Goal: Task Accomplishment & Management: Complete application form

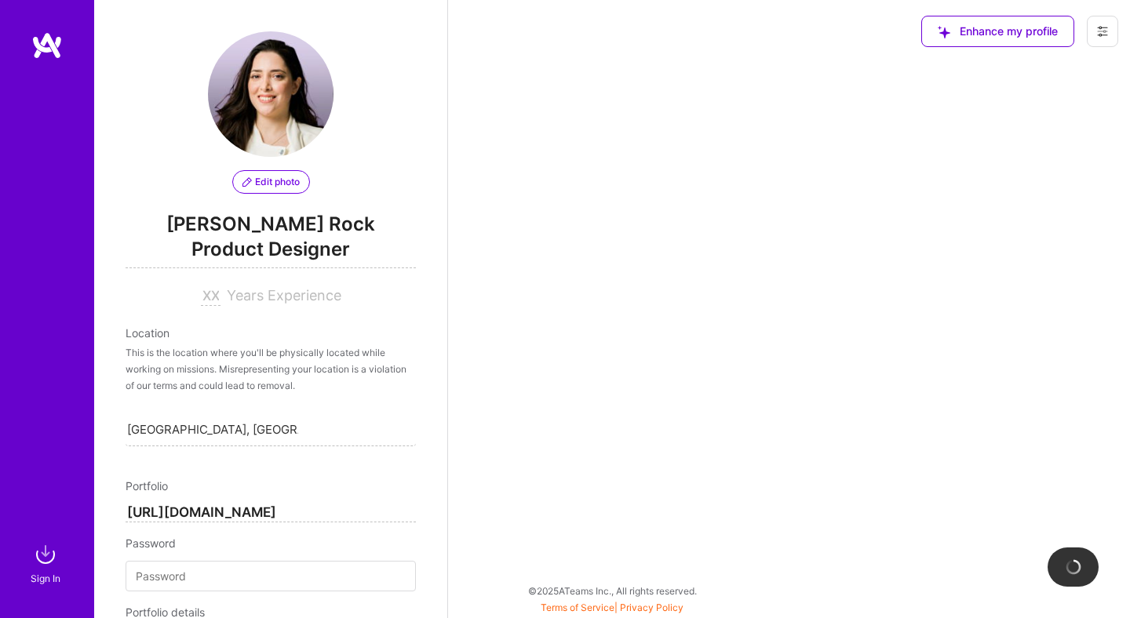
scroll to position [569, 0]
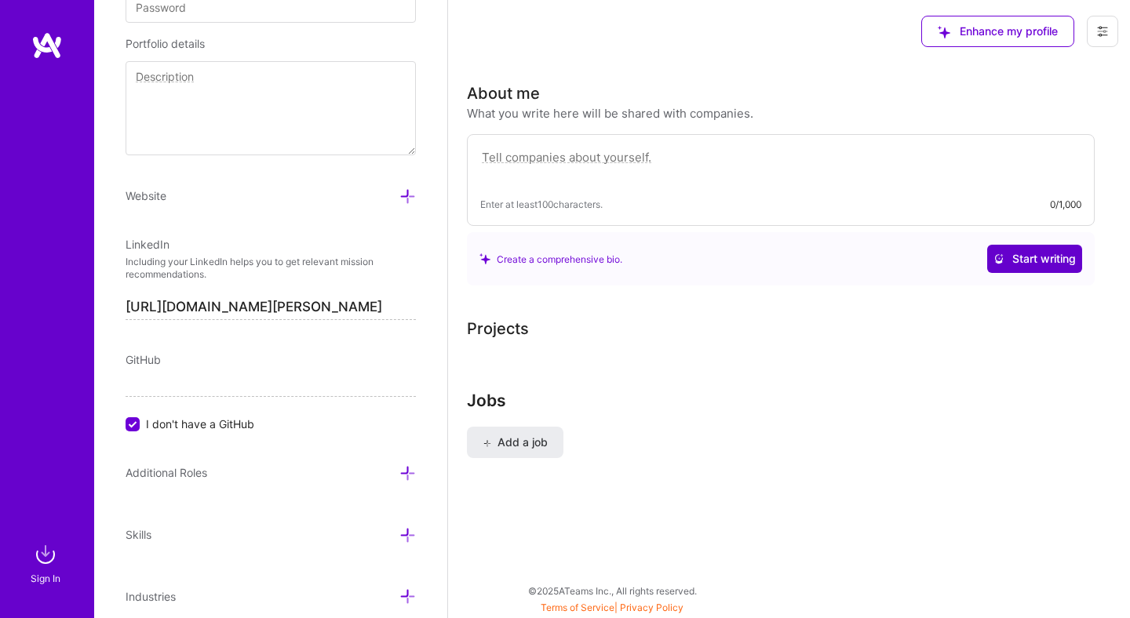
click at [1025, 260] on span "Start writing" at bounding box center [1034, 259] width 82 height 16
click at [660, 200] on div "Enter at least 100 characters. 0/1,000" at bounding box center [780, 204] width 601 height 16
click at [659, 170] on textarea at bounding box center [780, 165] width 601 height 36
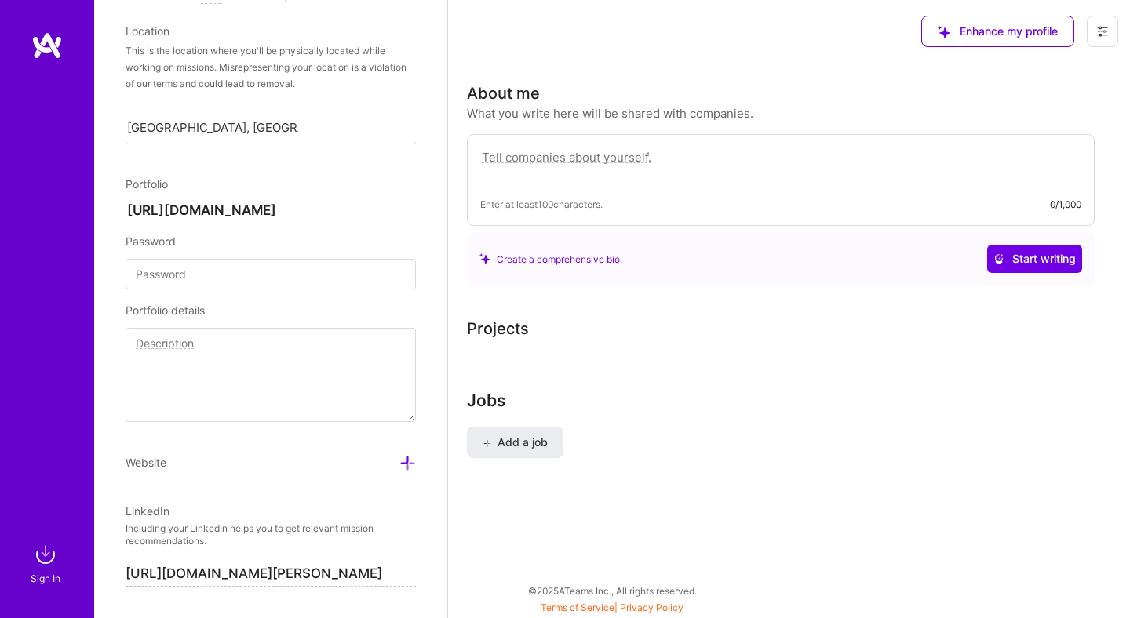
scroll to position [632, 0]
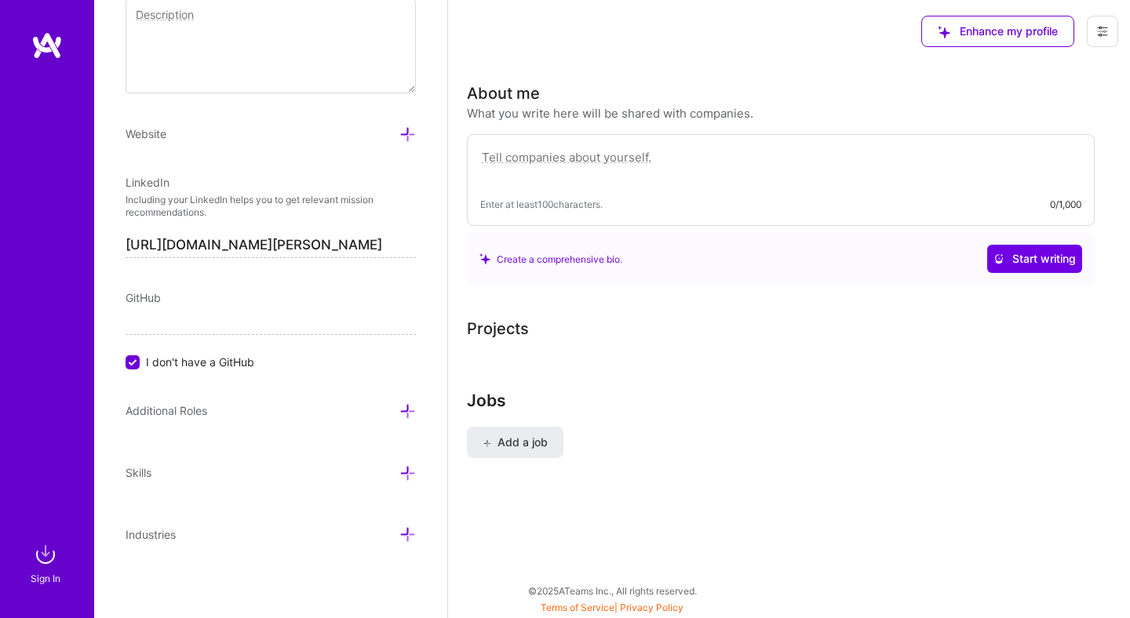
paste textarea "I’m a Product Designer who focuses on creating clear, intuitive experiences for…"
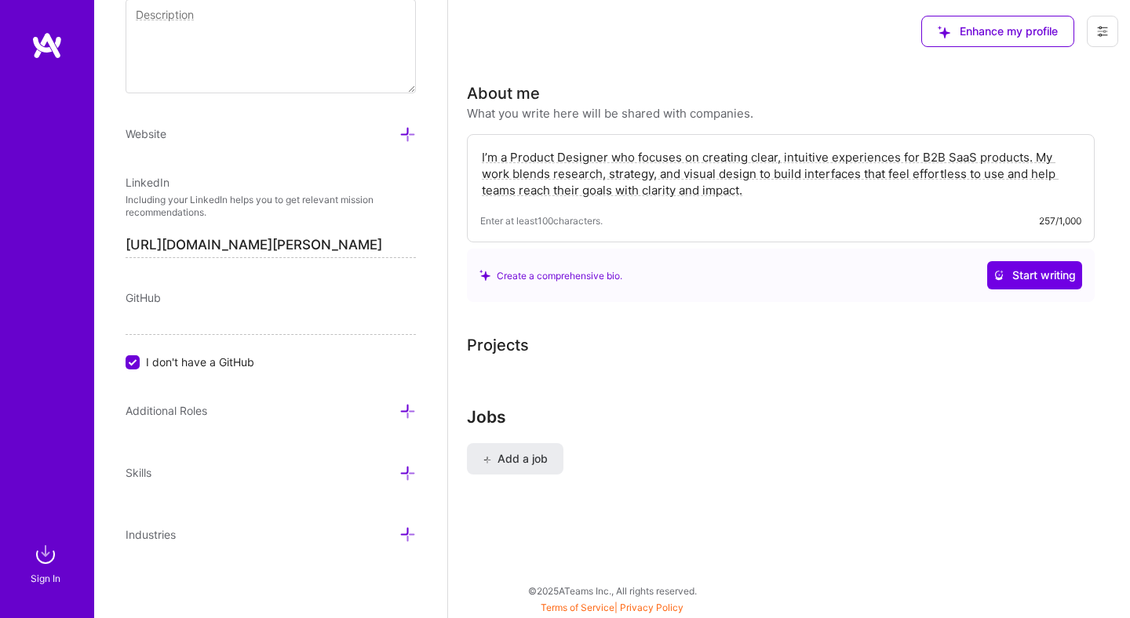
click at [1025, 156] on textarea "I’m a Product Designer who focuses on creating clear, intuitive experiences for…" at bounding box center [780, 173] width 601 height 53
click at [943, 155] on textarea "I’m a Product Designer who focuses on creating clear, intuitive experiences for…" at bounding box center [780, 173] width 601 height 53
drag, startPoint x: 1025, startPoint y: 157, endPoint x: 968, endPoint y: 158, distance: 57.3
click at [967, 158] on textarea "I’m a Product Designer who focuses on creating clear, intuitive experiences for…" at bounding box center [780, 173] width 601 height 53
click at [770, 188] on textarea "I’m a Product Designer who focuses on creating clear, intuitive experiences for…" at bounding box center [780, 173] width 601 height 53
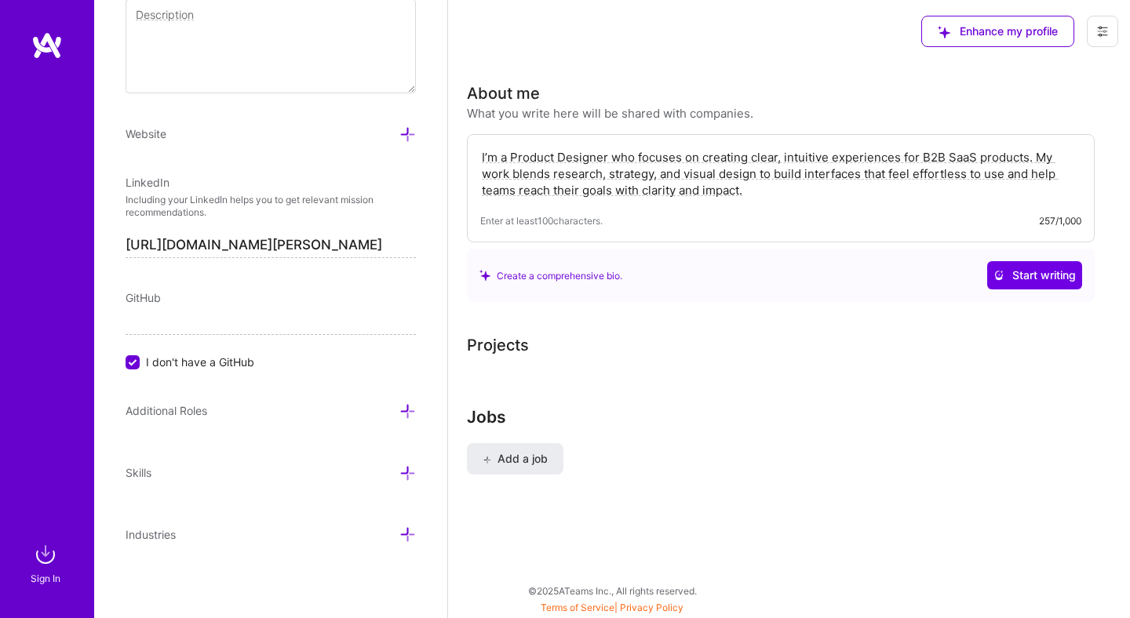
paste textarea "ith experience in B2B SaaS and B2C products. My background in cognitive psychol…"
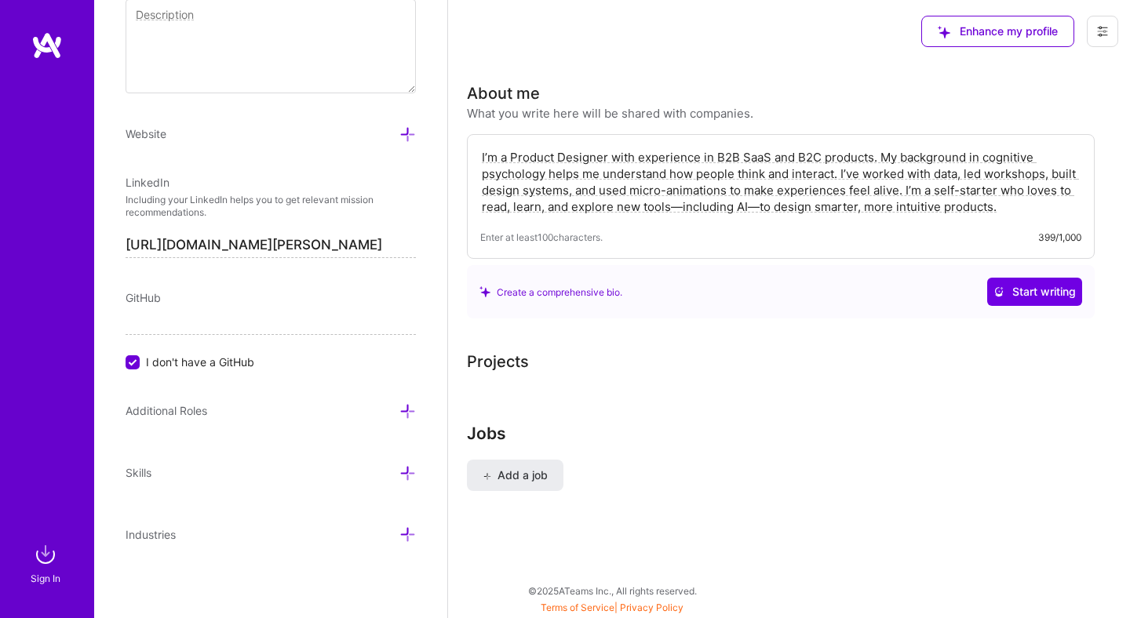
click at [682, 209] on textarea "I’m a Product Designer with experience in B2B SaaS and B2C products. My backgro…" at bounding box center [780, 181] width 601 height 69
click at [753, 206] on textarea "I’m a Product Designer with experience in B2B SaaS and B2C products. My backgro…" at bounding box center [780, 181] width 601 height 69
click at [807, 362] on div "Projects" at bounding box center [789, 362] width 644 height 24
click at [766, 333] on div "About me What you write here will be shared with companies. I’m a Product Desig…" at bounding box center [789, 302] width 644 height 441
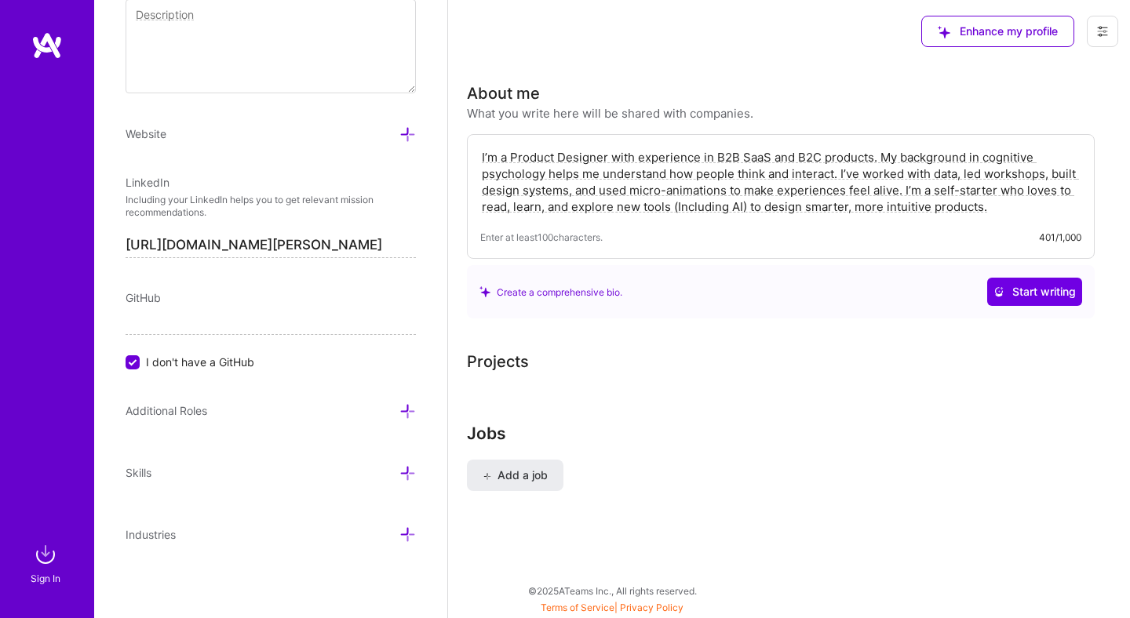
click at [719, 193] on textarea "I’m a Product Designer with experience in B2B SaaS and B2C products. My backgro…" at bounding box center [780, 181] width 601 height 69
paste textarea "I apply principles from cognitive psychology to understand how people think and…"
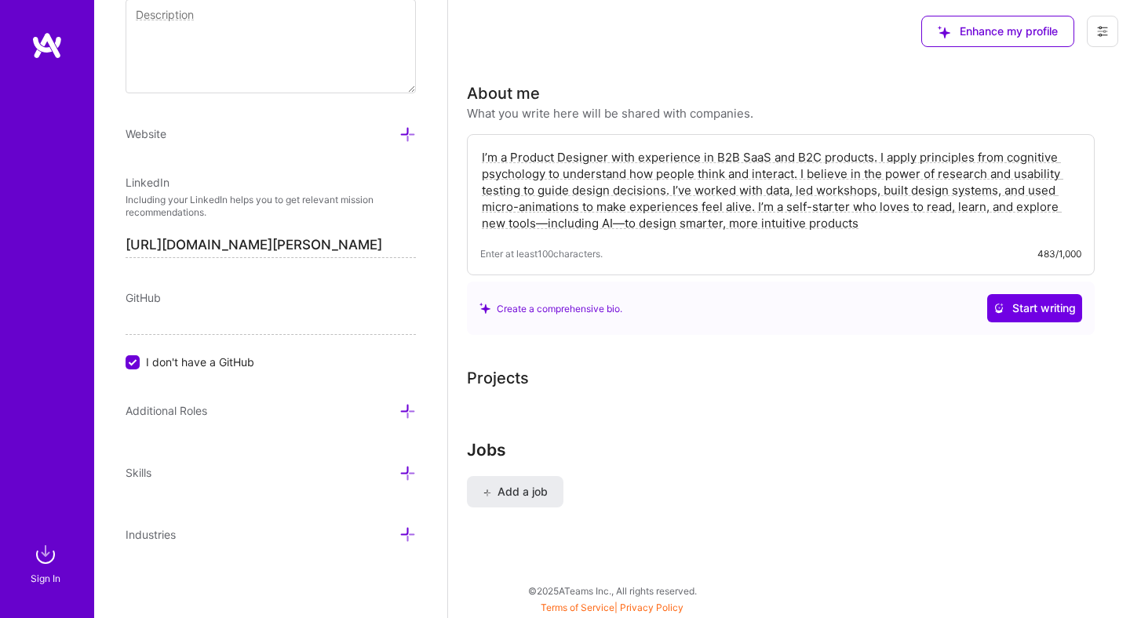
drag, startPoint x: 624, startPoint y: 223, endPoint x: 614, endPoint y: 223, distance: 9.4
click at [614, 223] on textarea "I’m a Product Designer with experience in B2B SaaS and B2C products. I apply pr…" at bounding box center [780, 190] width 601 height 86
drag, startPoint x: 546, startPoint y: 220, endPoint x: 538, endPoint y: 218, distance: 8.2
click at [538, 218] on textarea "I’m a Product Designer with experience in B2B SaaS and B2C products. I apply pr…" at bounding box center [780, 190] width 601 height 86
click at [783, 428] on div "About me What you write here will be shared with companies. I’m a Product Desig…" at bounding box center [789, 310] width 644 height 457
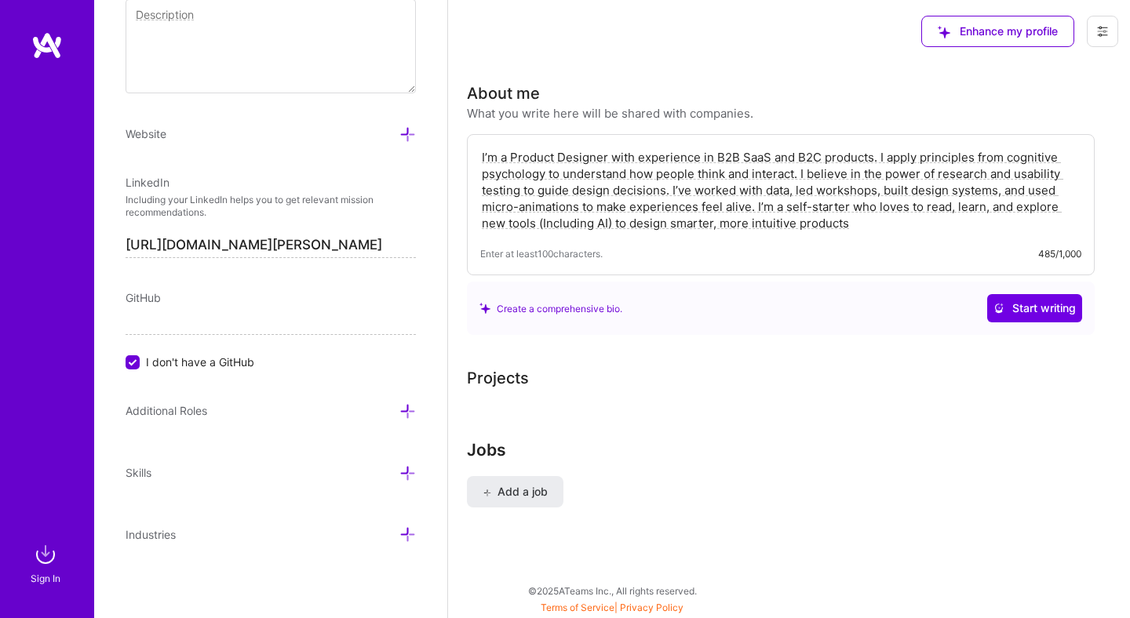
click at [546, 221] on textarea "I’m a Product Designer with experience in B2B SaaS and B2C products. I apply pr…" at bounding box center [780, 190] width 601 height 86
click at [895, 228] on textarea "I’m a Product Designer with experience in B2B SaaS and B2C products. I apply pr…" at bounding box center [780, 190] width 601 height 86
type textarea "I’m a Product Designer with experience in B2B SaaS and B2C products. I apply pr…"
click at [1002, 311] on span "Start writing" at bounding box center [1034, 308] width 82 height 16
click at [629, 176] on textarea "I’m a Product Designer with experience in B2B SaaS and B2C products. I apply pr…" at bounding box center [780, 190] width 601 height 86
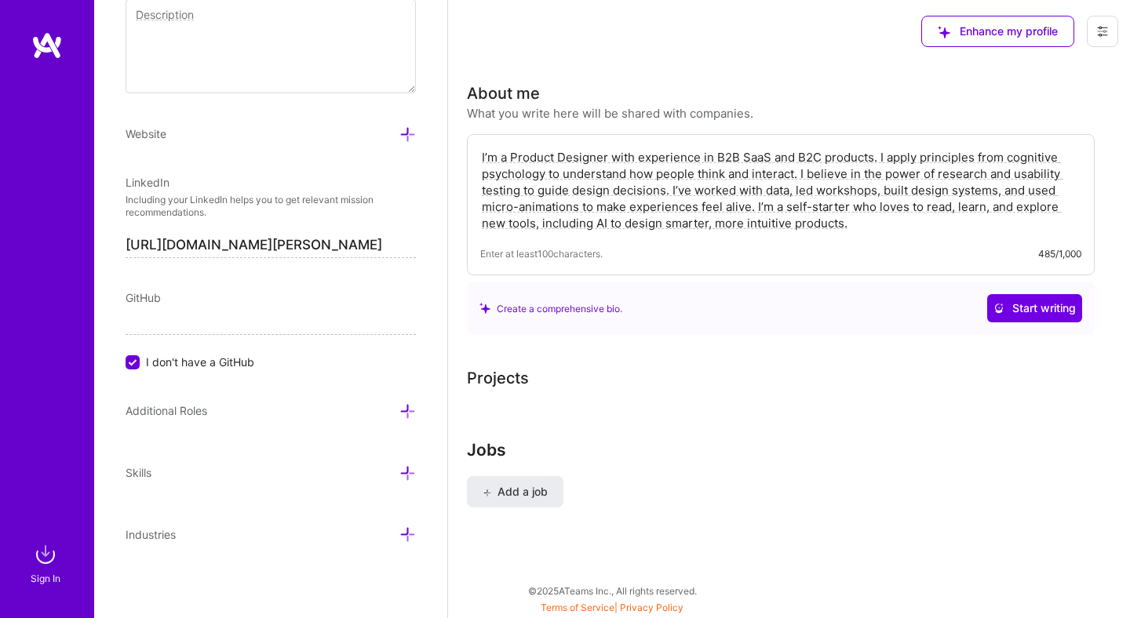
click at [629, 176] on textarea "I’m a Product Designer with experience in B2B SaaS and B2C products. I apply pr…" at bounding box center [780, 190] width 601 height 86
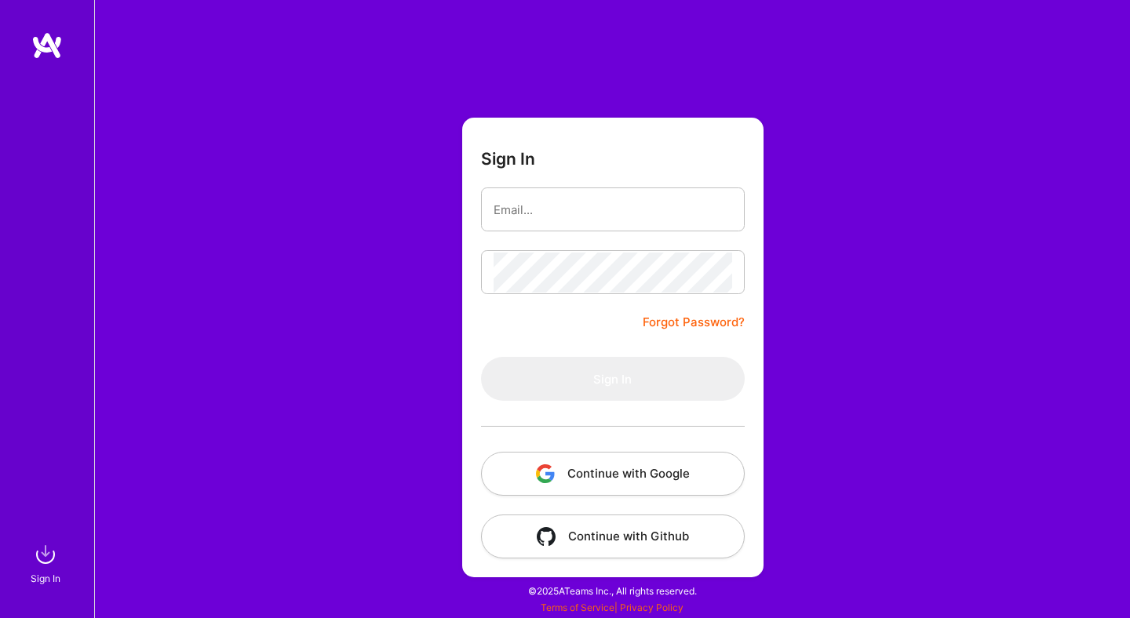
click at [602, 483] on button "Continue with Google" at bounding box center [613, 474] width 264 height 44
click at [54, 548] on img at bounding box center [45, 554] width 31 height 31
click at [561, 464] on button "Continue with Google" at bounding box center [613, 474] width 264 height 44
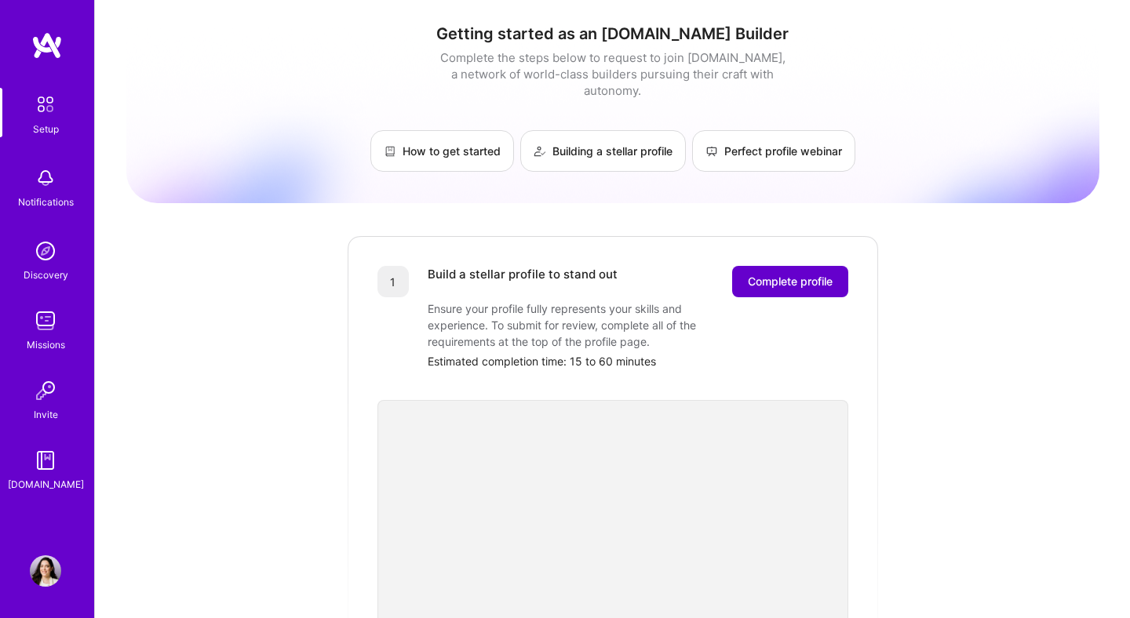
click at [798, 266] on button "Complete profile" at bounding box center [790, 281] width 116 height 31
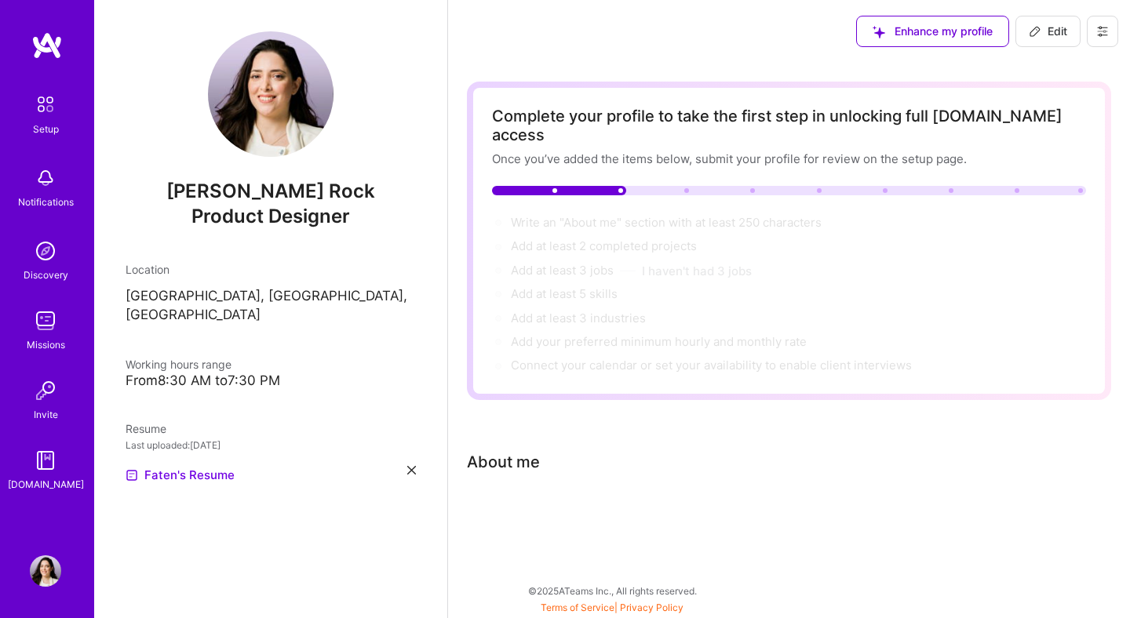
click at [525, 450] on div "About me" at bounding box center [503, 462] width 73 height 24
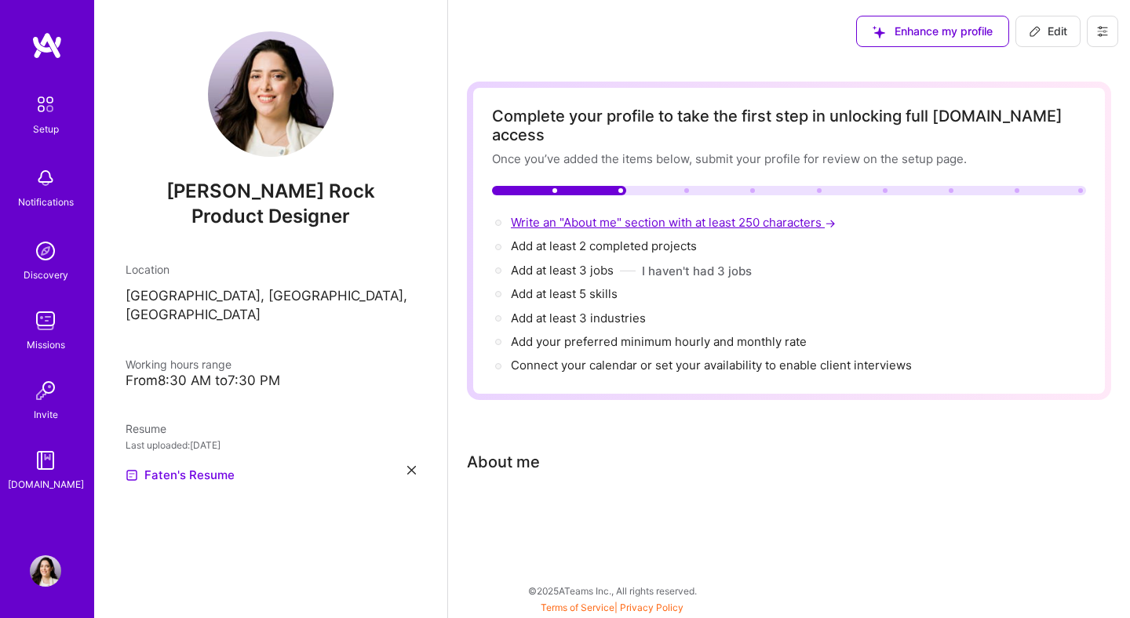
click at [630, 215] on span "Write an "About me" section with at least 250 characters →" at bounding box center [675, 222] width 328 height 15
select select "US"
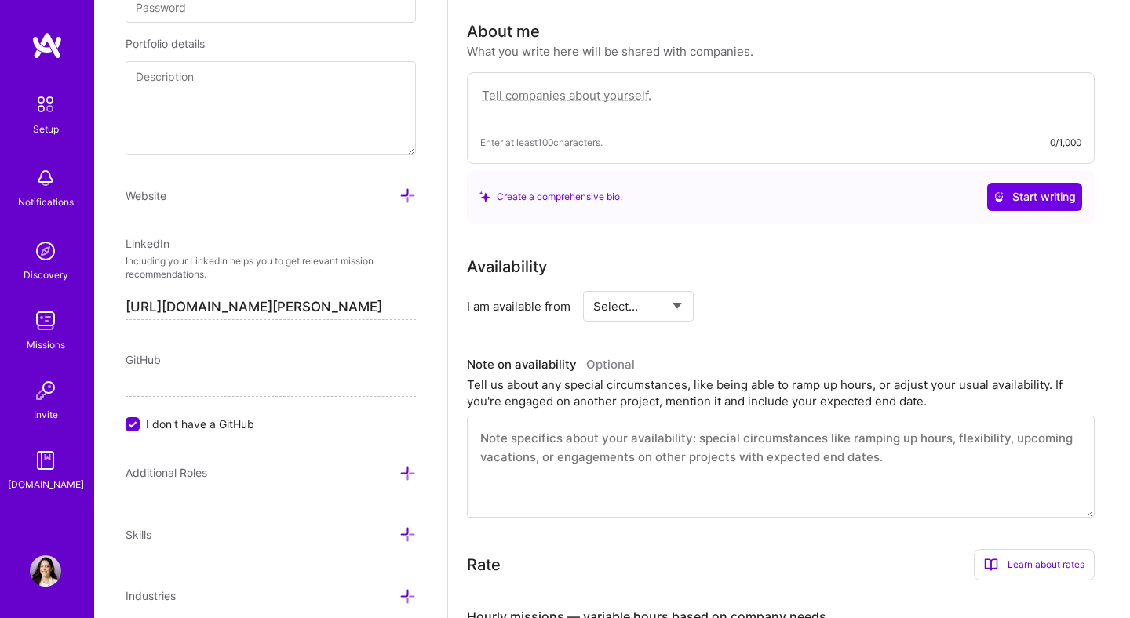
scroll to position [431, 0]
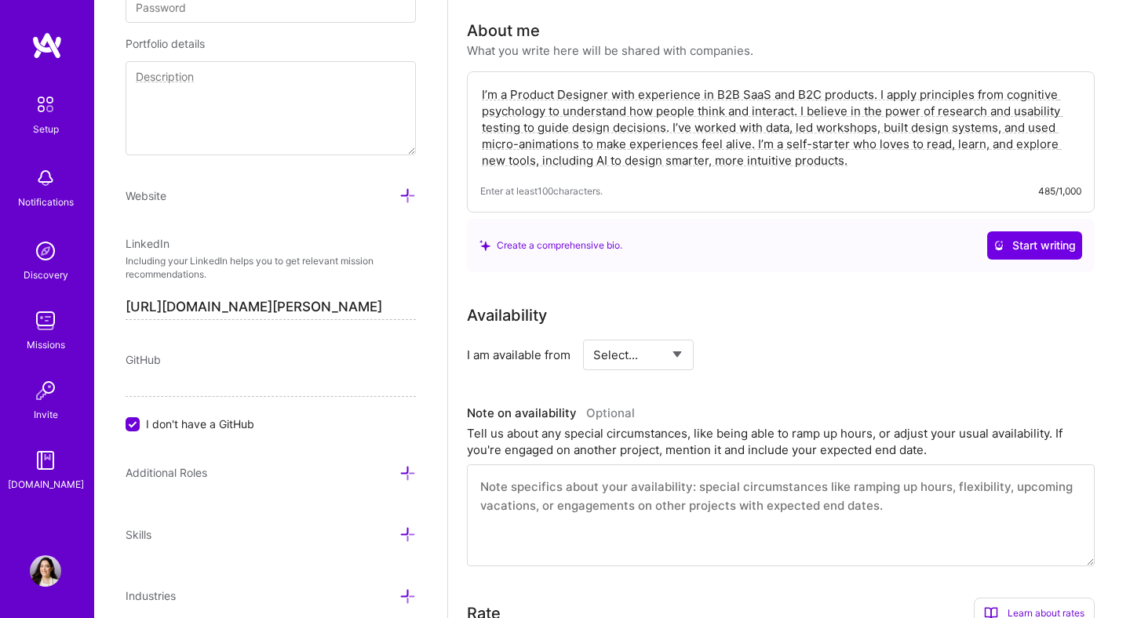
type textarea "I’m a Product Designer with experience in B2B SaaS and B2C products. I apply pr…"
click at [902, 271] on div "Complete your profile to take the first step in unlocking full [DOMAIN_NAME] ac…" at bounding box center [789, 374] width 644 height 1448
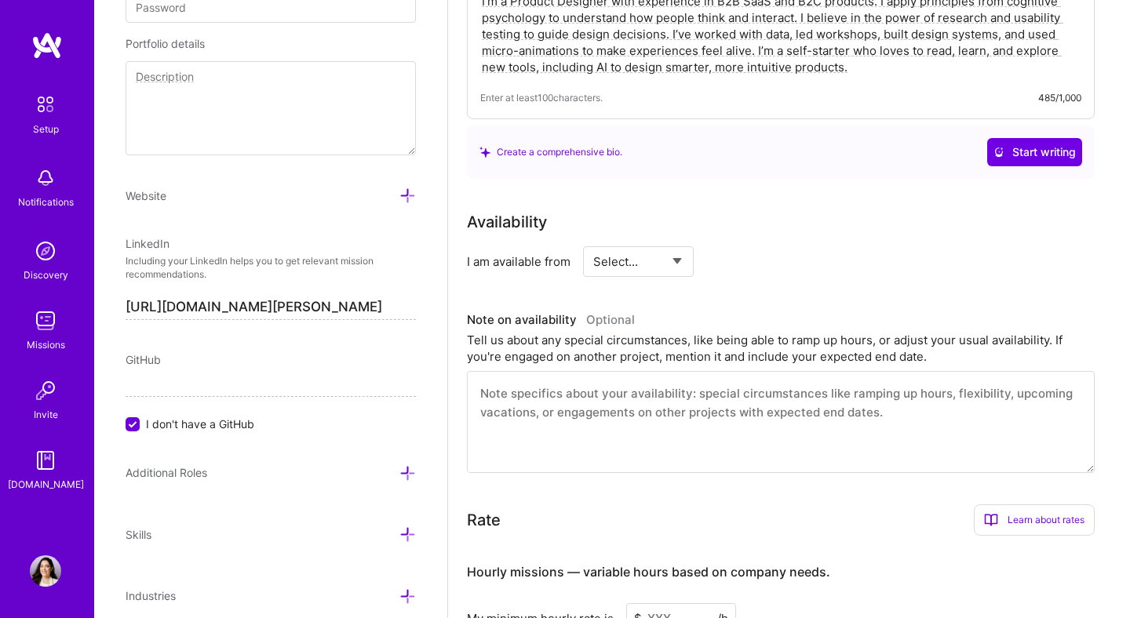
scroll to position [526, 0]
click option "Future Date" at bounding box center [0, 0] width 0 height 0
select select "Right Now"
click option "Right Now" at bounding box center [0, 0] width 0 height 0
click at [757, 247] on input at bounding box center [781, 261] width 94 height 31
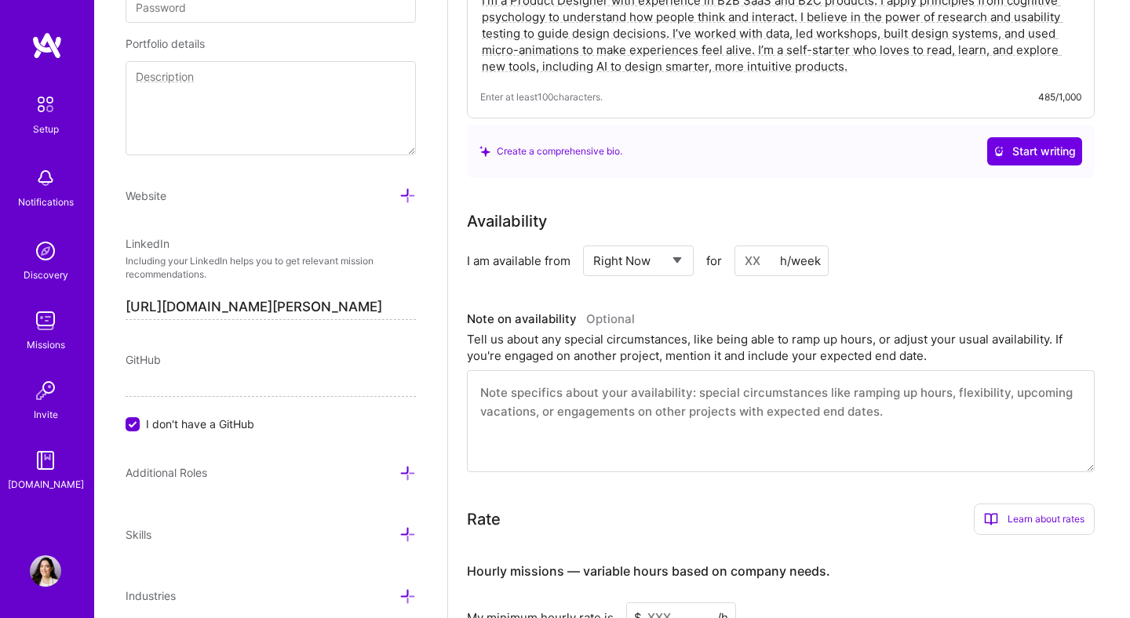
click at [684, 382] on textarea at bounding box center [781, 421] width 628 height 102
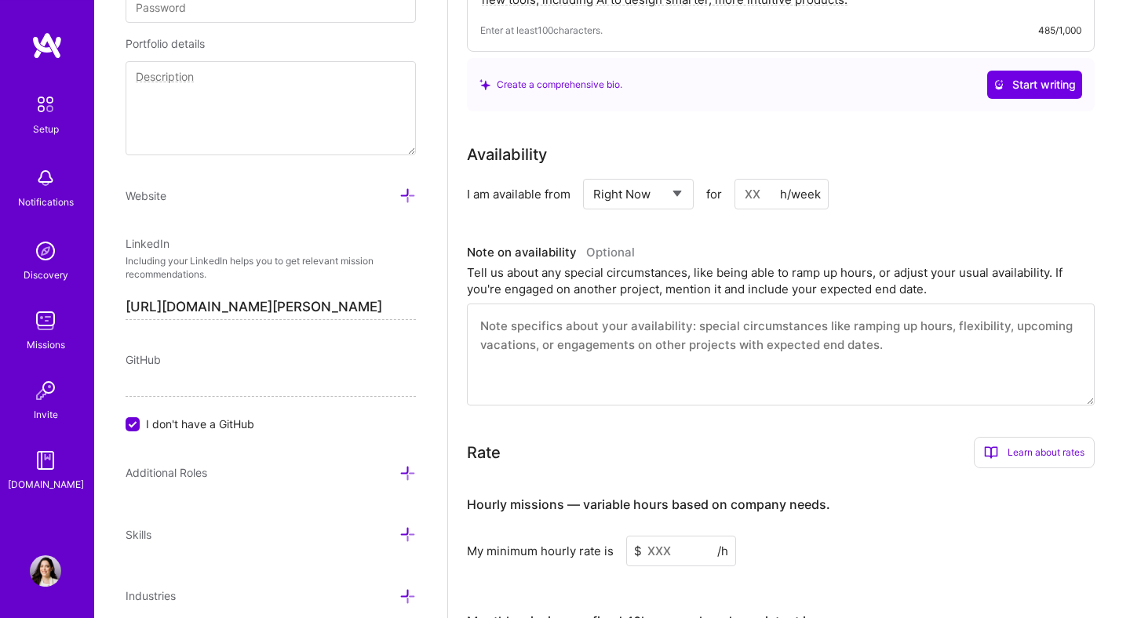
scroll to position [594, 0]
click at [753, 177] on input at bounding box center [781, 192] width 94 height 31
type input "1"
click at [750, 177] on input "20" at bounding box center [781, 192] width 94 height 31
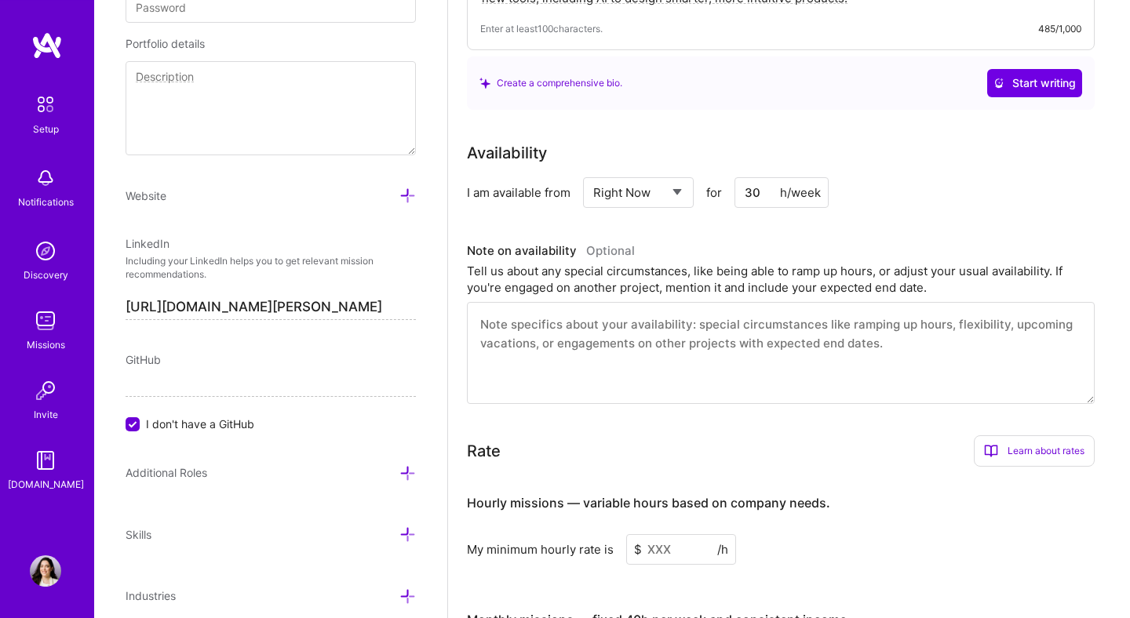
click at [652, 307] on textarea at bounding box center [781, 353] width 628 height 102
click at [755, 184] on input "30" at bounding box center [781, 192] width 94 height 31
click at [661, 335] on textarea at bounding box center [781, 353] width 628 height 102
click at [754, 177] on input "25" at bounding box center [781, 192] width 94 height 31
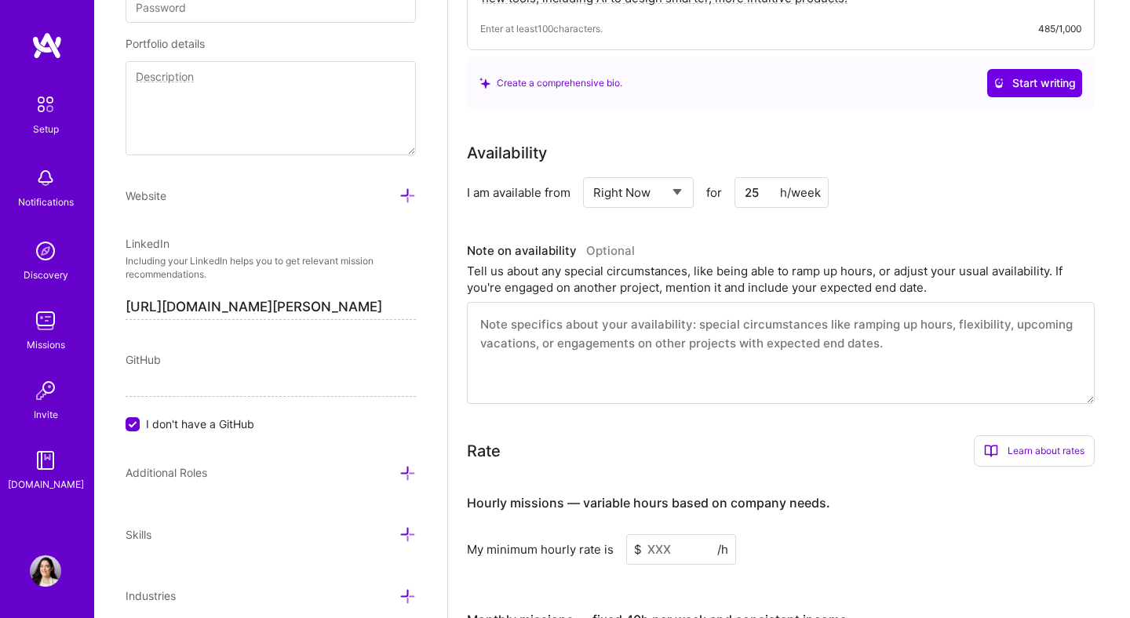
click at [754, 177] on input "25" at bounding box center [781, 192] width 94 height 31
type input "4"
click at [759, 177] on input "25" at bounding box center [781, 192] width 94 height 31
click at [758, 177] on input "25" at bounding box center [781, 192] width 94 height 31
click at [756, 177] on input "28" at bounding box center [781, 192] width 94 height 31
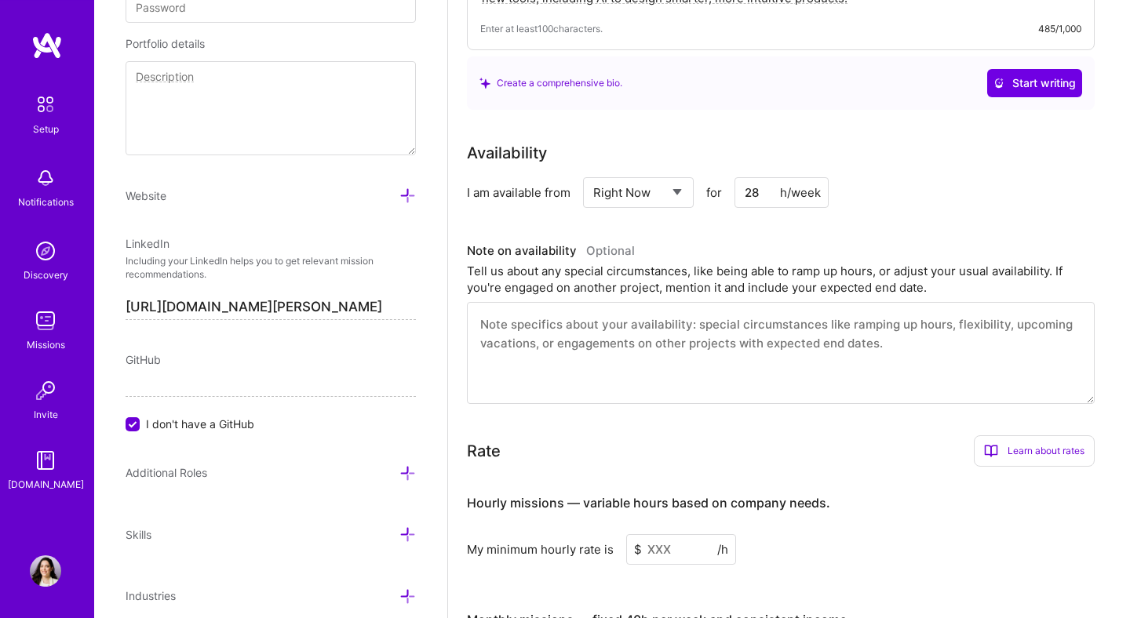
click at [756, 177] on input "28" at bounding box center [781, 192] width 94 height 31
type input "25"
click at [558, 322] on textarea at bounding box center [781, 353] width 628 height 102
paste textarea "I’m currently available to start immediately and open to both part-time and [DE…"
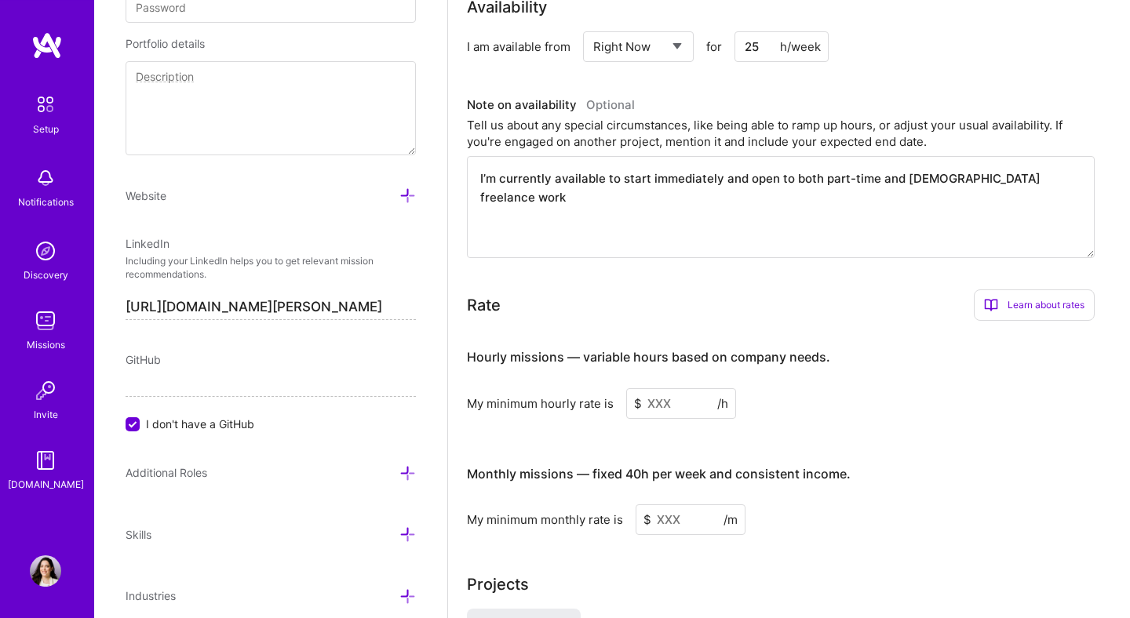
scroll to position [759, 0]
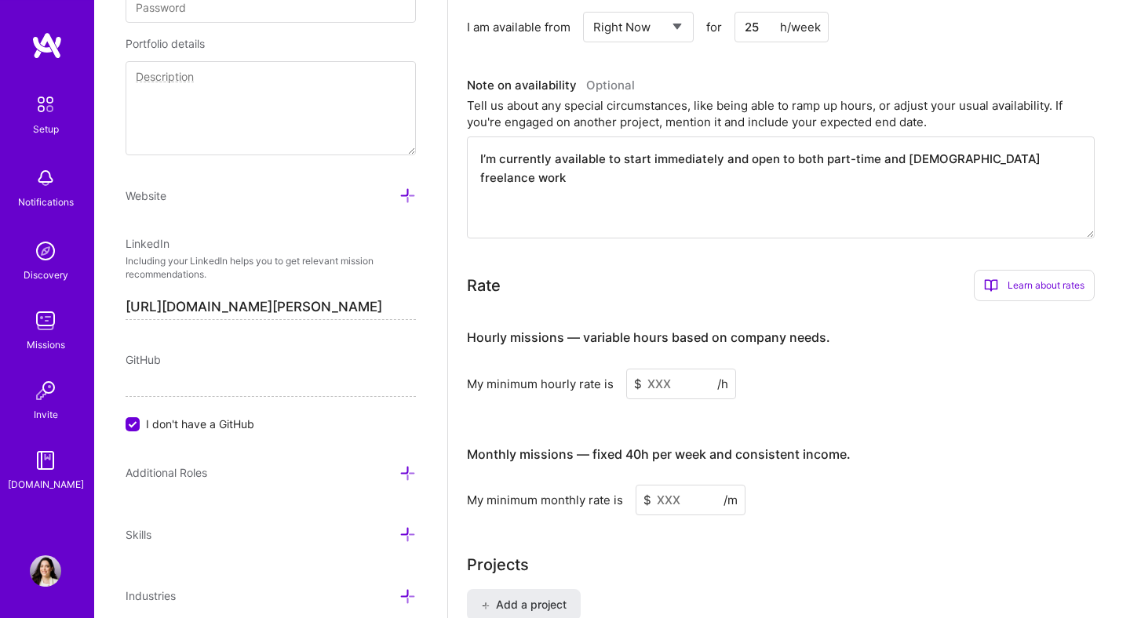
type textarea "I’m currently available to start immediately and open to both part-time and [DE…"
click at [657, 372] on input at bounding box center [681, 384] width 110 height 31
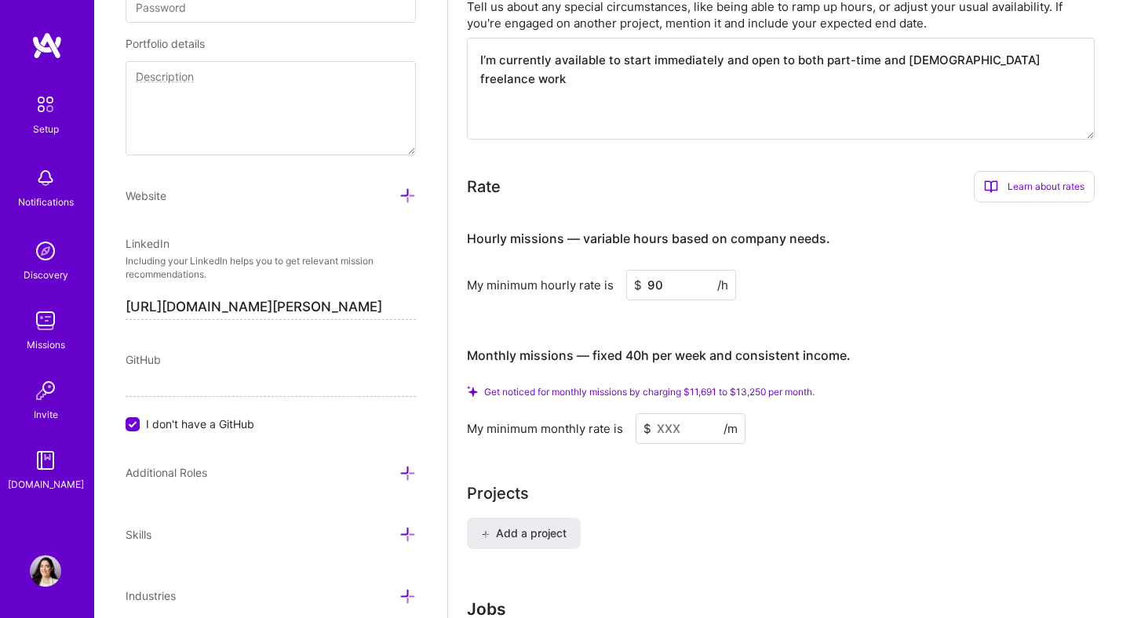
scroll to position [859, 0]
type input "90"
click at [679, 385] on span "Get noticed for monthly missions by charging $11,691 to $13,250 per month." at bounding box center [649, 391] width 330 height 12
drag, startPoint x: 773, startPoint y: 373, endPoint x: 737, endPoint y: 373, distance: 36.9
click at [737, 385] on span "Get noticed for monthly missions by charging $11,691 to $13,250 per month." at bounding box center [649, 391] width 330 height 12
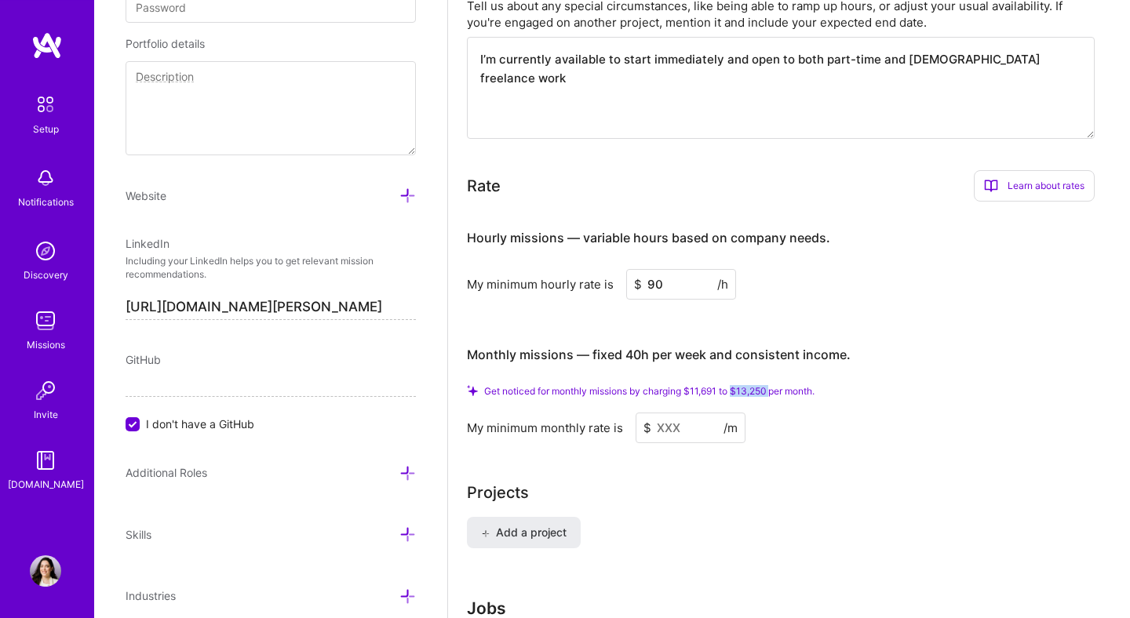
copy span "$13,250"
click at [678, 413] on input at bounding box center [690, 428] width 110 height 31
paste input
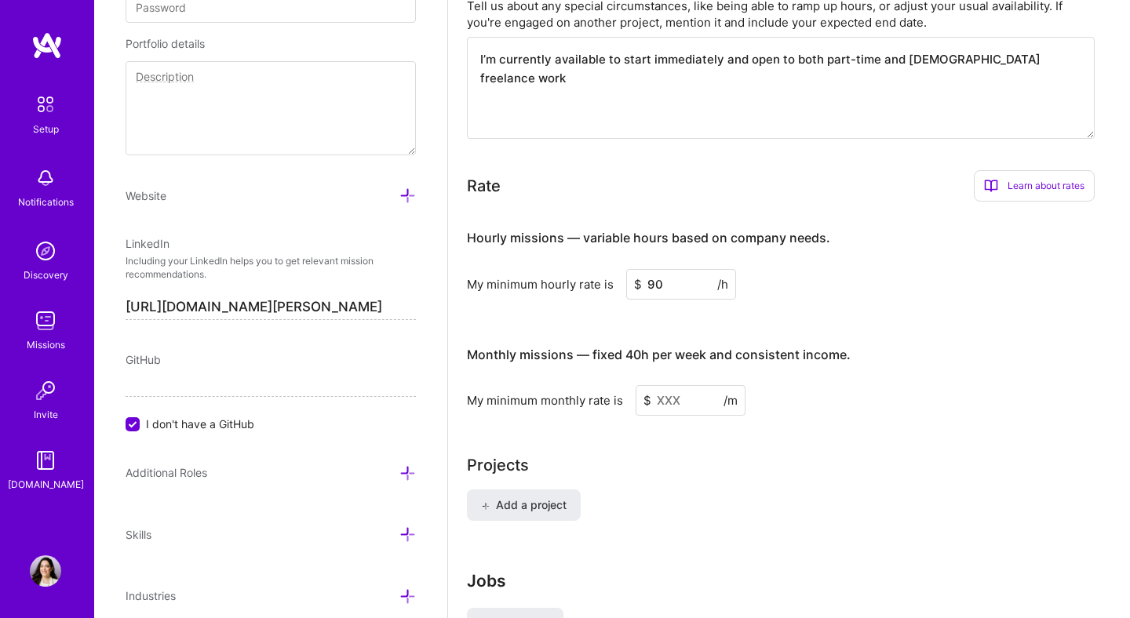
paste input
click at [690, 269] on input "90" at bounding box center [681, 284] width 110 height 31
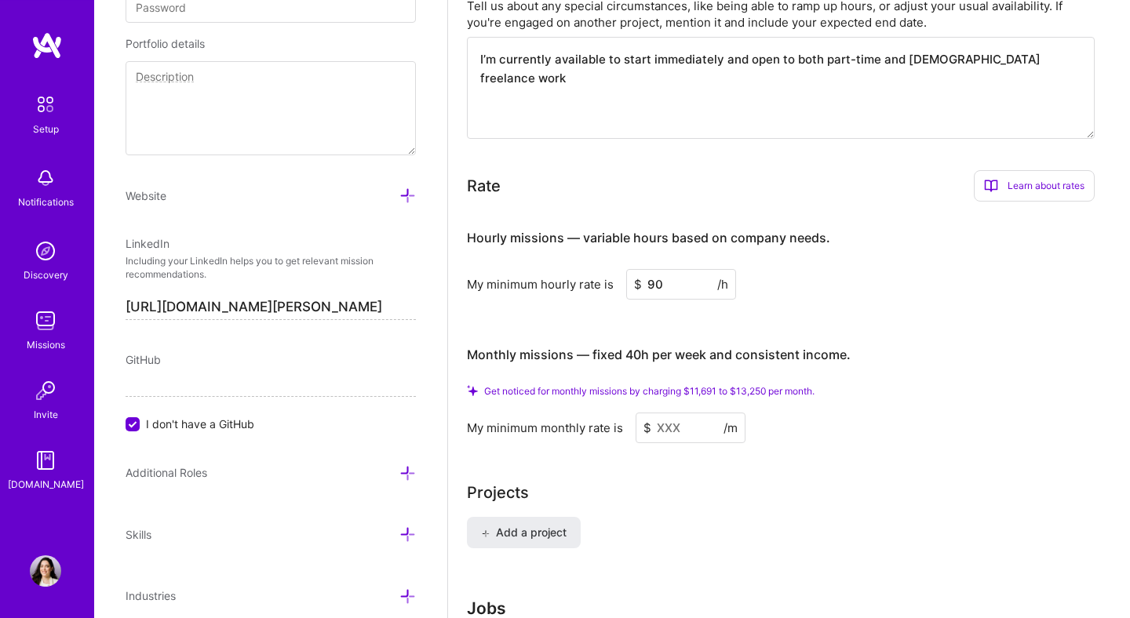
click at [468, 385] on icon at bounding box center [472, 390] width 11 height 11
click at [682, 385] on span "Get noticed for monthly missions by charging $11,691 to $13,250 per month." at bounding box center [649, 391] width 330 height 12
drag, startPoint x: 695, startPoint y: 374, endPoint x: 729, endPoint y: 394, distance: 39.0
click at [751, 385] on span "Get noticed for monthly missions by charging $11,691 to $13,250 per month." at bounding box center [649, 391] width 330 height 12
click at [691, 417] on input at bounding box center [690, 428] width 110 height 31
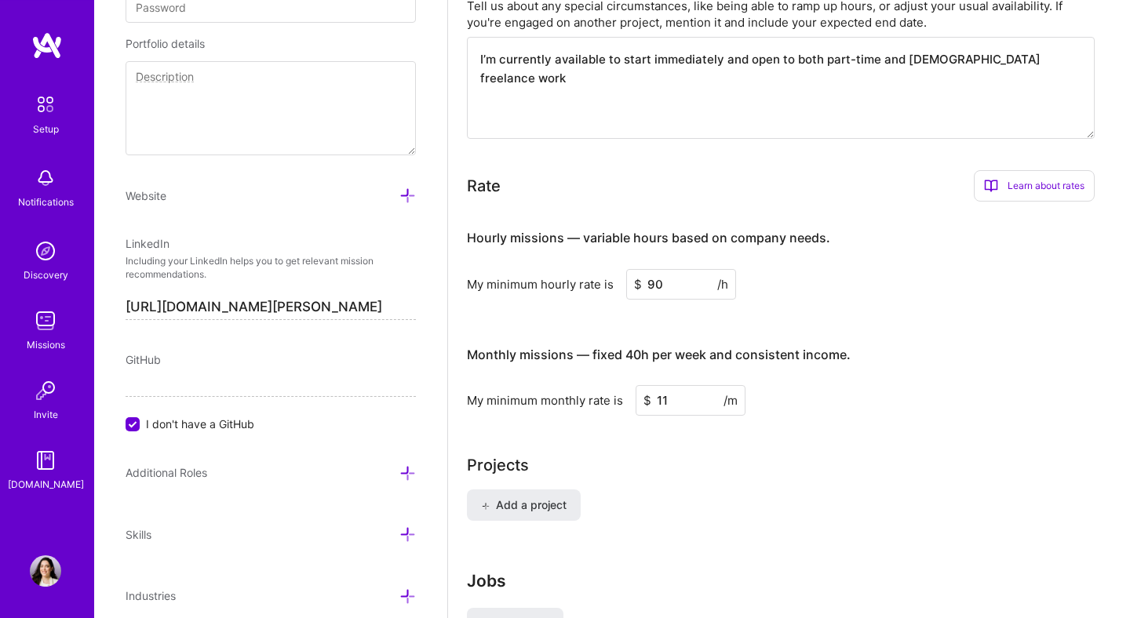
type input "1"
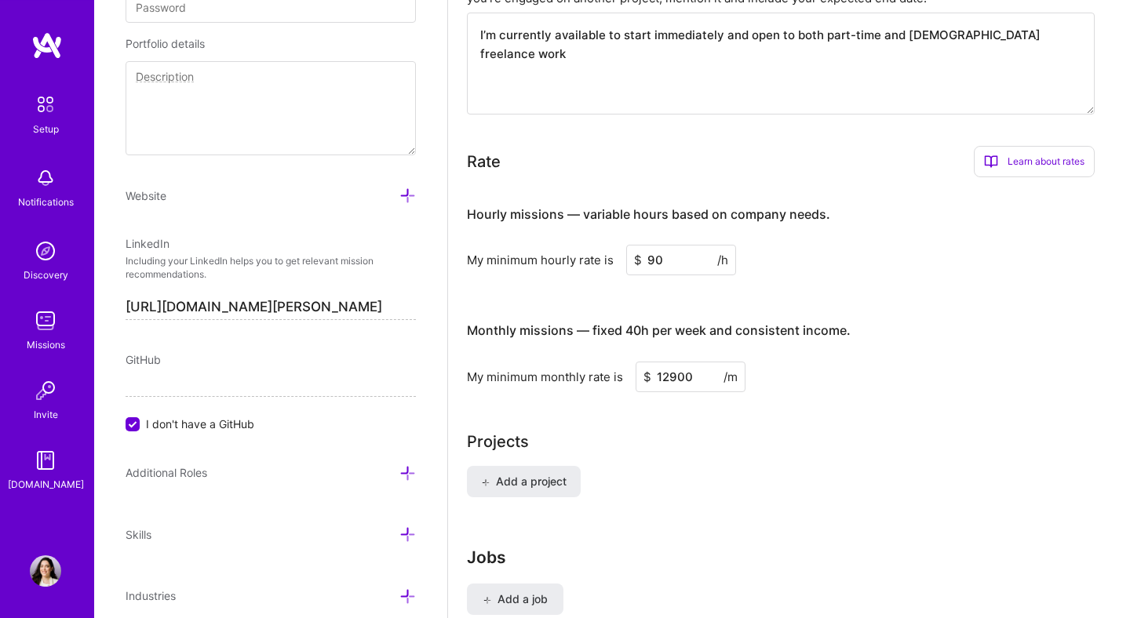
type input "12900"
click at [688, 494] on div "Add a project" at bounding box center [789, 491] width 644 height 50
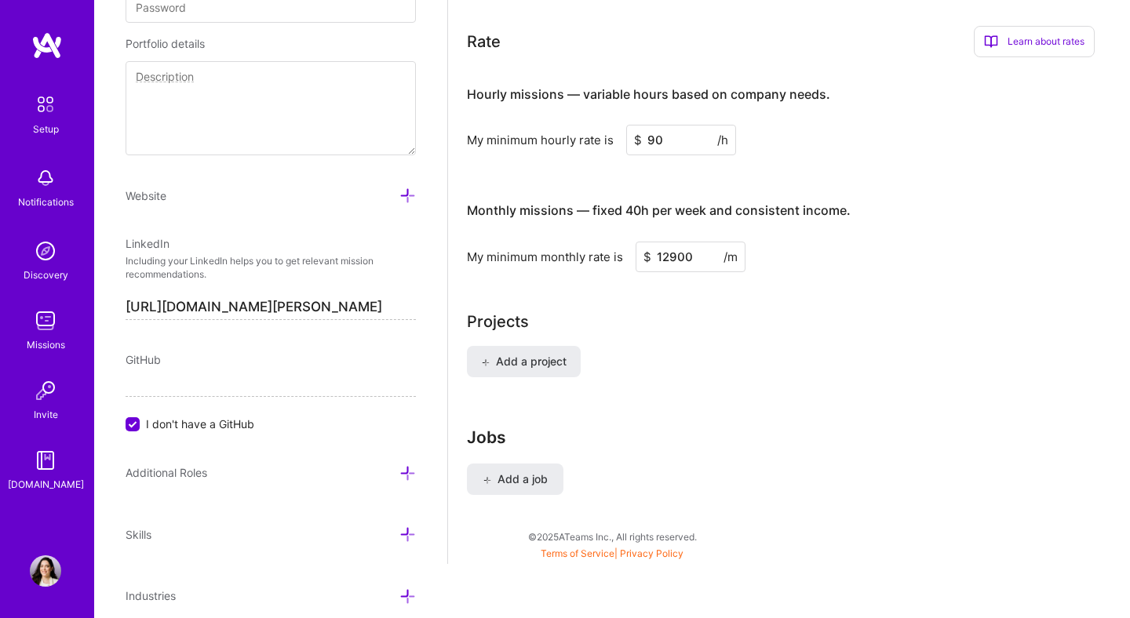
scroll to position [952, 0]
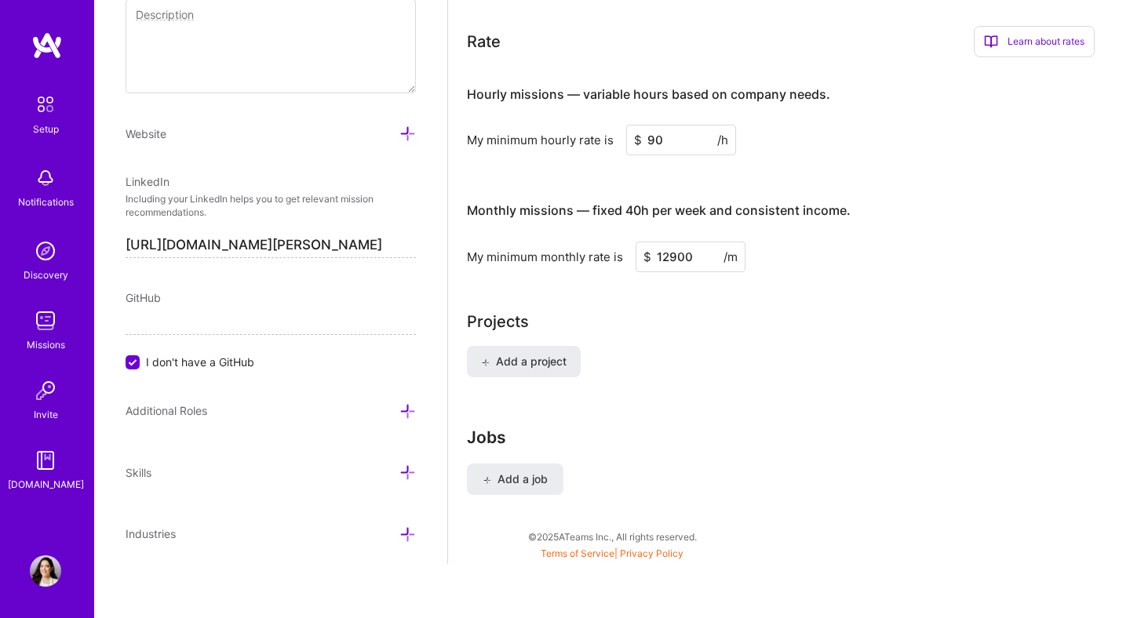
click at [406, 409] on icon at bounding box center [407, 411] width 16 height 16
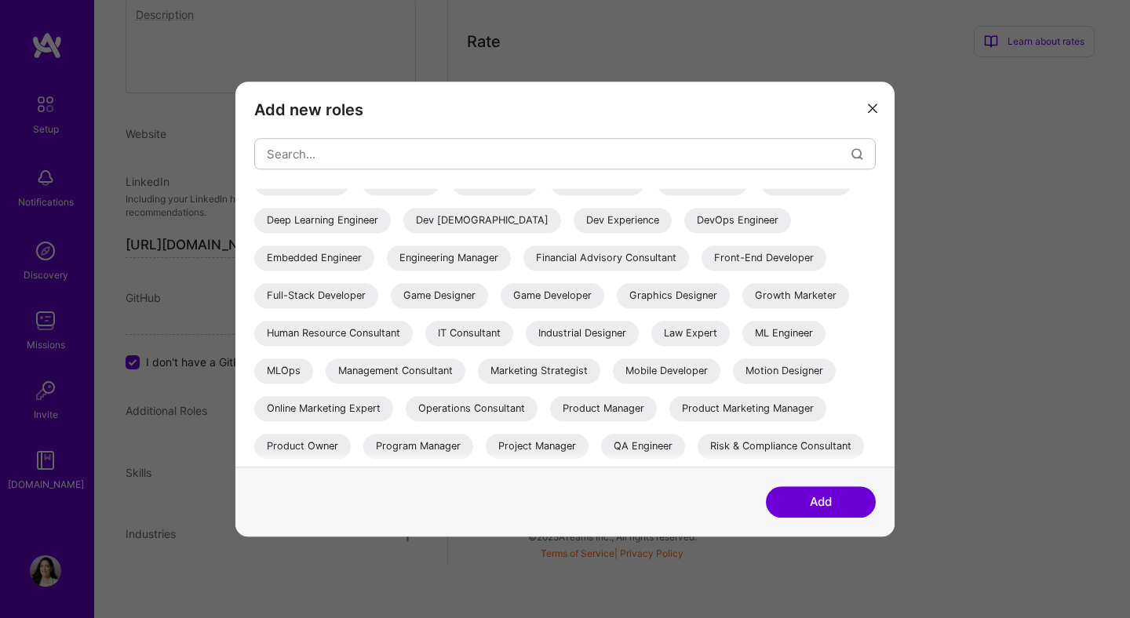
scroll to position [235, 0]
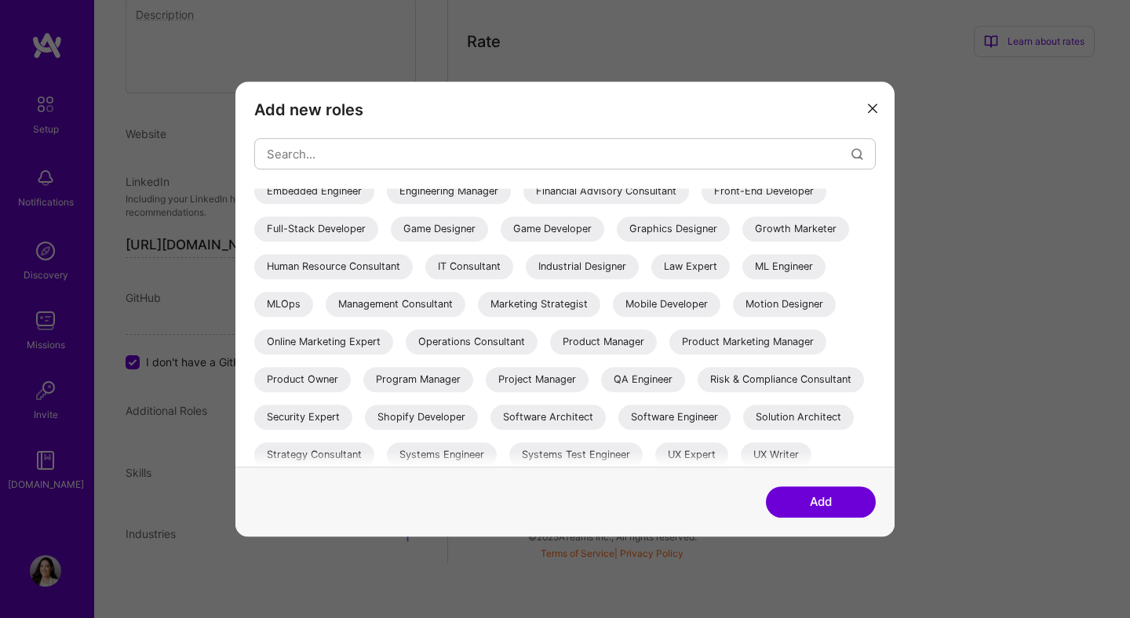
click at [981, 159] on div "Add new roles AI Architect AI Engineer AI Product Manager AI Researcher Algorit…" at bounding box center [565, 309] width 1130 height 618
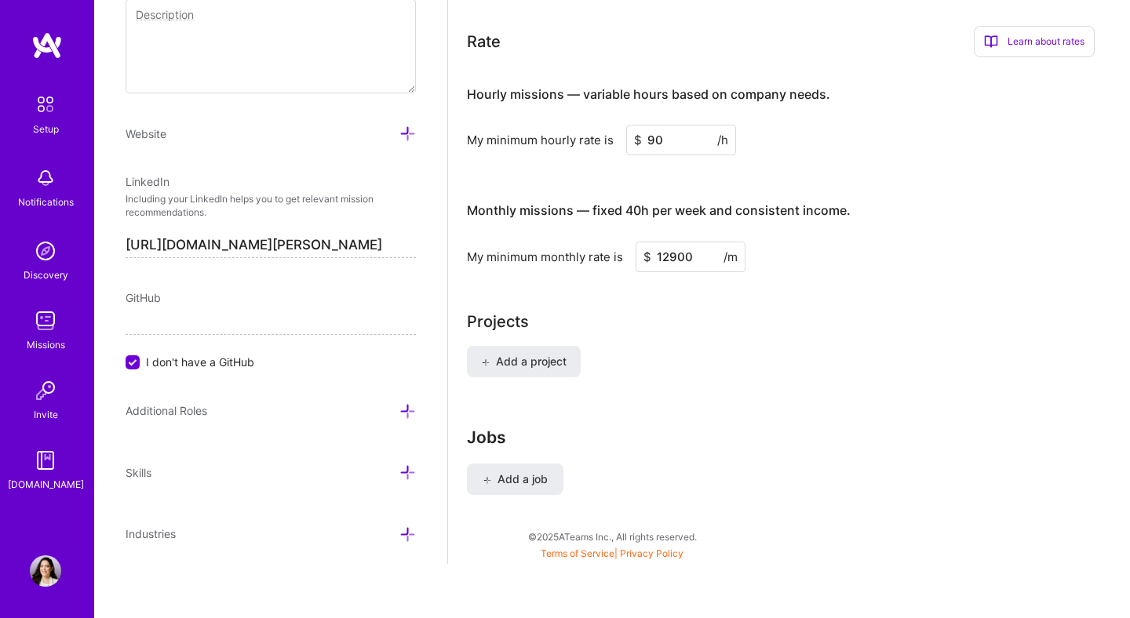
click at [406, 465] on icon at bounding box center [407, 472] width 16 height 16
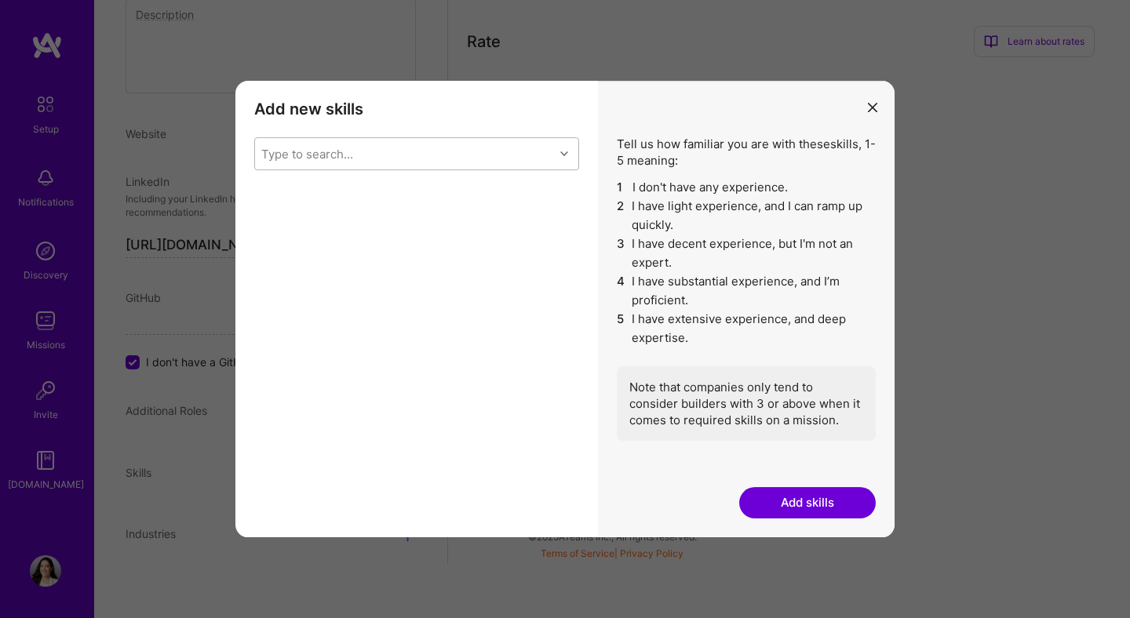
click at [358, 164] on div "Type to search..." at bounding box center [404, 153] width 299 height 31
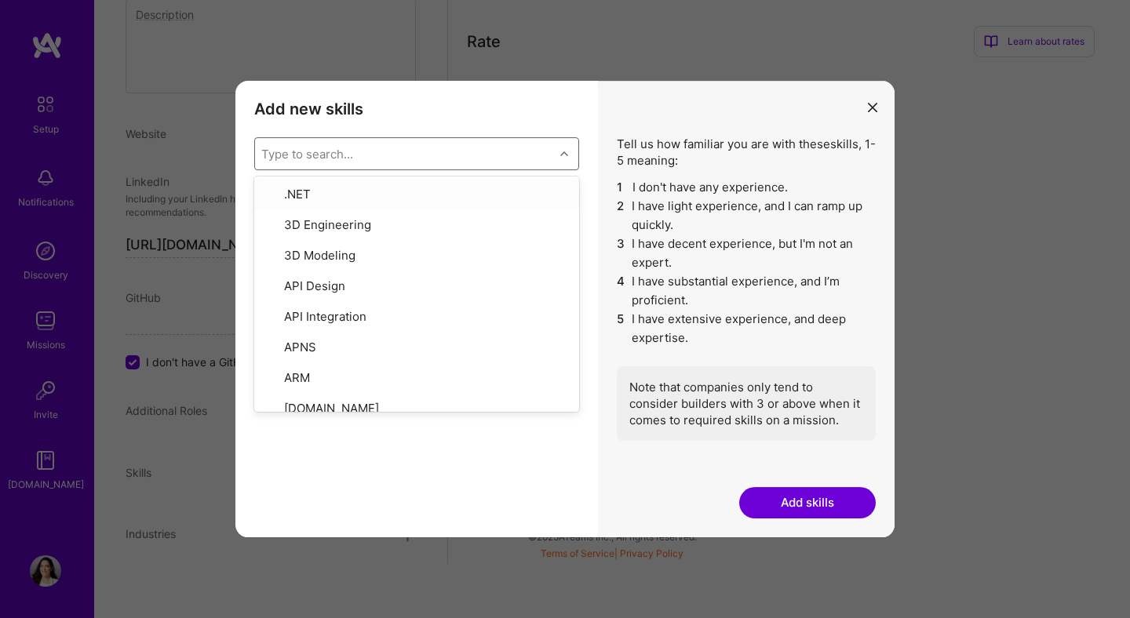
click at [355, 154] on div "Type to search..." at bounding box center [404, 153] width 299 height 31
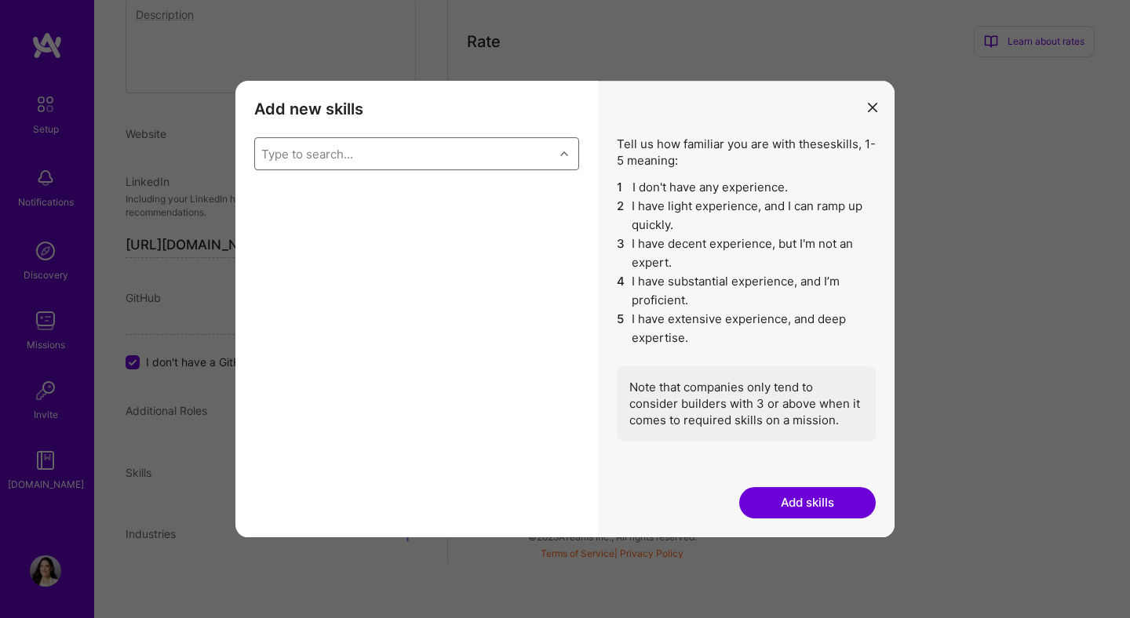
click at [355, 154] on div "Type to search..." at bounding box center [404, 153] width 299 height 31
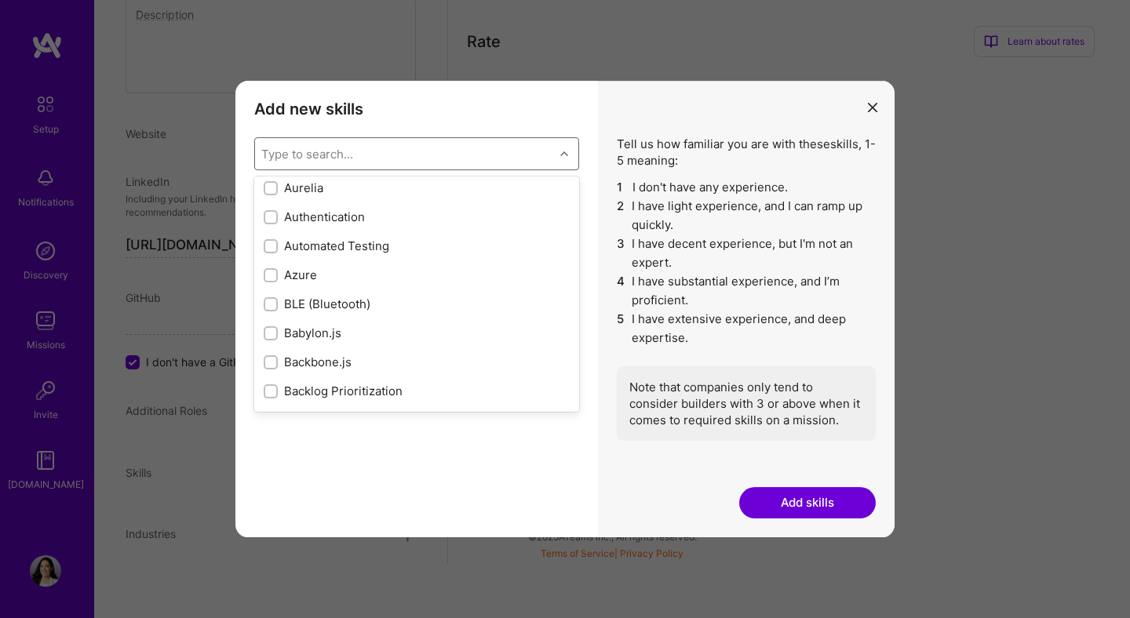
scroll to position [1283, 0]
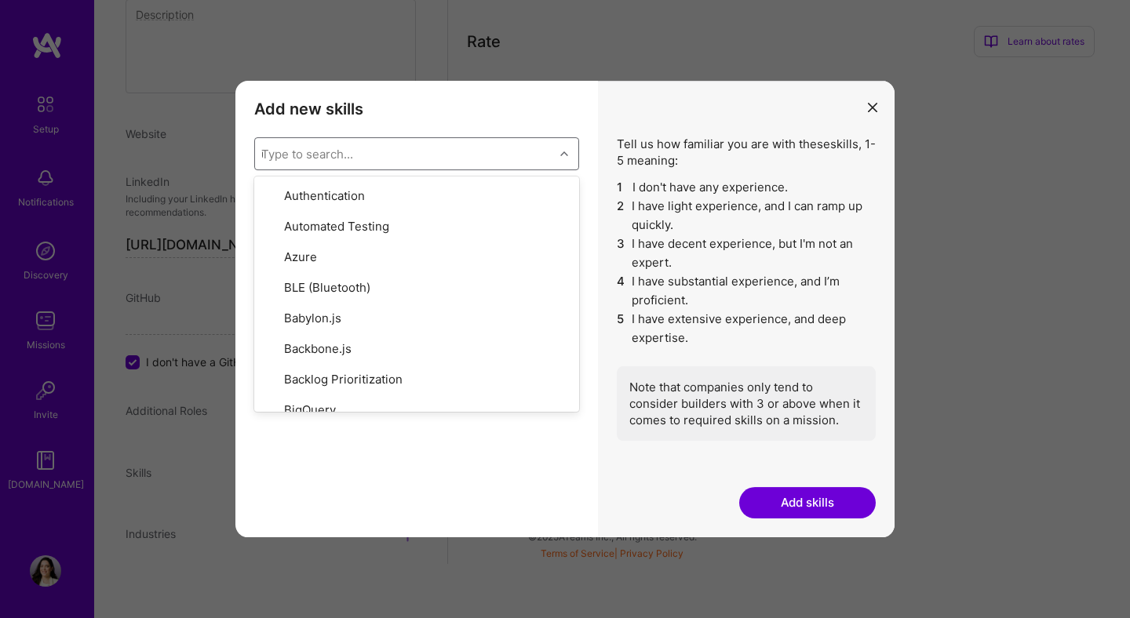
type input "ux"
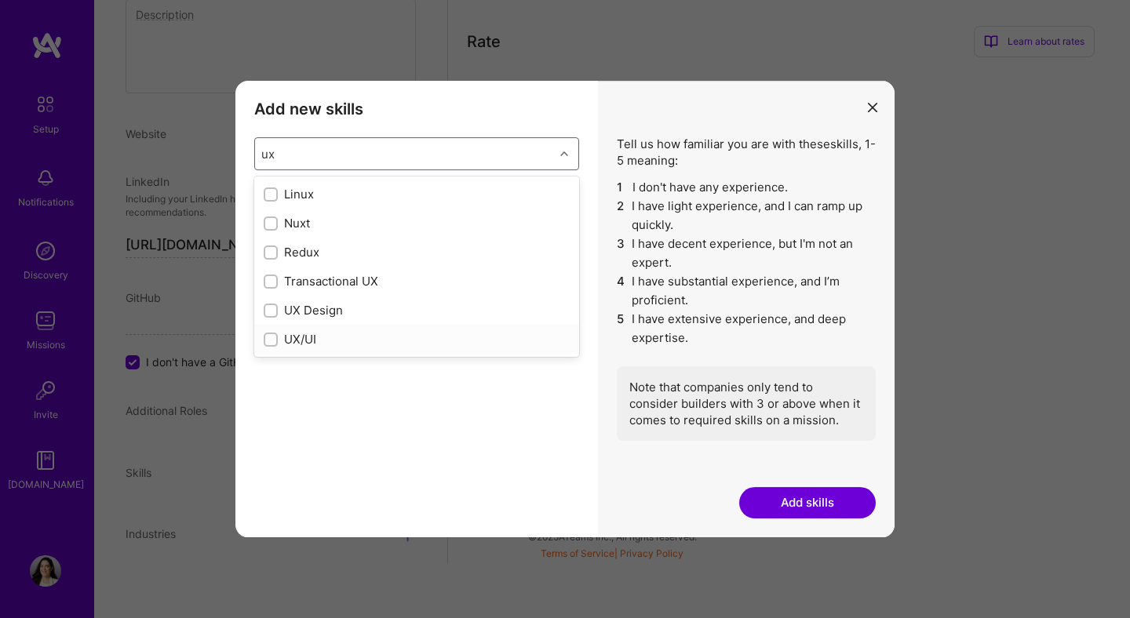
click at [322, 343] on div "UX/UI" at bounding box center [417, 339] width 306 height 16
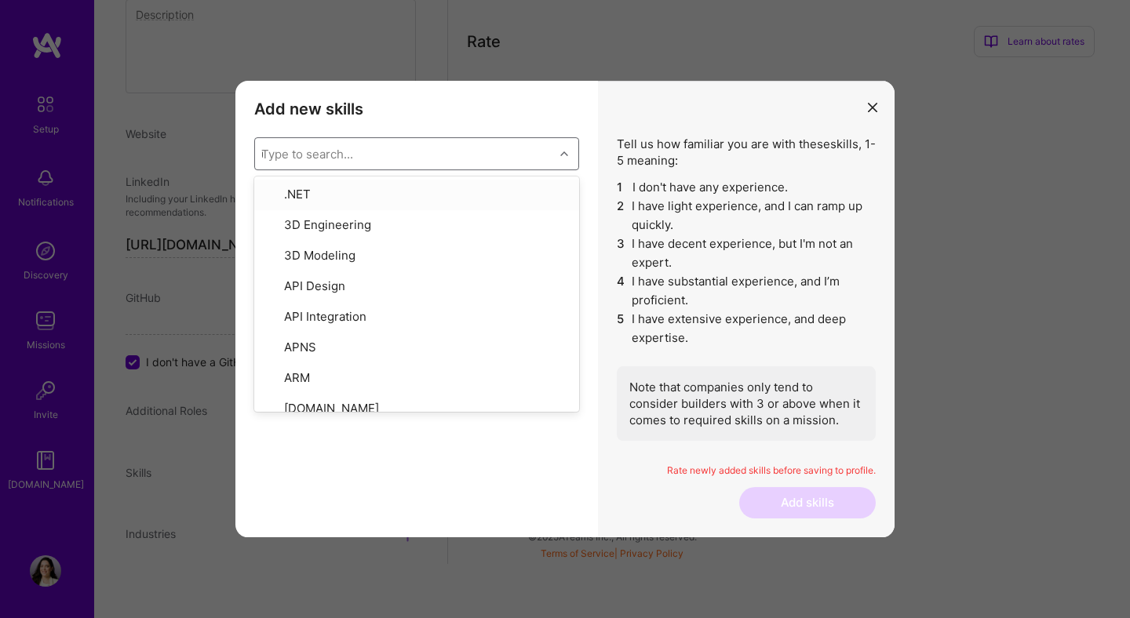
type input "ux"
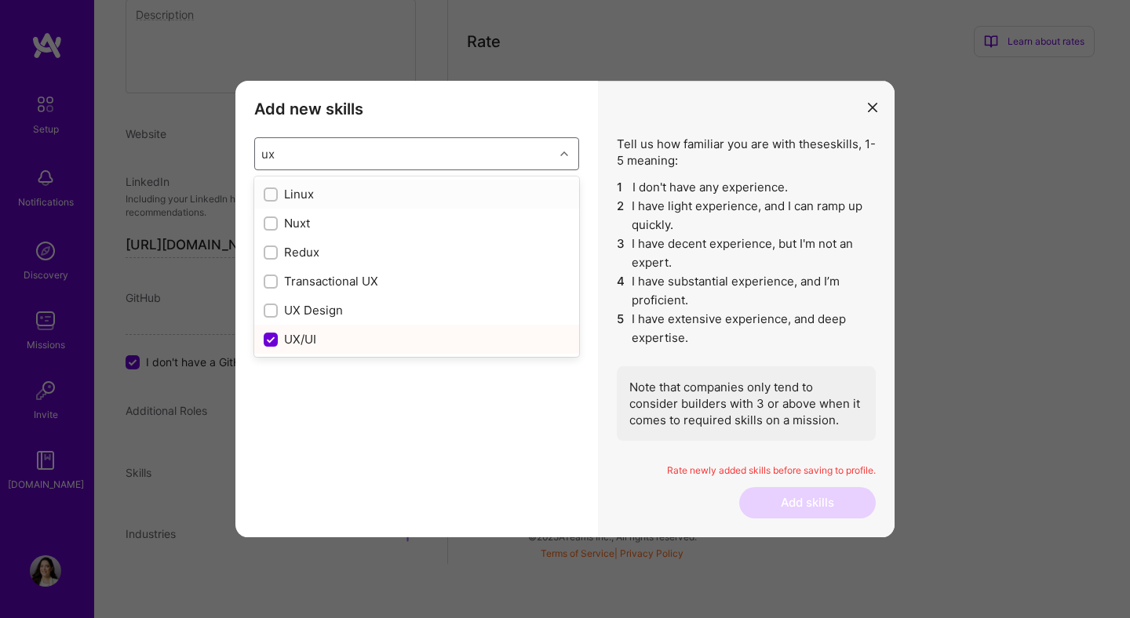
checkbox input "false"
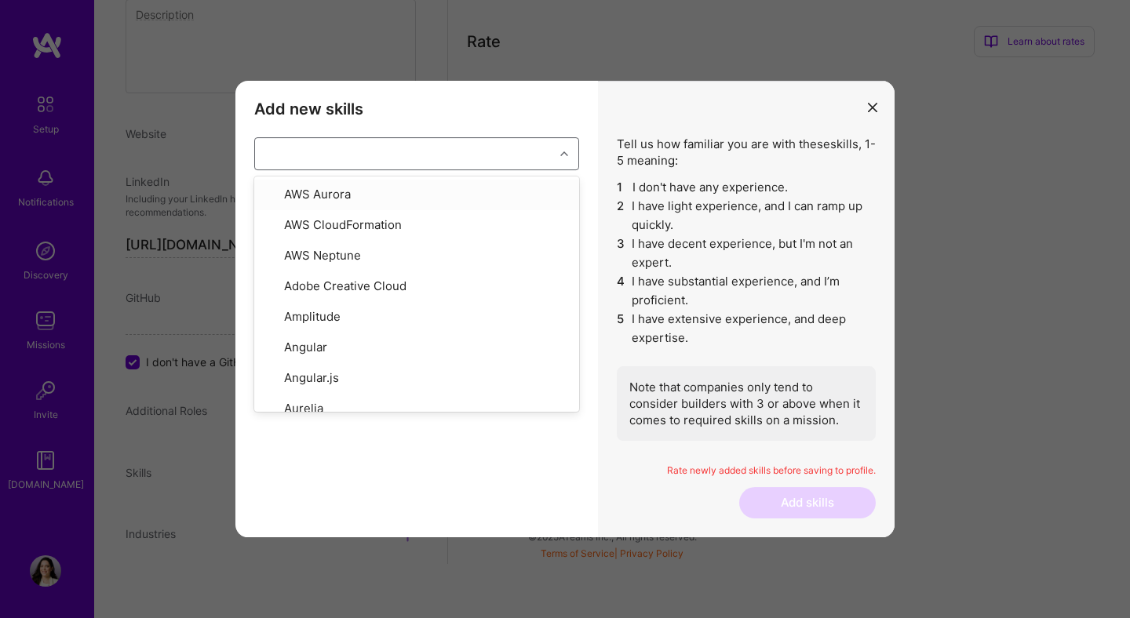
click at [355, 156] on div "ux" at bounding box center [404, 153] width 299 height 31
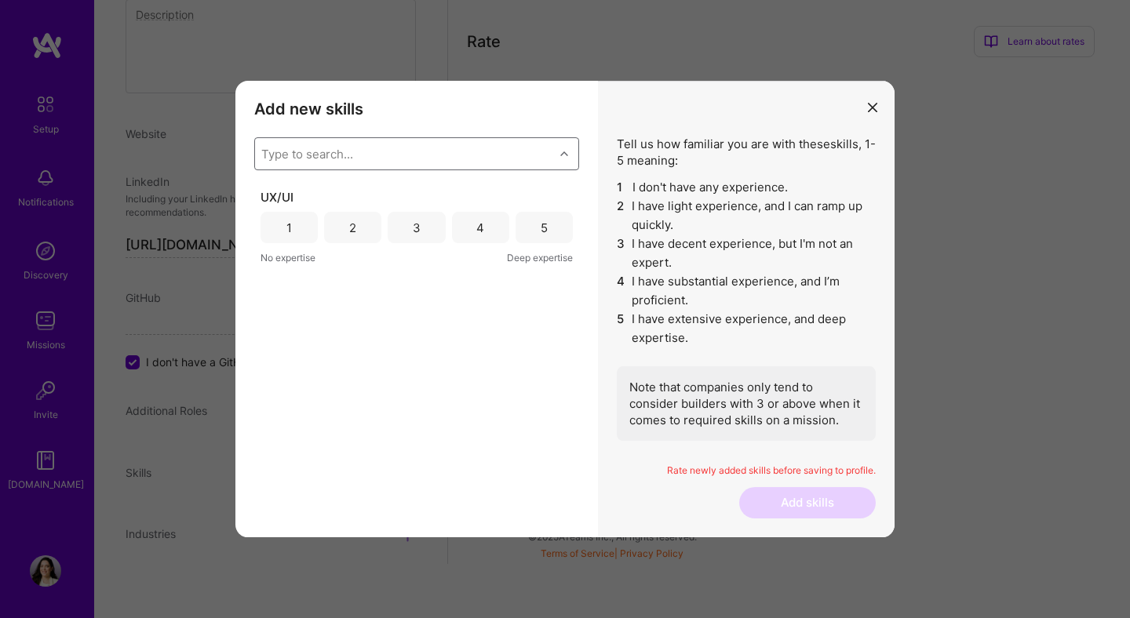
click at [355, 156] on div "Type to search..." at bounding box center [404, 153] width 299 height 31
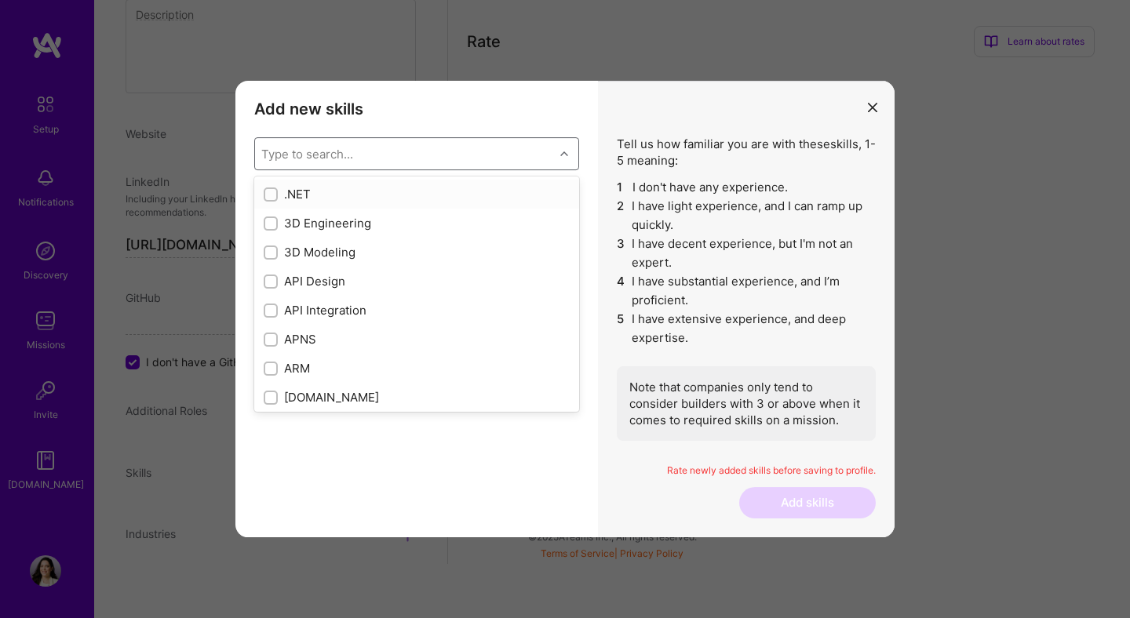
type input "u"
checkbox input "true"
type input "ux"
checkbox input "true"
type input "ux"
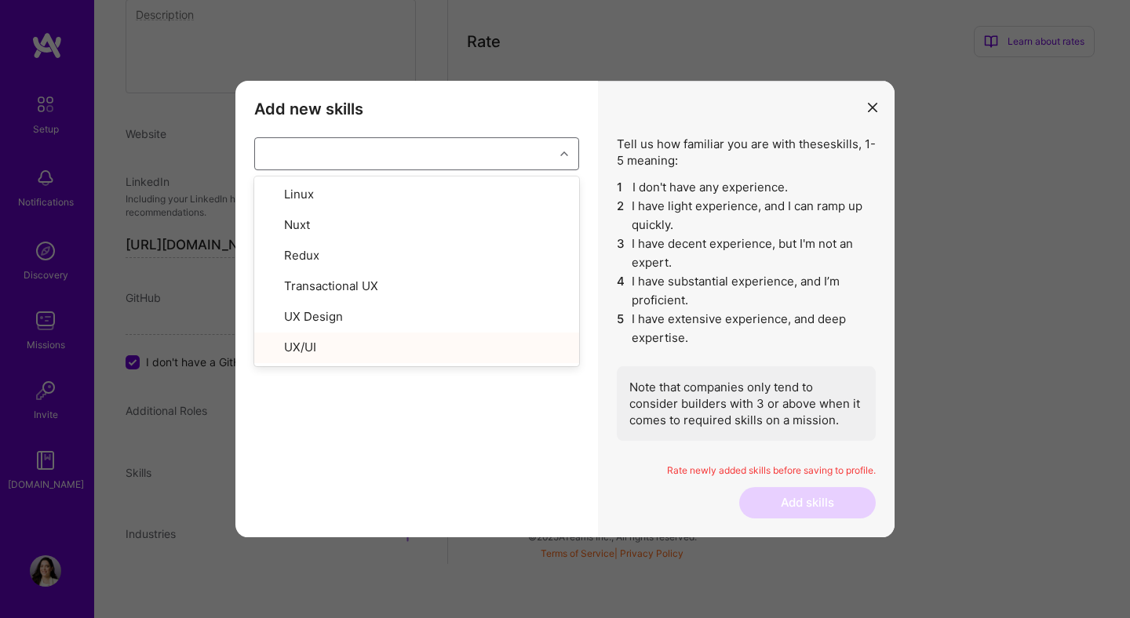
click at [357, 468] on div "Add new skills Tell us how familiar you are with given skills, using between 1 …" at bounding box center [416, 309] width 362 height 457
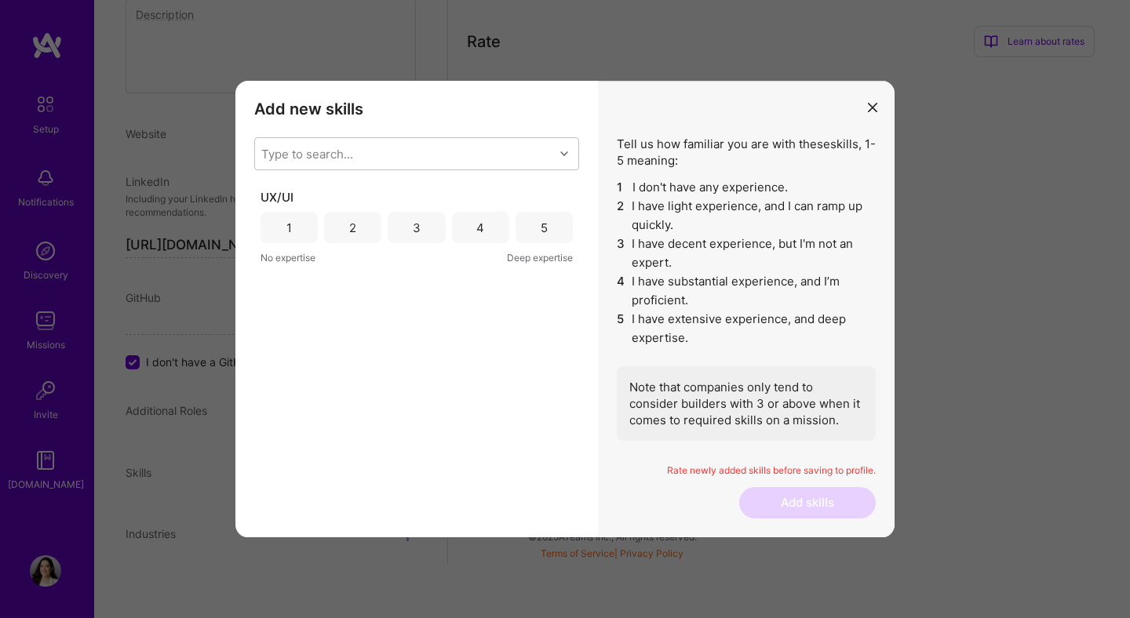
click at [548, 219] on div "5" at bounding box center [543, 227] width 57 height 31
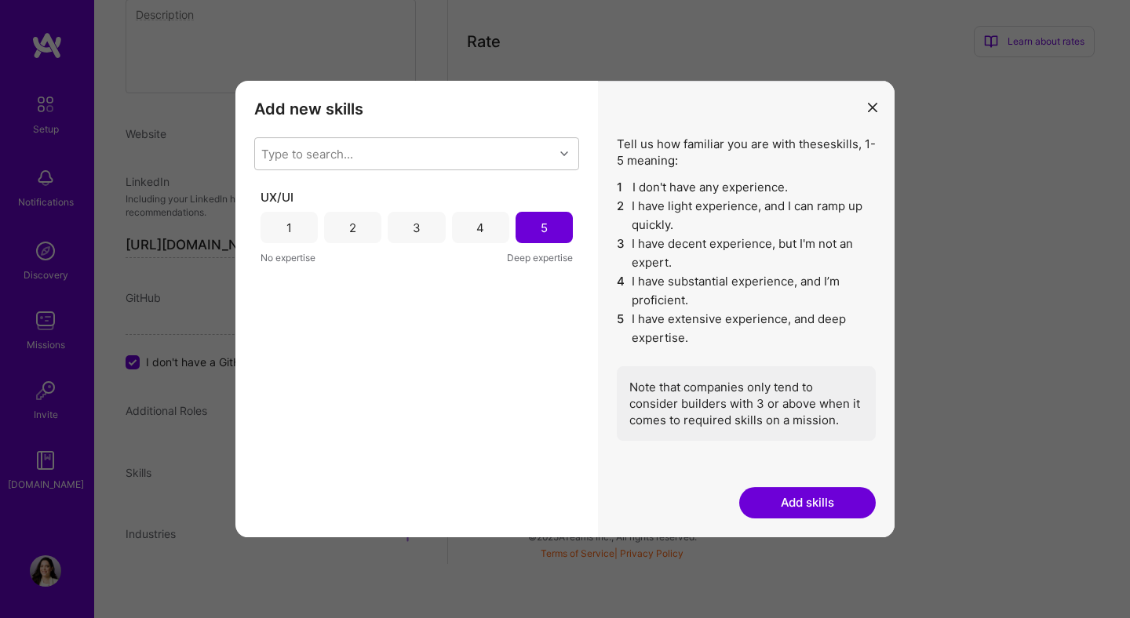
click at [807, 497] on button "Add skills" at bounding box center [807, 502] width 136 height 31
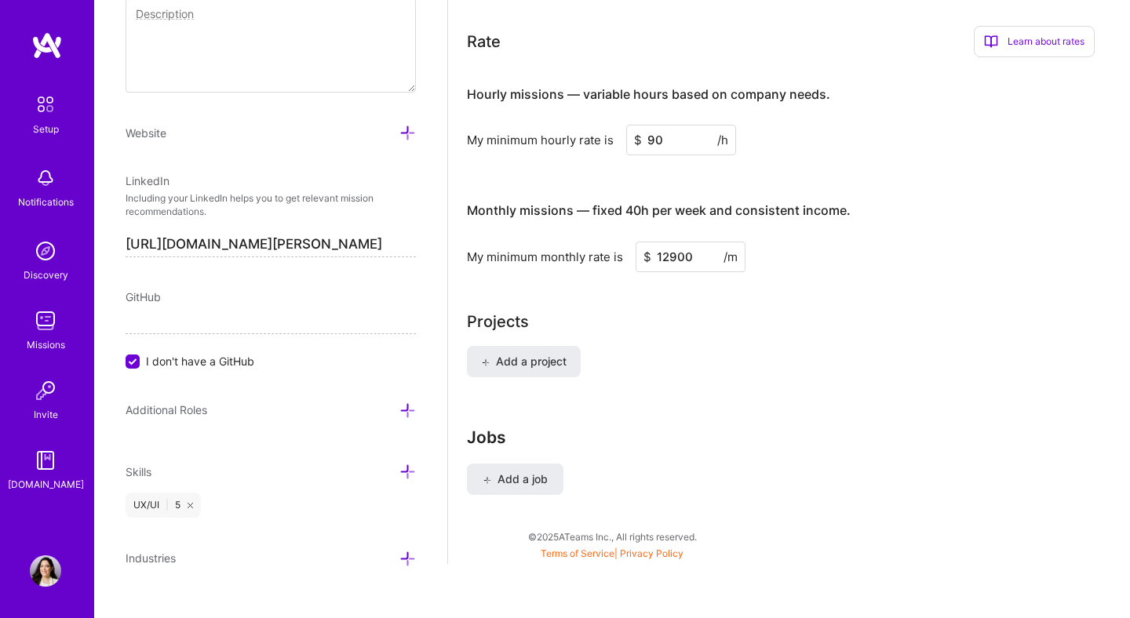
click at [174, 504] on div "UX/UI | 5" at bounding box center [163, 505] width 75 height 25
click at [406, 469] on icon at bounding box center [407, 472] width 16 height 16
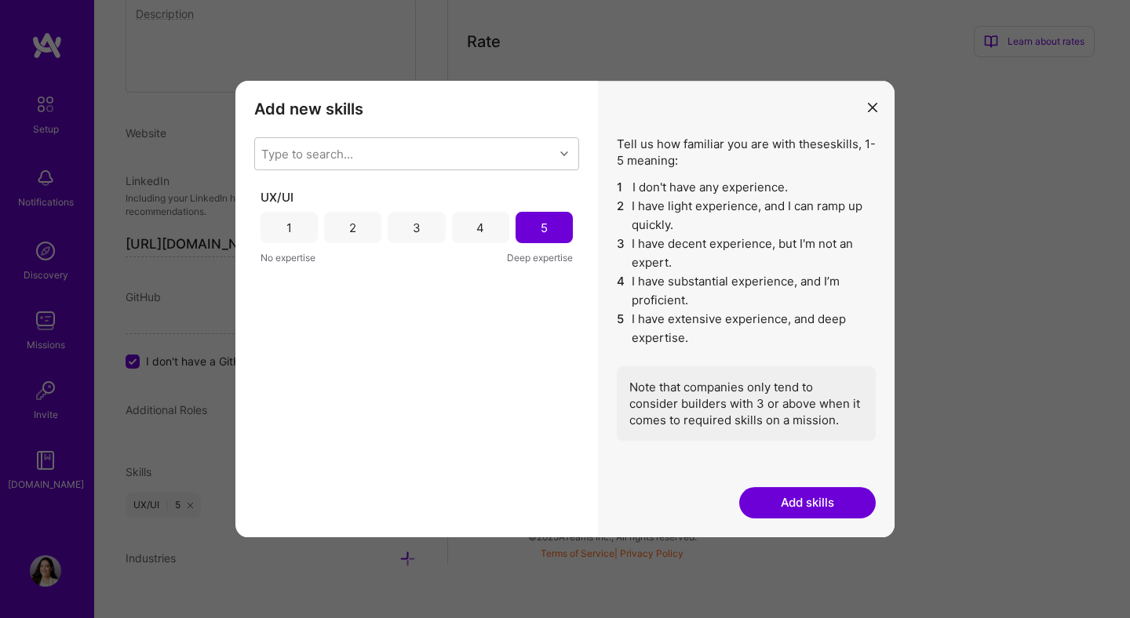
click at [353, 137] on div "Add new skills Tell us how familiar you are with given skills, using between 1 …" at bounding box center [416, 309] width 362 height 457
click at [350, 158] on div "Type to search..." at bounding box center [307, 154] width 92 height 16
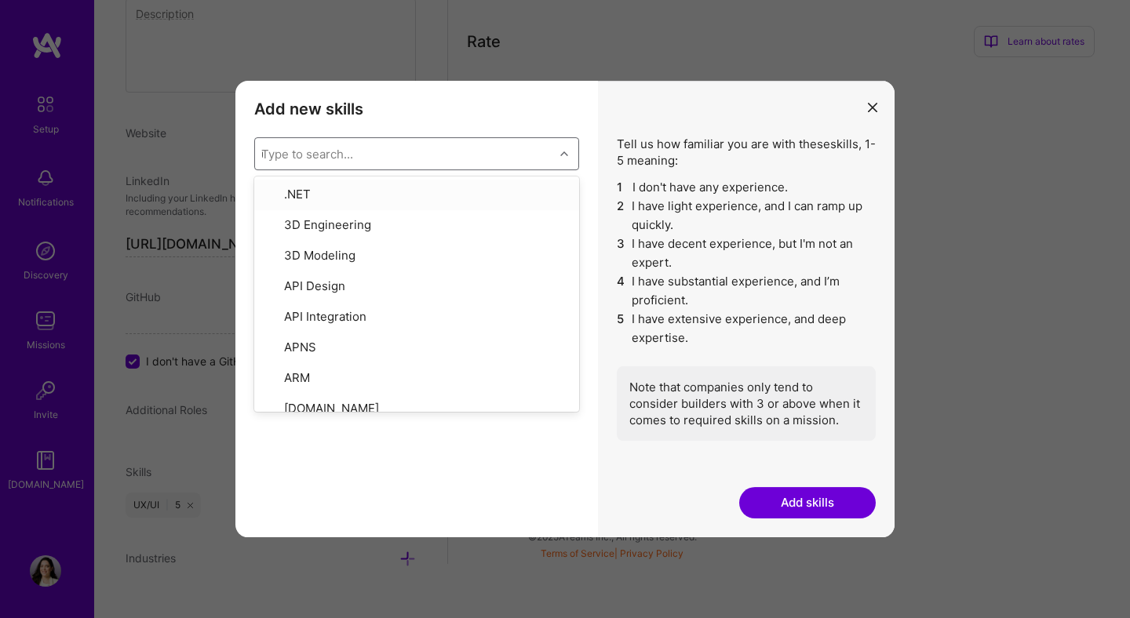
type input "ux"
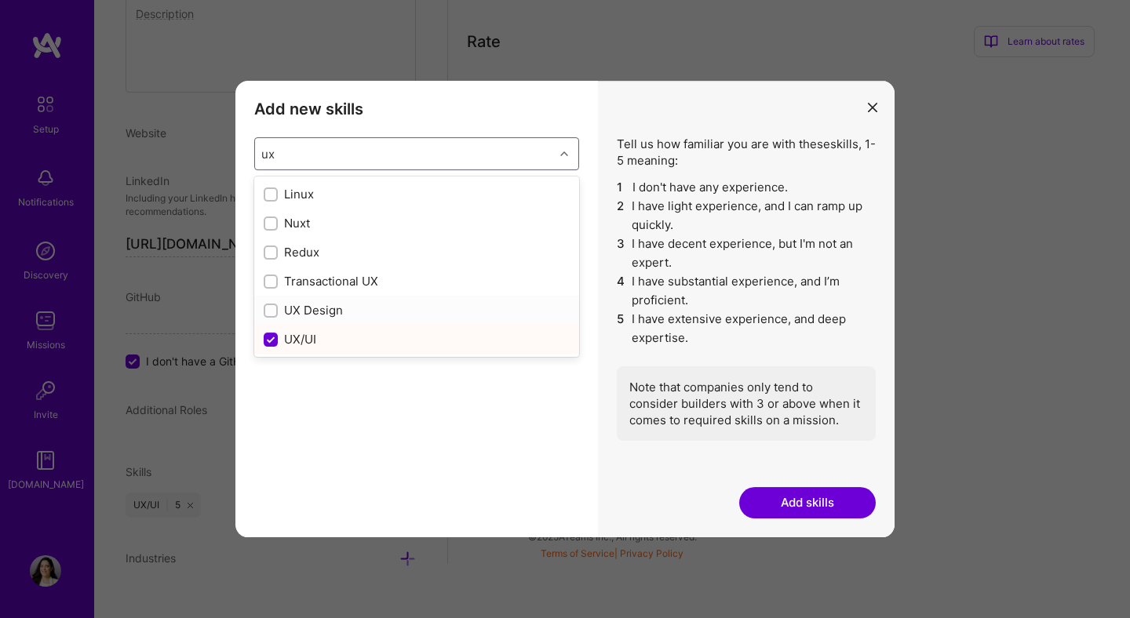
click at [271, 315] on input "modal" at bounding box center [272, 311] width 11 height 11
checkbox input "false"
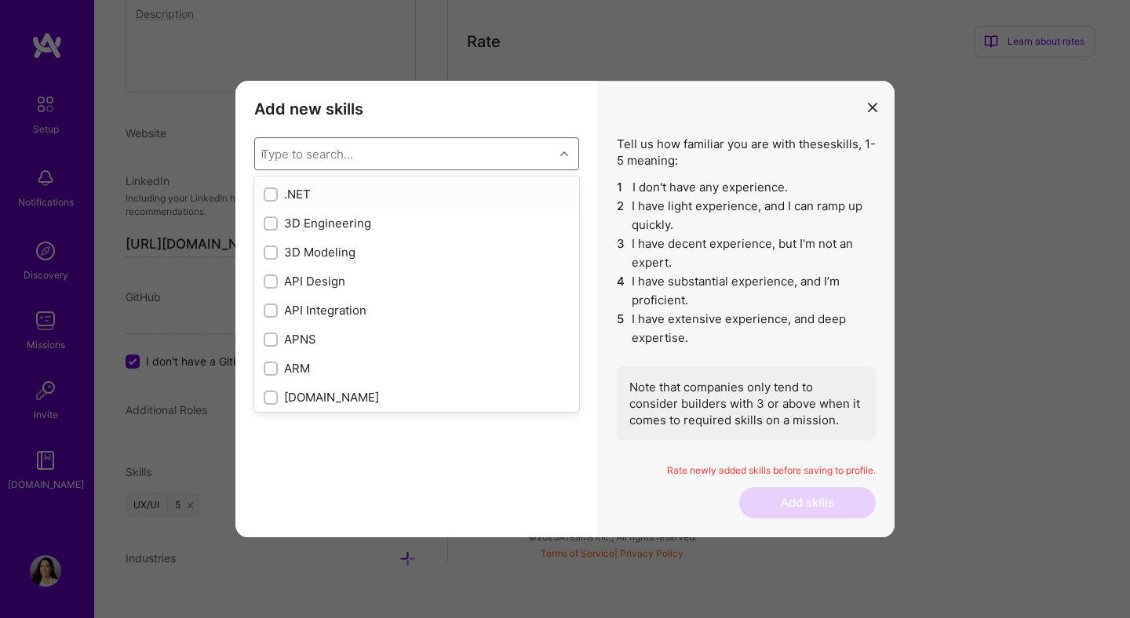
checkbox input "false"
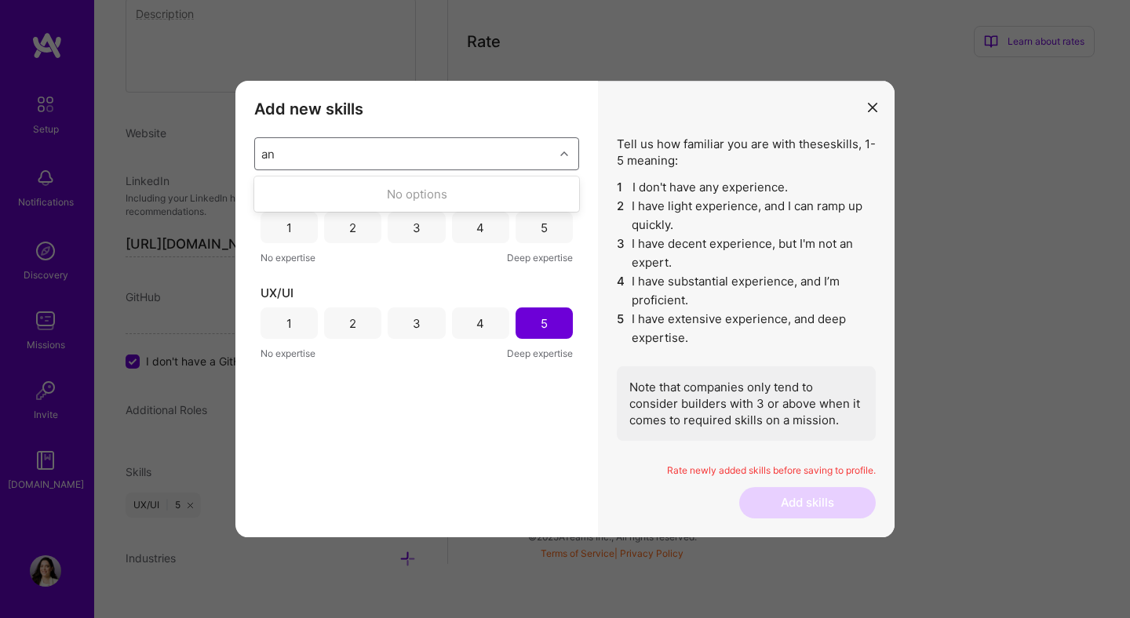
type input "a"
type input "design"
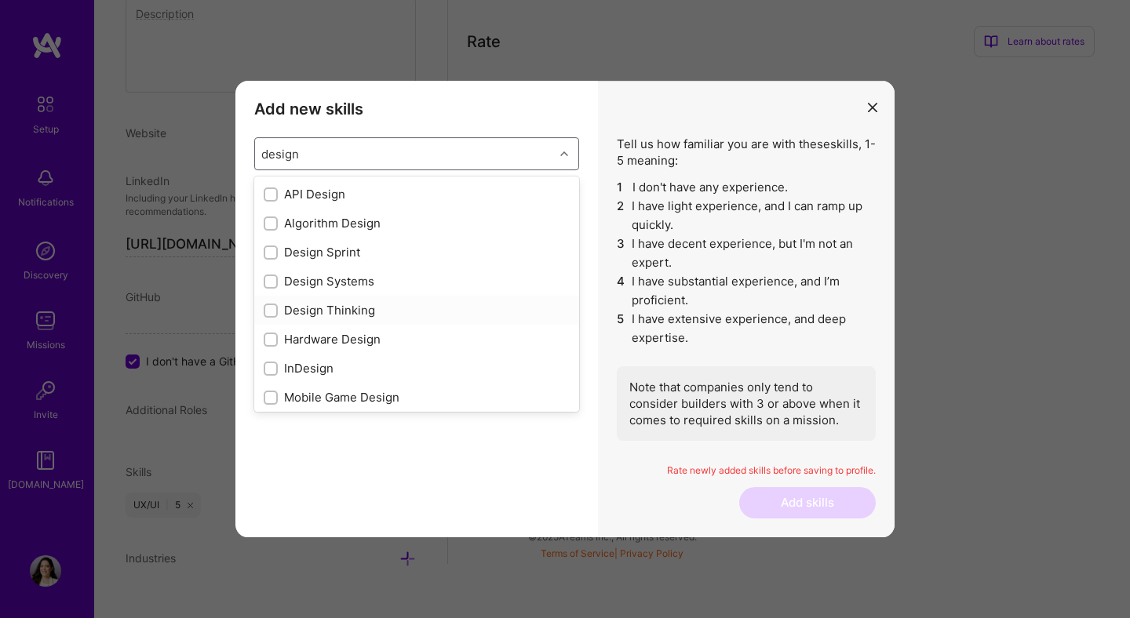
click at [274, 313] on input "modal" at bounding box center [272, 311] width 11 height 11
checkbox input "false"
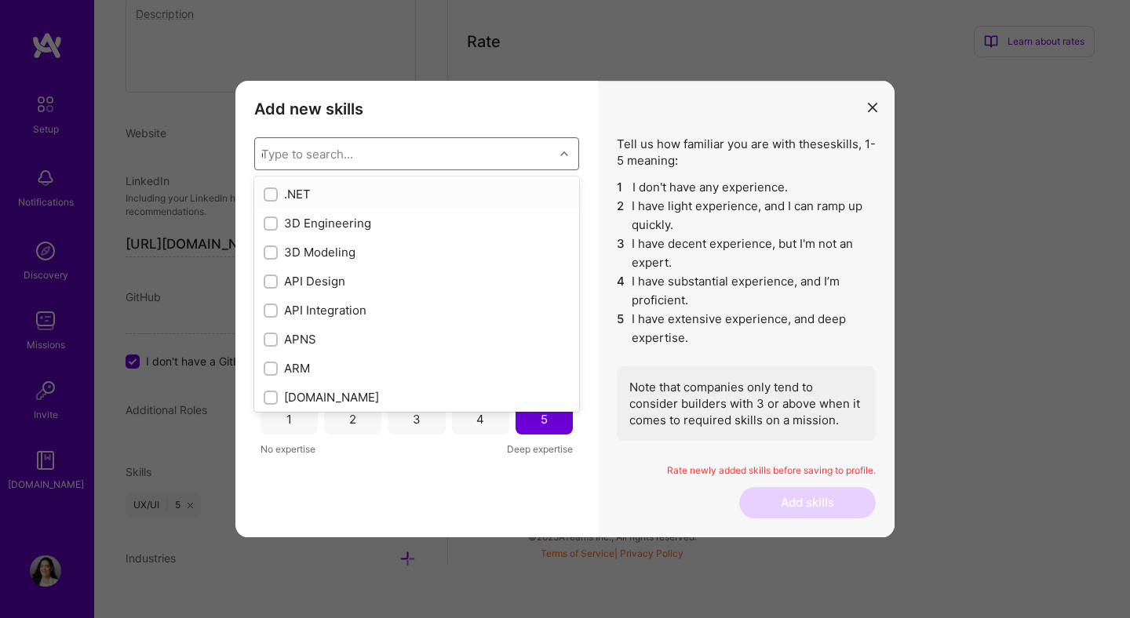
checkbox input "false"
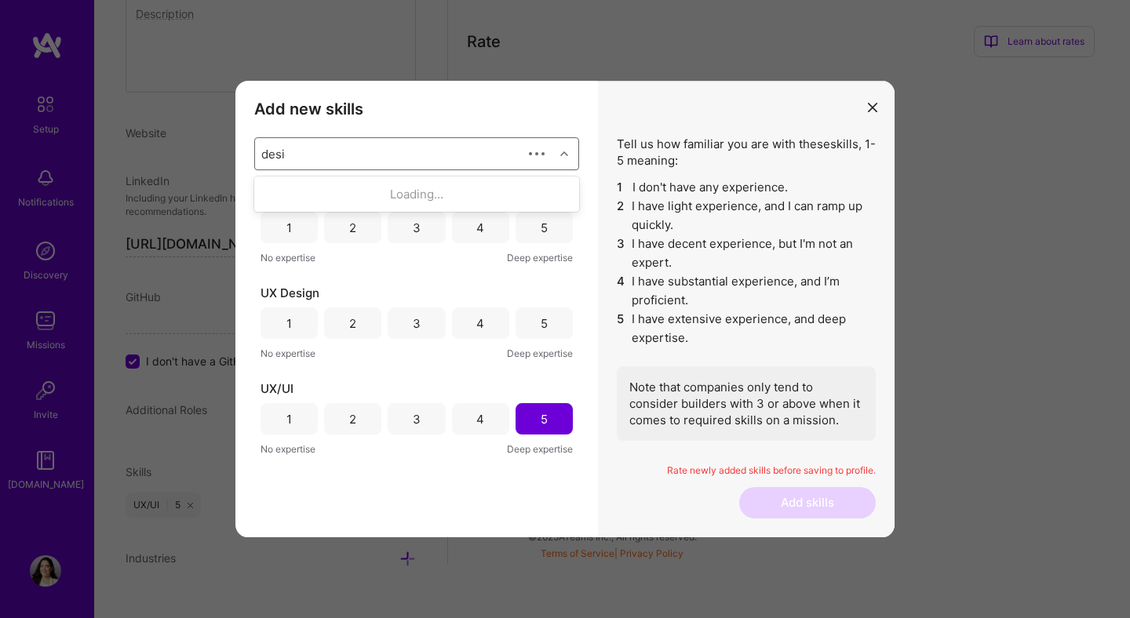
type input "design"
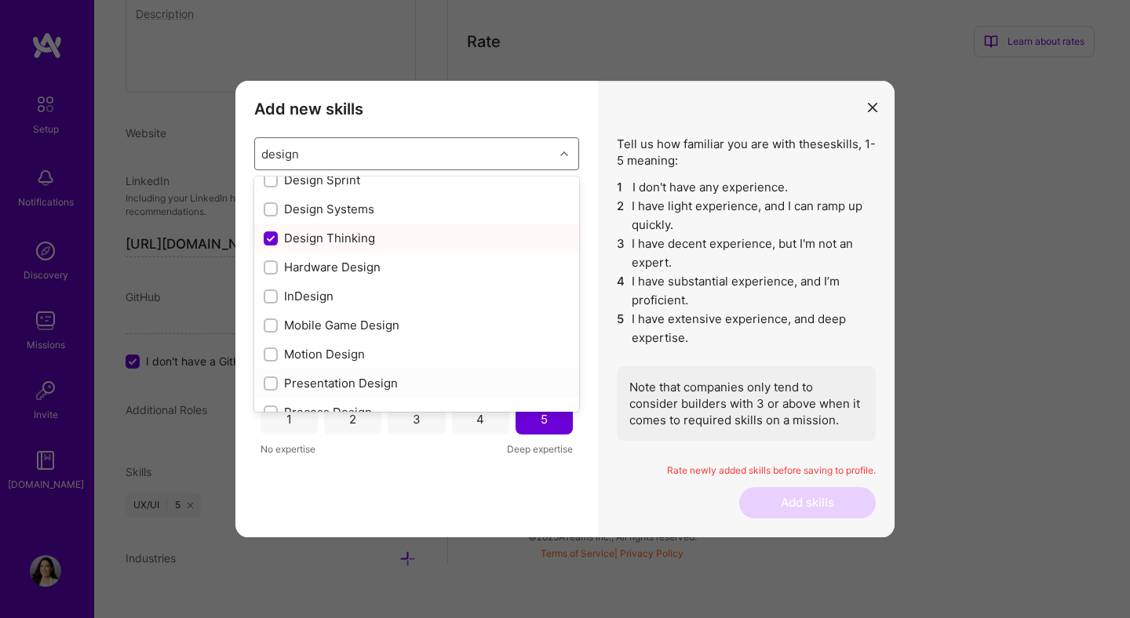
scroll to position [88, 0]
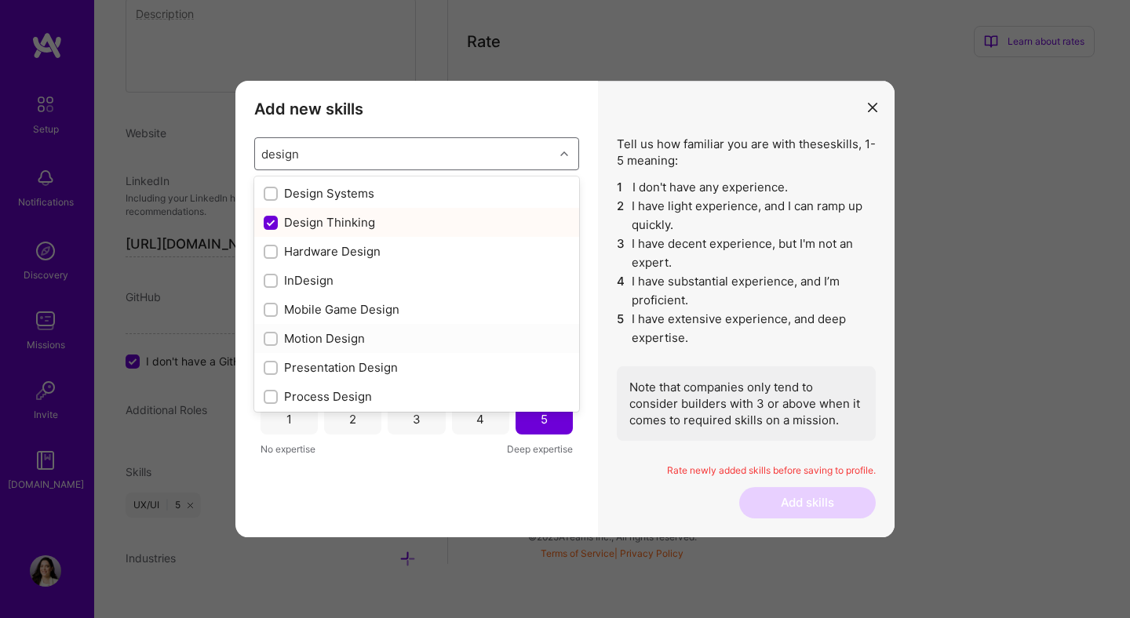
click at [278, 344] on div "Motion Design" at bounding box center [417, 338] width 306 height 16
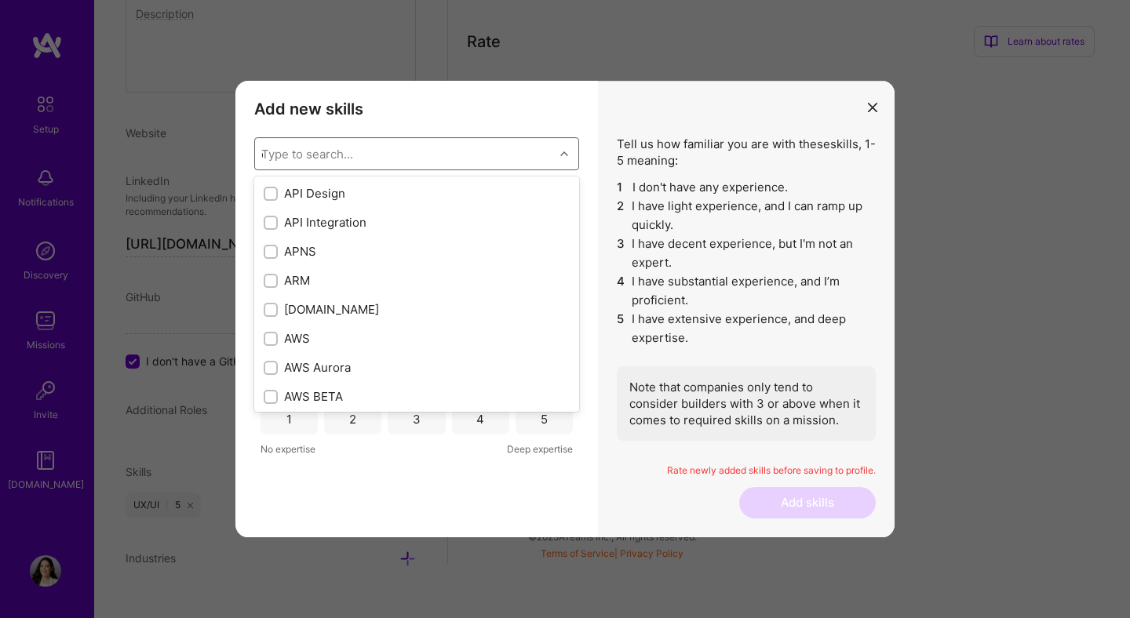
checkbox input "false"
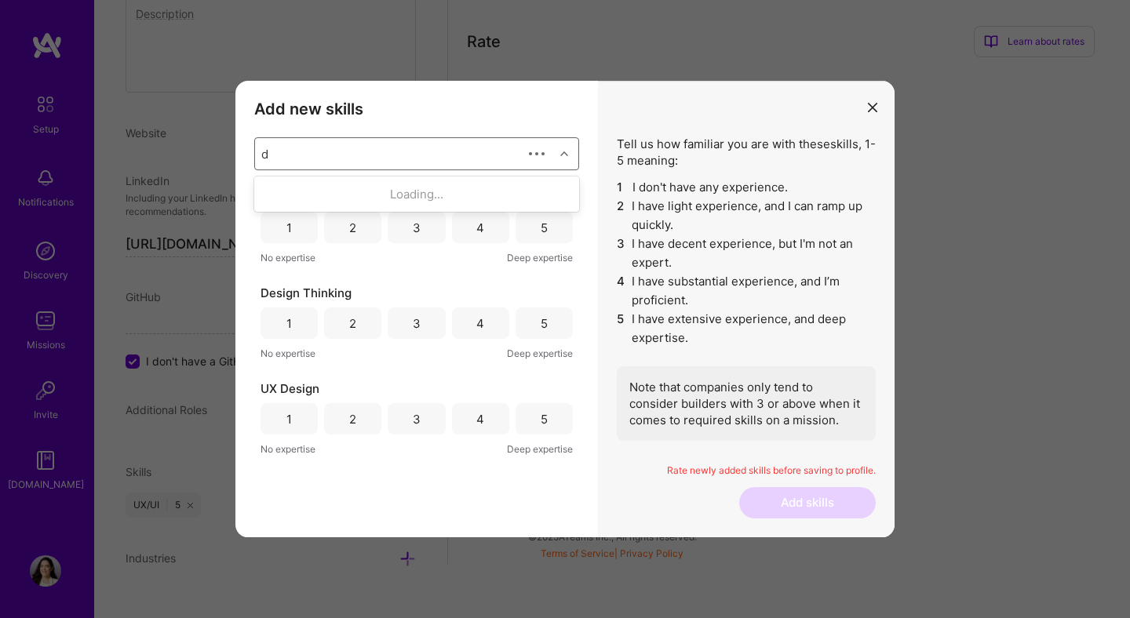
scroll to position [0, 0]
type input "design"
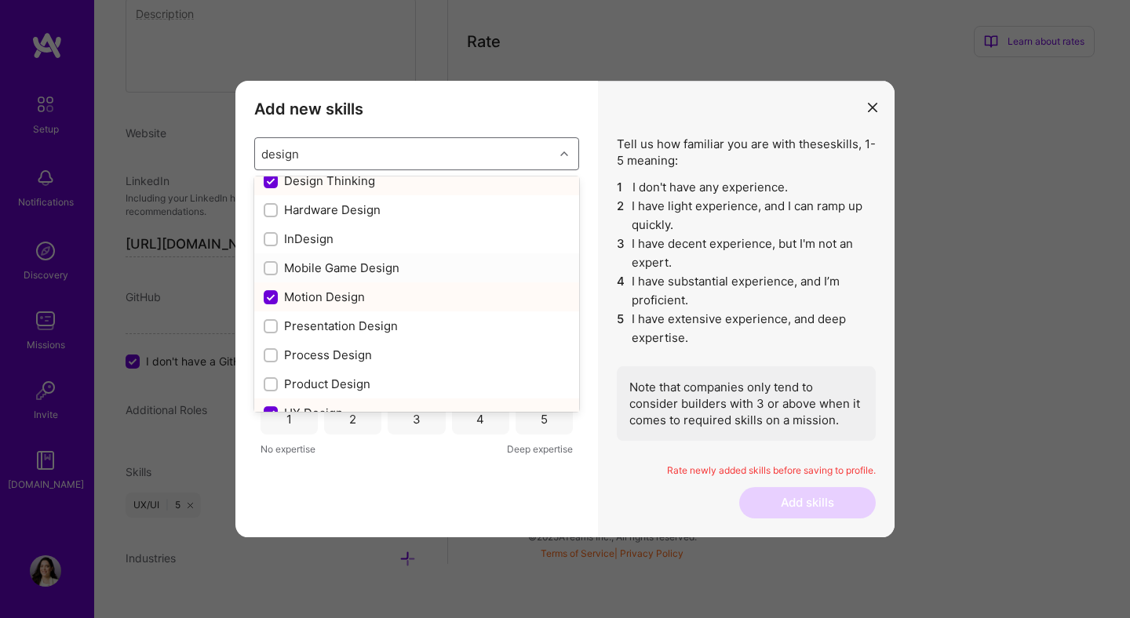
scroll to position [206, 0]
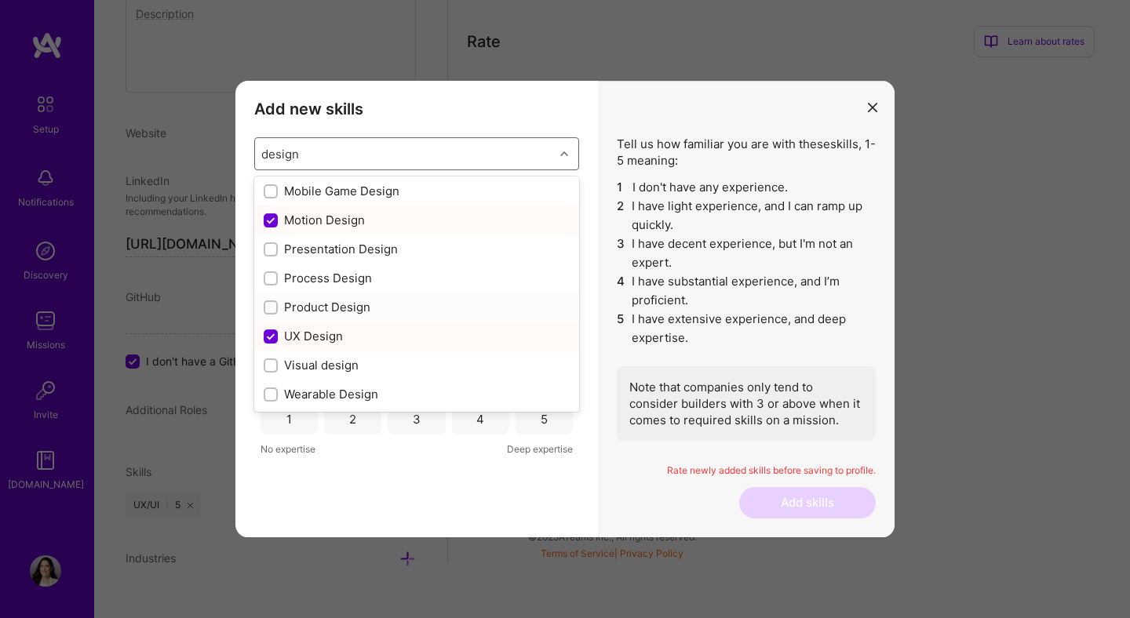
click at [346, 310] on div "Product Design" at bounding box center [417, 307] width 306 height 16
checkbox input "false"
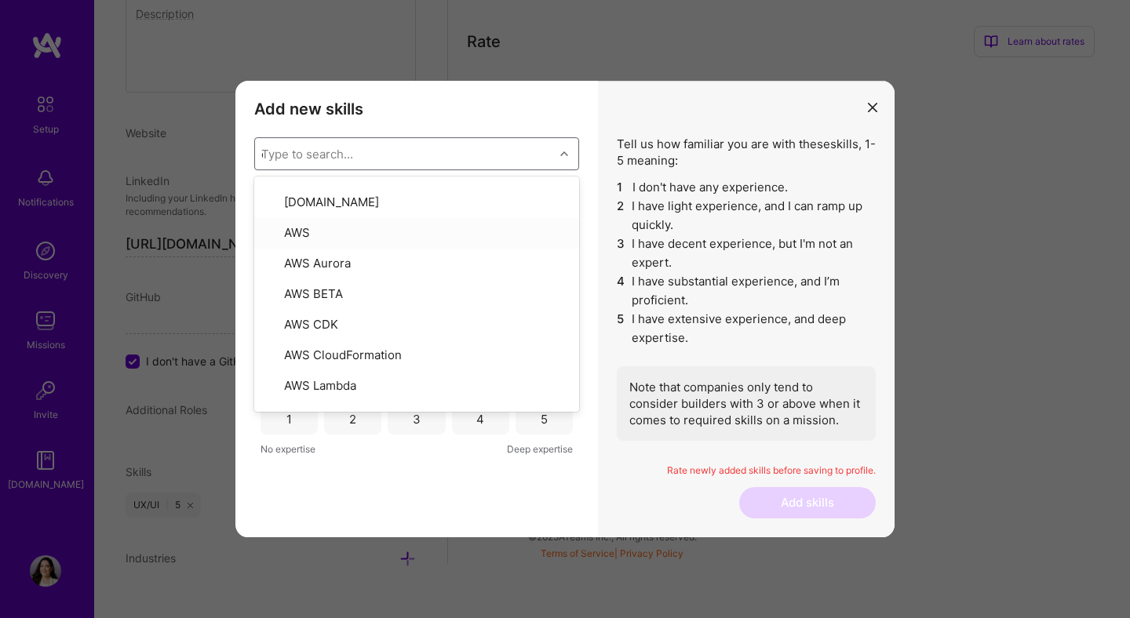
scroll to position [0, 0]
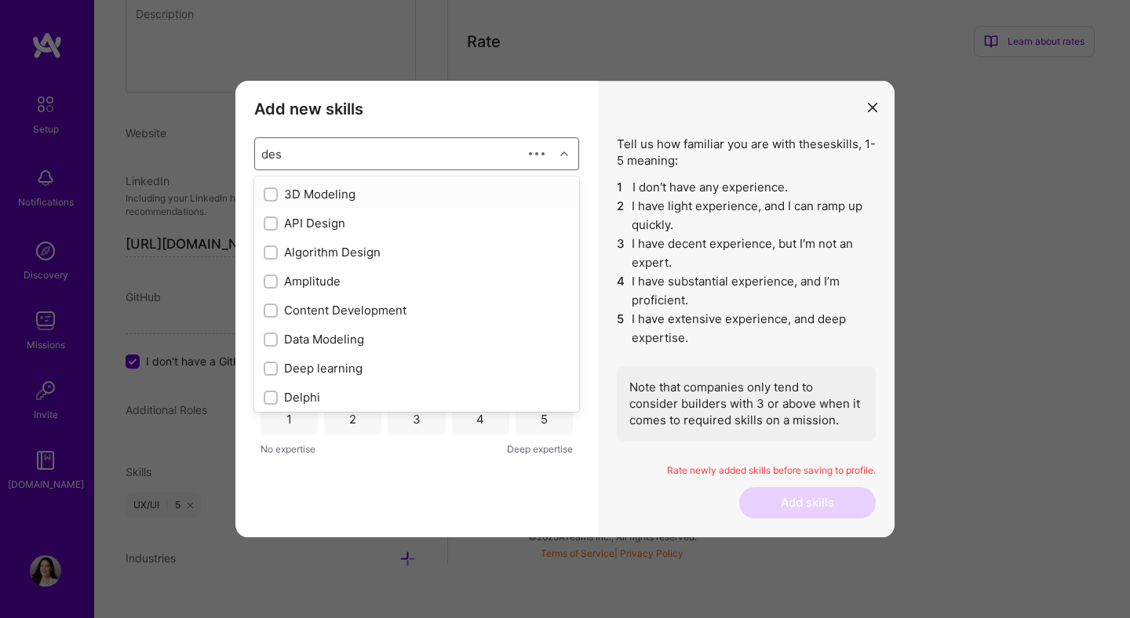
type input "desi"
checkbox input "true"
checkbox input "false"
checkbox input "true"
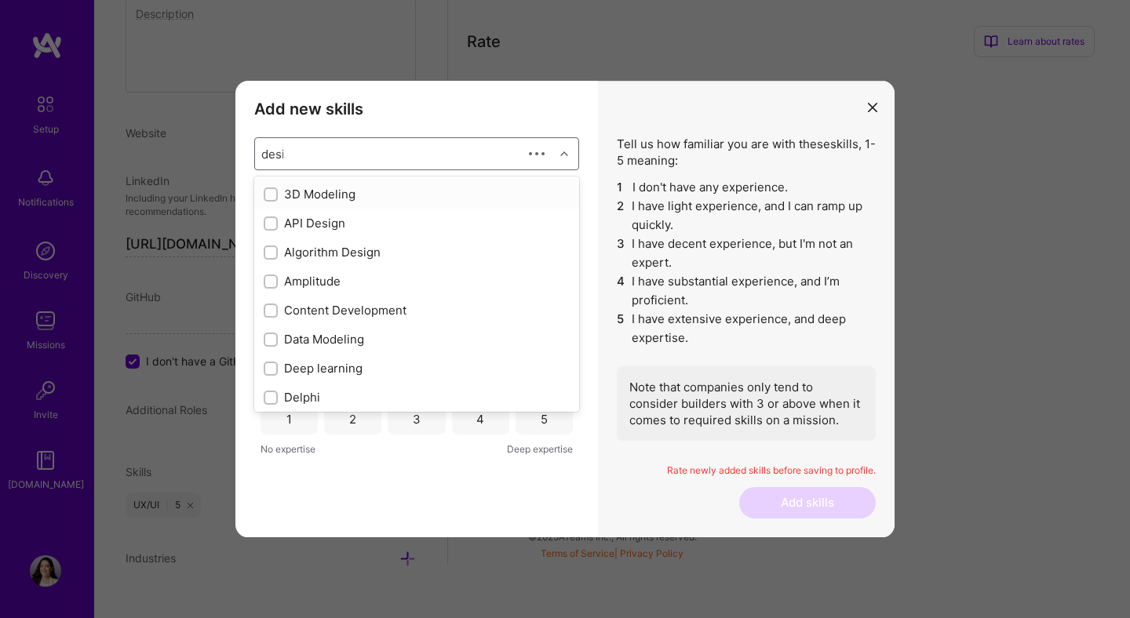
checkbox input "true"
type input "design"
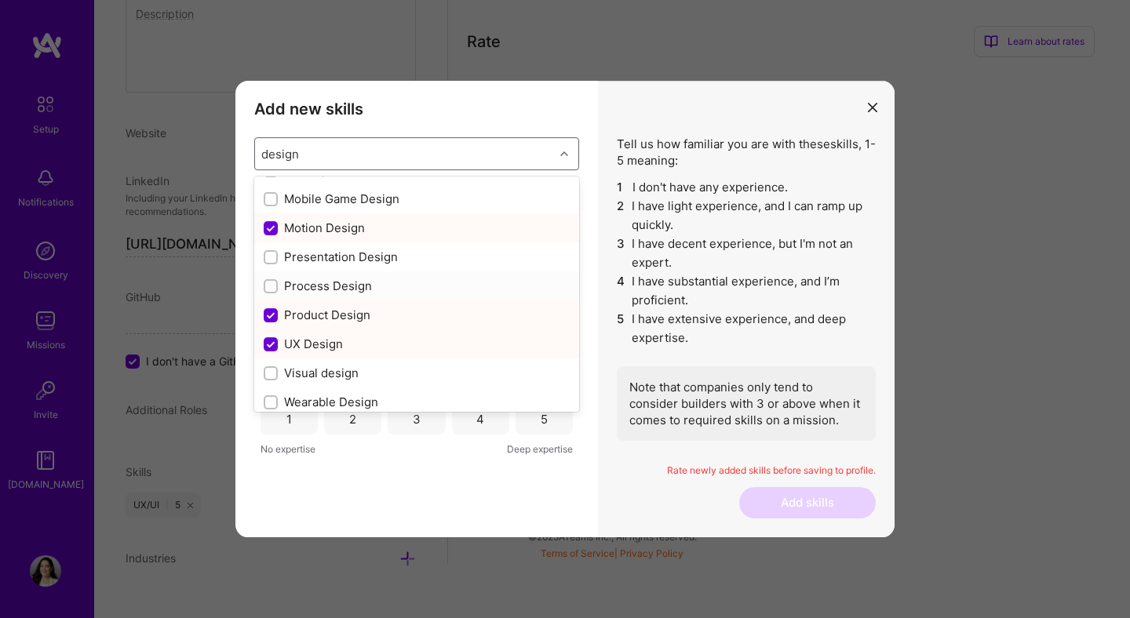
scroll to position [206, 0]
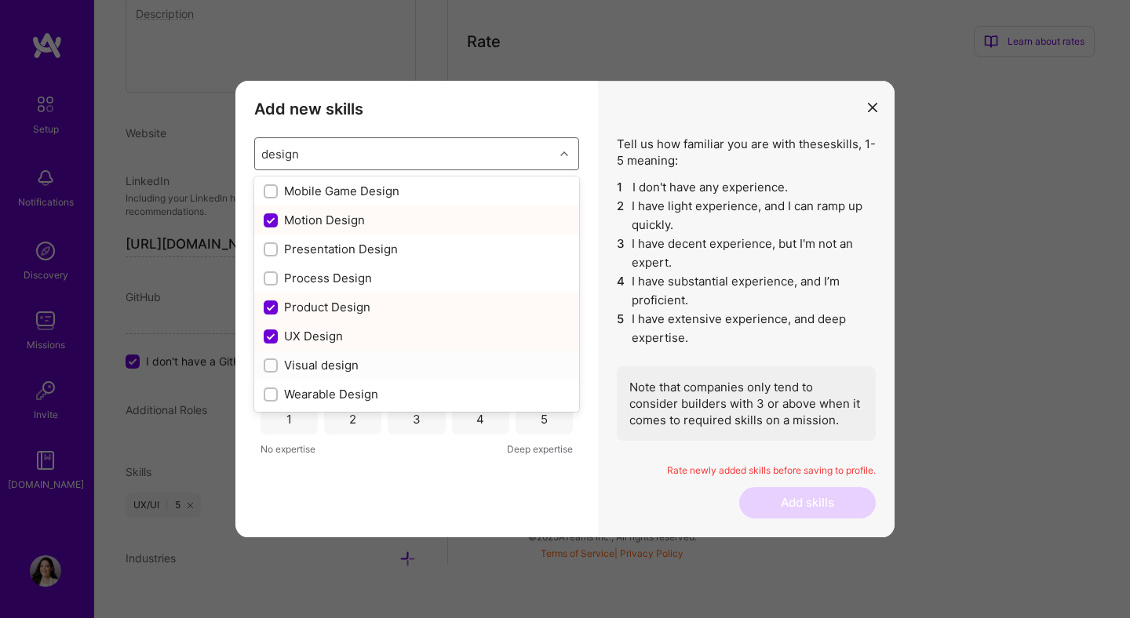
click at [341, 363] on div "Visual design" at bounding box center [417, 365] width 306 height 16
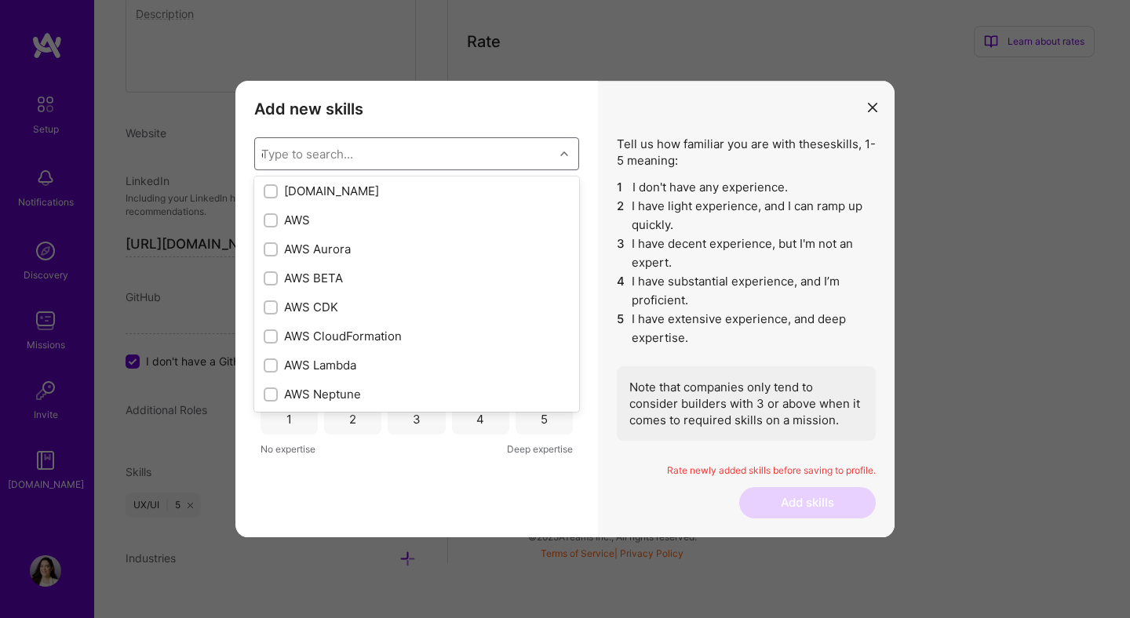
checkbox input "false"
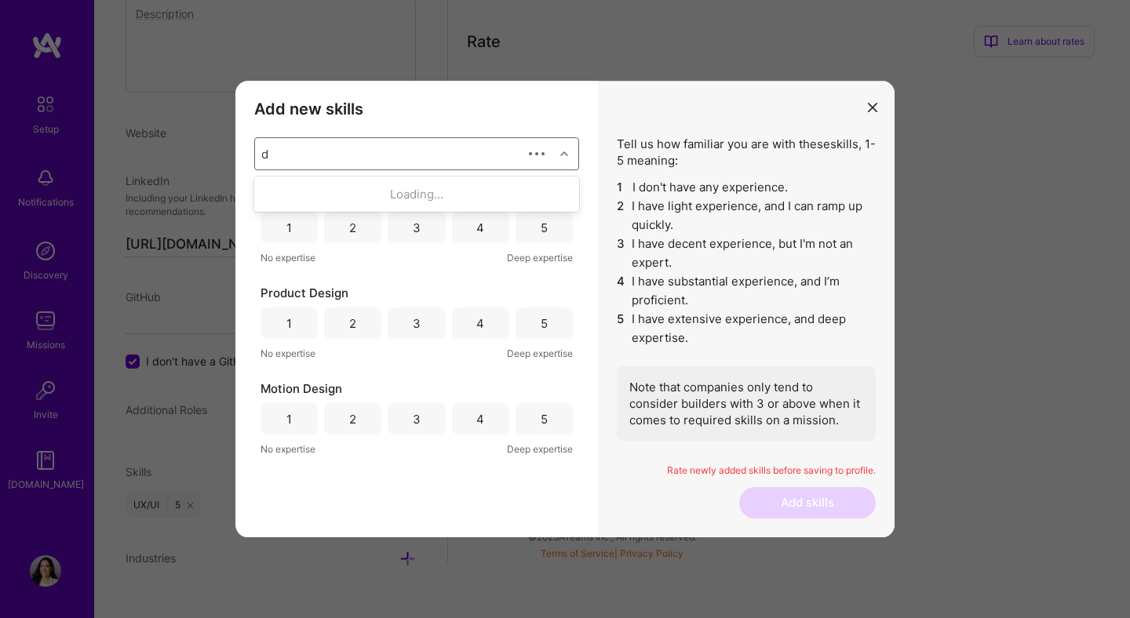
scroll to position [0, 0]
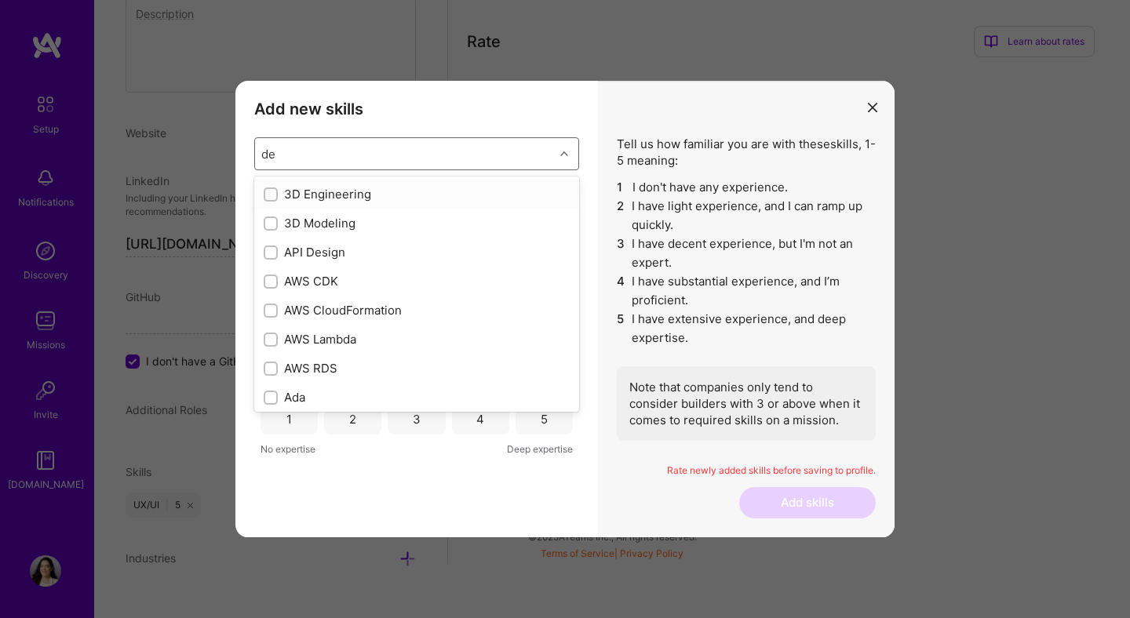
type input "des"
checkbox input "true"
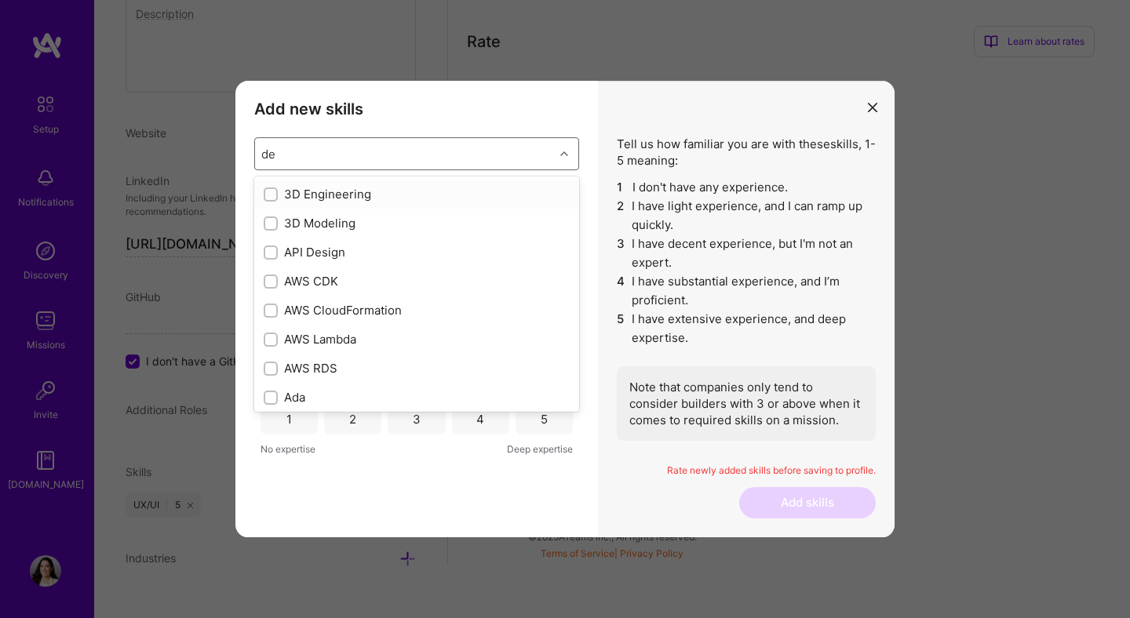
checkbox input "true"
type input "design"
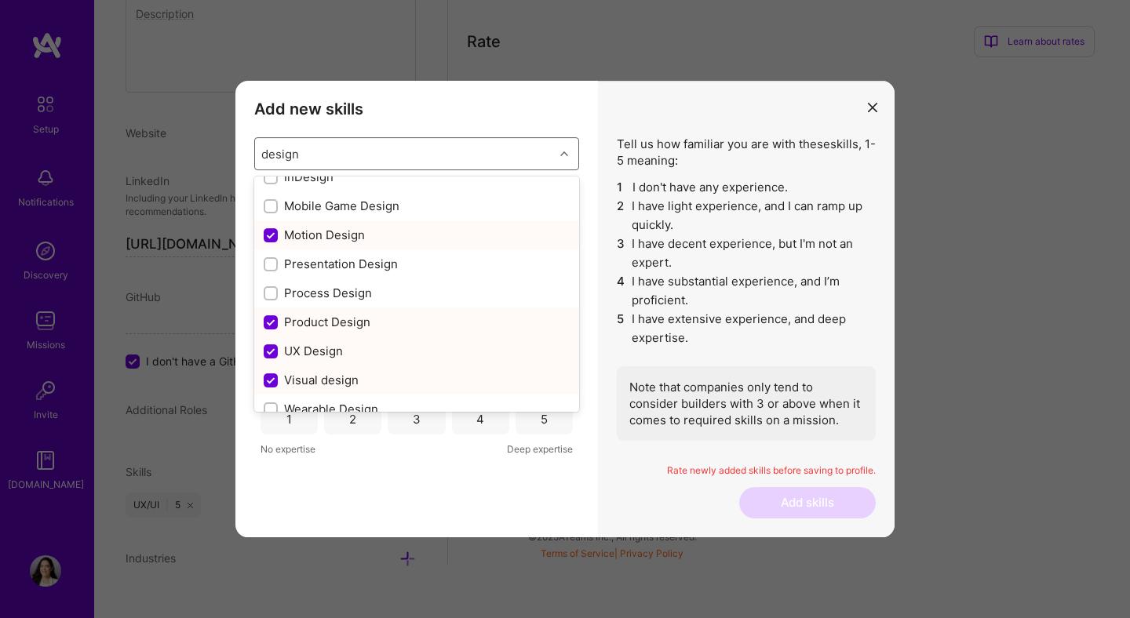
scroll to position [206, 0]
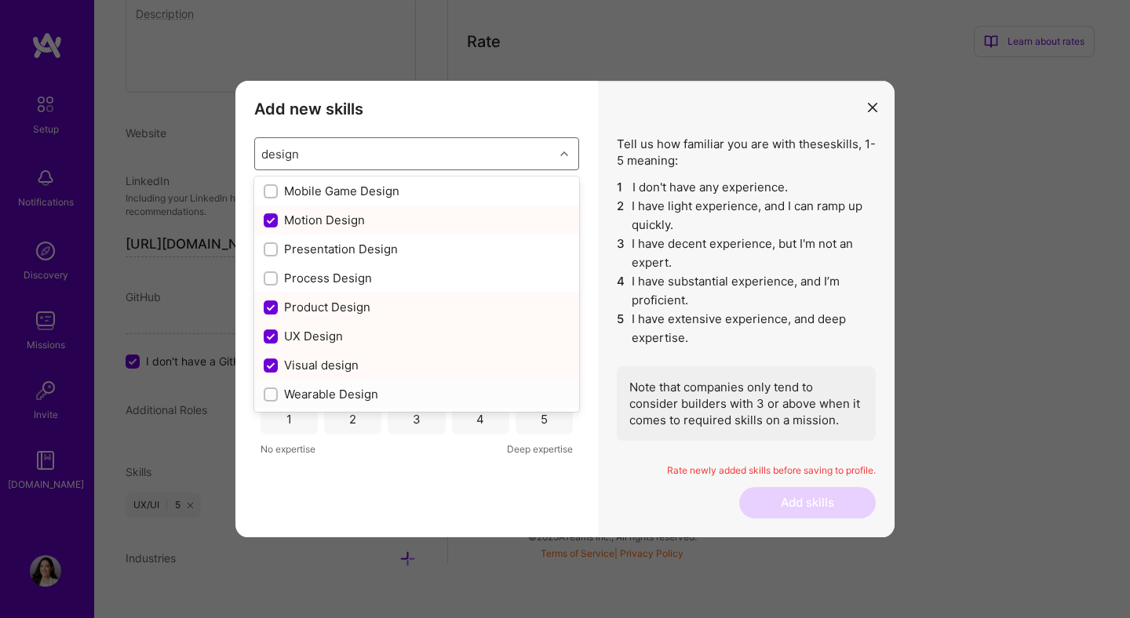
click at [329, 388] on div "Wearable Design" at bounding box center [417, 394] width 306 height 16
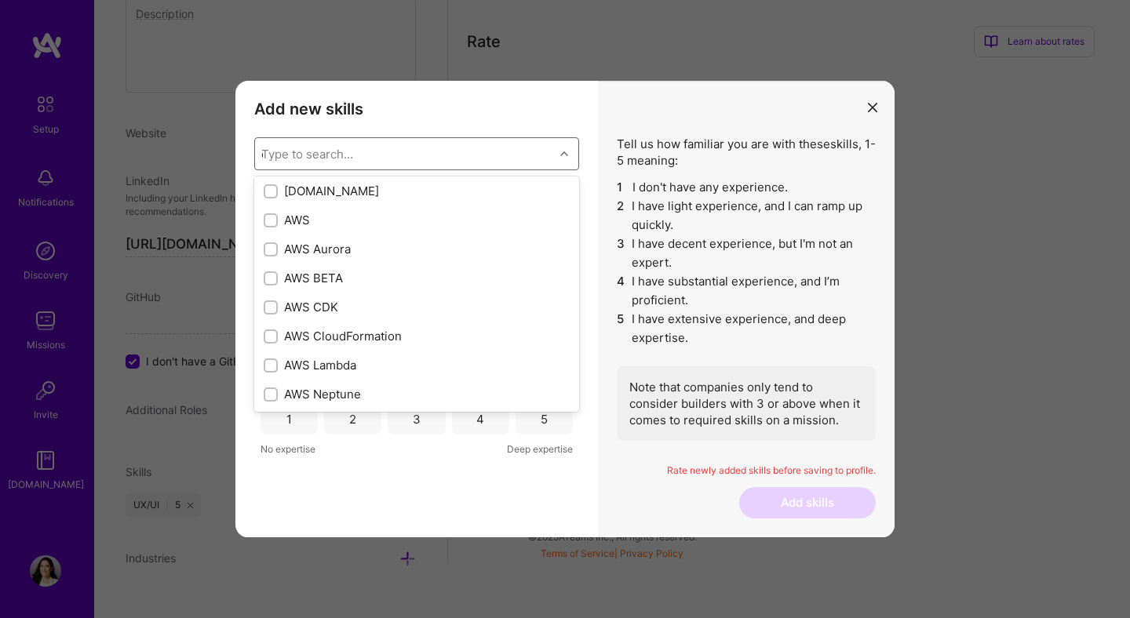
checkbox input "false"
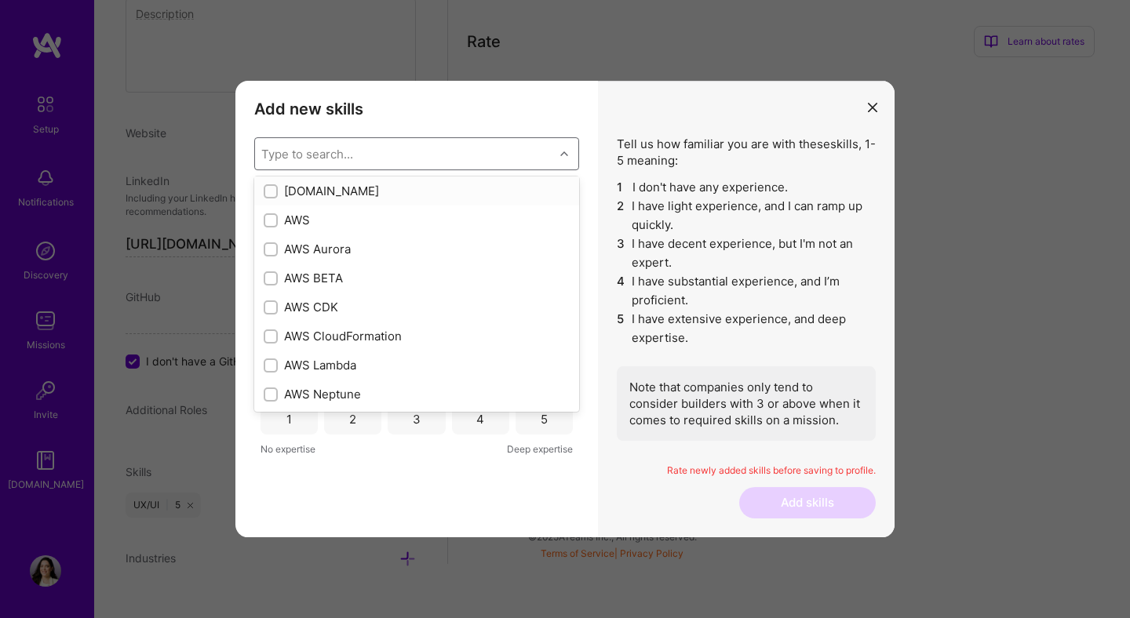
type input "d"
checkbox input "true"
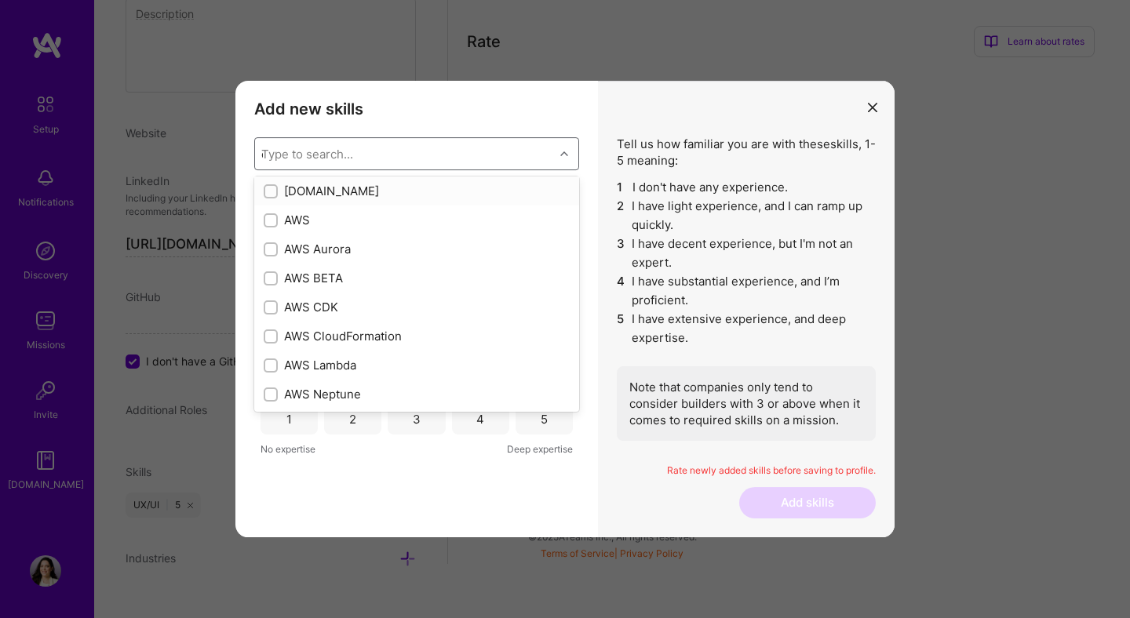
checkbox input "true"
type input "de"
checkbox input "true"
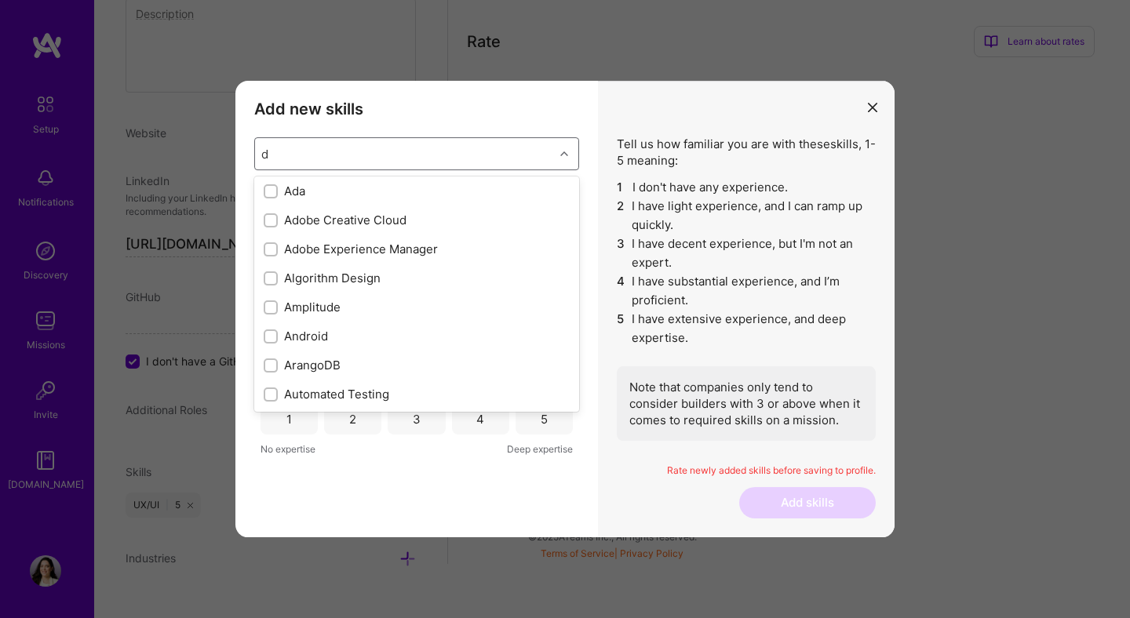
checkbox input "true"
type input "des"
checkbox input "true"
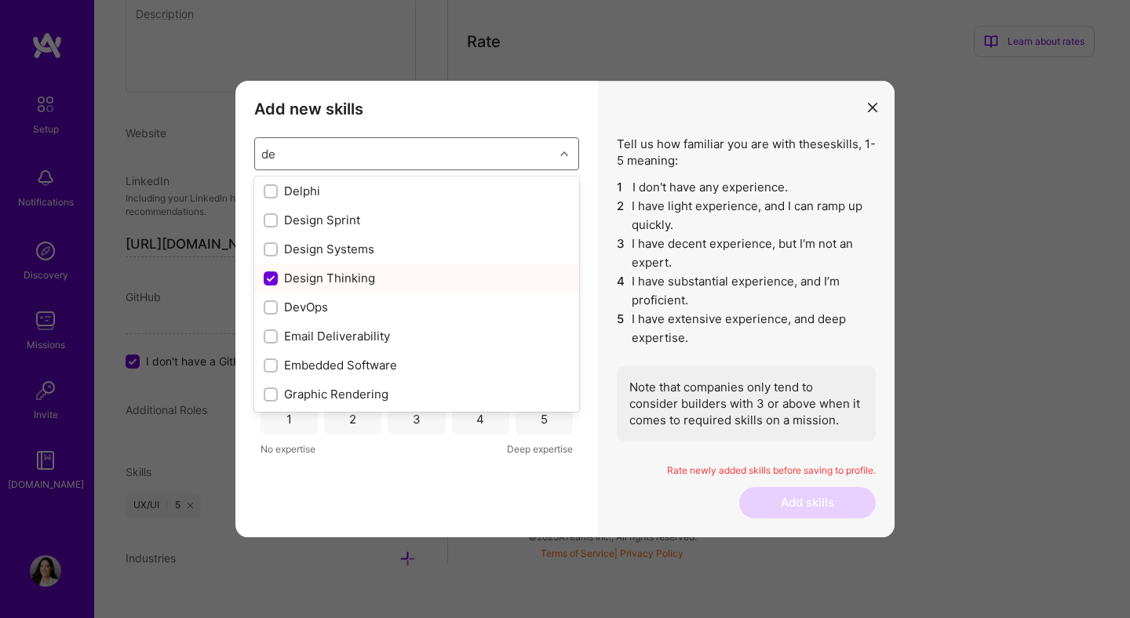
checkbox input "true"
checkbox input "false"
checkbox input "true"
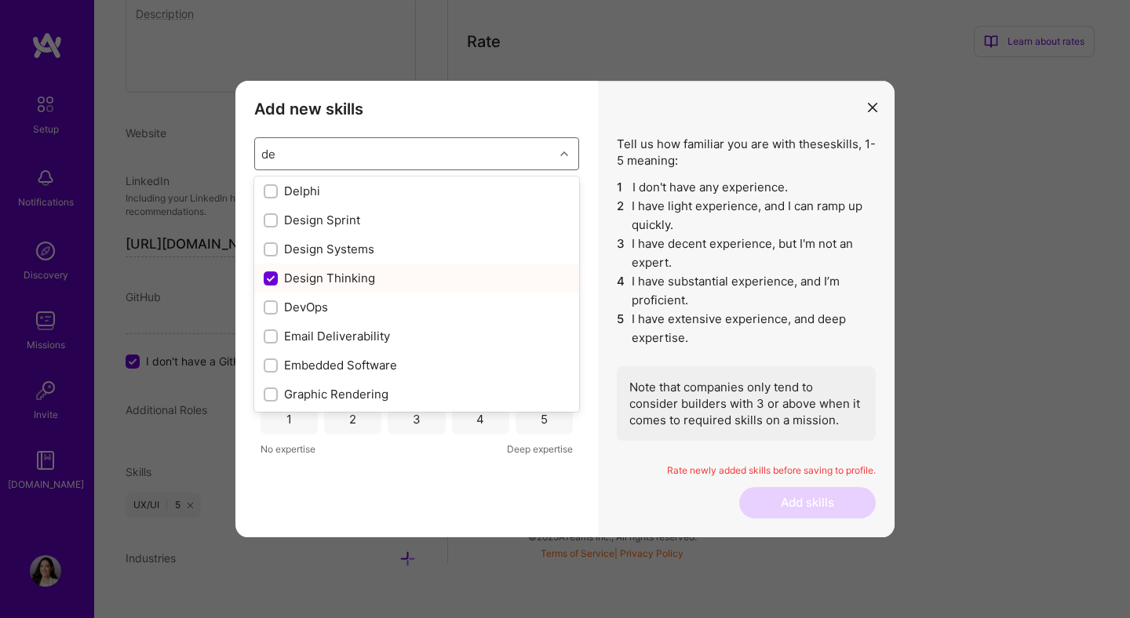
checkbox input "true"
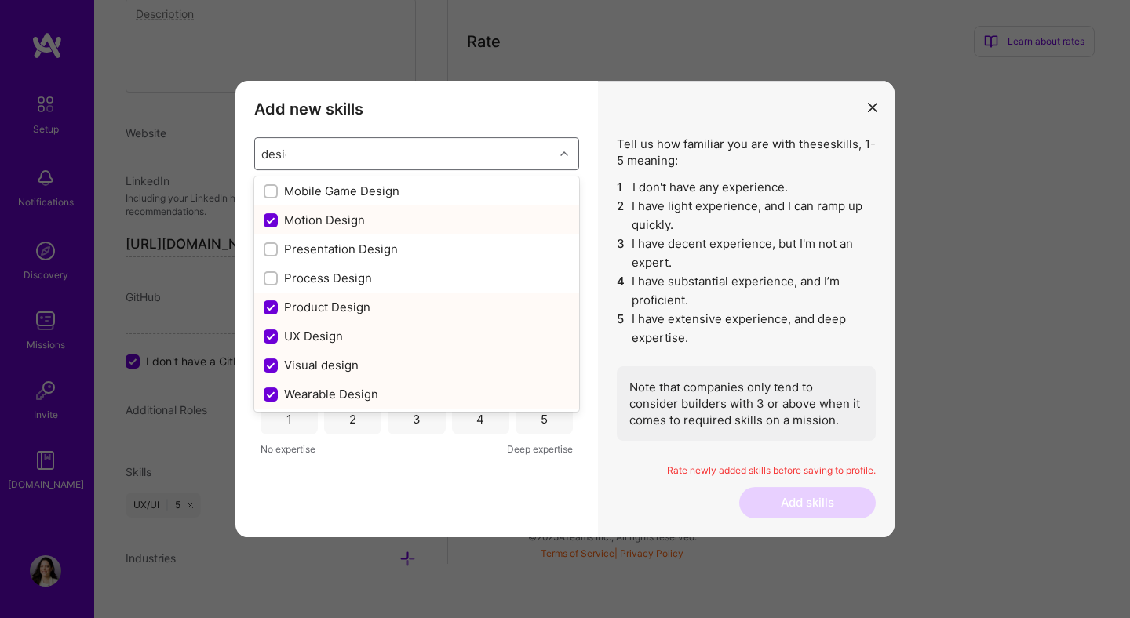
type input "design"
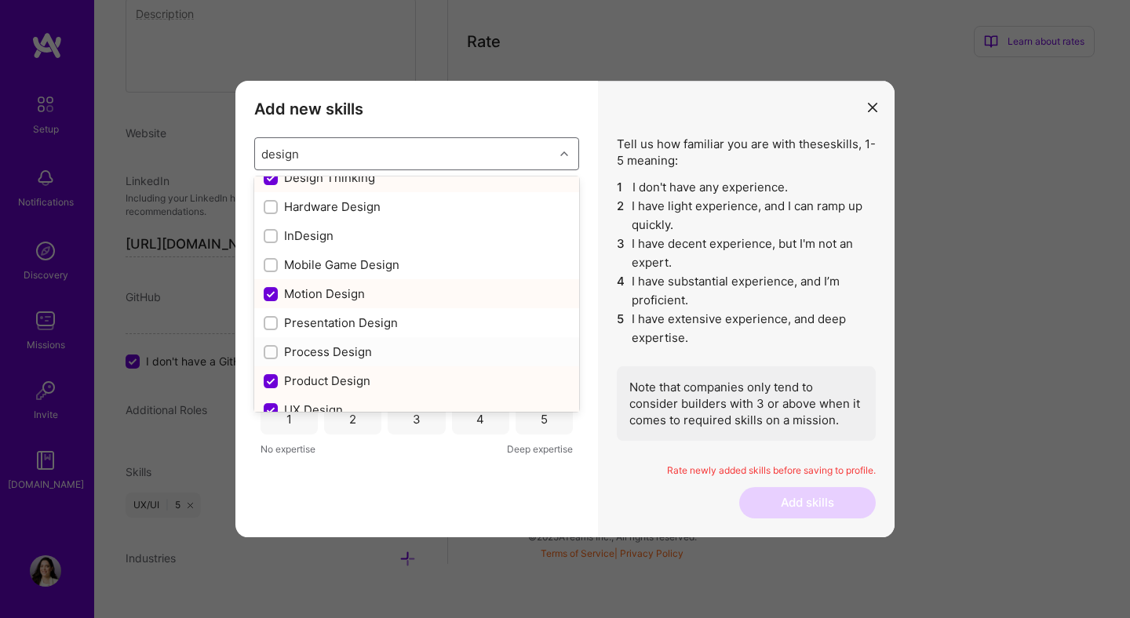
scroll to position [132, 0]
click at [380, 329] on div "Presentation Design" at bounding box center [417, 323] width 306 height 16
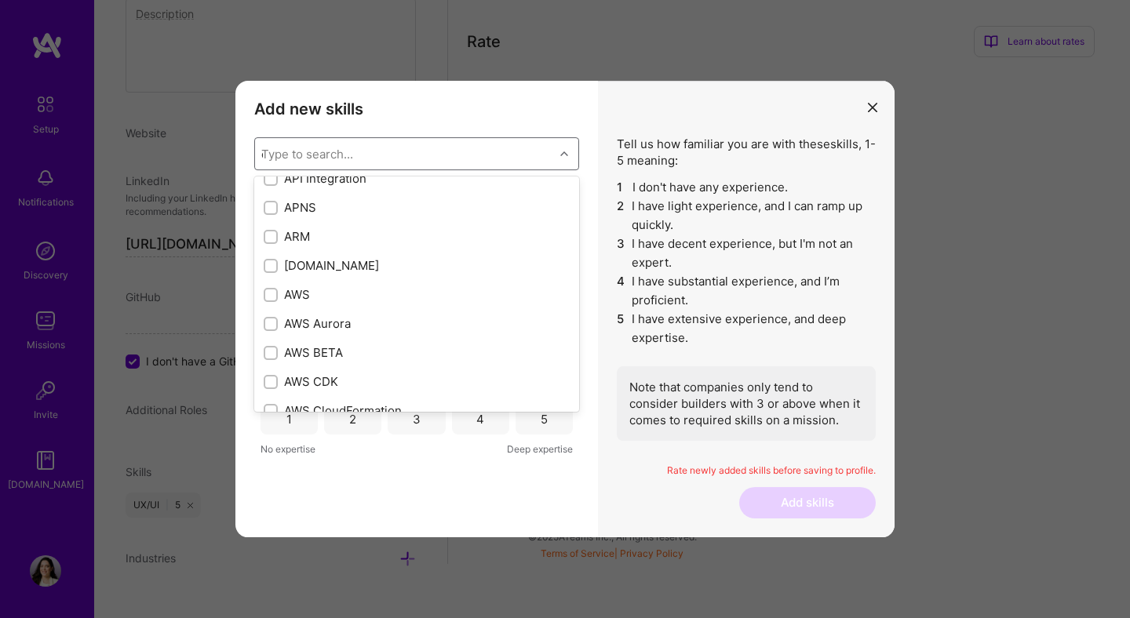
checkbox input "false"
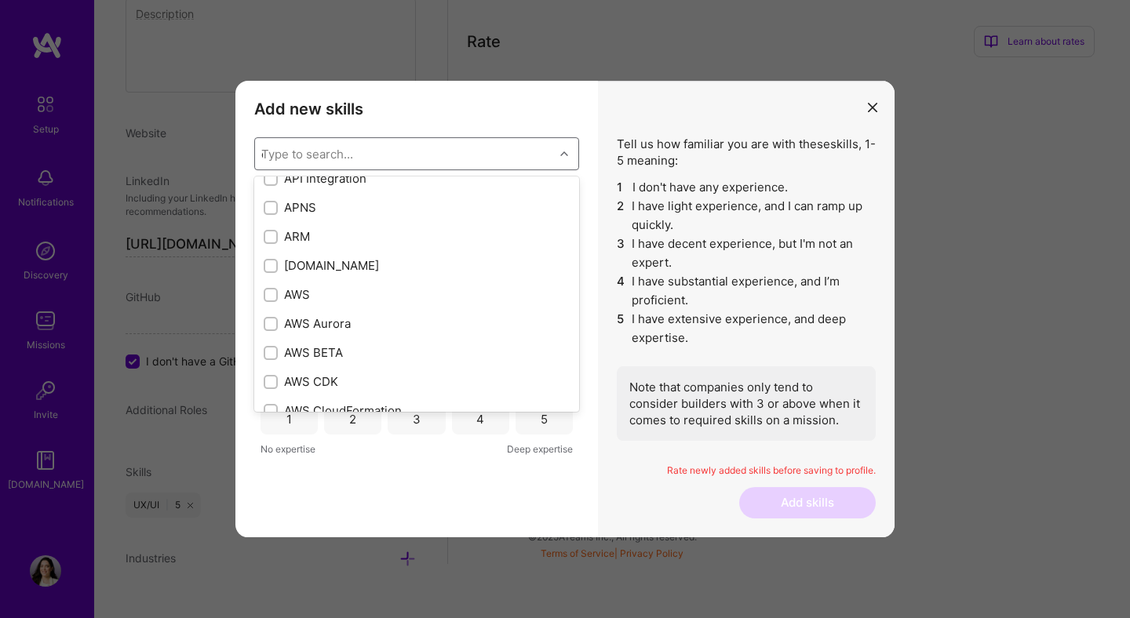
checkbox input "false"
type input "d"
checkbox input "true"
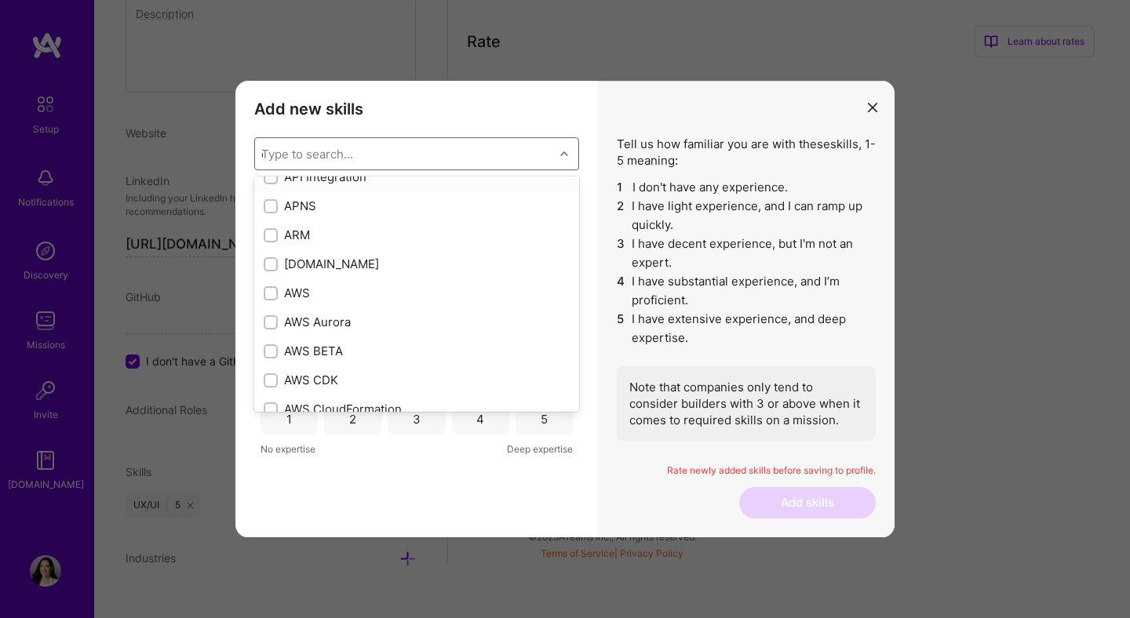
checkbox input "true"
type input "de"
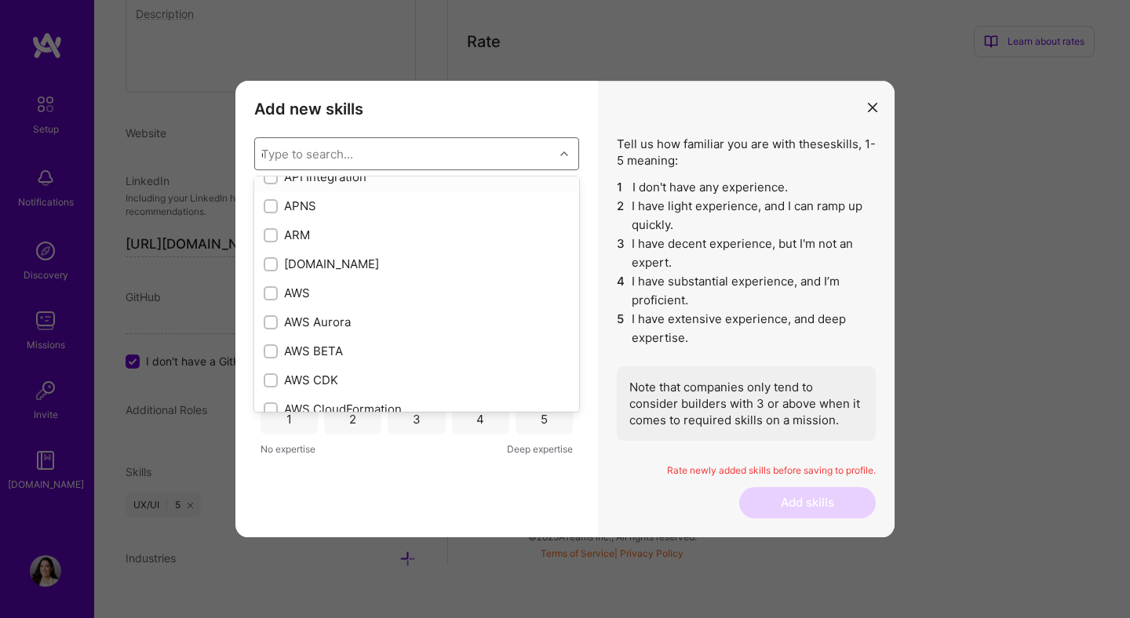
checkbox input "true"
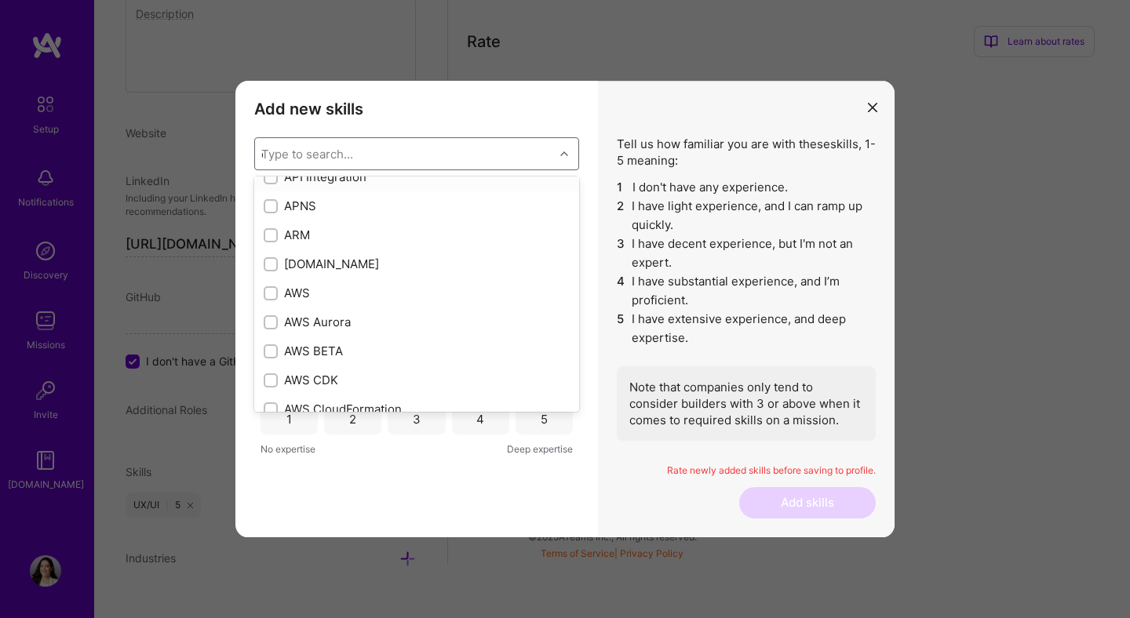
checkbox input "true"
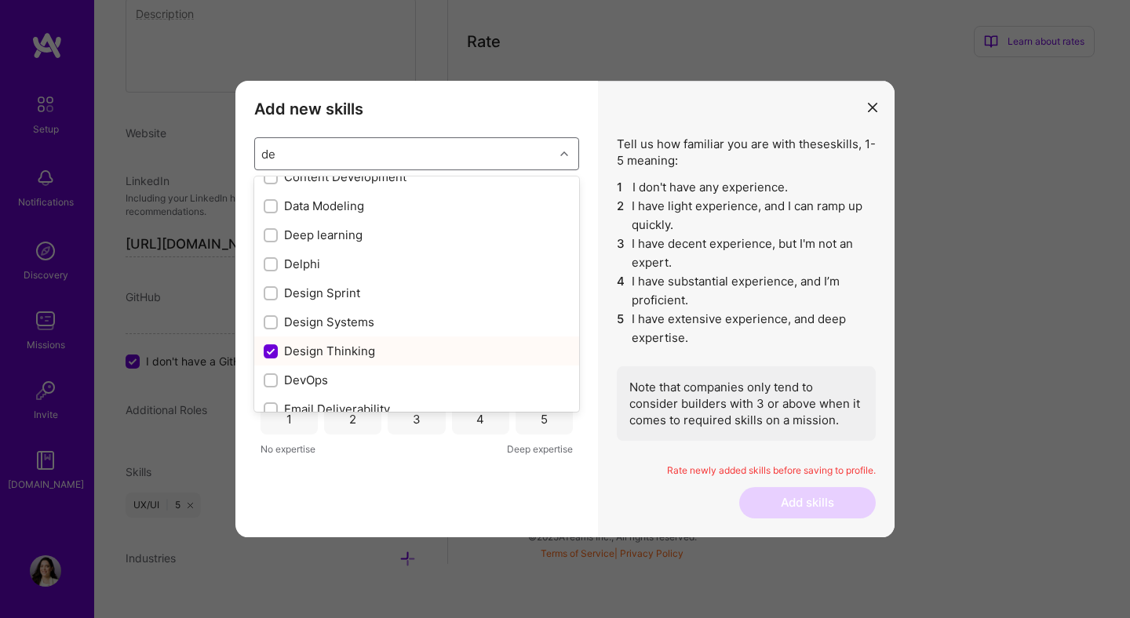
type input "des"
checkbox input "true"
checkbox input "false"
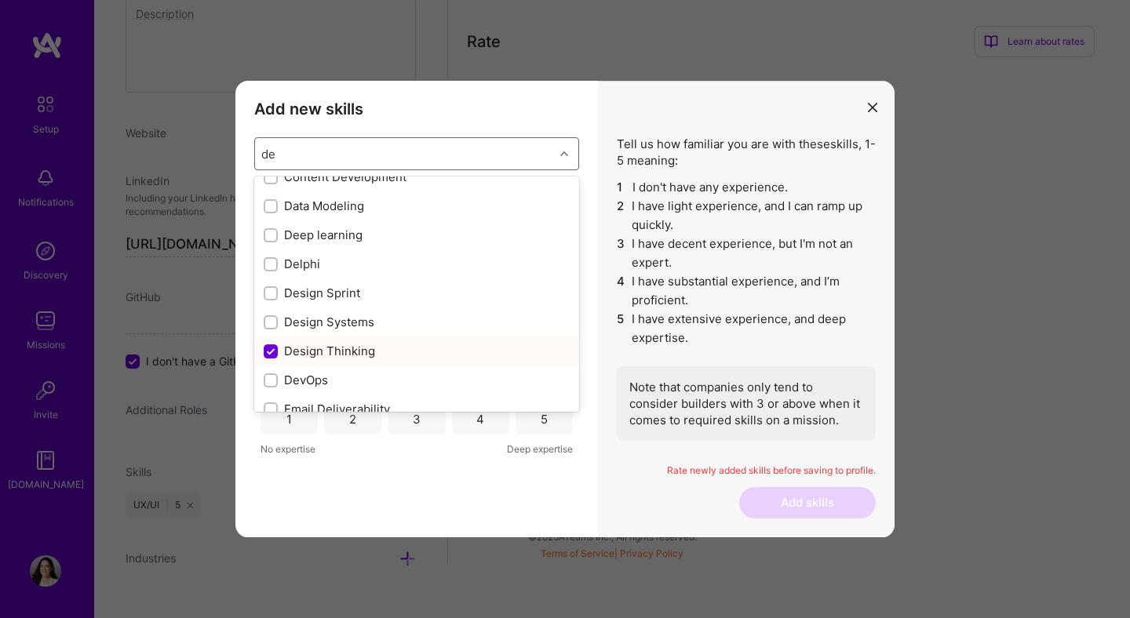
checkbox input "true"
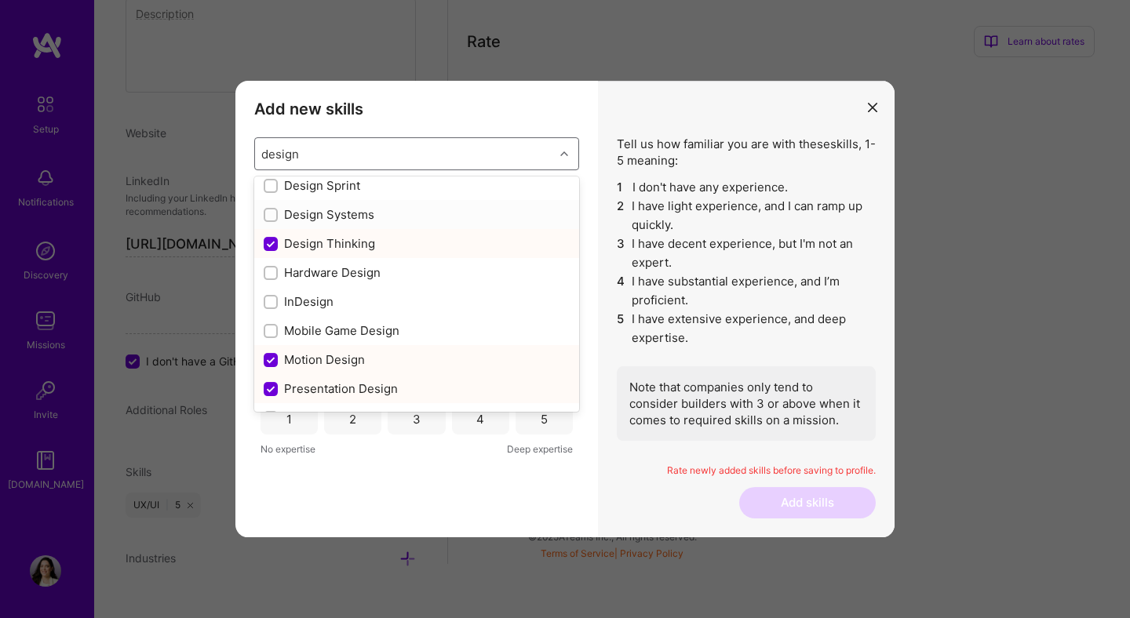
scroll to position [0, 0]
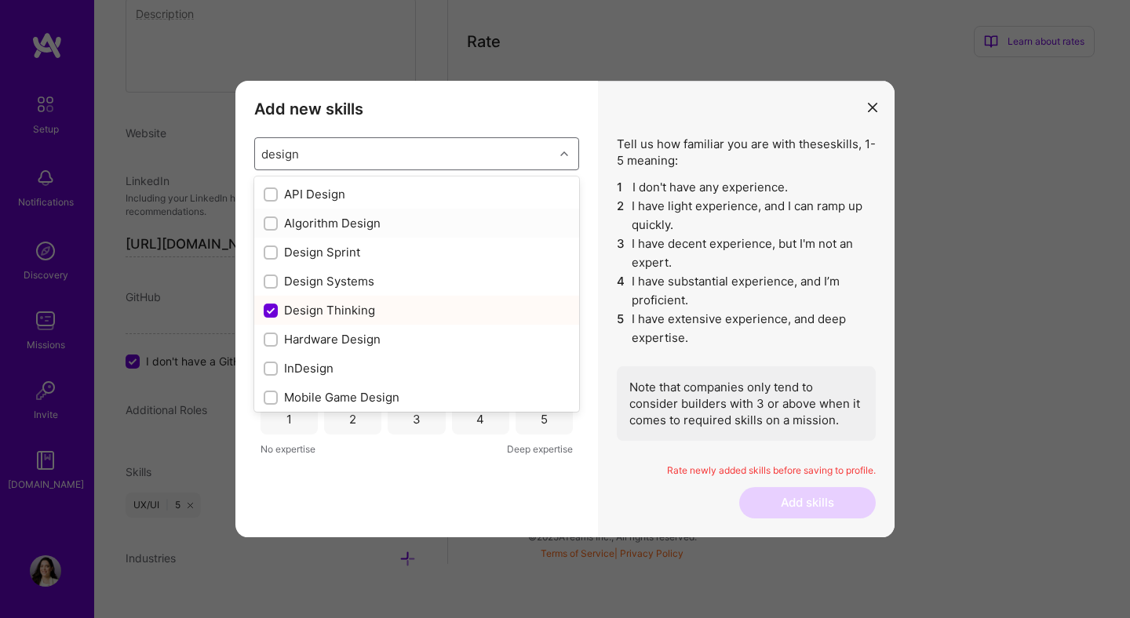
type input "f"
checkbox input "false"
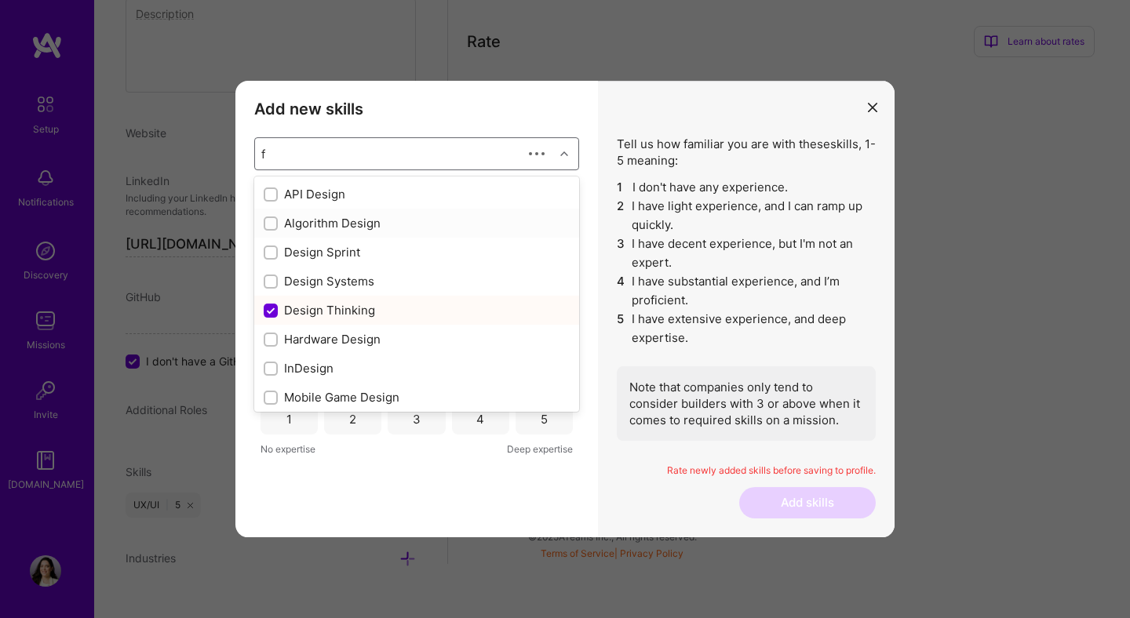
checkbox input "false"
type input "figma"
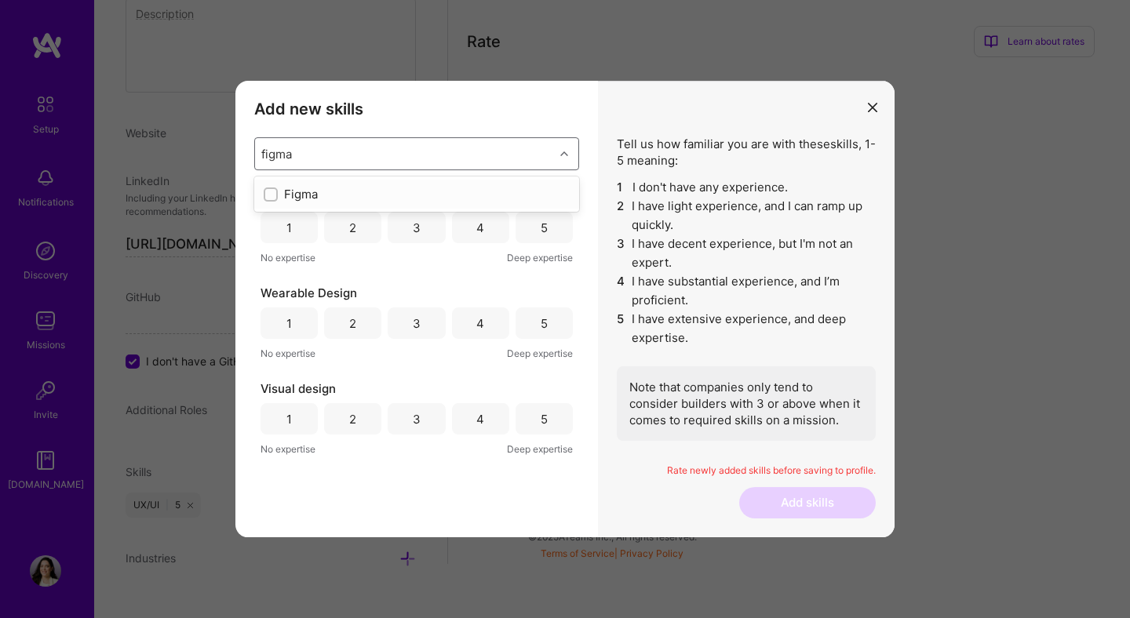
click at [340, 199] on div "Figma" at bounding box center [417, 194] width 306 height 16
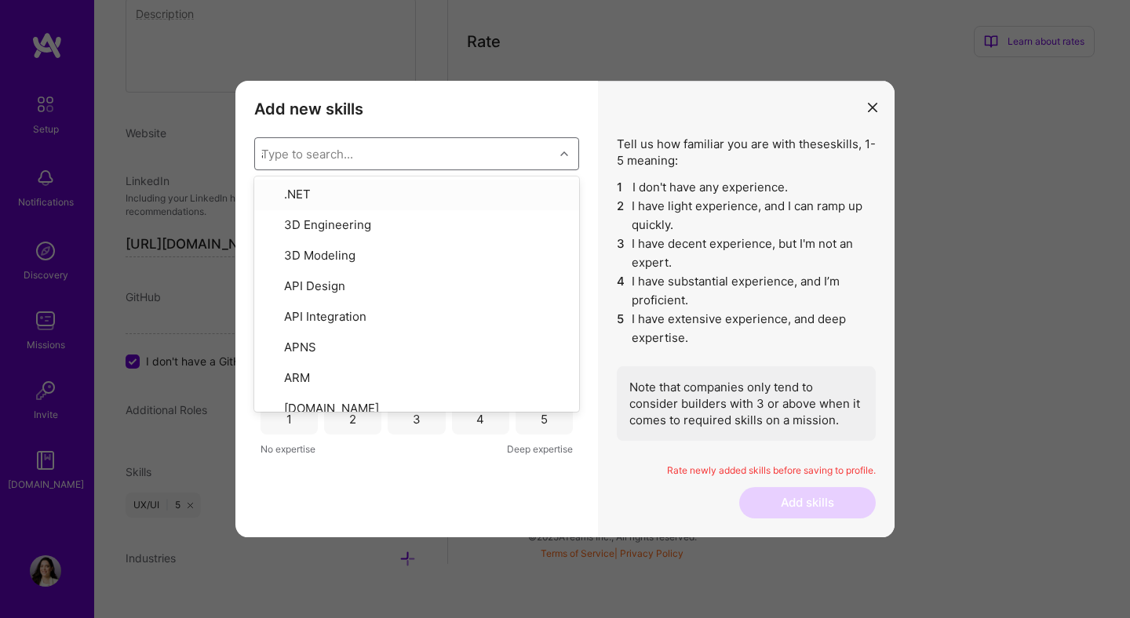
type input "ai"
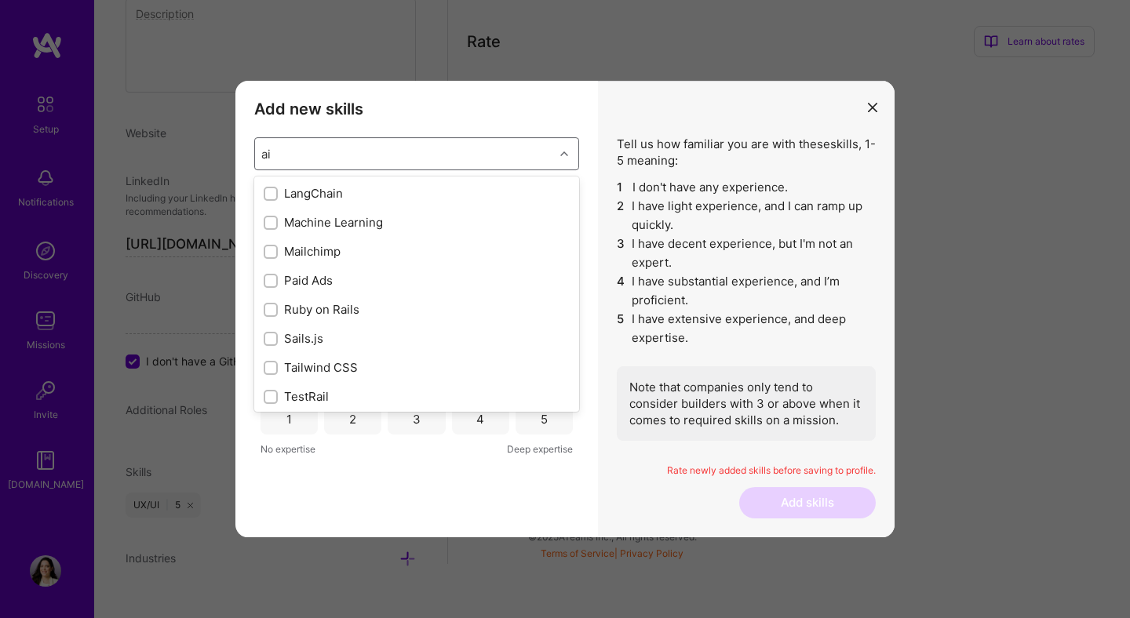
scroll to position [264, 0]
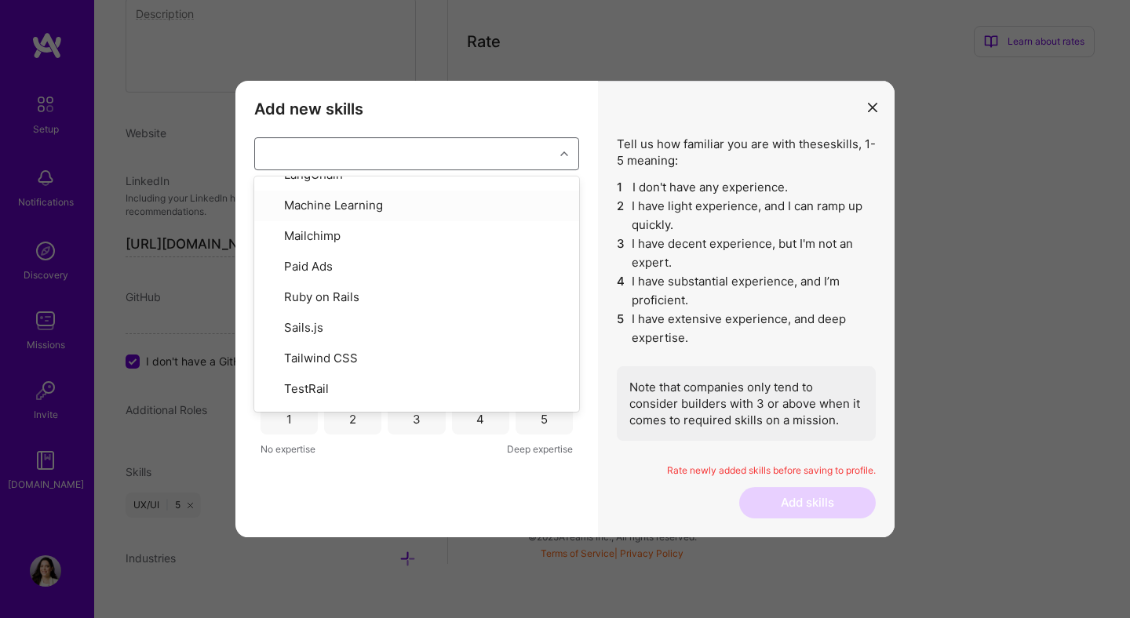
click at [358, 160] on div "ai" at bounding box center [404, 153] width 299 height 31
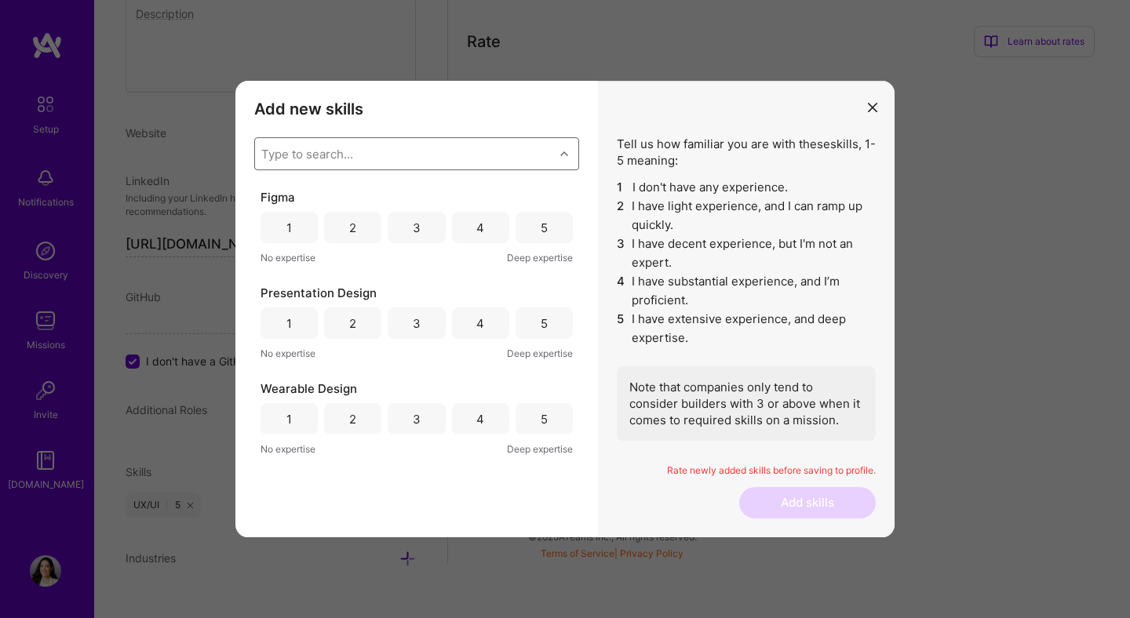
click at [358, 160] on div "Type to search..." at bounding box center [404, 153] width 299 height 31
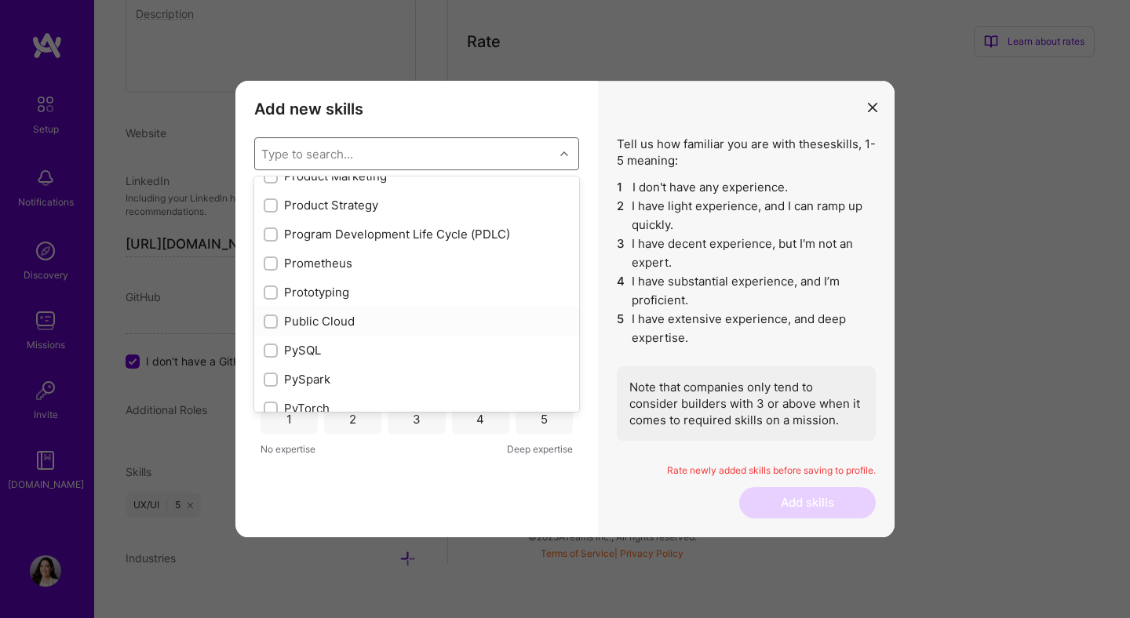
scroll to position [7250, 0]
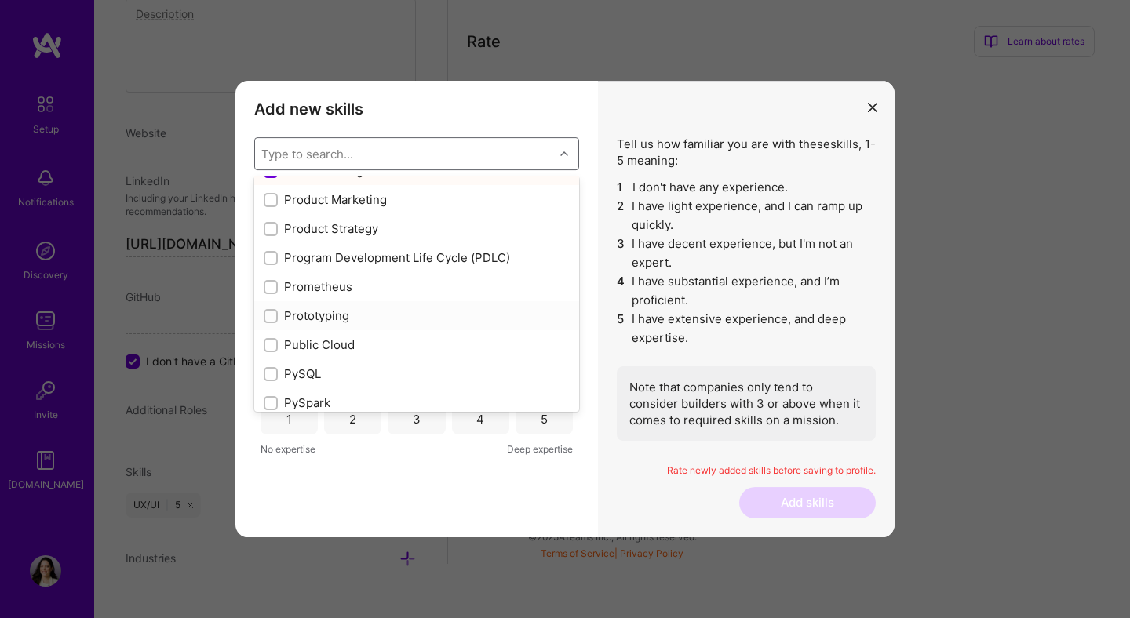
click at [275, 318] on input "modal" at bounding box center [272, 316] width 11 height 11
checkbox input "true"
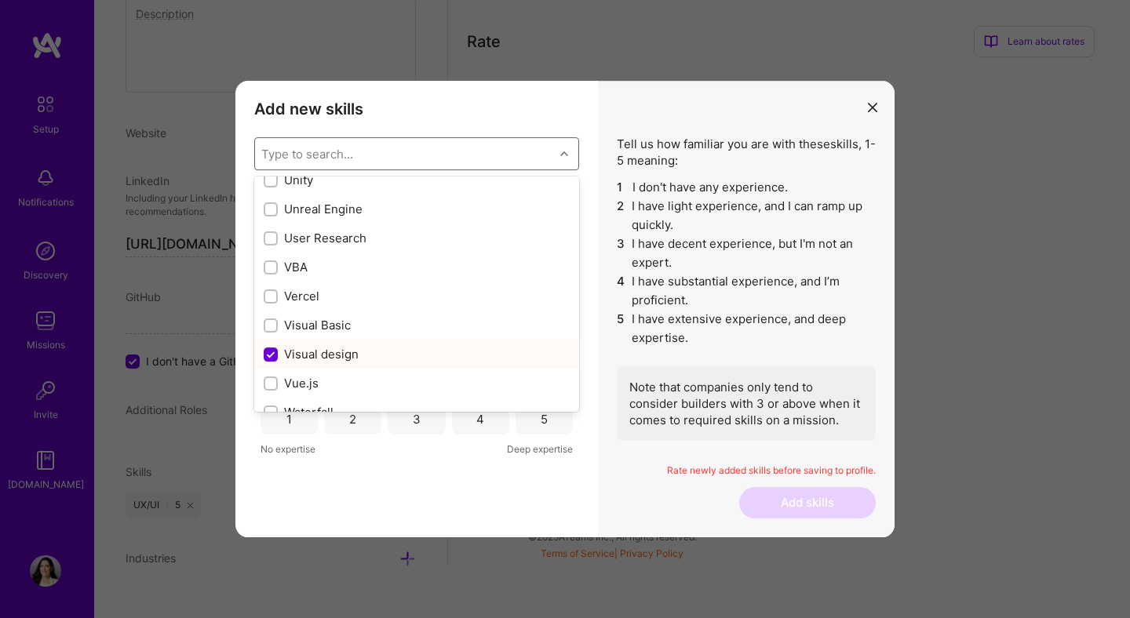
scroll to position [10056, 0]
click at [270, 209] on input "modal" at bounding box center [272, 211] width 11 height 11
checkbox input "true"
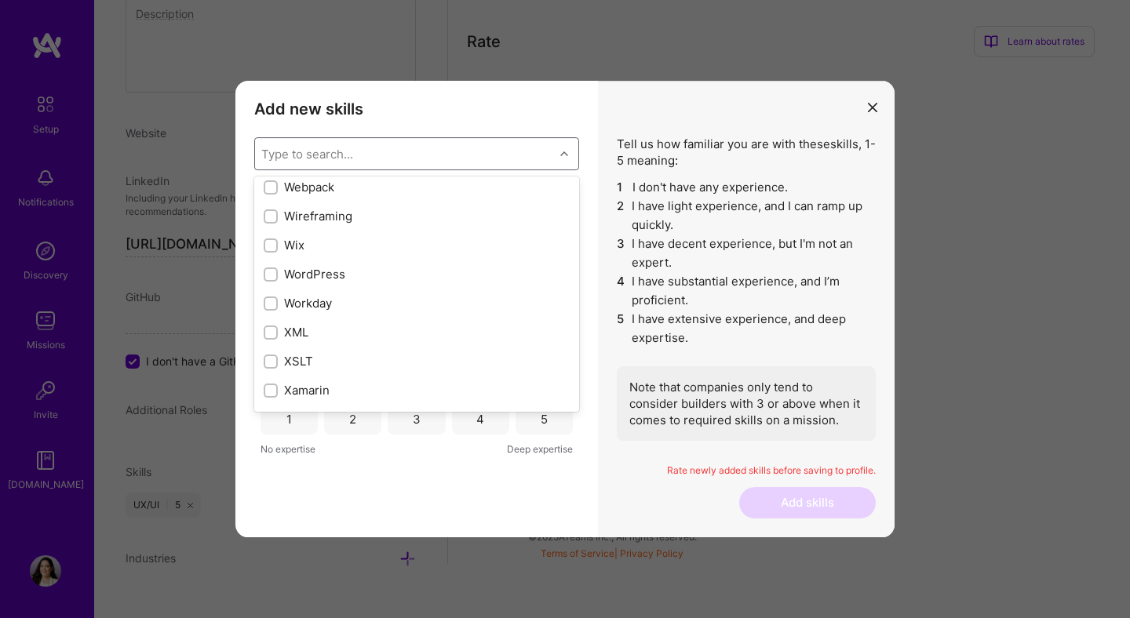
scroll to position [10627, 0]
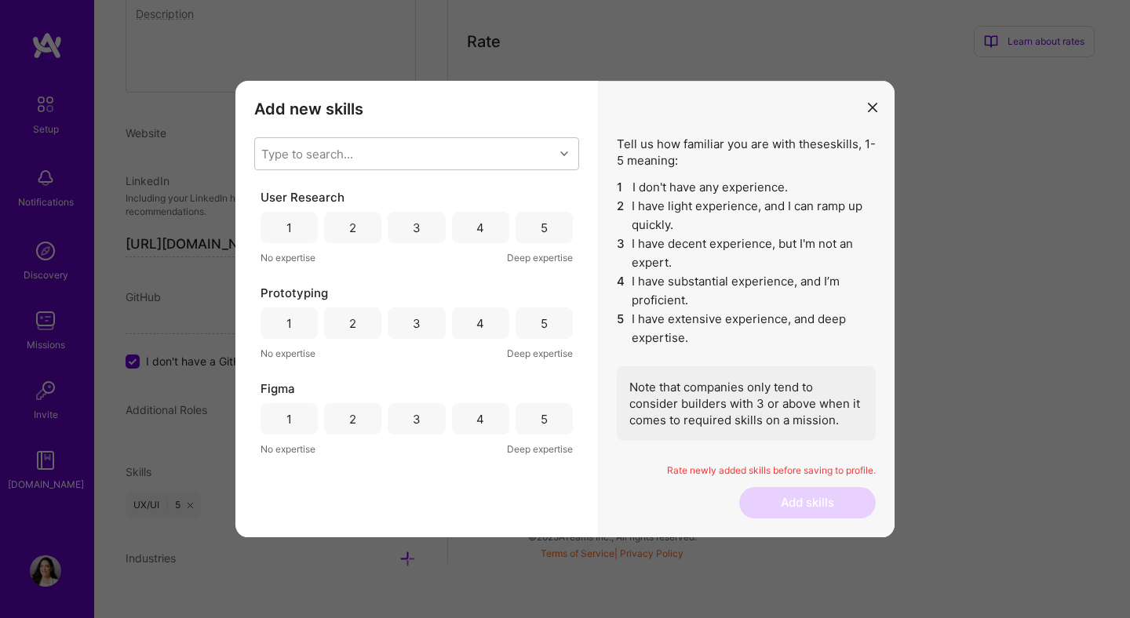
click at [350, 497] on div "Add new skills Tell us how familiar you are with given skills, using between 1 …" at bounding box center [416, 309] width 362 height 457
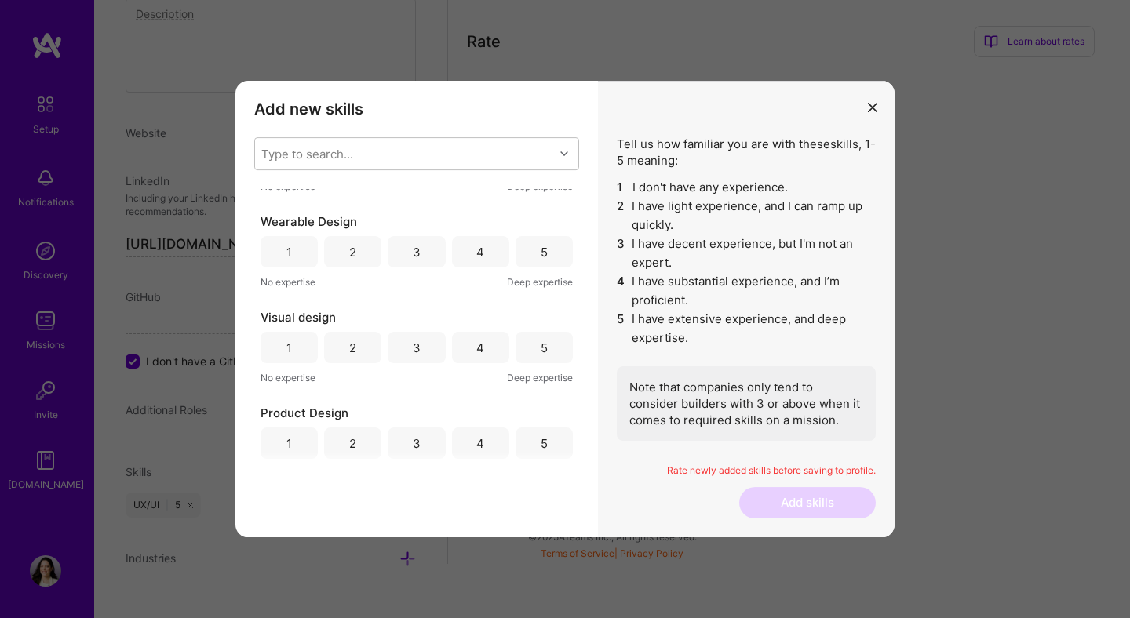
scroll to position [0, 0]
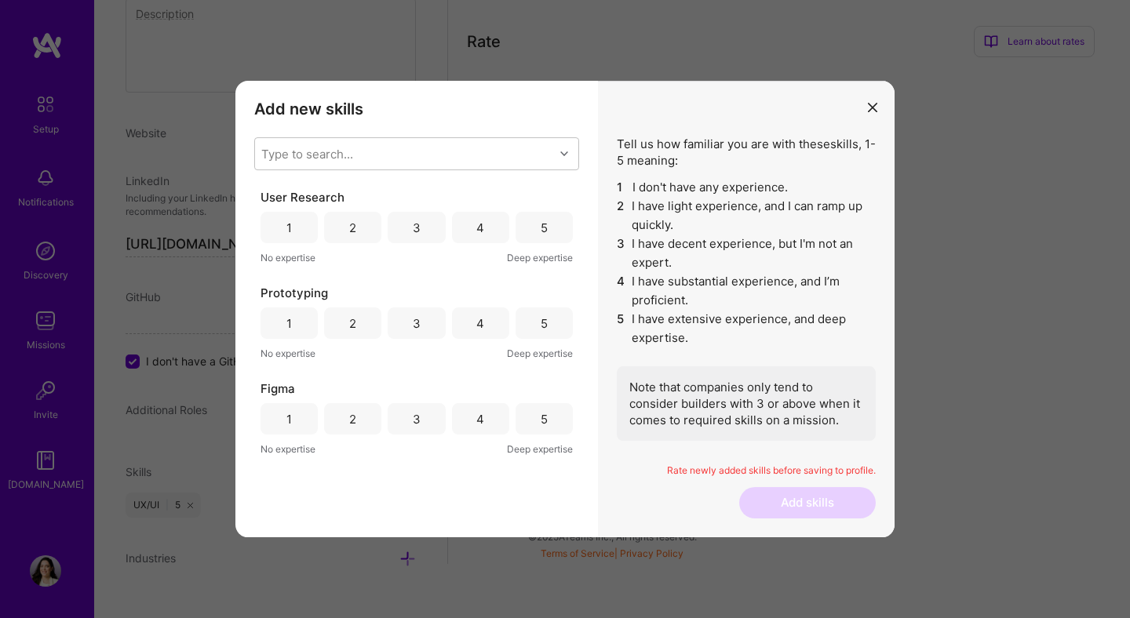
click at [550, 227] on div "5" at bounding box center [543, 227] width 57 height 31
click at [548, 318] on div "5" at bounding box center [543, 322] width 57 height 31
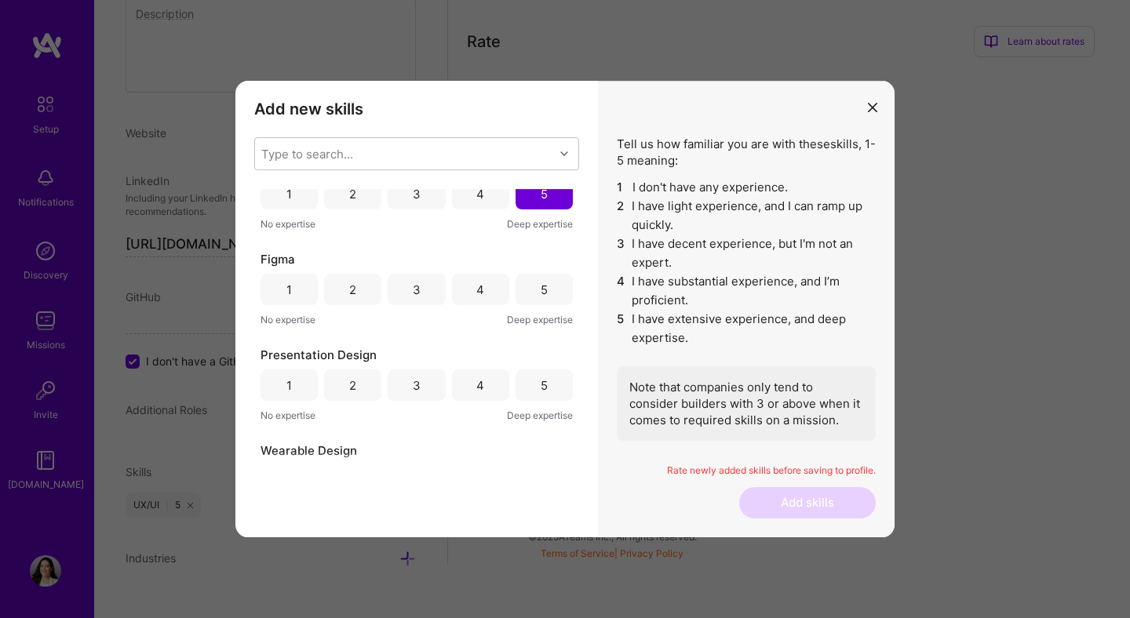
scroll to position [132, 0]
click at [544, 304] on div "Figma 1 2 3 4 5 No expertise Deep expertise" at bounding box center [416, 287] width 312 height 77
click at [546, 295] on div "5" at bounding box center [543, 287] width 7 height 16
click at [548, 381] on div "5" at bounding box center [543, 383] width 7 height 16
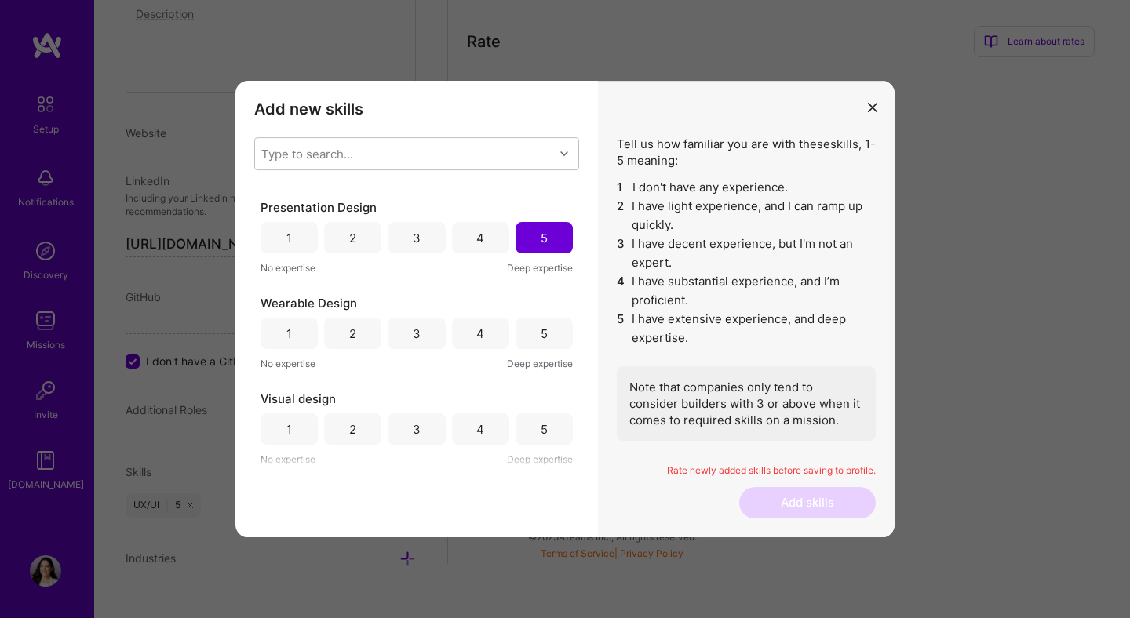
scroll to position [286, 0]
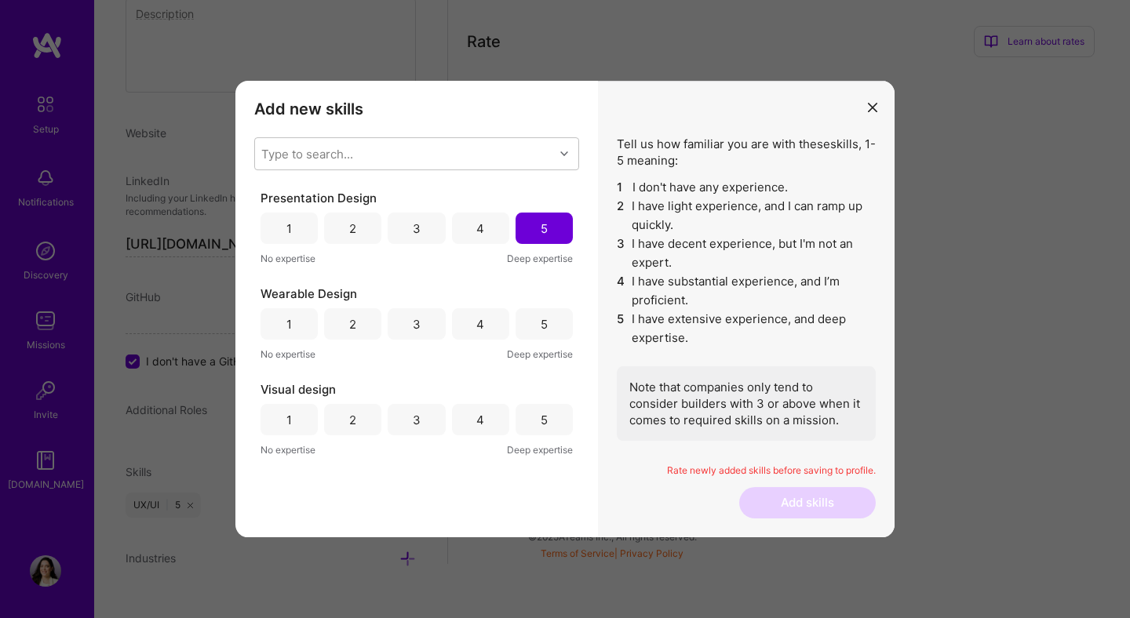
click at [492, 333] on div "4" at bounding box center [480, 323] width 57 height 31
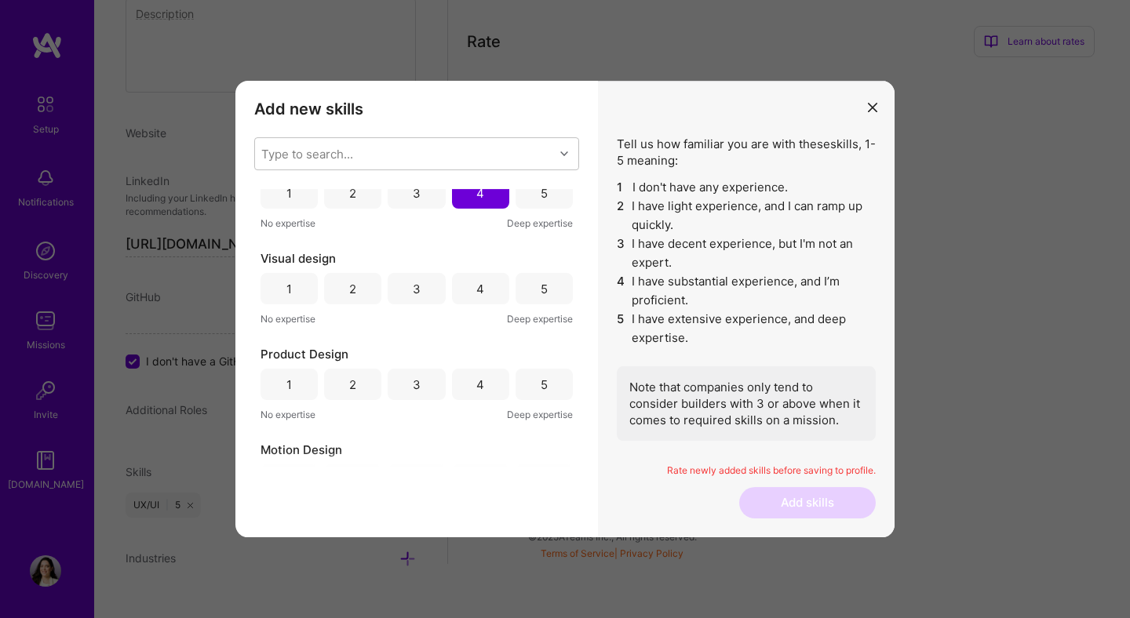
scroll to position [418, 0]
click at [526, 291] on div "5" at bounding box center [543, 287] width 57 height 31
click at [542, 395] on div "5" at bounding box center [543, 383] width 57 height 31
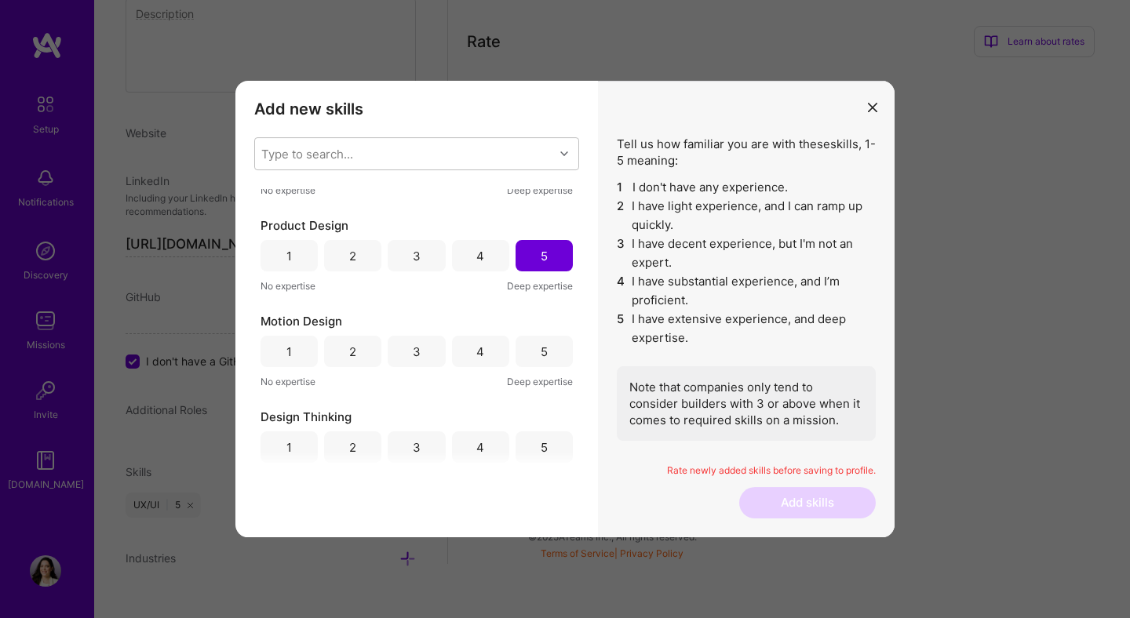
scroll to position [548, 0]
click at [478, 355] on div "4" at bounding box center [480, 350] width 8 height 16
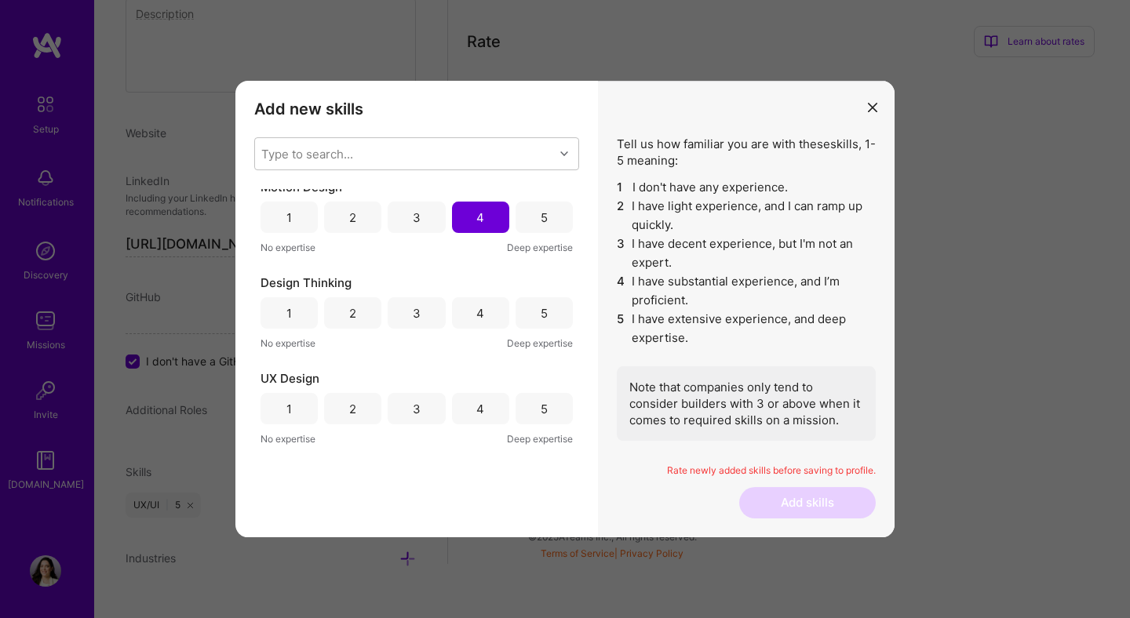
scroll to position [682, 0]
click at [536, 309] on div "5" at bounding box center [543, 311] width 57 height 31
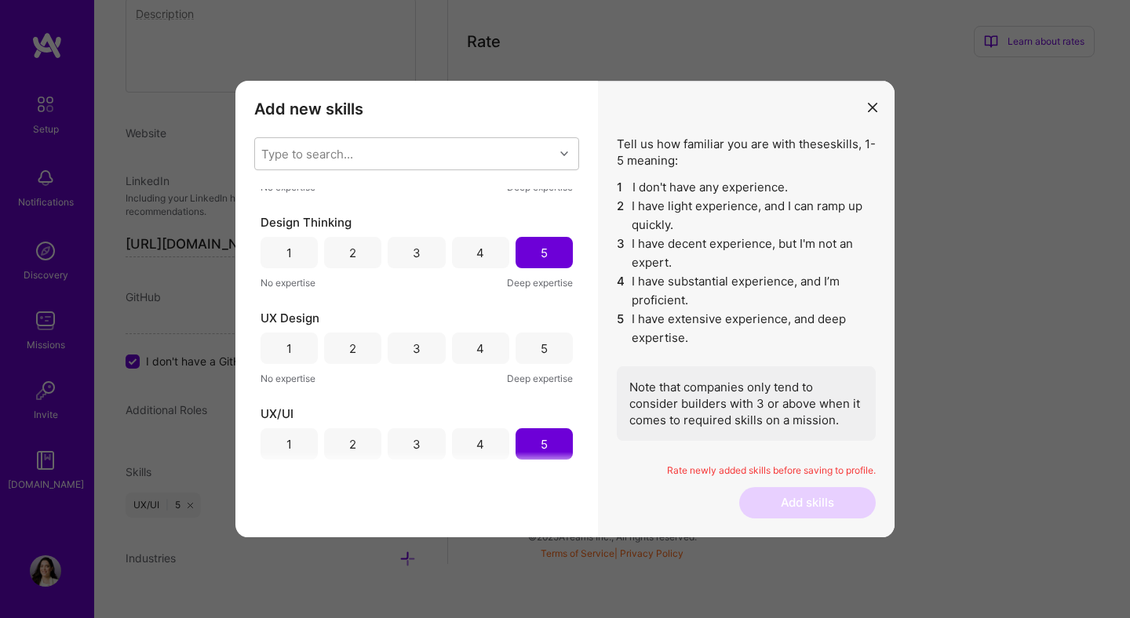
scroll to position [755, 0]
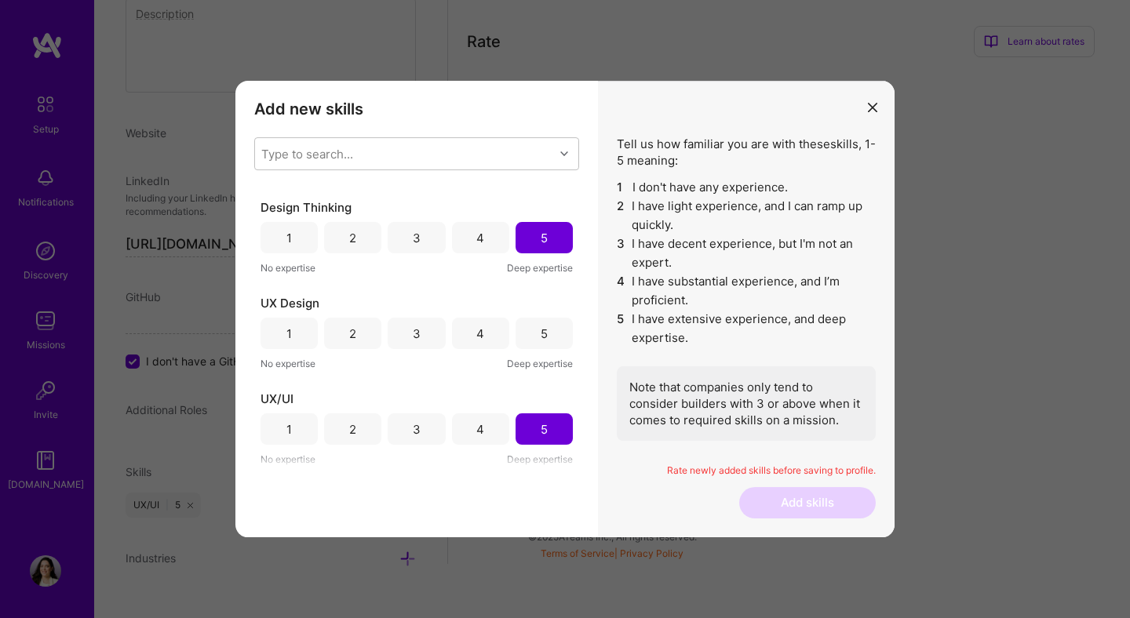
click at [539, 326] on div "5" at bounding box center [543, 333] width 57 height 31
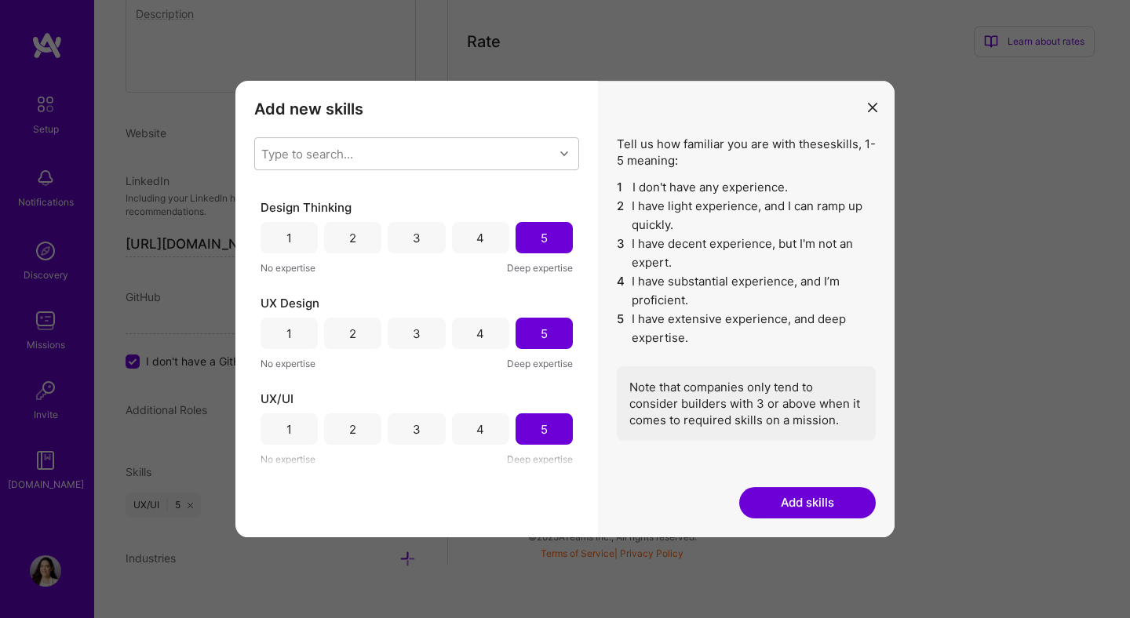
click at [802, 502] on button "Add skills" at bounding box center [807, 502] width 136 height 31
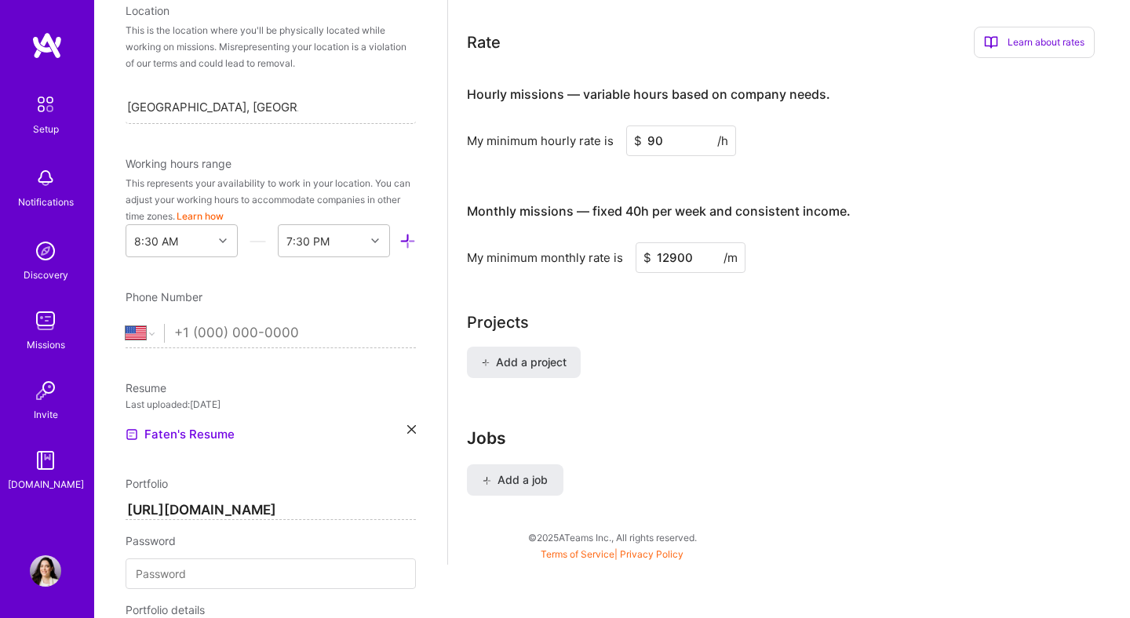
scroll to position [299, 0]
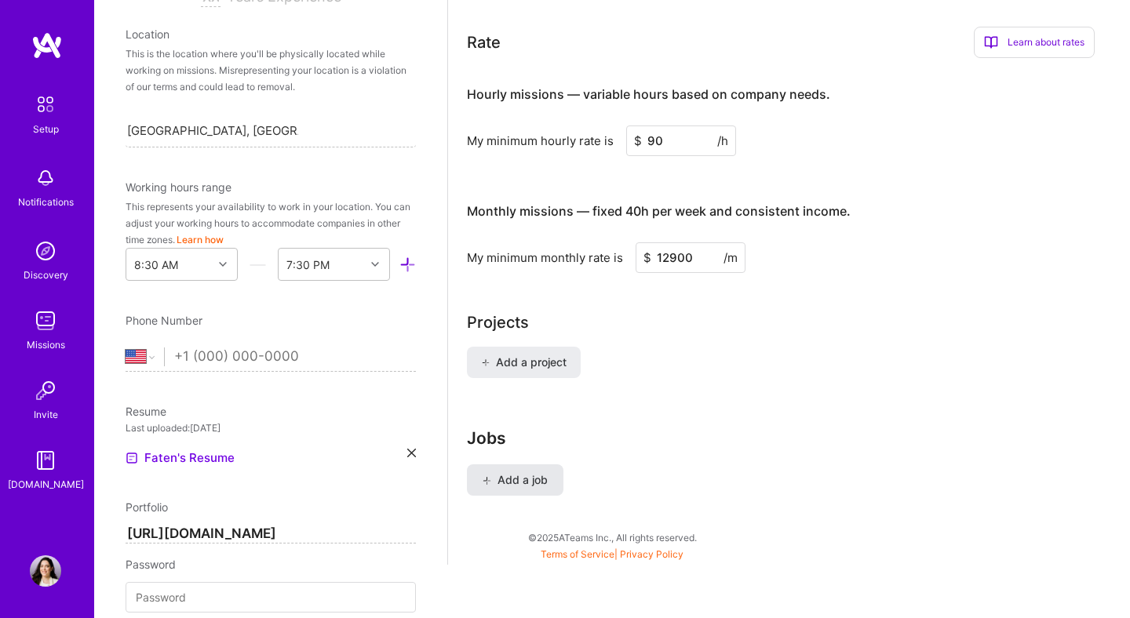
click at [508, 472] on span "Add a job" at bounding box center [514, 480] width 65 height 16
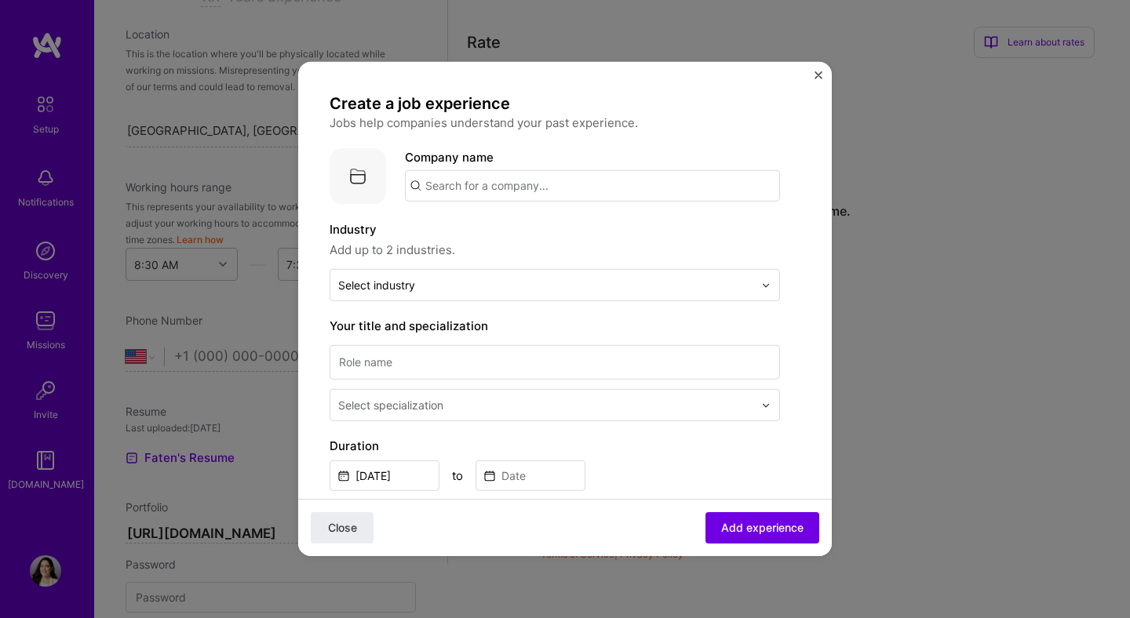
click at [450, 184] on input "text" at bounding box center [592, 185] width 375 height 31
type input "Justt"
click at [479, 229] on span "Justt" at bounding box center [465, 225] width 27 height 16
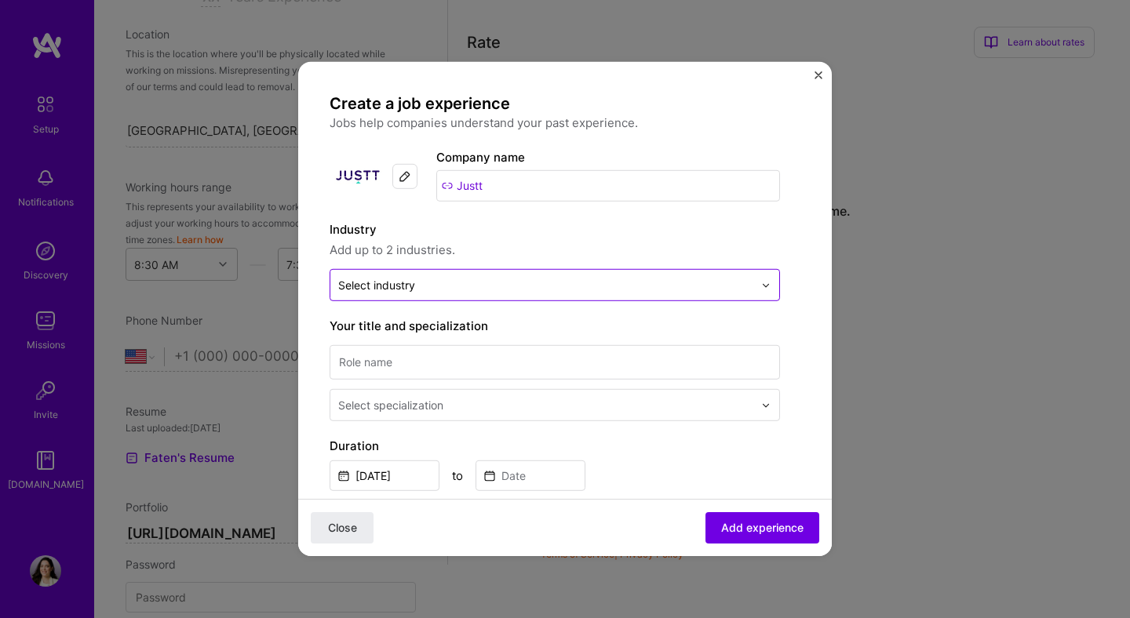
click at [456, 280] on input "text" at bounding box center [545, 285] width 415 height 16
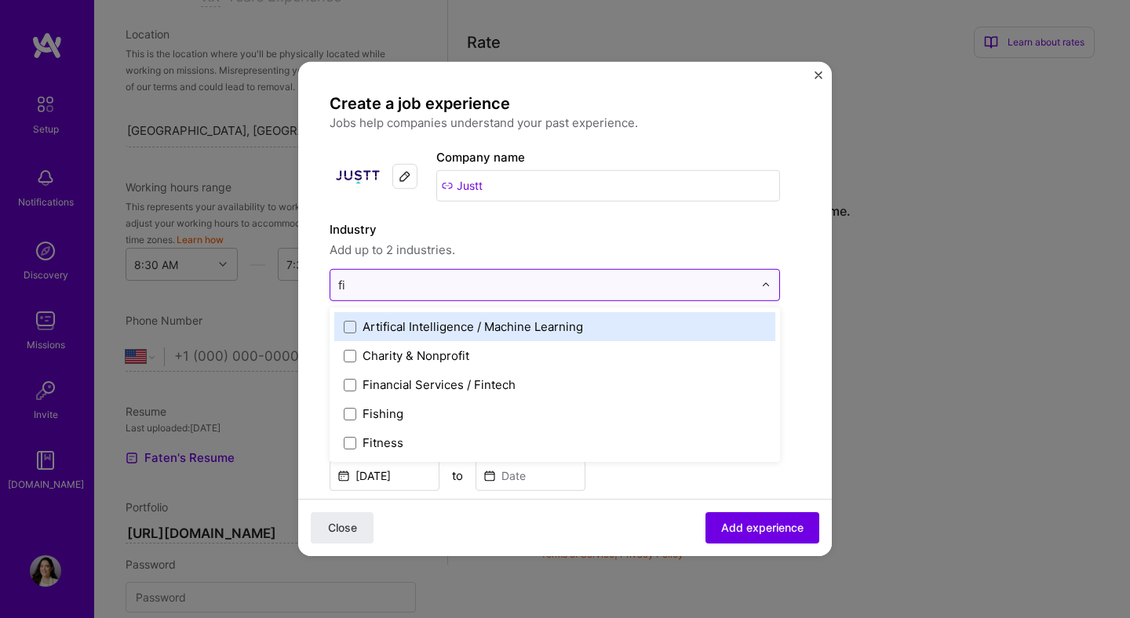
type input "fin"
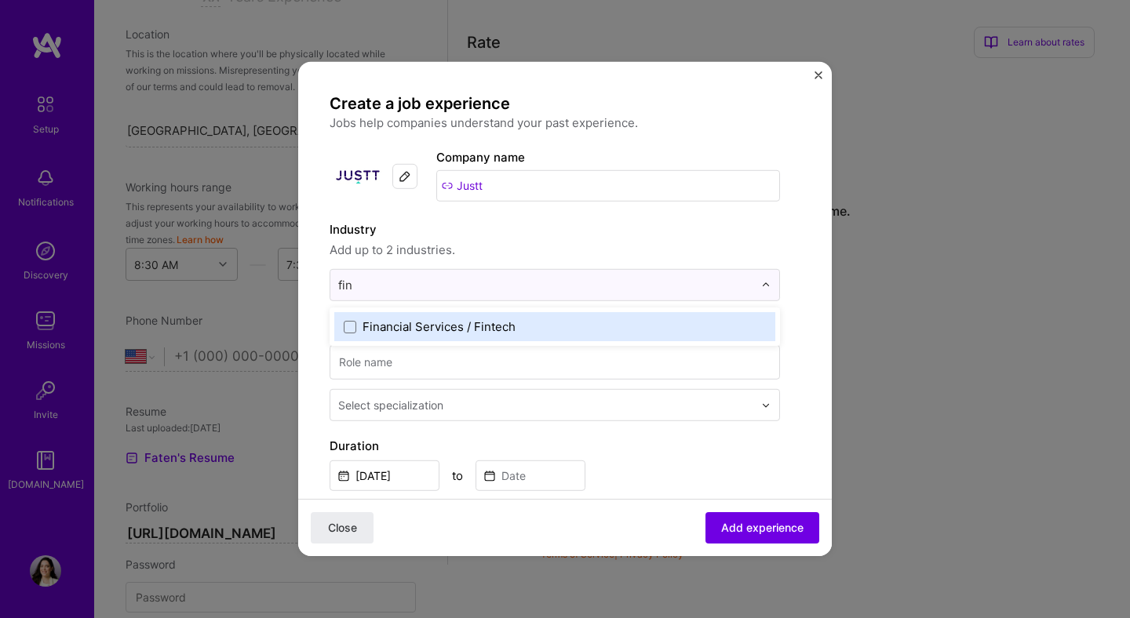
click at [405, 330] on div "Financial Services / Fintech" at bounding box center [438, 326] width 153 height 16
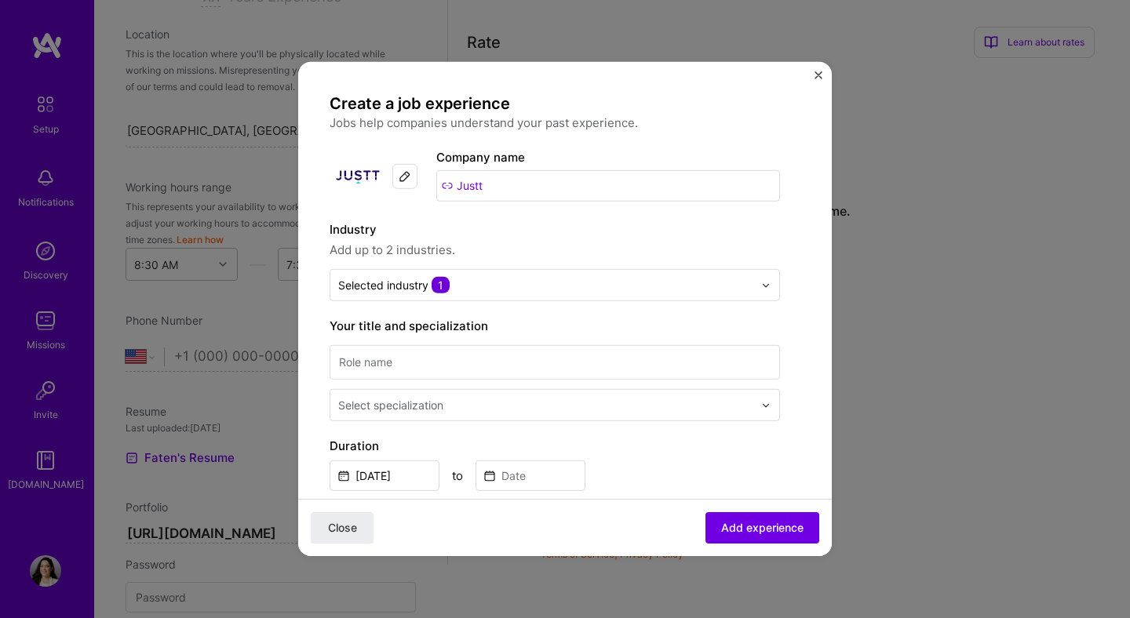
click at [546, 231] on label "Industry" at bounding box center [554, 229] width 450 height 19
click at [461, 358] on input at bounding box center [554, 362] width 450 height 35
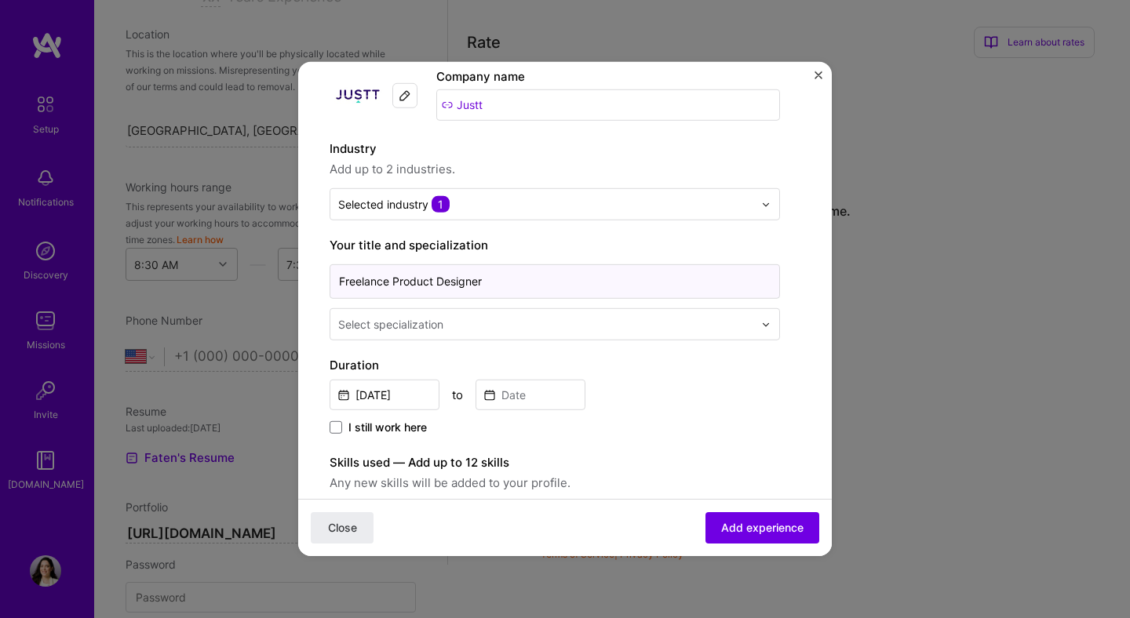
scroll to position [96, 0]
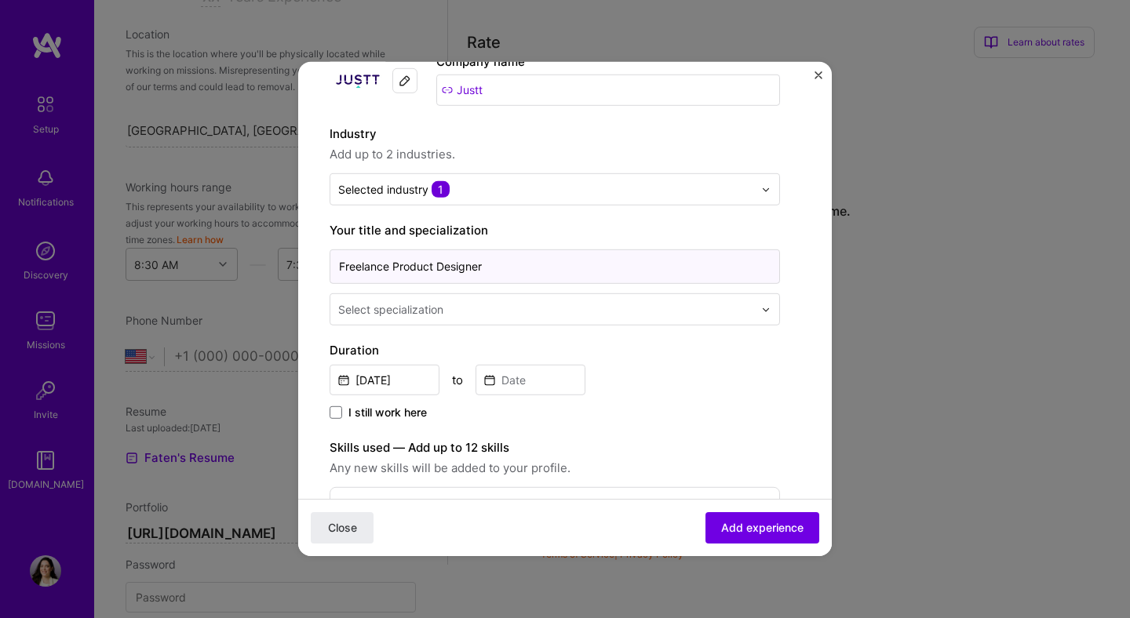
type input "Freelance Product Designer"
click at [383, 376] on input "[DATE]" at bounding box center [384, 380] width 110 height 31
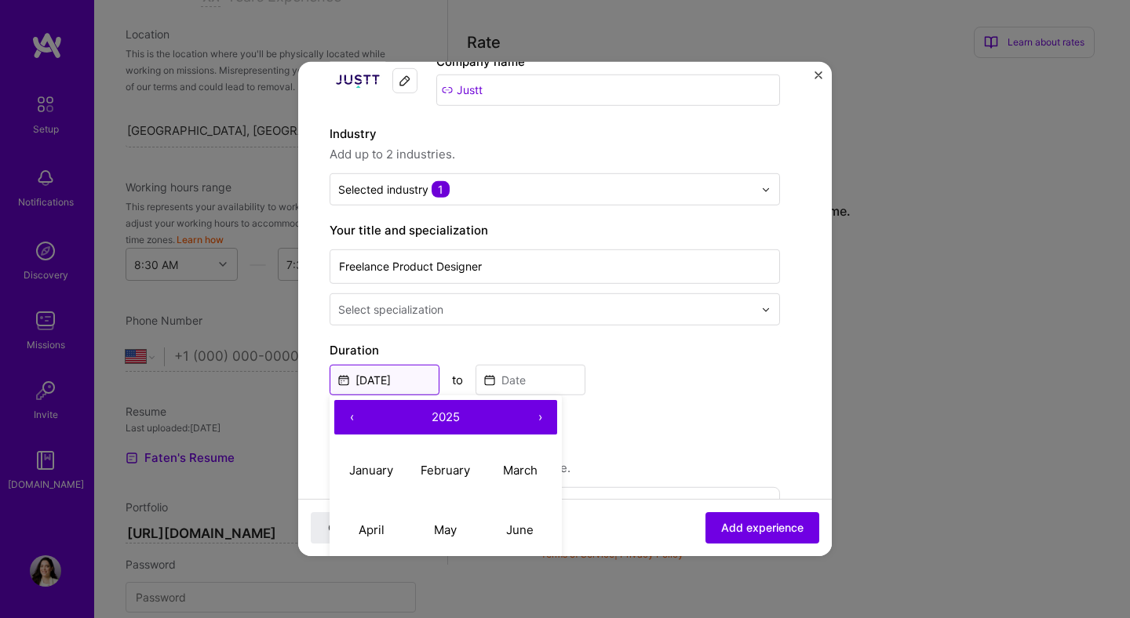
click at [383, 376] on input "[DATE]" at bounding box center [384, 380] width 110 height 31
click at [355, 423] on button "‹" at bounding box center [351, 417] width 35 height 35
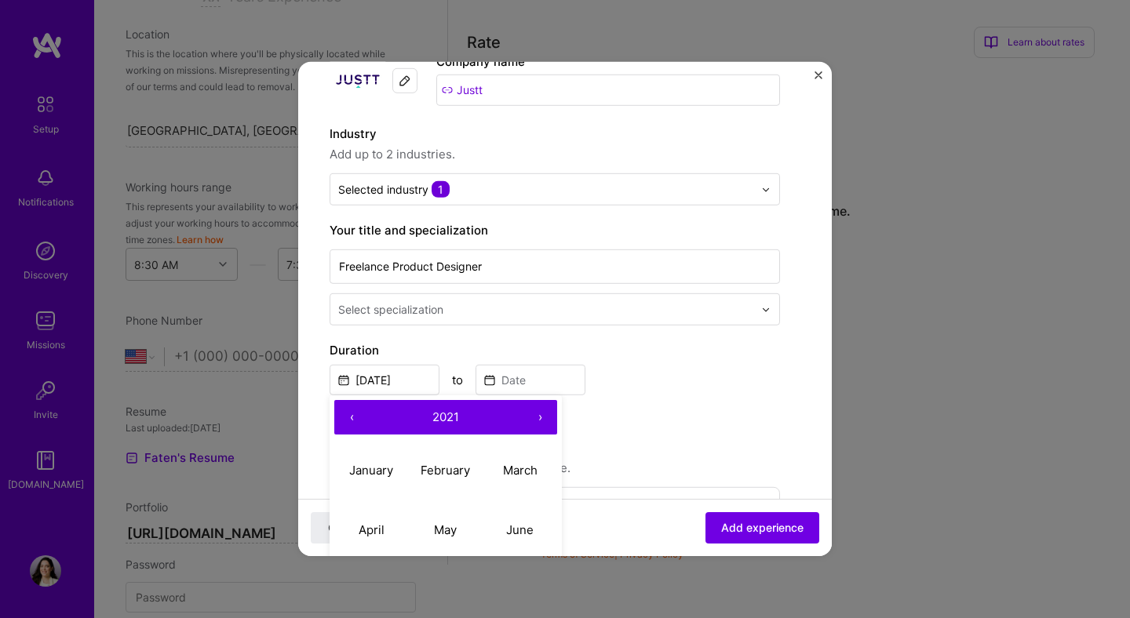
click at [547, 419] on button "›" at bounding box center [539, 417] width 35 height 35
click at [547, 418] on button "›" at bounding box center [539, 417] width 35 height 35
click at [347, 466] on button "January" at bounding box center [371, 470] width 75 height 60
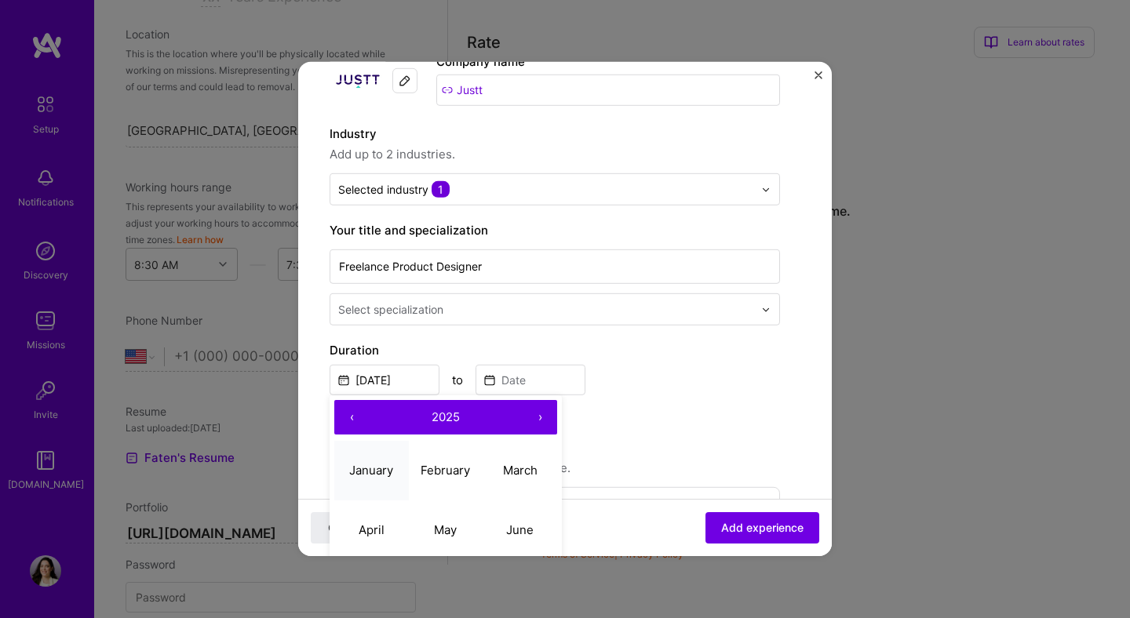
type input "[DATE]"
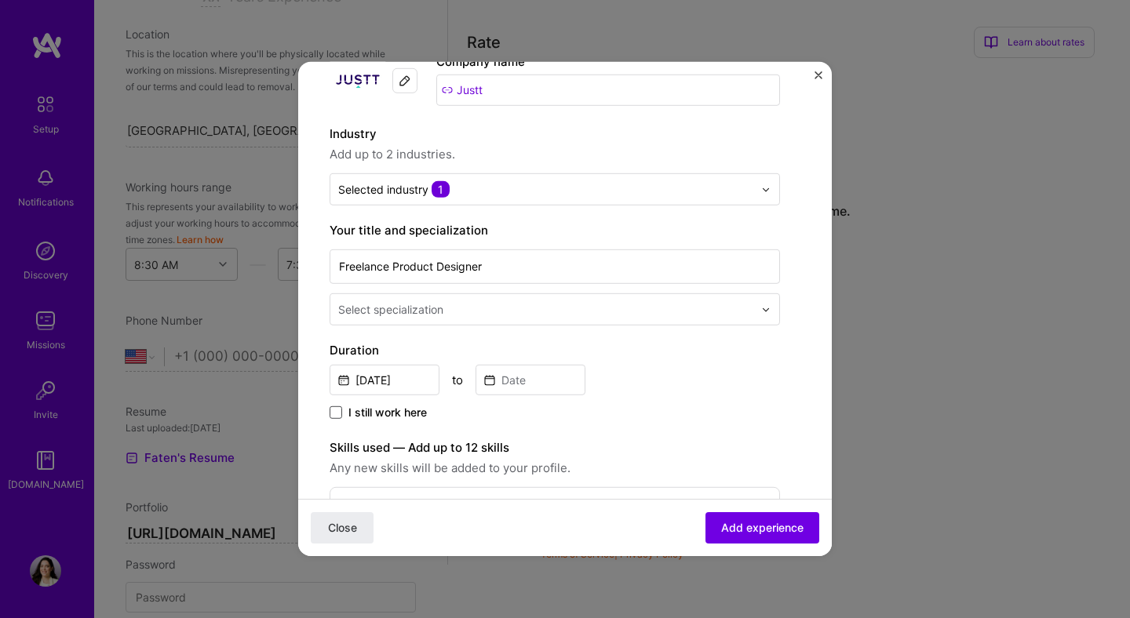
click at [333, 413] on span at bounding box center [335, 412] width 13 height 13
click at [0, 0] on input "I still work here" at bounding box center [0, 0] width 0 height 0
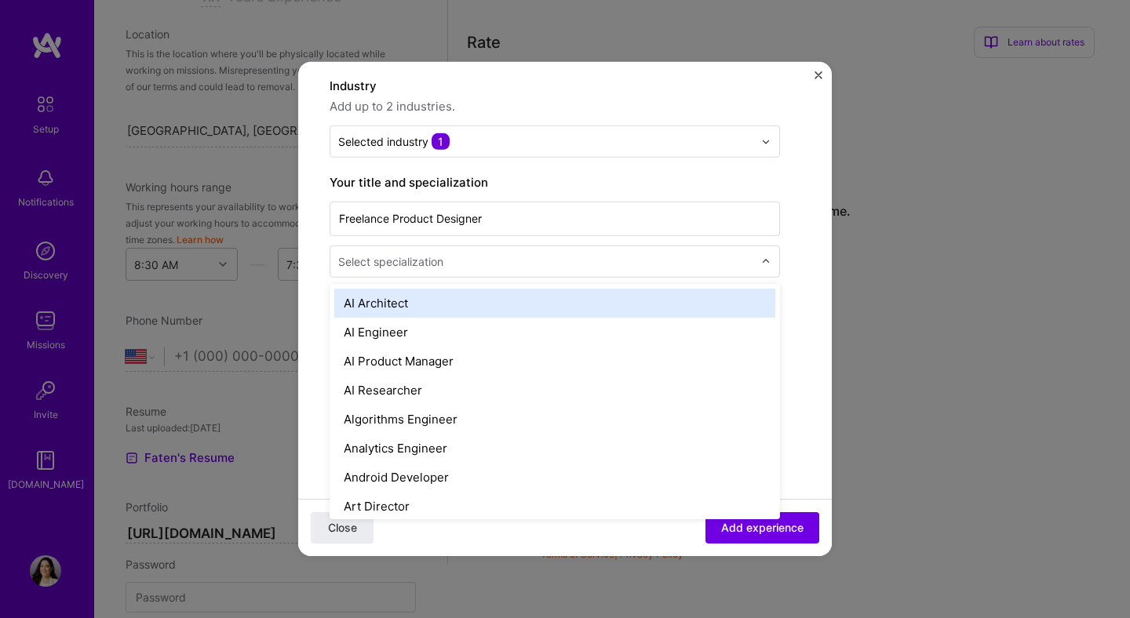
click at [485, 259] on input "text" at bounding box center [547, 261] width 418 height 16
type input "prod"
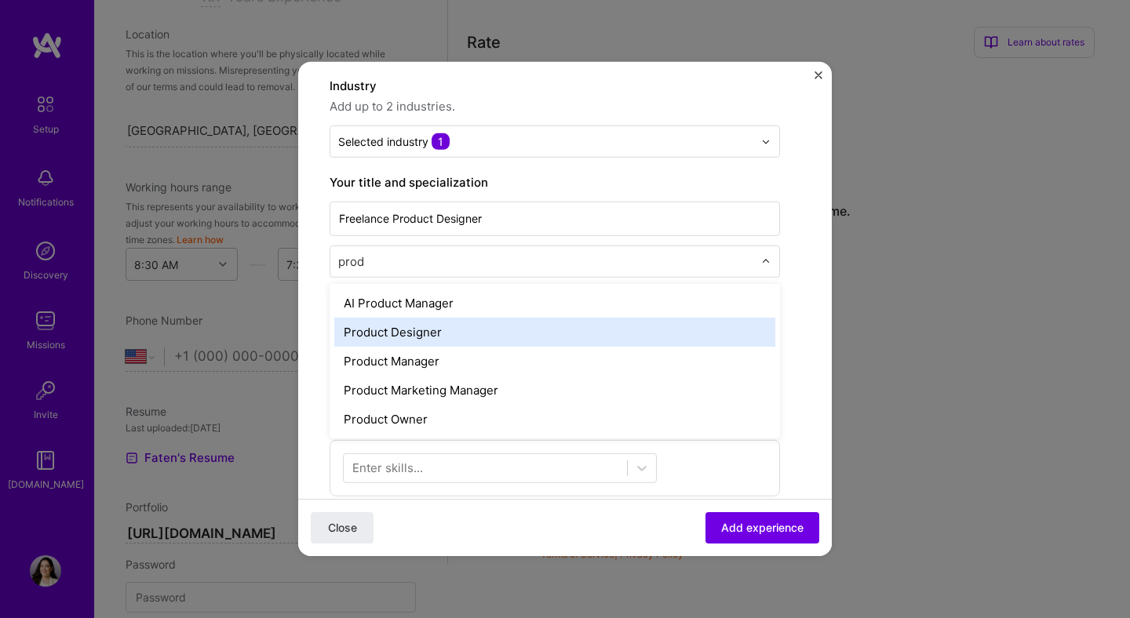
click at [366, 325] on div "Product Designer" at bounding box center [554, 332] width 441 height 29
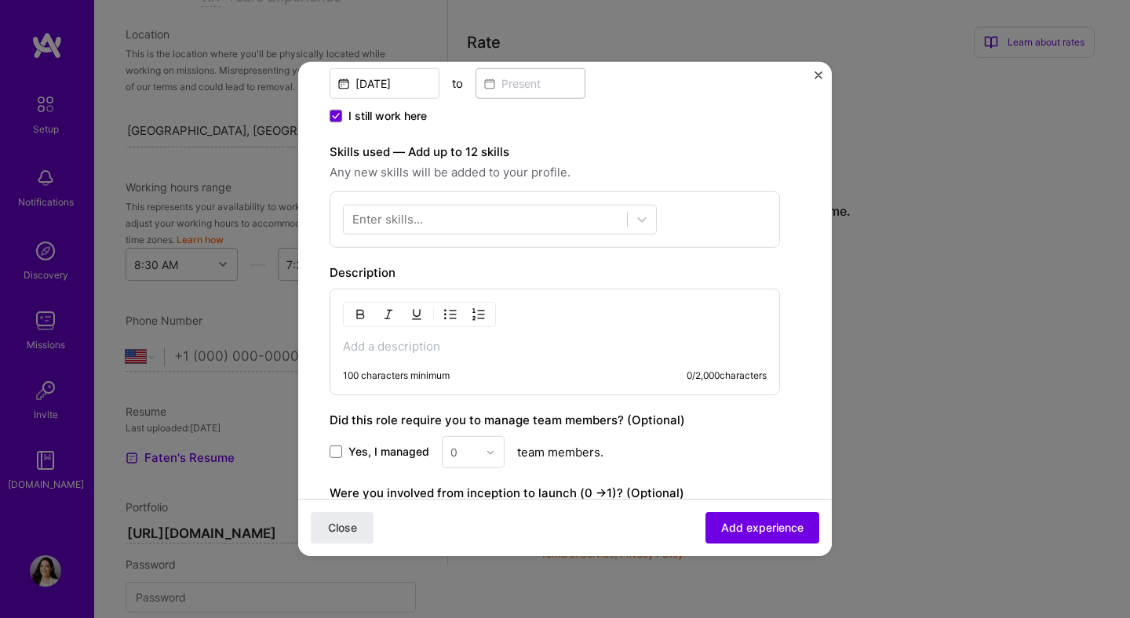
scroll to position [395, 0]
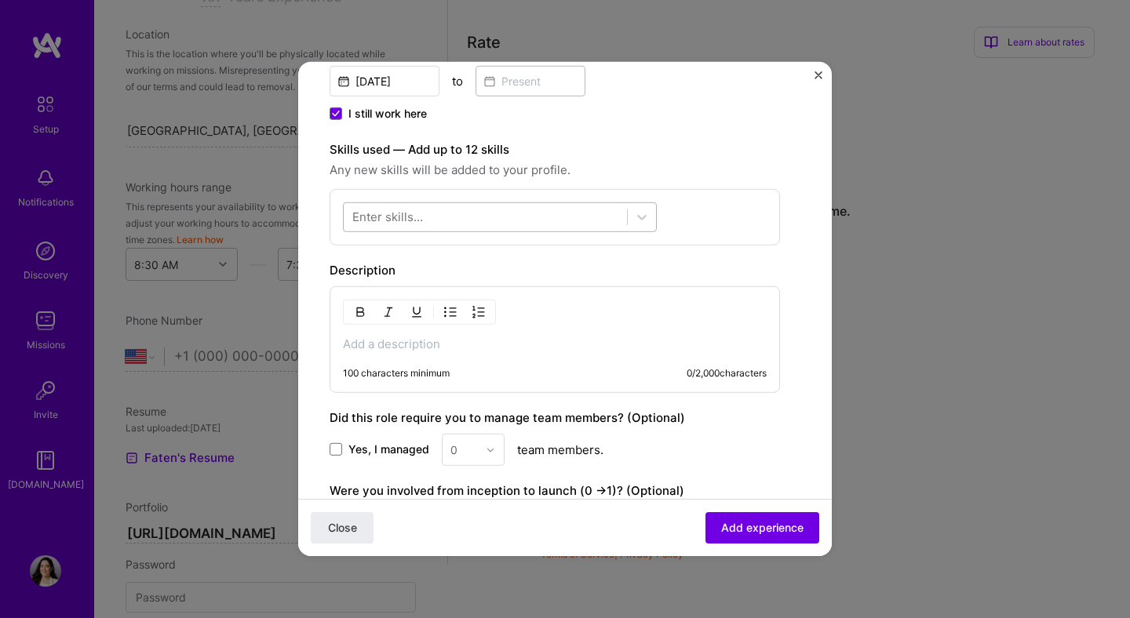
click at [450, 231] on div at bounding box center [500, 217] width 314 height 30
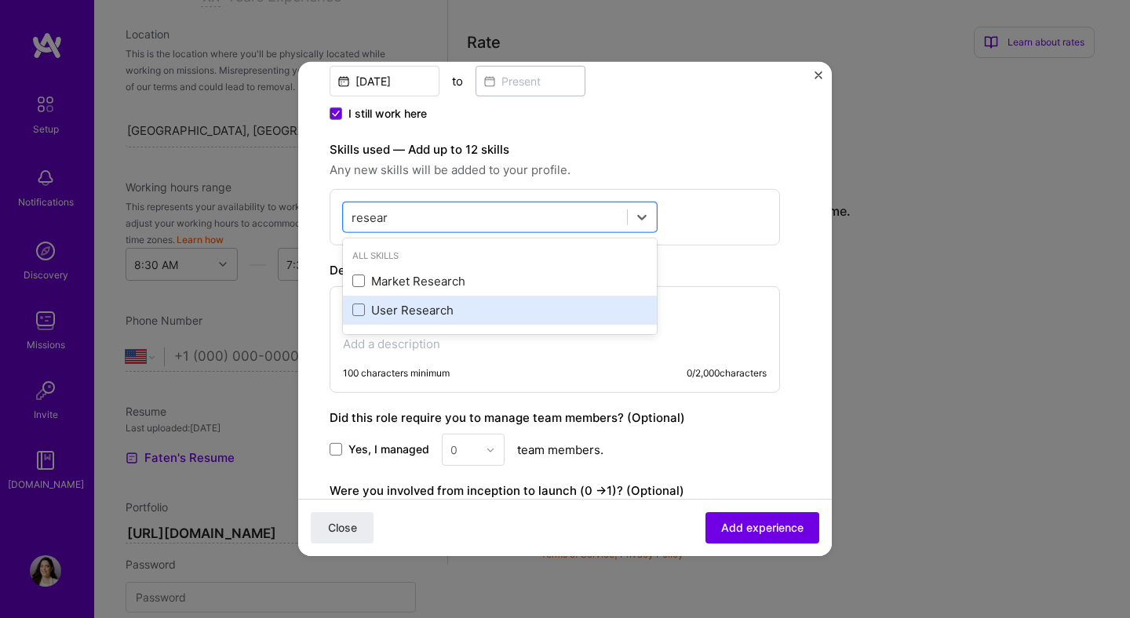
click at [395, 309] on div "User Research" at bounding box center [499, 310] width 295 height 16
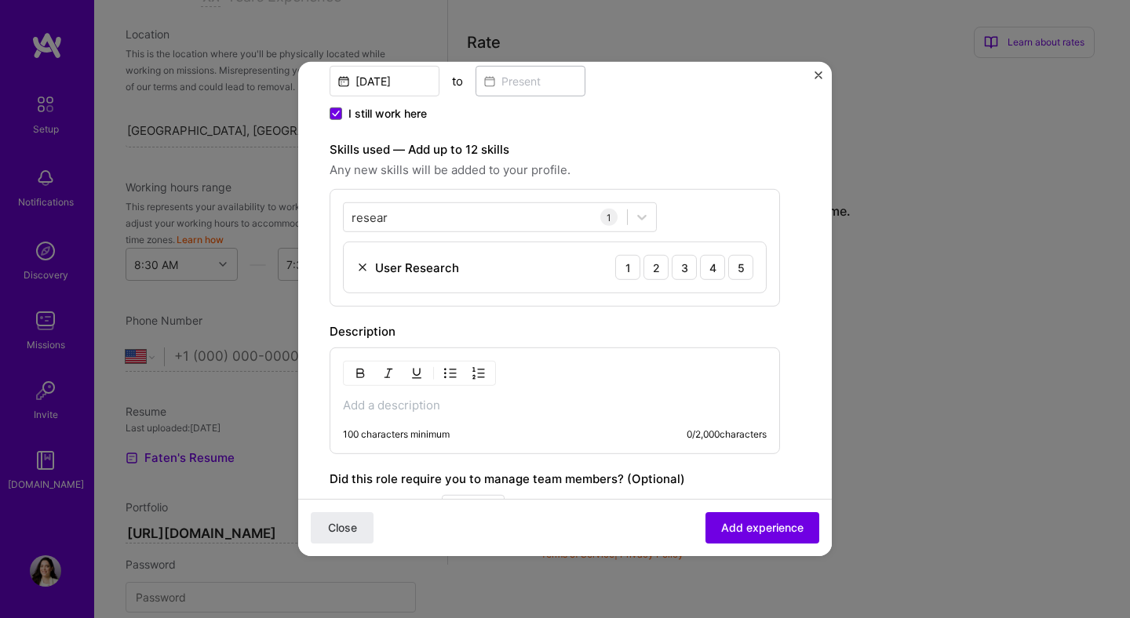
click at [765, 191] on div "resear resear 1 User Research 1 2 3 4 5" at bounding box center [554, 248] width 450 height 118
click at [751, 268] on div "5" at bounding box center [740, 267] width 25 height 25
click at [474, 220] on div "resear resear" at bounding box center [485, 217] width 283 height 26
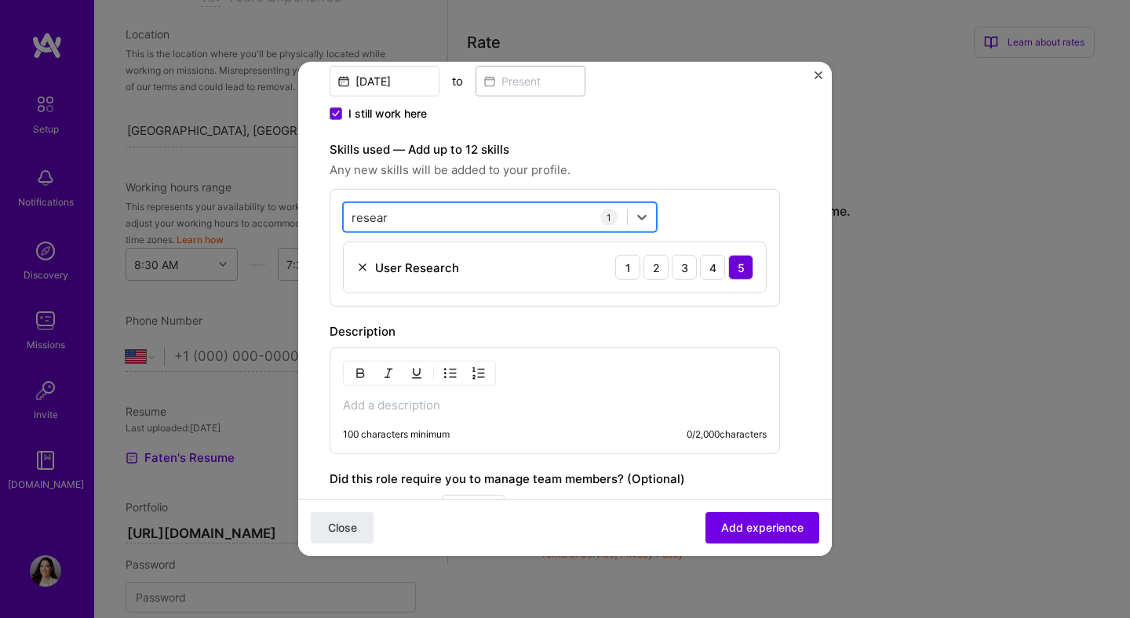
click at [475, 220] on div "resear resear" at bounding box center [485, 217] width 283 height 26
click at [374, 214] on input "resear" at bounding box center [369, 217] width 37 height 16
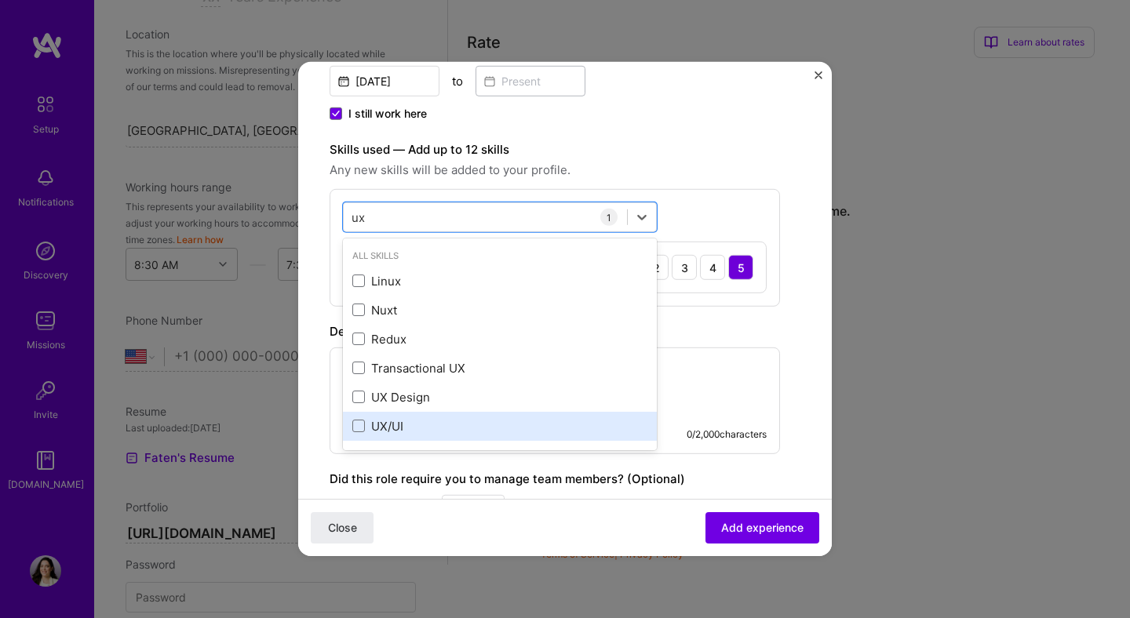
click at [413, 428] on div "UX/UI" at bounding box center [499, 426] width 295 height 16
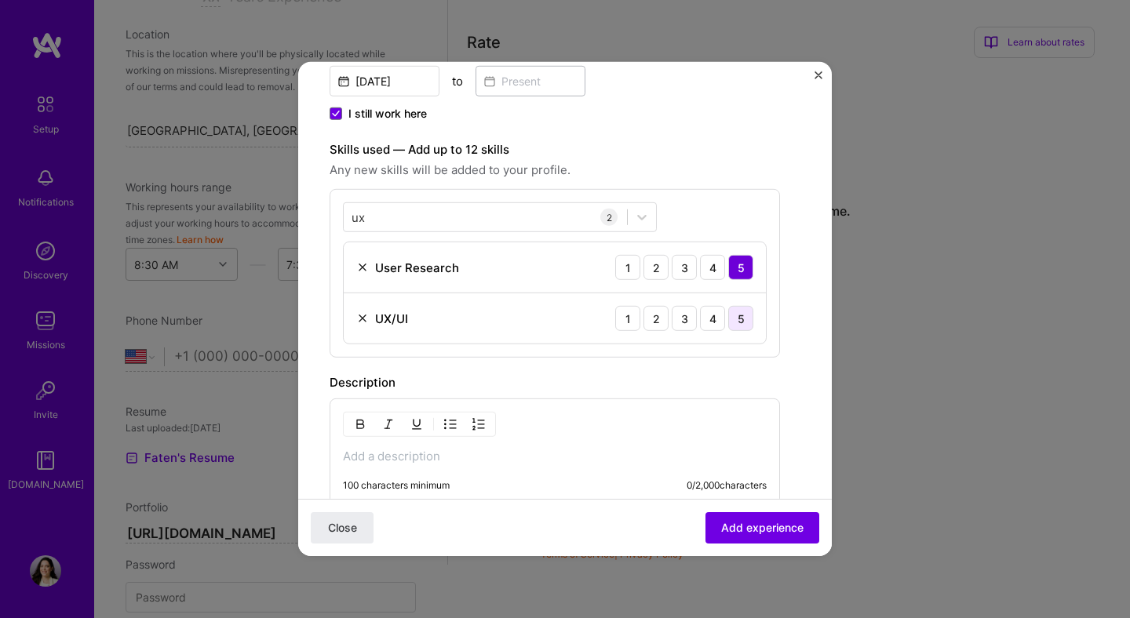
click at [742, 323] on div "5" at bounding box center [740, 318] width 25 height 25
click at [452, 217] on div "ux ux" at bounding box center [485, 217] width 283 height 26
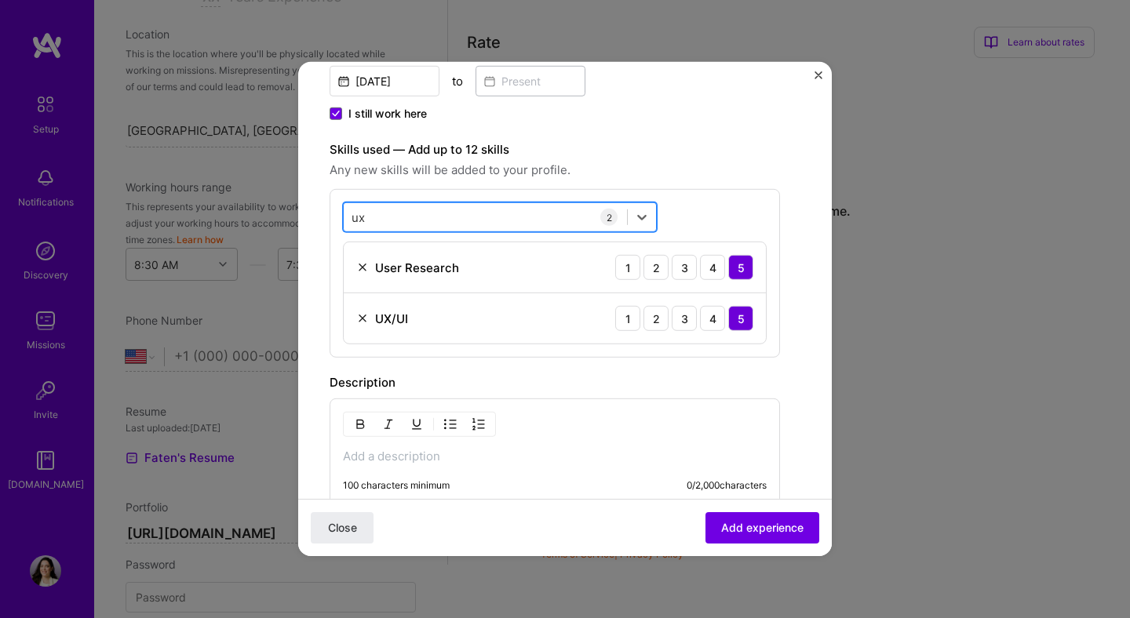
click at [452, 217] on div "ux ux" at bounding box center [485, 217] width 283 height 26
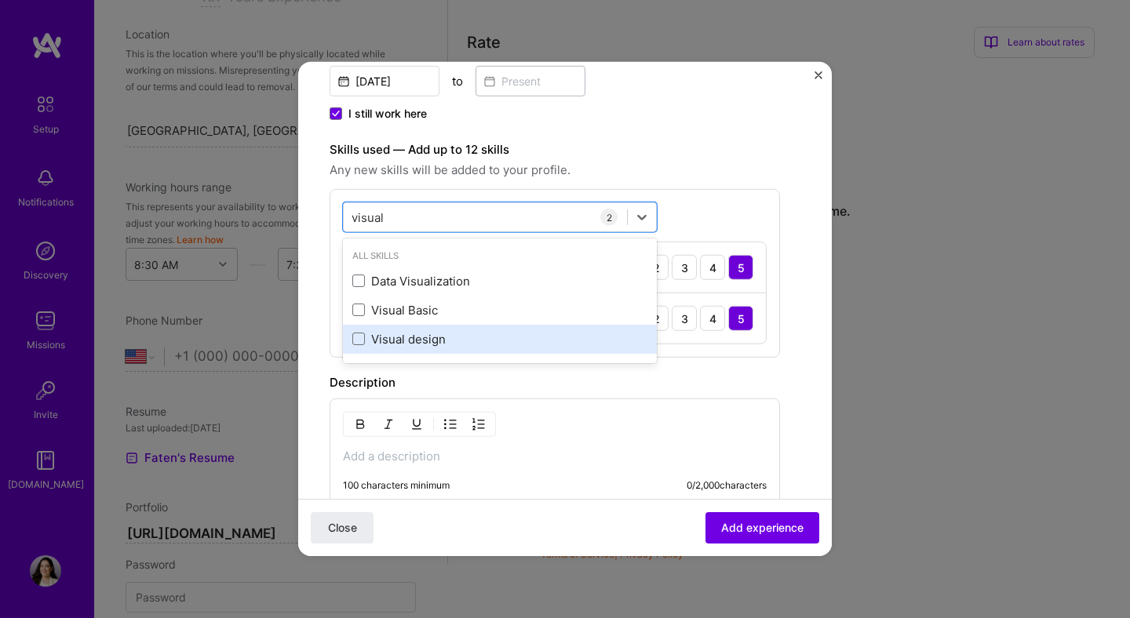
click at [404, 335] on div "Visual design" at bounding box center [499, 339] width 295 height 16
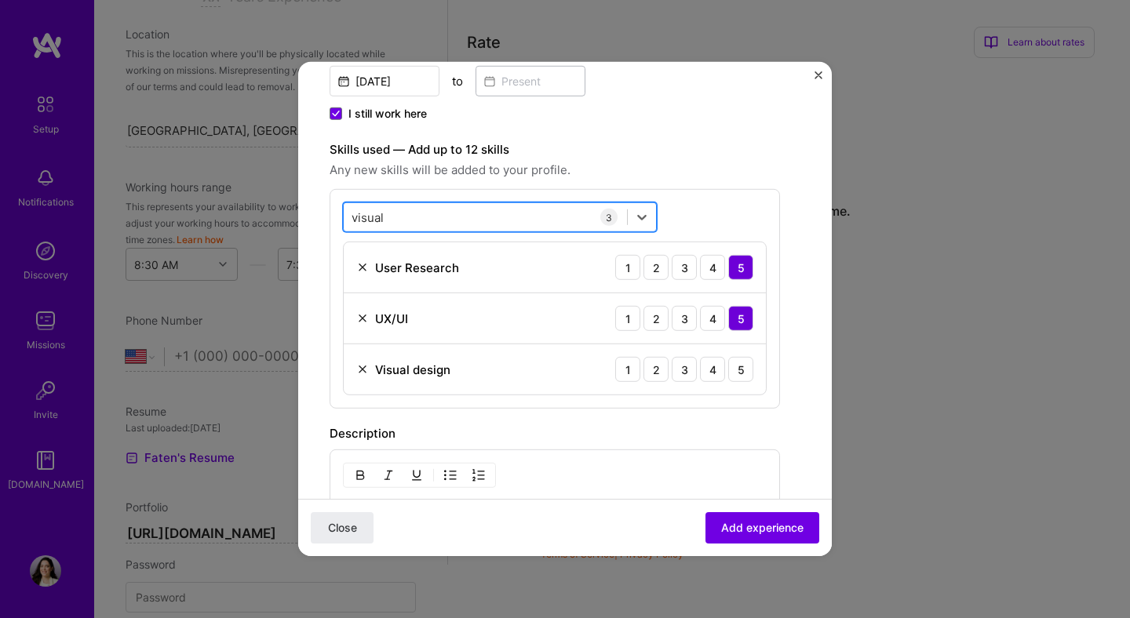
click at [377, 209] on div "visual visual" at bounding box center [367, 217] width 33 height 20
click at [377, 209] on input "visual" at bounding box center [367, 217] width 33 height 16
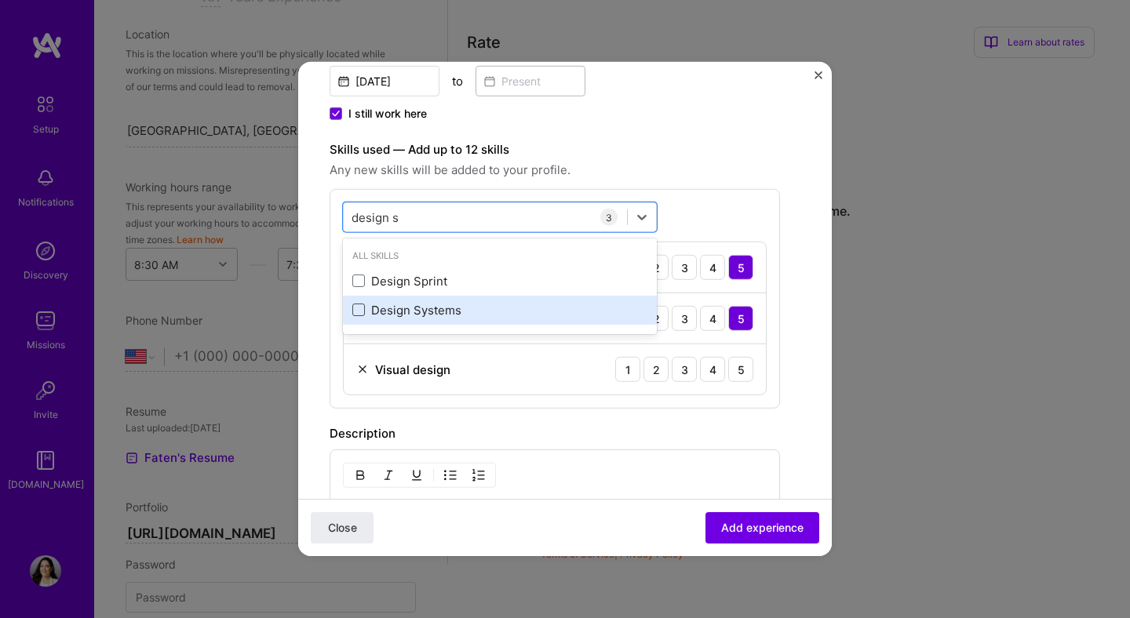
click at [356, 305] on span at bounding box center [358, 310] width 13 height 13
click at [0, 0] on input "checkbox" at bounding box center [0, 0] width 0 height 0
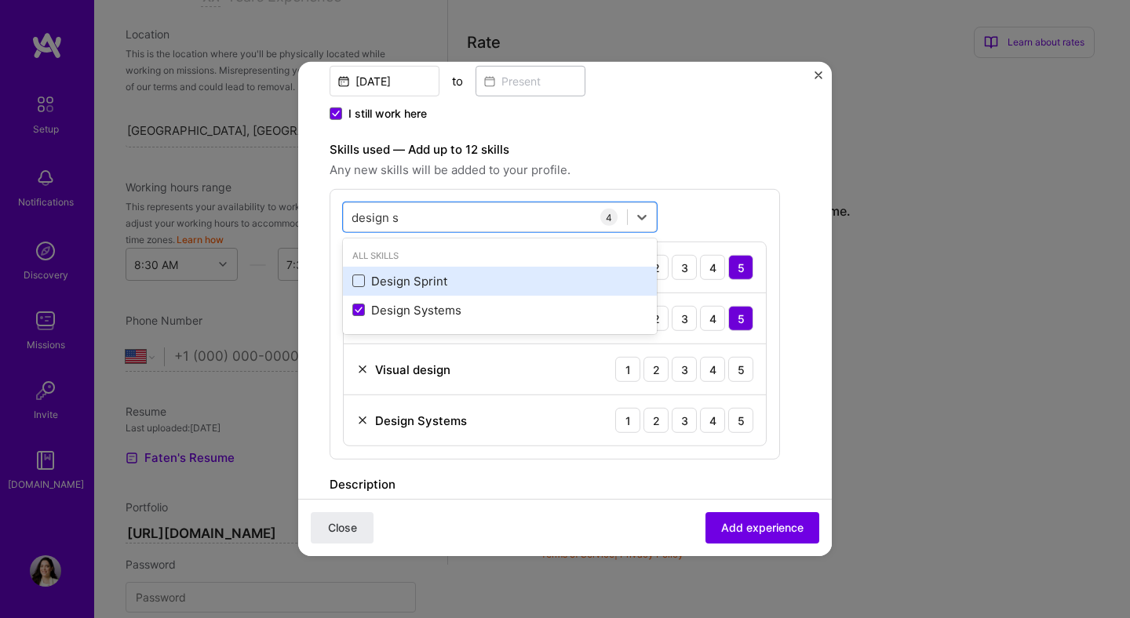
click at [361, 276] on span at bounding box center [358, 281] width 13 height 13
click at [0, 0] on input "checkbox" at bounding box center [0, 0] width 0 height 0
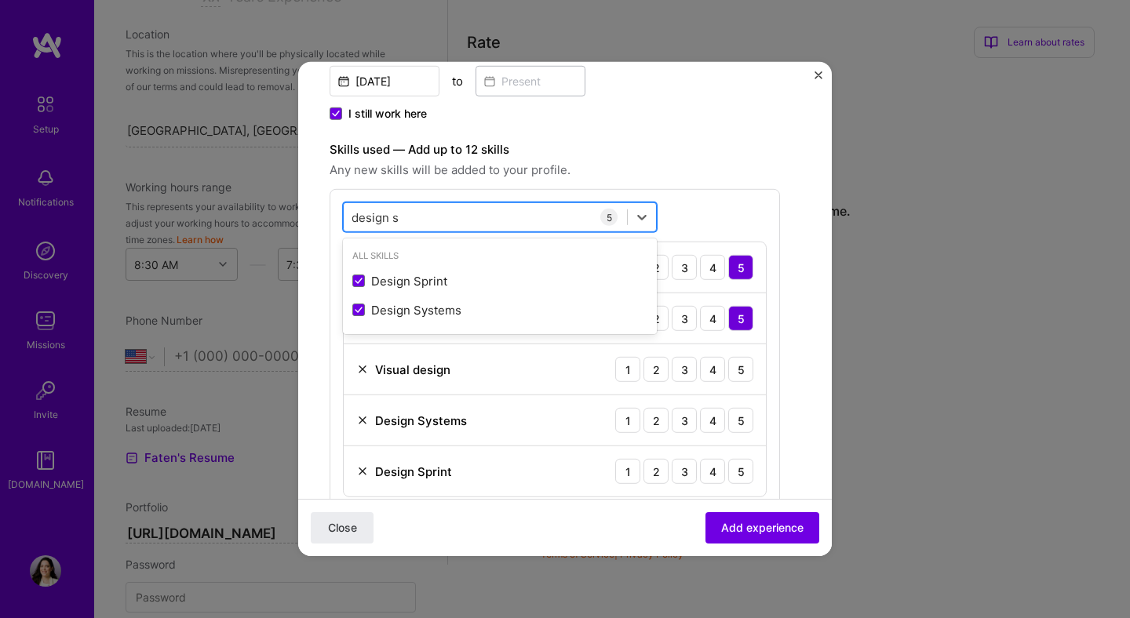
click at [395, 214] on input "design s" at bounding box center [375, 217] width 48 height 16
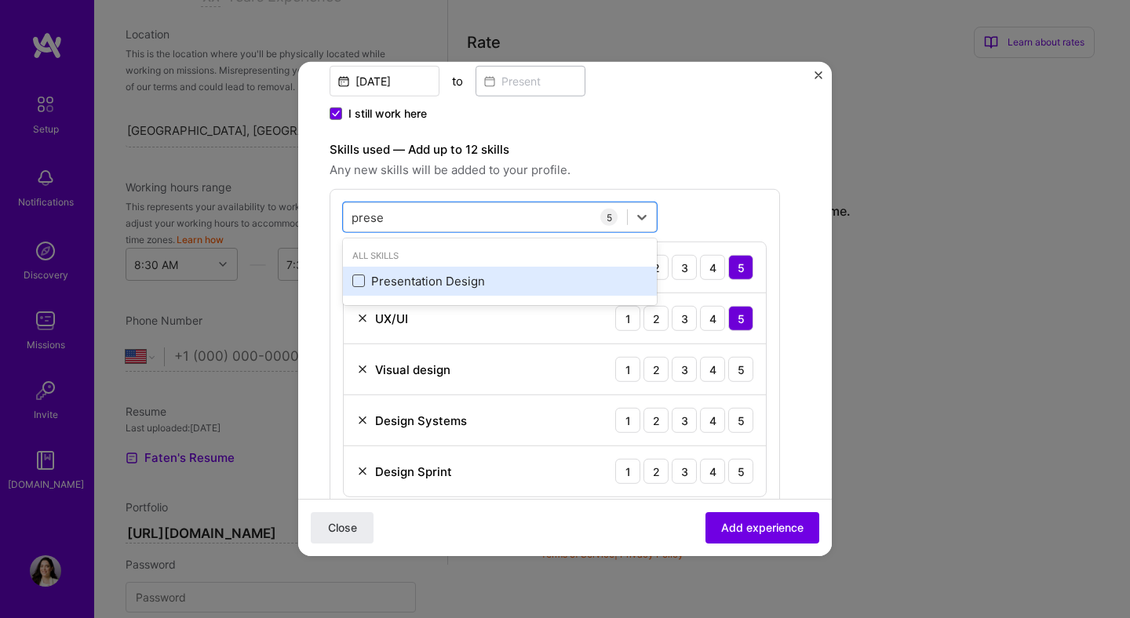
click at [360, 276] on span at bounding box center [358, 281] width 13 height 13
click at [0, 0] on input "checkbox" at bounding box center [0, 0] width 0 height 0
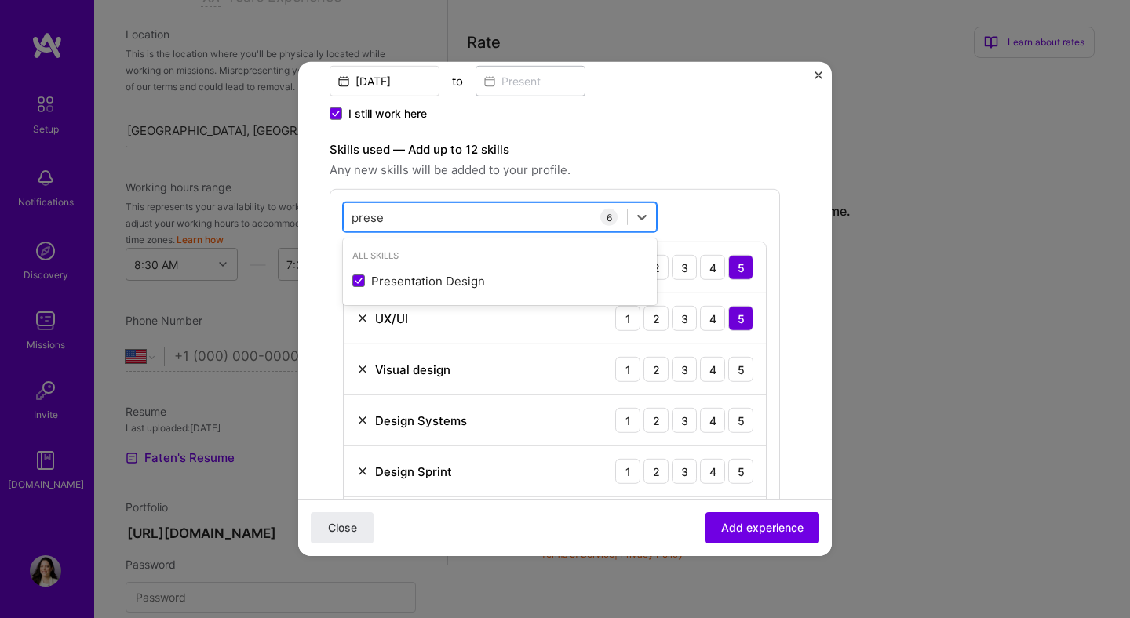
click at [393, 220] on div "prese prese" at bounding box center [485, 217] width 283 height 26
click at [375, 216] on input "prese" at bounding box center [367, 217] width 33 height 16
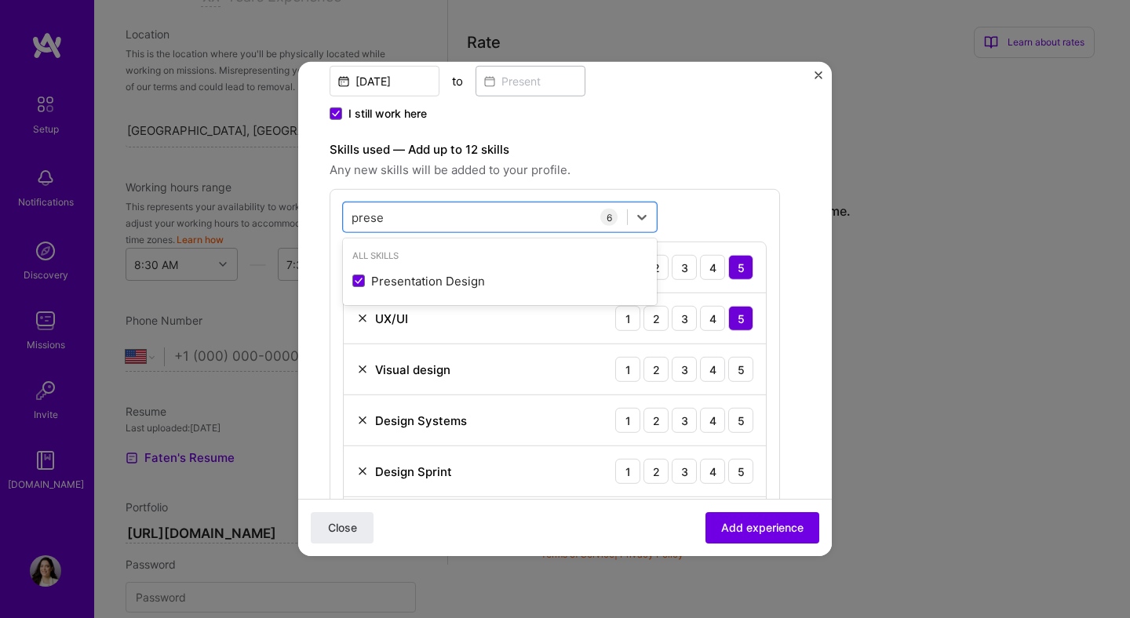
type input "prese"
click at [686, 144] on label "Skills used — Add up to 12 skills" at bounding box center [554, 149] width 450 height 19
click at [744, 366] on div "5" at bounding box center [740, 369] width 25 height 25
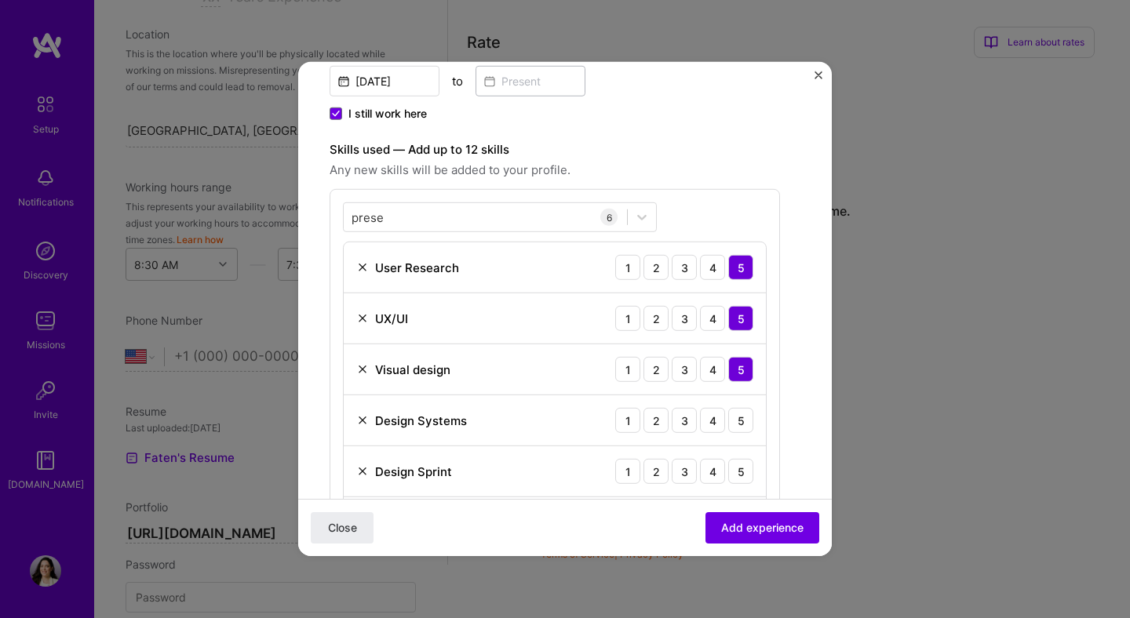
scroll to position [454, 0]
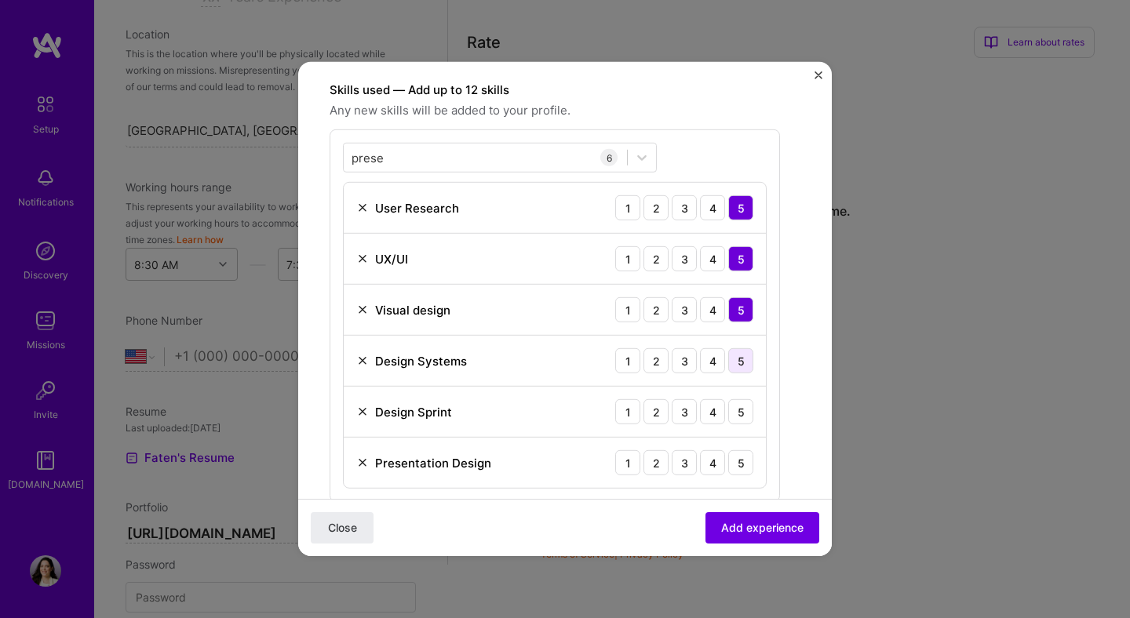
click at [743, 363] on div "5" at bounding box center [740, 360] width 25 height 25
click at [743, 403] on div "5" at bounding box center [740, 411] width 25 height 25
click at [742, 456] on div "5" at bounding box center [740, 462] width 25 height 25
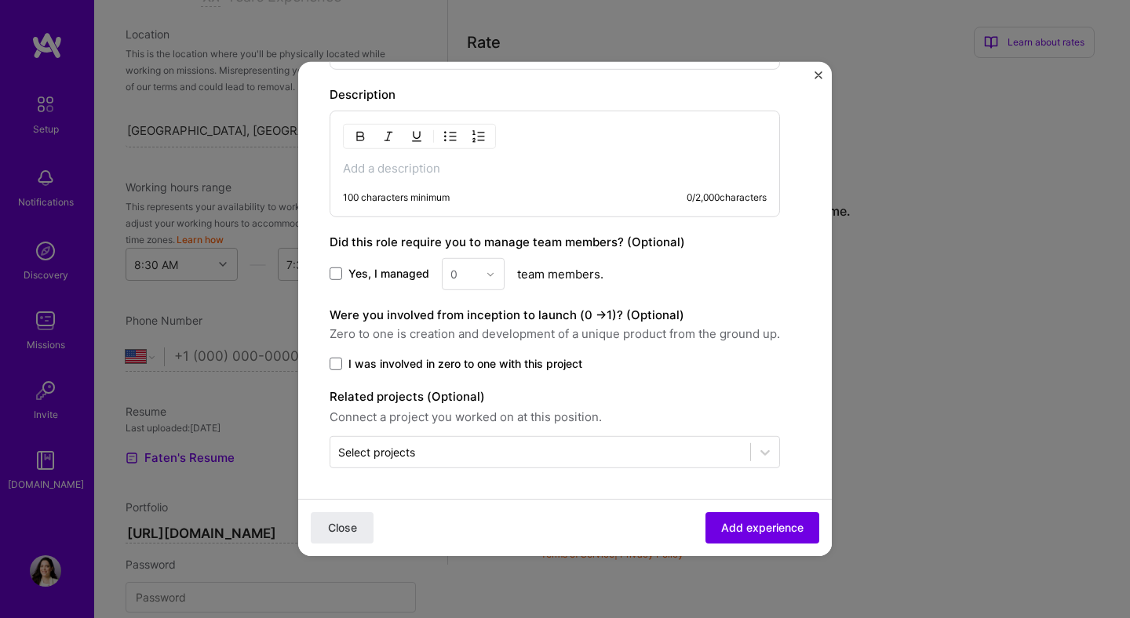
scroll to position [887, 0]
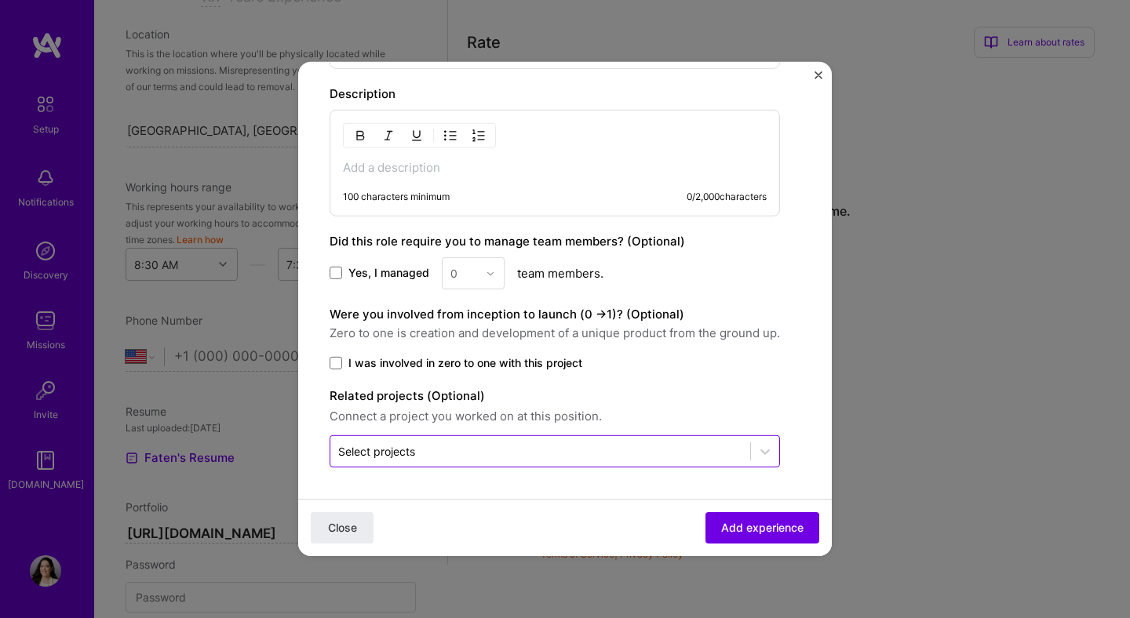
click at [509, 453] on input "text" at bounding box center [540, 451] width 404 height 16
click at [418, 176] on p at bounding box center [555, 168] width 424 height 16
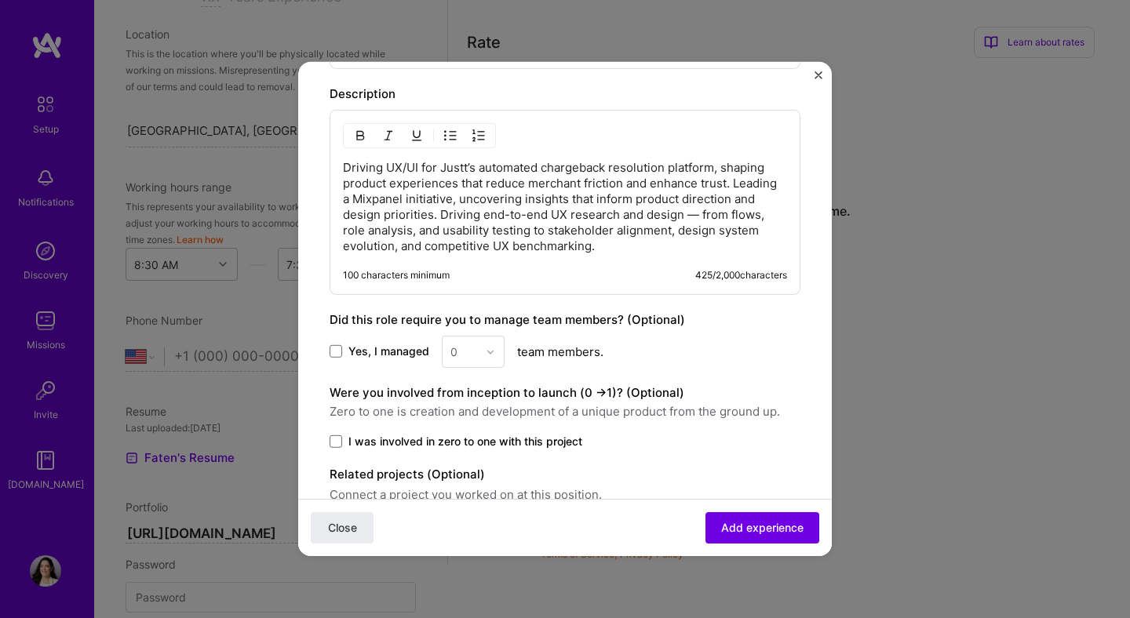
scroll to position [841, 0]
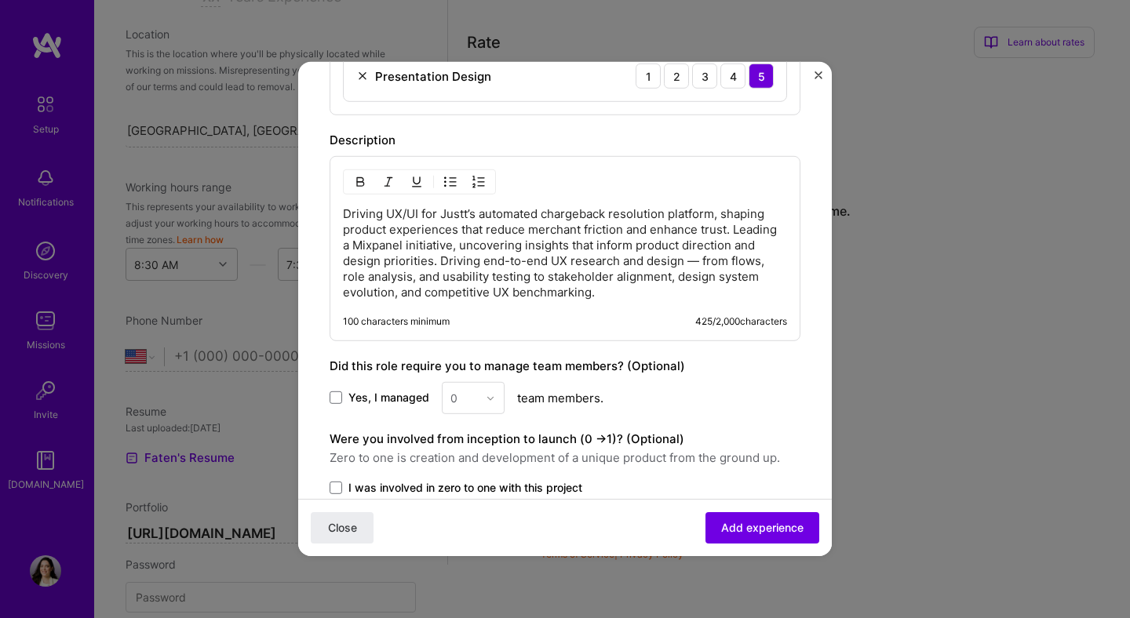
click at [733, 232] on p "Driving UX/UI for Justt’s automated chargeback resolution platform, shaping pro…" at bounding box center [565, 253] width 444 height 94
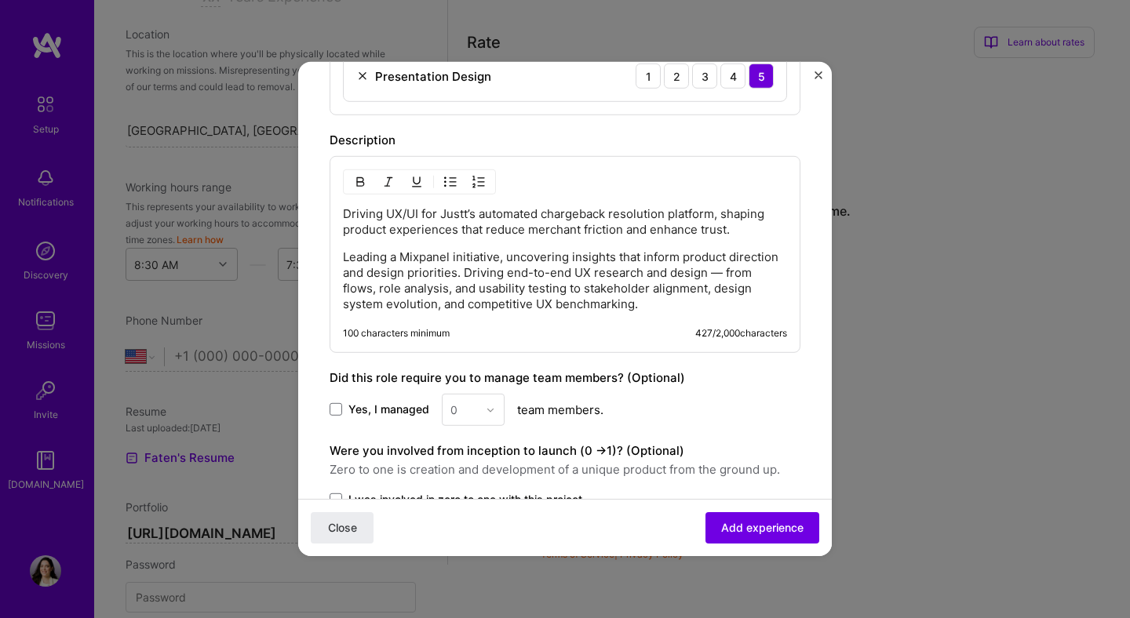
click at [464, 273] on p "Leading a Mixpanel initiative, uncovering insights that inform product directio…" at bounding box center [565, 280] width 444 height 63
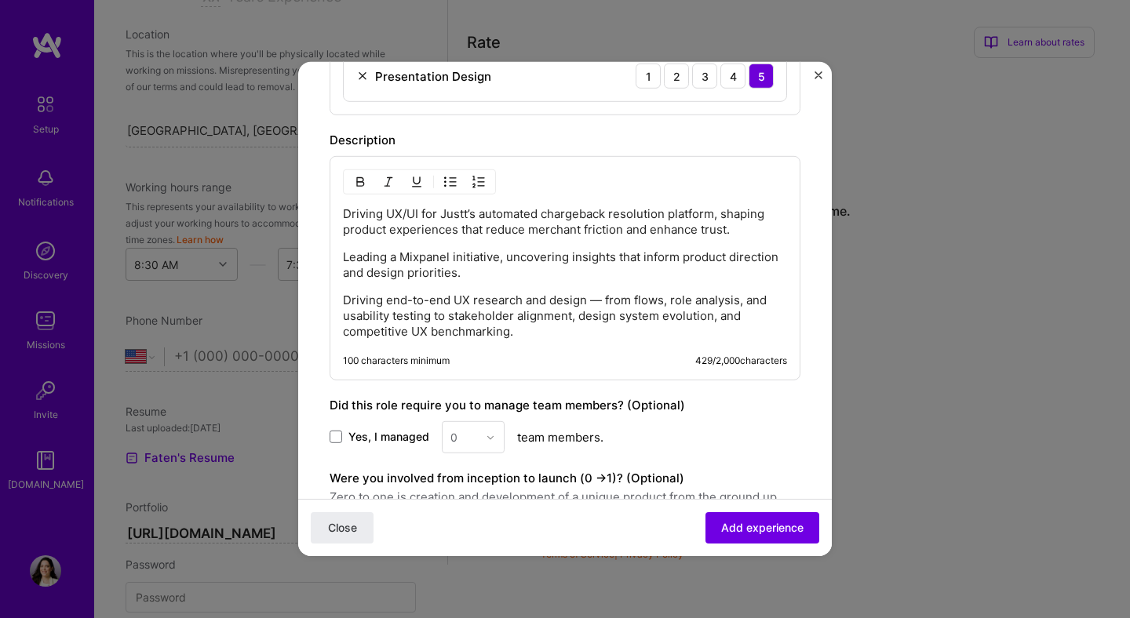
click at [601, 300] on p "Driving end-to-end UX research and design — from flows, role analysis, and usab…" at bounding box center [565, 316] width 444 height 47
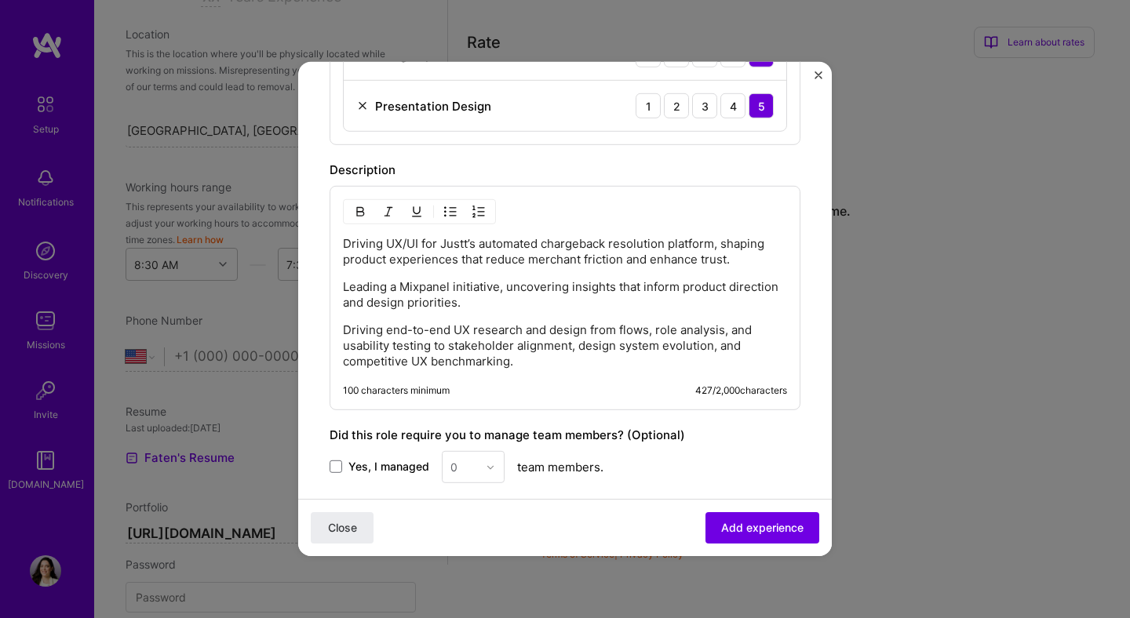
scroll to position [806, 0]
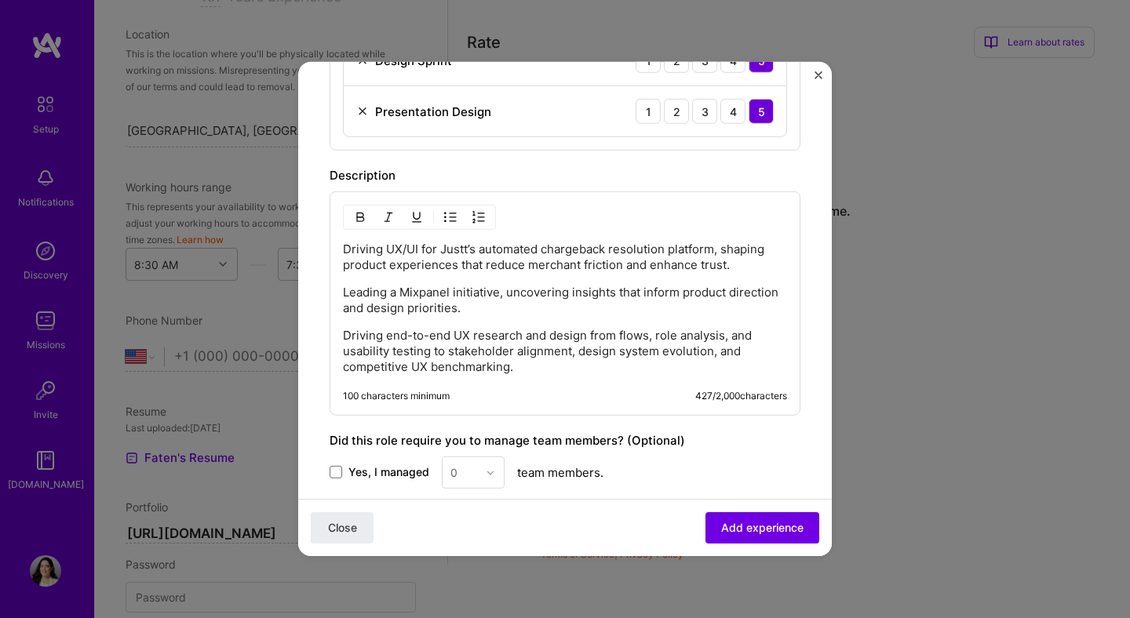
click at [342, 246] on div "Driving UX/UI for Justt’s automated chargeback resolution platform, shaping pro…" at bounding box center [564, 303] width 471 height 224
click at [448, 220] on img "button" at bounding box center [450, 217] width 13 height 13
click at [344, 290] on p "Leading a Mixpanel initiative, uncovering insights that inform product directio…" at bounding box center [565, 300] width 444 height 31
click at [446, 217] on img "button" at bounding box center [450, 217] width 13 height 13
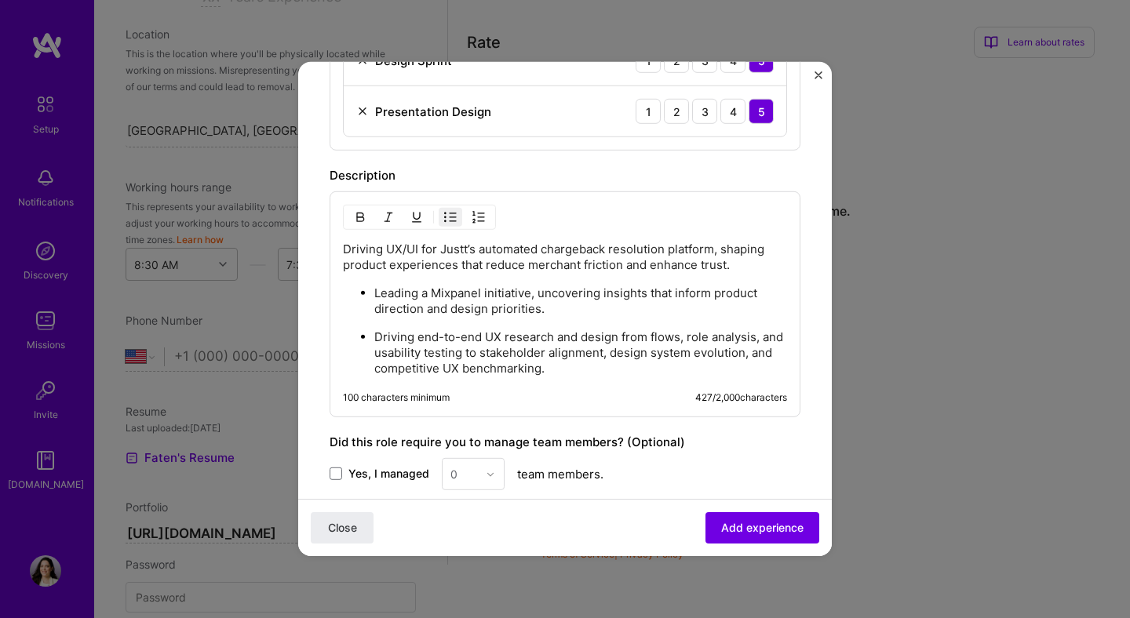
click at [345, 250] on p "Driving UX/UI for Justt’s automated chargeback resolution platform, shaping pro…" at bounding box center [565, 257] width 444 height 31
click at [452, 217] on img "button" at bounding box center [450, 217] width 13 height 13
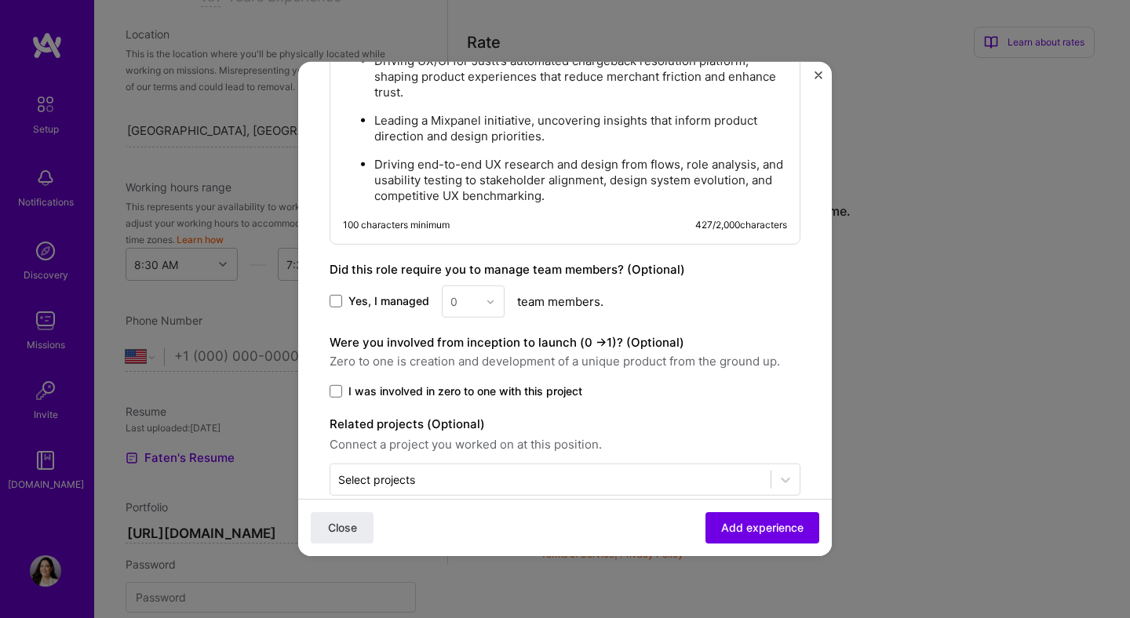
scroll to position [1021, 0]
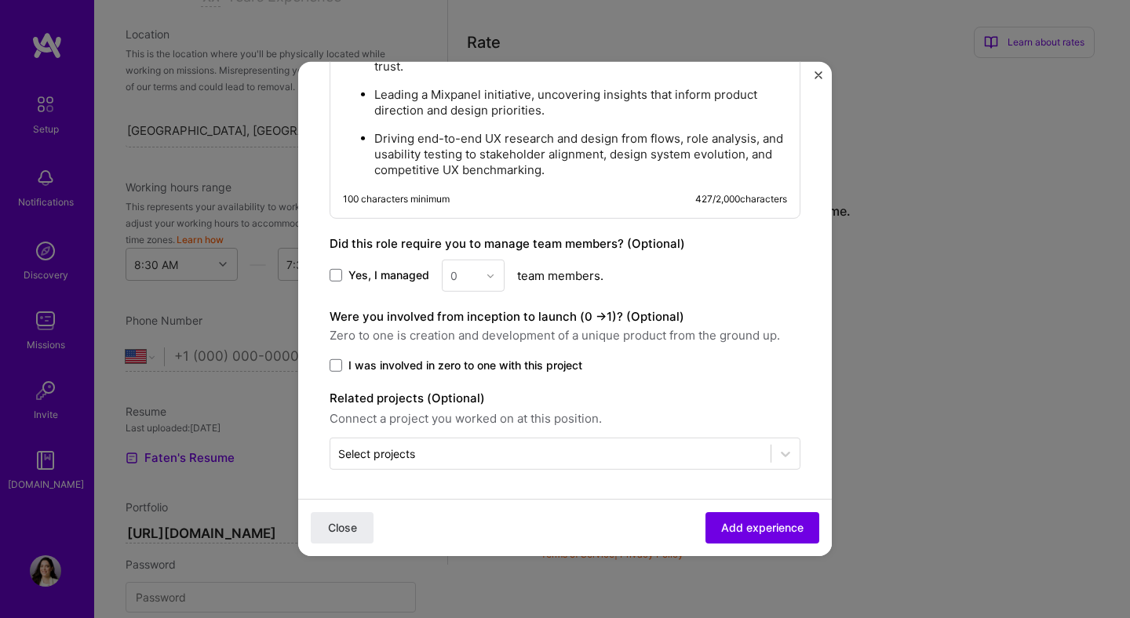
click at [770, 537] on button "Add experience" at bounding box center [762, 527] width 114 height 31
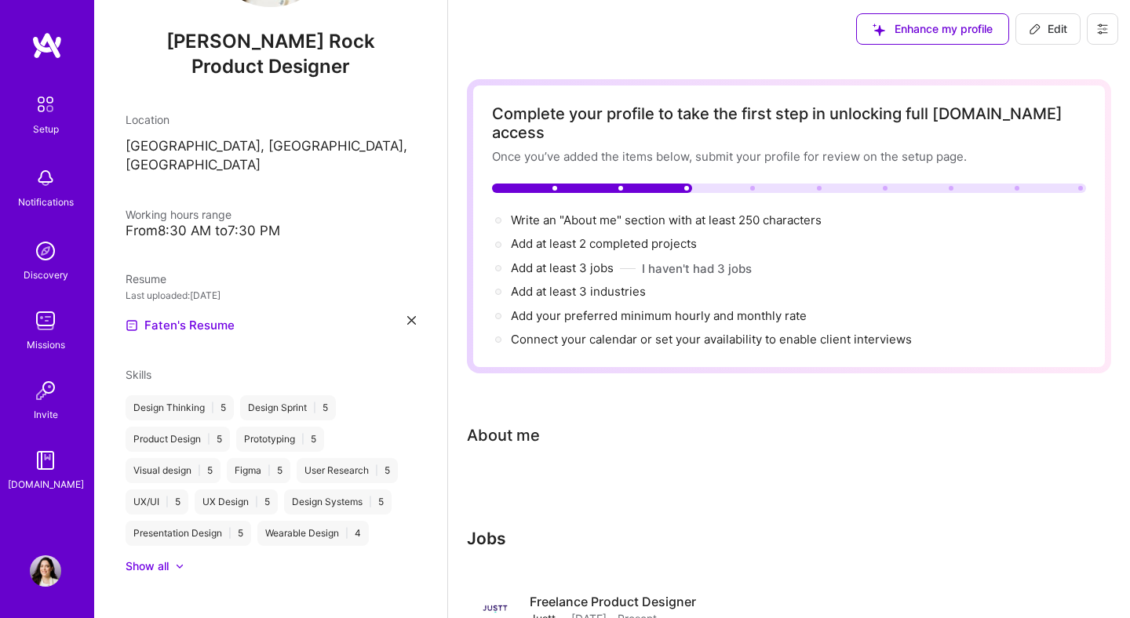
scroll to position [0, 0]
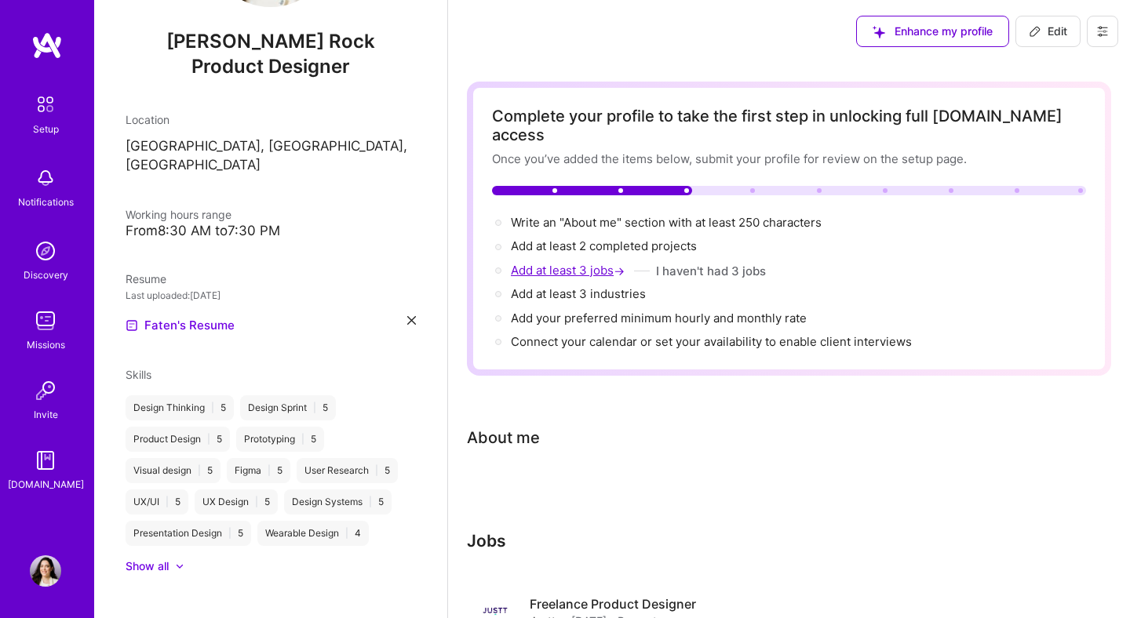
click at [599, 263] on span "Add at least 3 jobs →" at bounding box center [569, 270] width 117 height 15
select select "US"
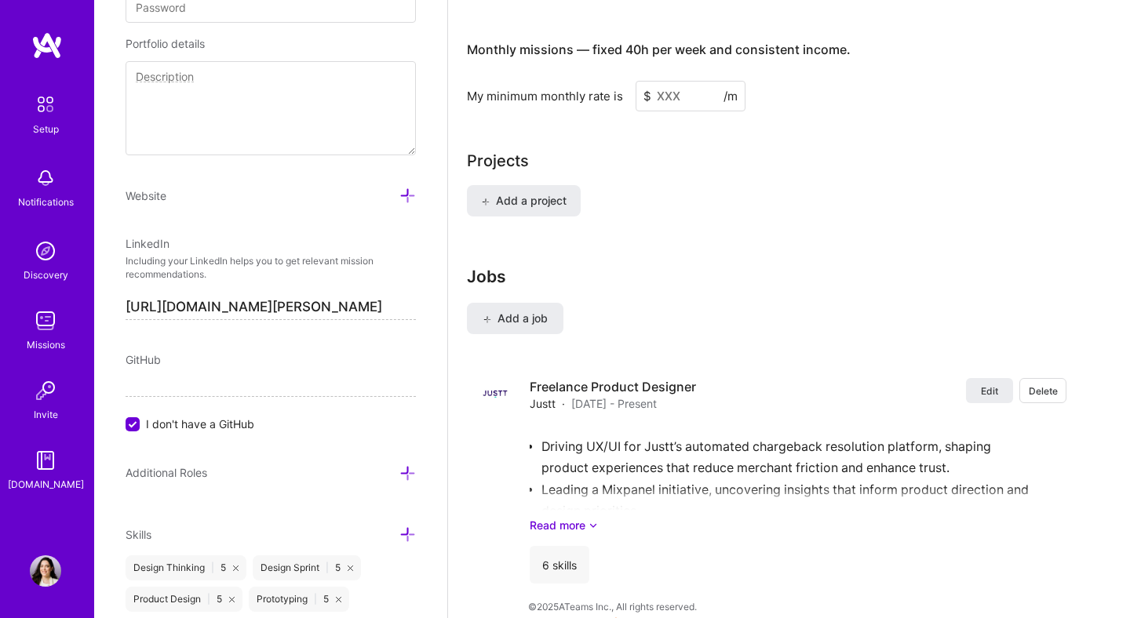
scroll to position [1091, 0]
click at [524, 310] on span "Add a job" at bounding box center [514, 318] width 65 height 16
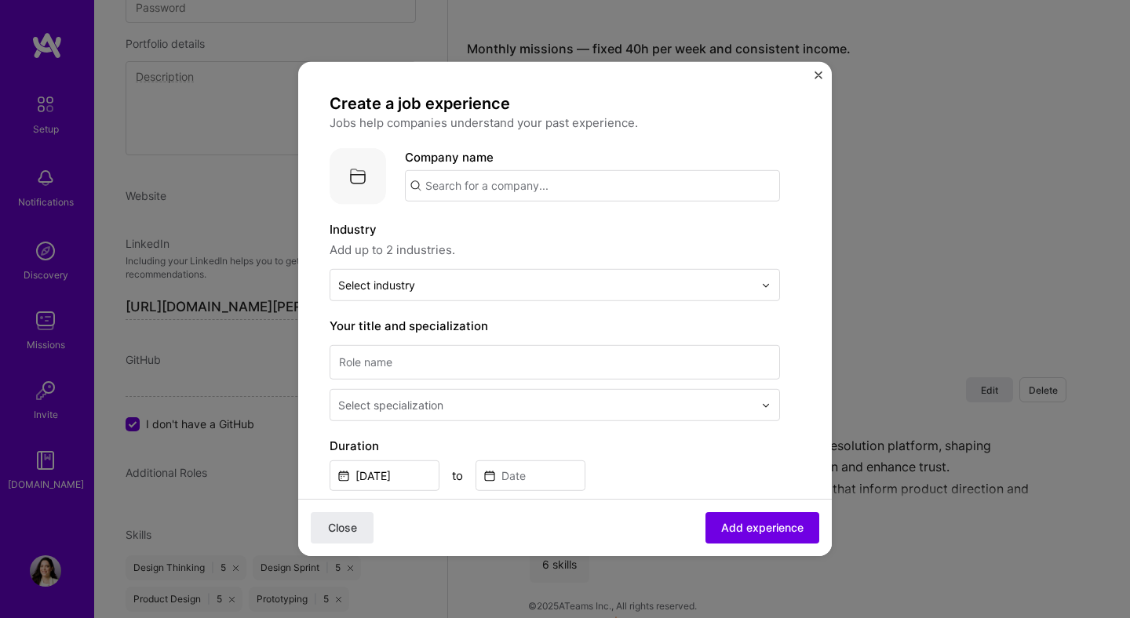
click at [496, 184] on input "text" at bounding box center [592, 185] width 375 height 31
type input "Gravyty"
click at [526, 231] on div "Gravyty" at bounding box center [522, 229] width 58 height 27
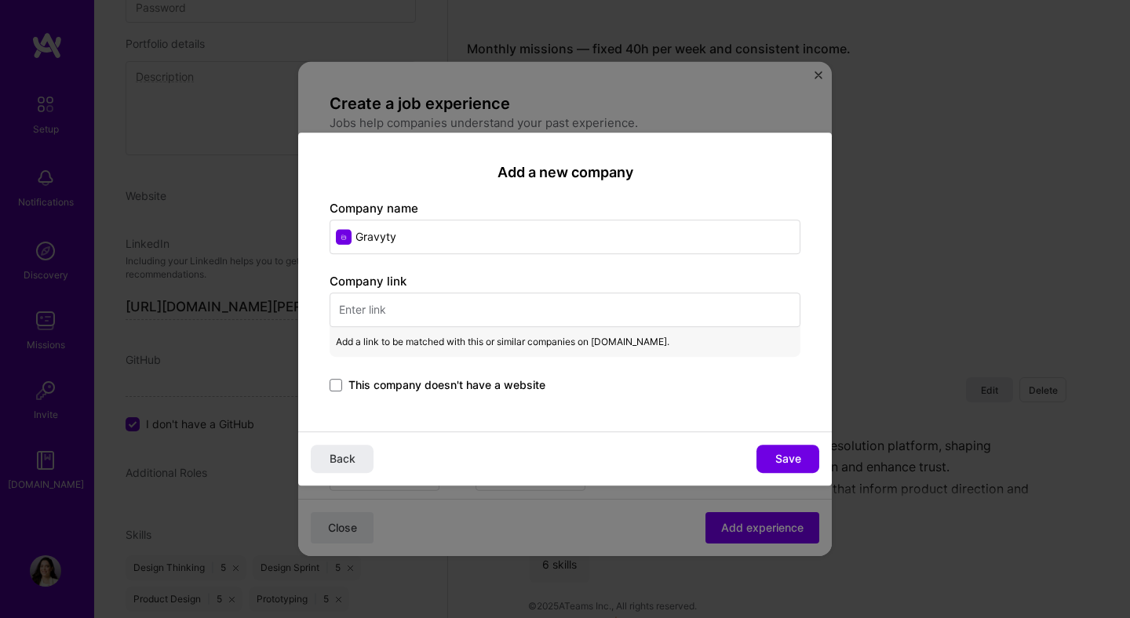
click at [366, 311] on input "text" at bounding box center [564, 310] width 471 height 35
paste input "[URL][DOMAIN_NAME]"
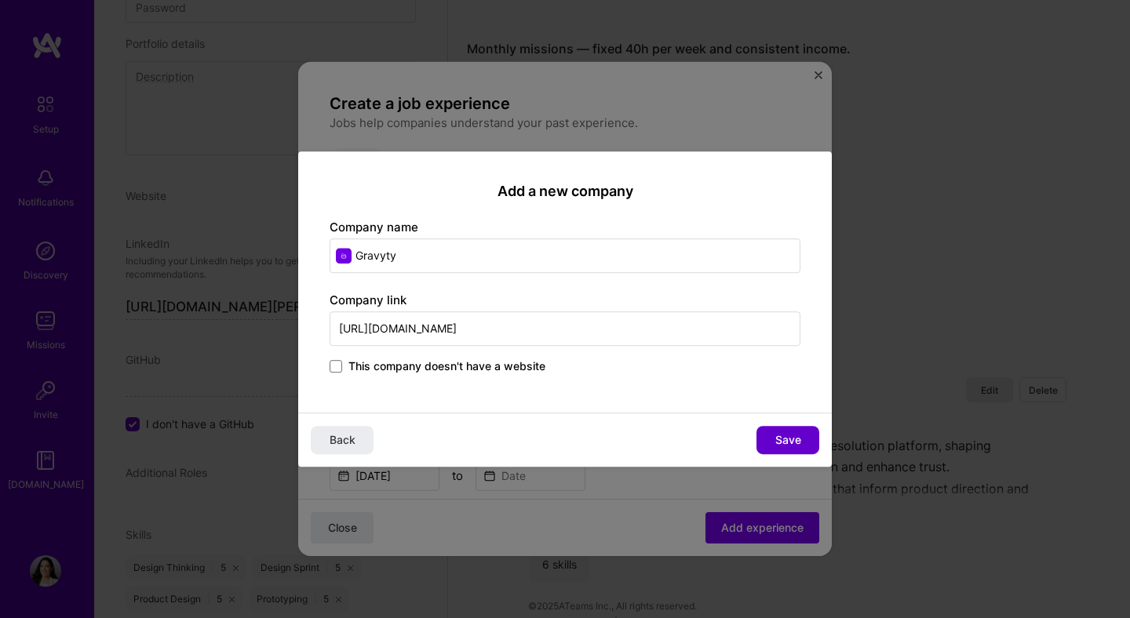
type input "[URL][DOMAIN_NAME]"
click at [788, 435] on span "Save" at bounding box center [788, 440] width 26 height 16
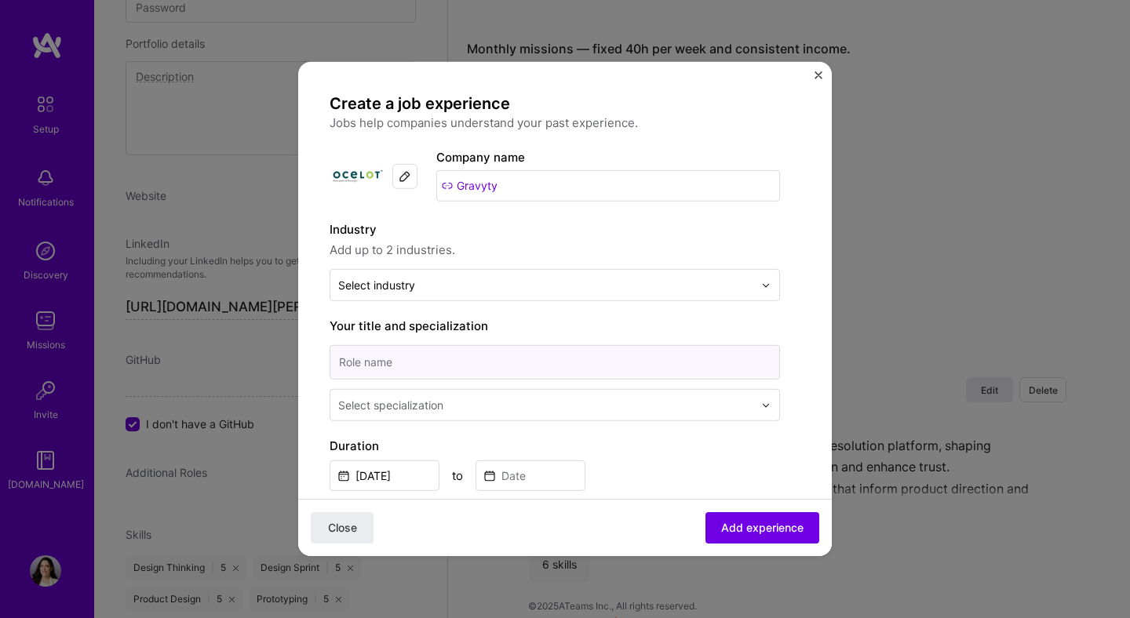
click at [425, 368] on input at bounding box center [554, 362] width 450 height 35
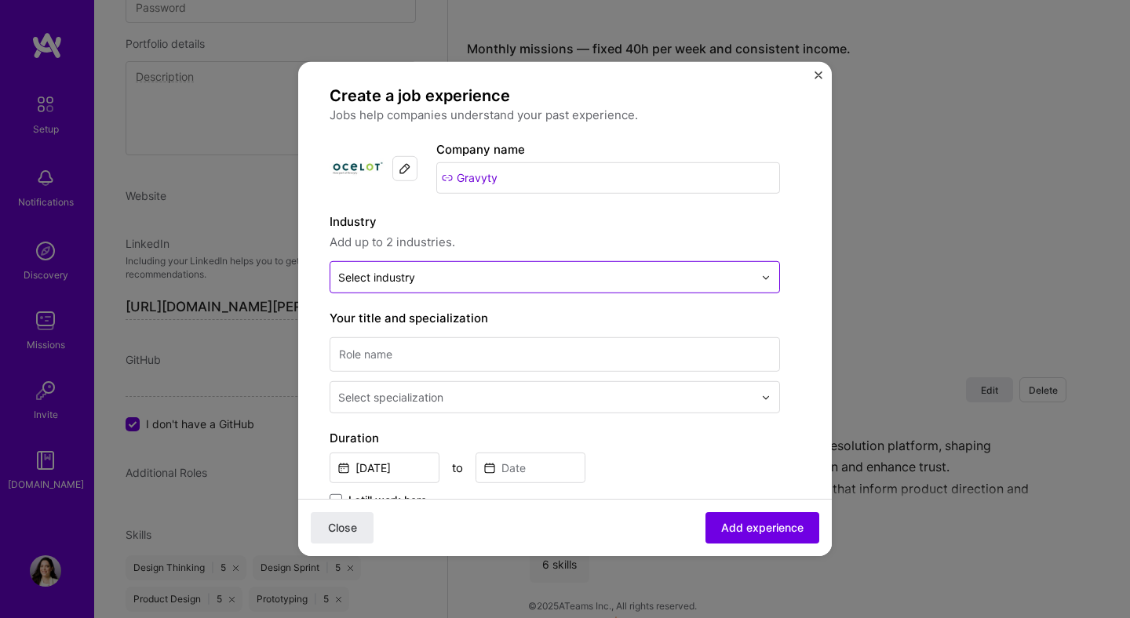
click at [428, 281] on input "text" at bounding box center [545, 277] width 415 height 16
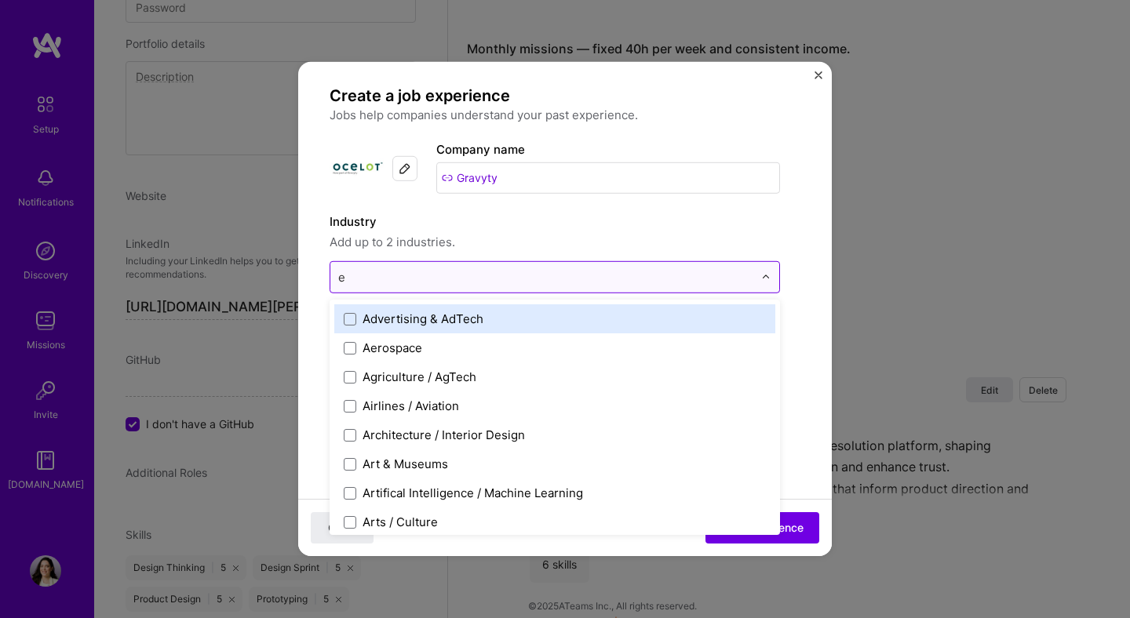
type input "ed"
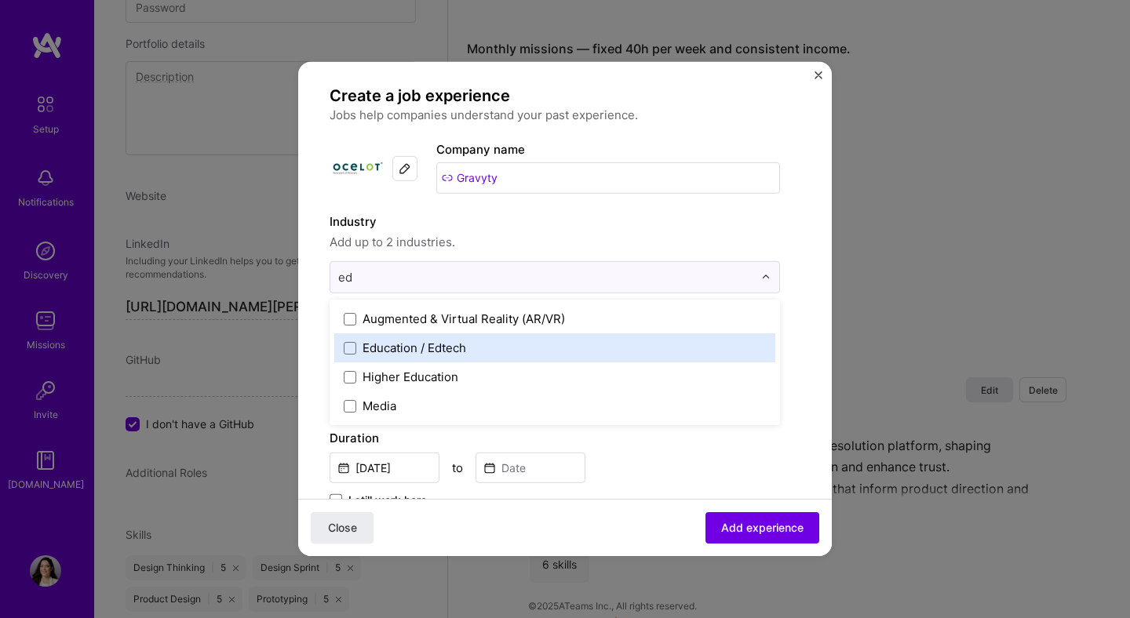
click at [392, 345] on div "Education / Edtech" at bounding box center [414, 348] width 104 height 16
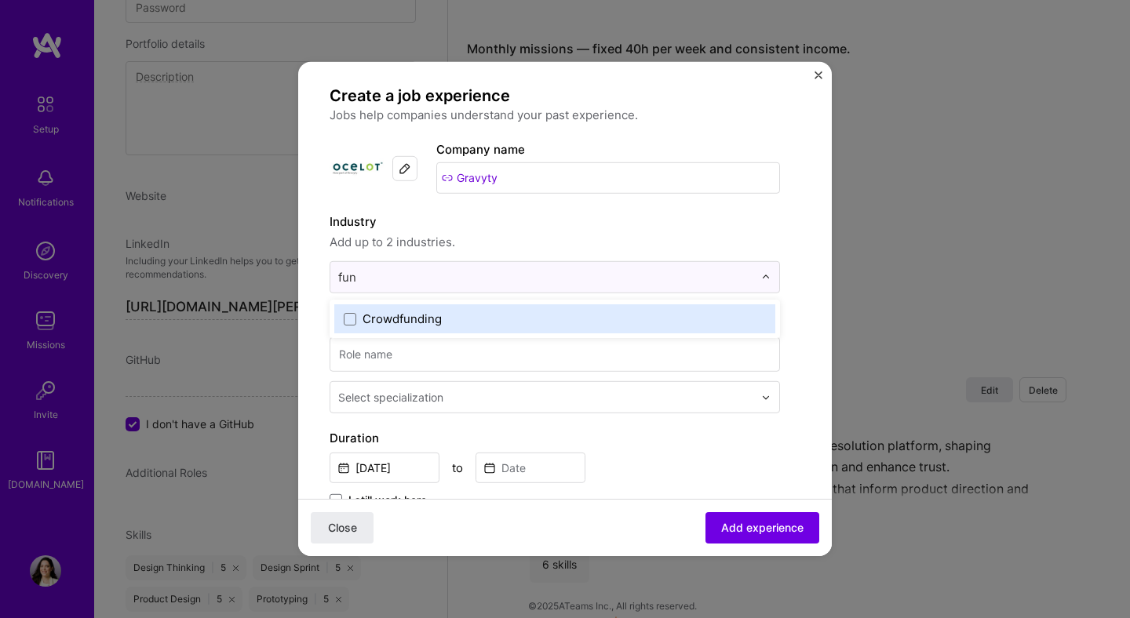
type input "fund"
click at [420, 322] on div "Crowdfunding" at bounding box center [401, 319] width 79 height 16
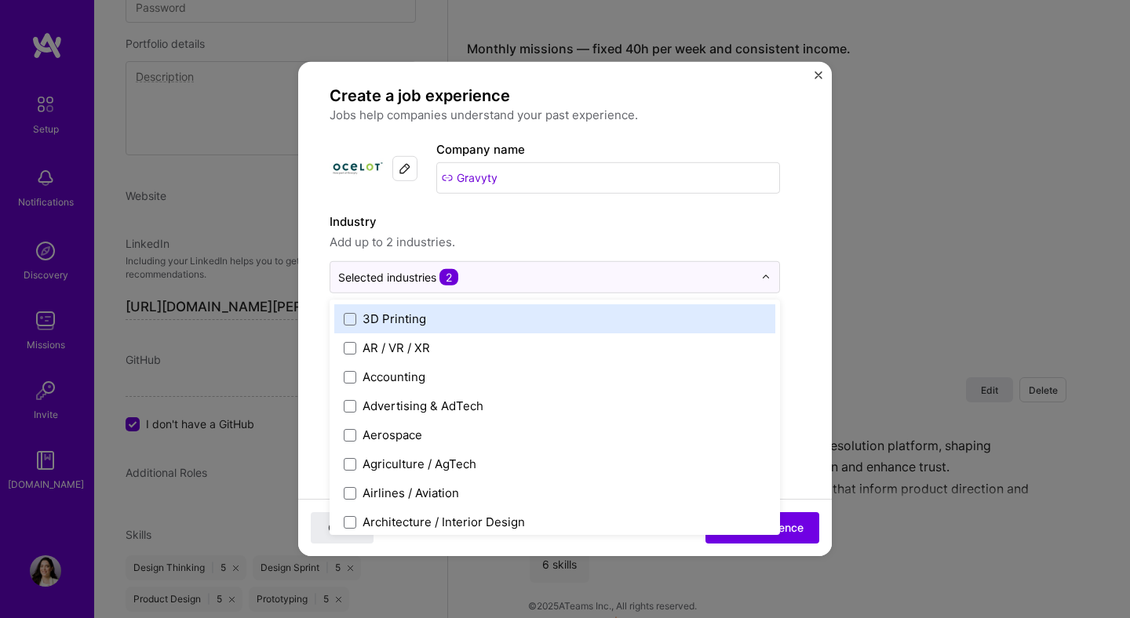
click at [511, 248] on span "Add up to 2 industries." at bounding box center [554, 242] width 450 height 19
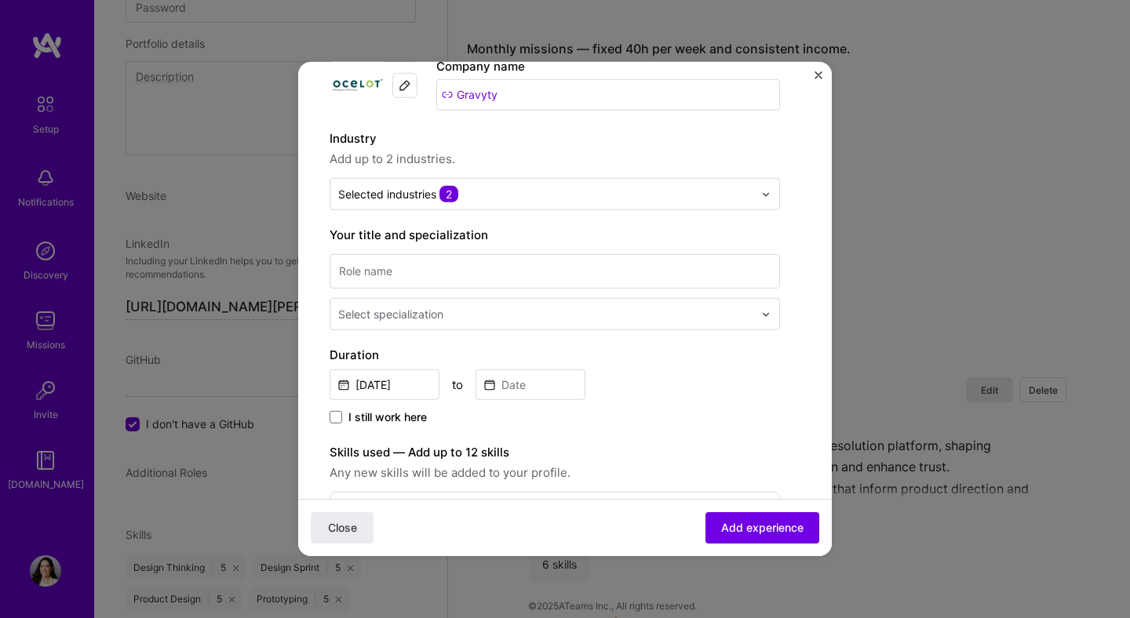
scroll to position [124, 0]
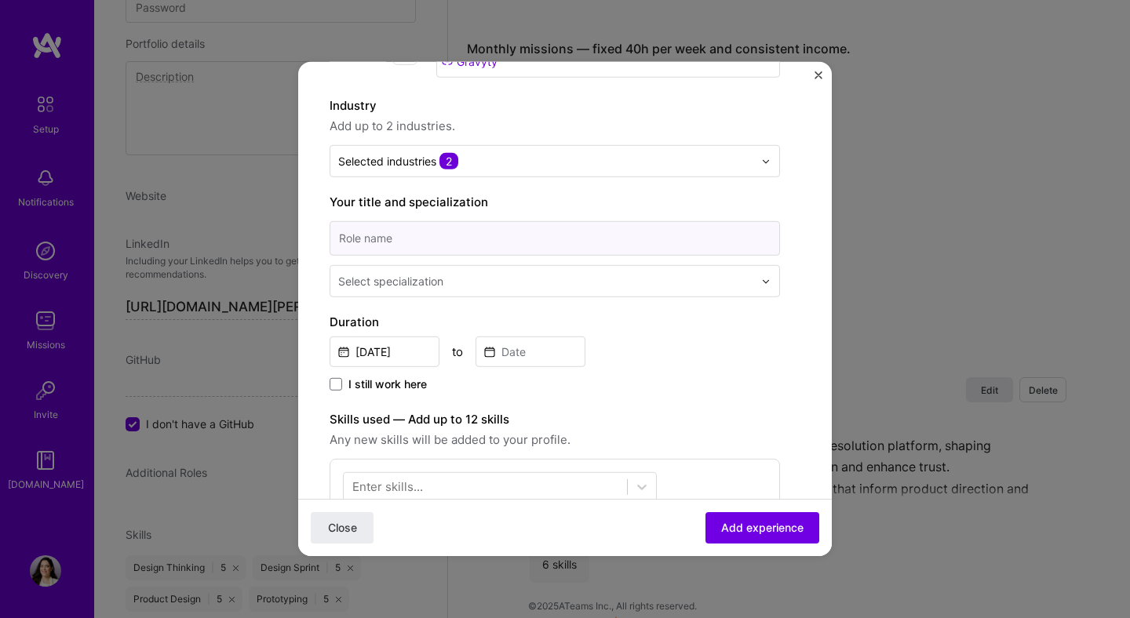
click at [397, 240] on input at bounding box center [554, 238] width 450 height 35
type input "Senior Product Designer"
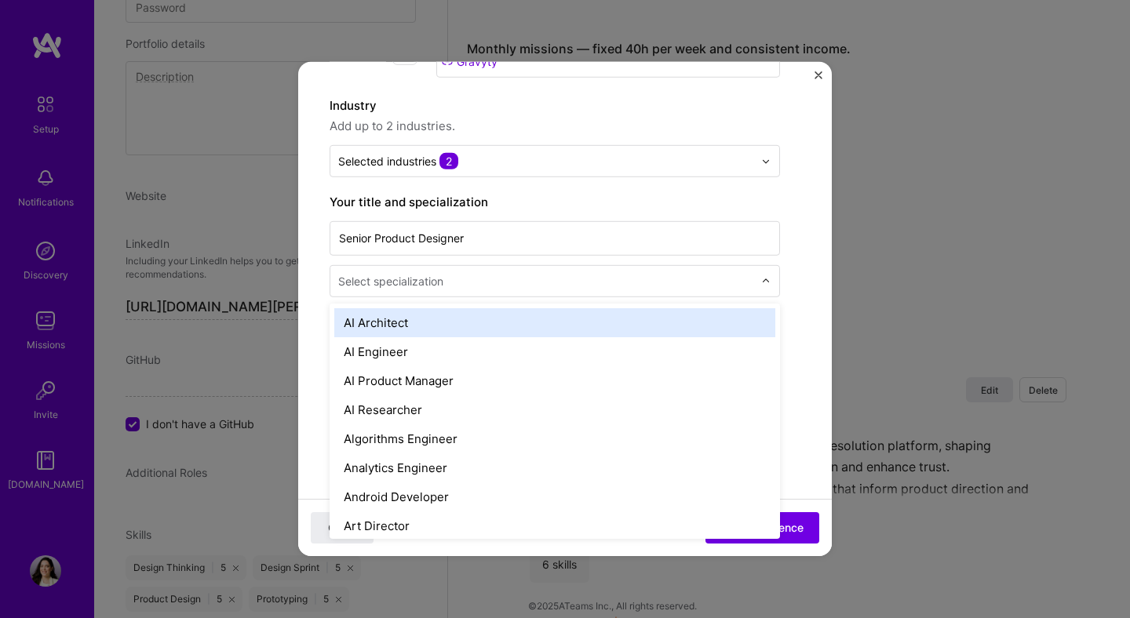
click at [413, 287] on div "Select specialization" at bounding box center [390, 281] width 105 height 16
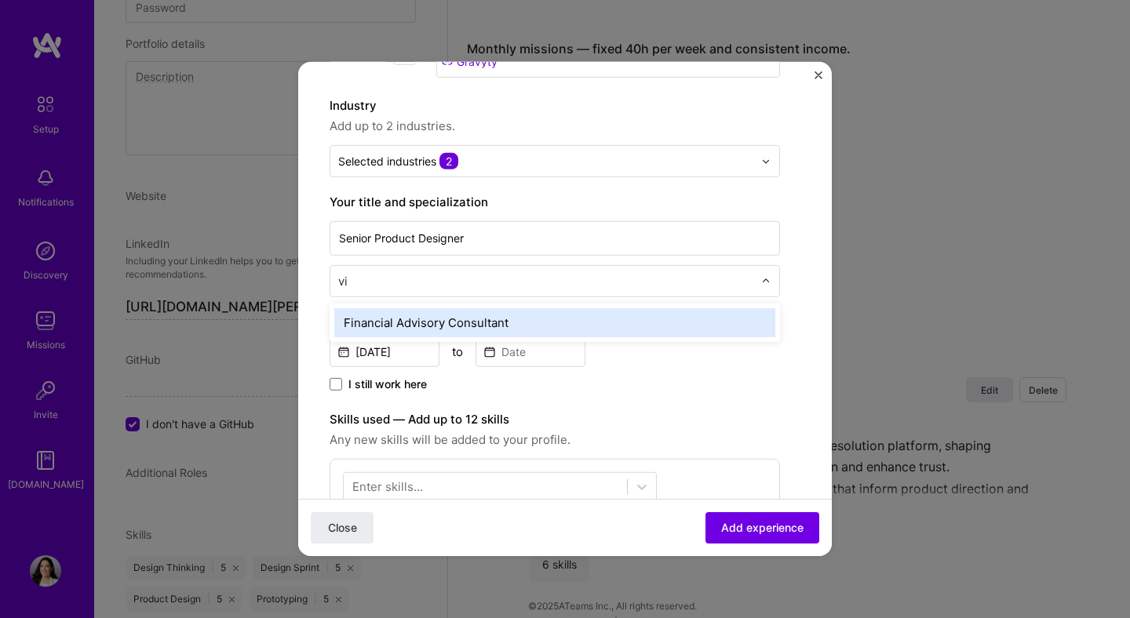
type input "v"
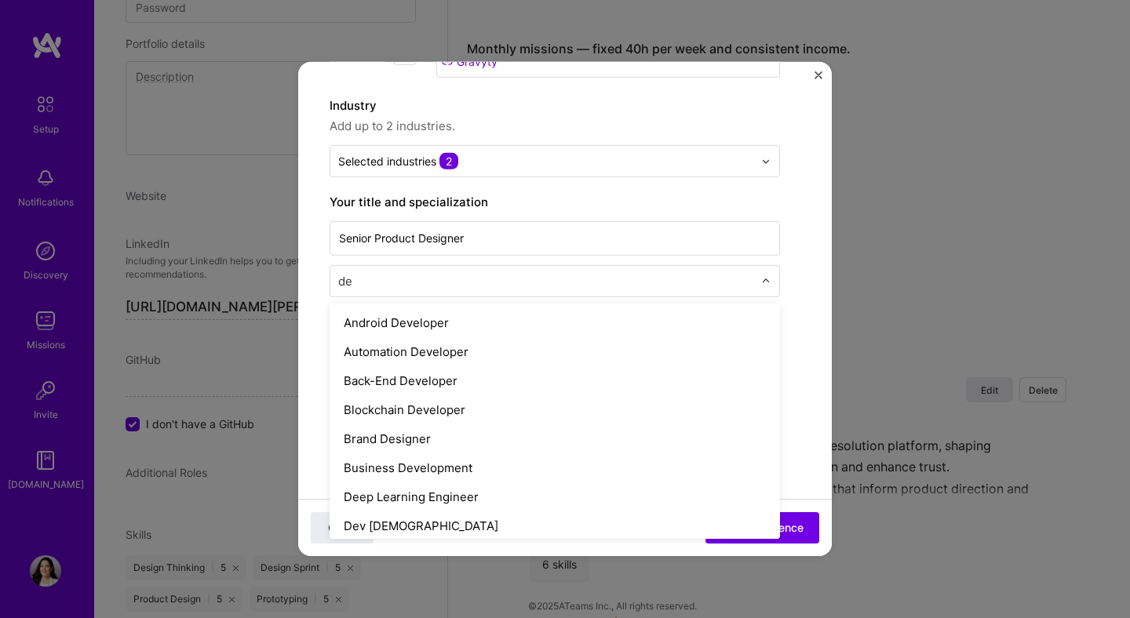
type input "des"
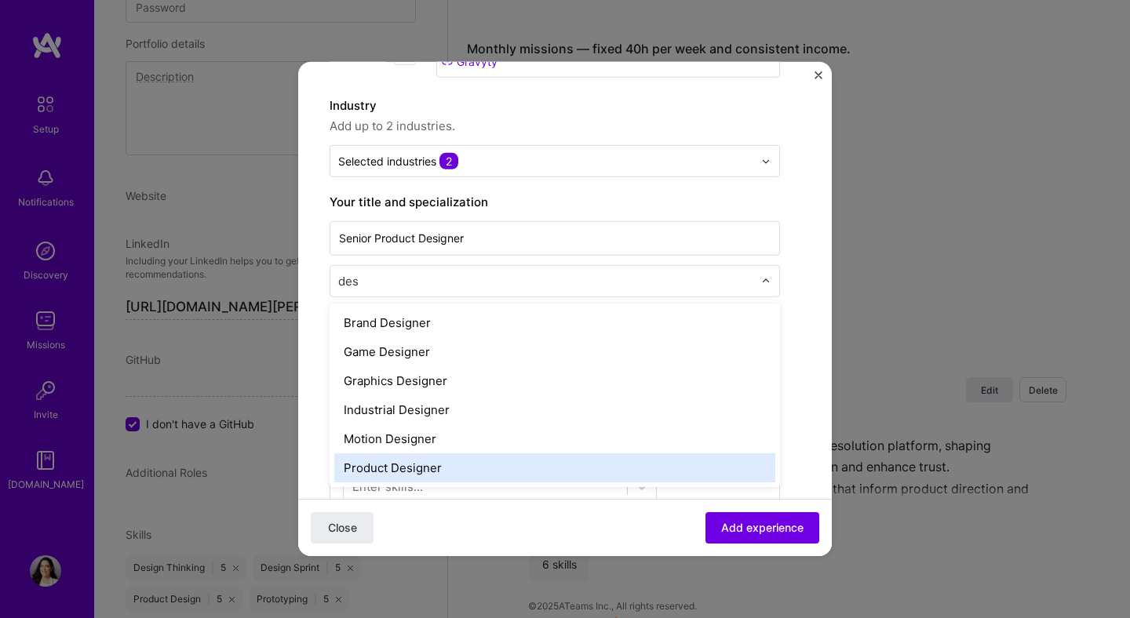
click at [441, 478] on div "Product Designer" at bounding box center [554, 467] width 441 height 29
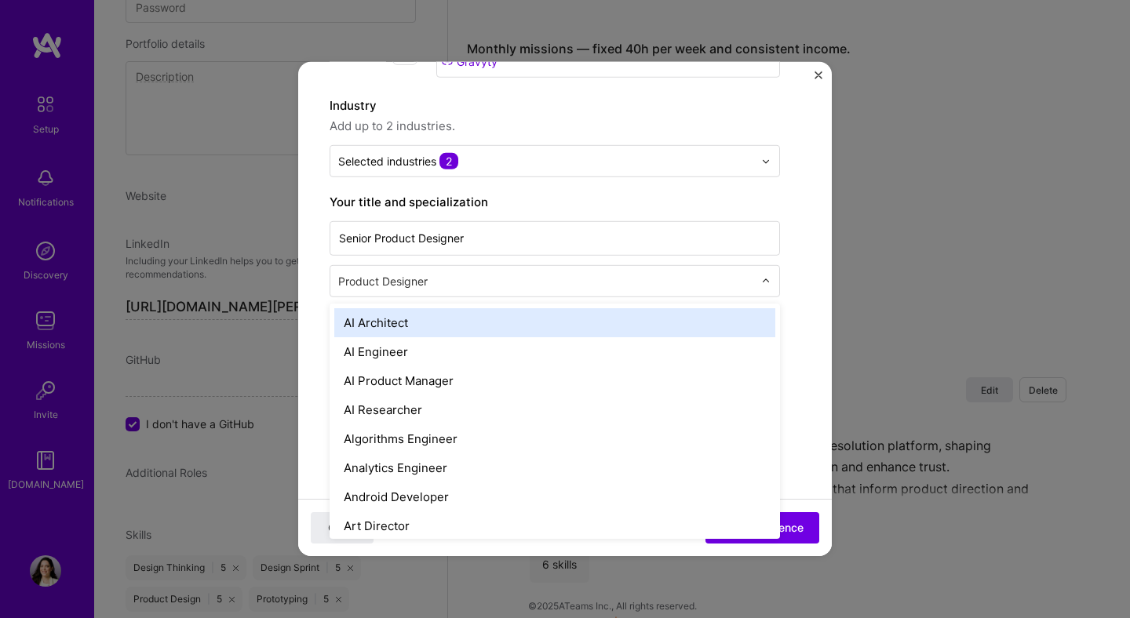
click at [440, 286] on input "text" at bounding box center [547, 281] width 418 height 16
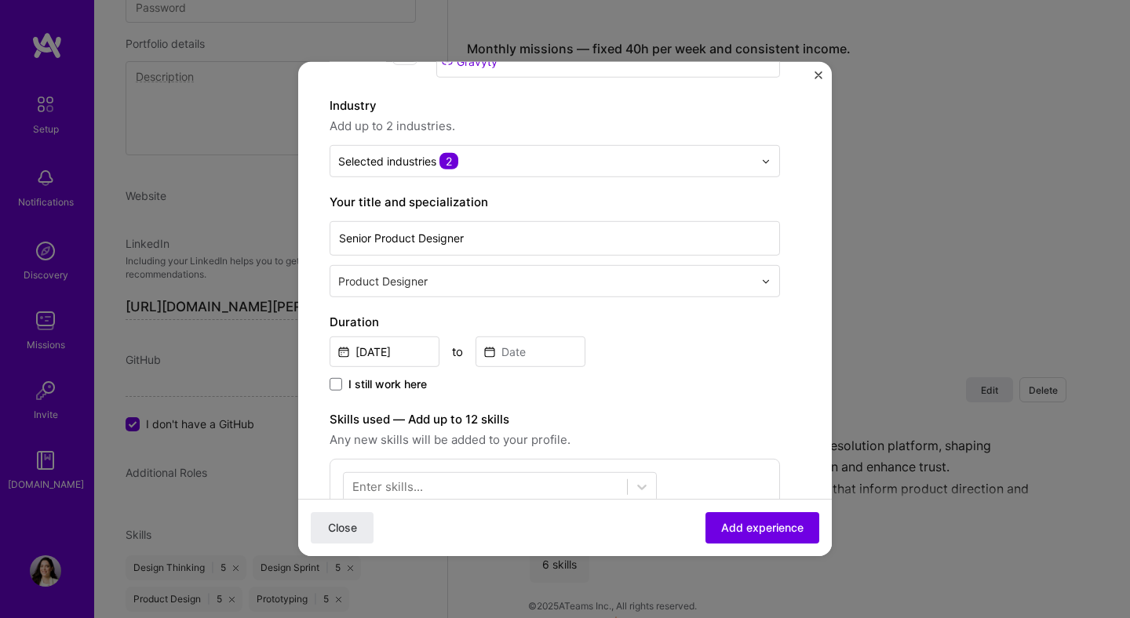
click at [308, 286] on form "Create a job experience Jobs help companies understand your past experience. Co…" at bounding box center [564, 485] width 533 height 1033
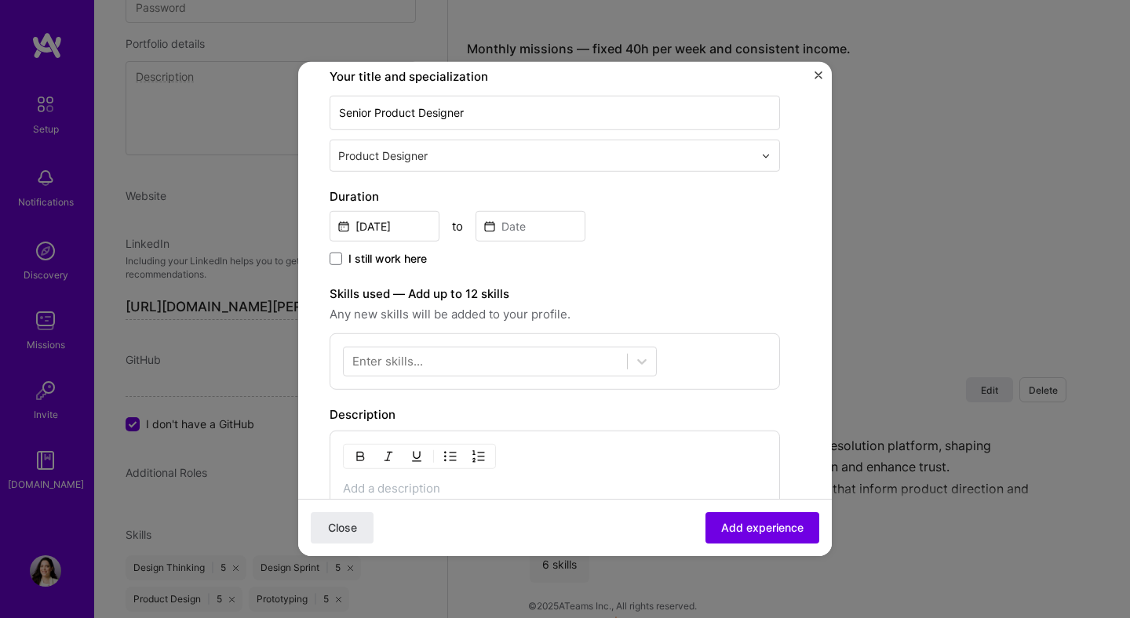
scroll to position [317, 0]
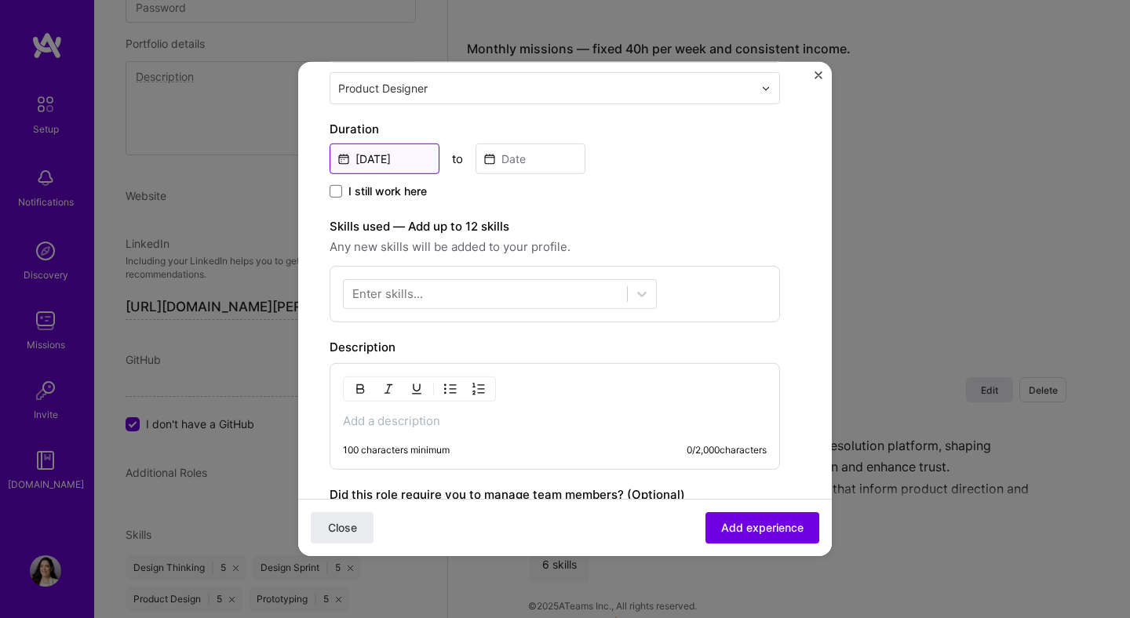
click at [369, 159] on input "[DATE]" at bounding box center [384, 159] width 110 height 31
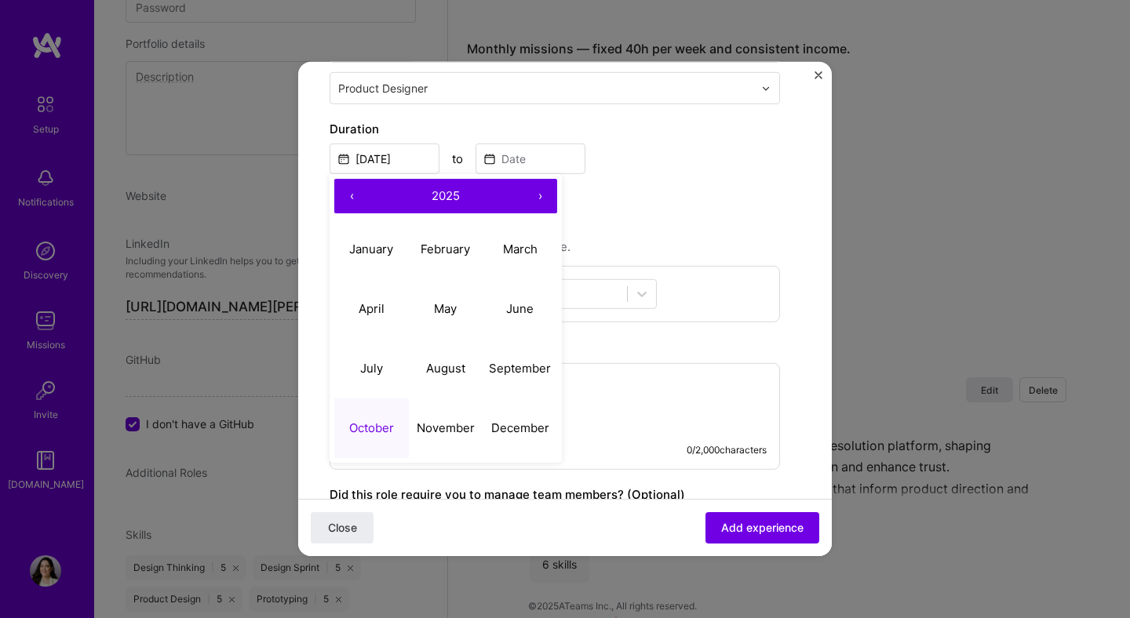
click at [351, 202] on button "‹" at bounding box center [351, 196] width 35 height 35
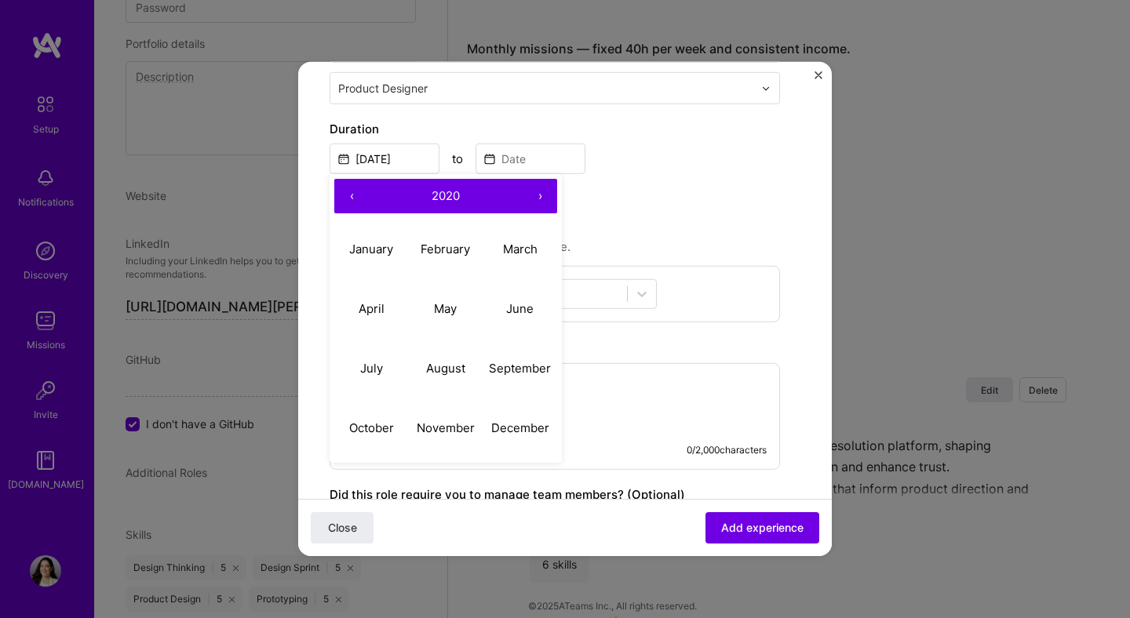
click at [351, 202] on button "‹" at bounding box center [351, 196] width 35 height 35
click at [449, 250] on abbr "February" at bounding box center [444, 248] width 49 height 15
type input "[DATE]"
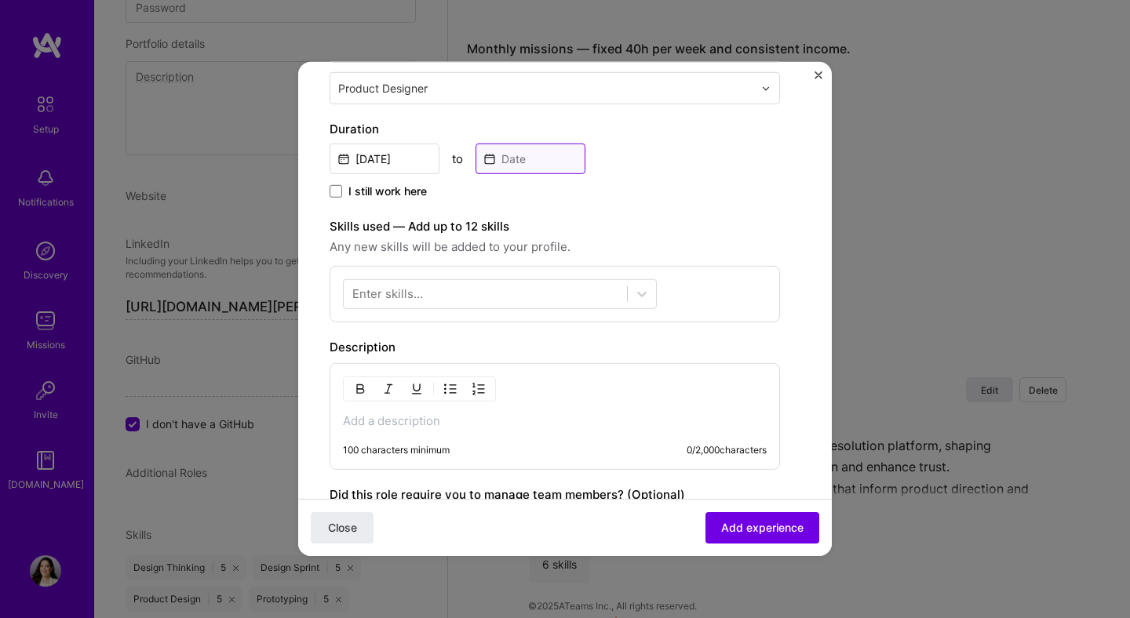
click at [523, 155] on input at bounding box center [530, 159] width 110 height 31
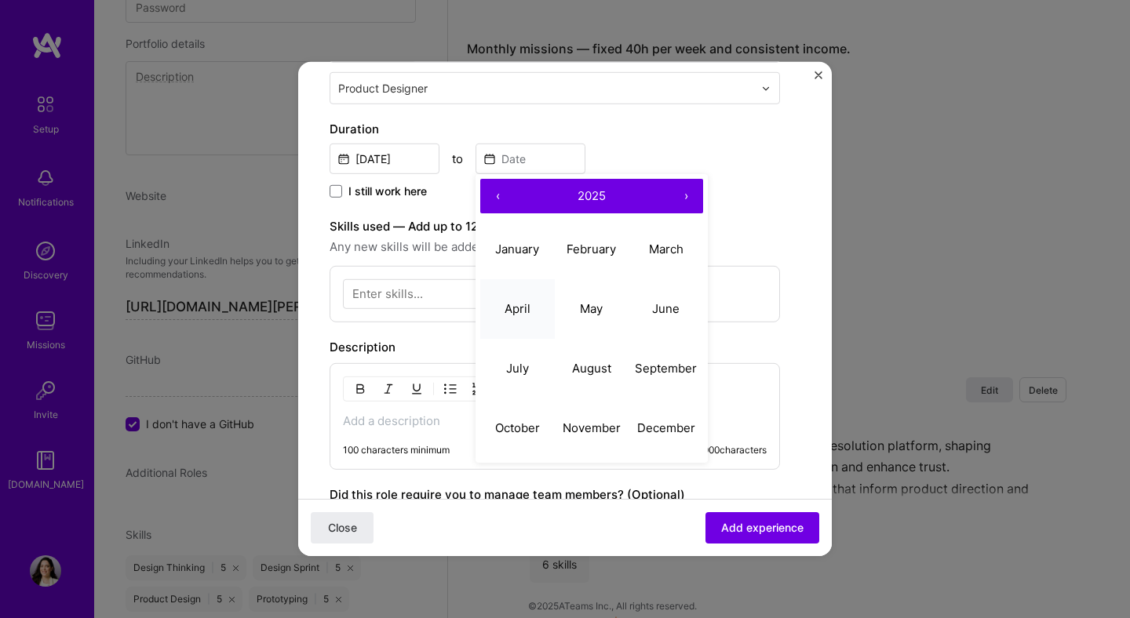
click at [547, 318] on button "April" at bounding box center [517, 308] width 75 height 60
type input "[DATE]"
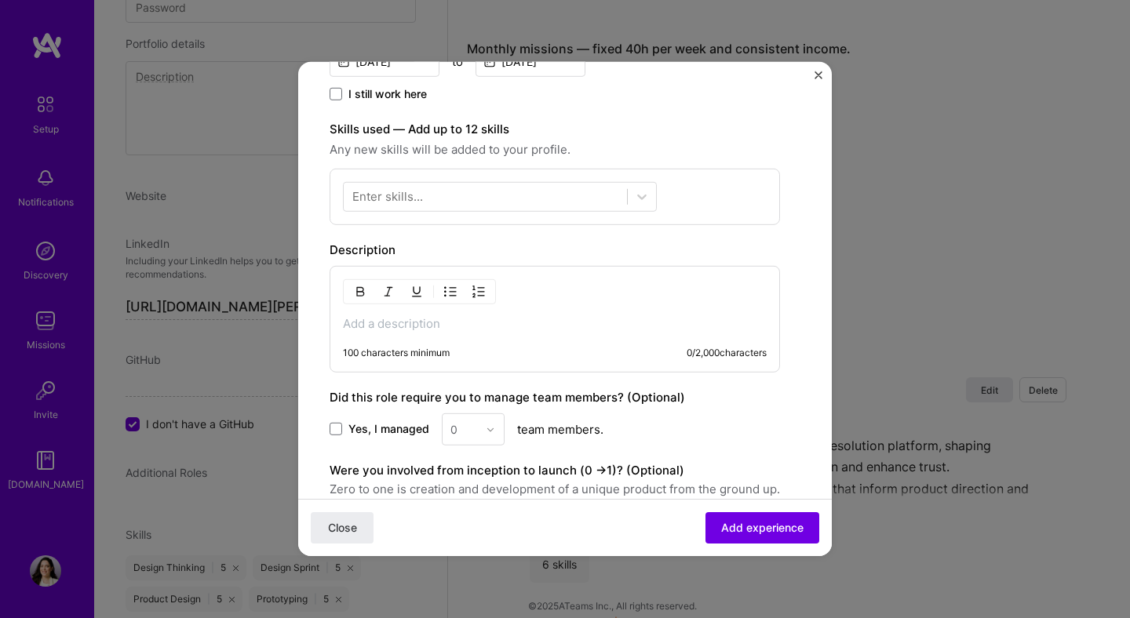
scroll to position [415, 0]
click at [479, 202] on div at bounding box center [485, 196] width 283 height 26
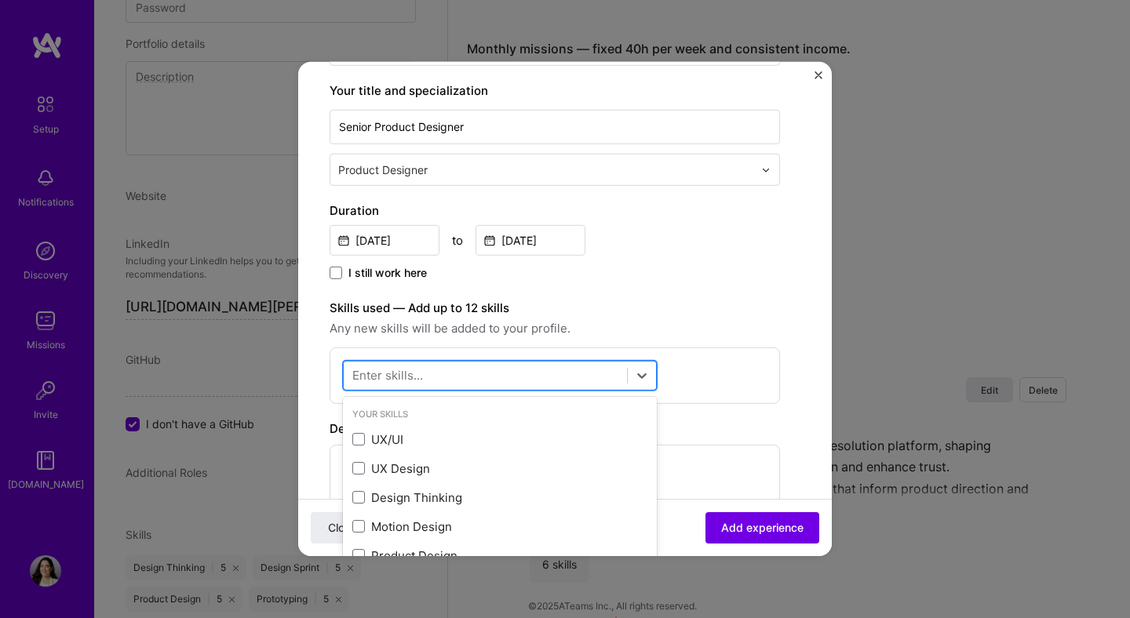
scroll to position [128, 0]
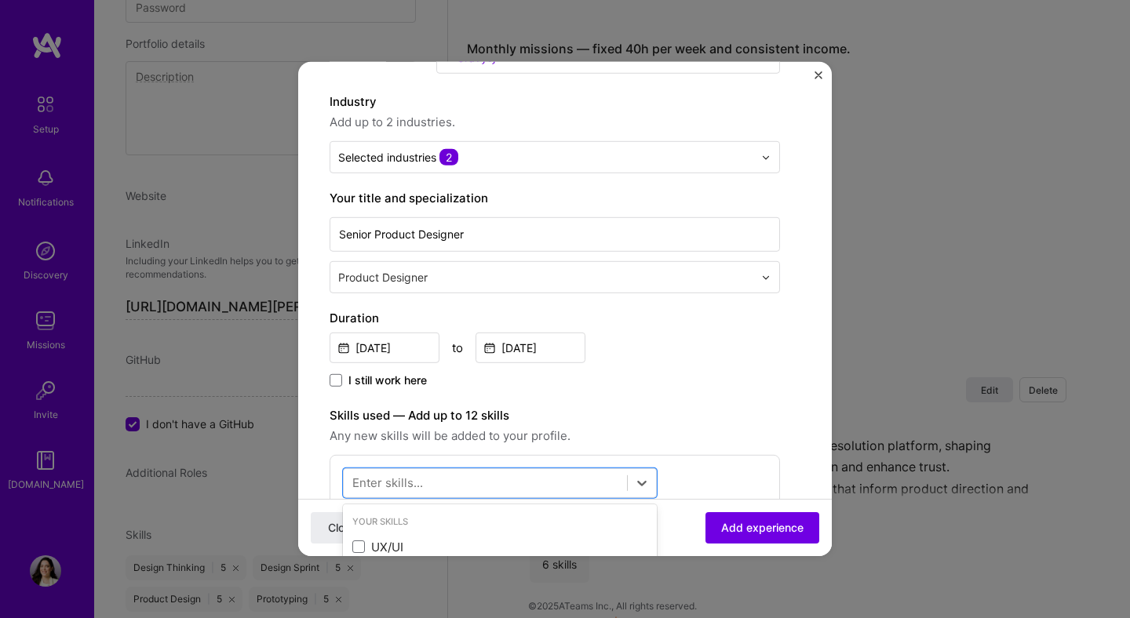
click at [469, 282] on input "text" at bounding box center [547, 277] width 418 height 16
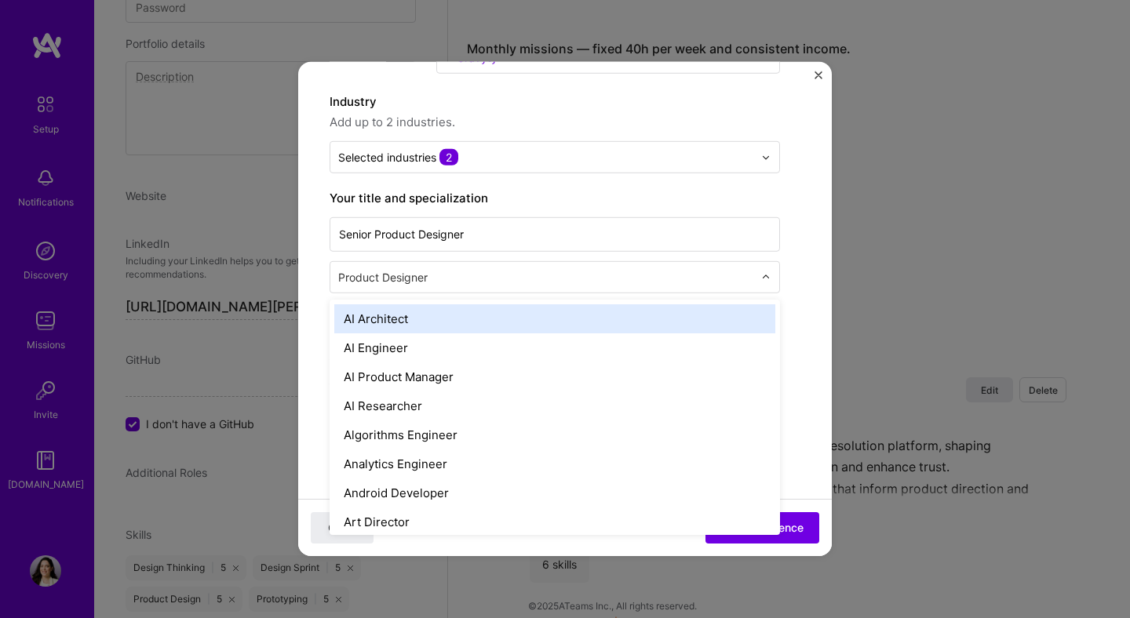
click at [469, 282] on input "text" at bounding box center [547, 277] width 418 height 16
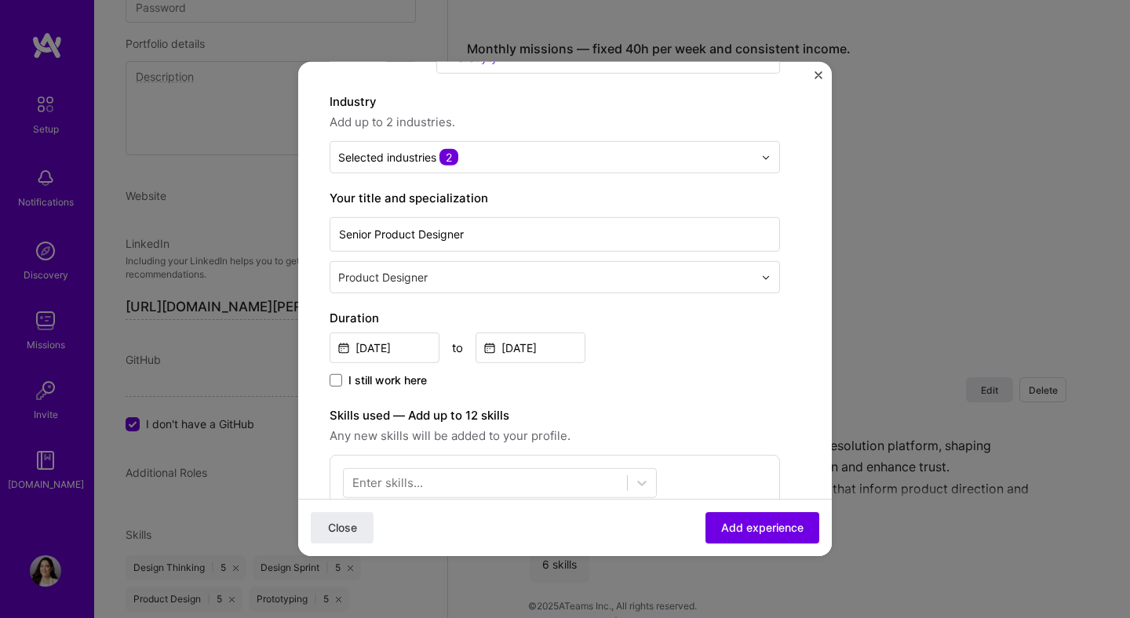
click at [812, 217] on form "Create a job experience Jobs help companies understand your past experience. Co…" at bounding box center [564, 481] width 533 height 1033
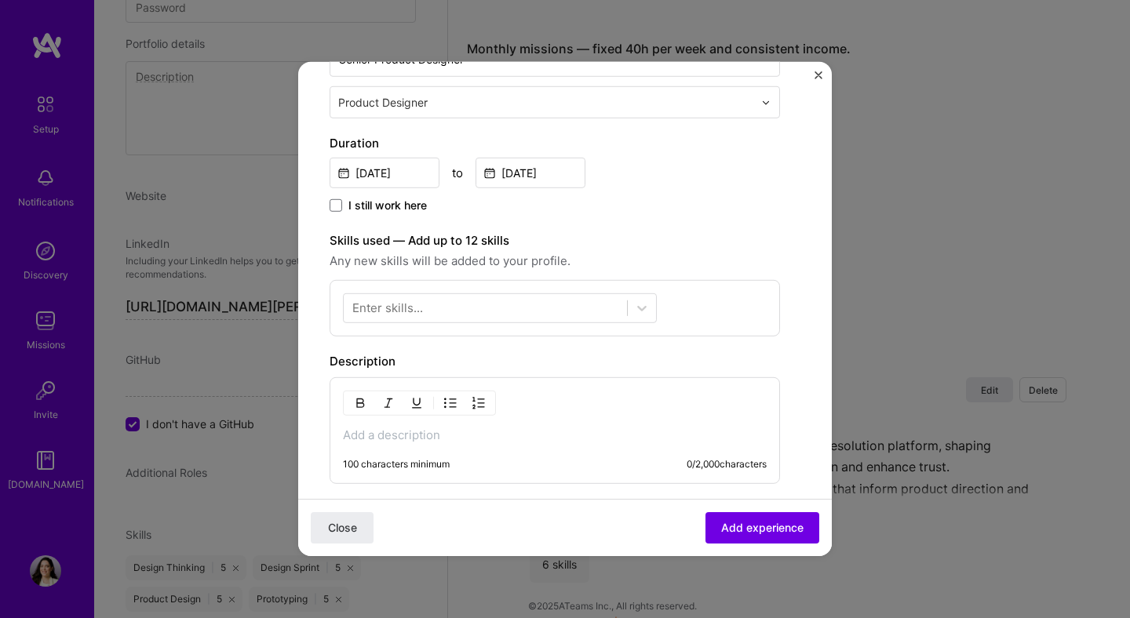
scroll to position [445, 0]
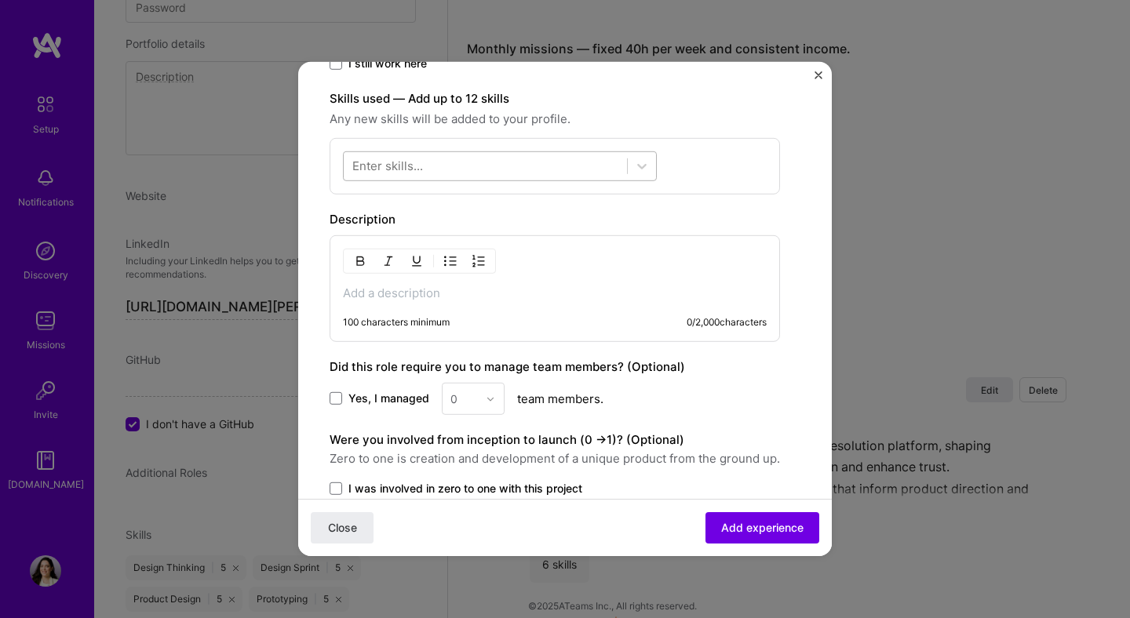
click at [464, 174] on div at bounding box center [485, 166] width 283 height 26
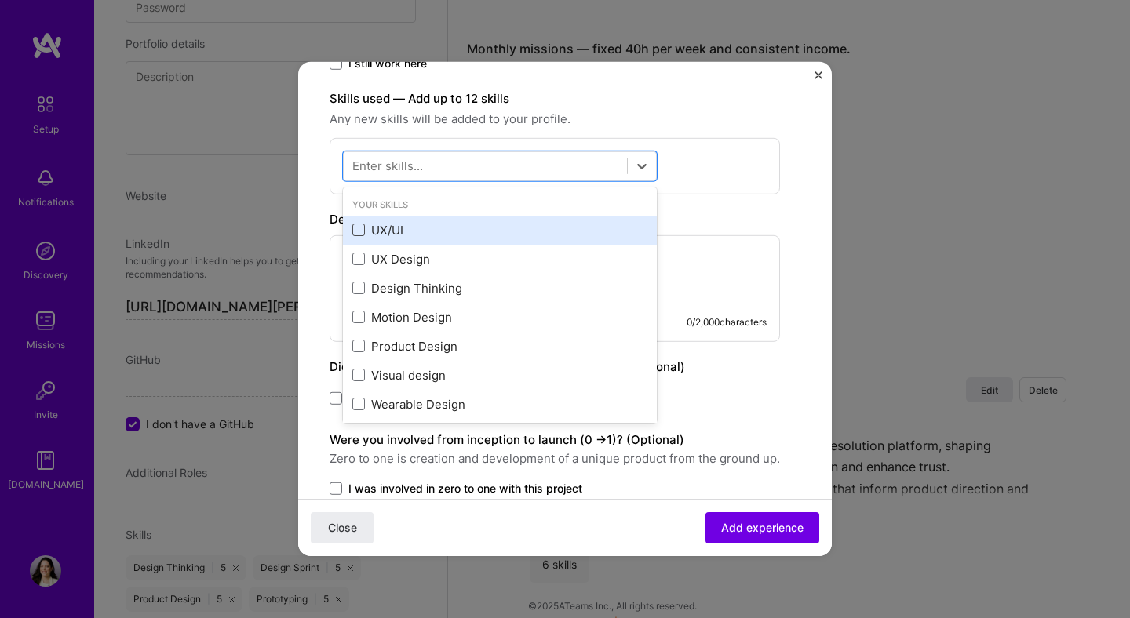
click at [364, 230] on span at bounding box center [358, 230] width 13 height 13
click at [0, 0] on input "checkbox" at bounding box center [0, 0] width 0 height 0
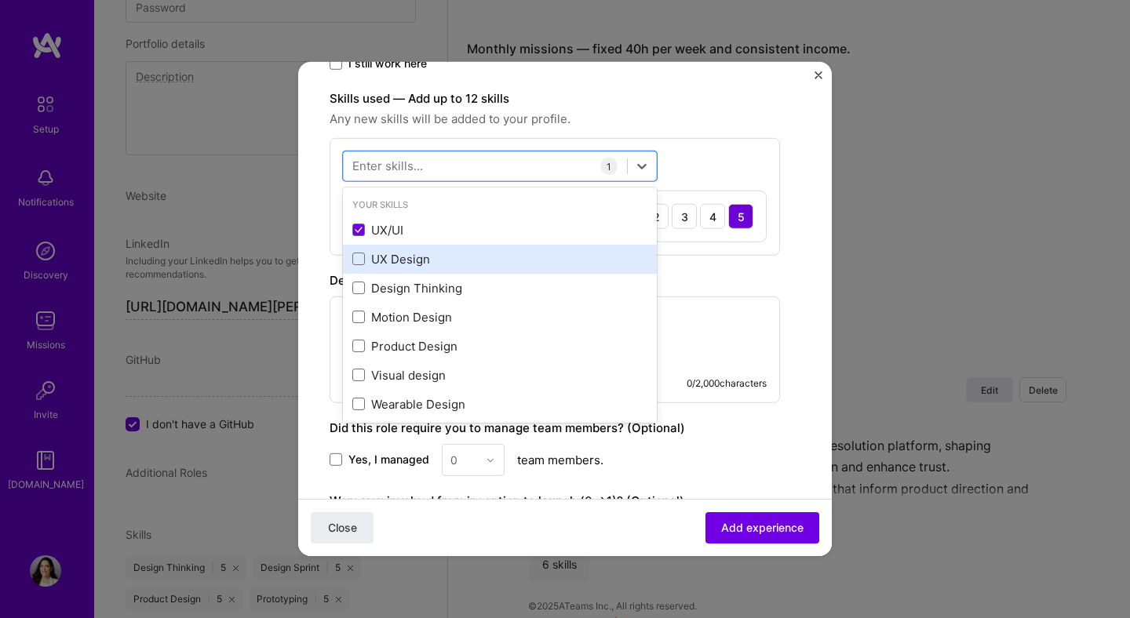
click at [373, 258] on div "UX Design" at bounding box center [499, 259] width 295 height 16
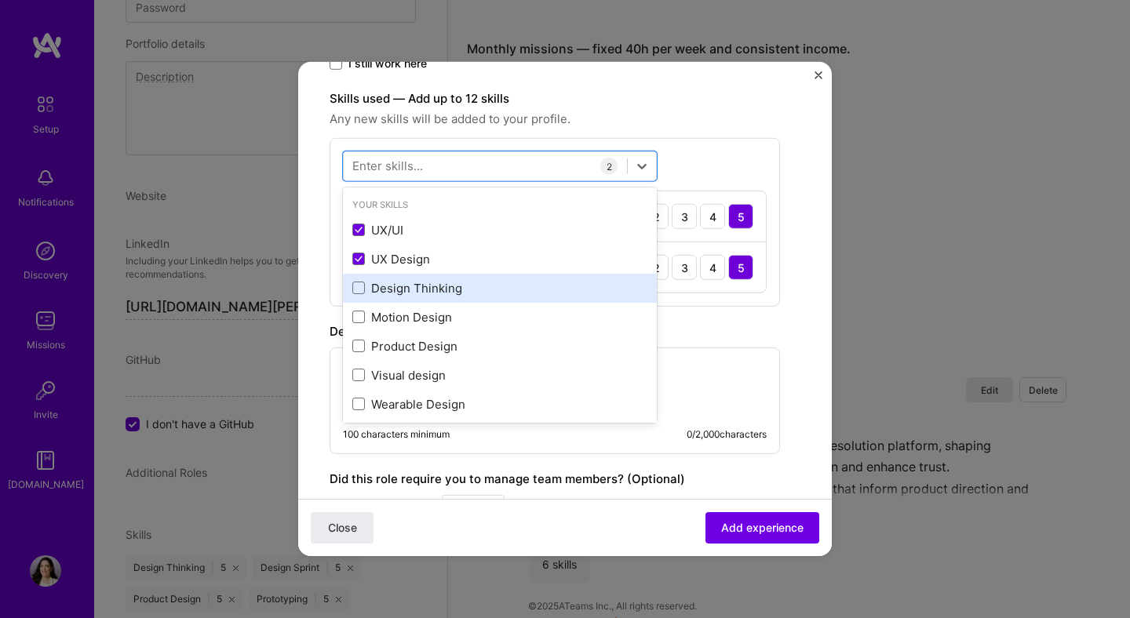
click at [377, 294] on div "Design Thinking" at bounding box center [499, 288] width 295 height 16
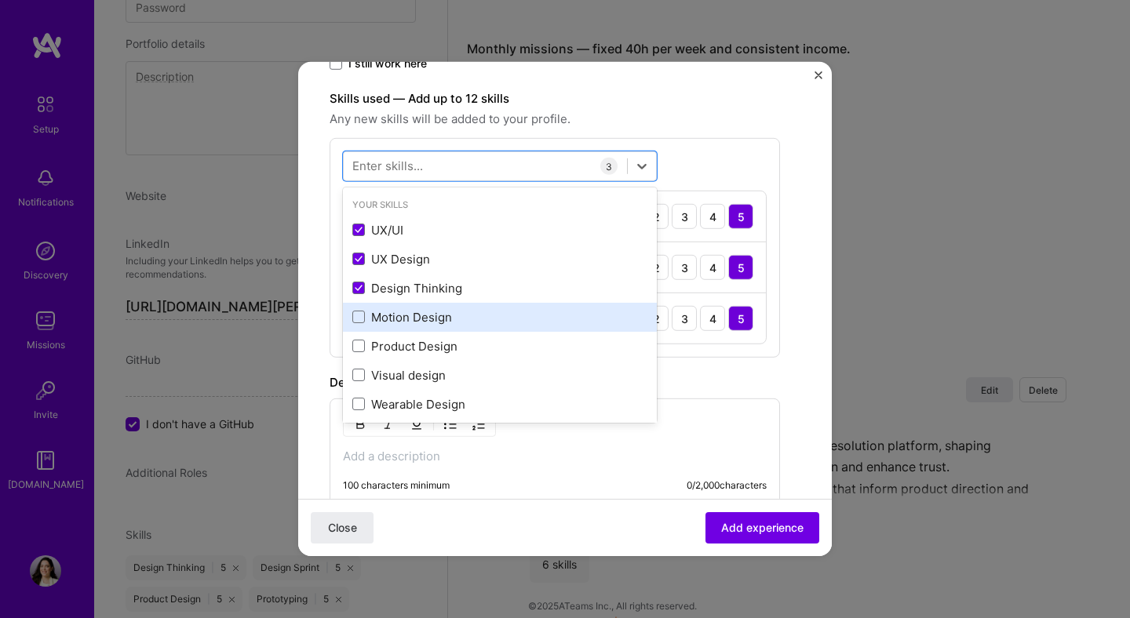
click at [379, 324] on div "Motion Design" at bounding box center [499, 317] width 295 height 16
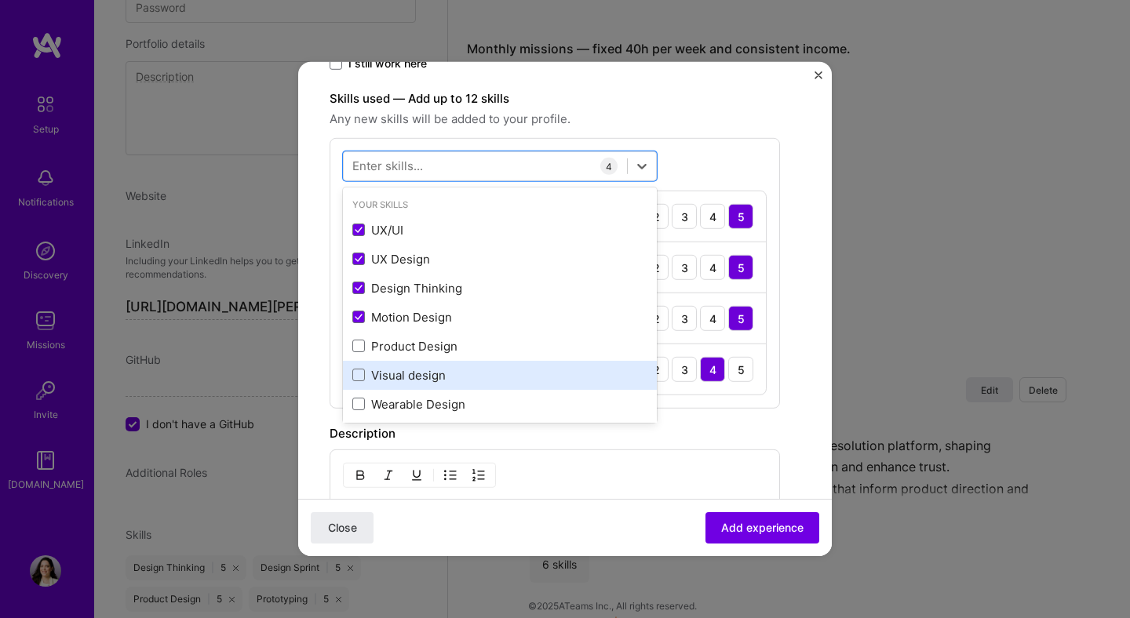
click at [382, 376] on div "Visual design" at bounding box center [499, 375] width 295 height 16
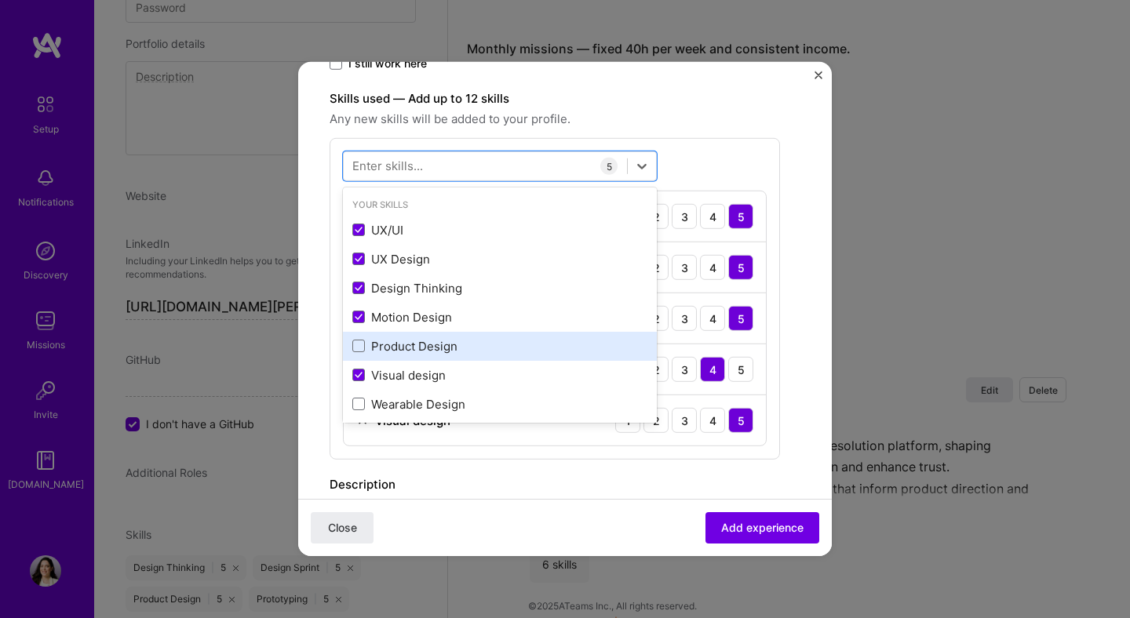
click at [384, 344] on div "Product Design" at bounding box center [499, 346] width 295 height 16
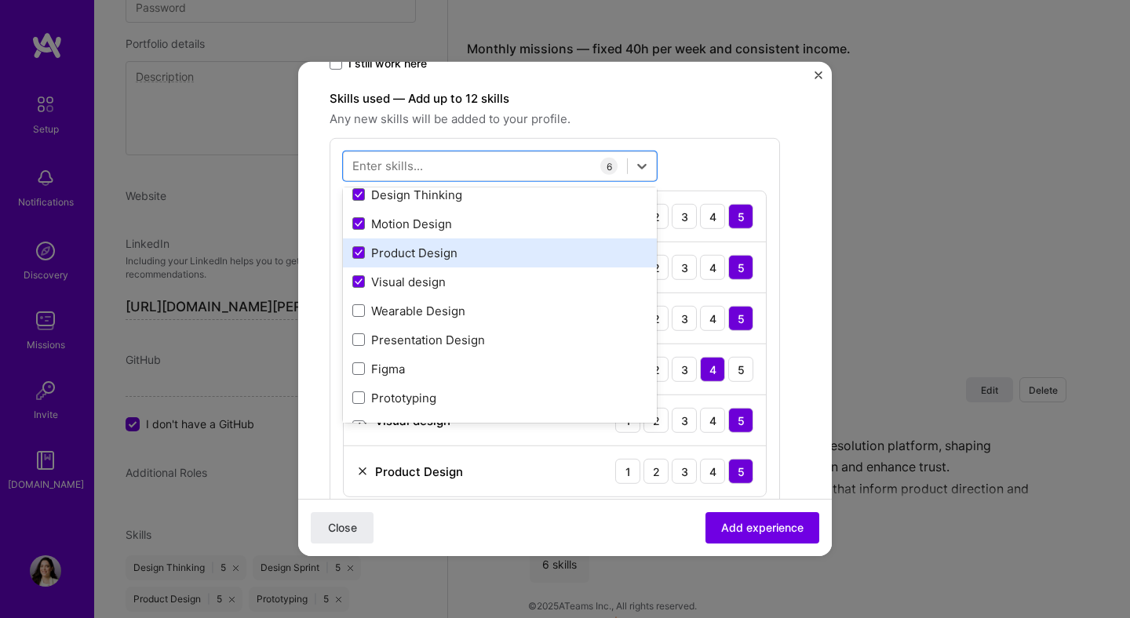
scroll to position [94, 0]
click at [384, 344] on div "Presentation Design" at bounding box center [499, 339] width 295 height 16
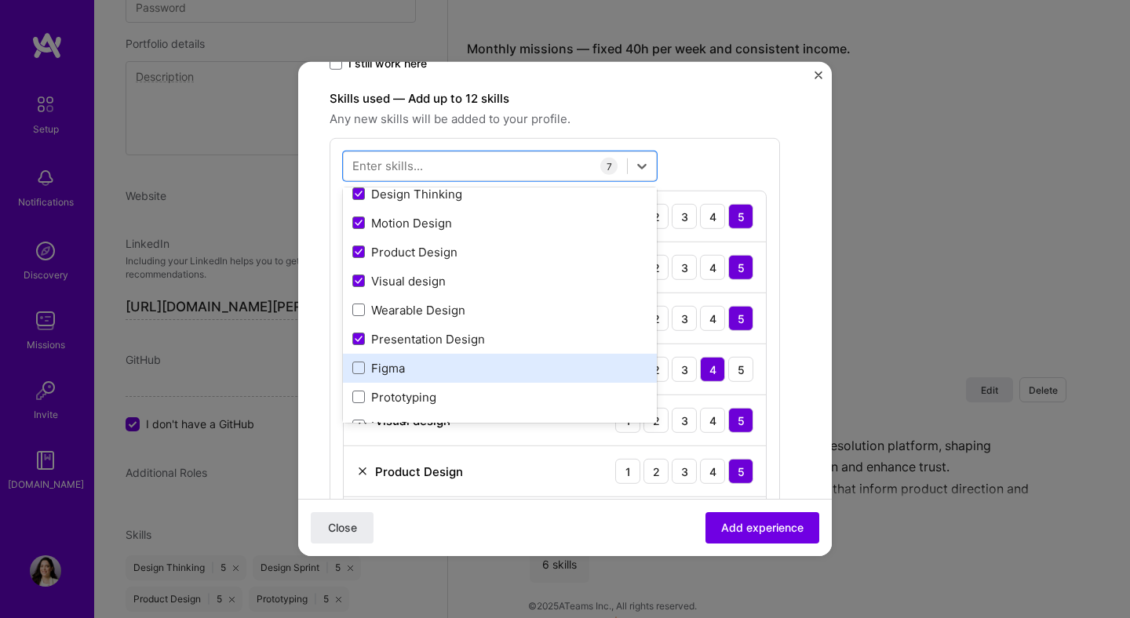
click at [382, 373] on div "Figma" at bounding box center [499, 368] width 295 height 16
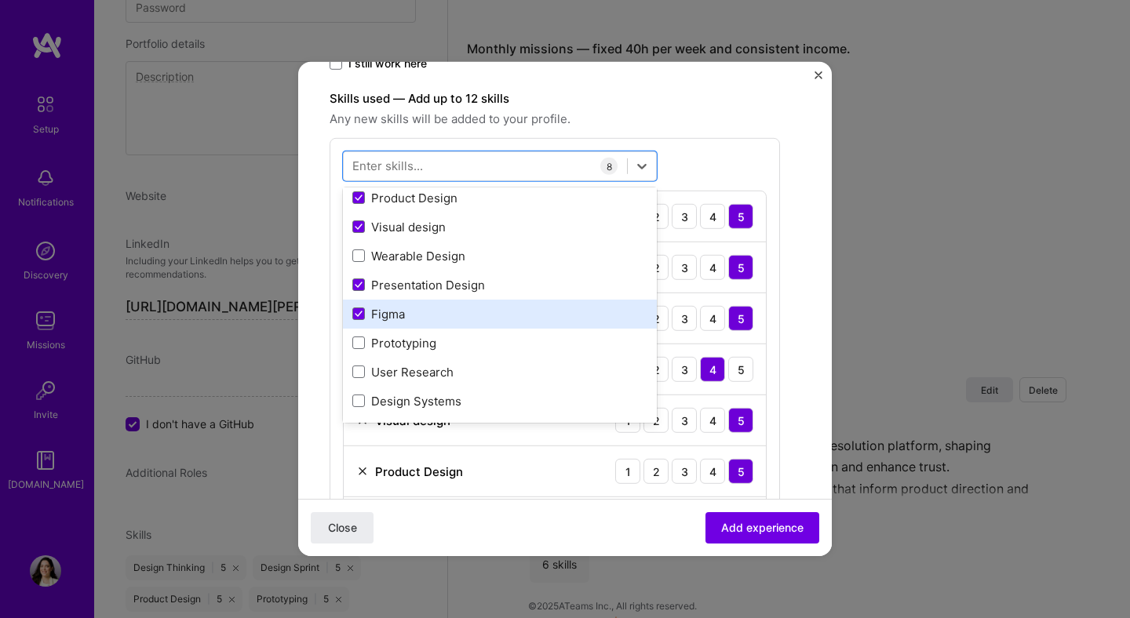
scroll to position [151, 0]
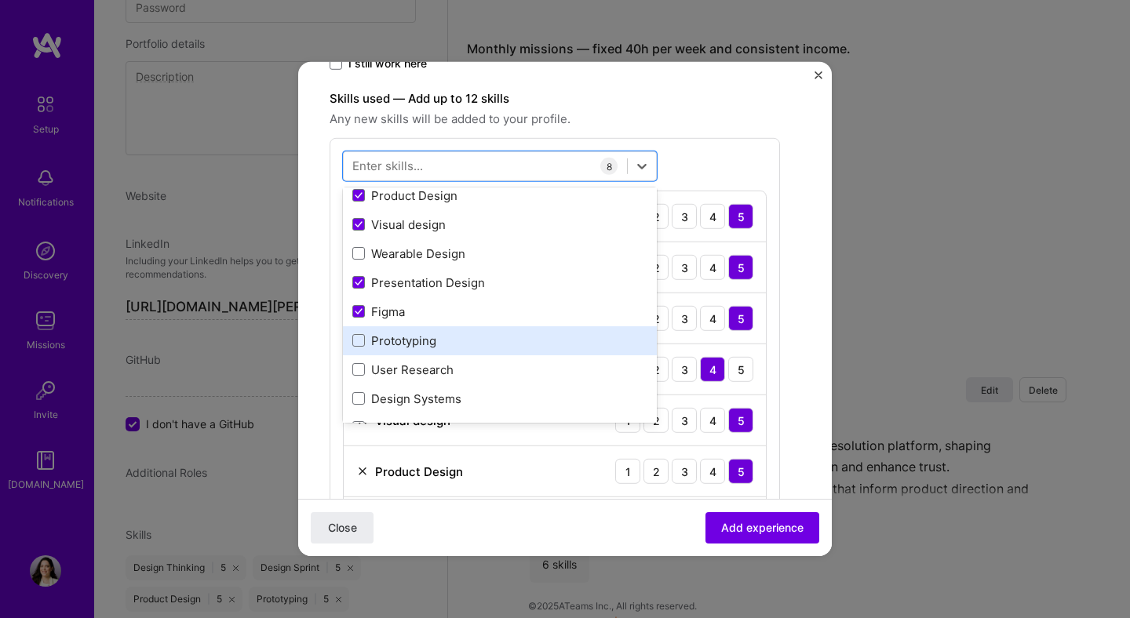
click at [387, 342] on div "Prototyping" at bounding box center [499, 341] width 295 height 16
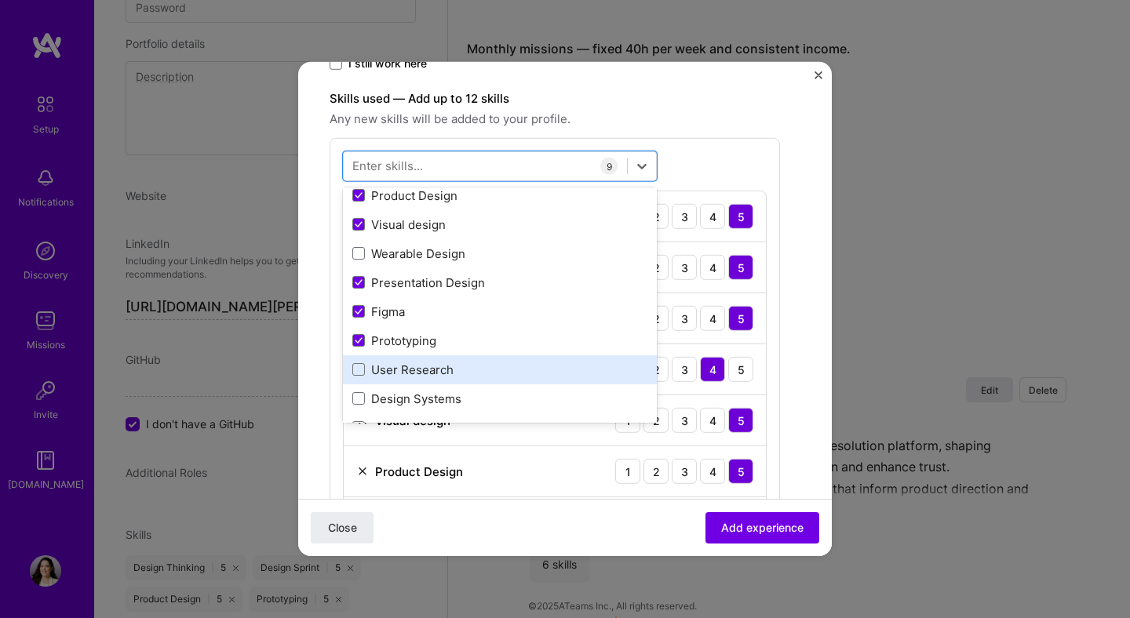
click at [387, 371] on div "User Research" at bounding box center [499, 370] width 295 height 16
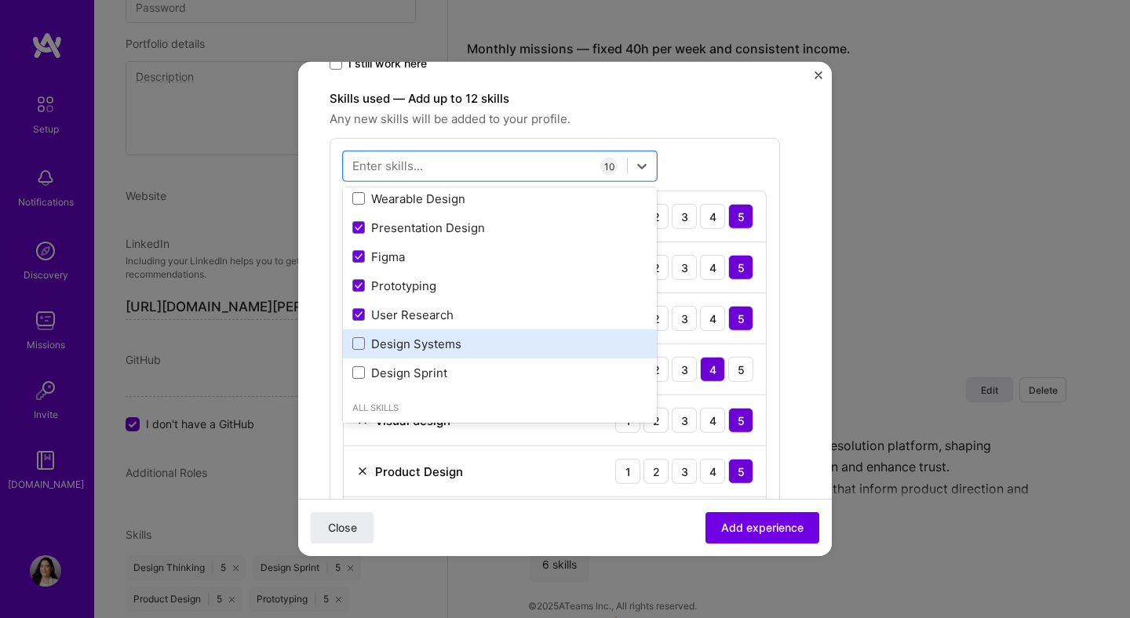
scroll to position [206, 0]
click at [388, 345] on div "Design Systems" at bounding box center [499, 343] width 295 height 16
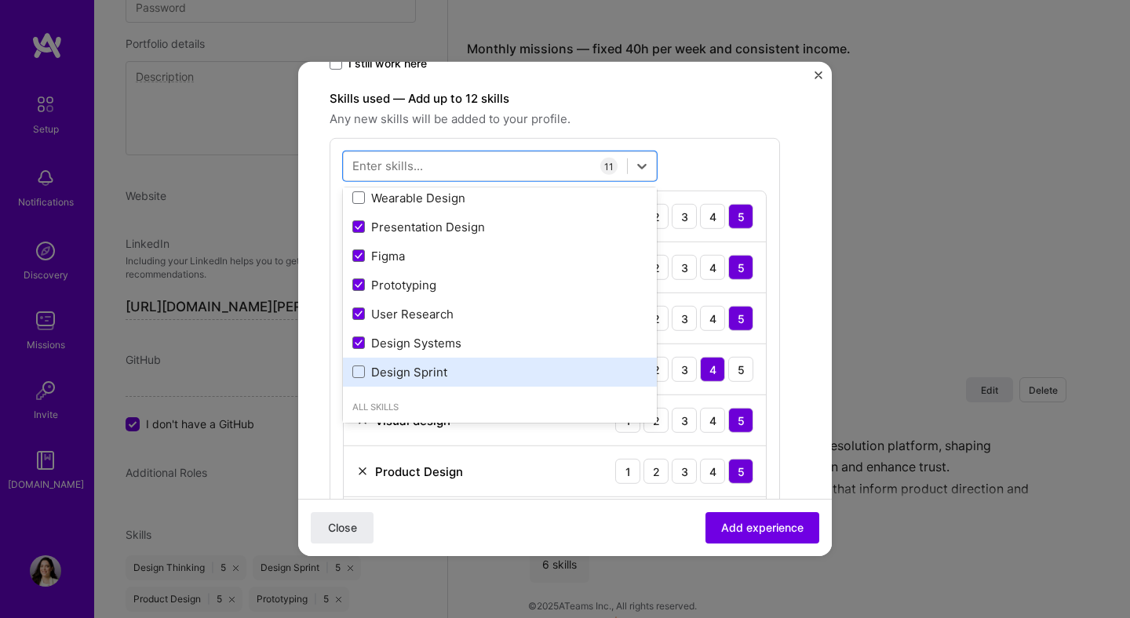
click at [388, 375] on div "Design Sprint" at bounding box center [499, 372] width 295 height 16
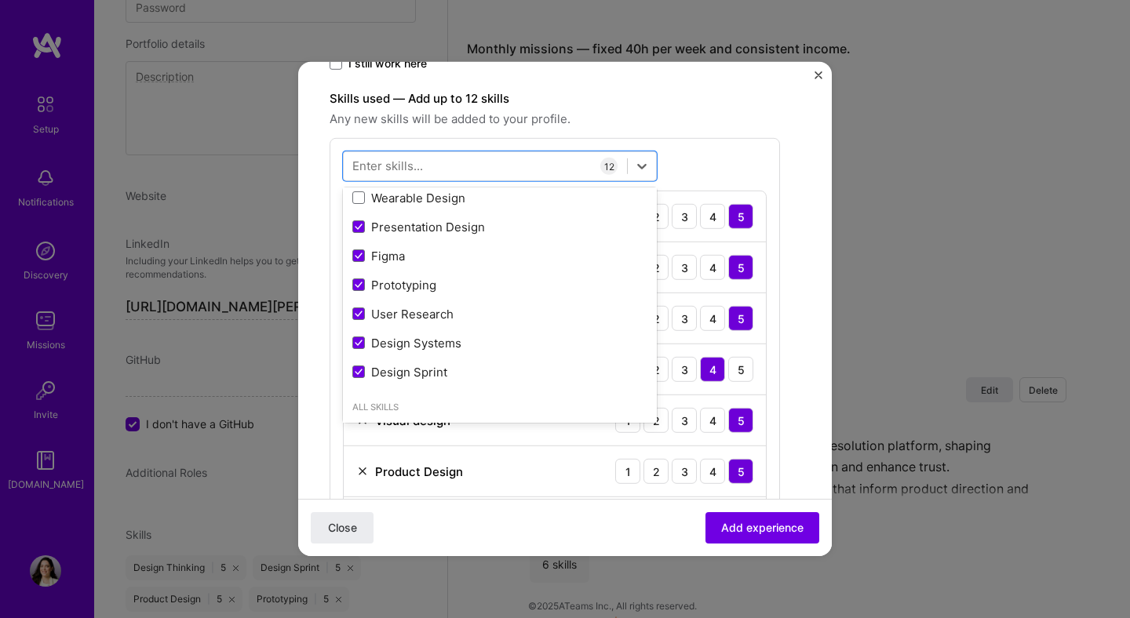
click at [751, 112] on span "Any new skills will be added to your profile." at bounding box center [554, 119] width 450 height 19
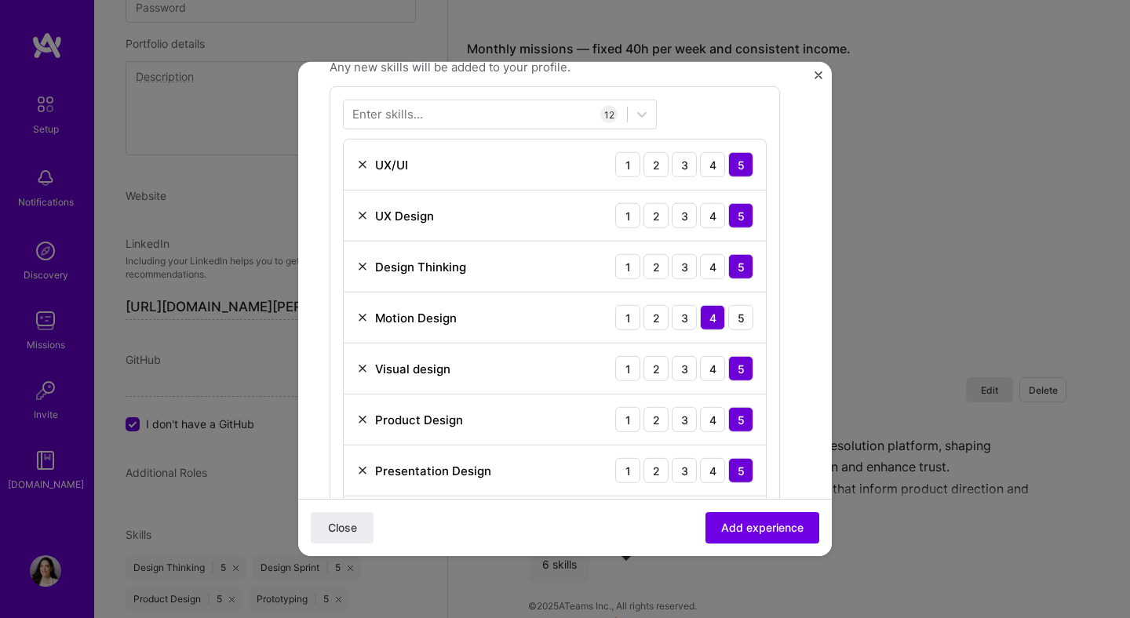
scroll to position [391, 0]
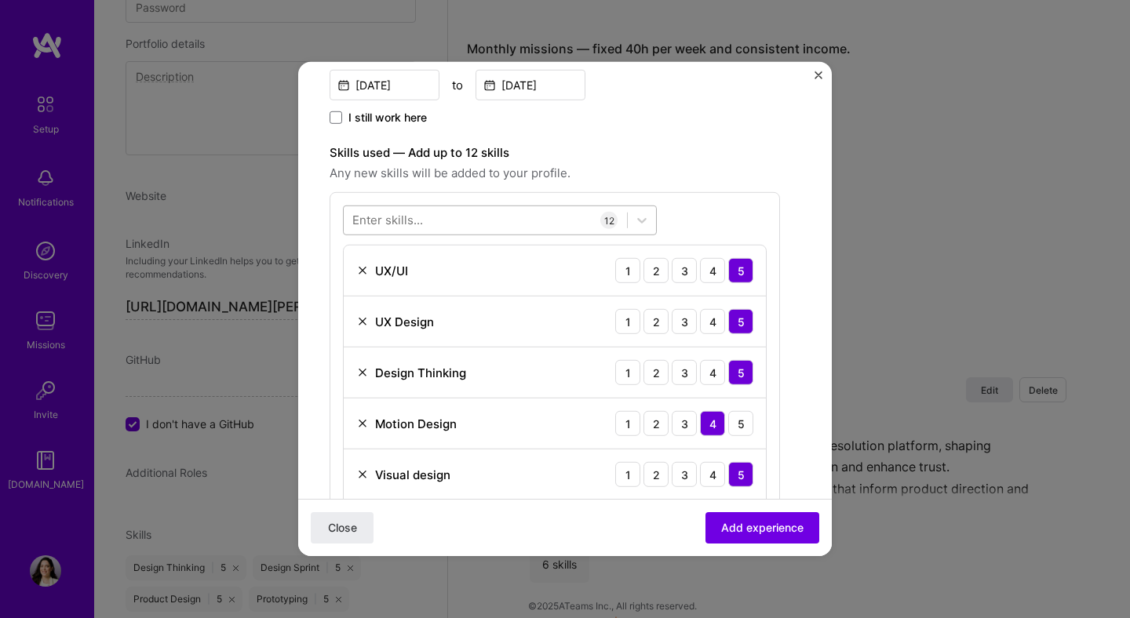
click at [464, 220] on div at bounding box center [485, 220] width 283 height 26
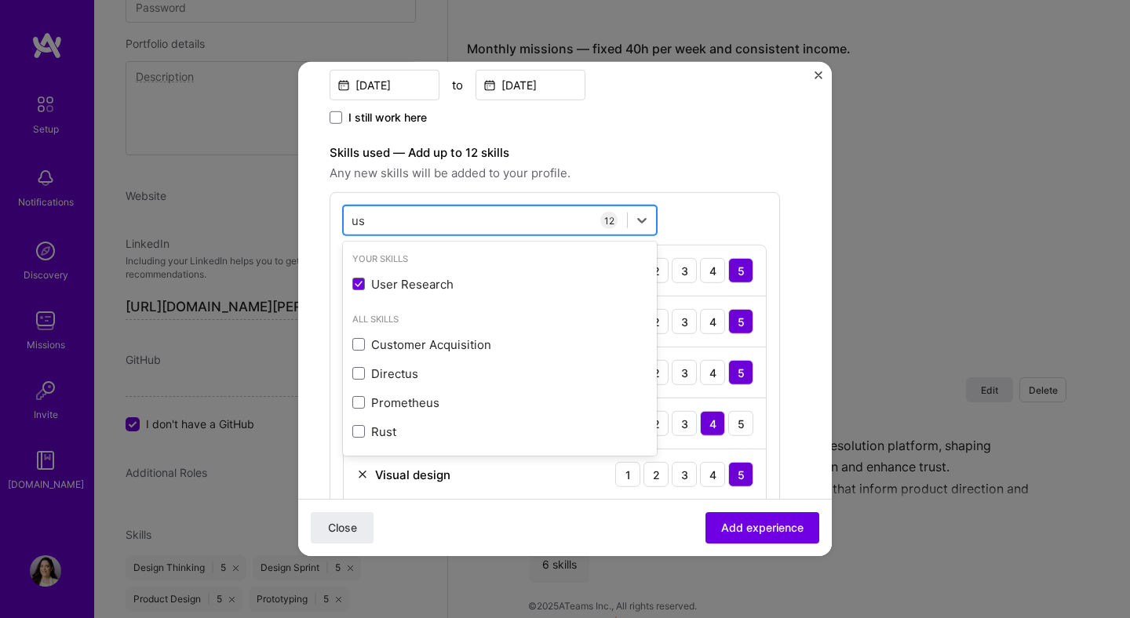
type input "u"
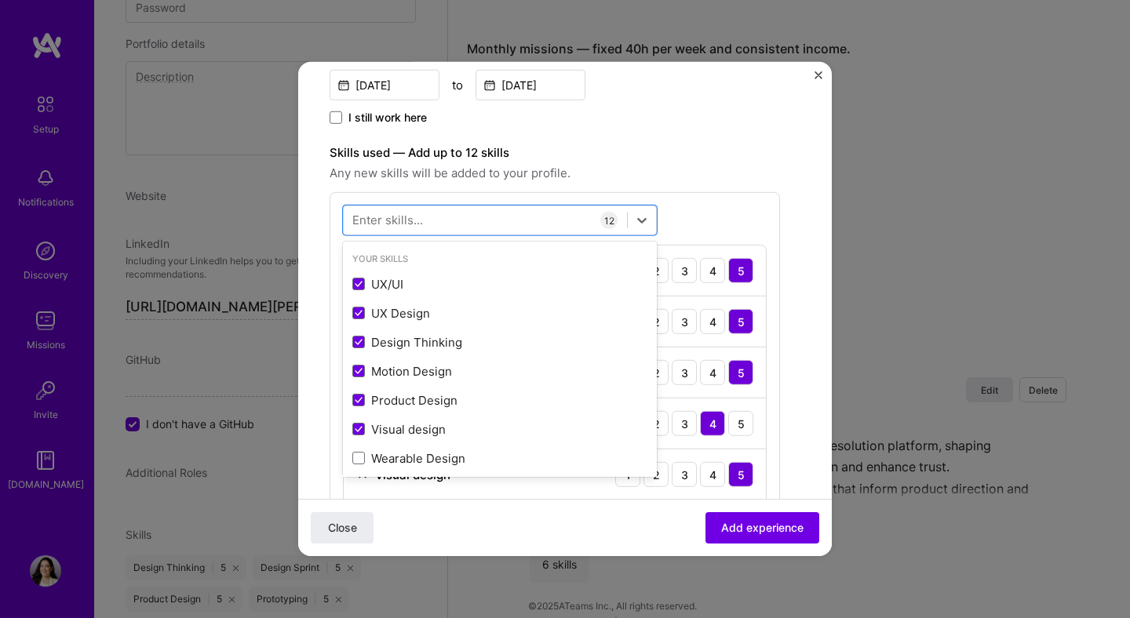
click at [670, 124] on div "I still work here" at bounding box center [554, 119] width 450 height 18
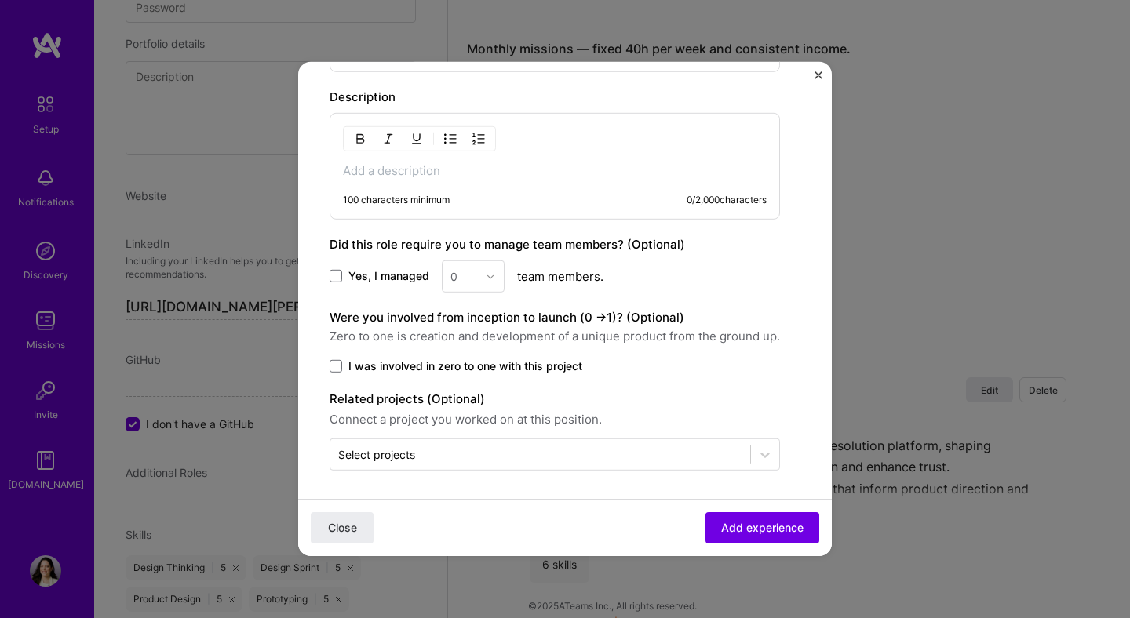
scroll to position [1190, 0]
click at [375, 166] on p at bounding box center [555, 170] width 424 height 16
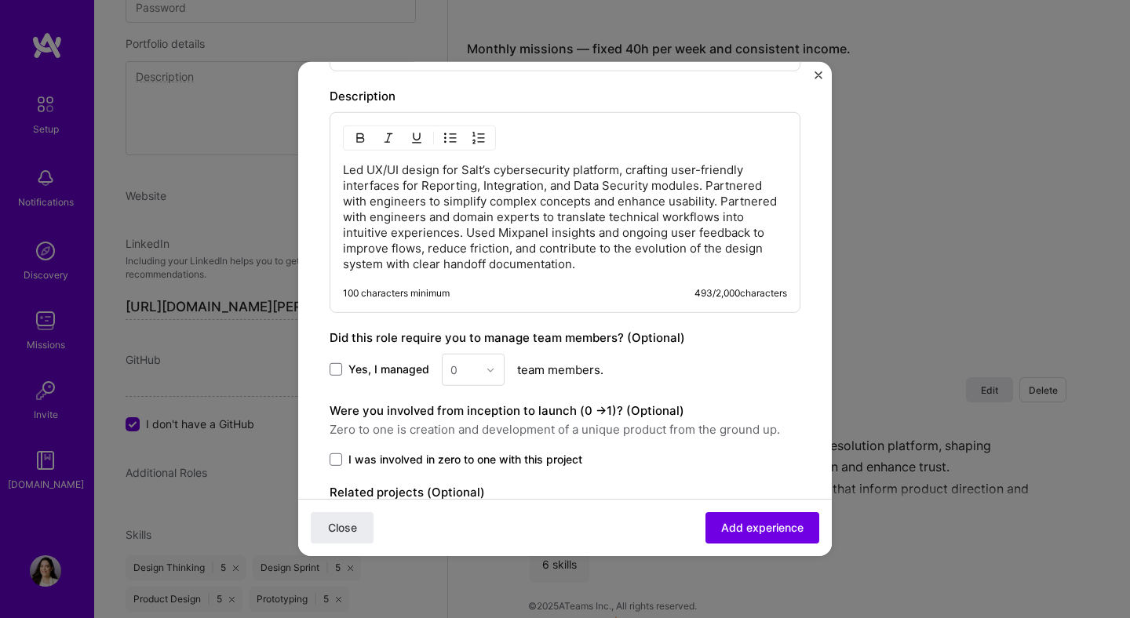
click at [344, 170] on p "Led UX/UI design for Salt’s cybersecurity platform, crafting user-friendly inte…" at bounding box center [565, 217] width 444 height 110
click at [455, 139] on img "button" at bounding box center [450, 138] width 13 height 13
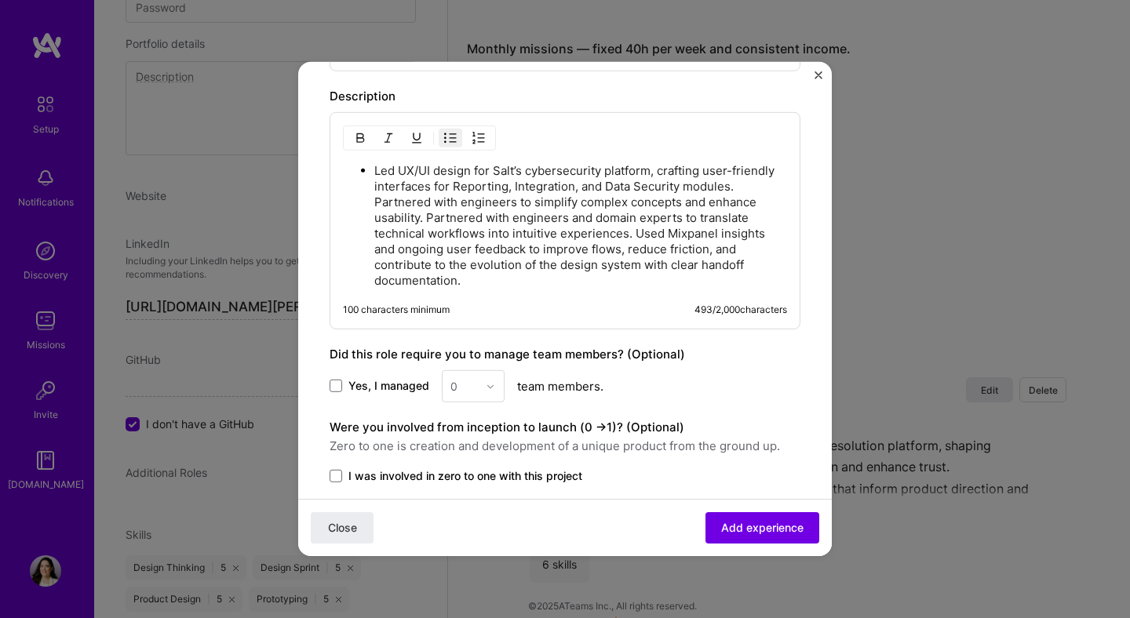
click at [743, 187] on p "Led UX/UI design for Salt’s cybersecurity platform, crafting user-friendly inte…" at bounding box center [580, 226] width 413 height 126
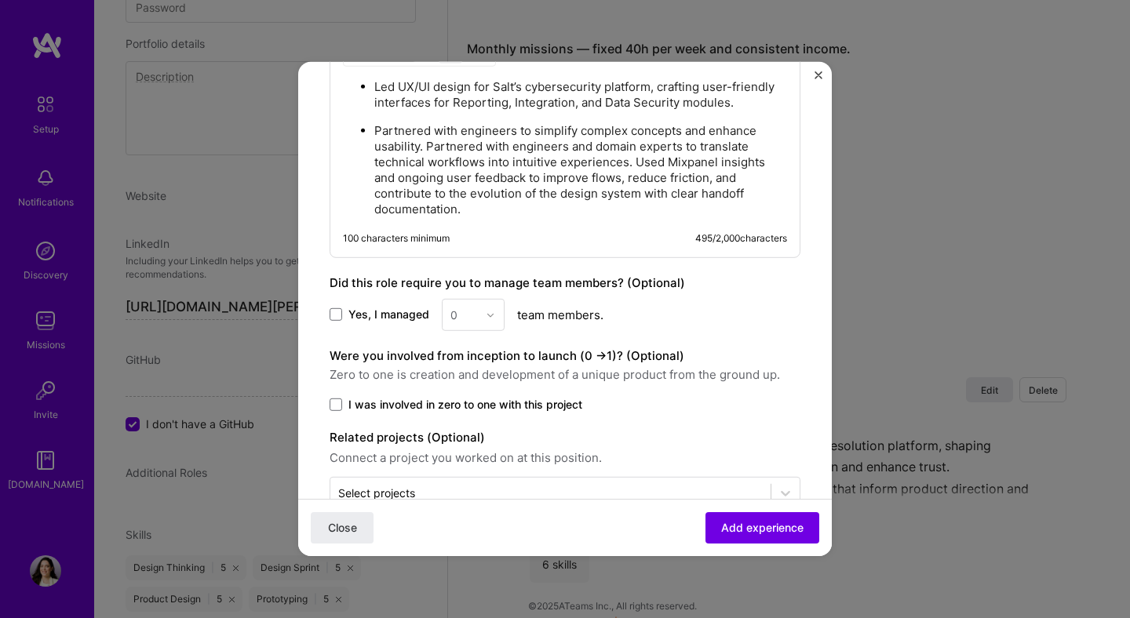
scroll to position [1314, 0]
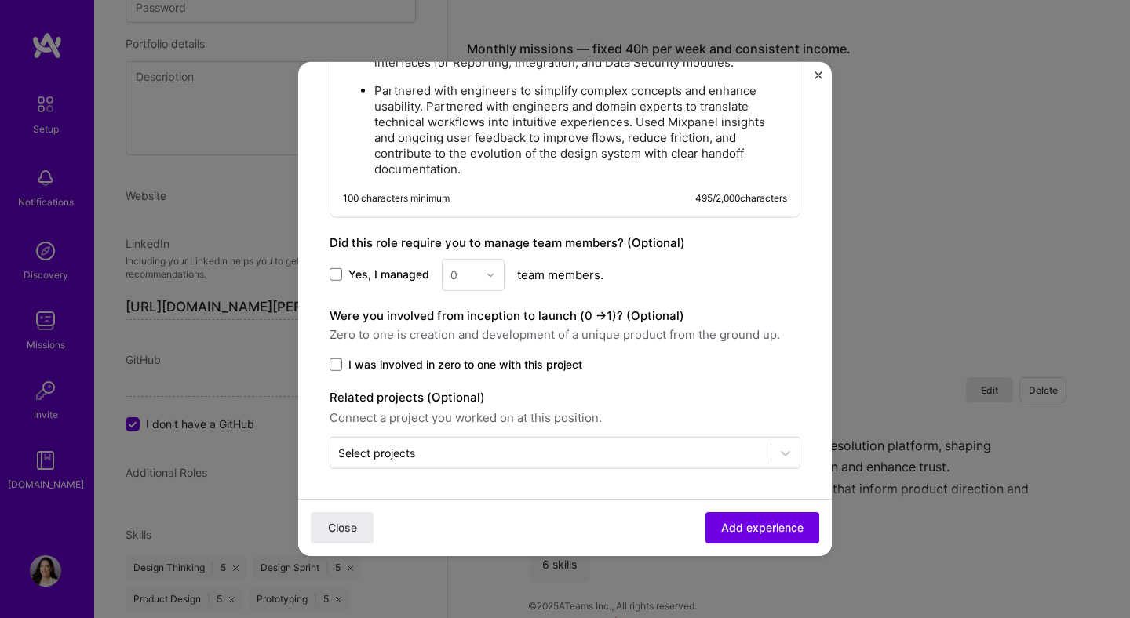
click at [506, 166] on p "Partnered with engineers to simplify complex concepts and enhance usability. Pa…" at bounding box center [580, 130] width 413 height 94
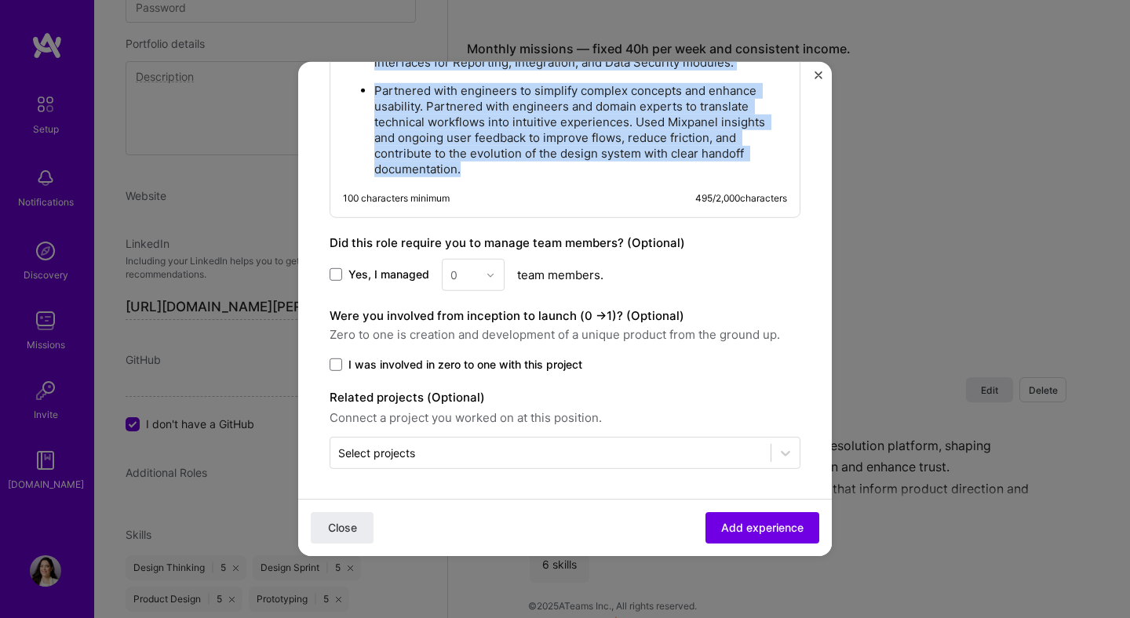
paste div
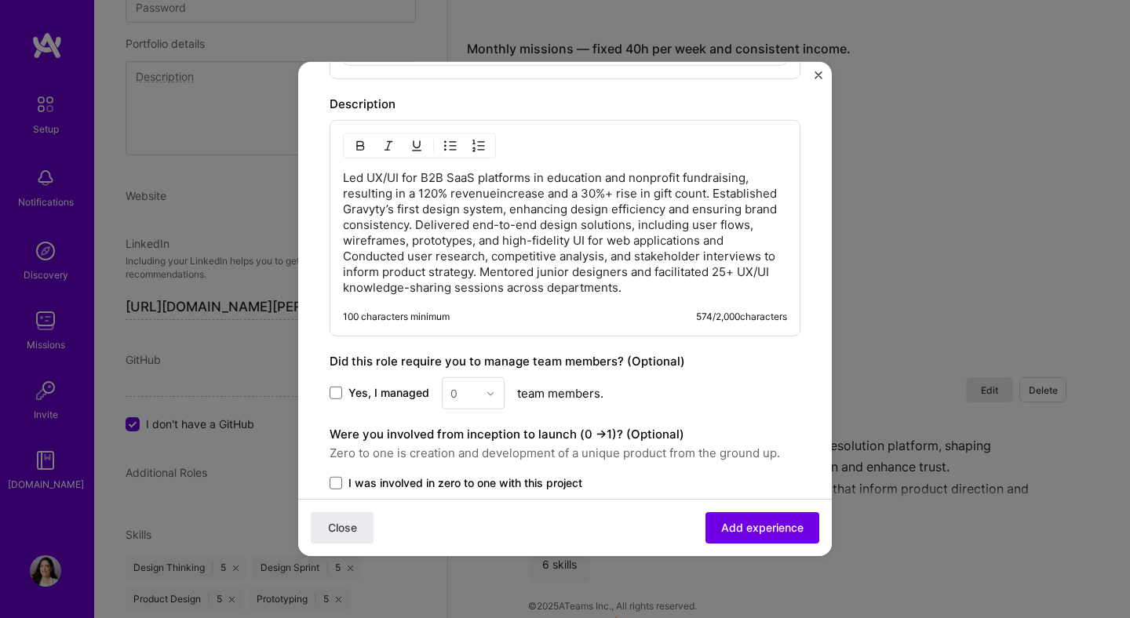
scroll to position [1169, 0]
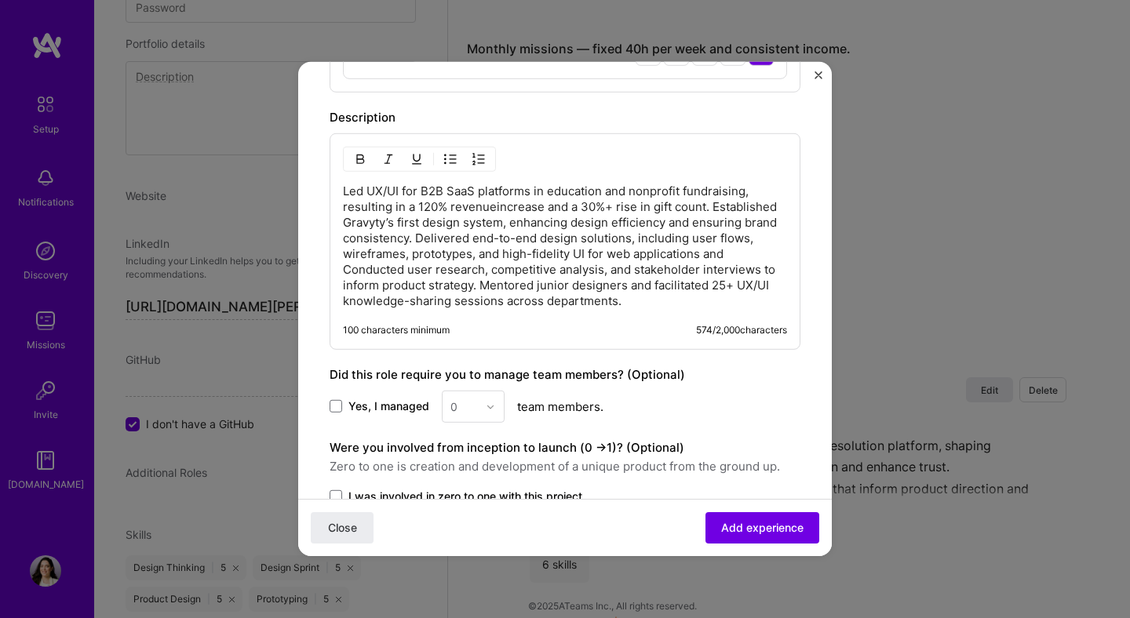
click at [344, 192] on p "Led UX/UI for B2B SaaS platforms in education and nonprofit fundraising, result…" at bounding box center [565, 247] width 444 height 126
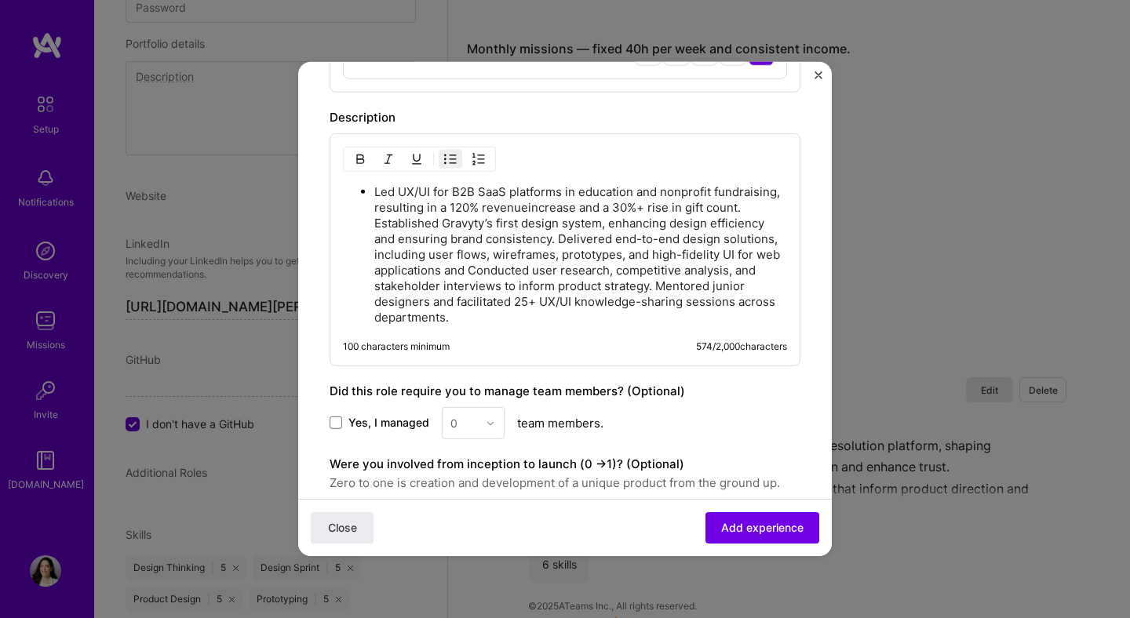
click at [559, 238] on p "Led UX/UI for B2B SaaS platforms in education and nonprofit fundraising, result…" at bounding box center [580, 254] width 413 height 141
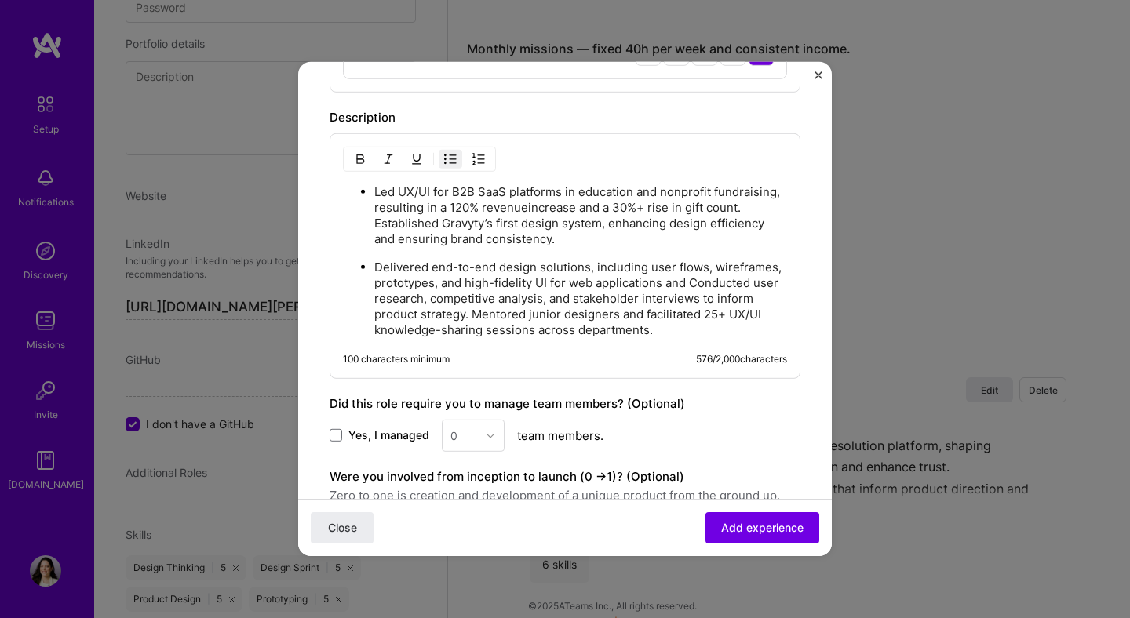
click at [477, 311] on p "Delivered end-to-end design solutions, including user flows, wireframes, protot…" at bounding box center [580, 299] width 413 height 78
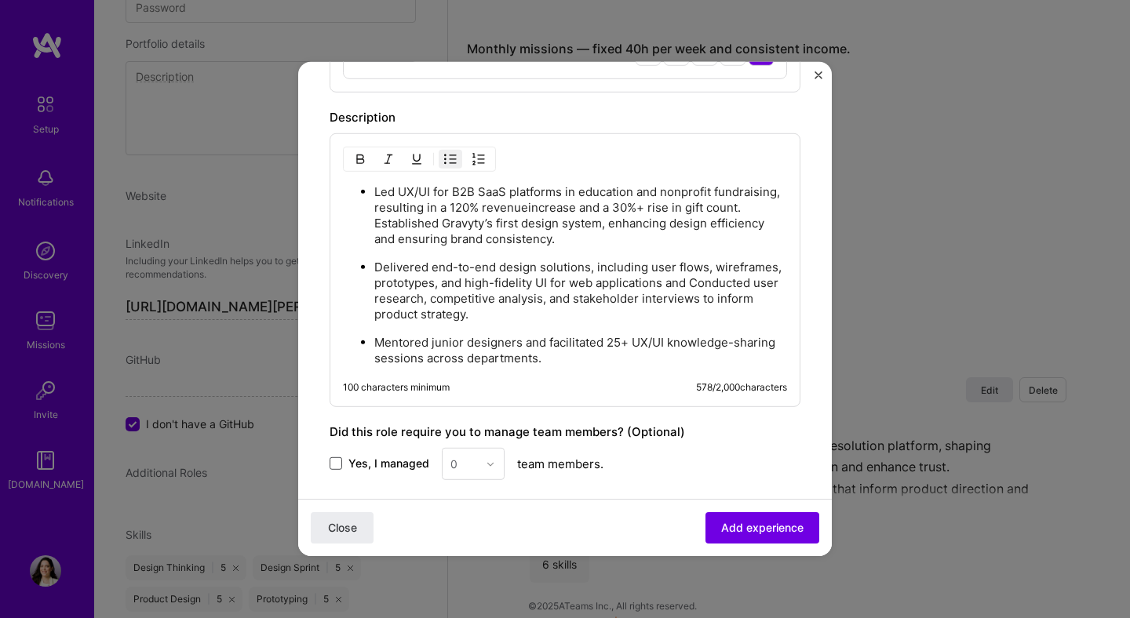
click at [342, 459] on span at bounding box center [335, 463] width 13 height 13
click at [0, 0] on input "Yes, I managed" at bounding box center [0, 0] width 0 height 0
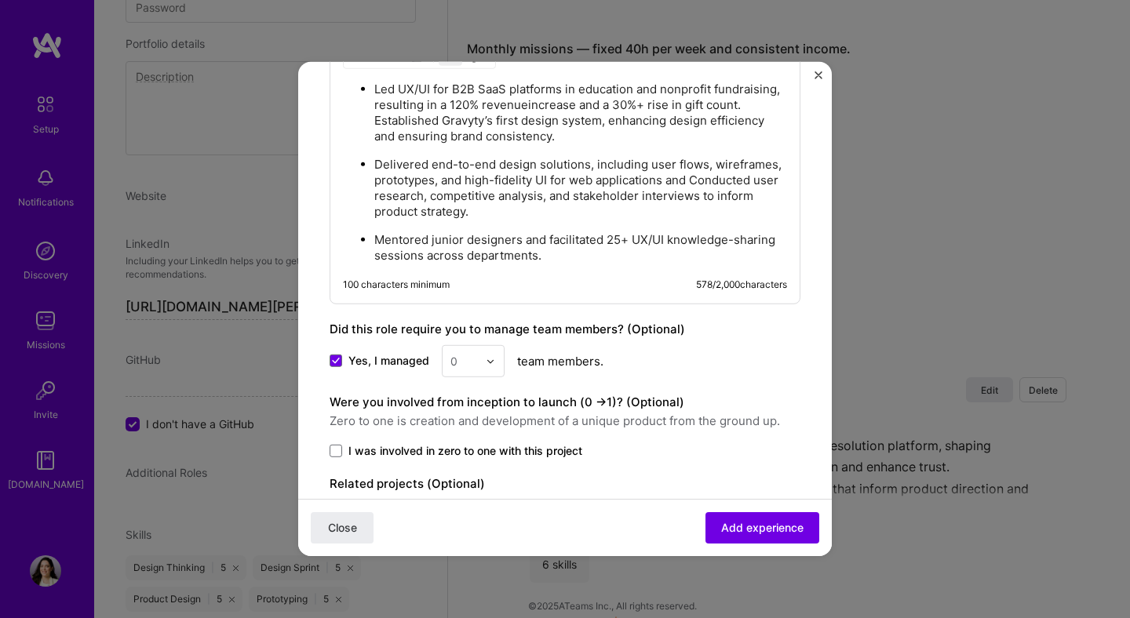
scroll to position [1272, 0]
click at [492, 364] on div at bounding box center [495, 360] width 18 height 31
click at [475, 448] on div "3" at bounding box center [472, 460] width 53 height 29
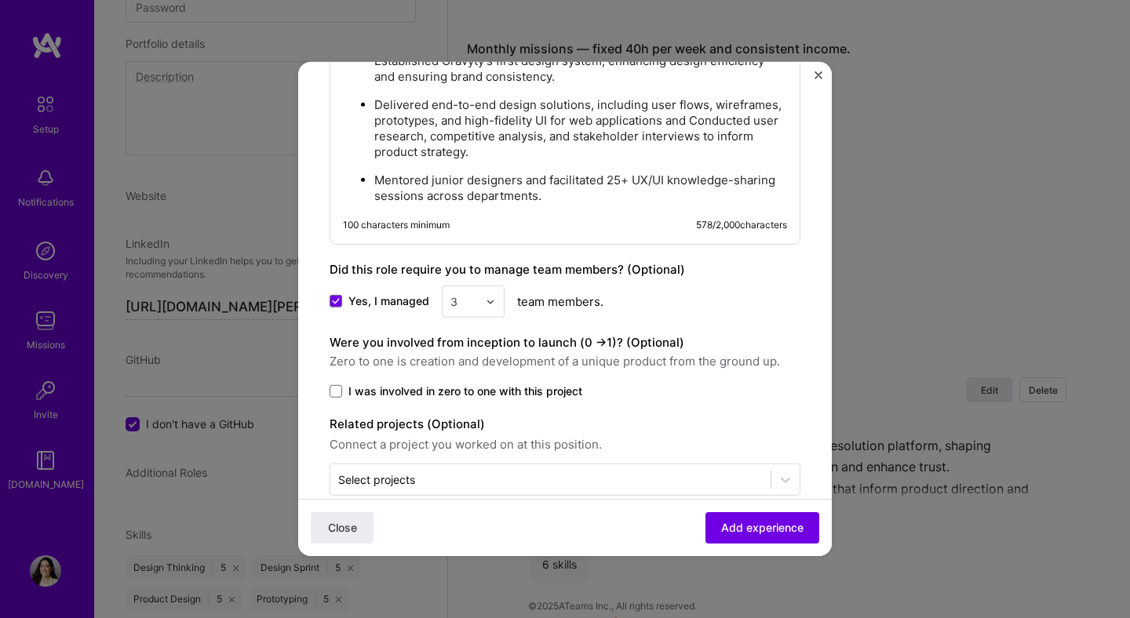
scroll to position [1357, 0]
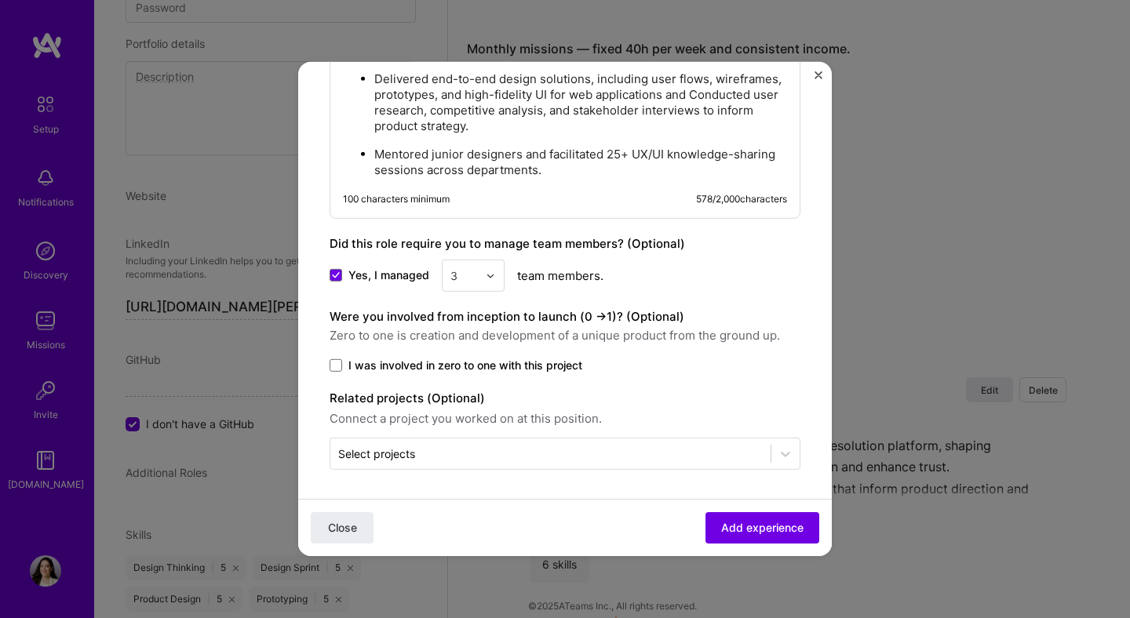
click at [344, 362] on label "I was involved in zero to one with this project" at bounding box center [564, 366] width 471 height 16
click at [0, 0] on input "I was involved in zero to one with this project" at bounding box center [0, 0] width 0 height 0
click at [766, 529] on span "Add experience" at bounding box center [762, 528] width 82 height 16
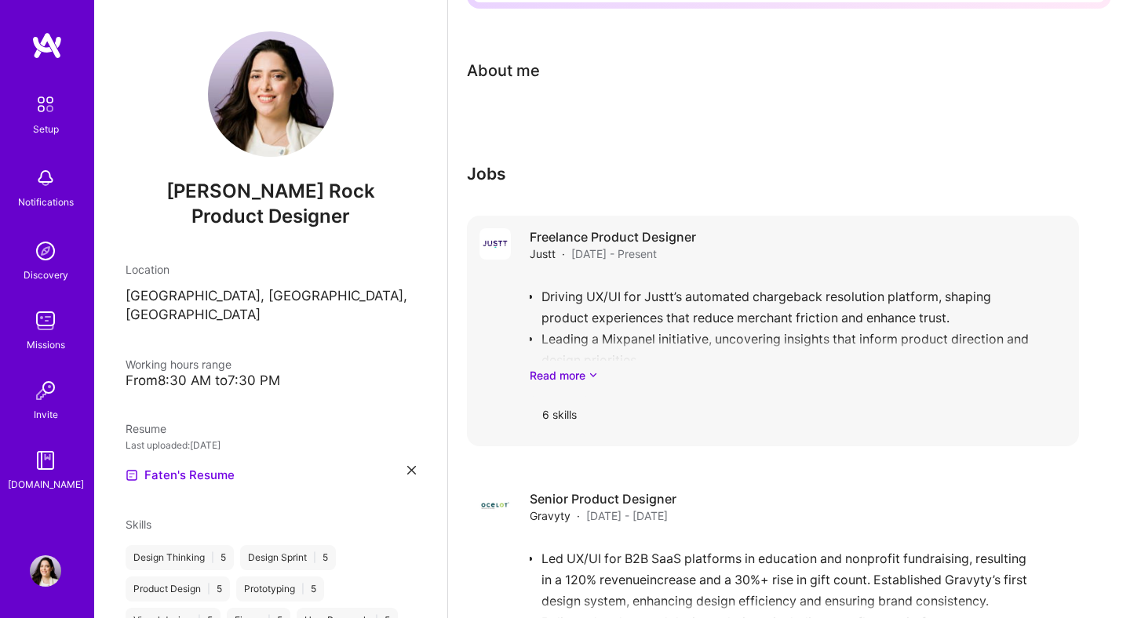
scroll to position [476, 0]
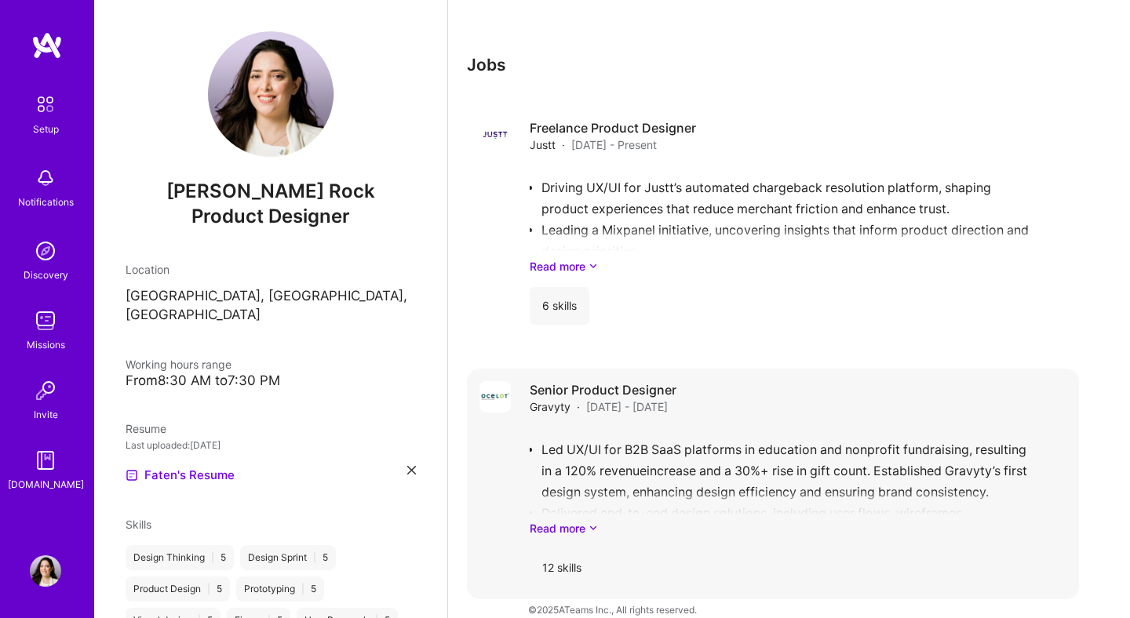
click at [566, 549] on div "12 skills" at bounding box center [561, 568] width 64 height 38
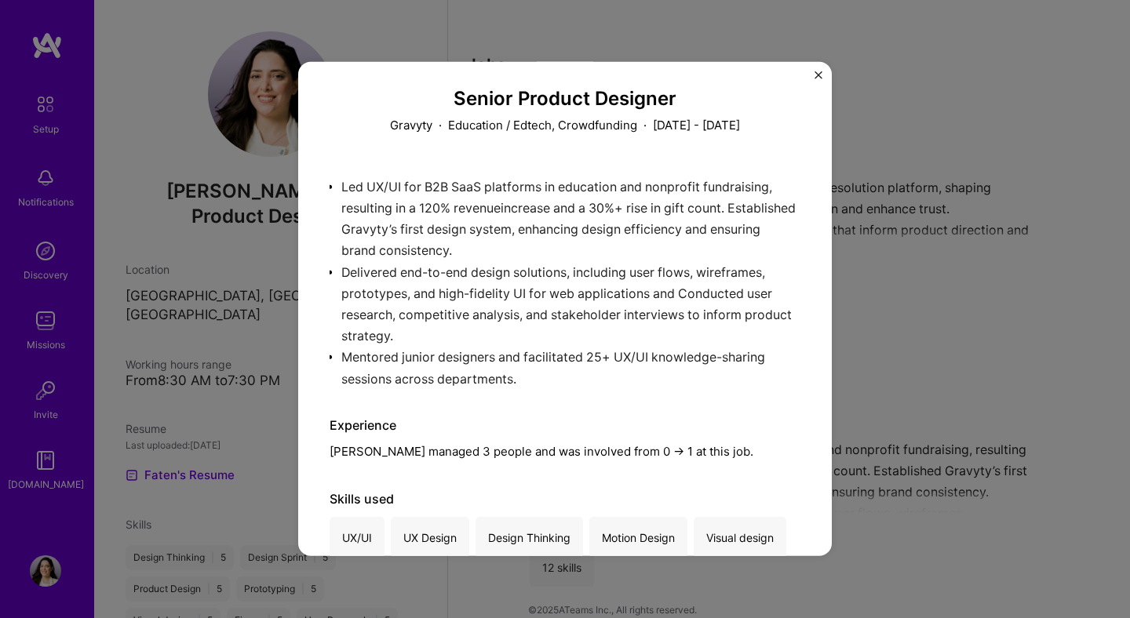
scroll to position [210, 0]
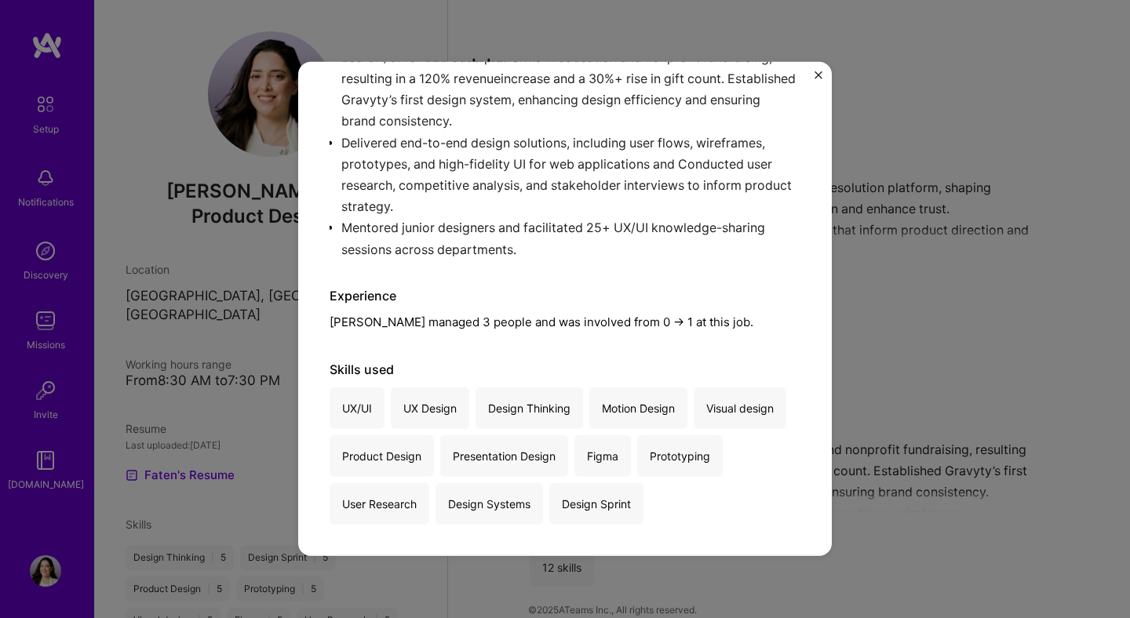
click at [944, 310] on div "Senior Product Designer Gravyty · Education / Edtech, Crowdfunding · [DATE] - […" at bounding box center [565, 309] width 1130 height 618
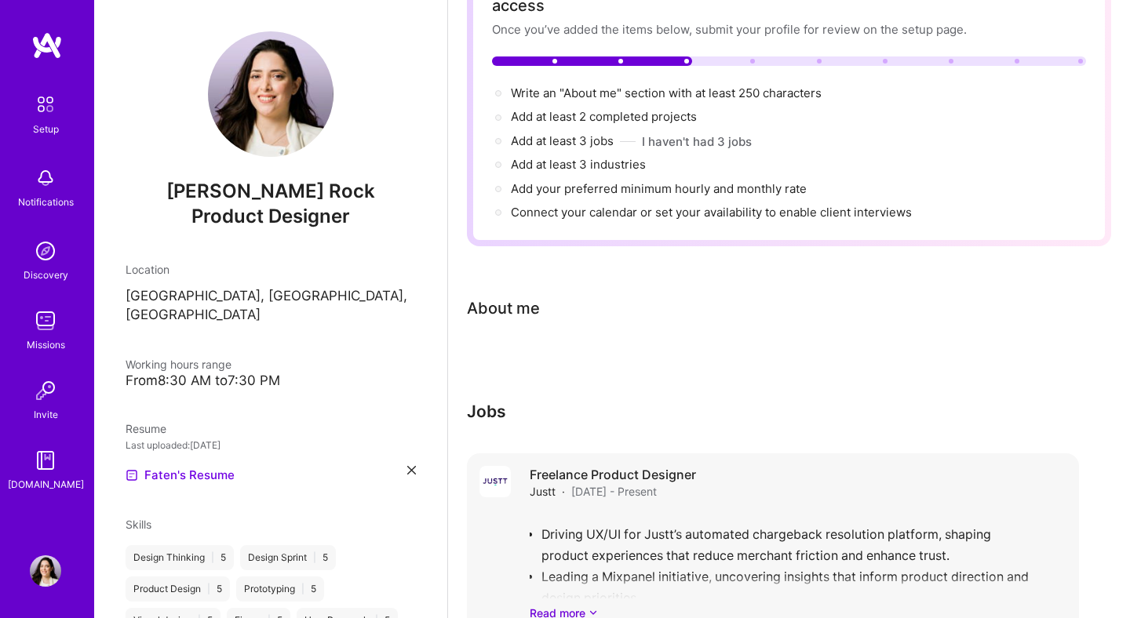
scroll to position [48, 0]
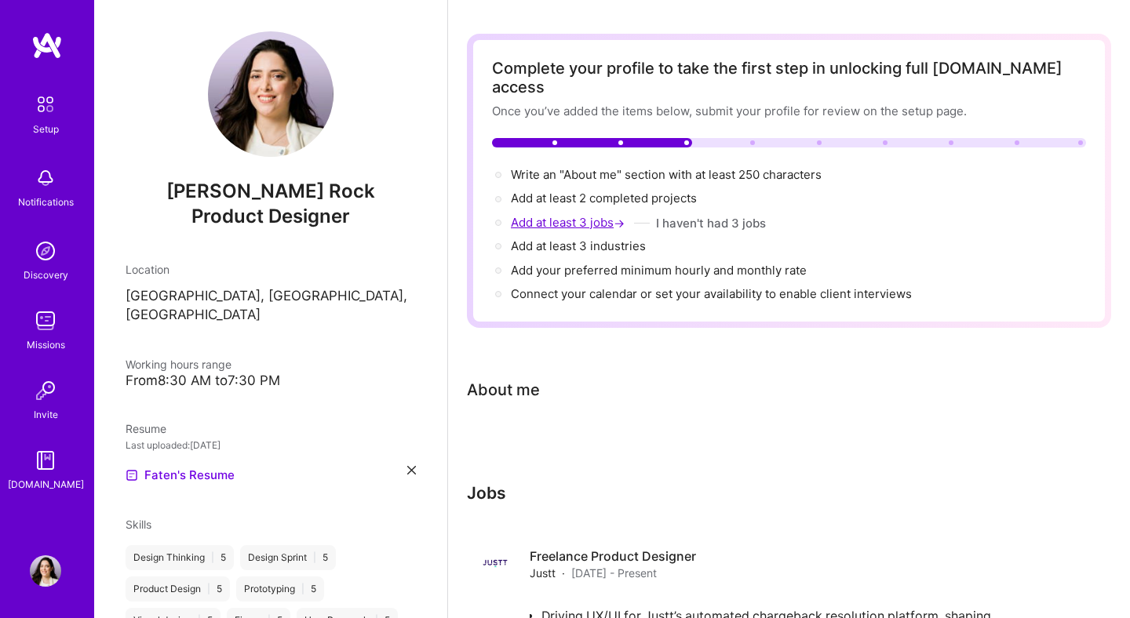
click at [607, 215] on span "Add at least 3 jobs →" at bounding box center [569, 222] width 117 height 15
select select "US"
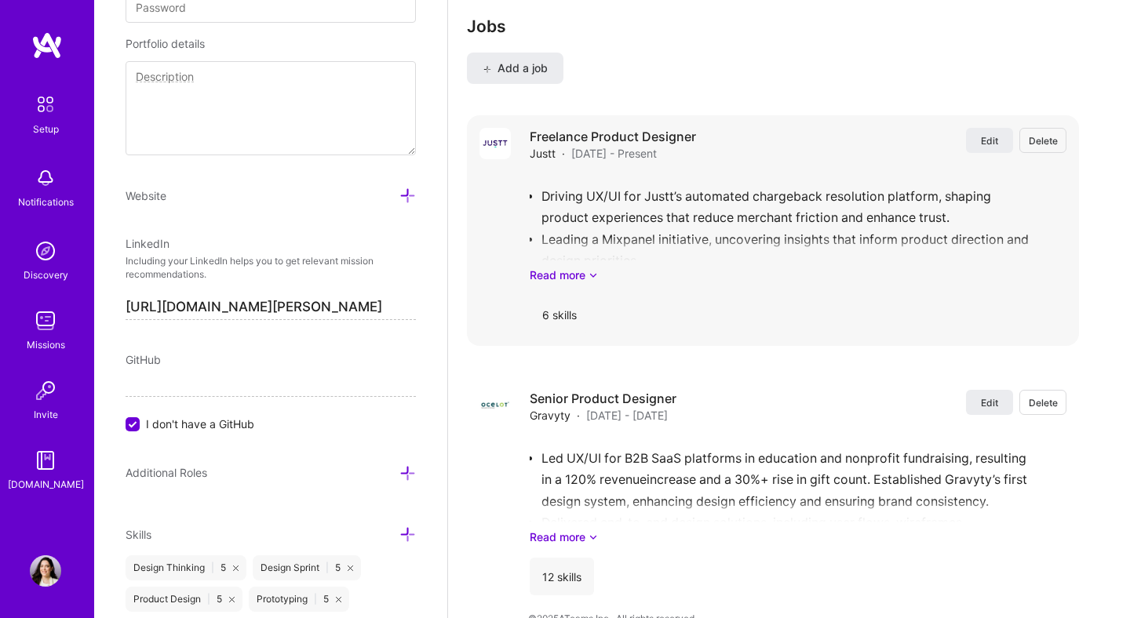
scroll to position [1341, 0]
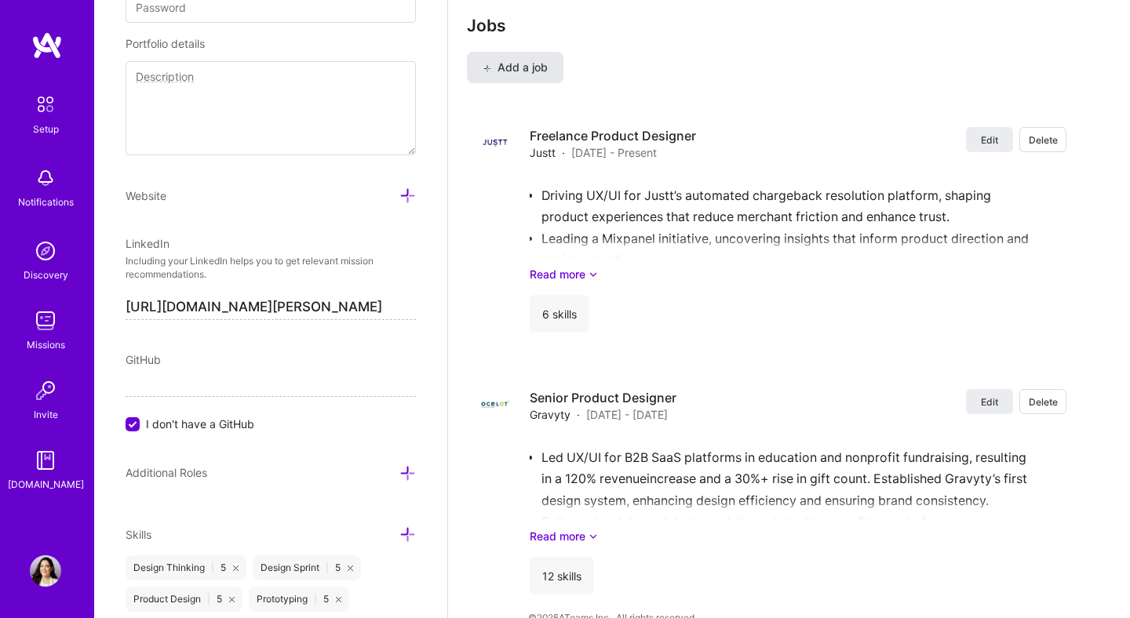
click at [534, 60] on span "Add a job" at bounding box center [514, 68] width 65 height 16
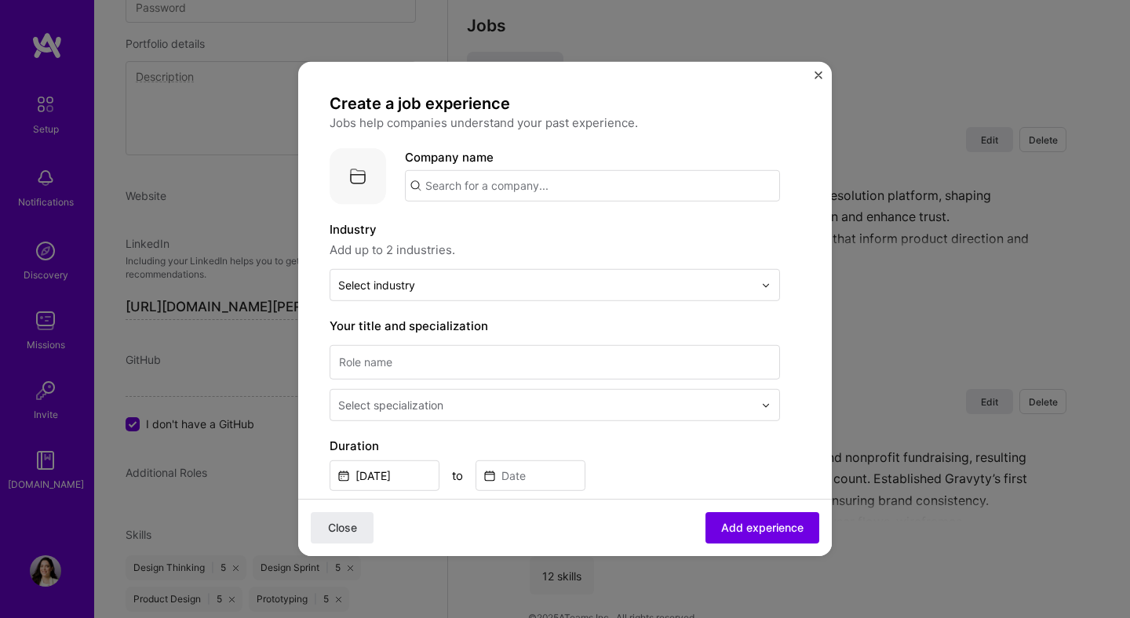
click at [479, 190] on input "text" at bounding box center [592, 185] width 375 height 31
type input "Pionet Technologies"
click at [544, 229] on div "Pionet Technologies" at bounding box center [557, 229] width 129 height 27
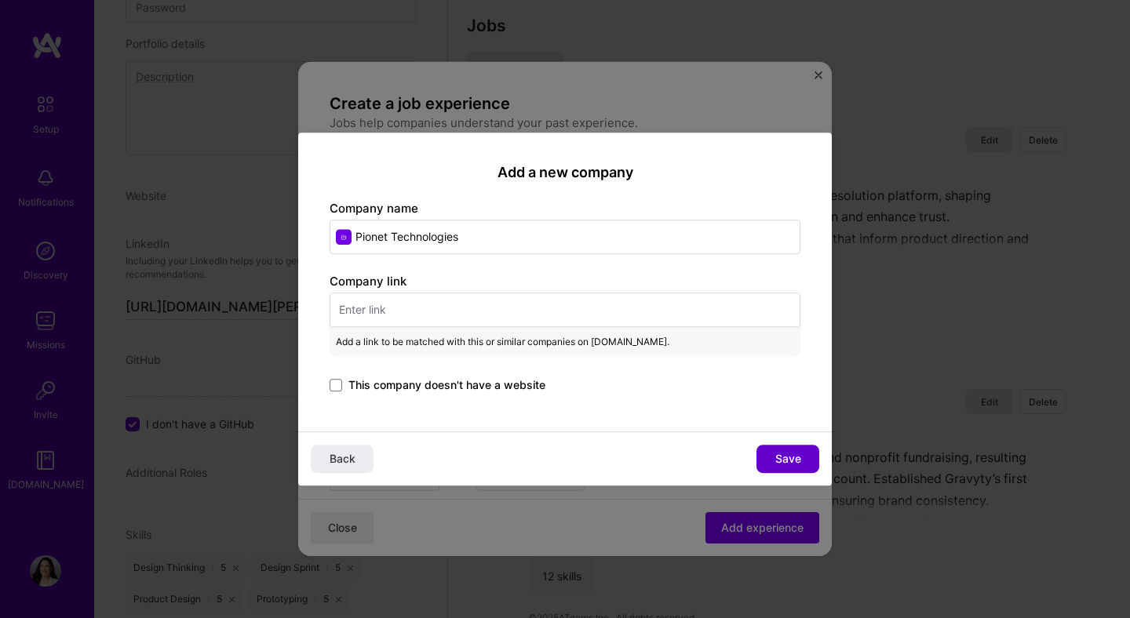
click at [772, 464] on button "Save" at bounding box center [787, 459] width 63 height 28
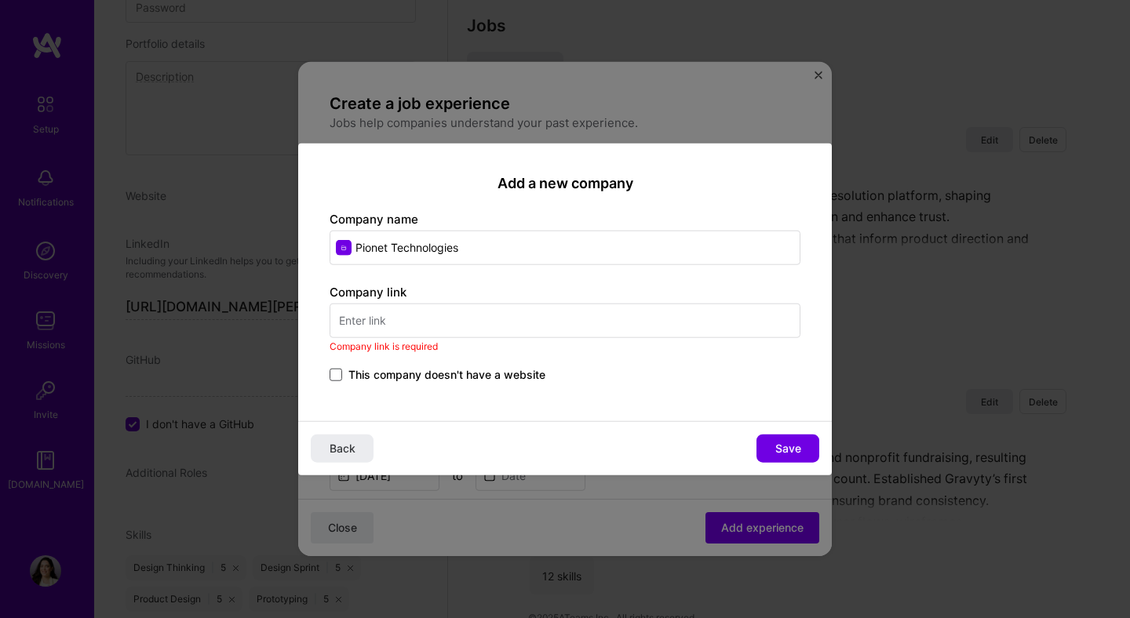
click at [338, 379] on span at bounding box center [335, 374] width 13 height 13
click at [0, 0] on input "This company doesn't have a website" at bounding box center [0, 0] width 0 height 0
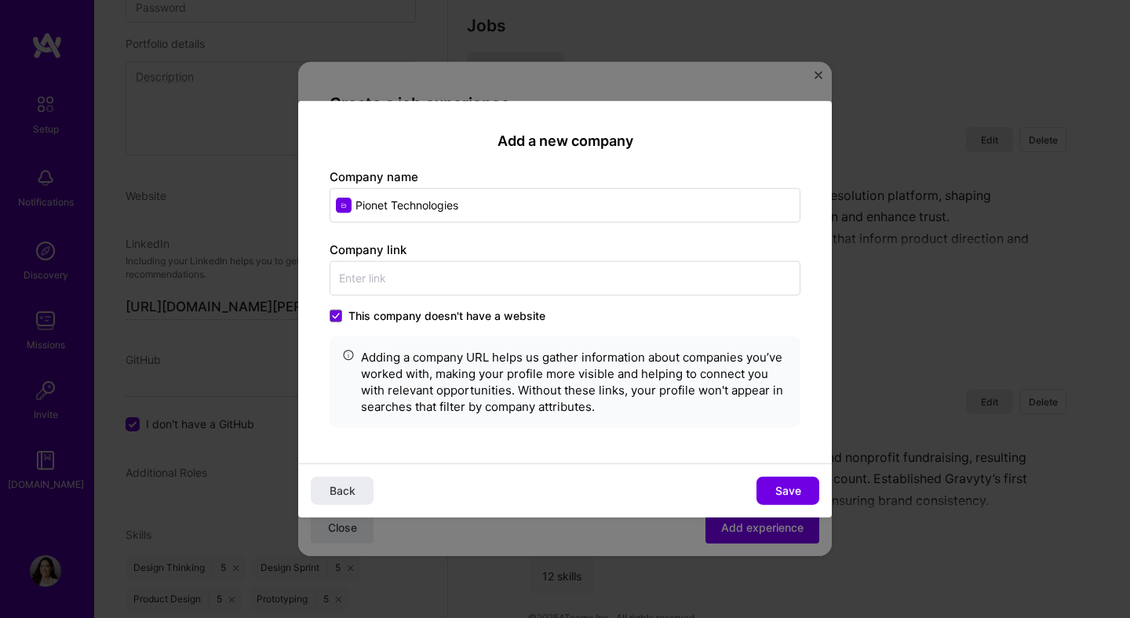
click at [781, 507] on div "Back Save" at bounding box center [564, 490] width 533 height 54
click at [780, 493] on span "Save" at bounding box center [788, 490] width 26 height 16
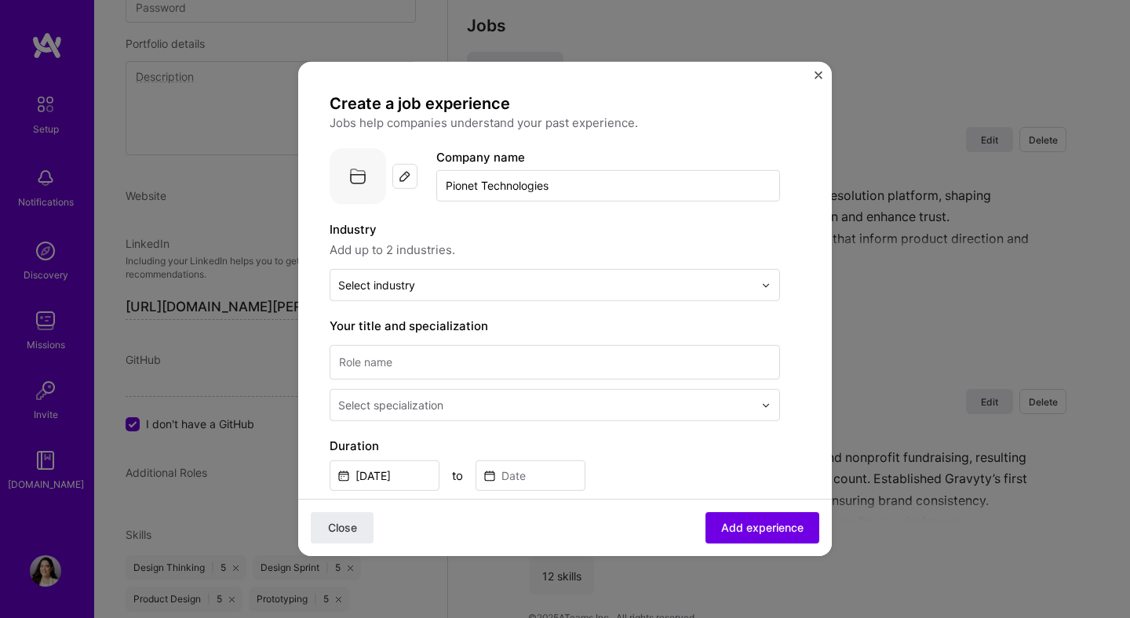
scroll to position [70, 0]
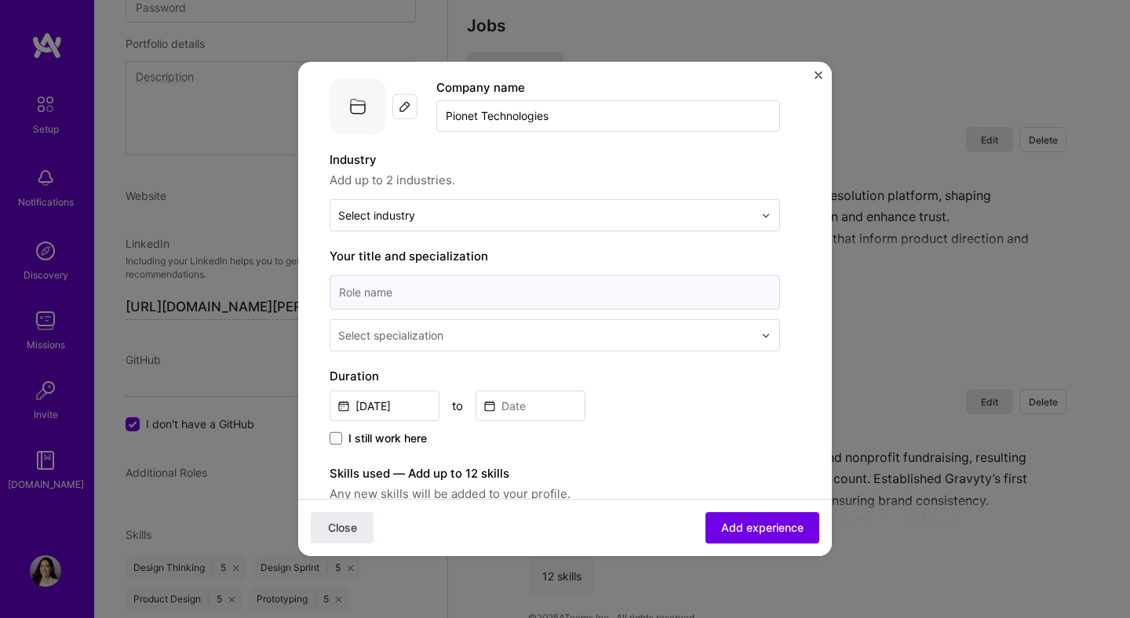
click at [432, 297] on input at bounding box center [554, 292] width 450 height 35
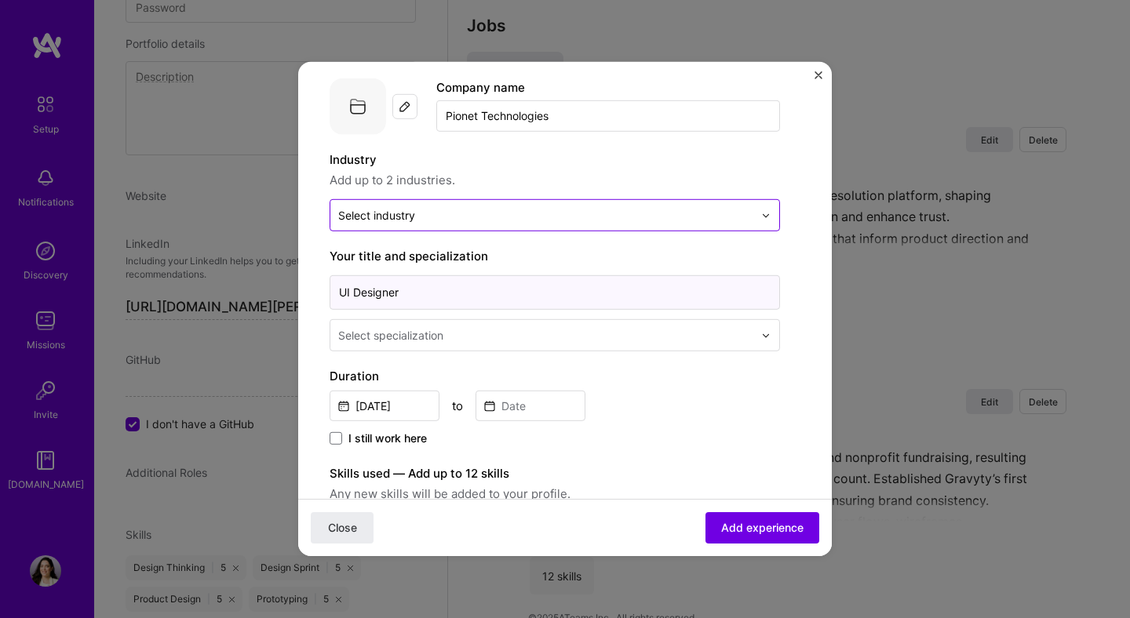
type input "UI Designer"
click at [458, 228] on div "Select industry 0" at bounding box center [545, 215] width 431 height 31
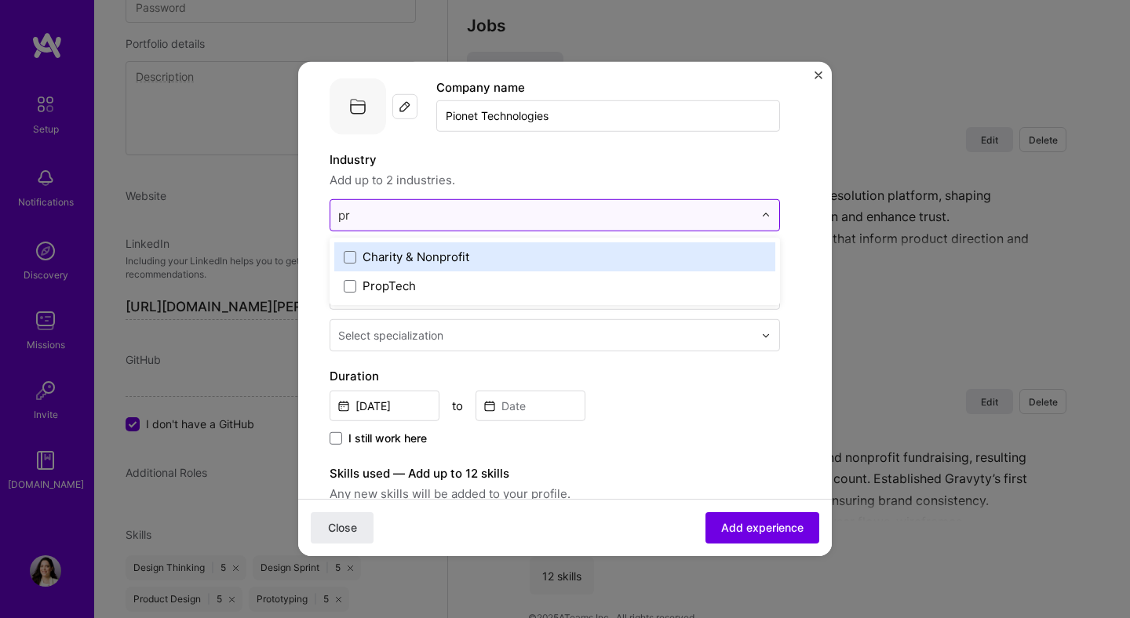
type input "p"
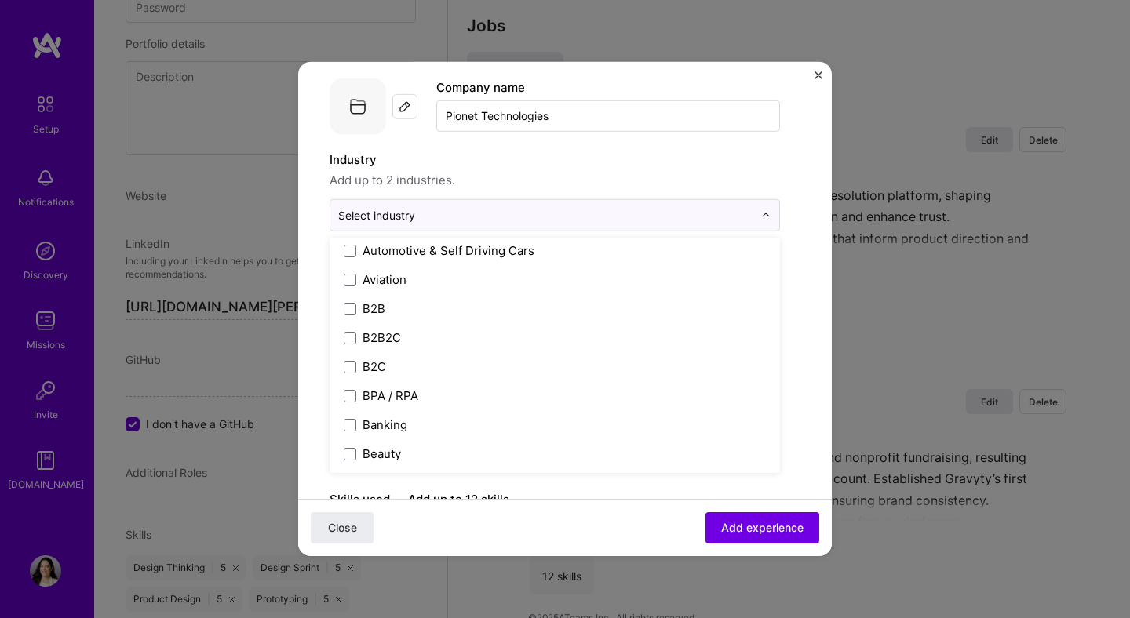
scroll to position [385, 0]
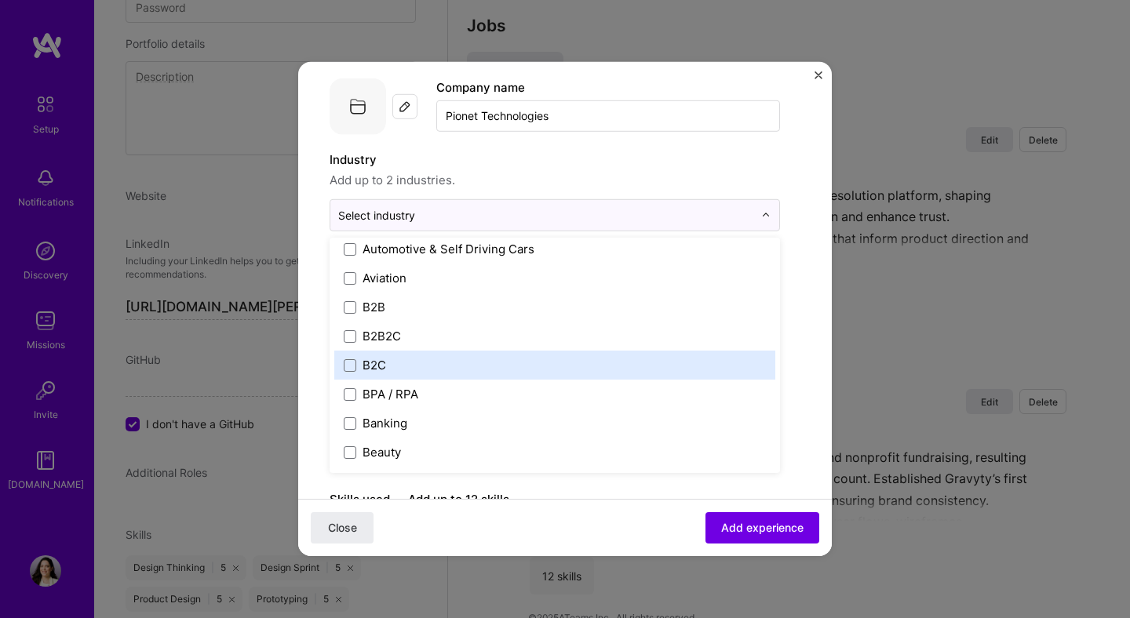
click at [438, 360] on label "B2C" at bounding box center [555, 365] width 422 height 16
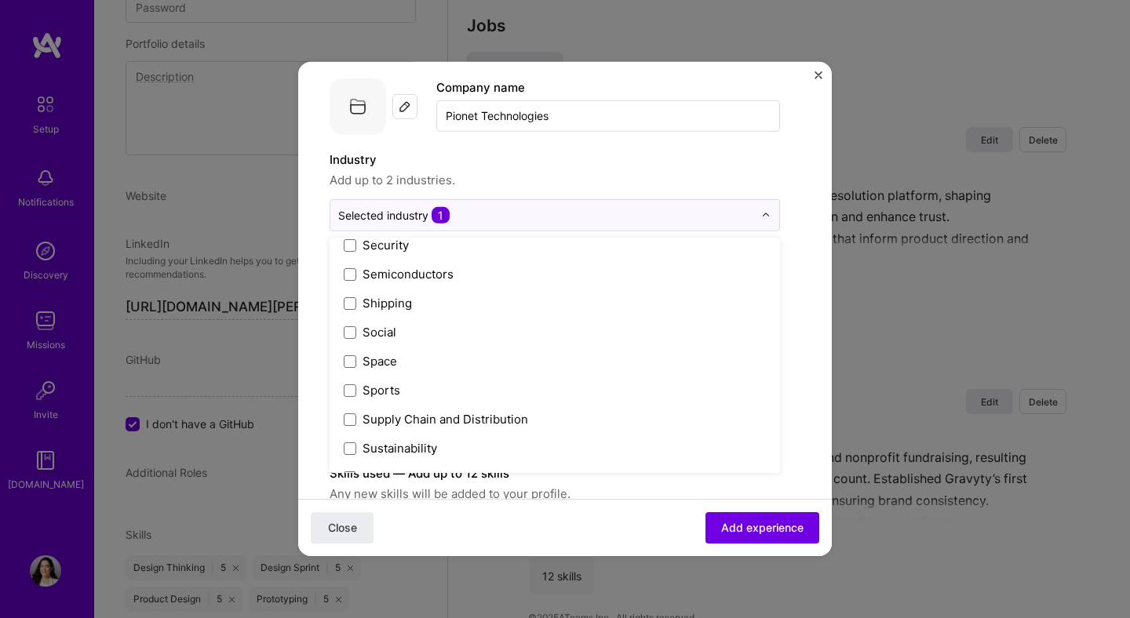
scroll to position [3257, 0]
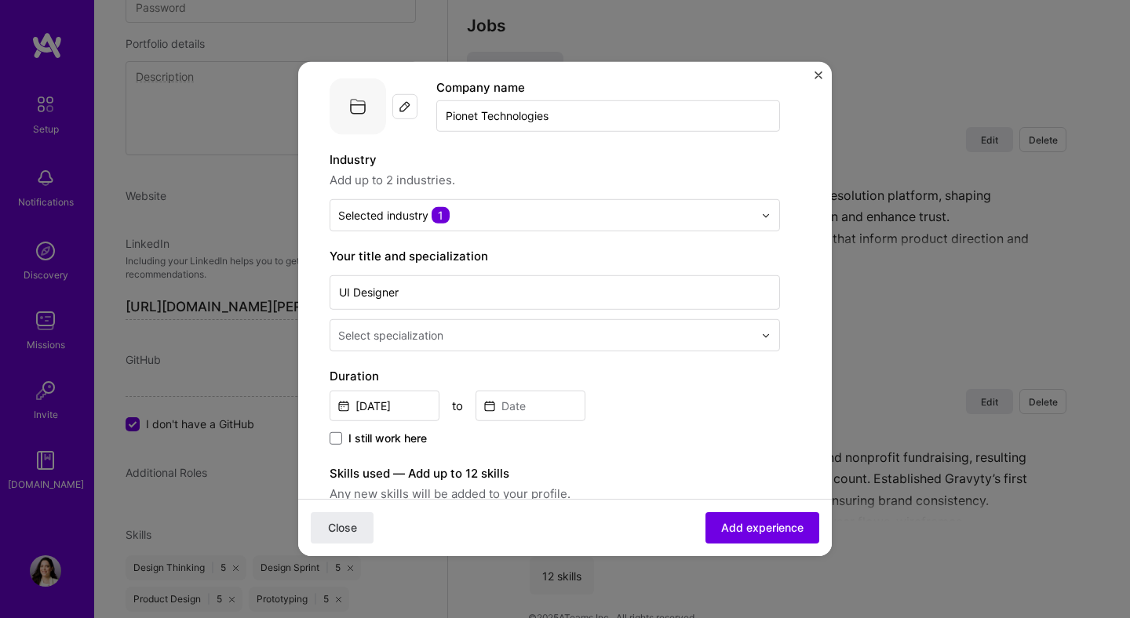
click at [534, 129] on input "Pionet Technologies" at bounding box center [608, 115] width 344 height 31
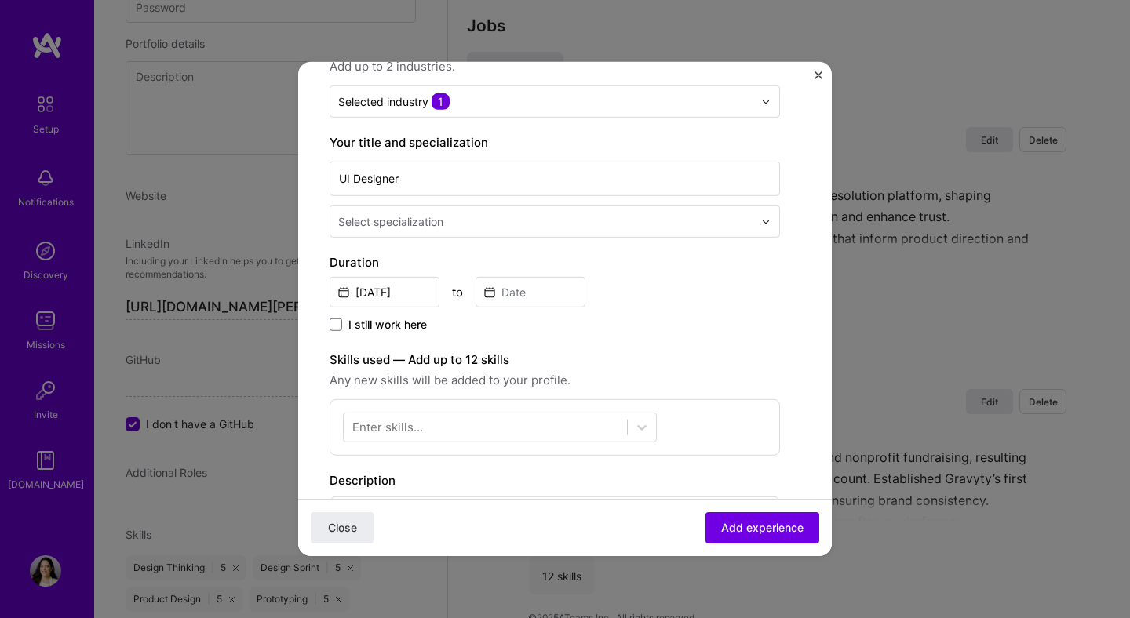
scroll to position [216, 0]
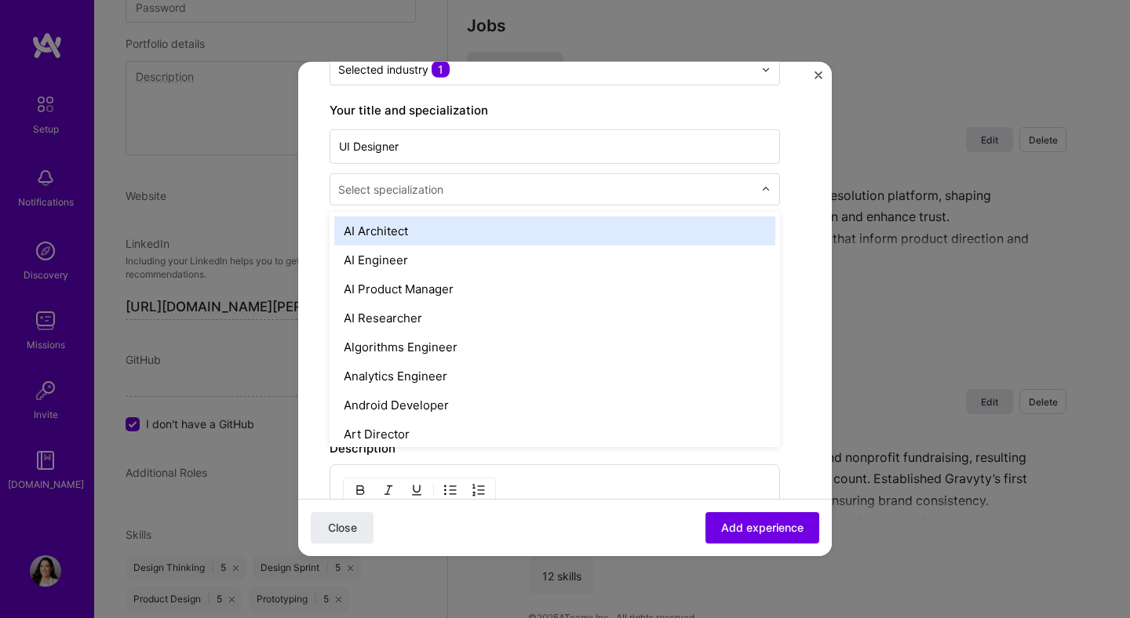
click at [440, 195] on div "Select specialization" at bounding box center [390, 189] width 105 height 16
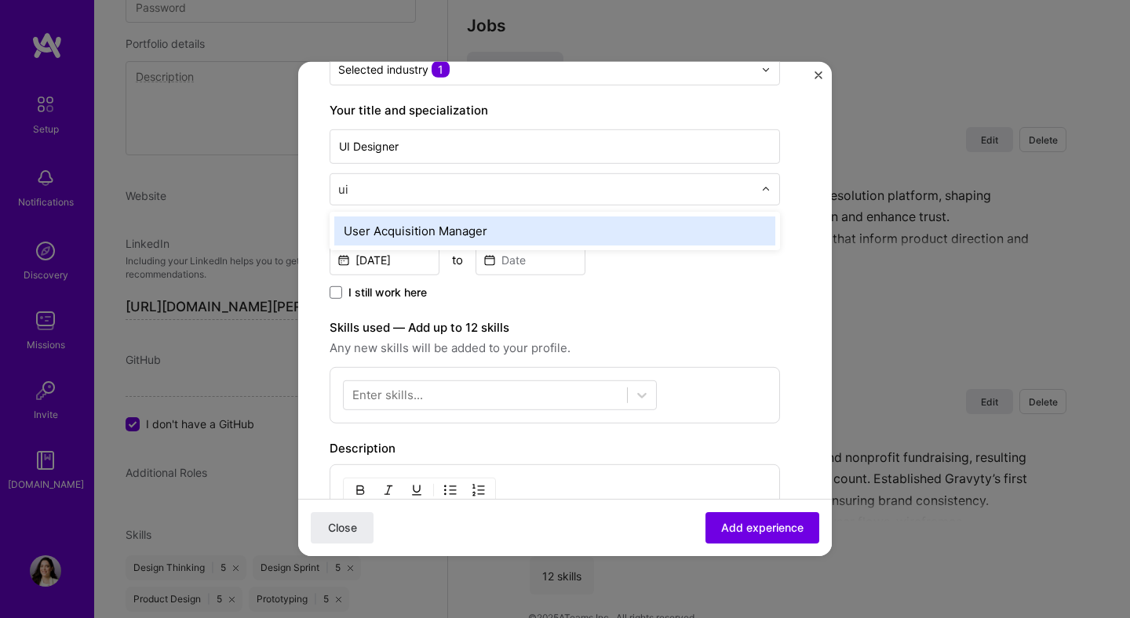
type input "u"
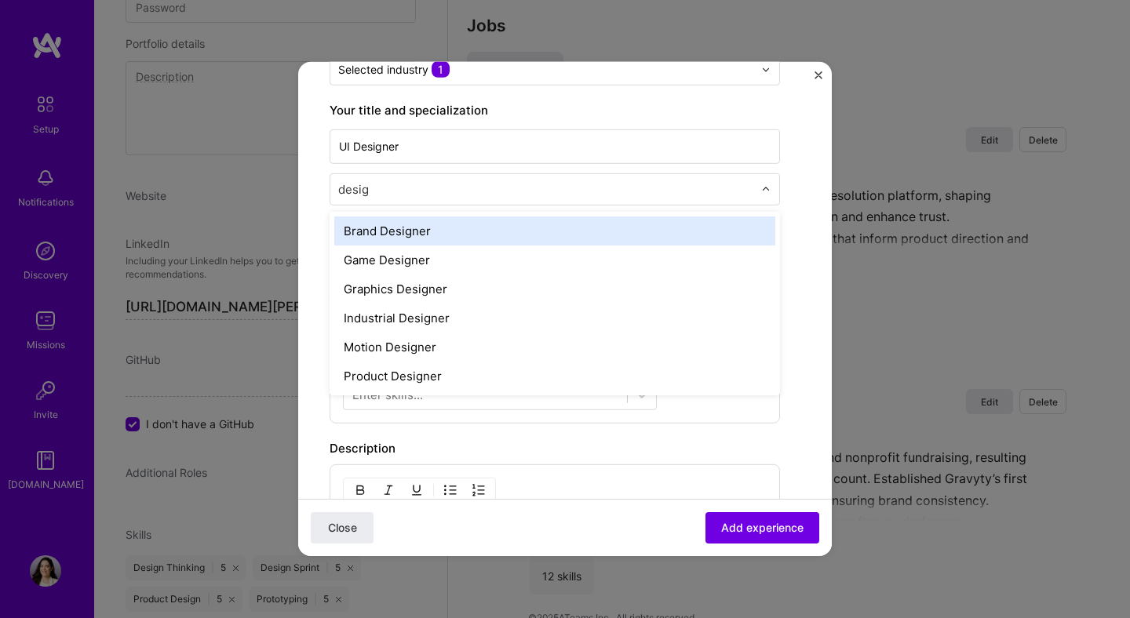
type input "design"
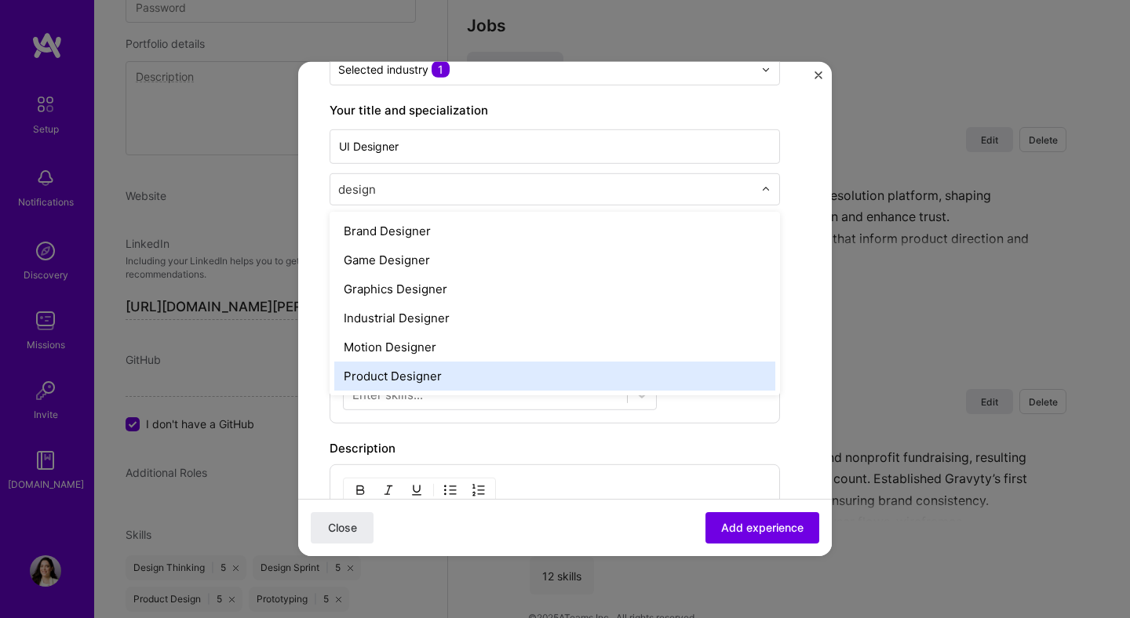
click at [447, 378] on div "Product Designer" at bounding box center [554, 376] width 441 height 29
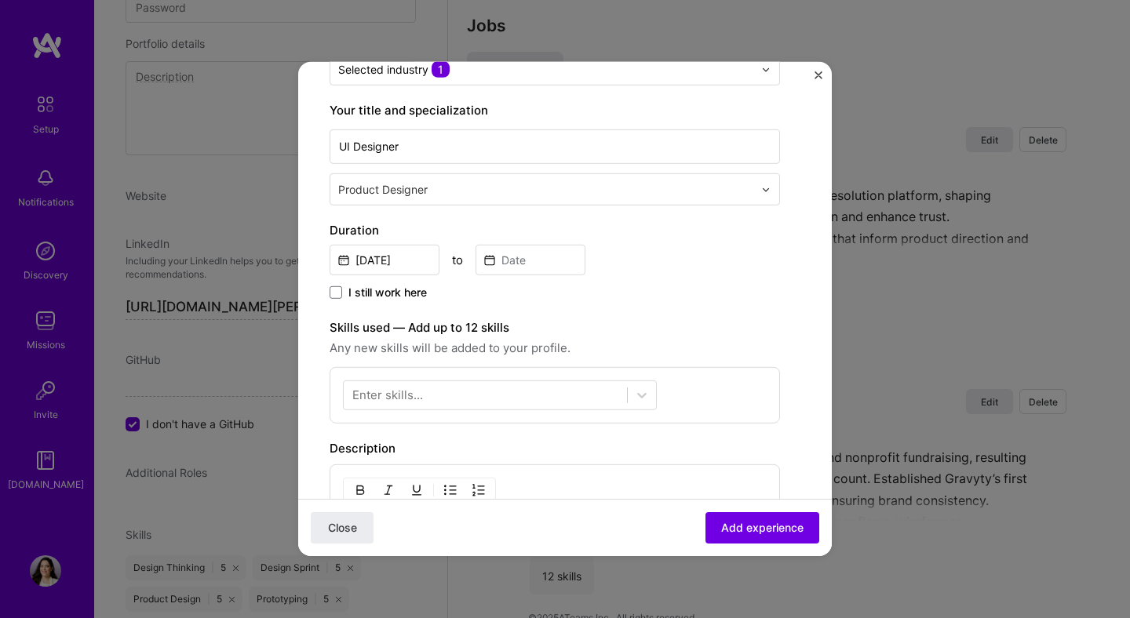
click at [403, 194] on input "text" at bounding box center [547, 189] width 418 height 16
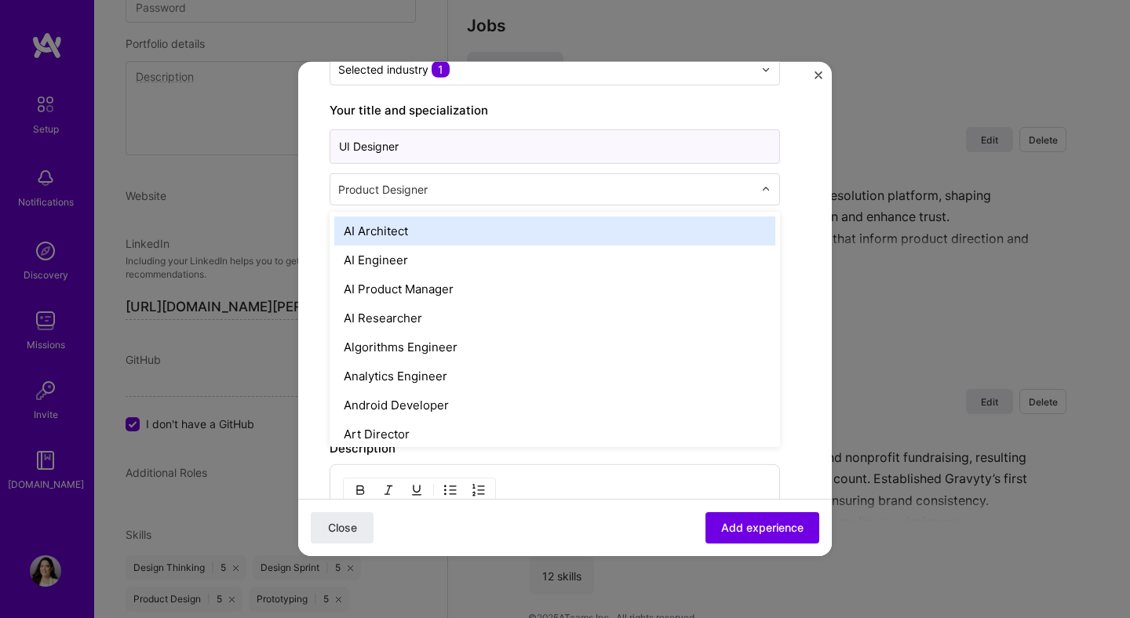
click at [444, 162] on input "UI Designer" at bounding box center [554, 146] width 450 height 35
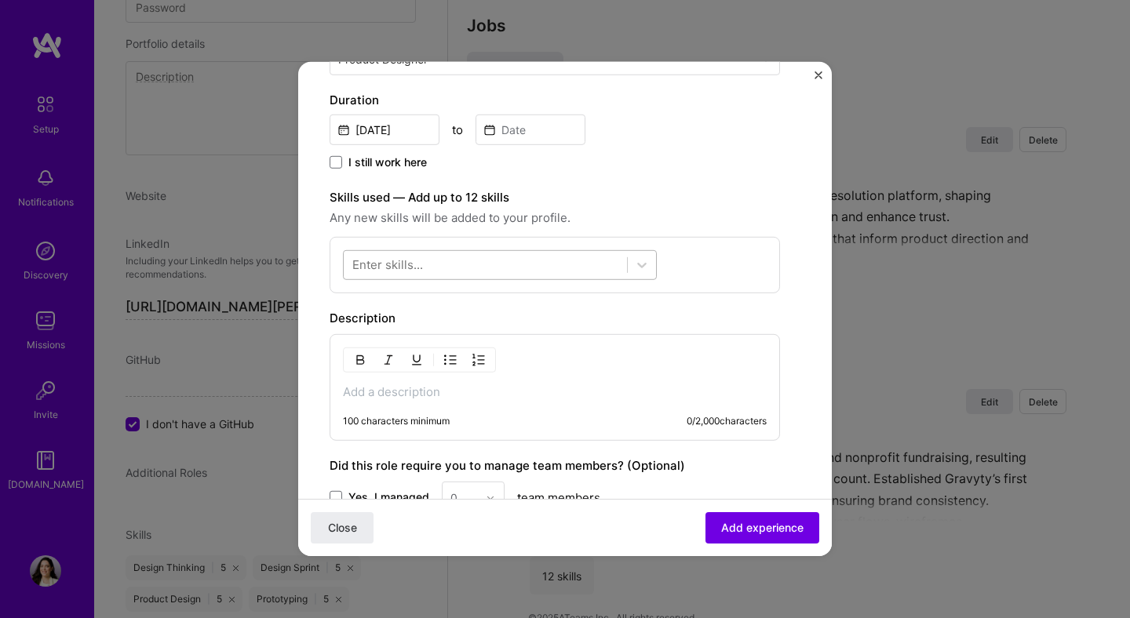
scroll to position [373, 0]
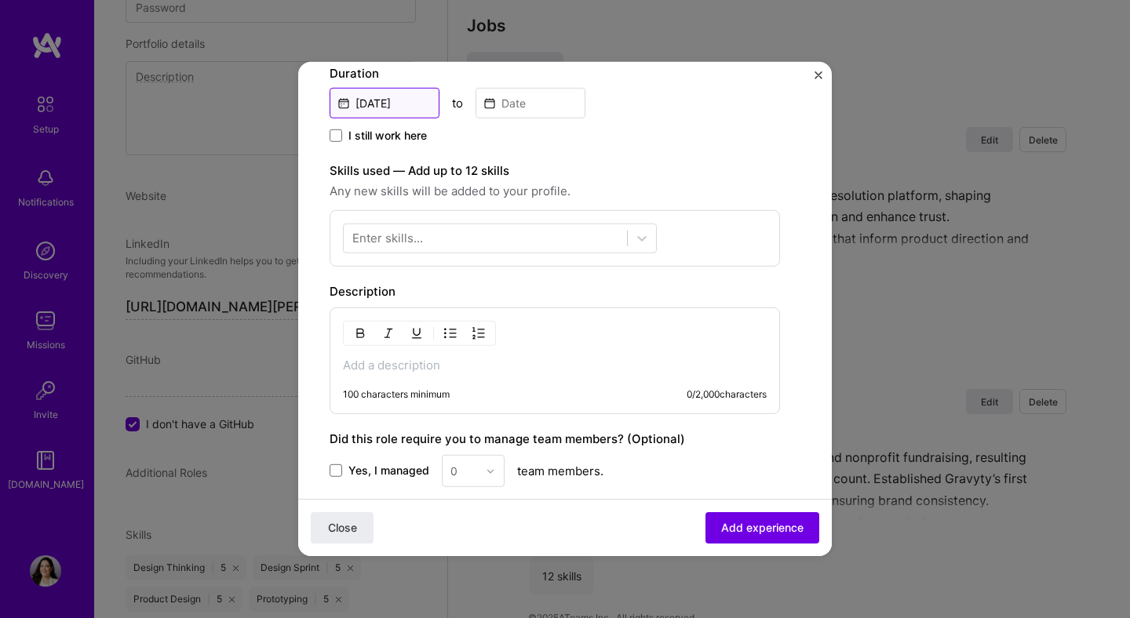
click at [383, 96] on input "[DATE]" at bounding box center [384, 103] width 110 height 31
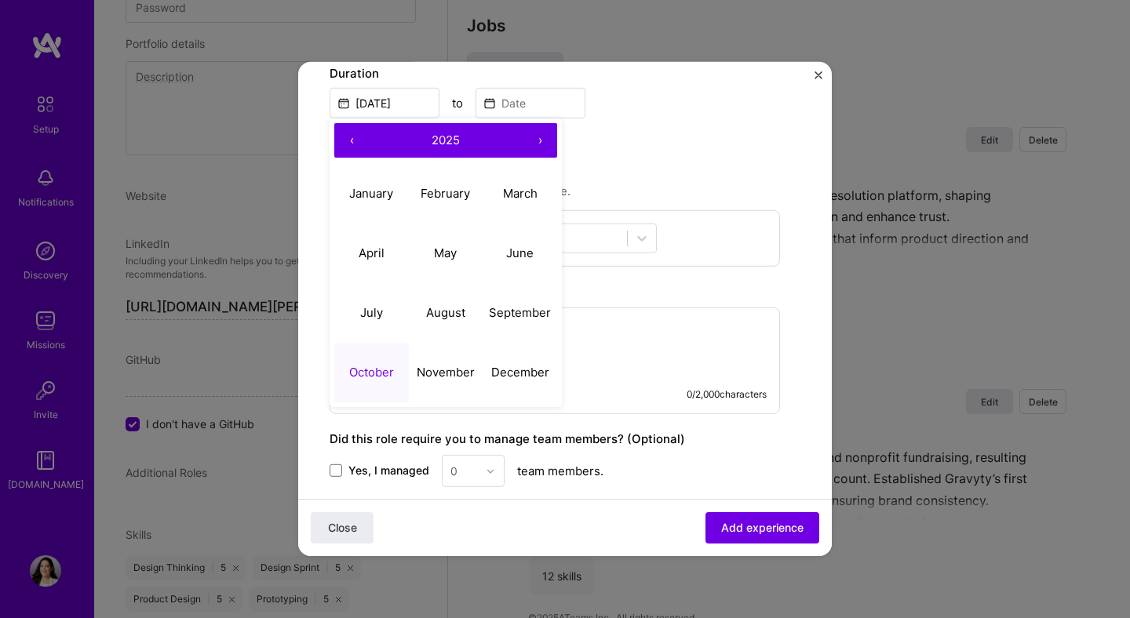
click at [354, 139] on button "‹" at bounding box center [351, 140] width 35 height 35
click at [353, 139] on button "‹" at bounding box center [351, 140] width 35 height 35
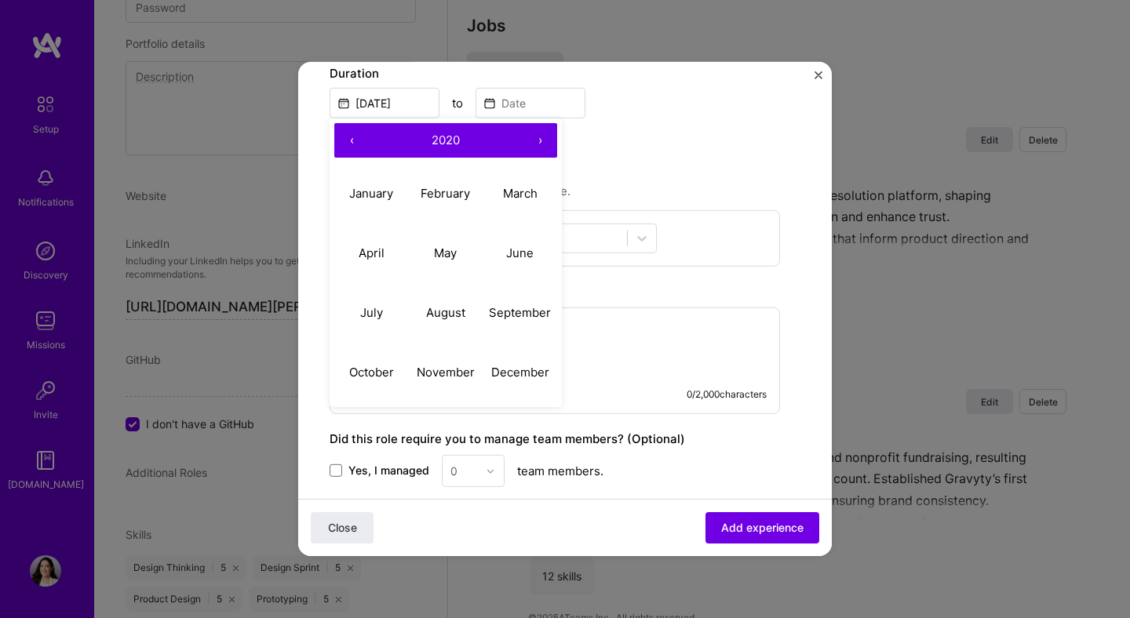
click at [353, 139] on button "‹" at bounding box center [351, 140] width 35 height 35
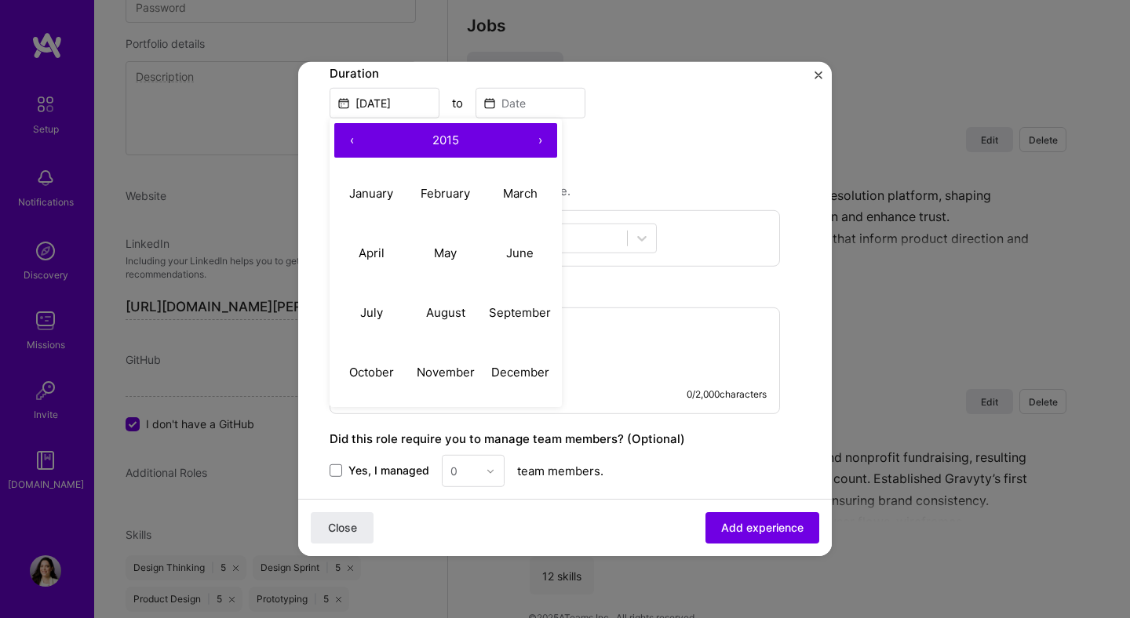
click at [353, 139] on button "‹" at bounding box center [351, 140] width 35 height 35
click at [514, 300] on button "September" at bounding box center [519, 312] width 75 height 60
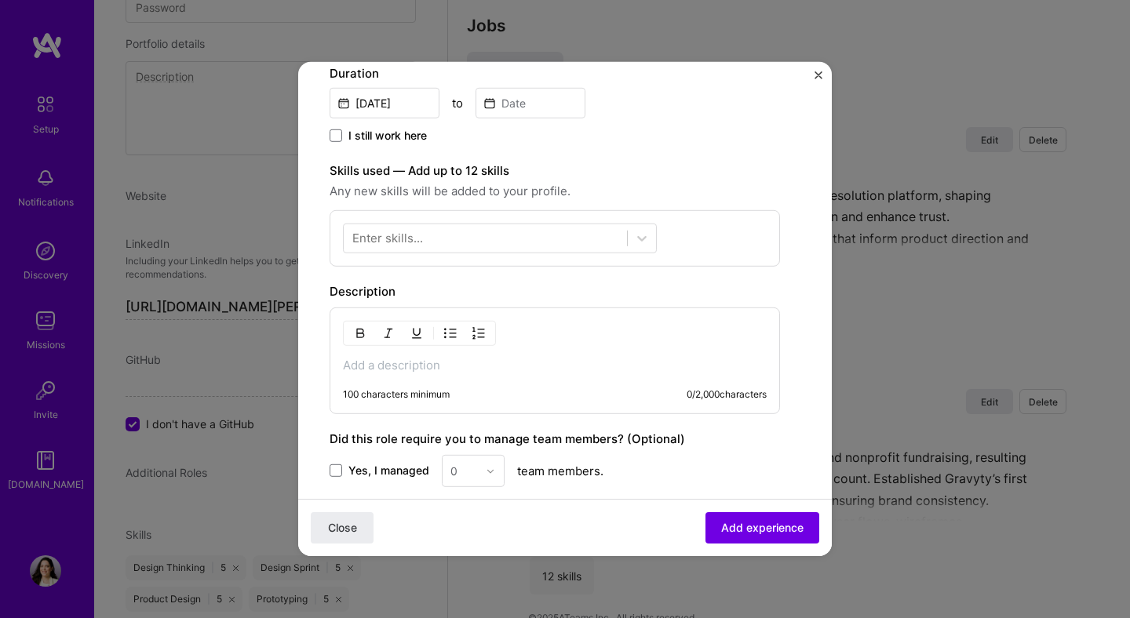
type input "[DATE]"
click at [489, 98] on input at bounding box center [530, 103] width 110 height 31
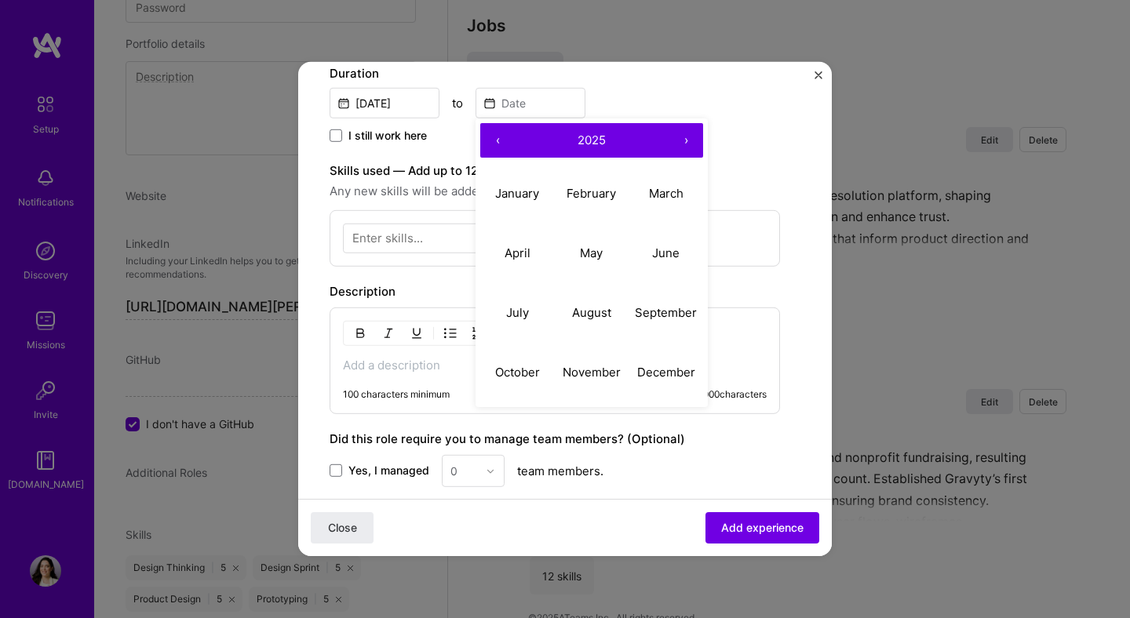
click at [499, 147] on button "‹" at bounding box center [497, 140] width 35 height 35
click at [499, 146] on button "‹" at bounding box center [497, 140] width 35 height 35
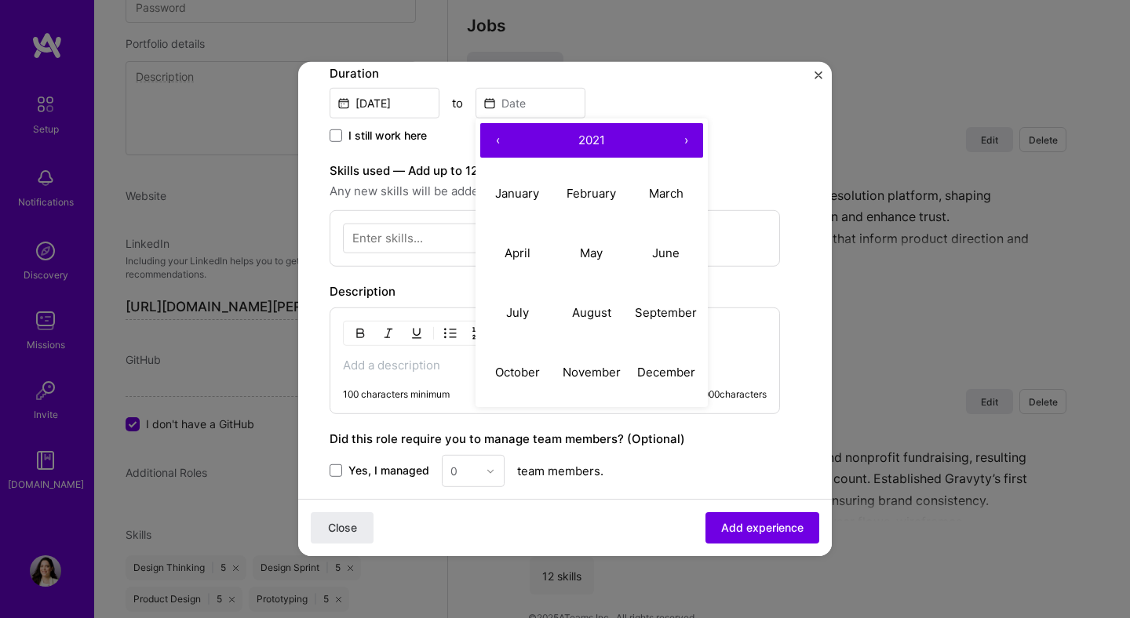
click at [499, 146] on button "‹" at bounding box center [497, 140] width 35 height 35
click at [526, 197] on abbr "January" at bounding box center [517, 192] width 44 height 15
type input "[DATE]"
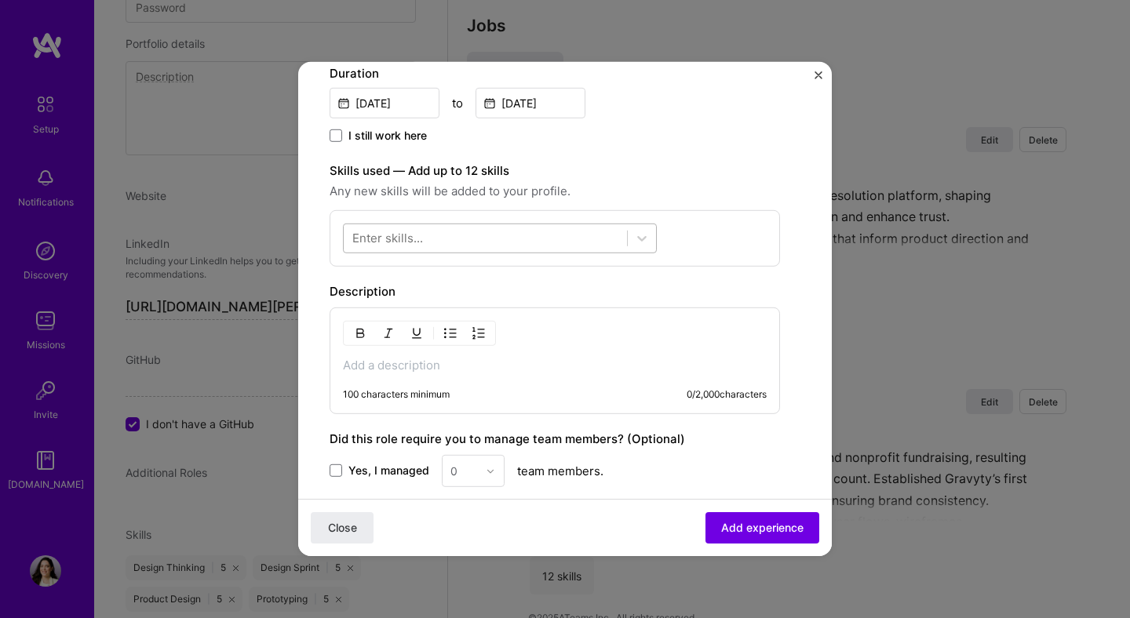
click at [465, 253] on div at bounding box center [500, 239] width 314 height 30
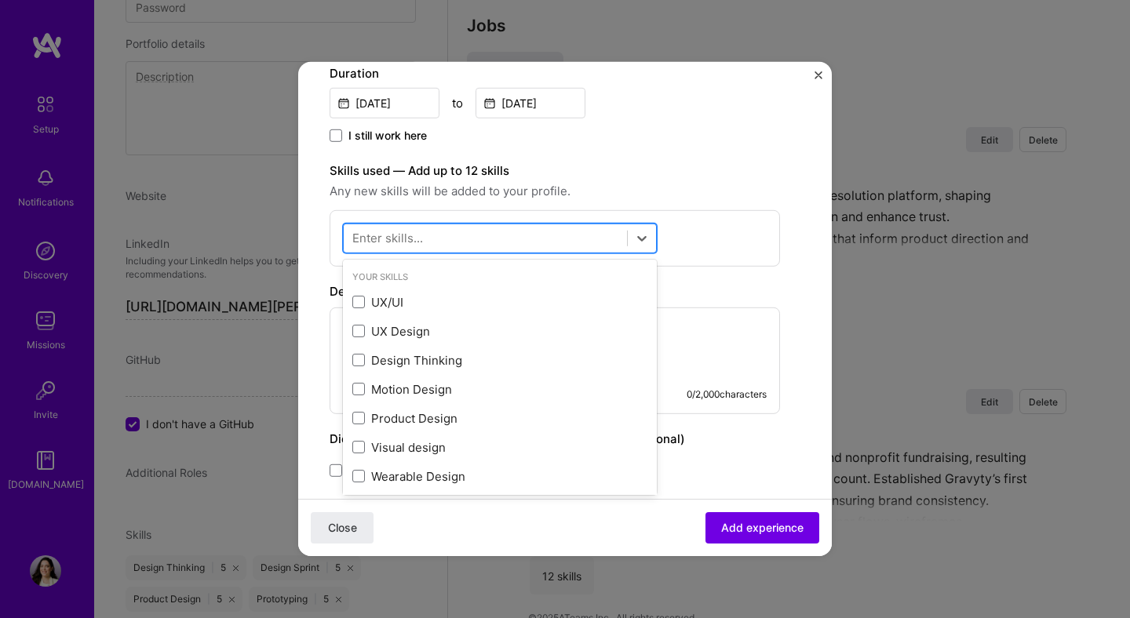
click at [464, 237] on div at bounding box center [485, 238] width 283 height 26
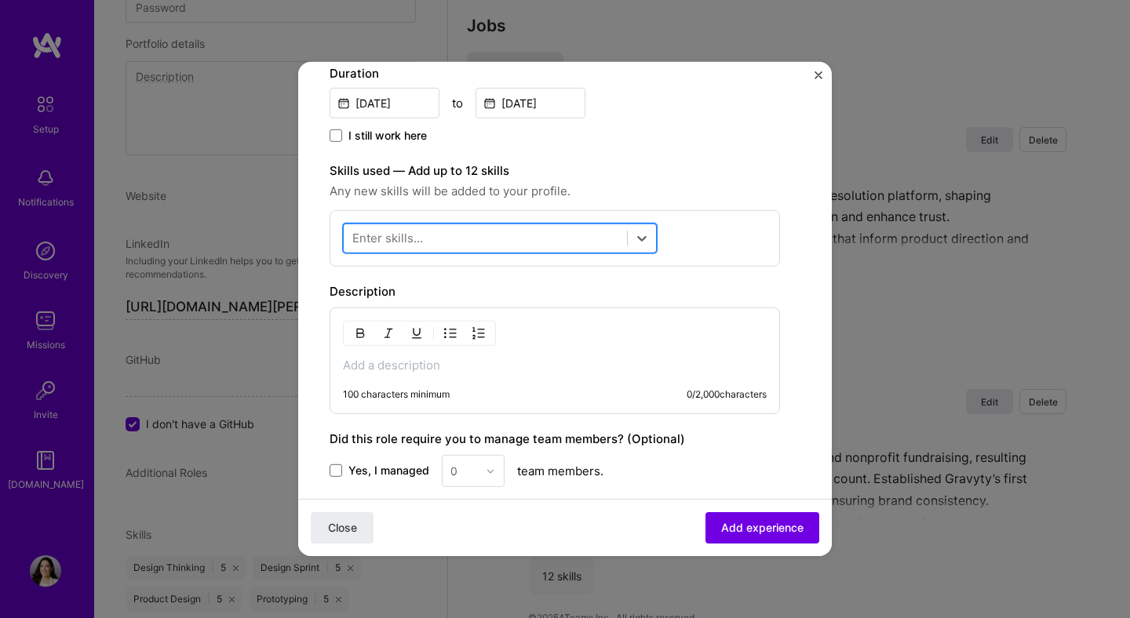
click at [464, 237] on div at bounding box center [485, 238] width 283 height 26
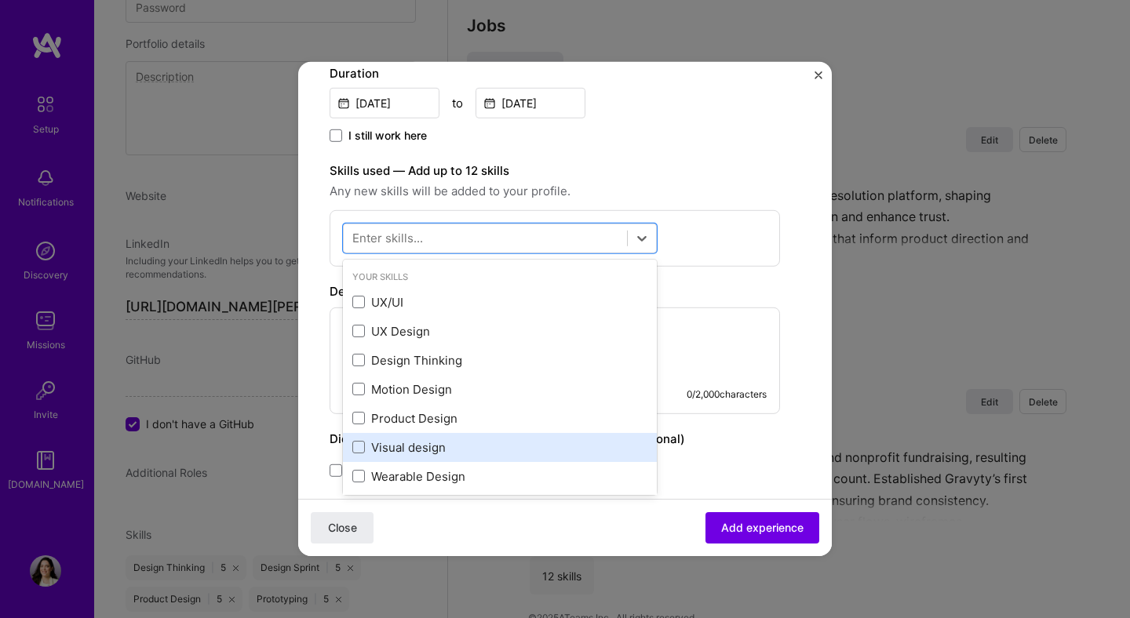
click at [430, 456] on div "Visual design" at bounding box center [499, 447] width 295 height 16
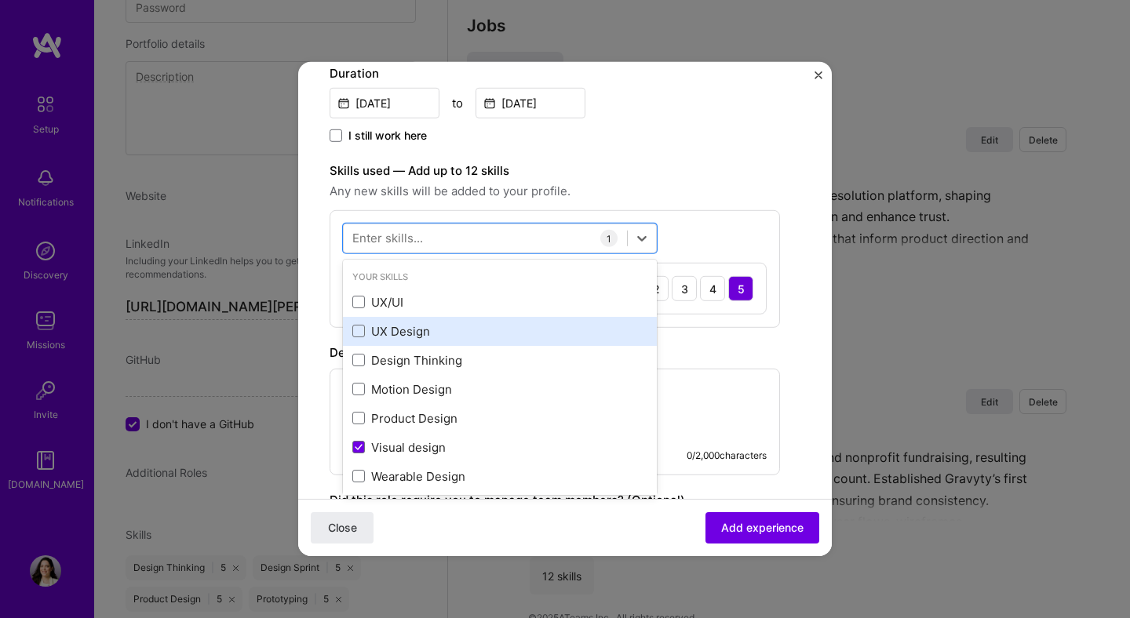
click at [436, 329] on div "UX Design" at bounding box center [499, 331] width 295 height 16
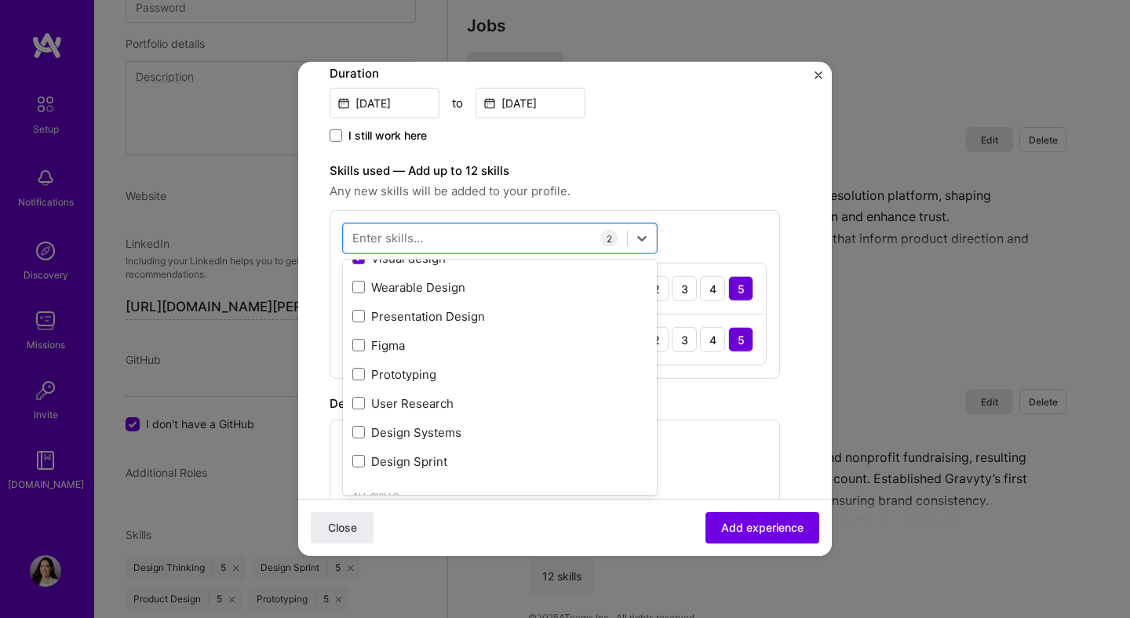
scroll to position [215, 0]
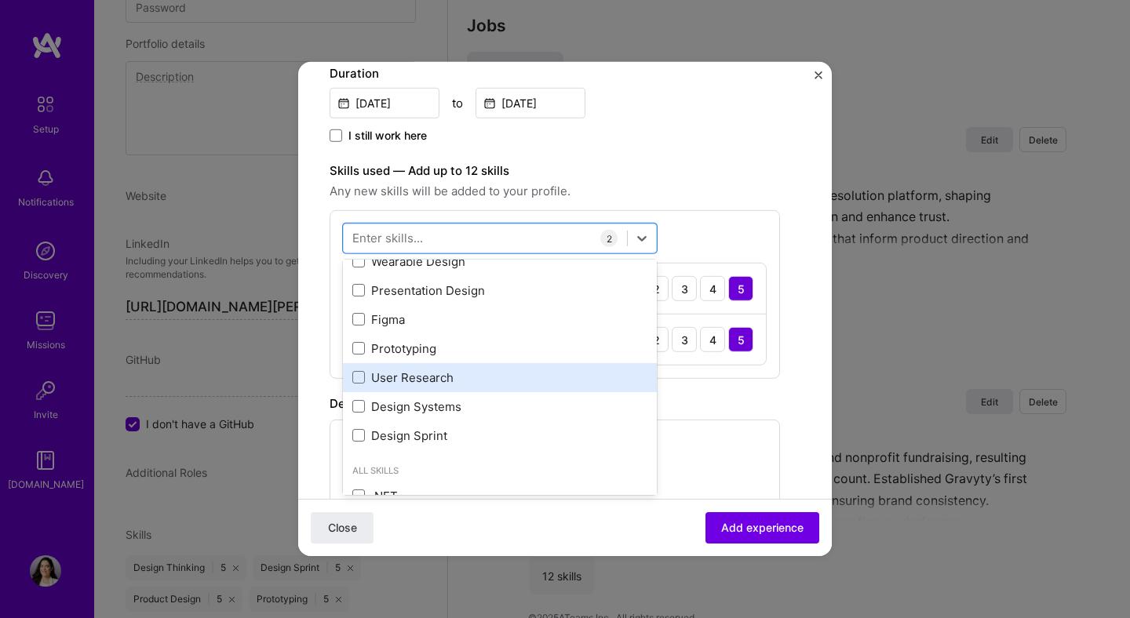
click at [482, 375] on div "User Research" at bounding box center [499, 377] width 295 height 16
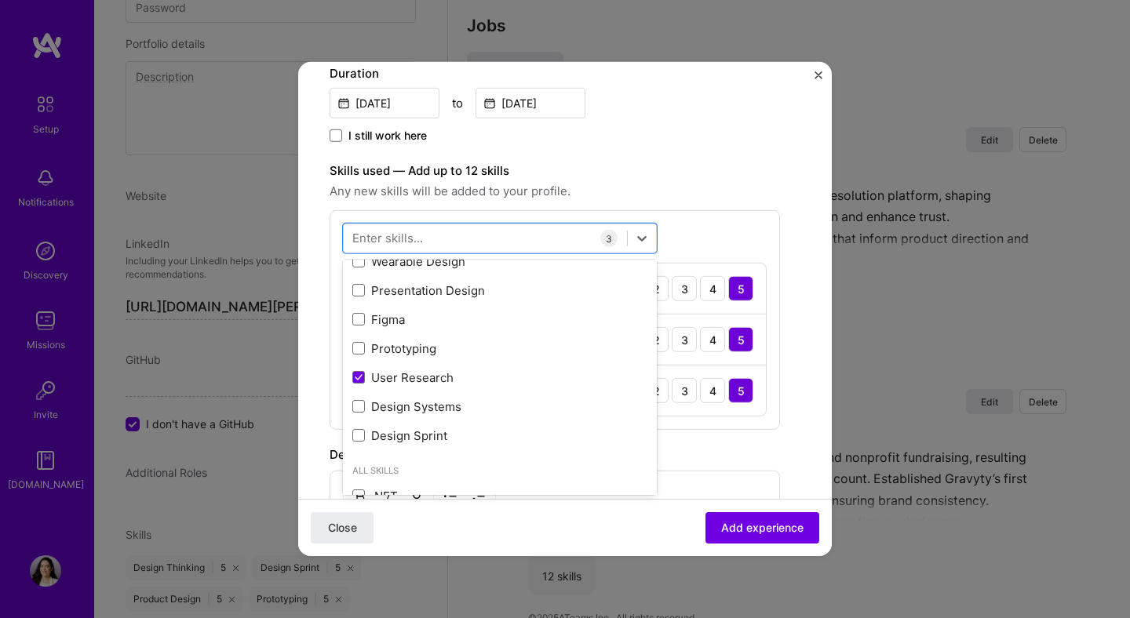
click at [762, 200] on span "Any new skills will be added to your profile." at bounding box center [554, 191] width 450 height 19
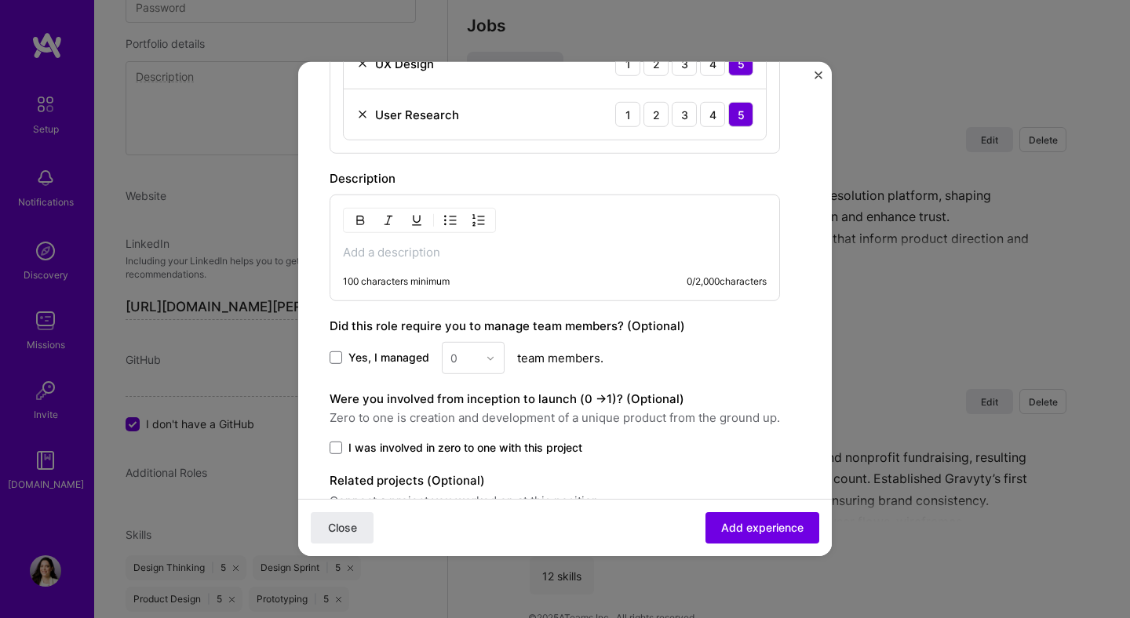
scroll to position [676, 0]
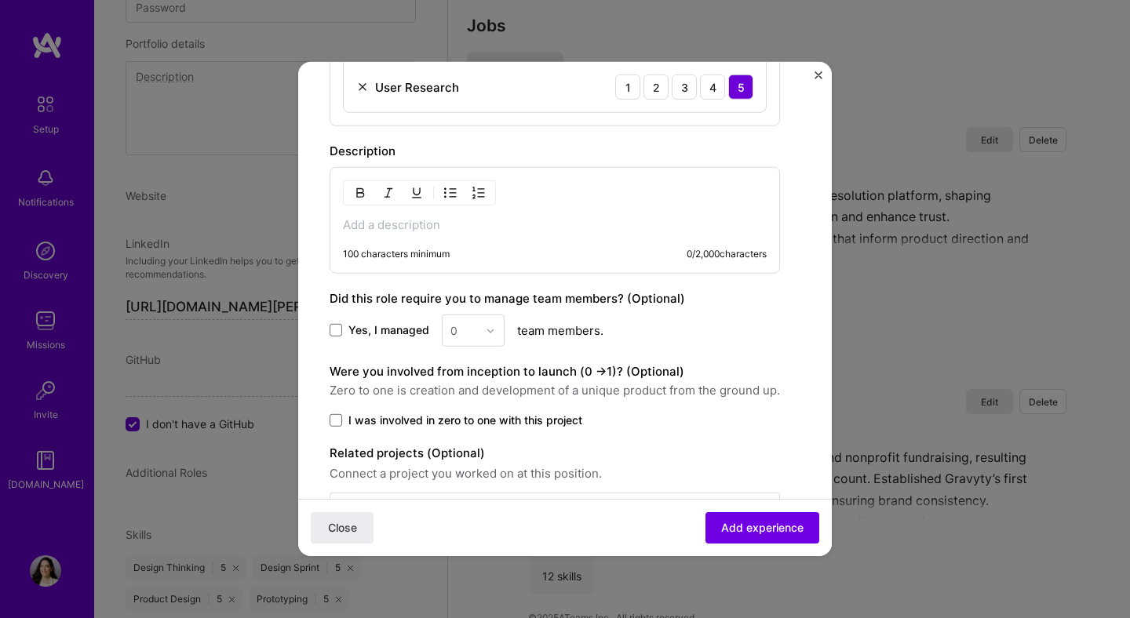
click at [468, 224] on p at bounding box center [555, 225] width 424 height 16
click at [335, 331] on span at bounding box center [335, 330] width 13 height 13
click at [0, 0] on input "Yes, I managed" at bounding box center [0, 0] width 0 height 0
click at [453, 333] on div "0" at bounding box center [453, 330] width 7 height 16
click at [459, 421] on div "3" at bounding box center [472, 430] width 53 height 29
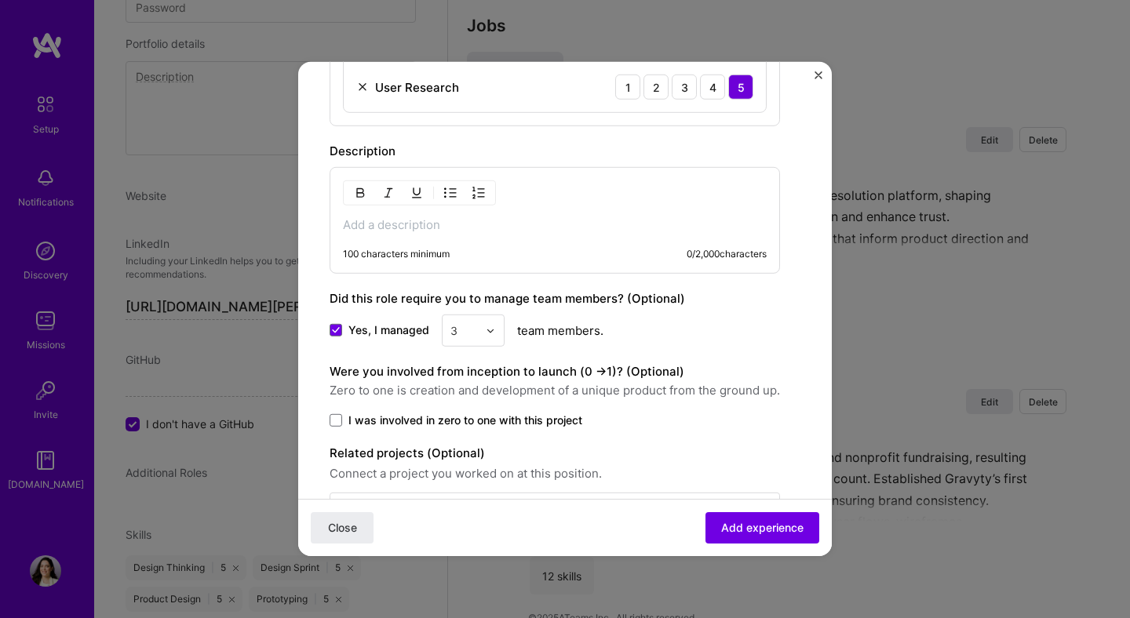
click at [419, 229] on p at bounding box center [555, 225] width 424 height 16
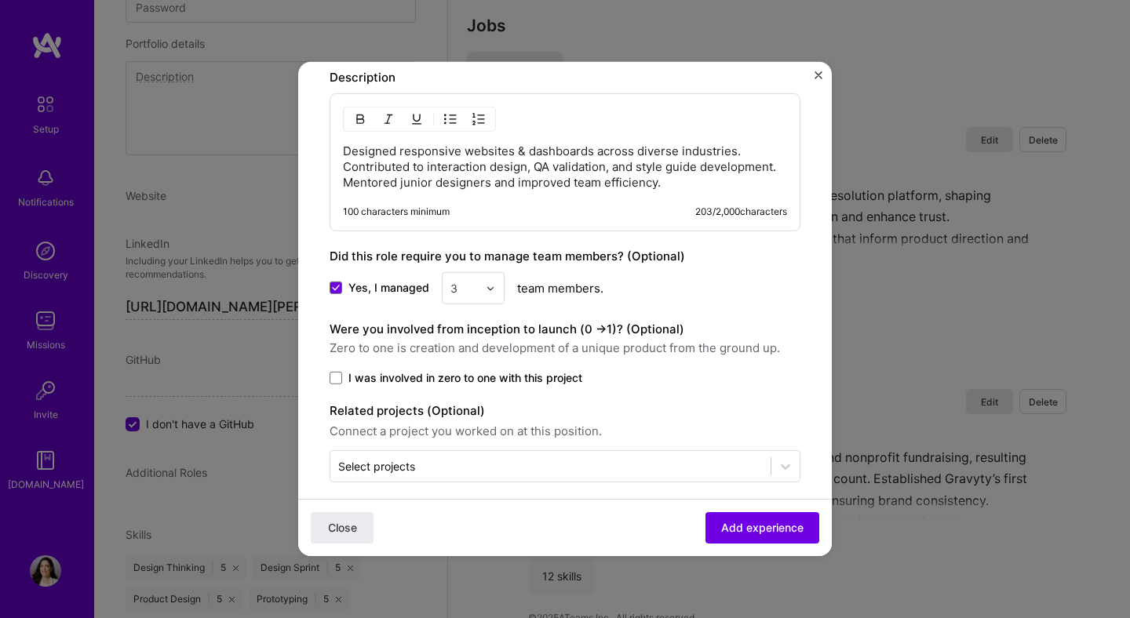
scroll to position [765, 0]
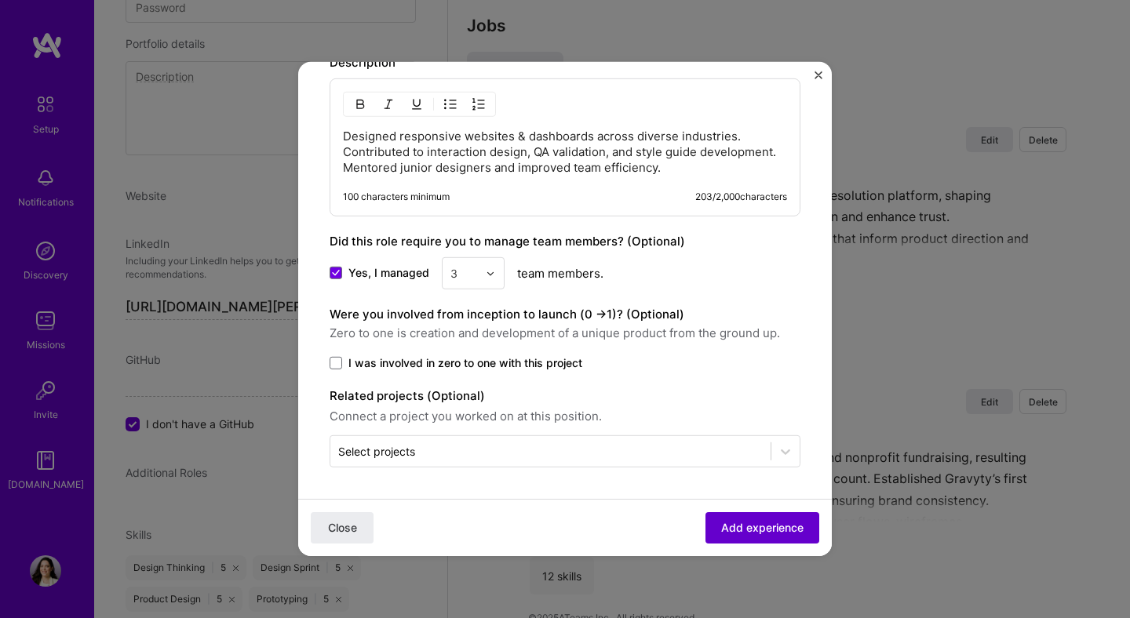
click at [766, 528] on span "Add experience" at bounding box center [762, 528] width 82 height 16
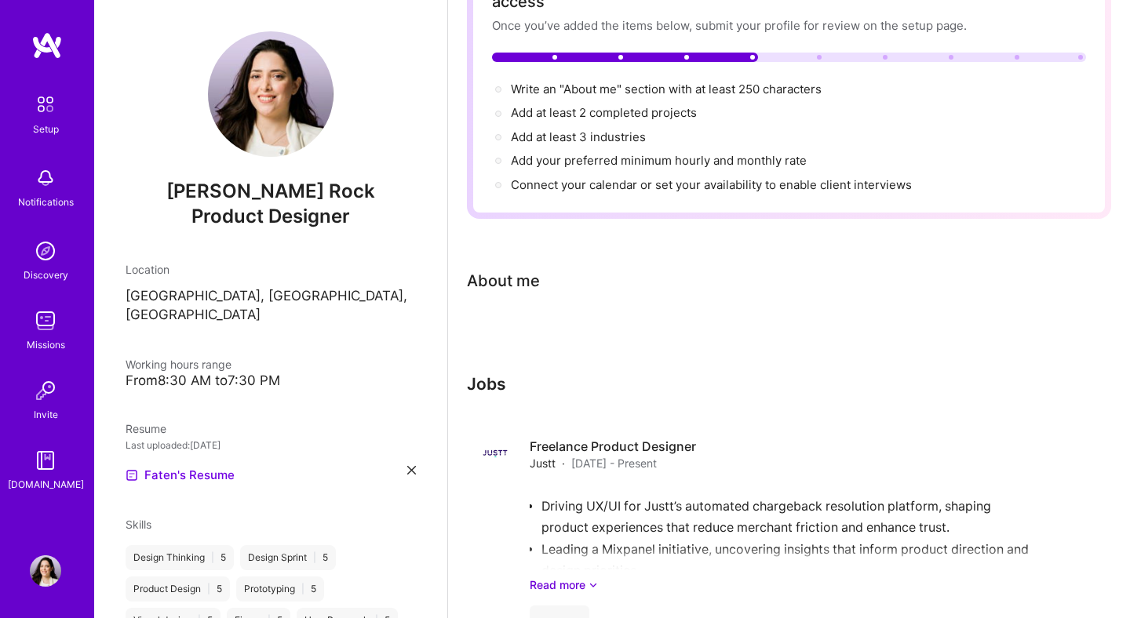
scroll to position [0, 0]
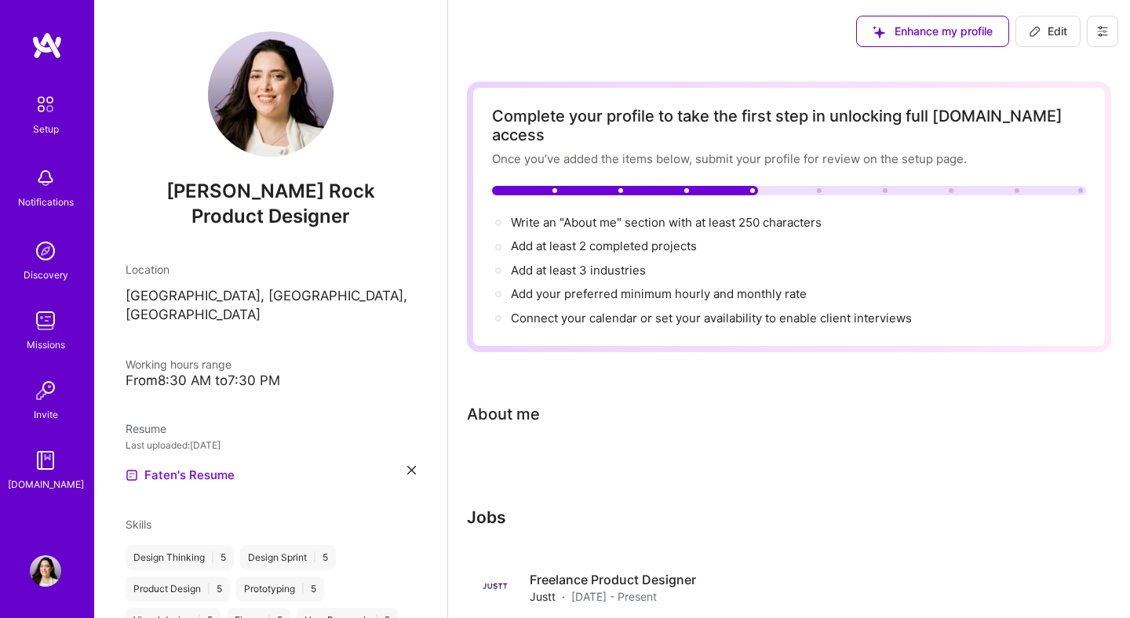
click at [61, 123] on link "Setup" at bounding box center [45, 112] width 97 height 49
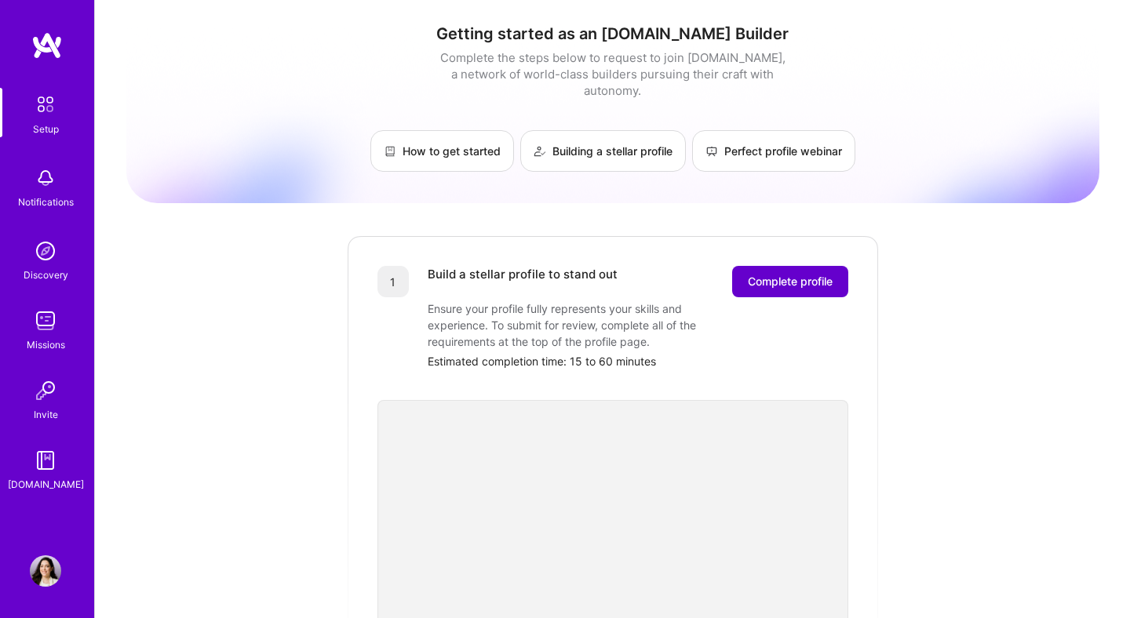
click at [799, 274] on span "Complete profile" at bounding box center [790, 282] width 85 height 16
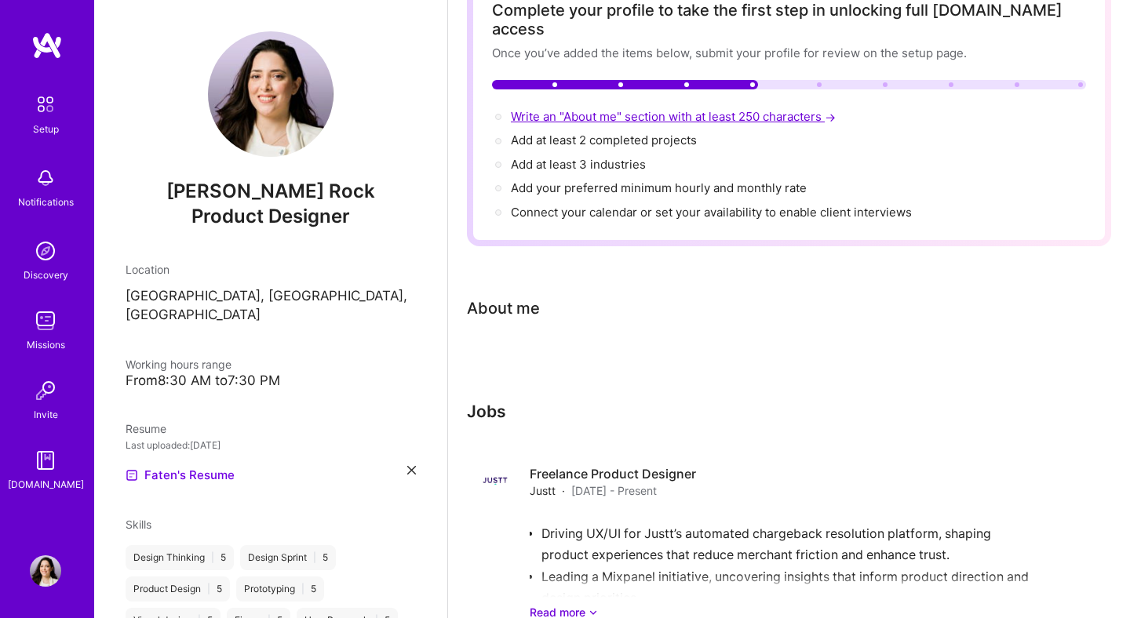
click at [663, 109] on span "Write an "About me" section with at least 250 characters →" at bounding box center [675, 116] width 328 height 15
select select "US"
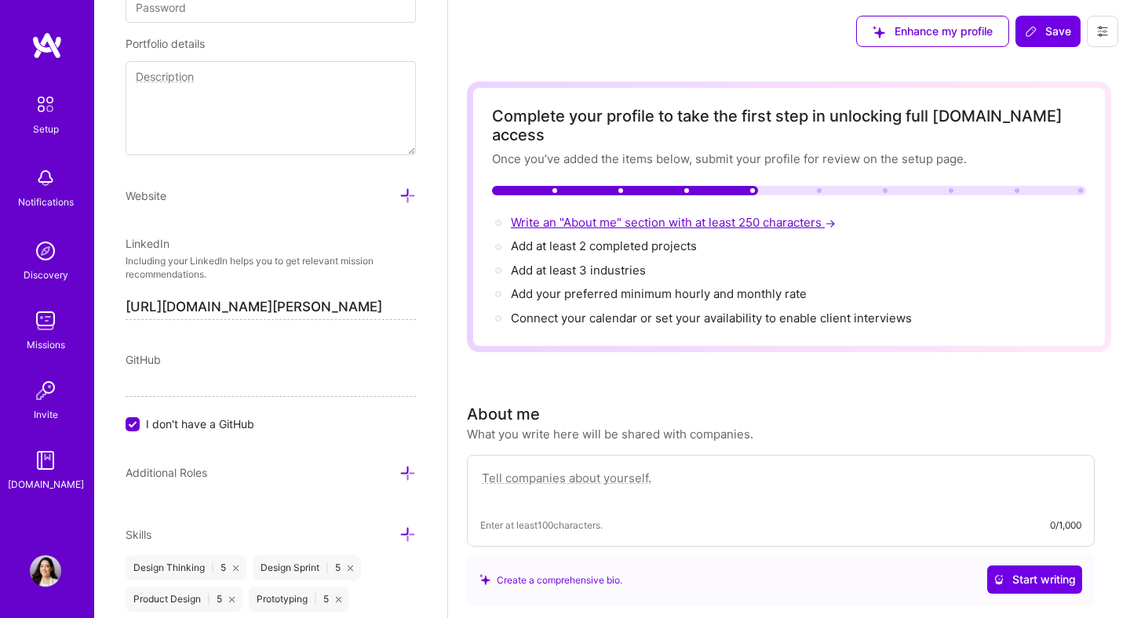
click at [657, 215] on span "Write an "About me" section with at least 250 characters →" at bounding box center [675, 222] width 328 height 15
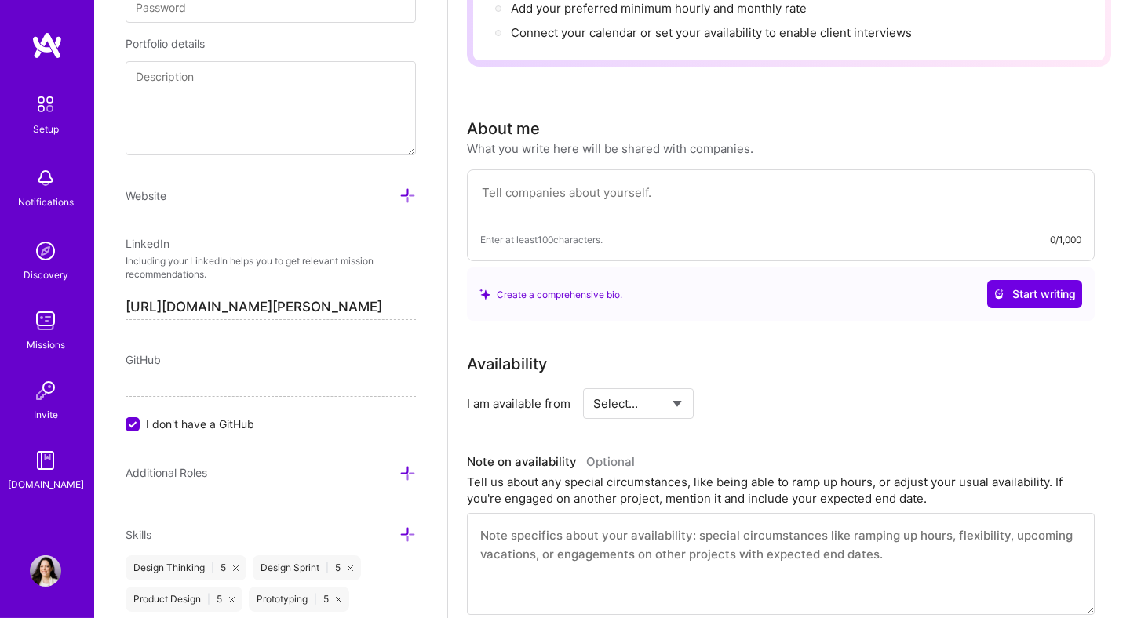
scroll to position [272, 0]
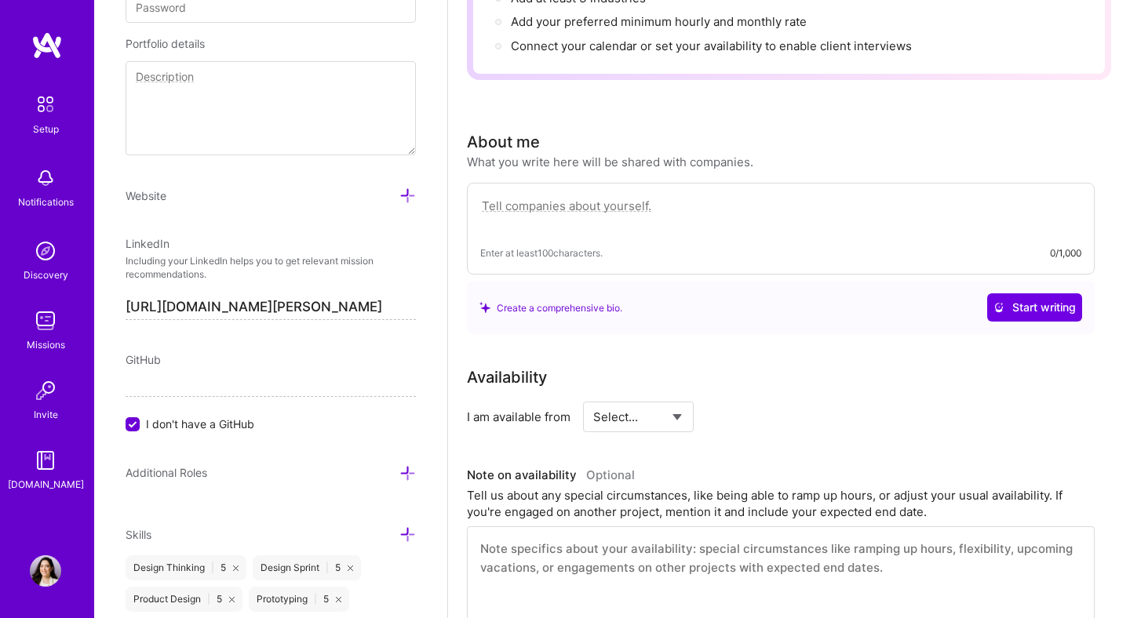
click at [505, 196] on textarea at bounding box center [780, 214] width 601 height 36
paste textarea "I’m a Product Designer with experience in B2B SaaS and B2C products. I apply pr…"
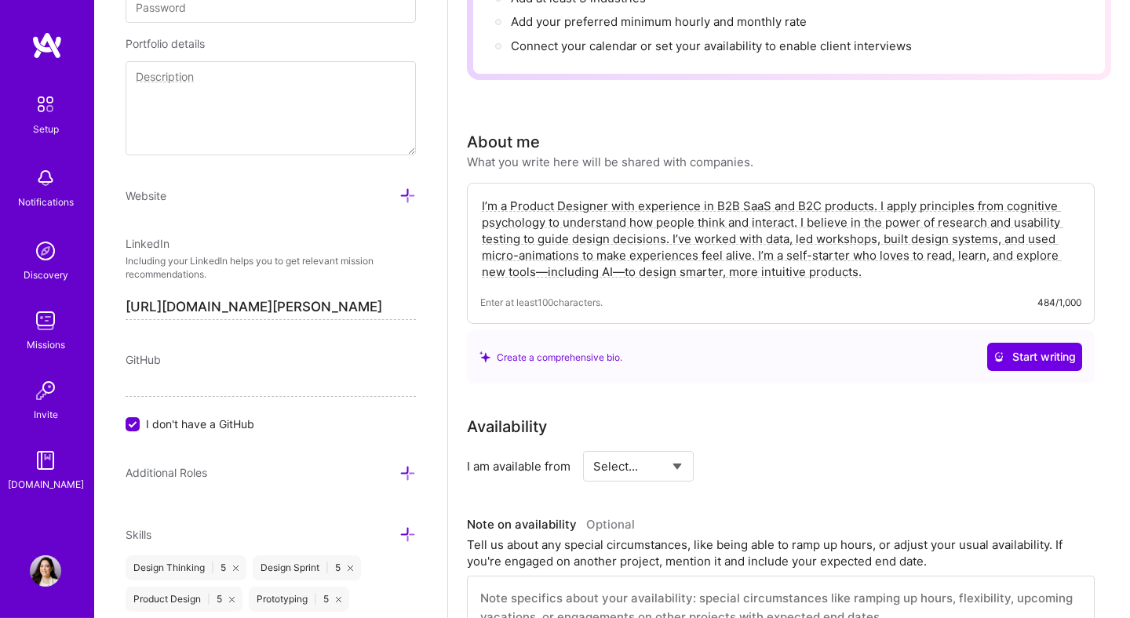
click at [550, 253] on textarea "I’m a Product Designer with experience in B2B SaaS and B2C products. I apply pr…" at bounding box center [780, 239] width 601 height 86
click at [545, 253] on textarea "I’m a Product Designer with experience in B2B SaaS and B2C products. I apply pr…" at bounding box center [780, 239] width 601 height 86
type textarea "I’m a Product Designer with experience in B2B SaaS and B2C products. I apply pr…"
click at [1048, 349] on button "Start writing" at bounding box center [1034, 357] width 95 height 28
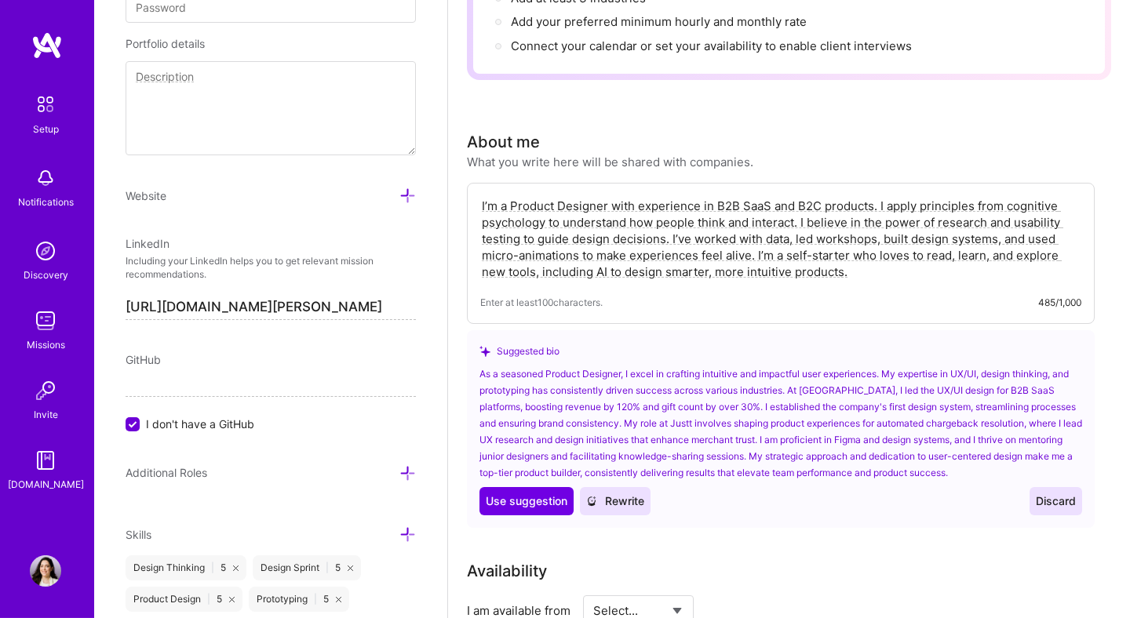
click at [1050, 493] on span "Discard" at bounding box center [1055, 501] width 40 height 16
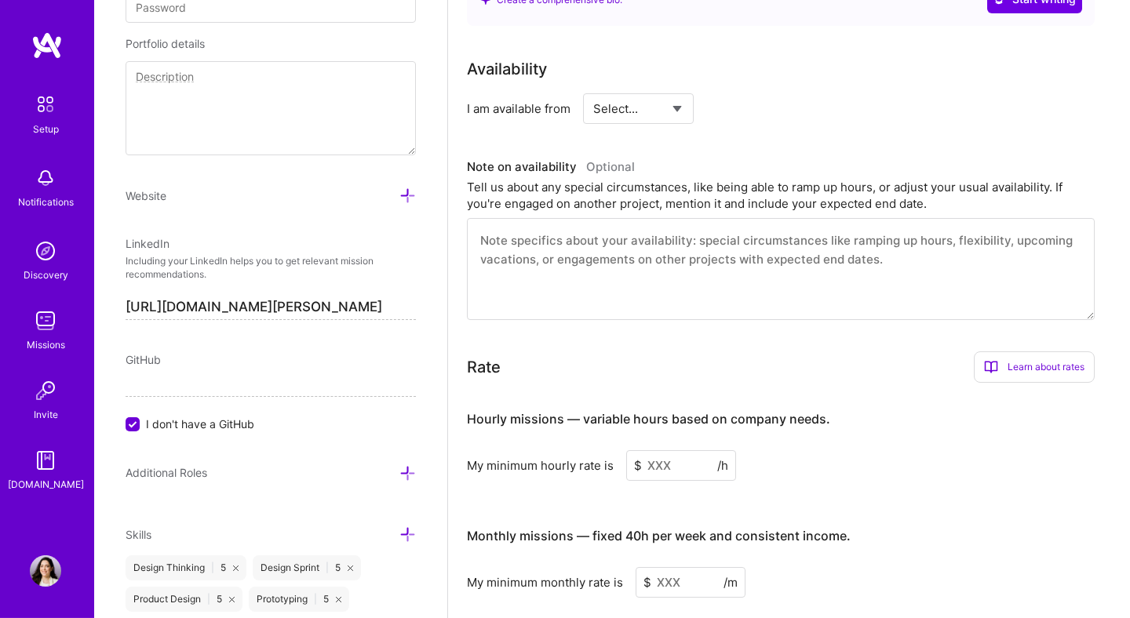
scroll to position [667, 0]
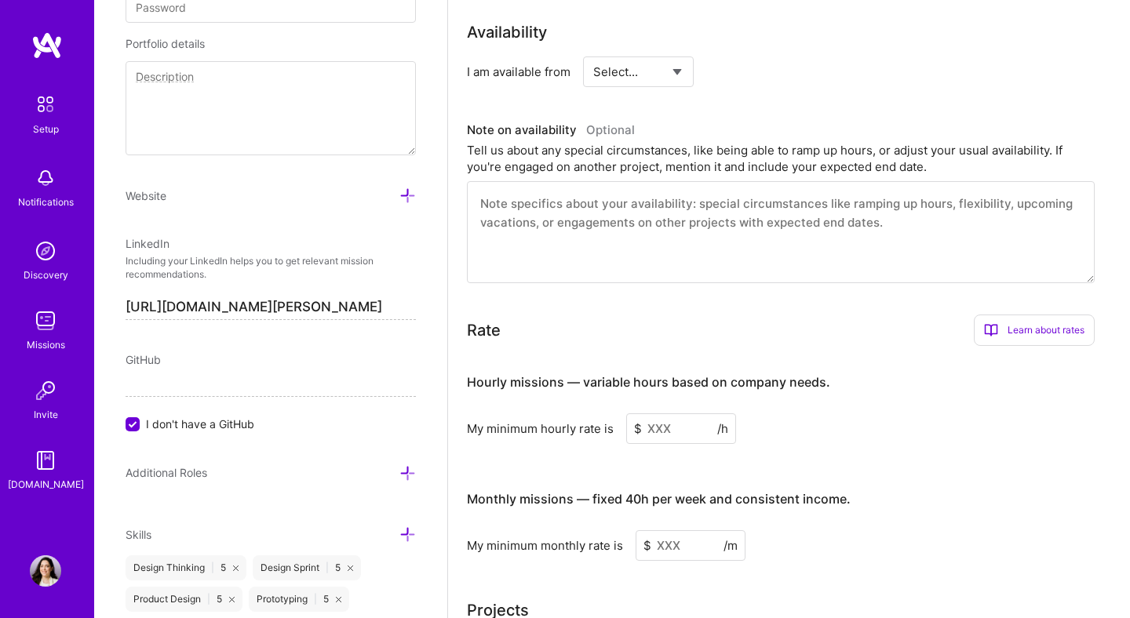
click at [821, 223] on textarea at bounding box center [781, 232] width 628 height 102
paste textarea "I’m currently available to start immediately and open to both part-time and [DE…"
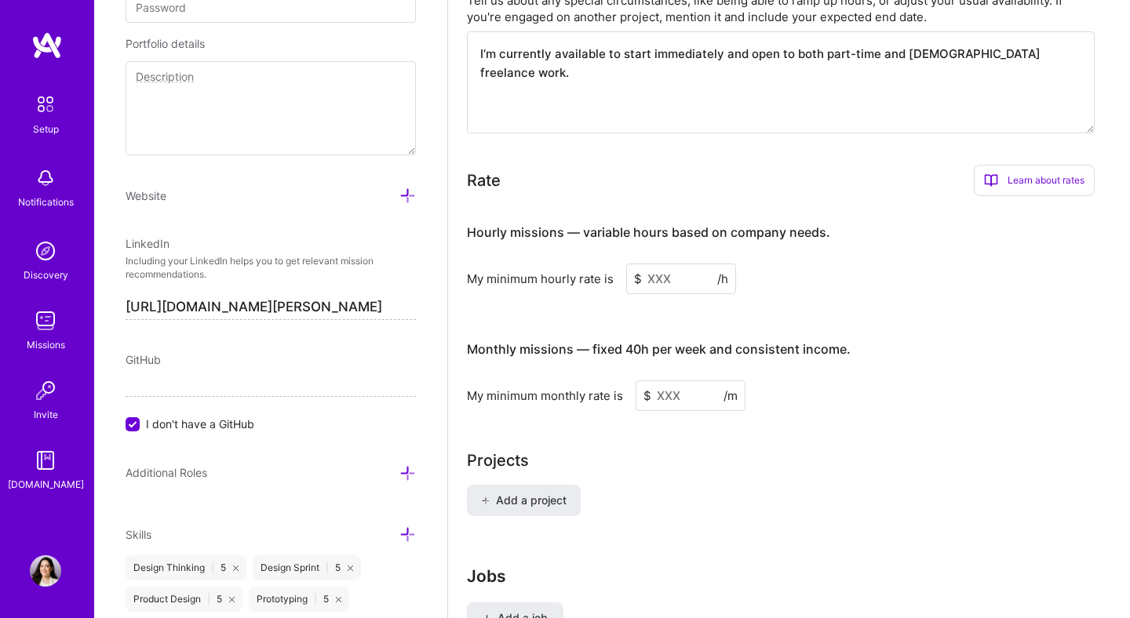
scroll to position [839, 0]
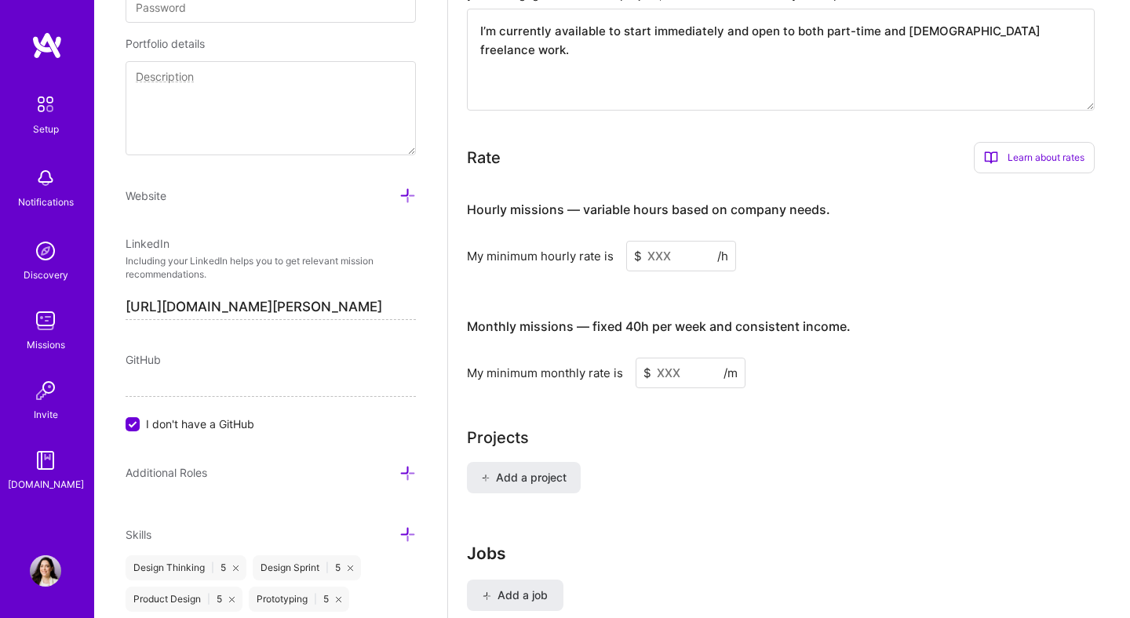
type textarea "I’m currently available to start immediately and open to both part-time and [DE…"
click at [660, 241] on input at bounding box center [681, 256] width 110 height 31
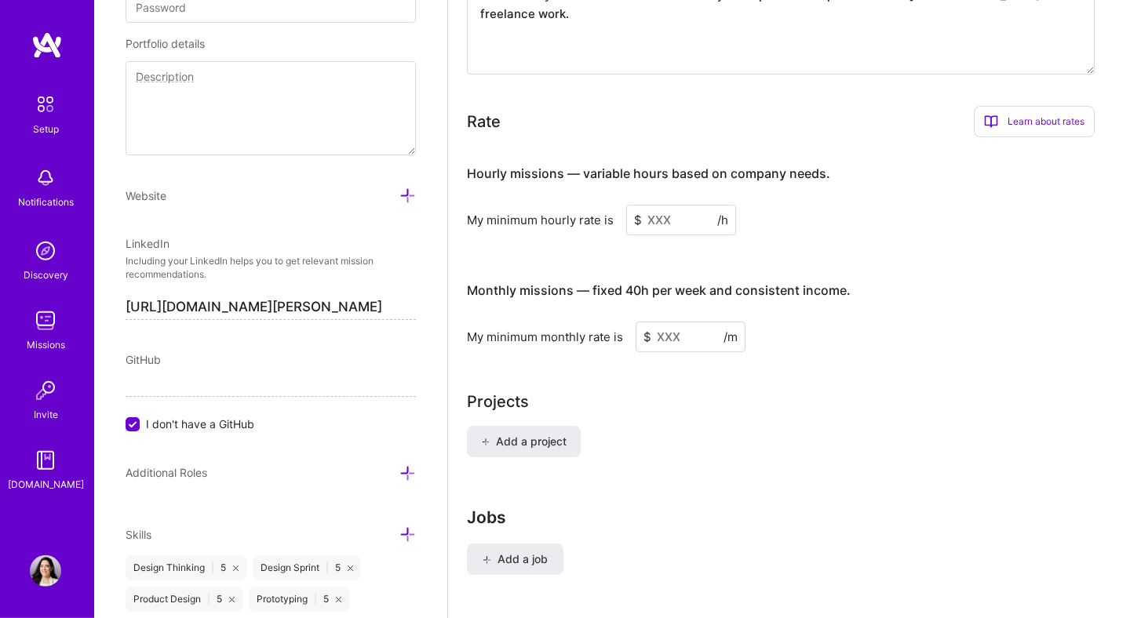
scroll to position [873, 0]
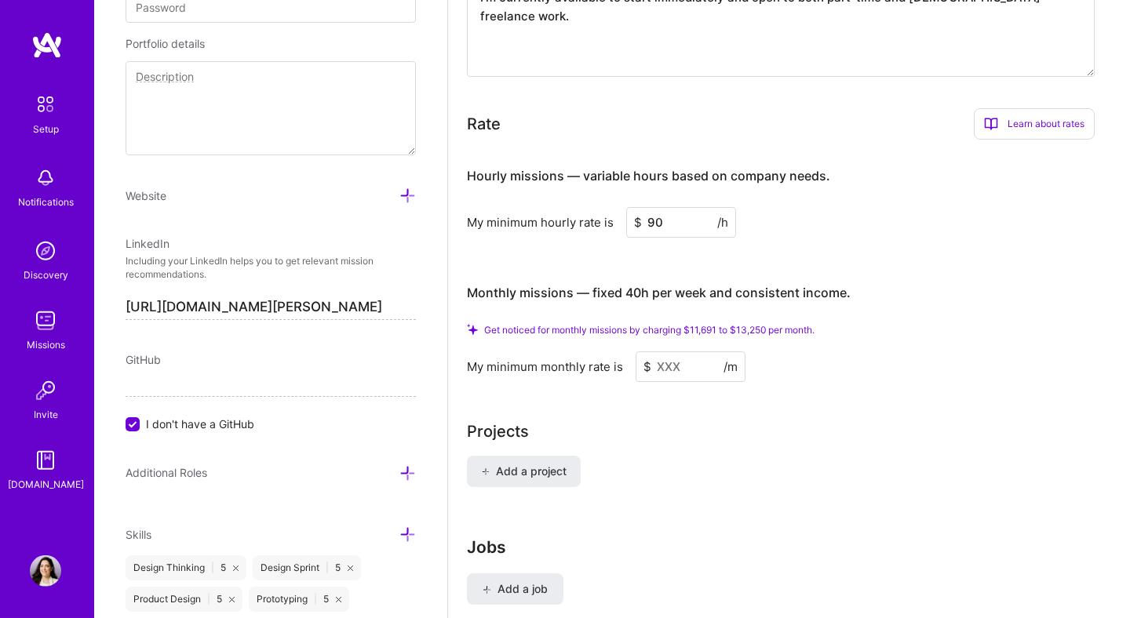
type input "90"
click at [665, 358] on input at bounding box center [690, 366] width 110 height 31
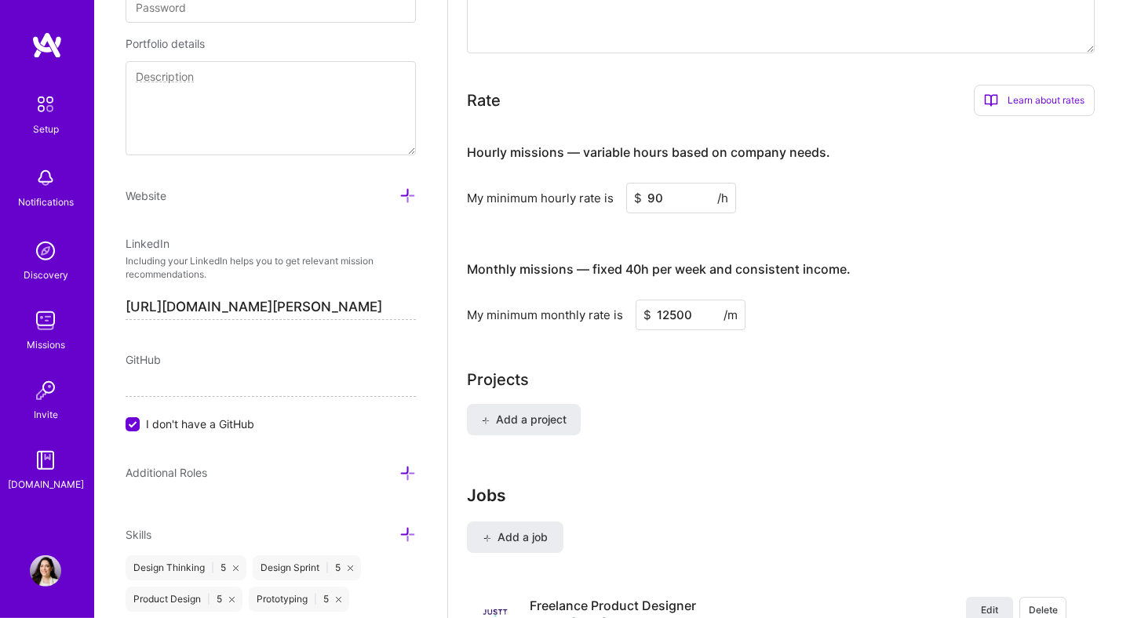
type input "12500"
click at [688, 416] on div "Add a project" at bounding box center [789, 429] width 644 height 50
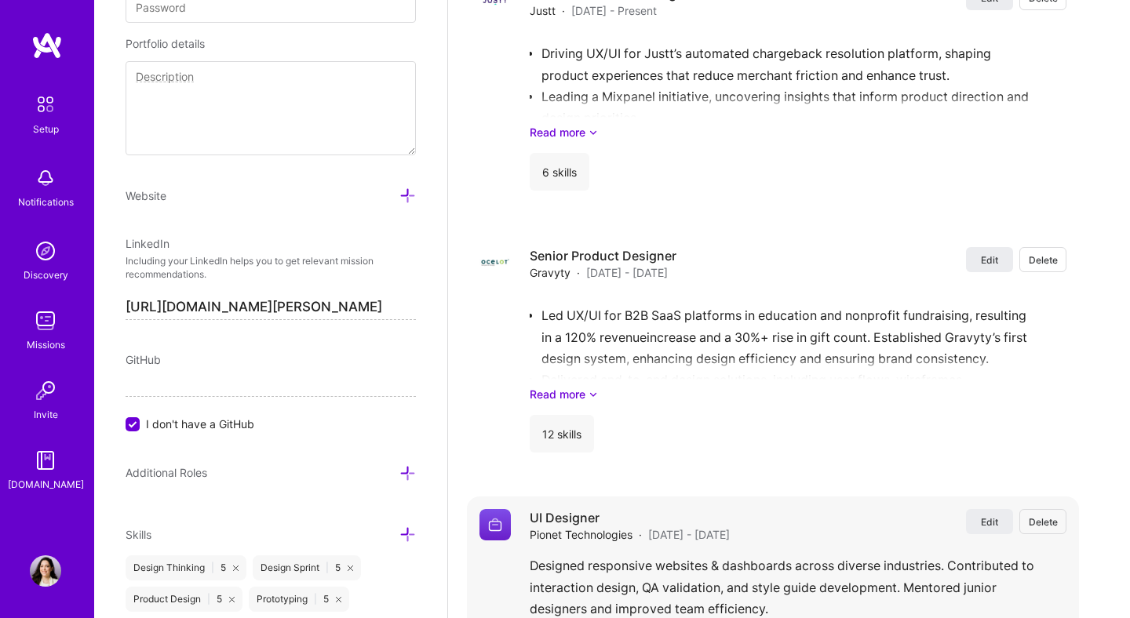
scroll to position [1223, 0]
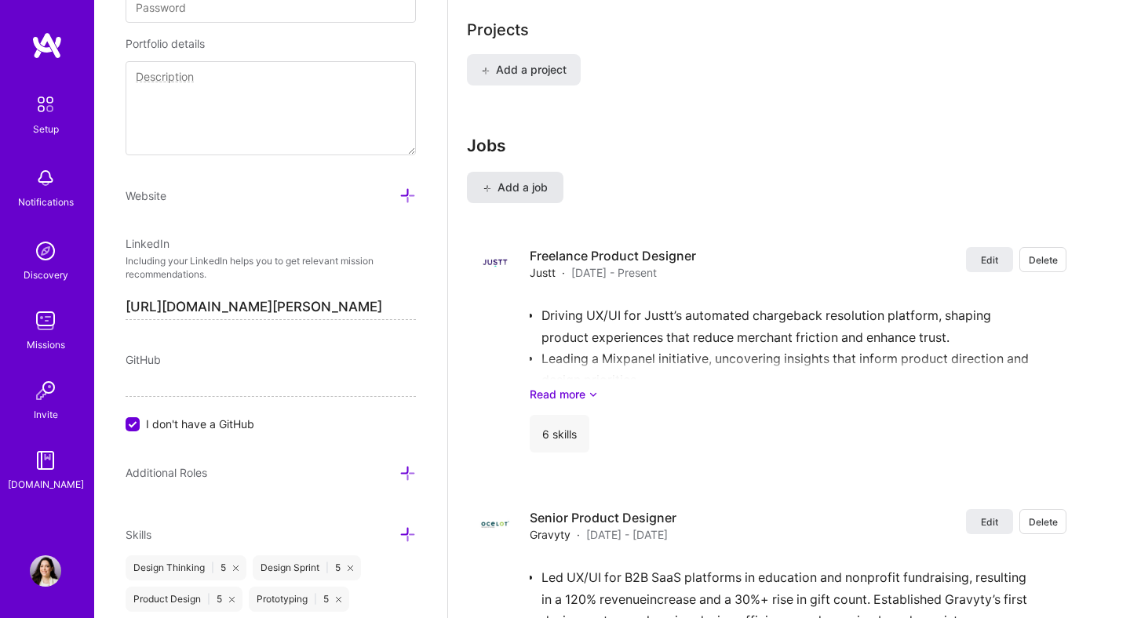
click at [495, 180] on span "Add a job" at bounding box center [514, 188] width 65 height 16
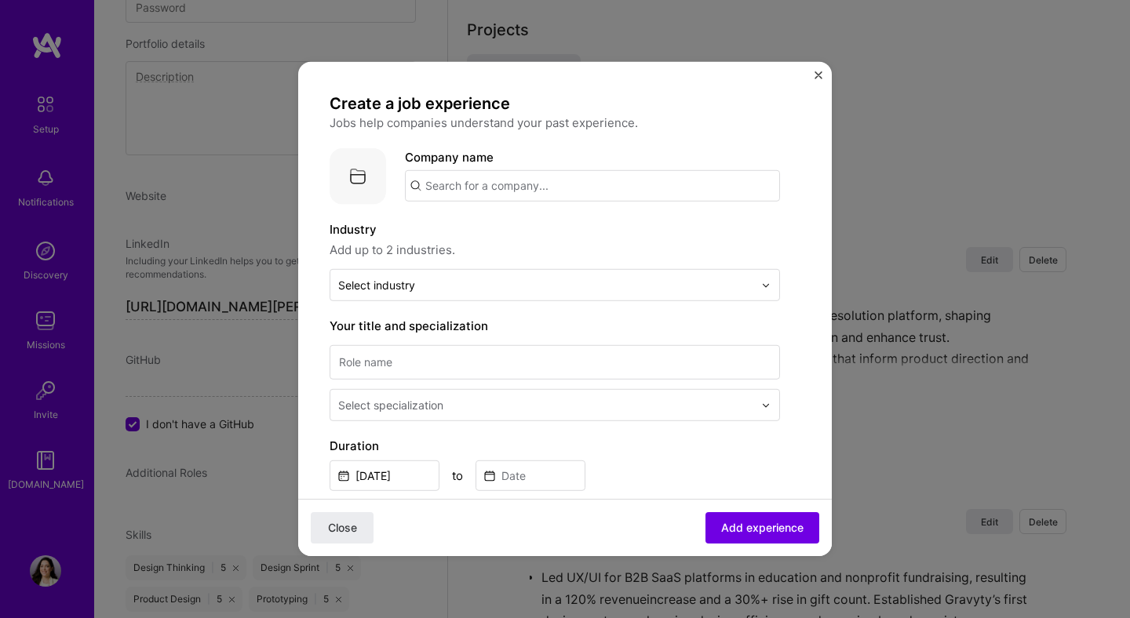
click at [481, 195] on input "text" at bounding box center [592, 185] width 375 height 31
click at [486, 227] on span "Salt Security" at bounding box center [487, 225] width 71 height 16
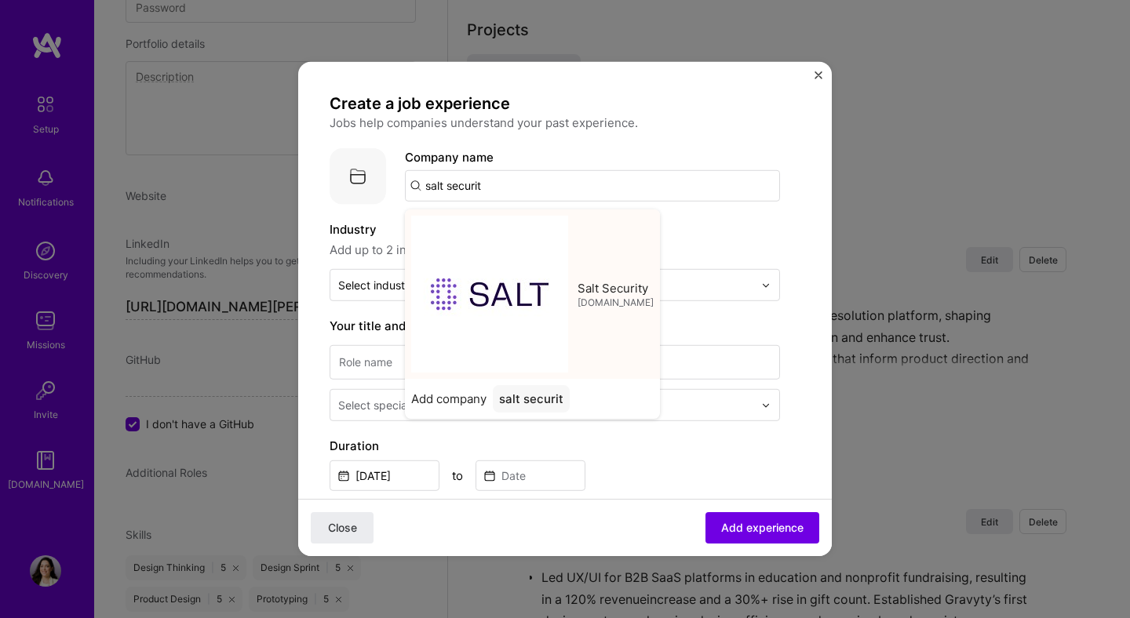
type input "Salt Security"
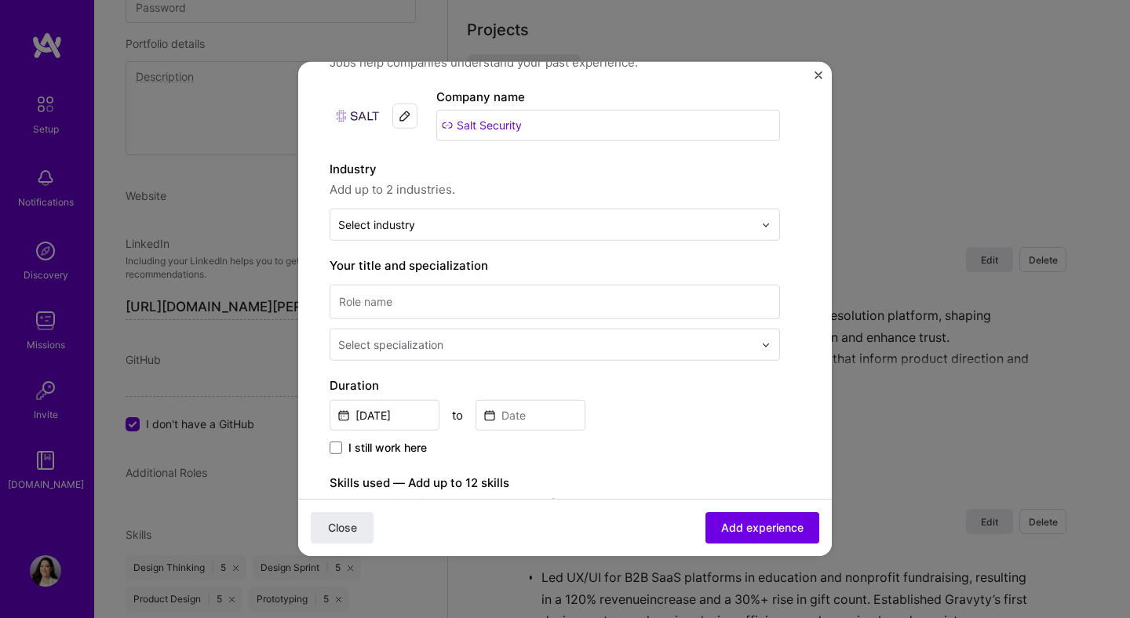
scroll to position [127, 0]
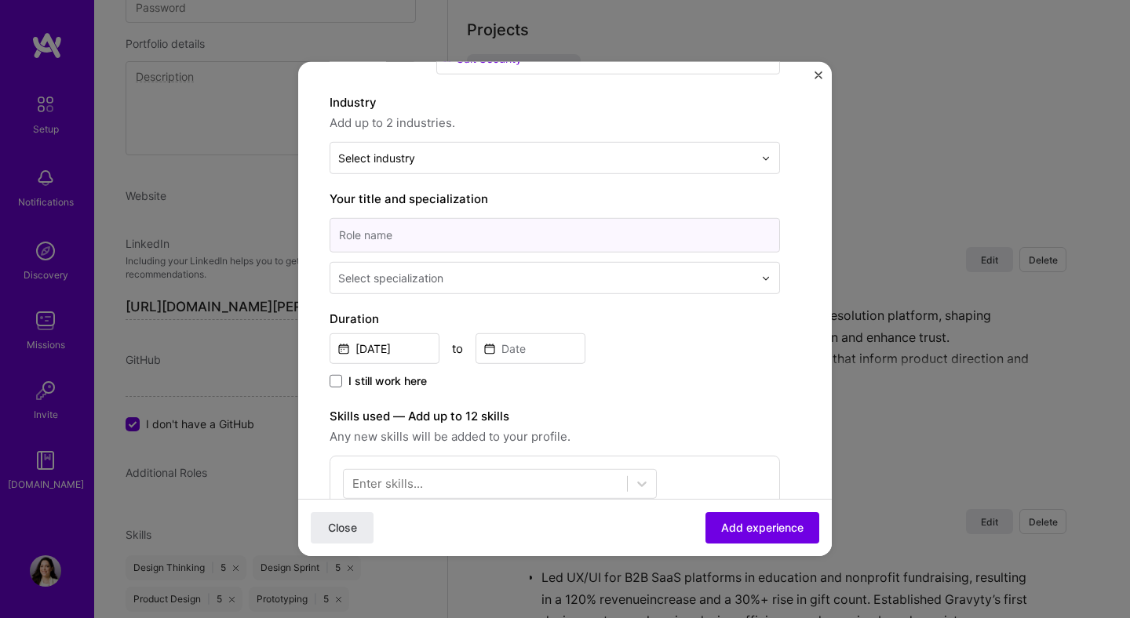
click at [418, 227] on input at bounding box center [554, 235] width 450 height 35
type input "Senior product Designer"
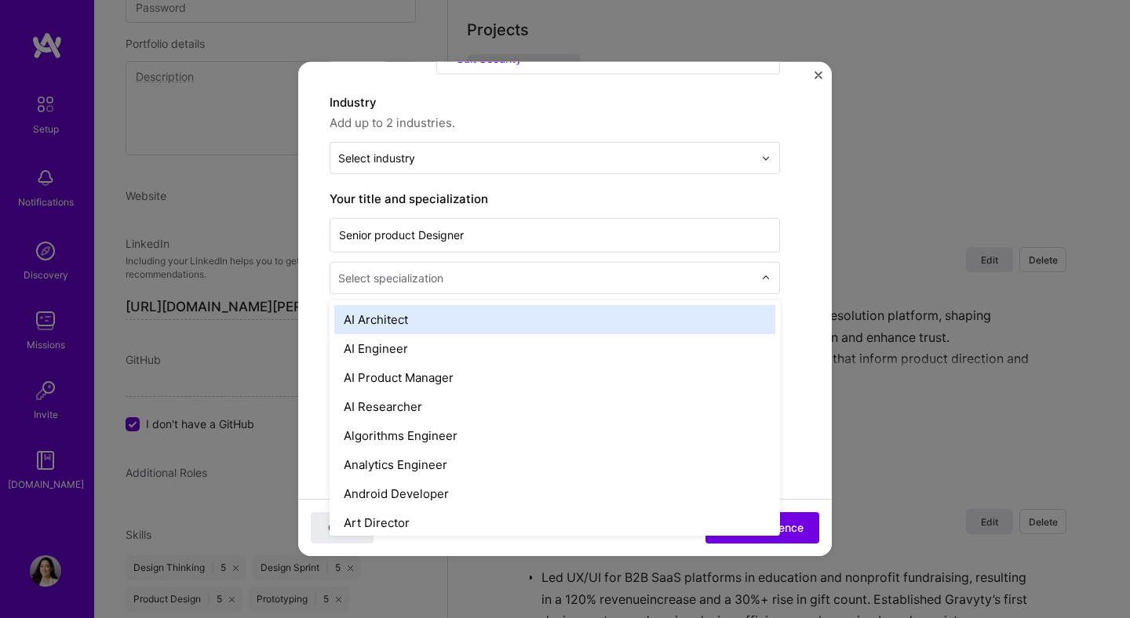
click at [392, 289] on div "Select specialization" at bounding box center [545, 278] width 431 height 31
type input "pro"
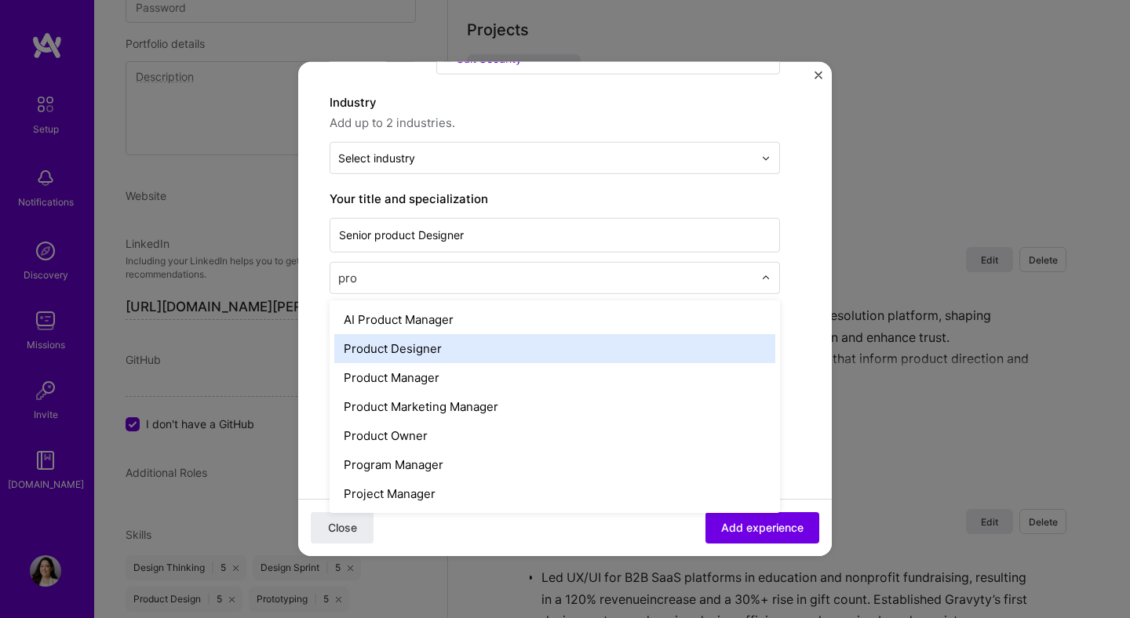
click at [413, 355] on div "Product Designer" at bounding box center [554, 348] width 441 height 29
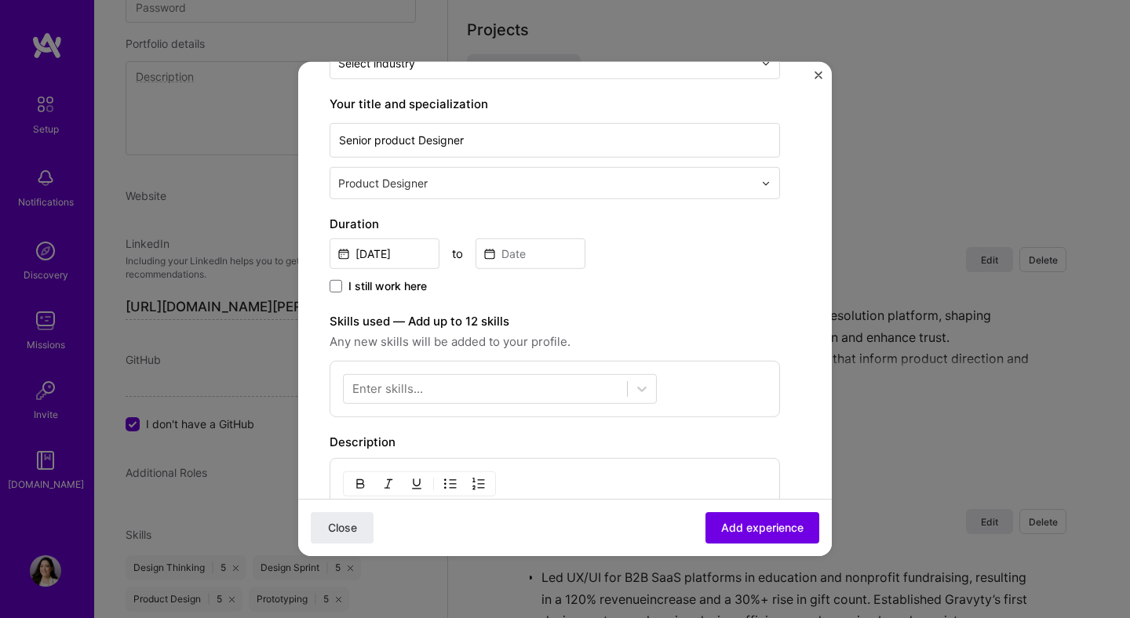
scroll to position [224, 0]
click at [373, 247] on input "[DATE]" at bounding box center [384, 252] width 110 height 31
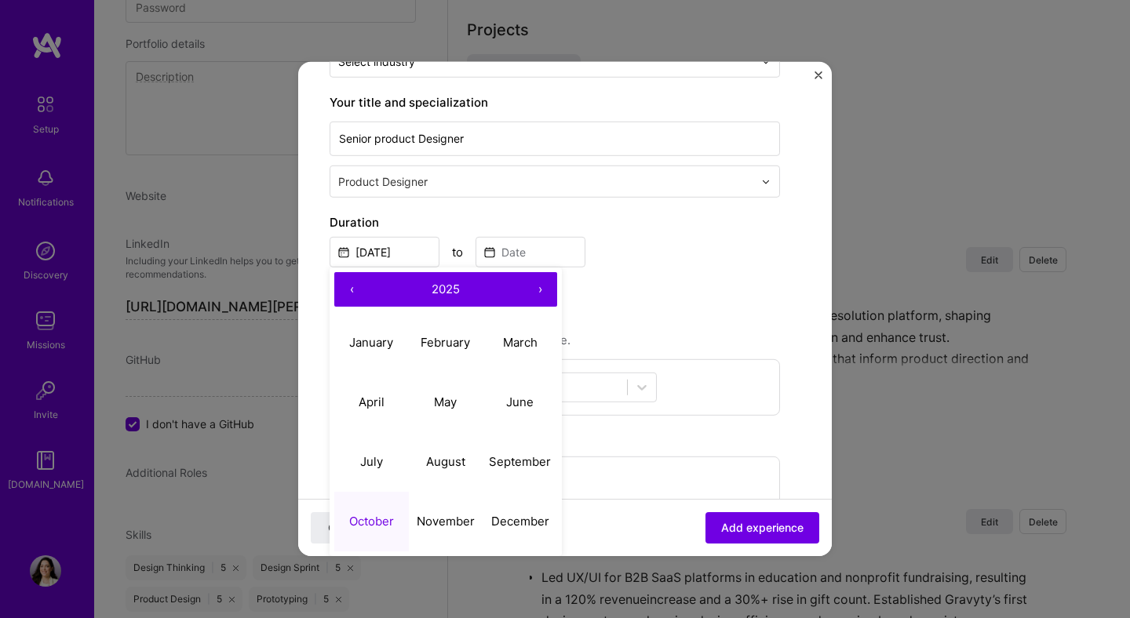
click at [348, 285] on button "‹" at bounding box center [351, 289] width 35 height 35
click at [372, 407] on abbr "April" at bounding box center [371, 401] width 26 height 15
type input "[DATE]"
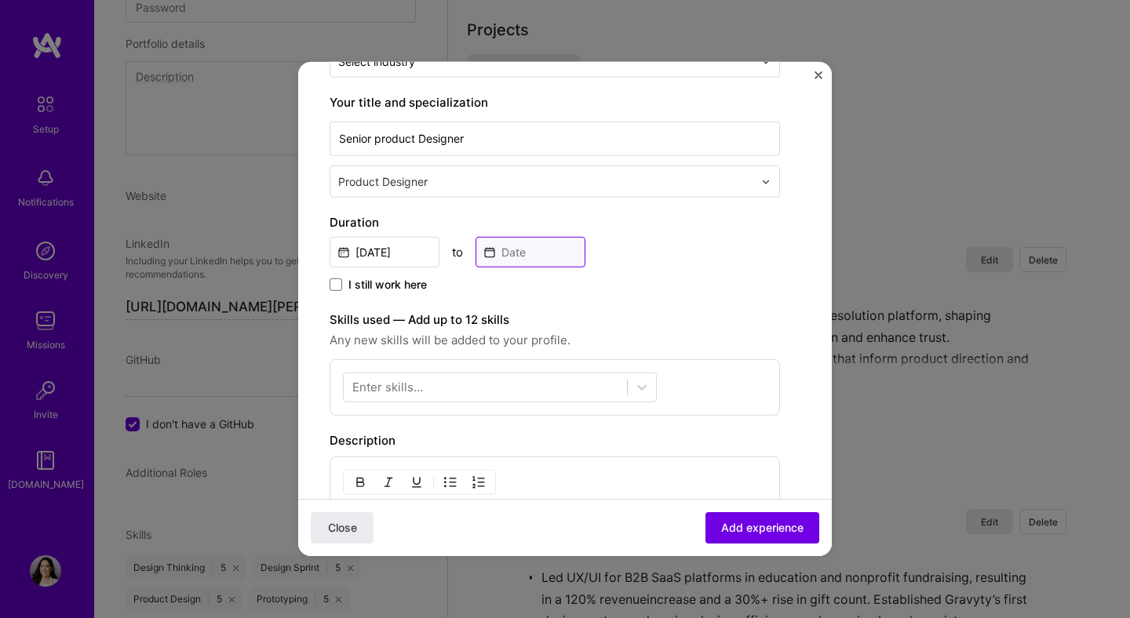
click at [511, 250] on input at bounding box center [530, 252] width 110 height 31
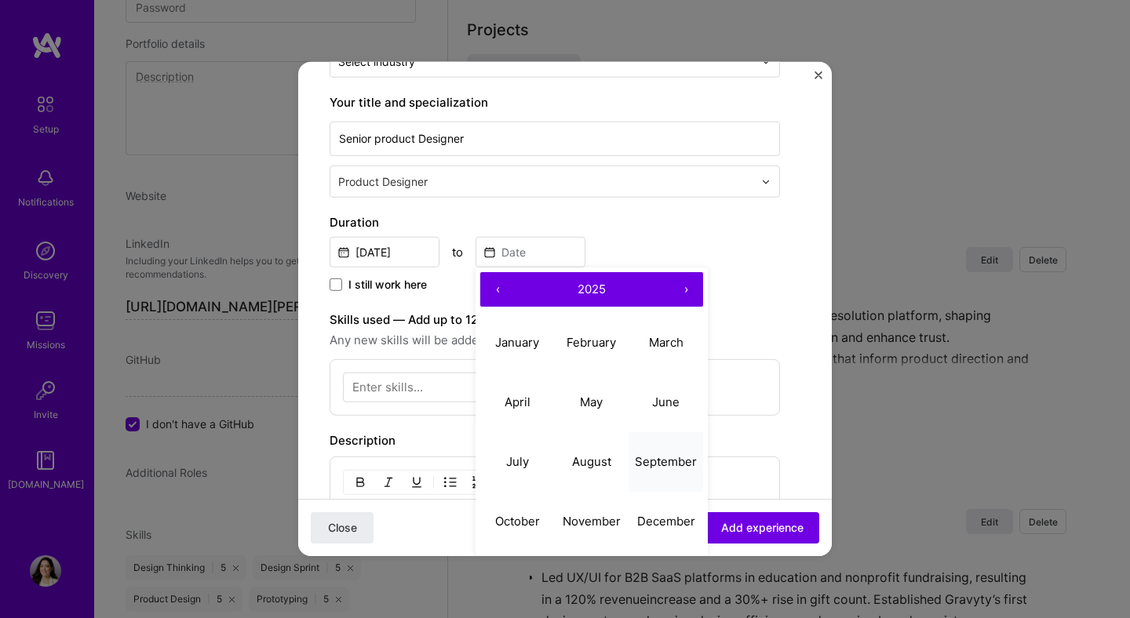
click at [668, 468] on abbr "September" at bounding box center [666, 460] width 62 height 15
type input "[DATE]"
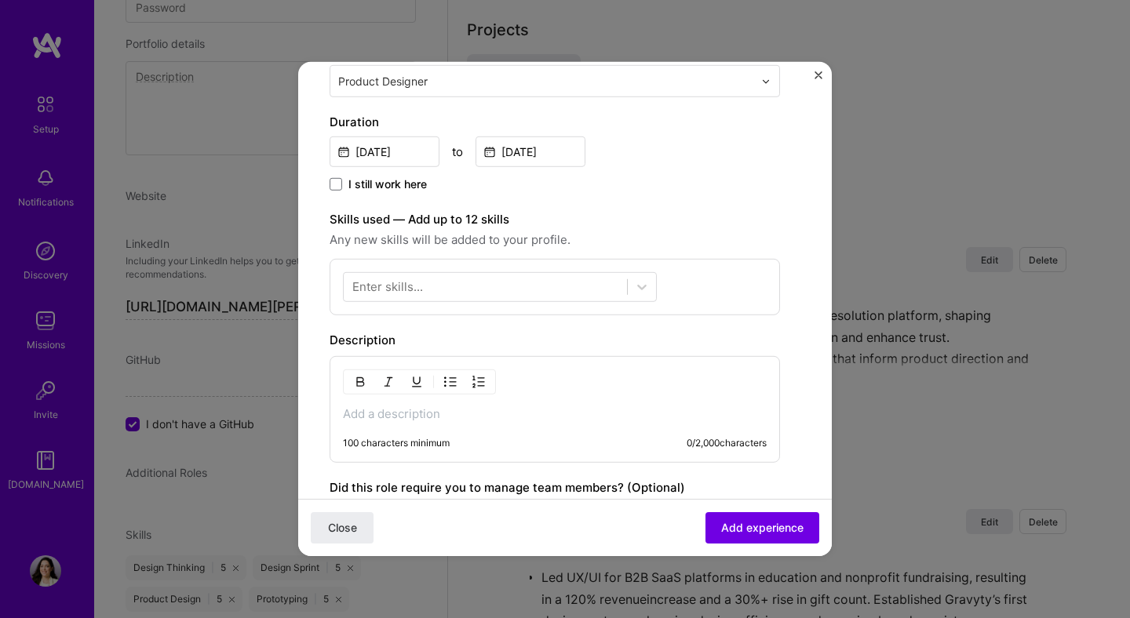
scroll to position [394, 0]
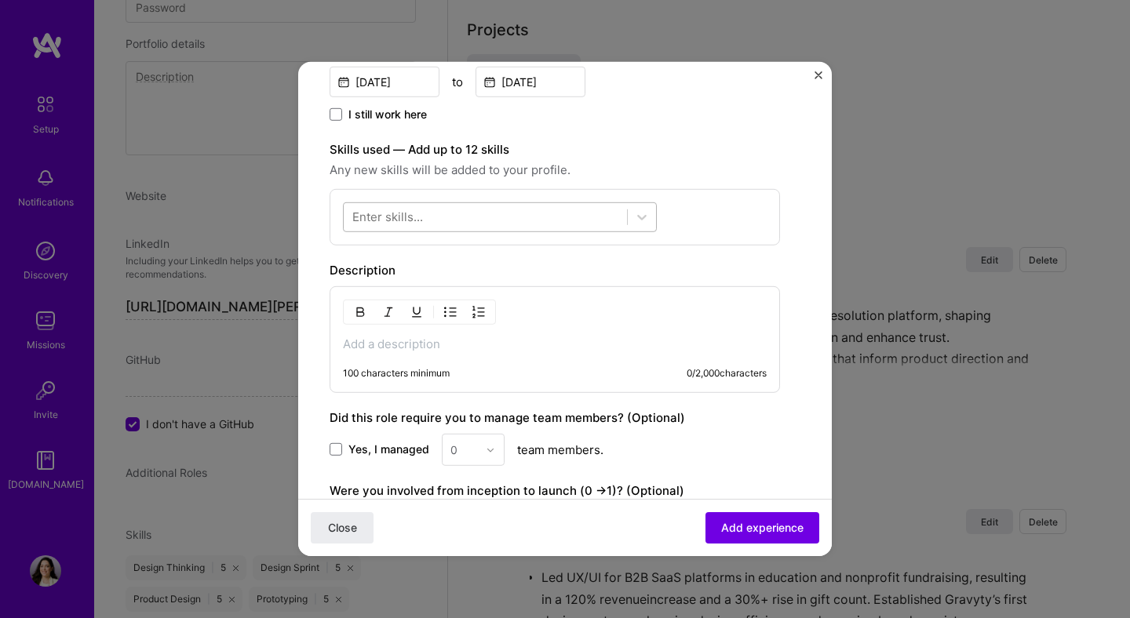
click at [561, 217] on div at bounding box center [485, 217] width 283 height 26
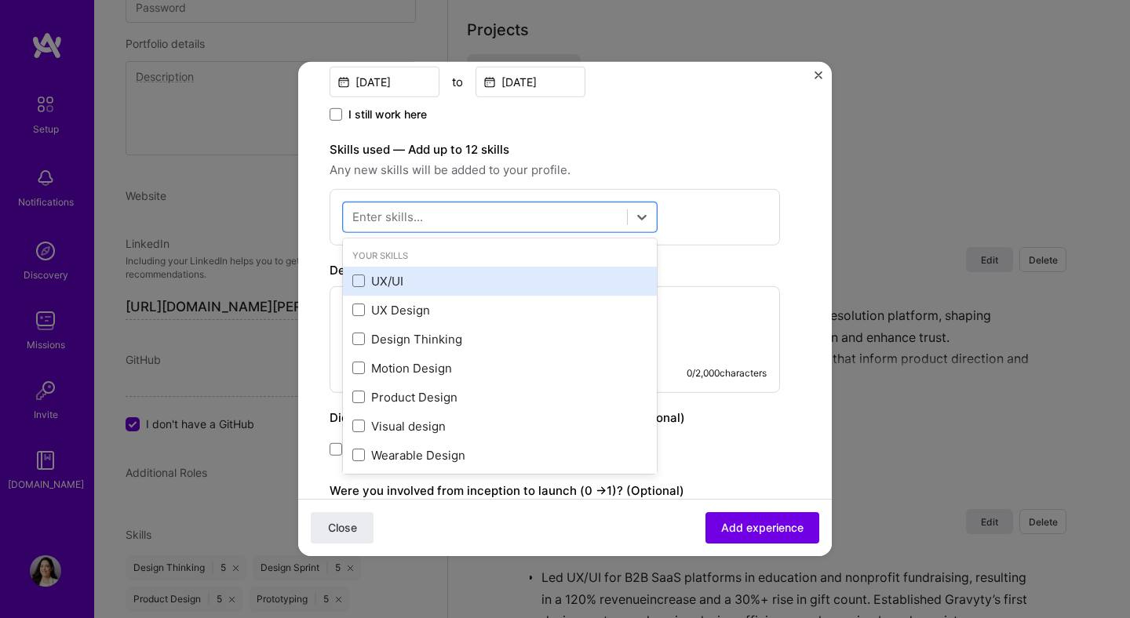
click at [398, 289] on div "UX/UI" at bounding box center [499, 281] width 295 height 16
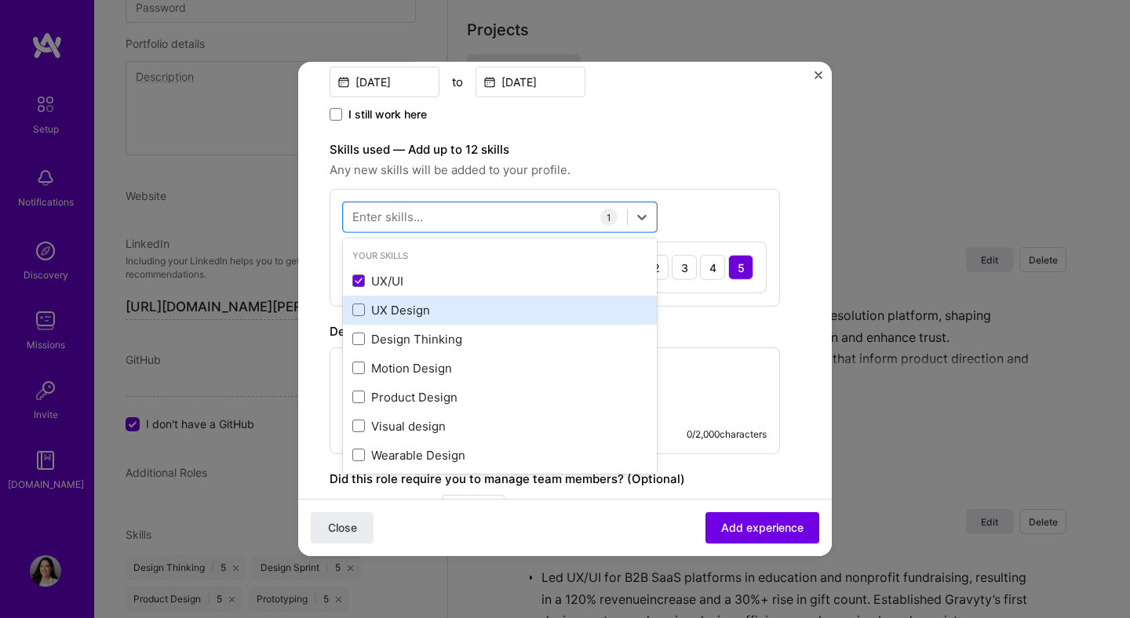
click at [398, 315] on div "UX Design" at bounding box center [499, 310] width 295 height 16
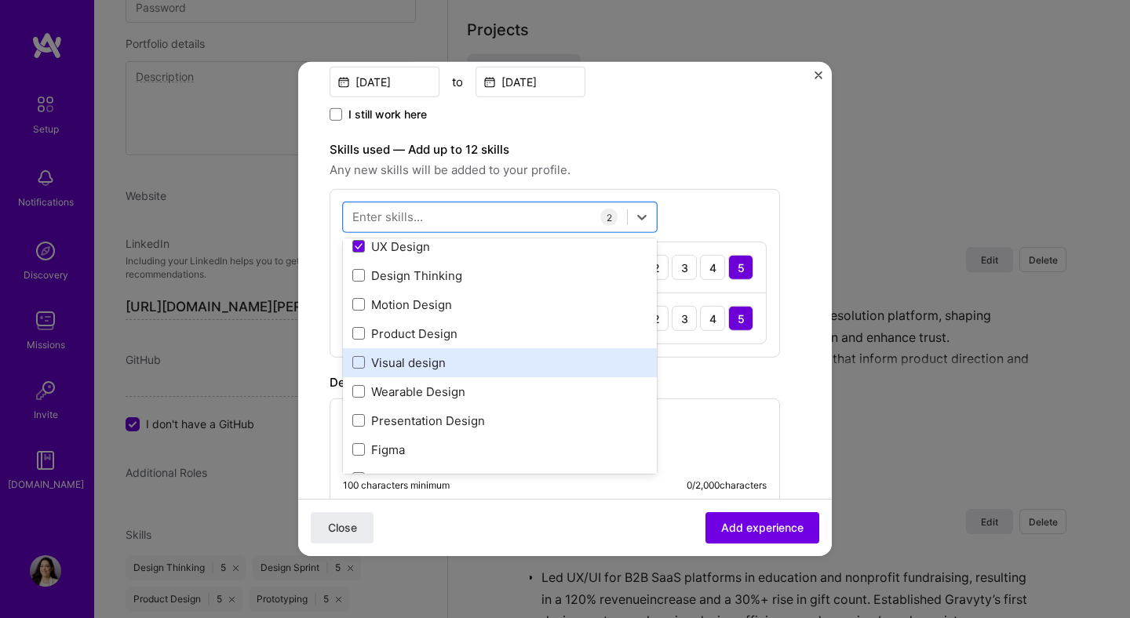
scroll to position [74, 0]
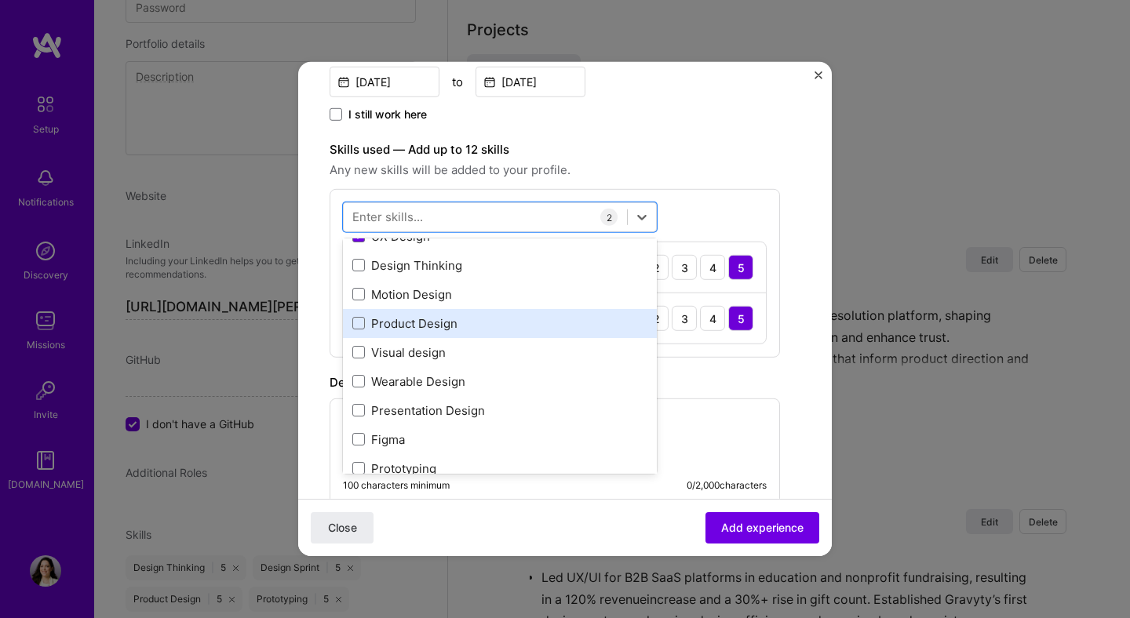
click at [405, 333] on div "Product Design" at bounding box center [500, 323] width 314 height 29
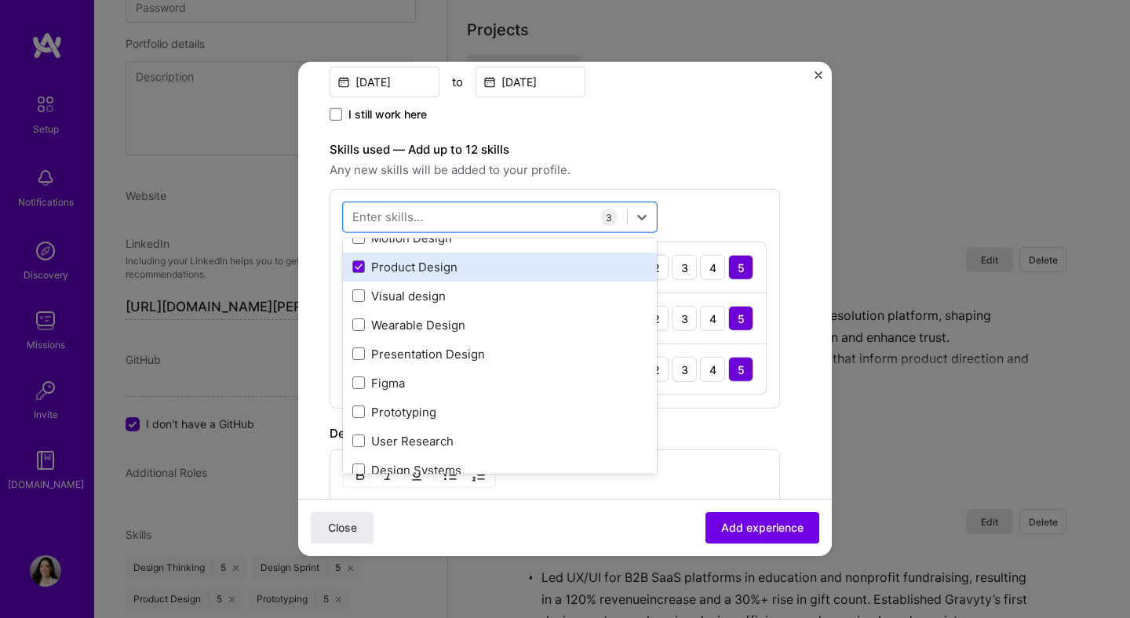
scroll to position [131, 0]
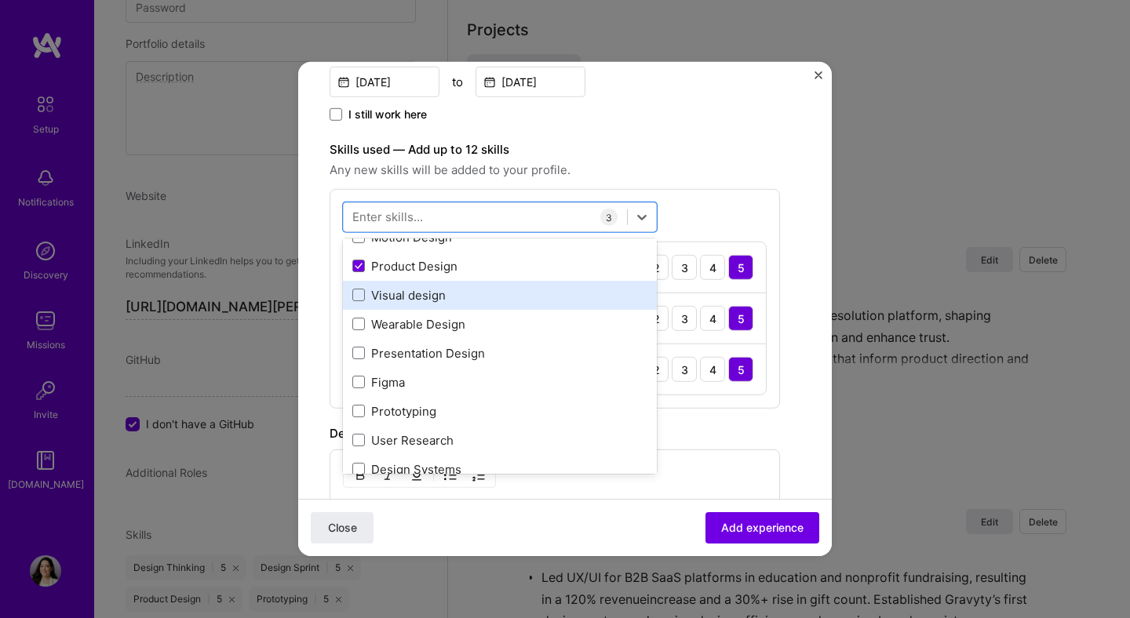
click at [442, 296] on div "Visual design" at bounding box center [499, 295] width 295 height 16
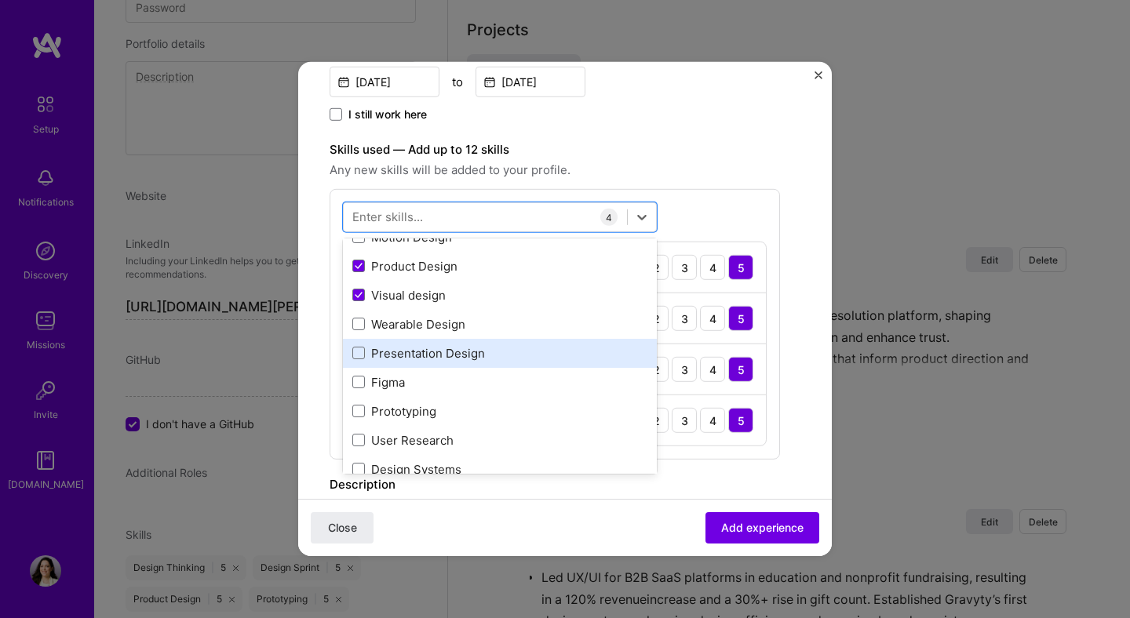
click at [428, 351] on div "Presentation Design" at bounding box center [499, 353] width 295 height 16
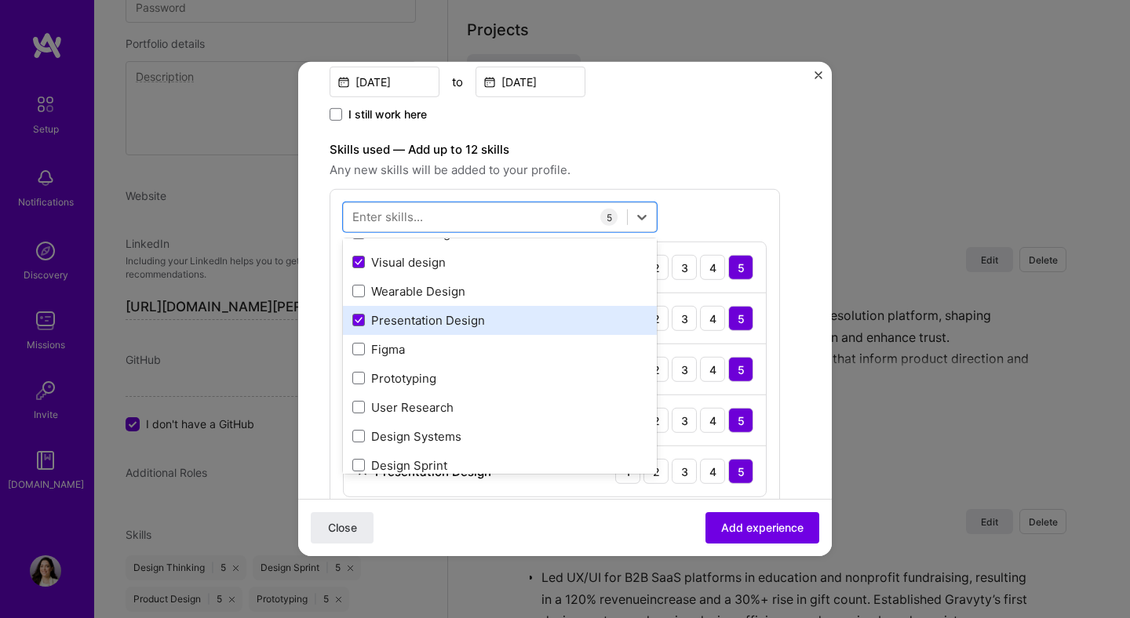
scroll to position [169, 0]
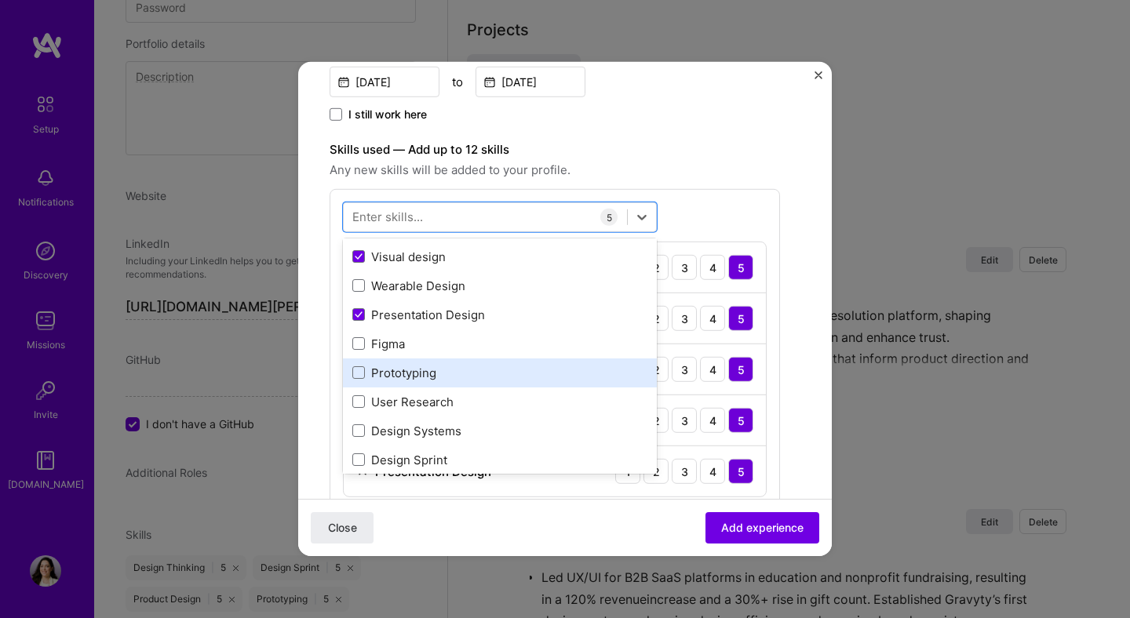
click at [417, 378] on div "Prototyping" at bounding box center [499, 373] width 295 height 16
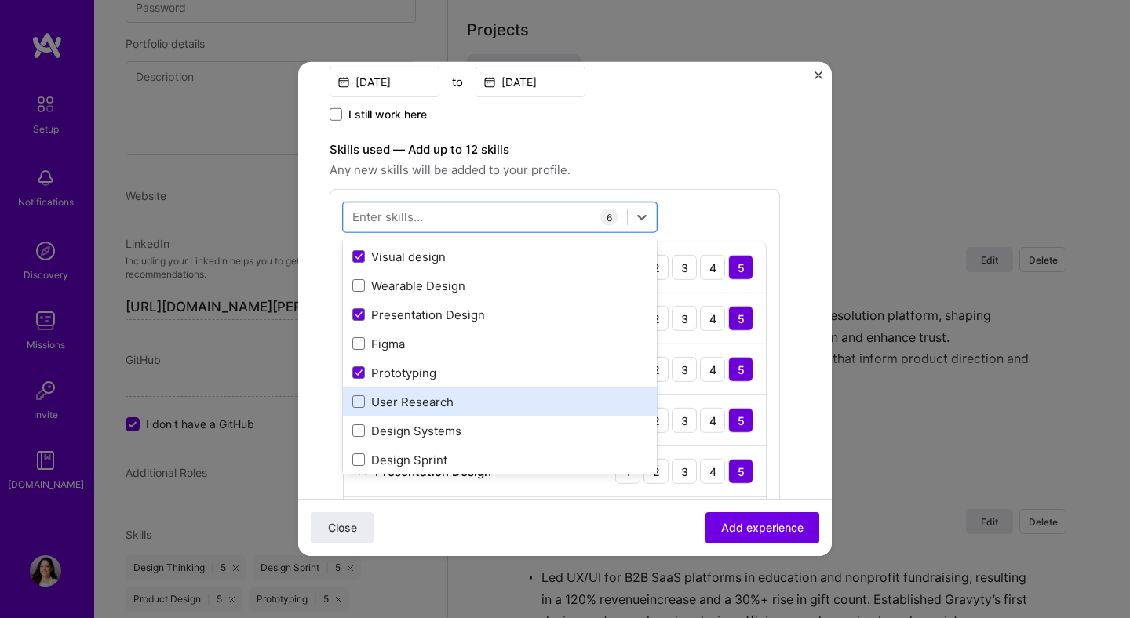
click at [409, 402] on div "User Research" at bounding box center [499, 402] width 295 height 16
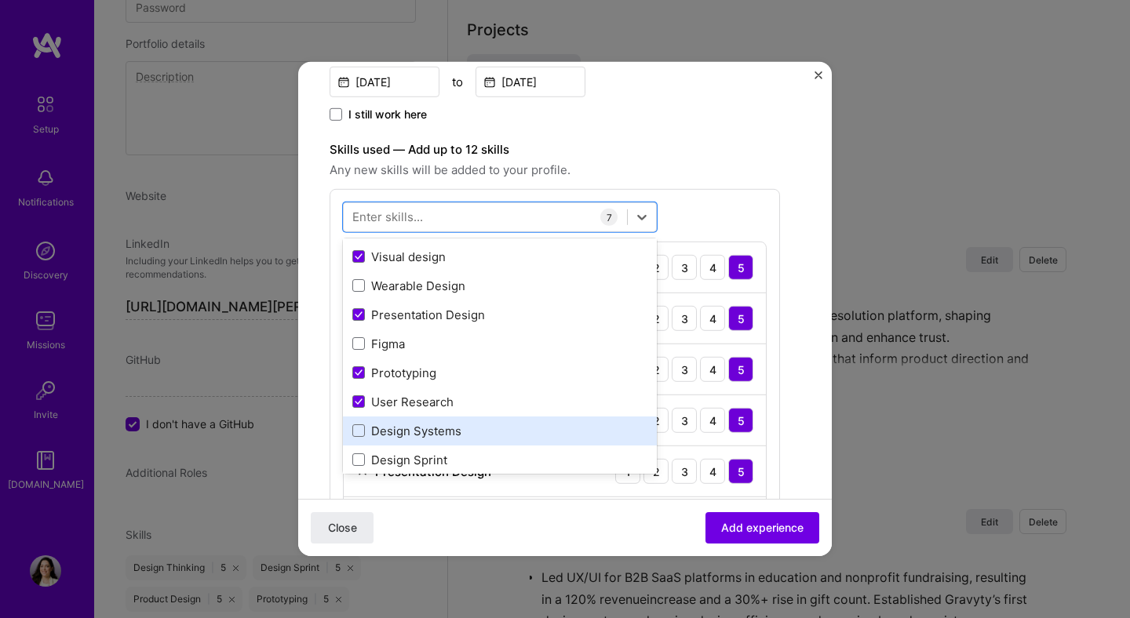
click at [409, 426] on div "Design Systems" at bounding box center [499, 431] width 295 height 16
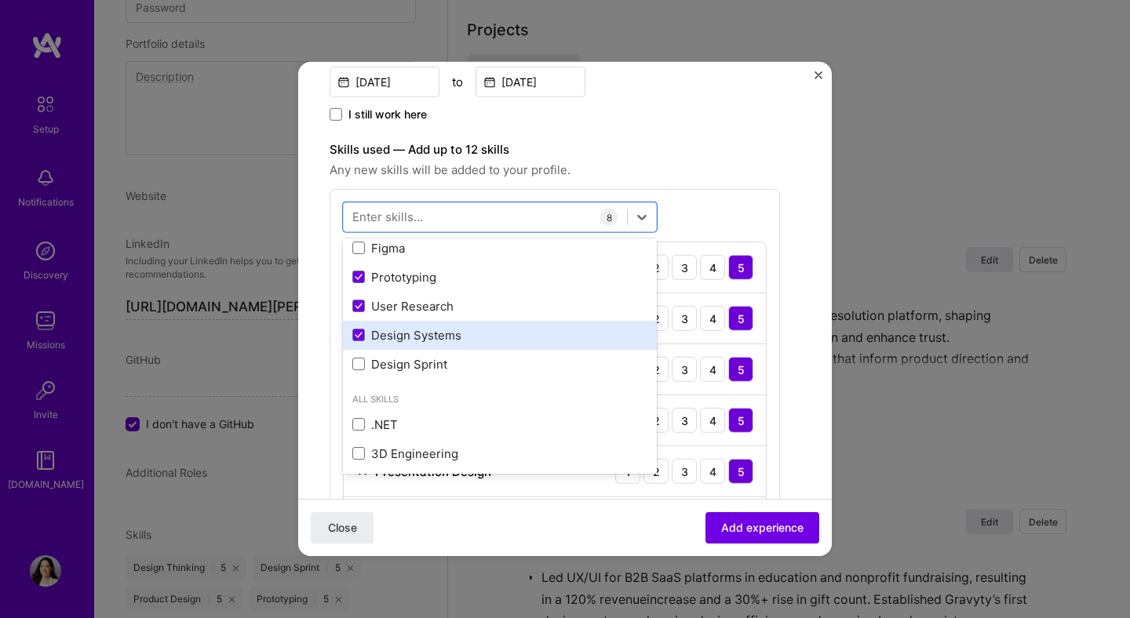
scroll to position [266, 0]
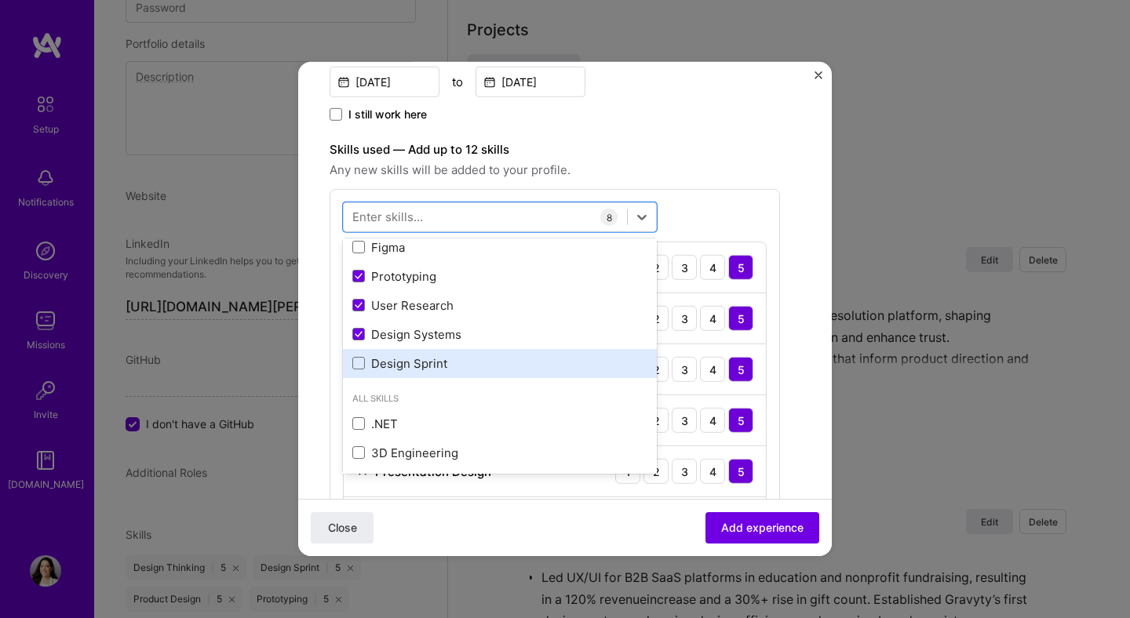
click at [417, 362] on div "Design Sprint" at bounding box center [499, 363] width 295 height 16
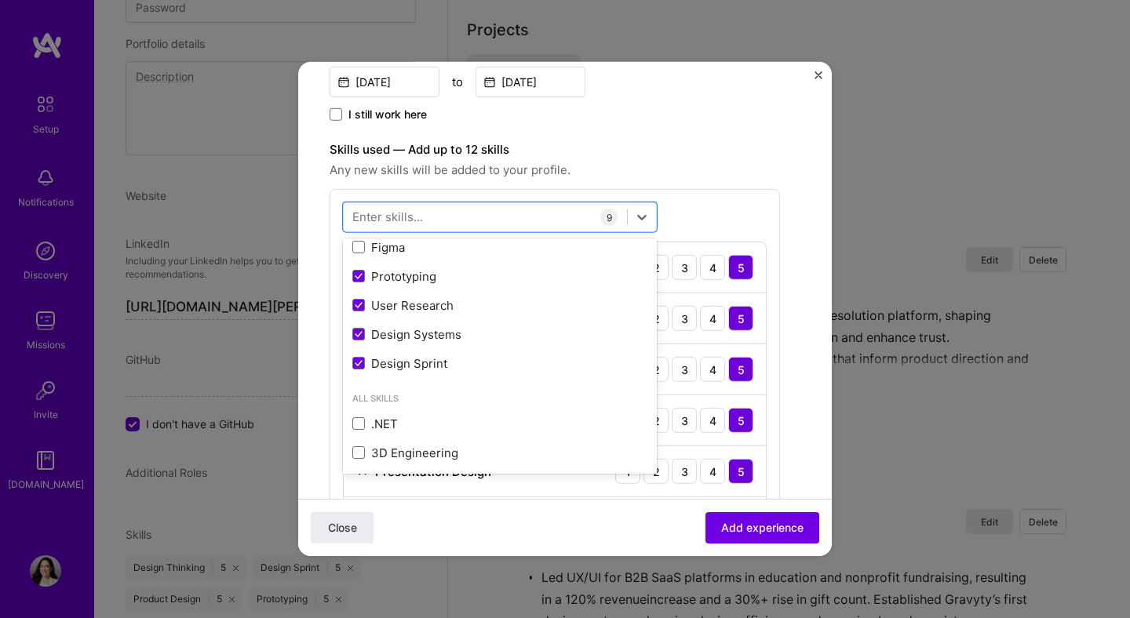
click at [782, 186] on div "Create a job experience Jobs help companies understand your past experience. Co…" at bounding box center [564, 407] width 471 height 1414
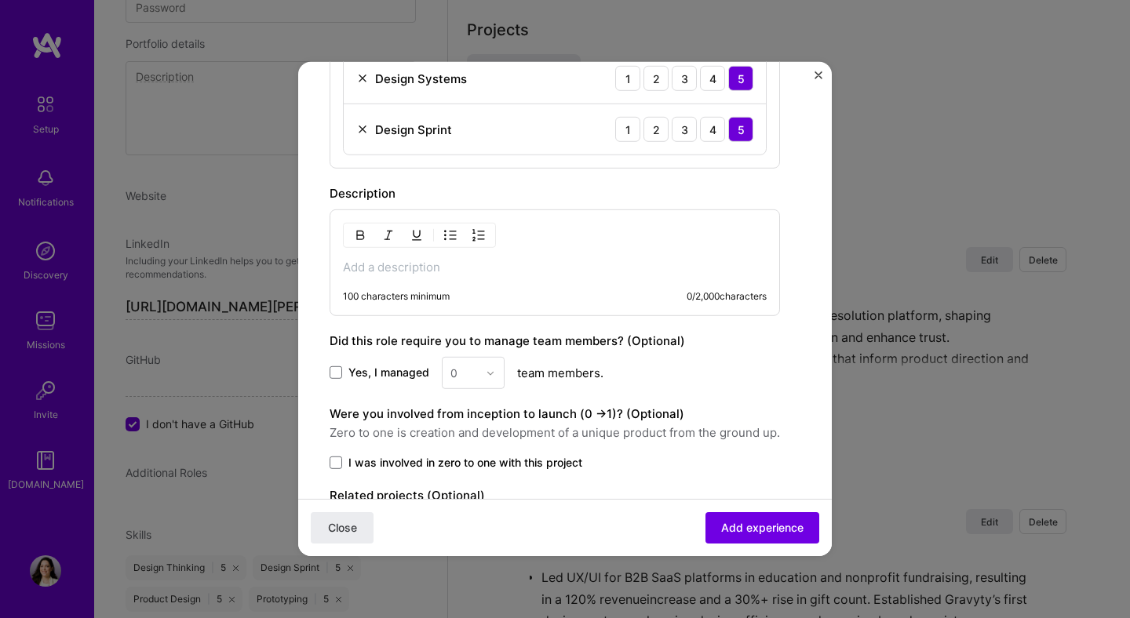
scroll to position [901, 0]
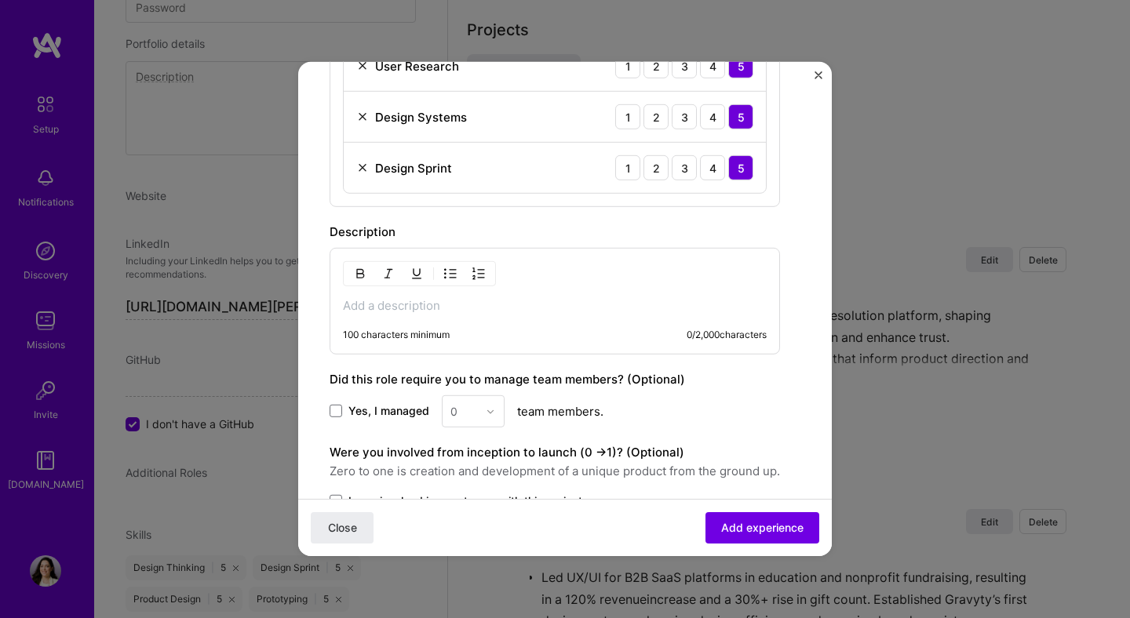
click at [385, 316] on div "100 characters minimum 0 / 2,000 characters" at bounding box center [554, 301] width 450 height 107
click at [382, 308] on p at bounding box center [555, 306] width 424 height 16
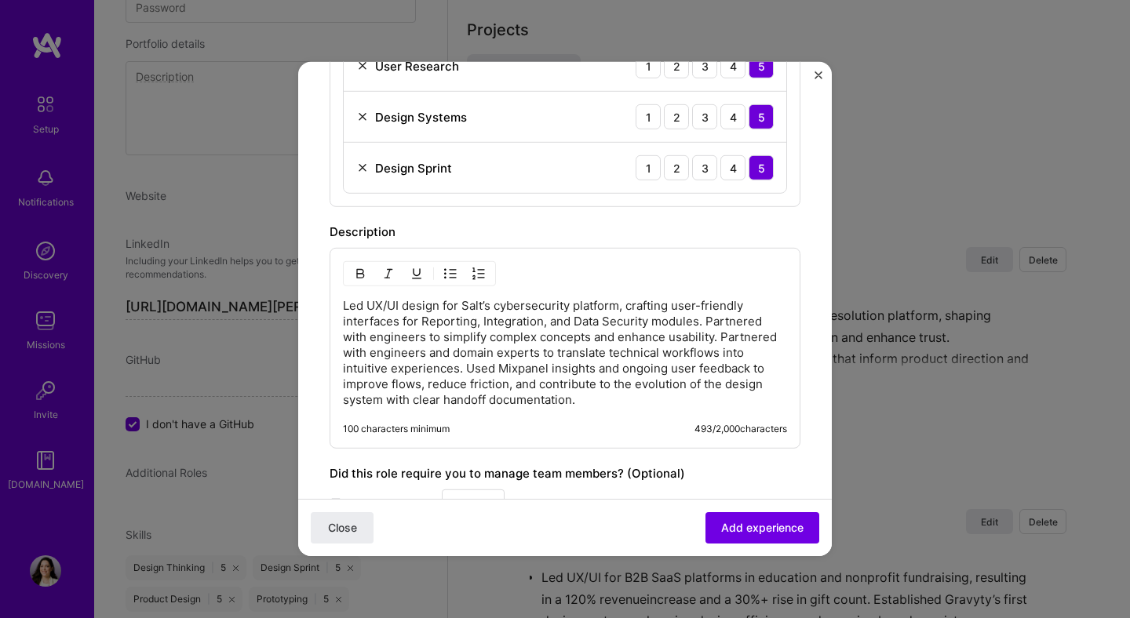
click at [344, 302] on p "Led UX/UI design for Salt’s cybersecurity platform, crafting user-friendly inte…" at bounding box center [565, 353] width 444 height 110
click at [446, 273] on img "button" at bounding box center [450, 273] width 13 height 13
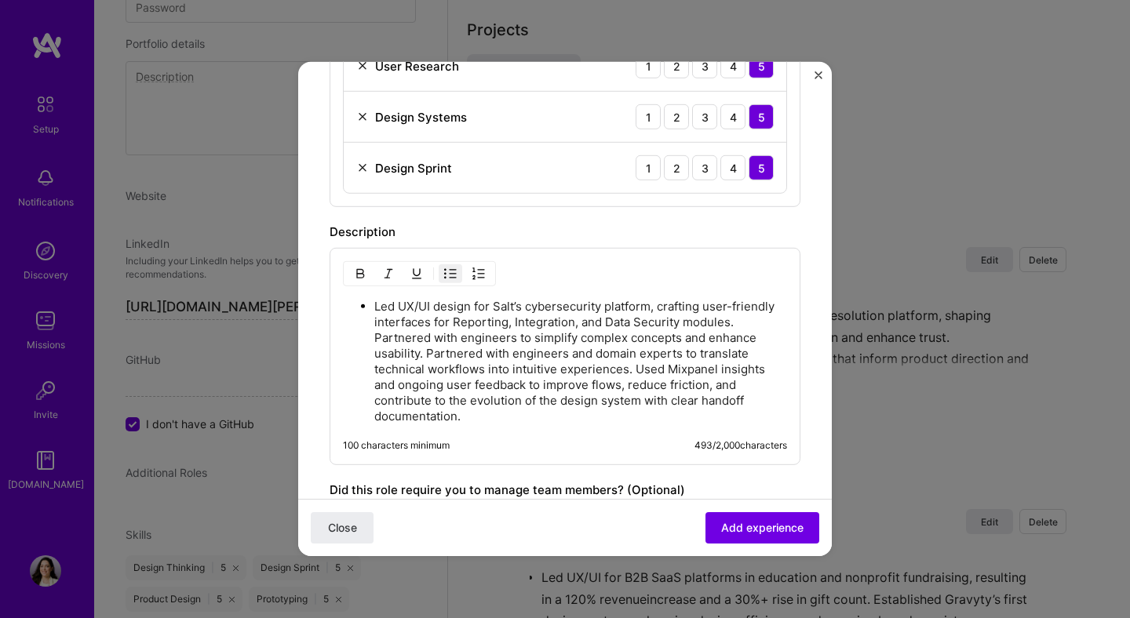
click at [426, 351] on p "Led UX/UI design for Salt’s cybersecurity platform, crafting user-friendly inte…" at bounding box center [580, 362] width 413 height 126
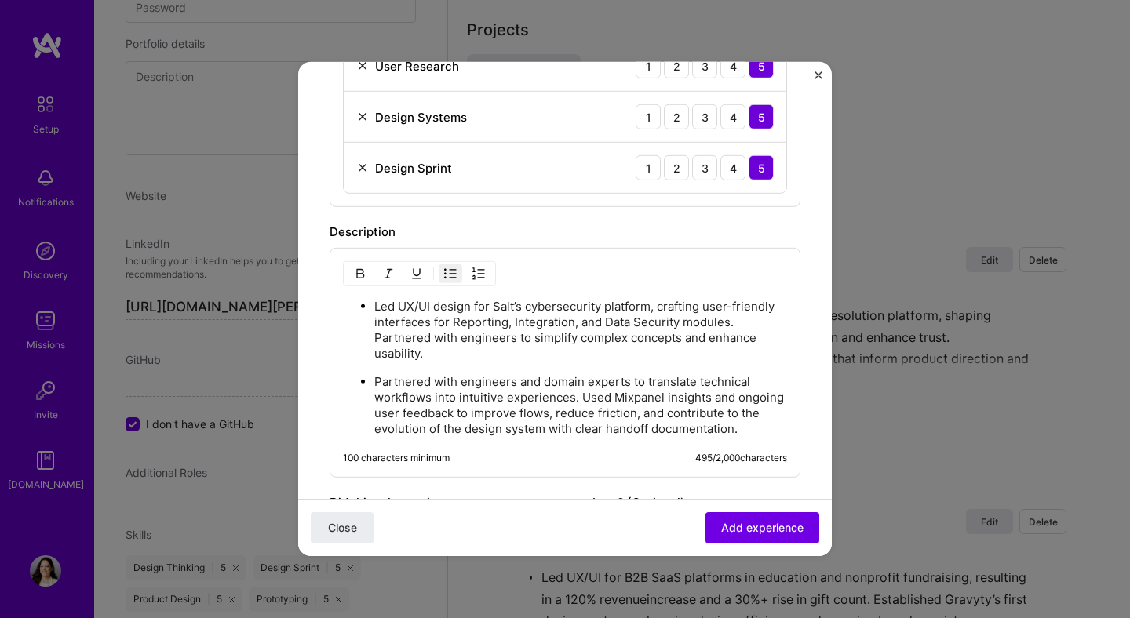
click at [580, 392] on p "Partnered with engineers and domain experts to translate technical workflows in…" at bounding box center [580, 405] width 413 height 63
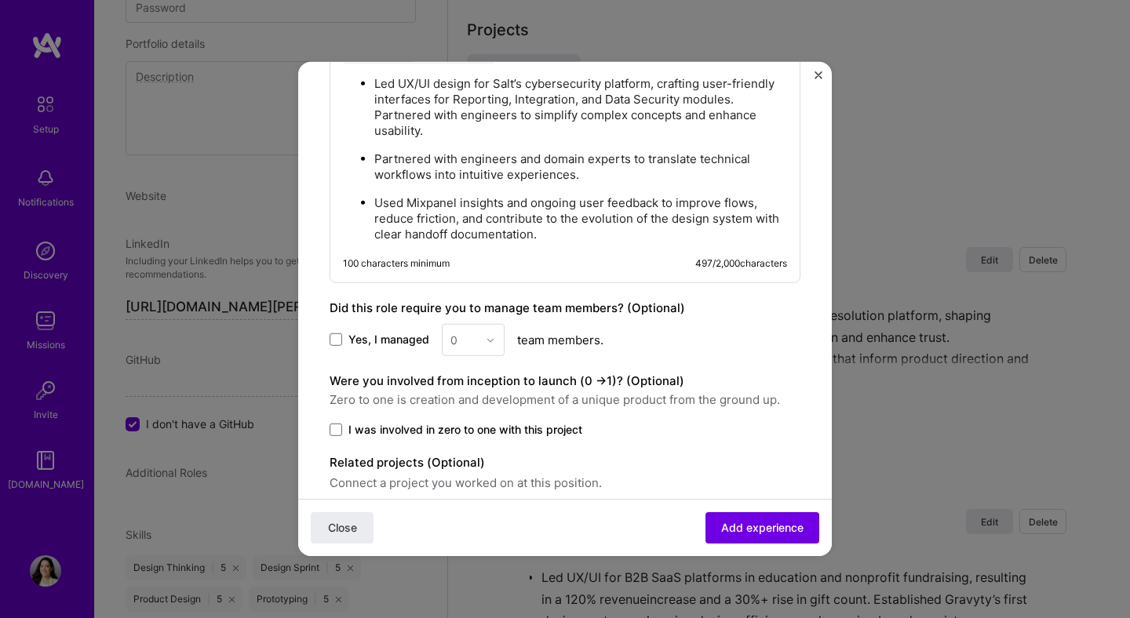
scroll to position [1188, 0]
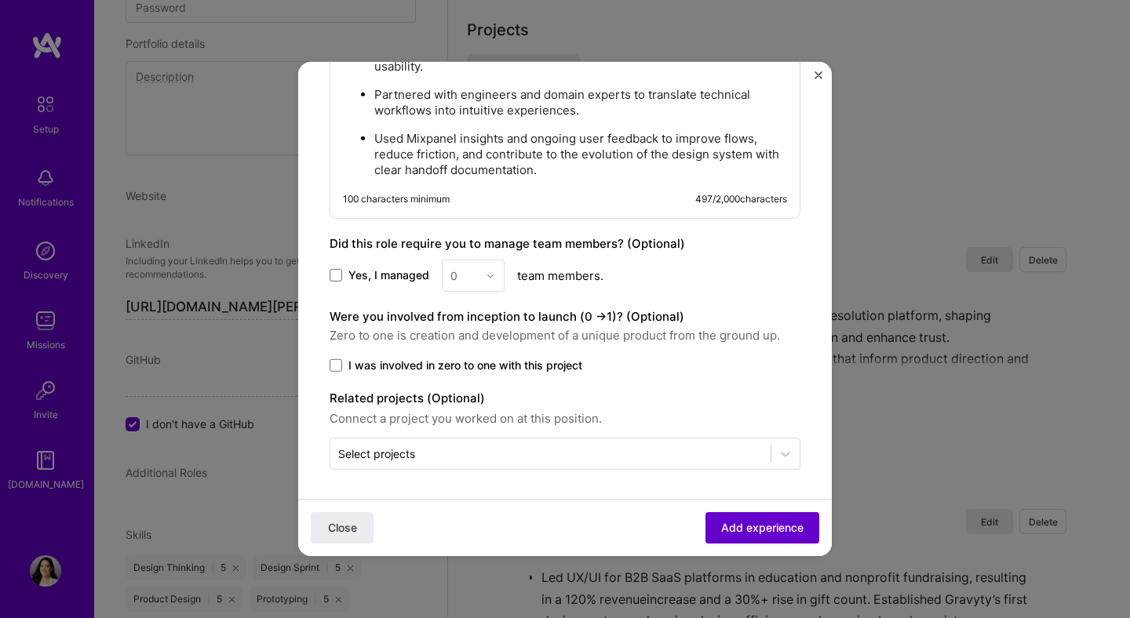
click at [741, 521] on span "Add experience" at bounding box center [762, 528] width 82 height 16
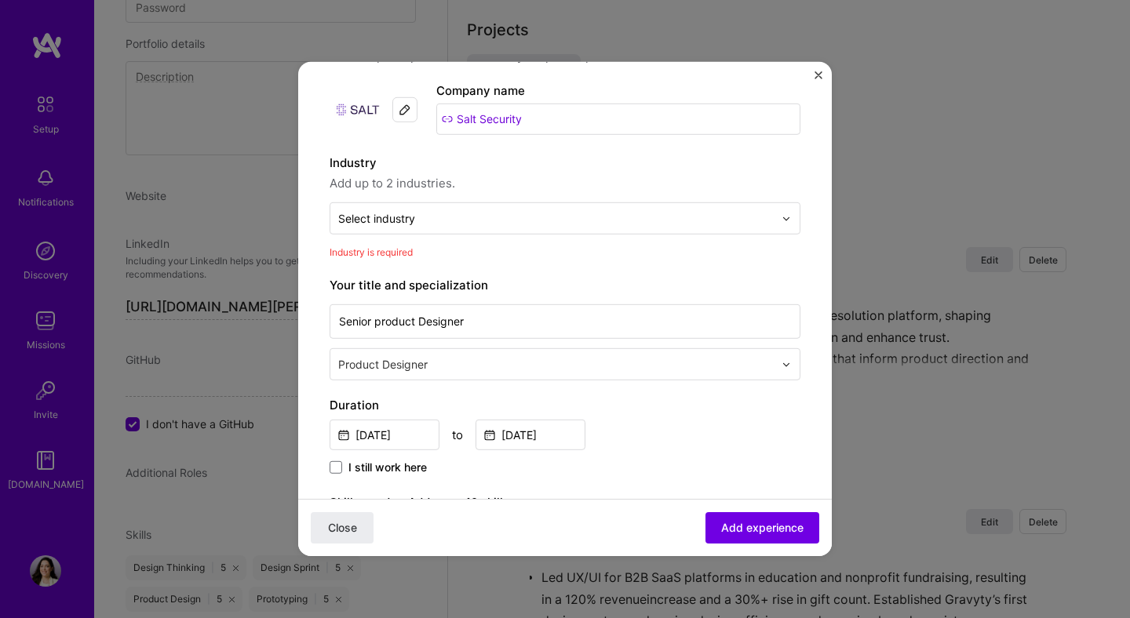
scroll to position [43, 0]
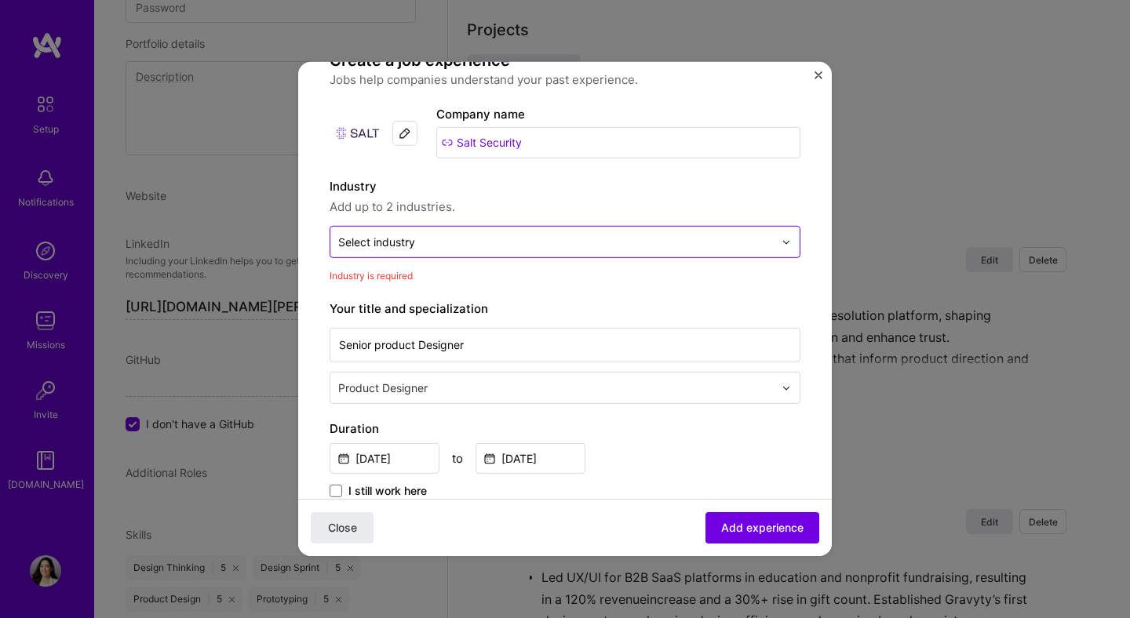
click at [380, 237] on div "Select industry 0" at bounding box center [376, 242] width 77 height 16
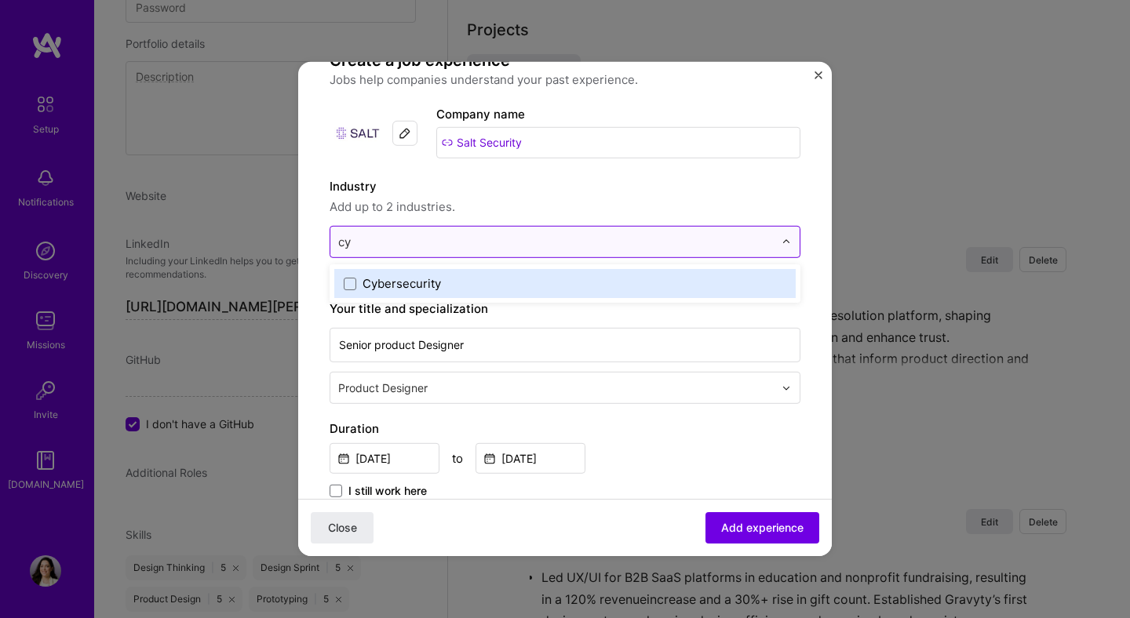
type input "cyb"
click at [417, 283] on div "Cybersecurity" at bounding box center [401, 283] width 78 height 16
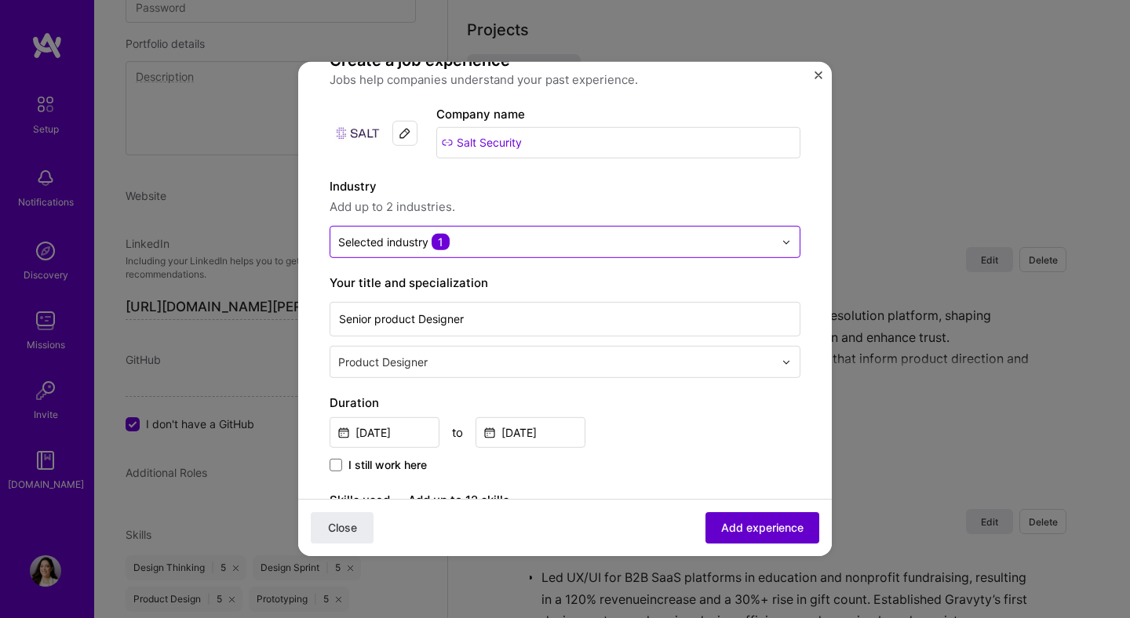
click at [764, 537] on button "Add experience" at bounding box center [762, 527] width 114 height 31
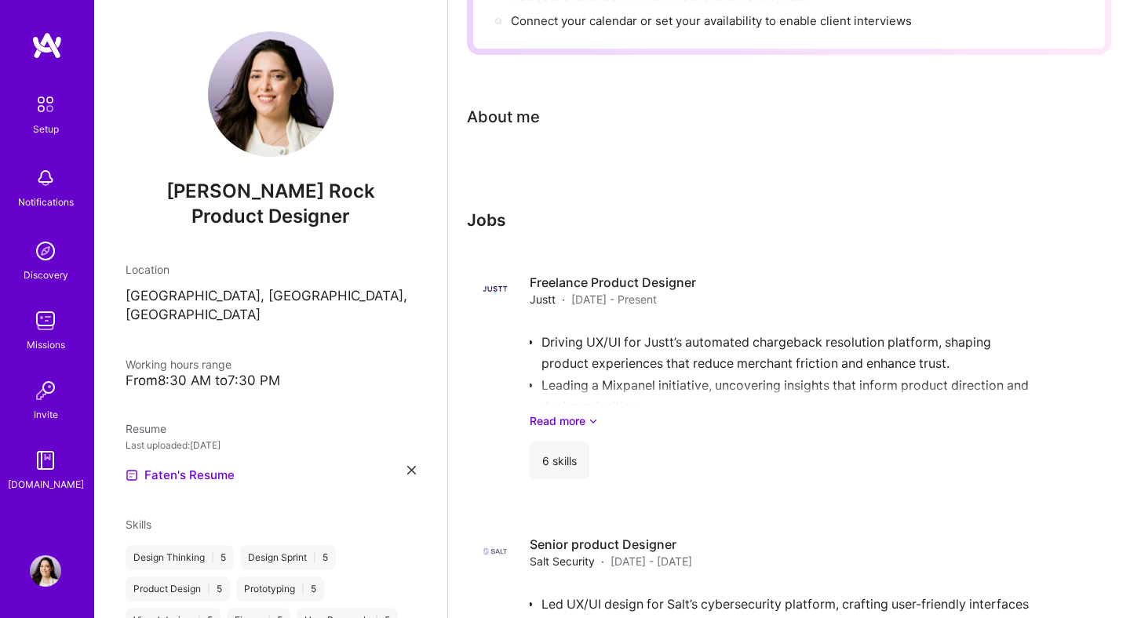
scroll to position [0, 0]
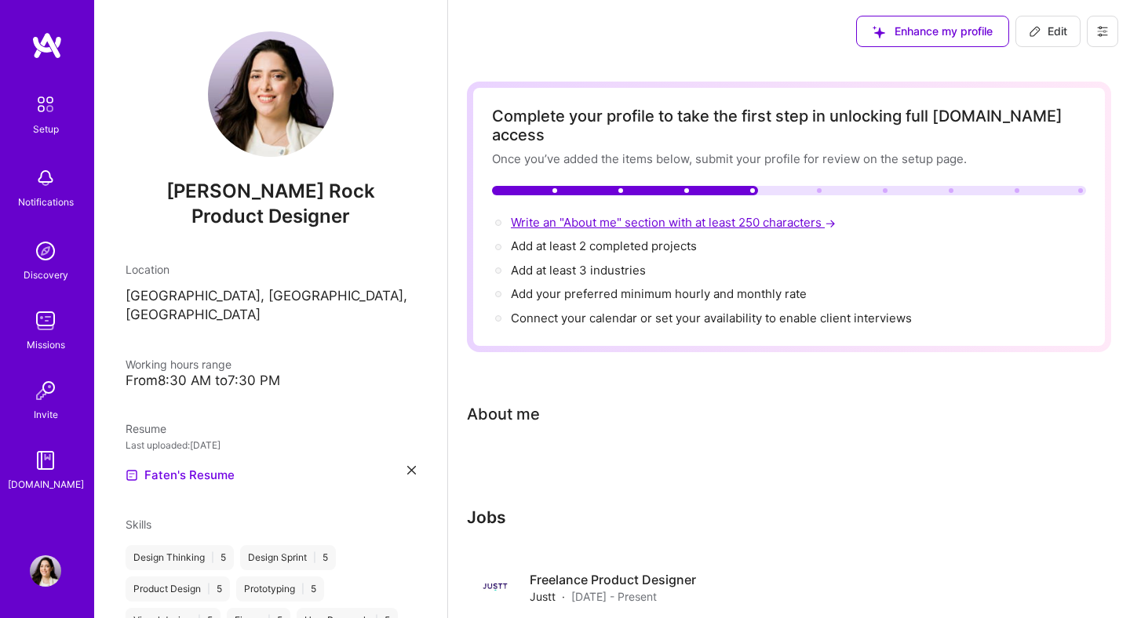
click at [777, 215] on span "Write an "About me" section with at least 250 characters →" at bounding box center [675, 222] width 328 height 15
select select "US"
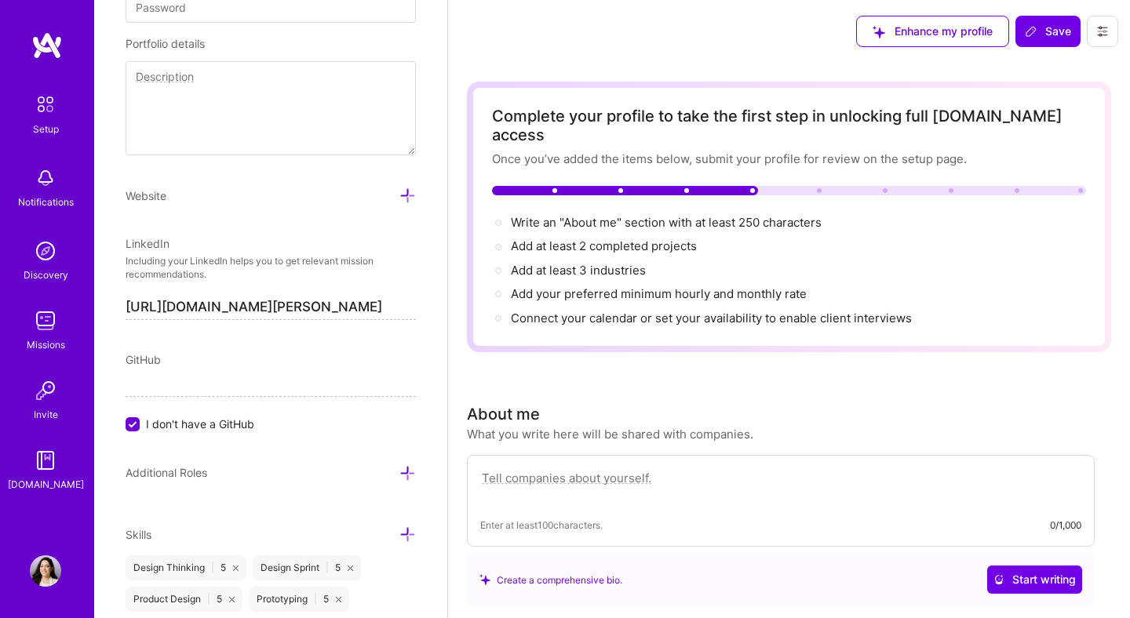
paste textarea "I’m a Product Designer with experience in B2B SaaS and B2C products. I apply pr…"
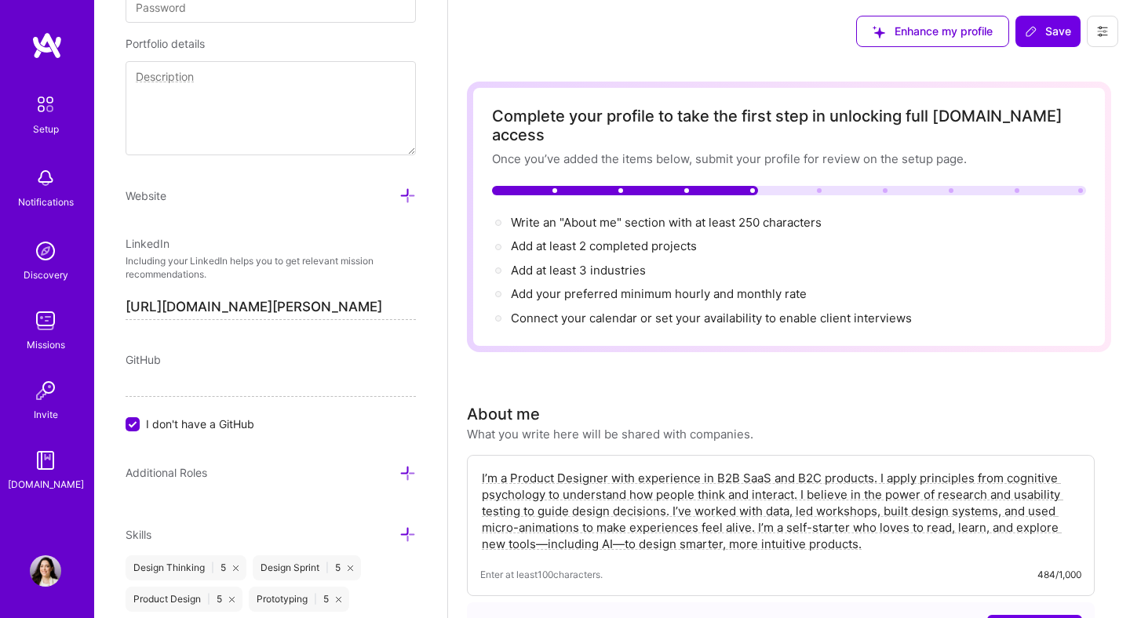
click at [549, 529] on textarea "I’m a Product Designer with experience in B2B SaaS and B2C products. I apply pr…" at bounding box center [780, 511] width 601 height 86
drag, startPoint x: 547, startPoint y: 525, endPoint x: 540, endPoint y: 521, distance: 8.1
click at [539, 521] on textarea "I’m a Product Designer with experience in B2B SaaS and B2C products. I apply pr…" at bounding box center [780, 511] width 601 height 86
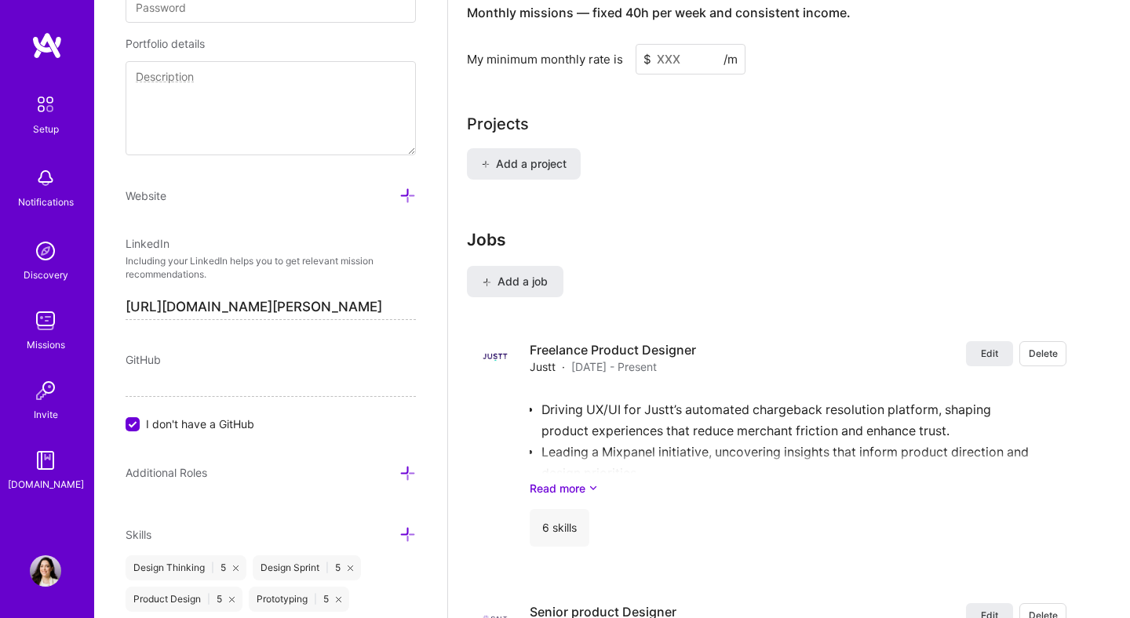
scroll to position [886, 0]
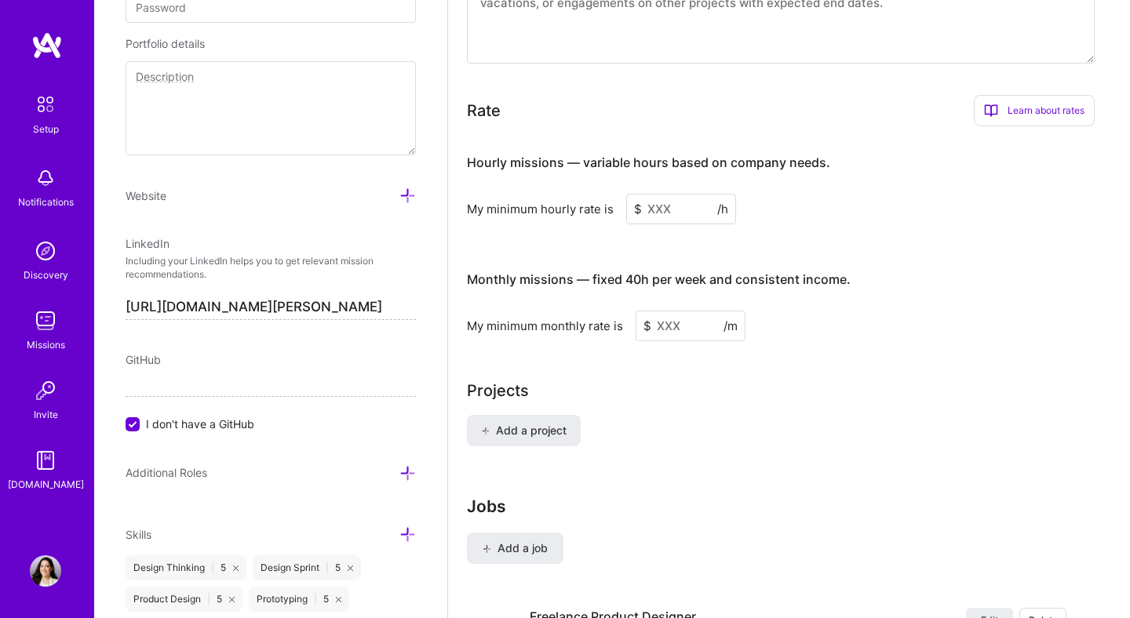
type textarea "I’m a Product Designer with experience in B2B SaaS and B2C products. I apply pr…"
click at [671, 194] on input at bounding box center [681, 209] width 110 height 31
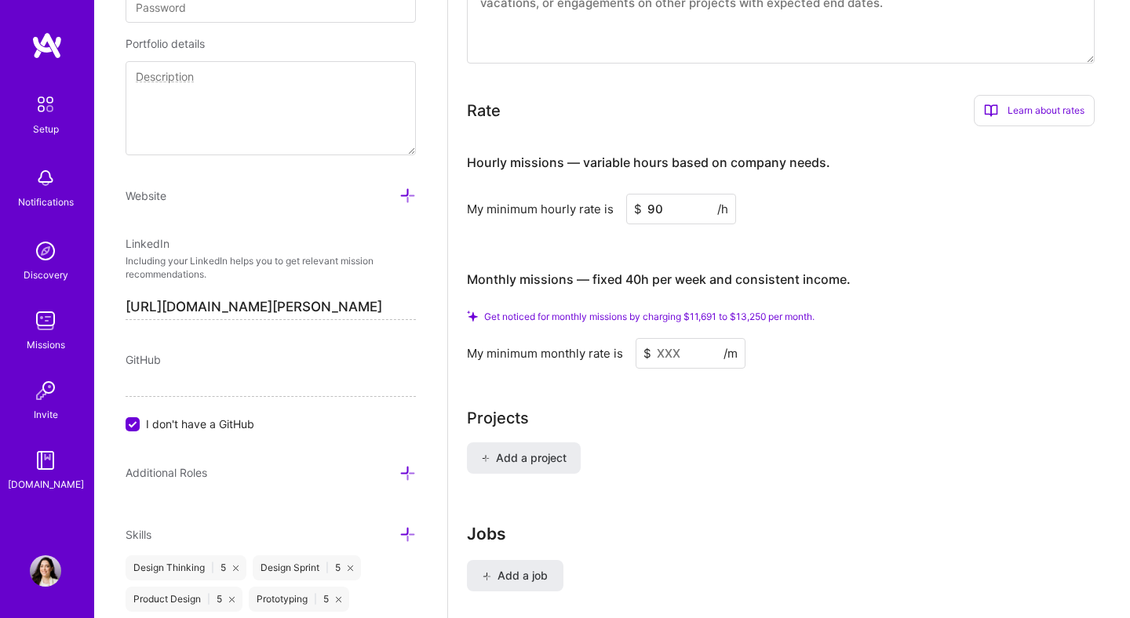
type input "90"
click at [671, 340] on input at bounding box center [690, 353] width 110 height 31
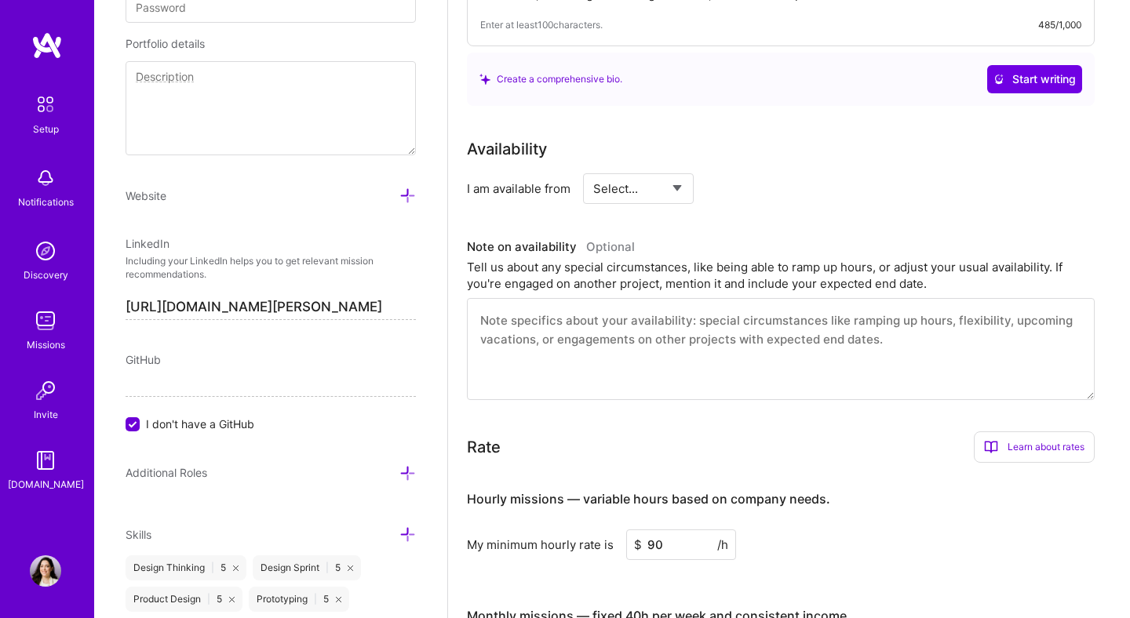
scroll to position [588, 0]
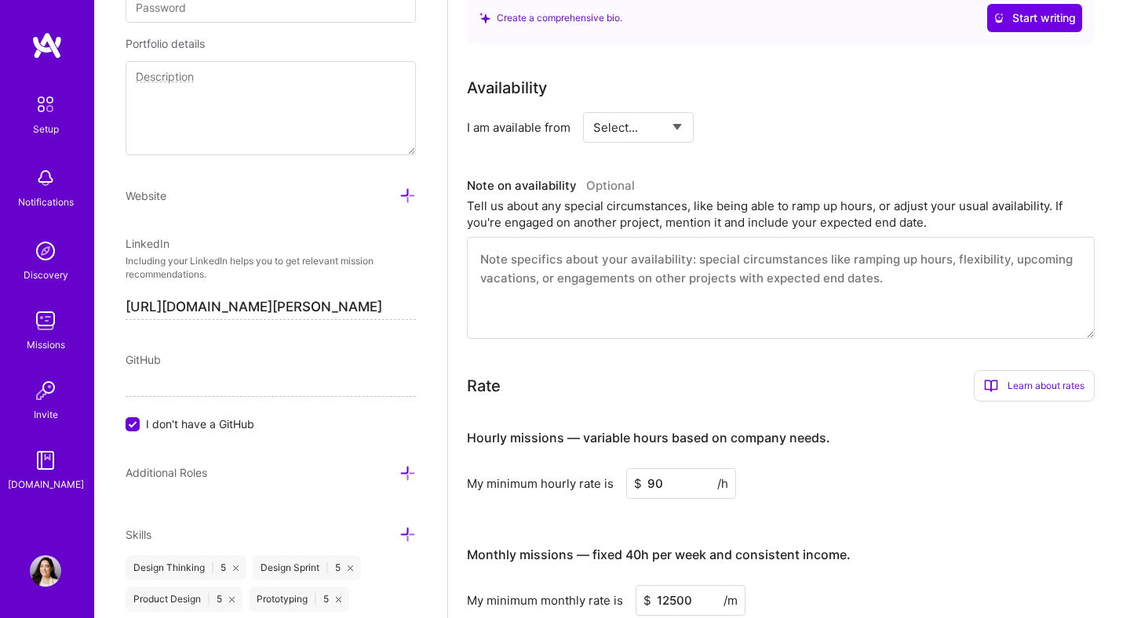
type input "12500"
click at [986, 379] on icon at bounding box center [991, 386] width 14 height 14
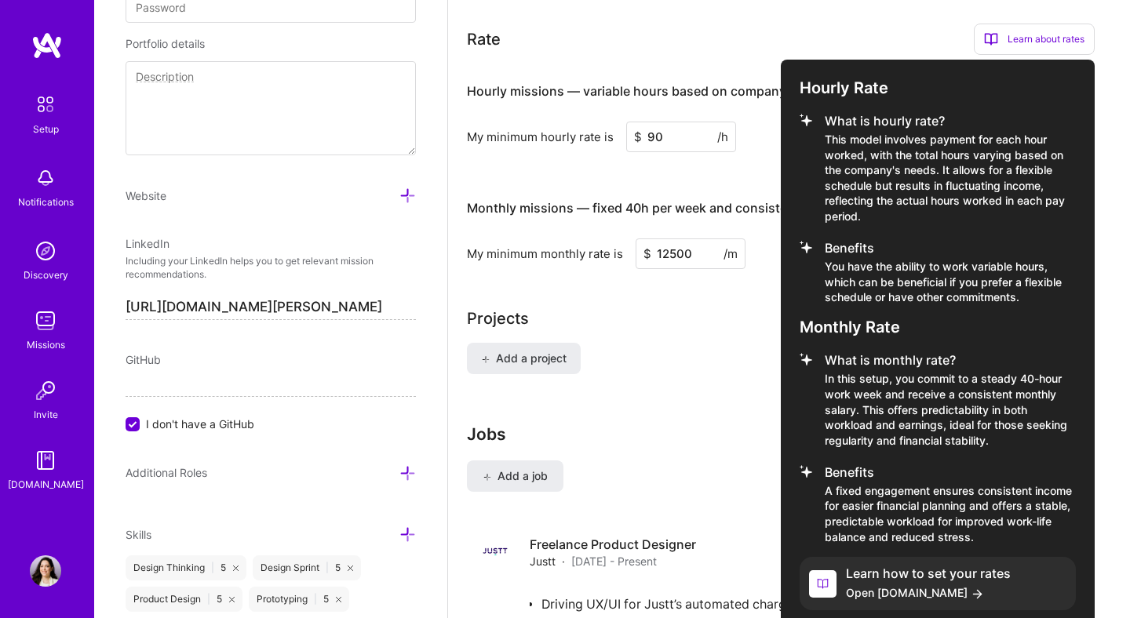
scroll to position [937, 0]
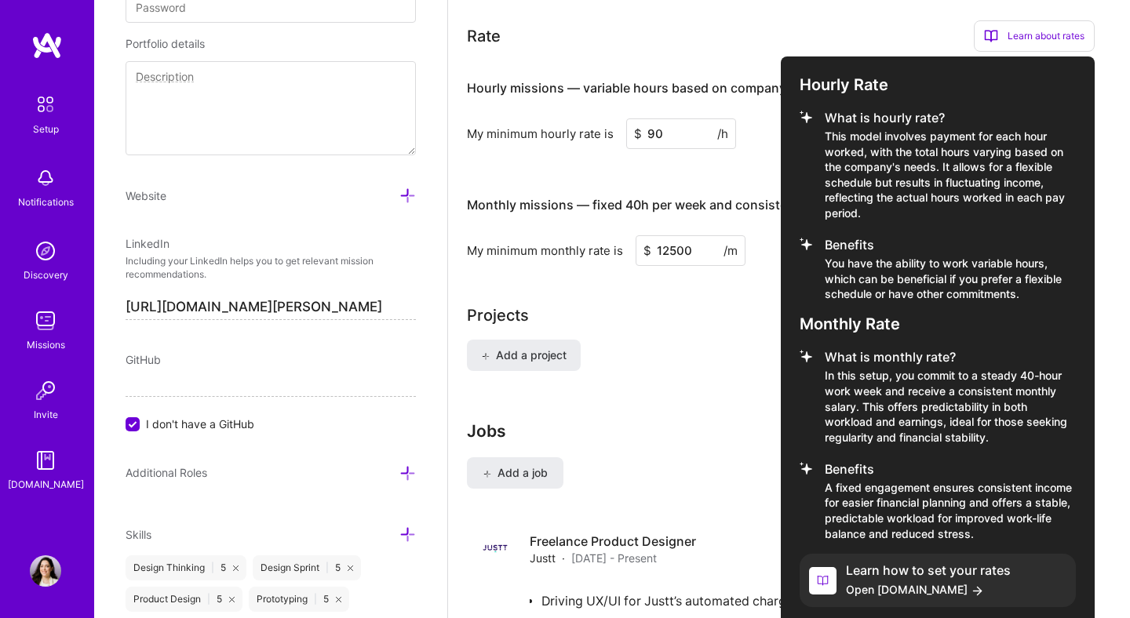
click at [738, 444] on div at bounding box center [565, 309] width 1130 height 618
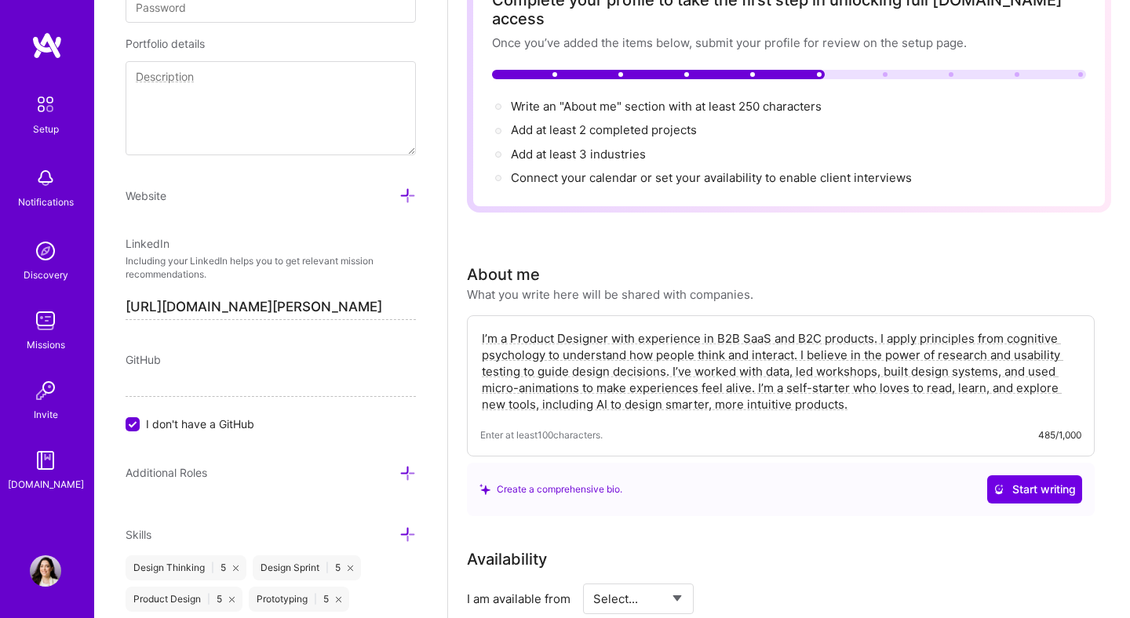
scroll to position [0, 0]
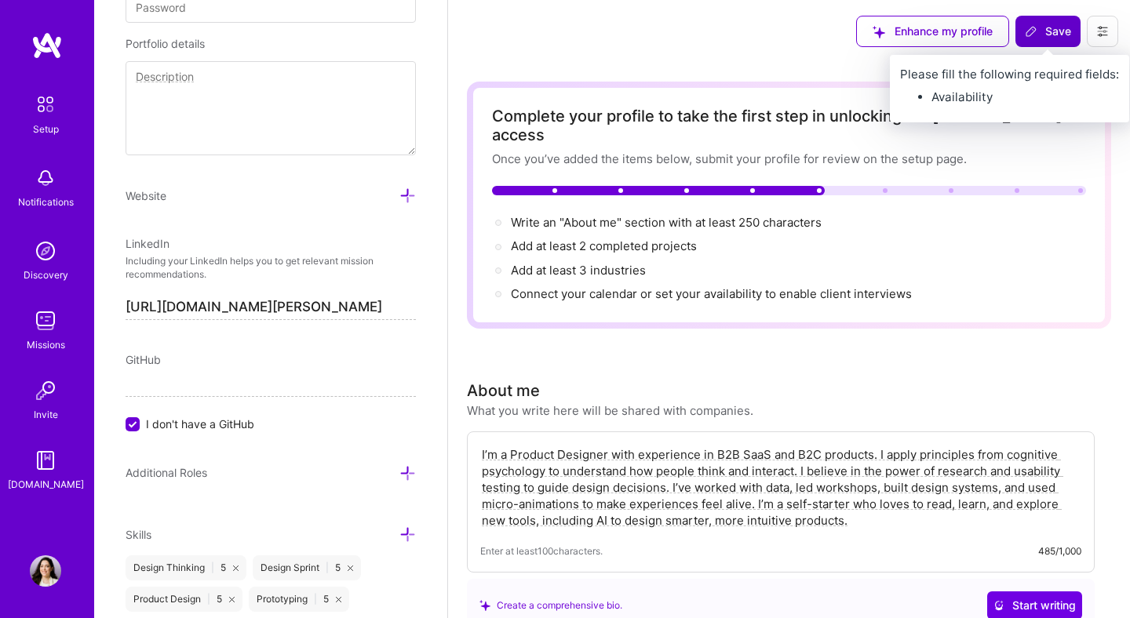
click at [1046, 43] on button "Save" at bounding box center [1047, 31] width 65 height 31
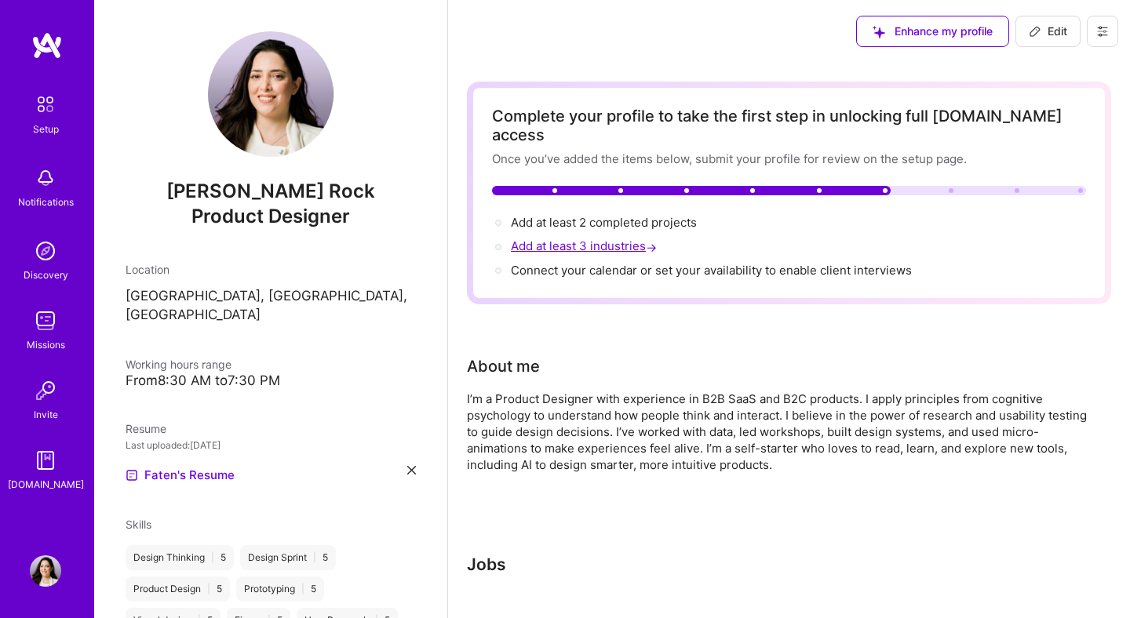
click at [616, 238] on span "Add at least 3 industries →" at bounding box center [585, 245] width 149 height 15
select select "US"
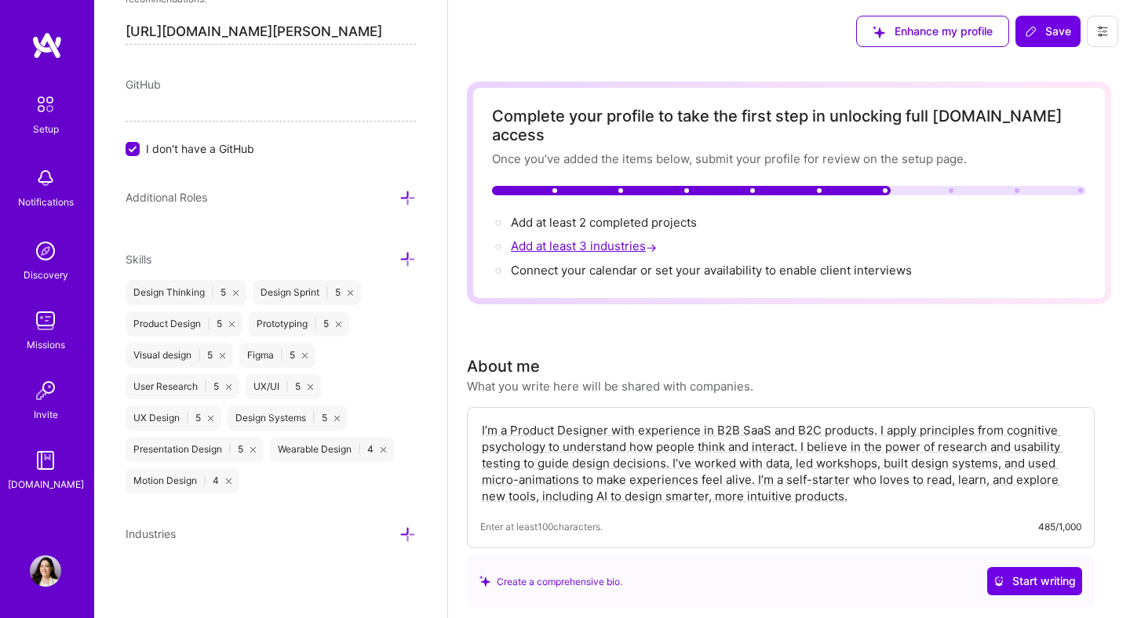
scroll to position [1165, 0]
click at [616, 238] on span "Add at least 3 industries →" at bounding box center [585, 245] width 149 height 15
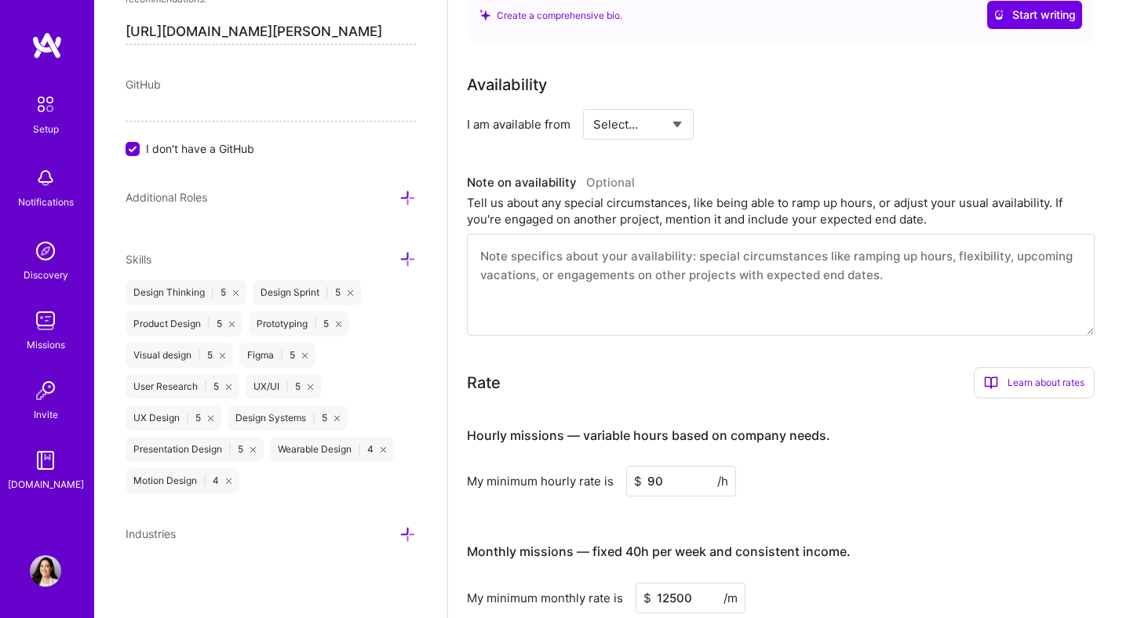
scroll to position [569, 0]
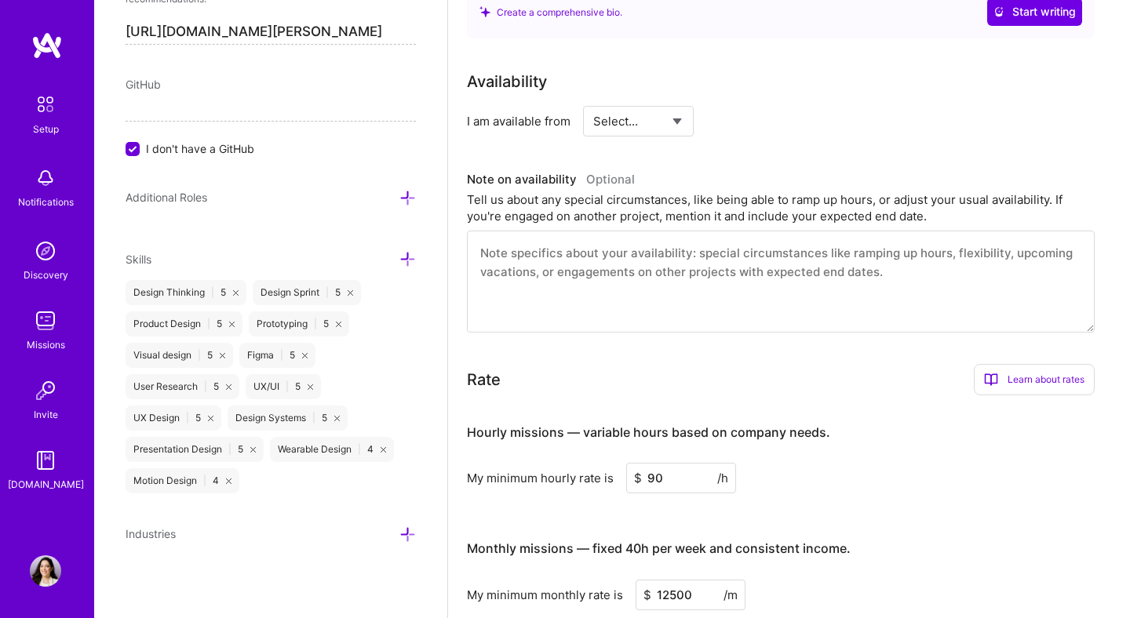
select select "Right Now"
click option "Right Now" at bounding box center [0, 0] width 0 height 0
click at [755, 115] on input at bounding box center [781, 121] width 94 height 31
type input "40"
click at [519, 260] on textarea at bounding box center [781, 282] width 628 height 102
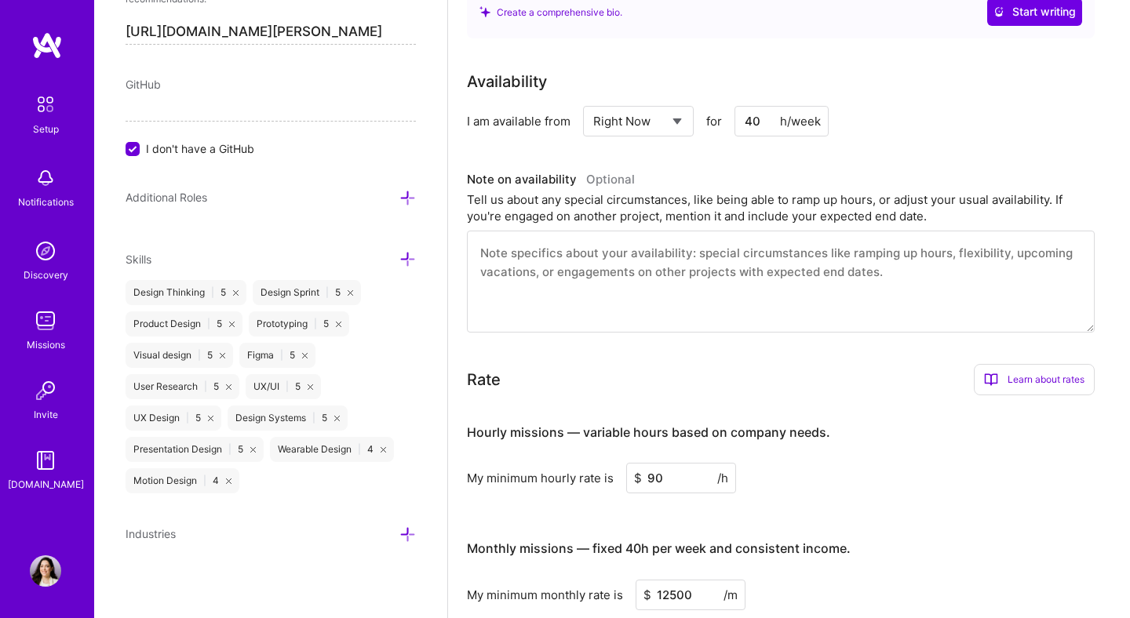
paste textarea "I can start part-time now (around 15 hours/week) and ramp up to full-time avail…"
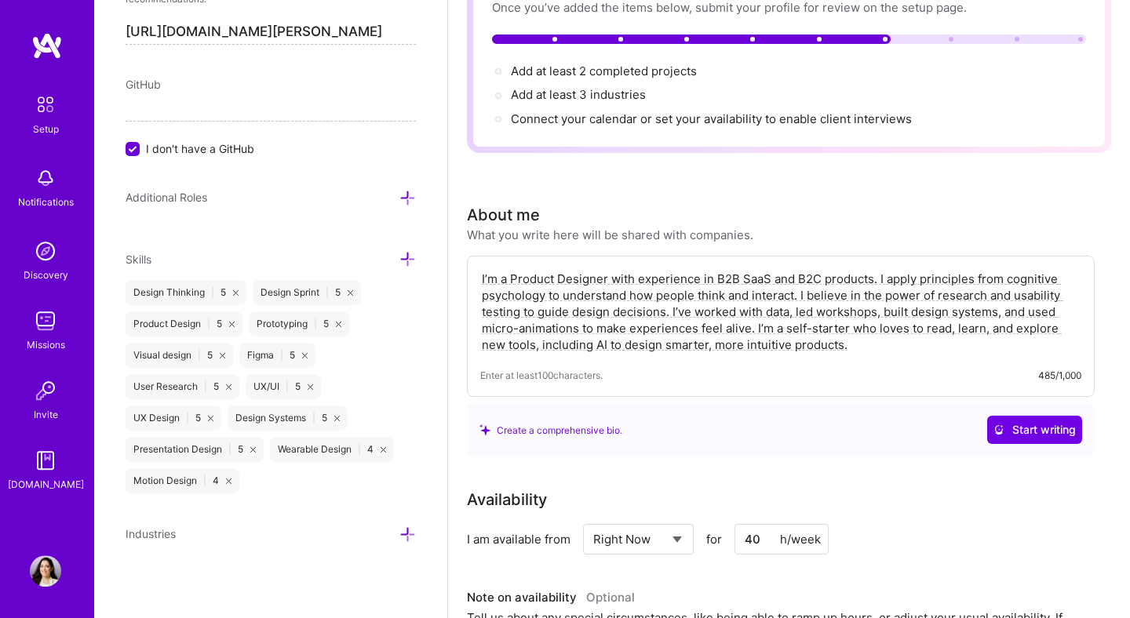
scroll to position [0, 0]
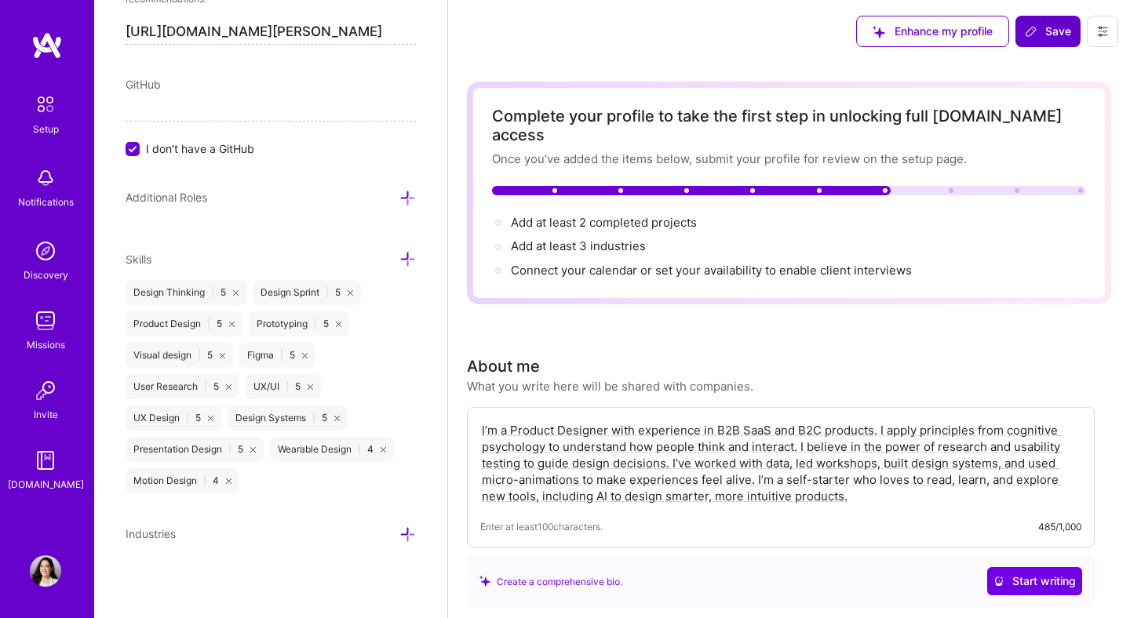
type textarea "I can start part-time now (around 15 hours/week) and ramp up to full-time avail…"
click at [1036, 35] on icon at bounding box center [1030, 31] width 13 height 13
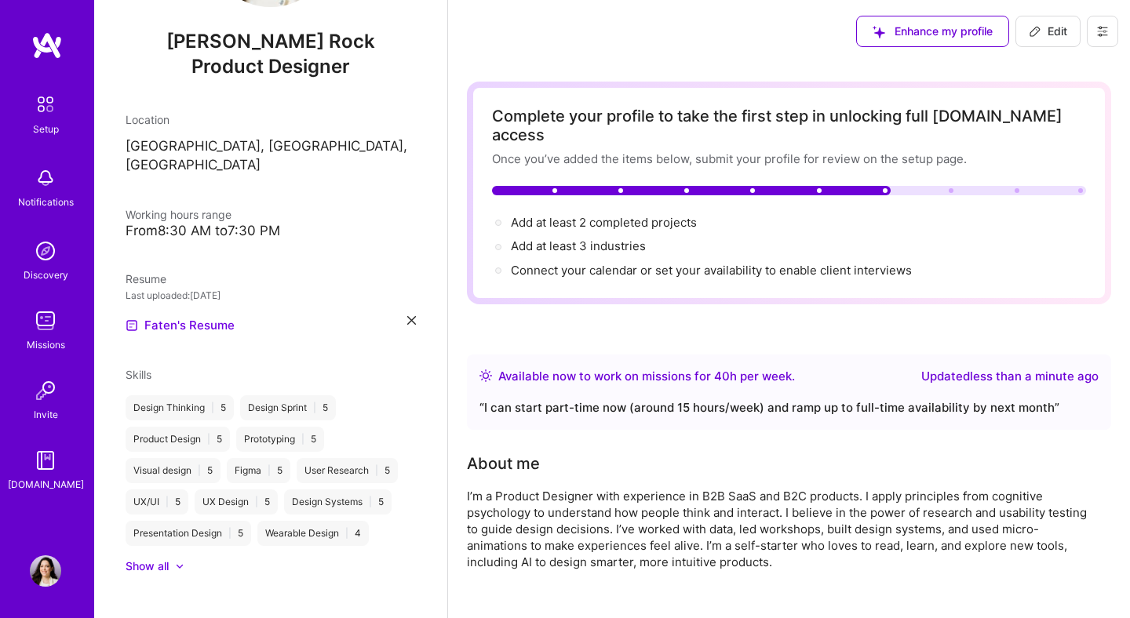
click at [903, 34] on span "Enhance my profile" at bounding box center [932, 32] width 120 height 16
click at [586, 215] on span "Add at least 2 completed projects →" at bounding box center [611, 222] width 200 height 15
select select "US"
select select "Right Now"
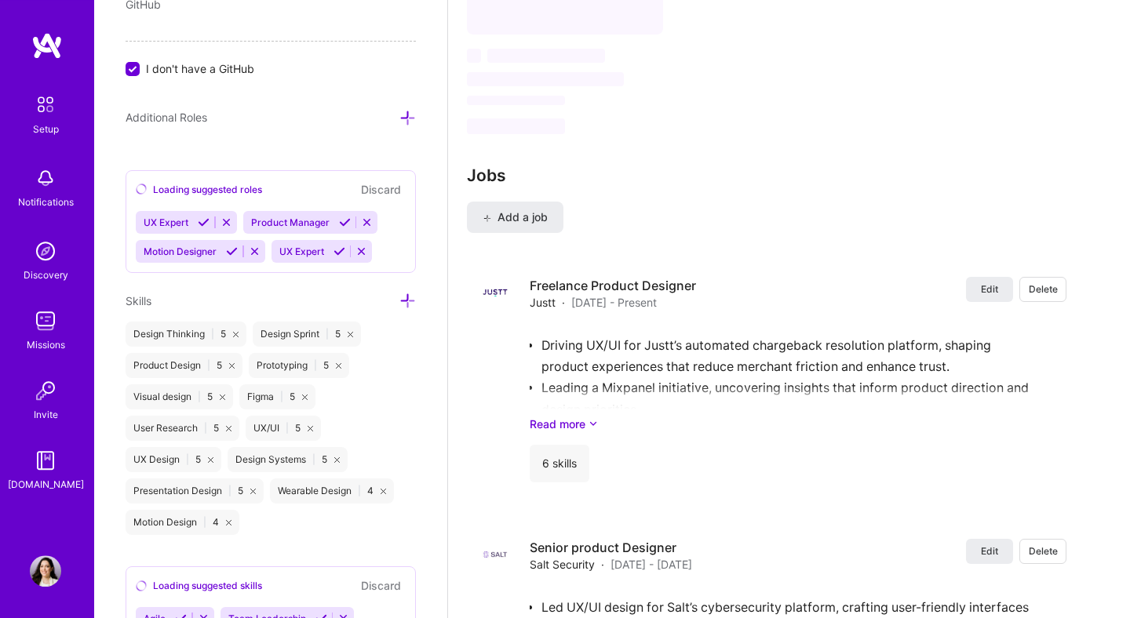
scroll to position [1301, 0]
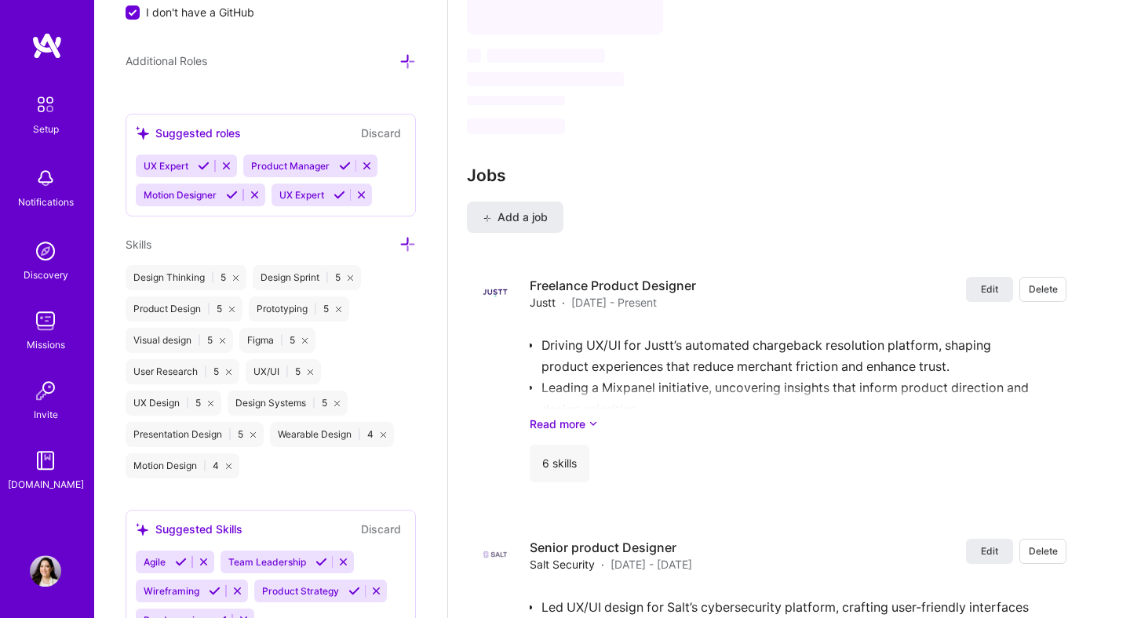
click at [333, 198] on icon at bounding box center [339, 195] width 12 height 12
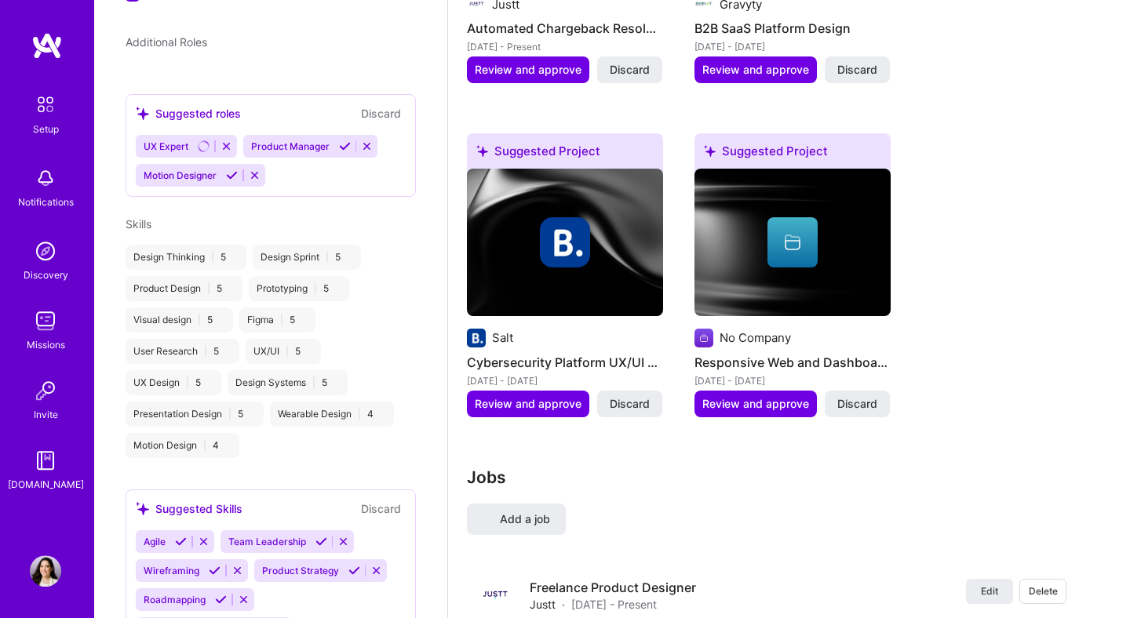
scroll to position [443, 0]
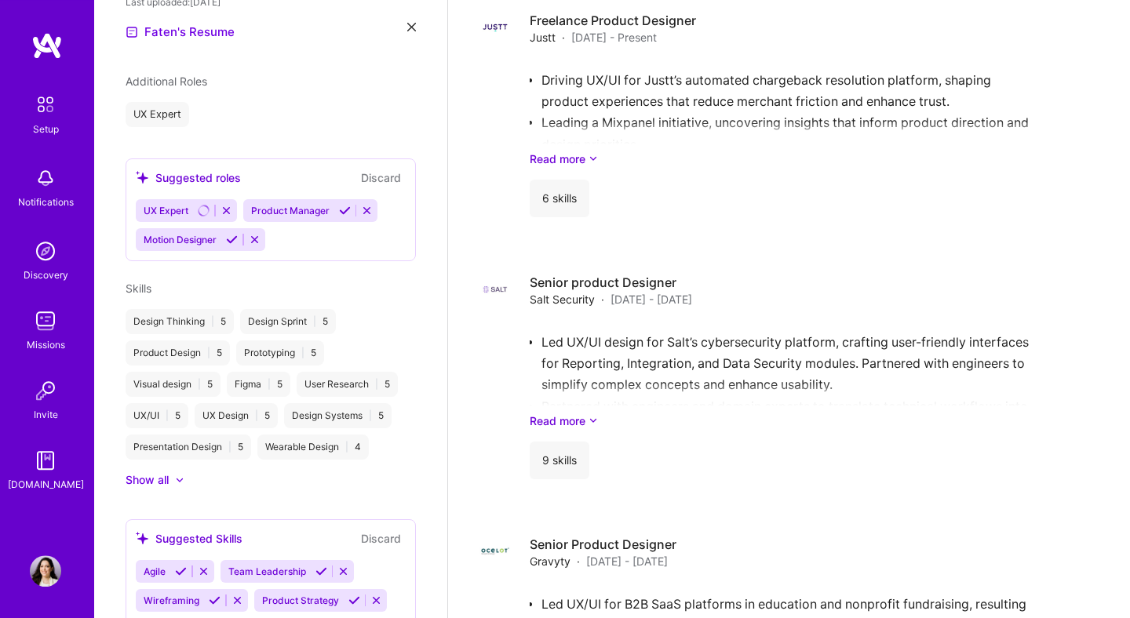
click at [227, 234] on icon at bounding box center [232, 240] width 12 height 12
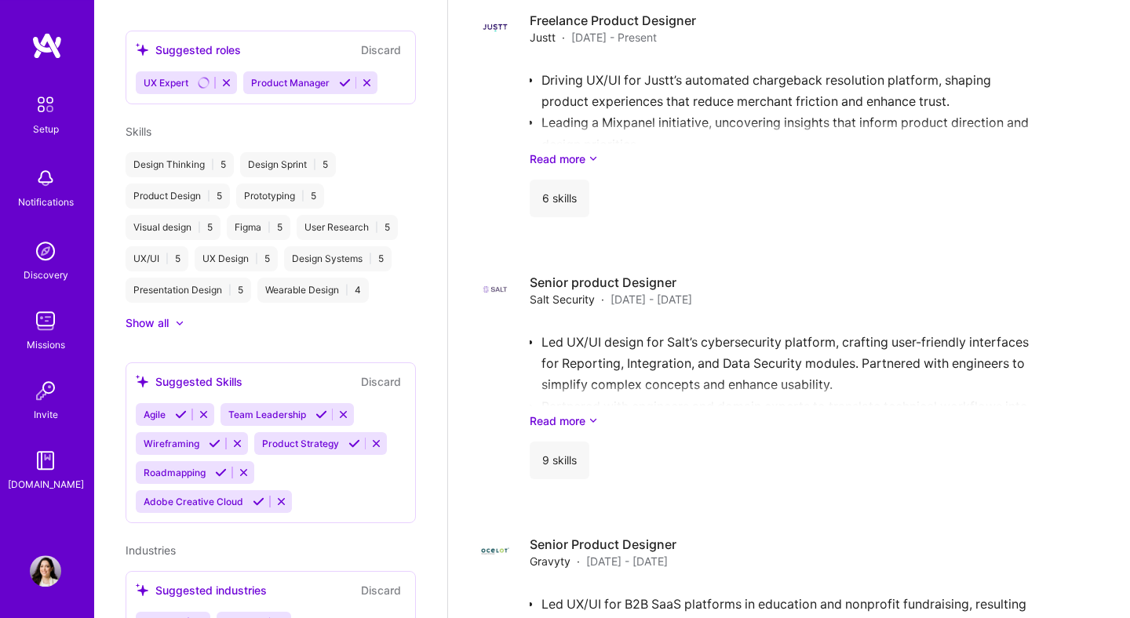
scroll to position [658, 0]
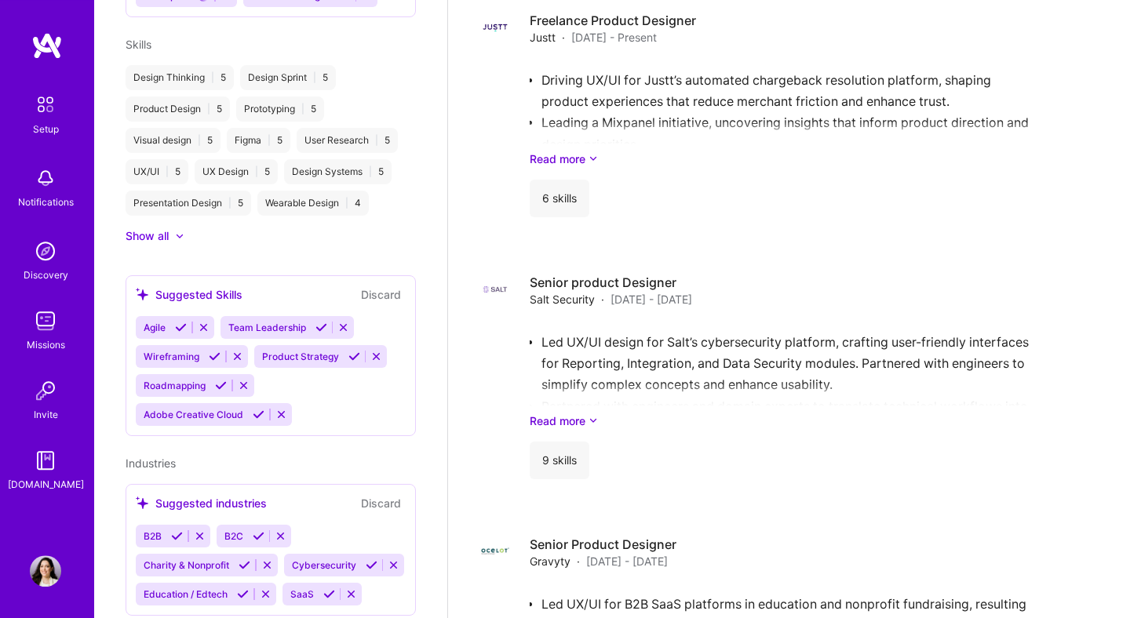
click at [316, 322] on icon at bounding box center [321, 328] width 12 height 12
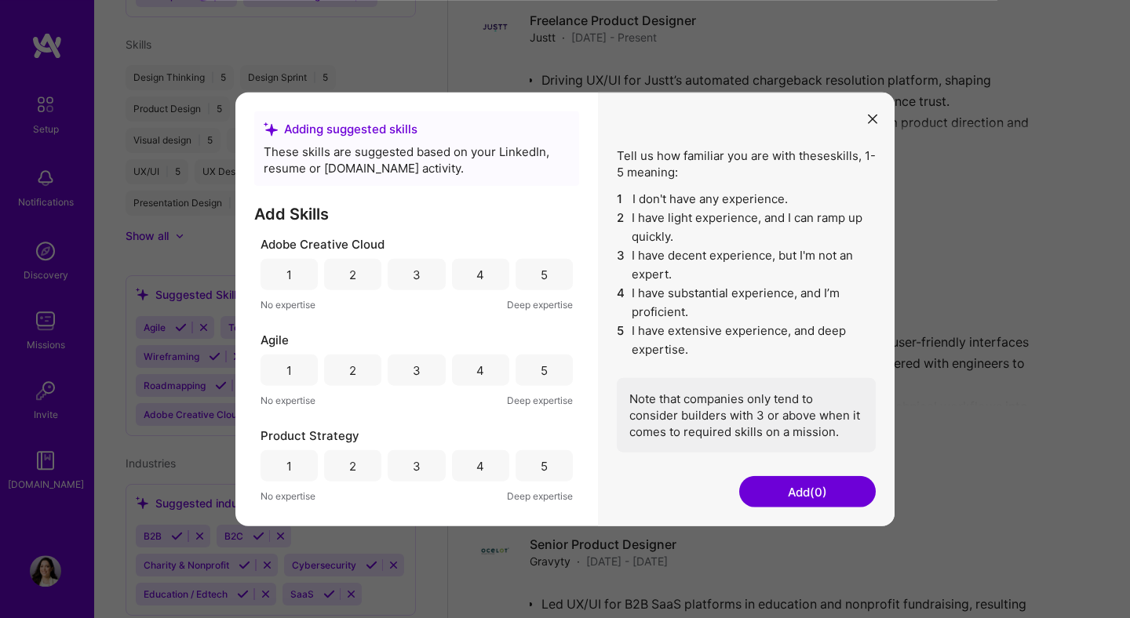
click at [533, 283] on div "5" at bounding box center [543, 274] width 57 height 31
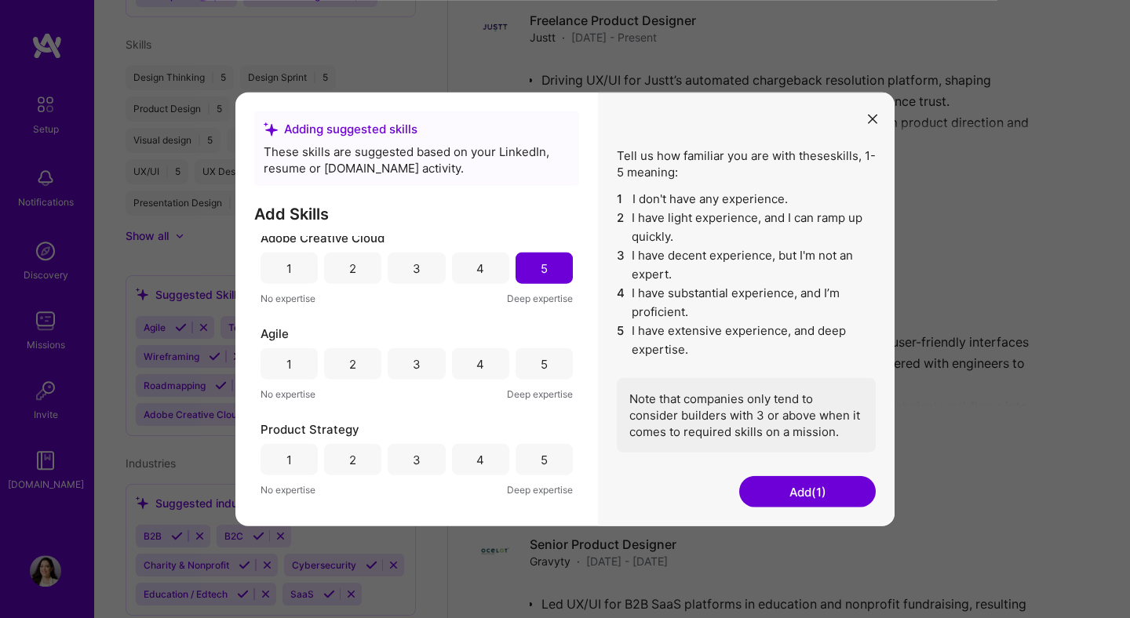
scroll to position [89, 0]
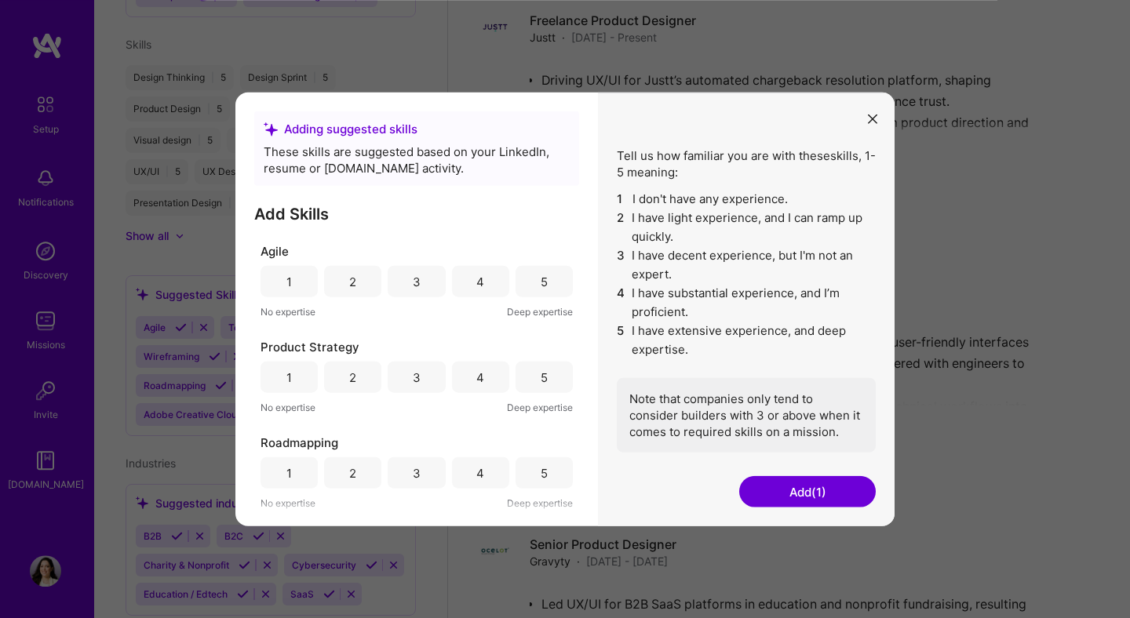
click at [486, 383] on div "4" at bounding box center [480, 377] width 57 height 31
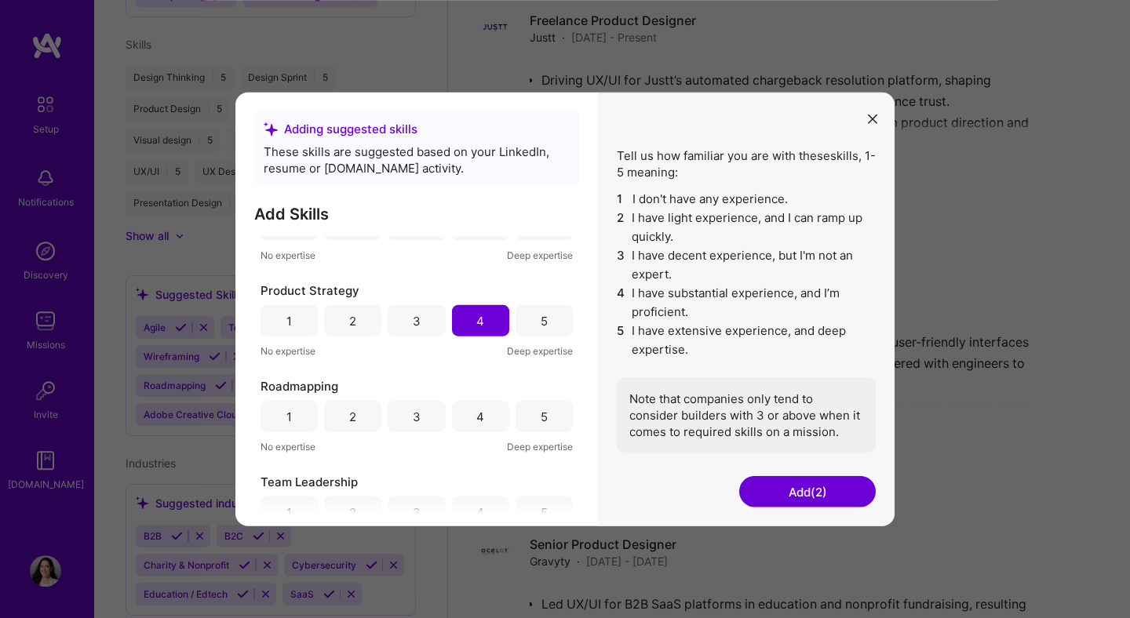
scroll to position [147, 0]
click at [457, 413] on div "4" at bounding box center [480, 413] width 57 height 31
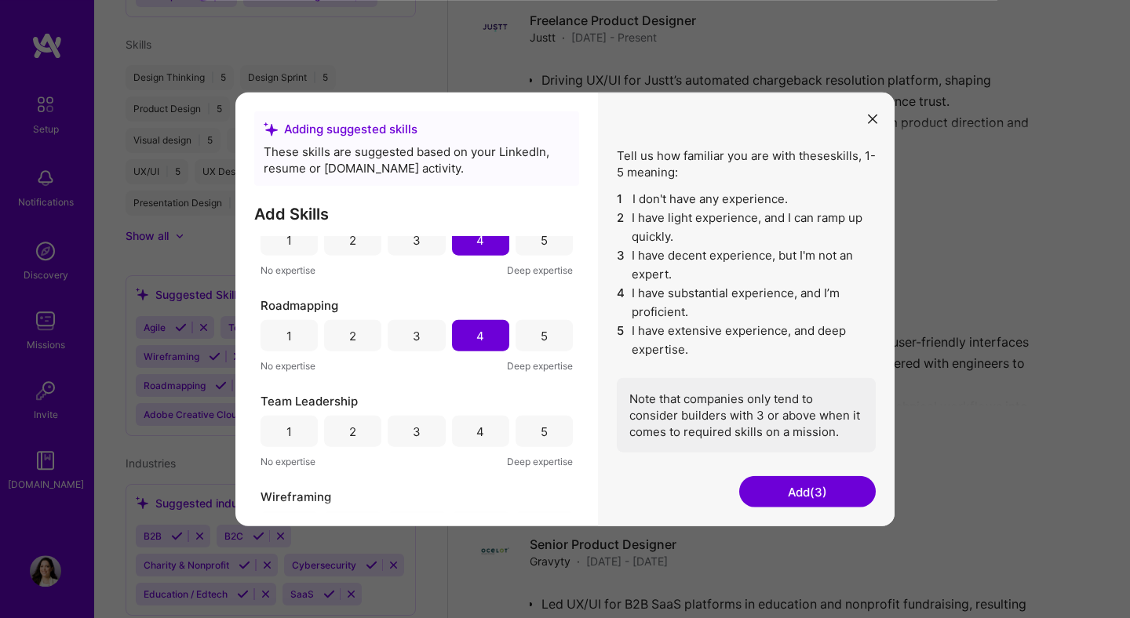
click at [538, 436] on div "5" at bounding box center [543, 431] width 57 height 31
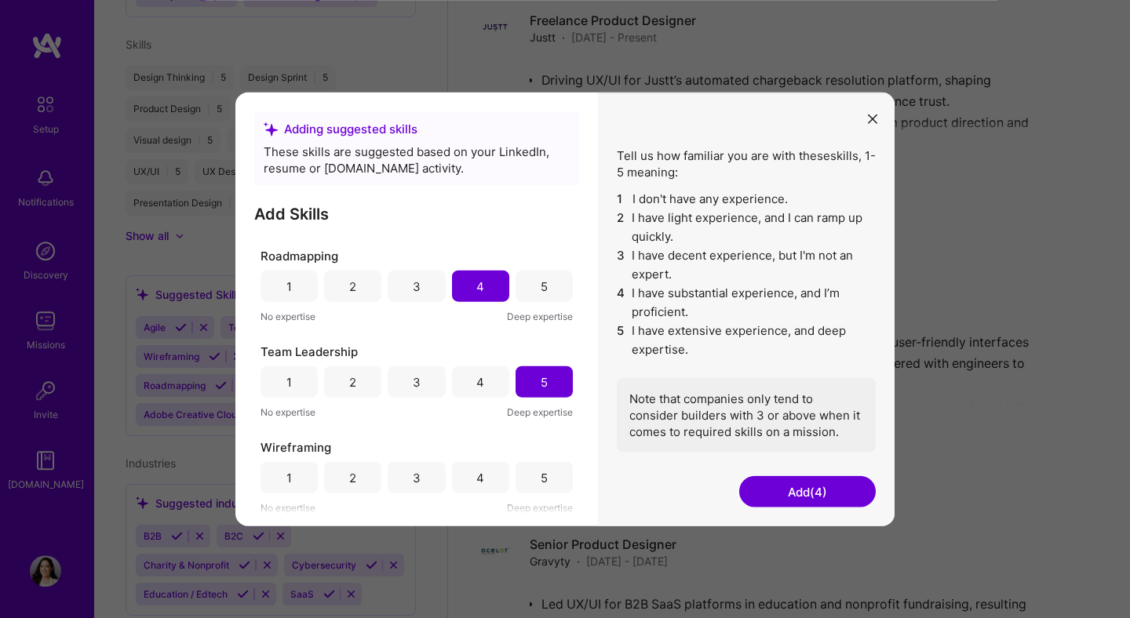
scroll to position [277, 0]
click at [537, 475] on div "5" at bounding box center [543, 475] width 57 height 31
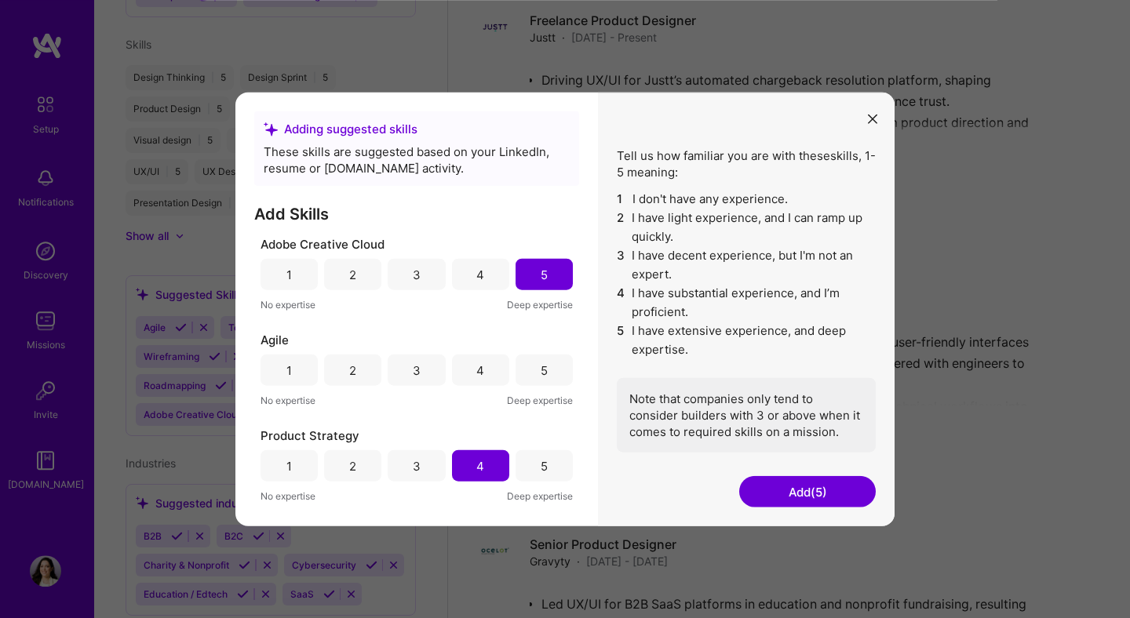
click at [534, 357] on div "5" at bounding box center [543, 370] width 57 height 31
click at [806, 496] on button "Add (6)" at bounding box center [807, 491] width 136 height 31
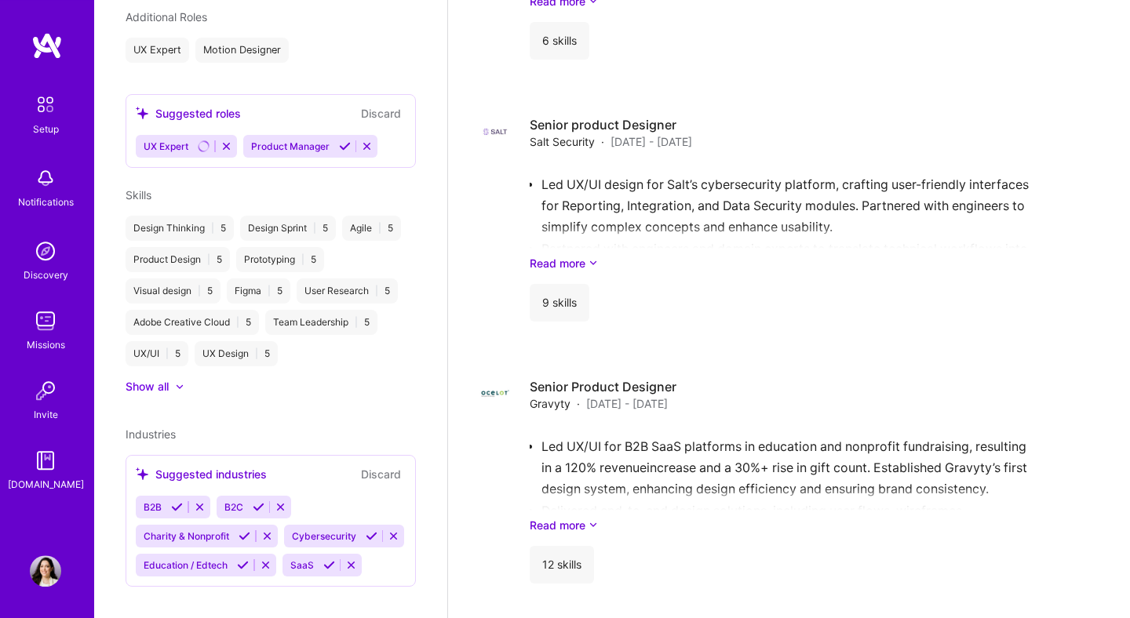
scroll to position [1816, 0]
click at [175, 501] on icon at bounding box center [177, 507] width 12 height 12
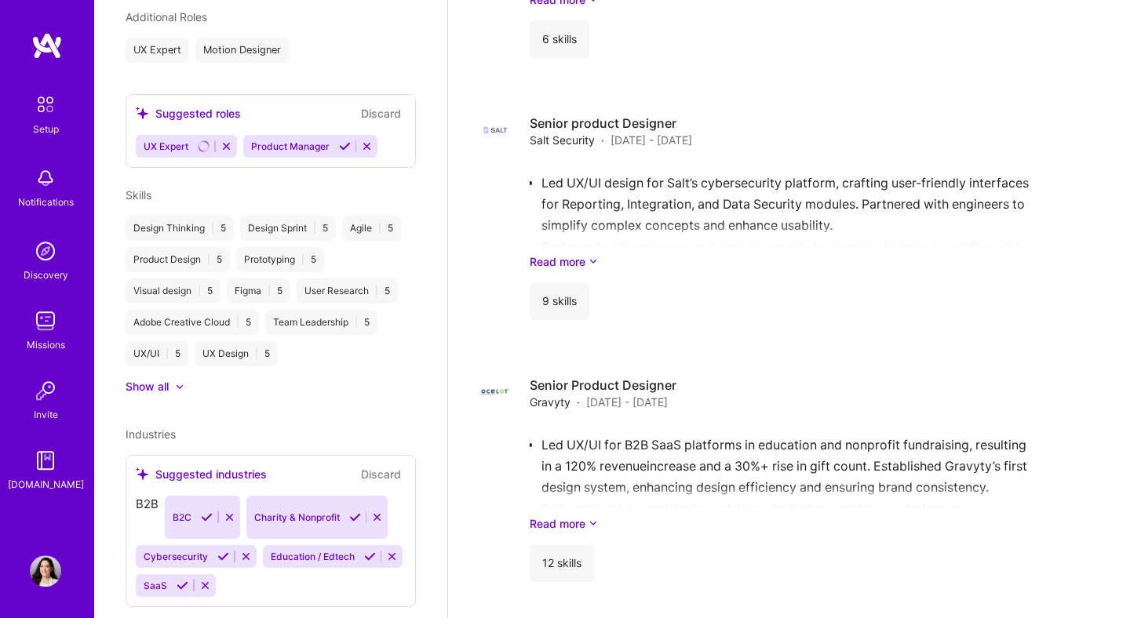
click at [249, 496] on div "B2B B2C Charity & Nonprofit Cybersecurity Education / Edtech SaaS" at bounding box center [271, 546] width 270 height 101
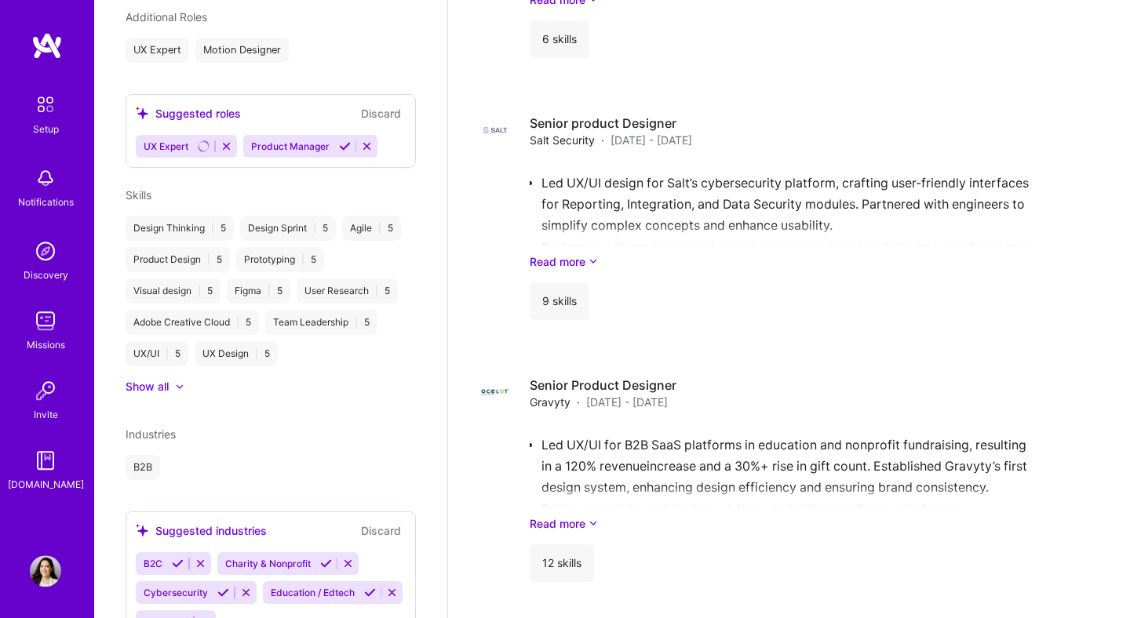
click at [320, 558] on icon at bounding box center [326, 564] width 12 height 12
click at [299, 558] on icon at bounding box center [305, 564] width 12 height 12
click at [176, 558] on icon at bounding box center [178, 564] width 12 height 12
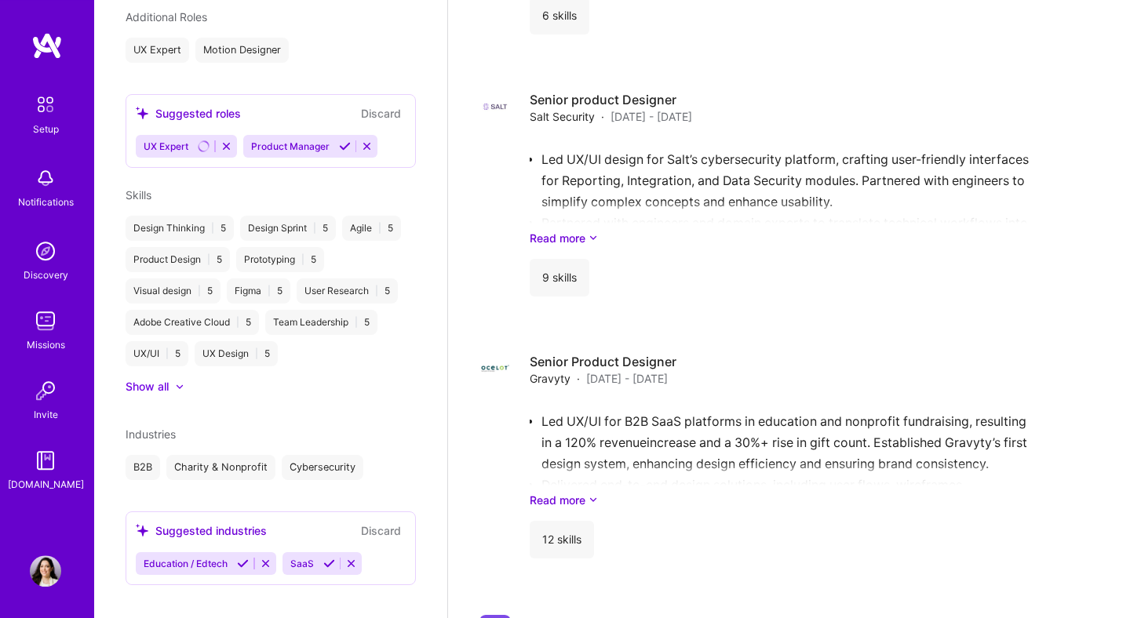
scroll to position [506, 0]
click at [323, 559] on icon at bounding box center [329, 565] width 12 height 12
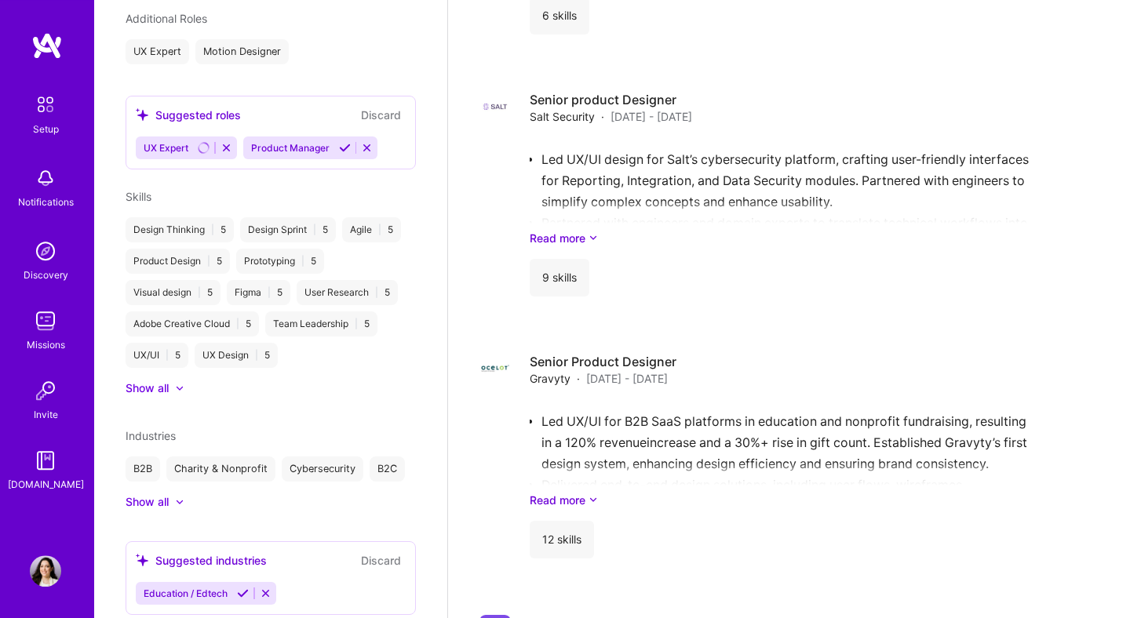
click at [239, 588] on icon at bounding box center [243, 594] width 12 height 12
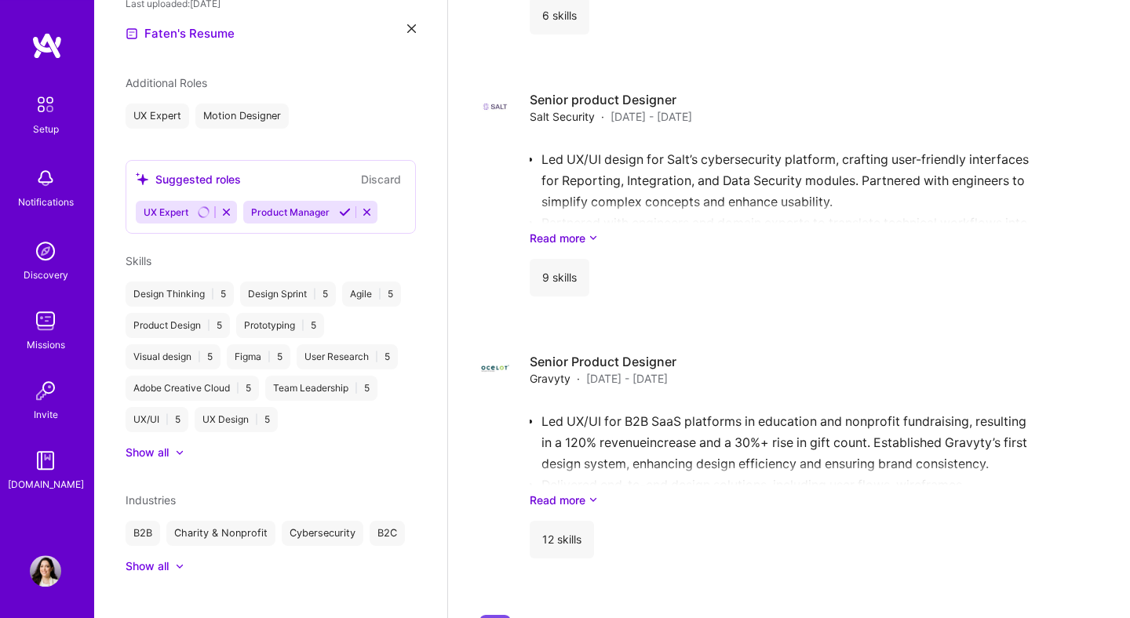
click at [151, 559] on div "Show all" at bounding box center [147, 567] width 43 height 16
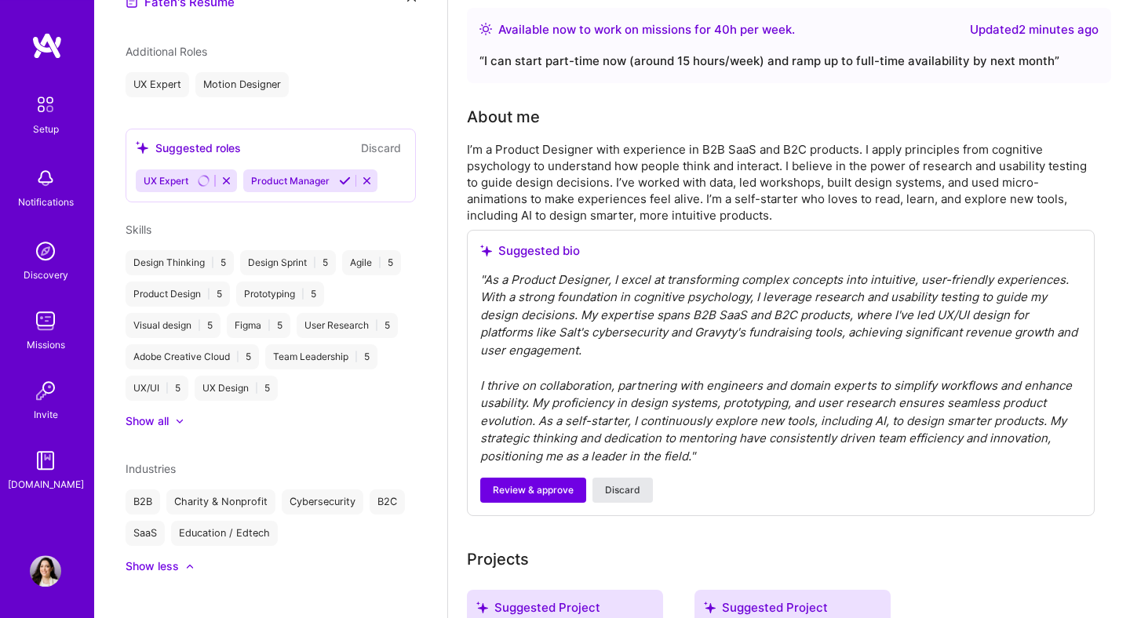
scroll to position [202, 0]
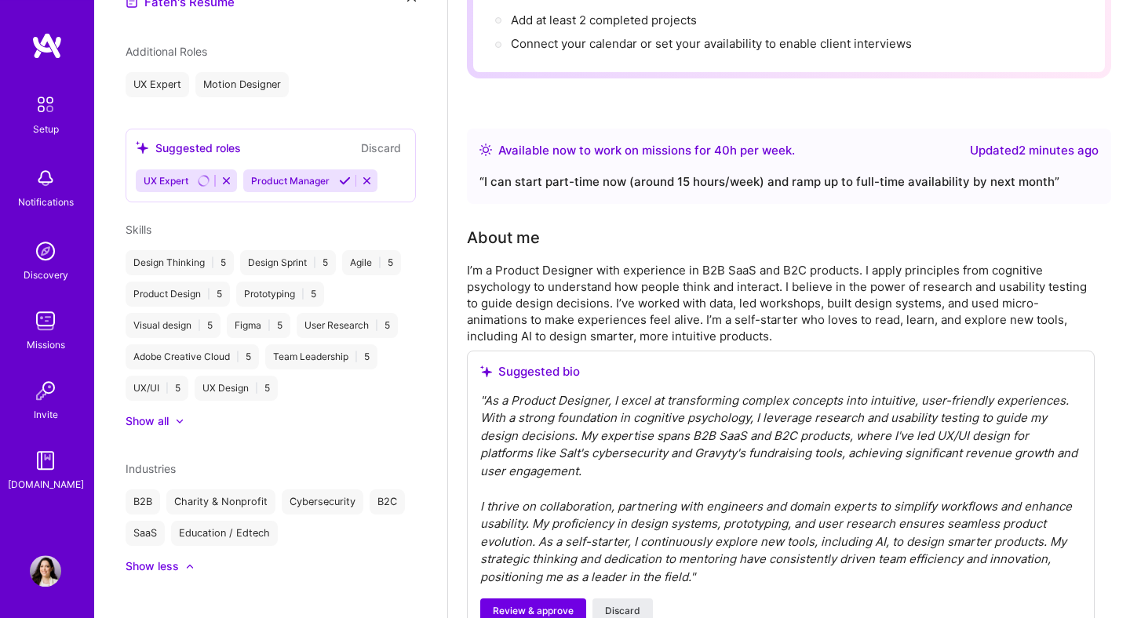
click at [361, 175] on icon at bounding box center [367, 181] width 12 height 12
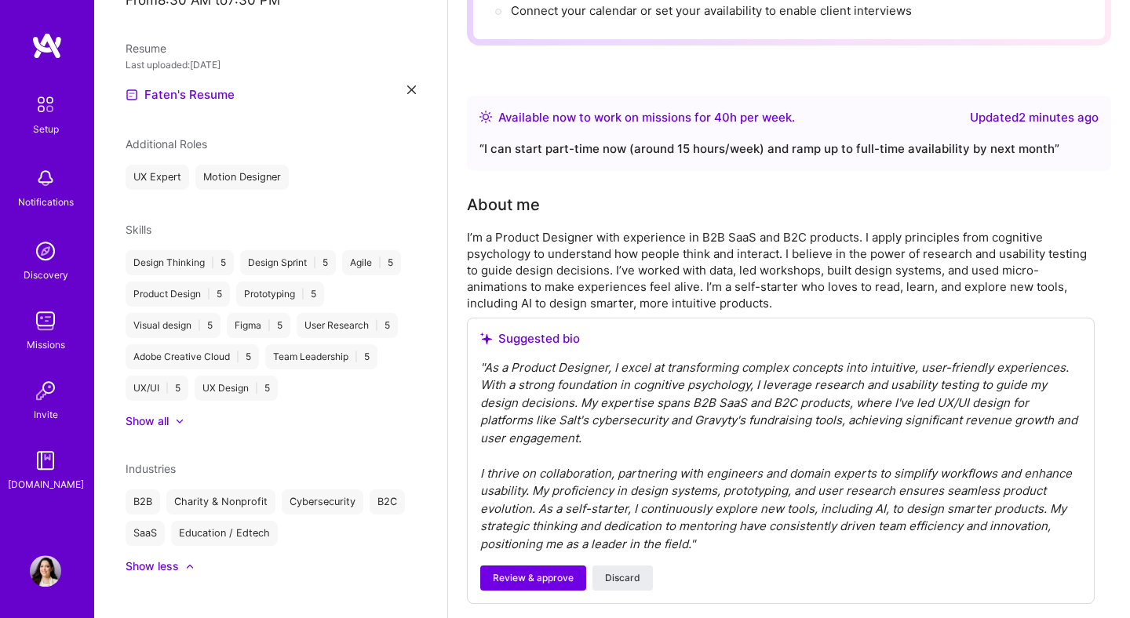
scroll to position [238, 0]
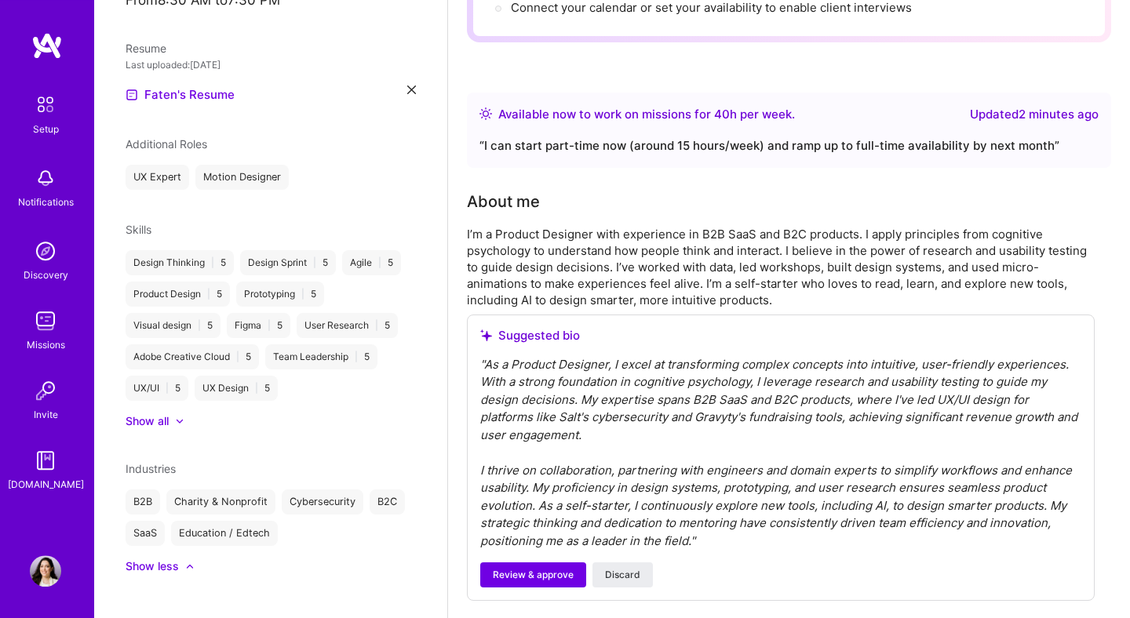
click at [175, 413] on div at bounding box center [172, 421] width 6 height 16
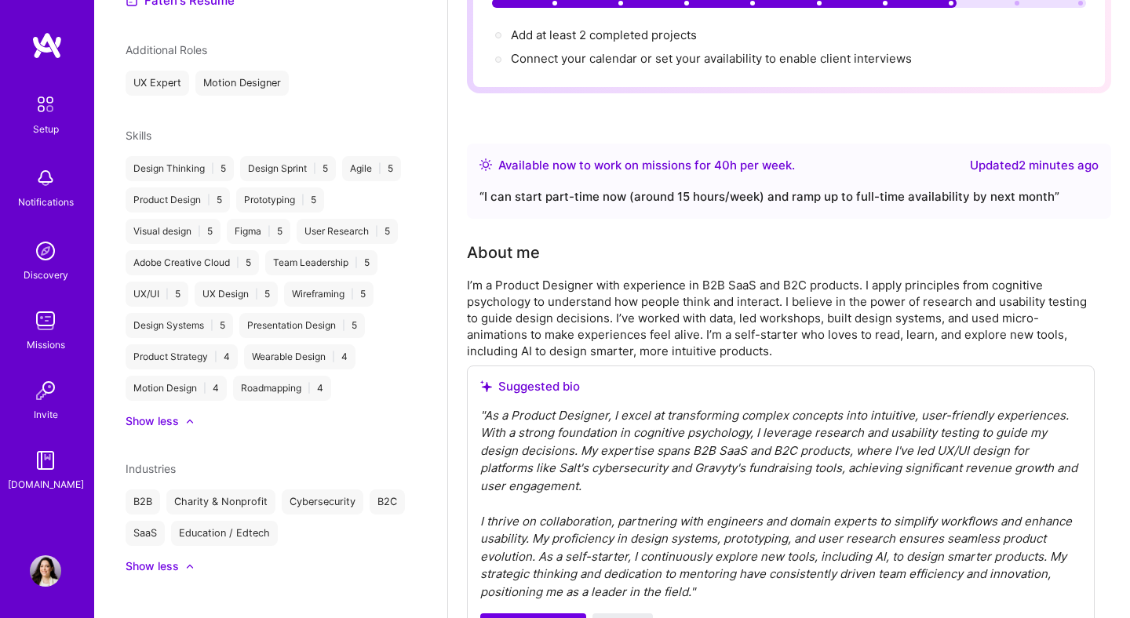
scroll to position [329, 0]
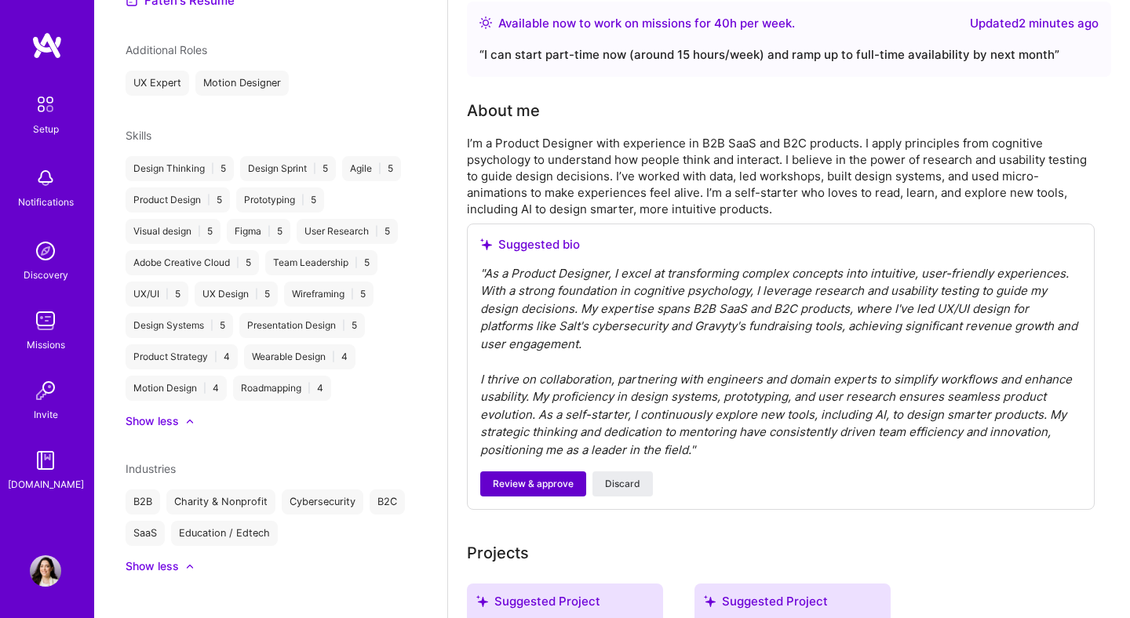
click at [570, 477] on span "Review & approve" at bounding box center [533, 484] width 81 height 14
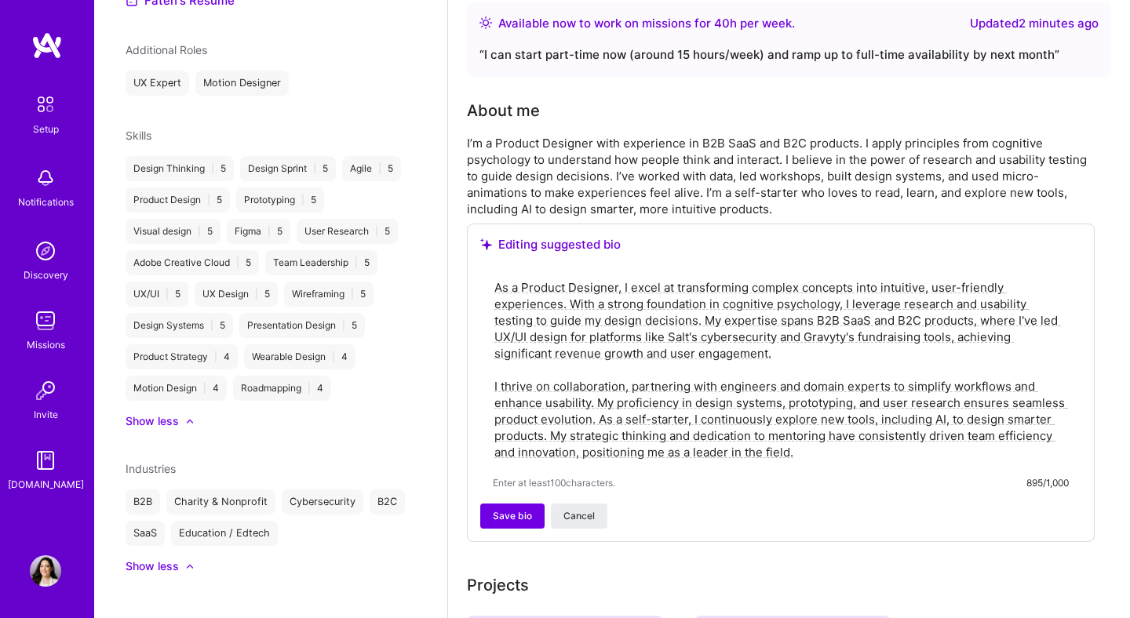
click at [741, 317] on textarea "As a Product Designer, I excel at transforming complex concepts into intuitive,…" at bounding box center [781, 370] width 576 height 184
click at [644, 315] on textarea "As a Product Designer, I excel at transforming complex concepts into intuitive,…" at bounding box center [781, 370] width 576 height 184
click at [719, 316] on textarea "As a Product Designer, I excel at transforming complex concepts into intuitive,…" at bounding box center [781, 370] width 576 height 184
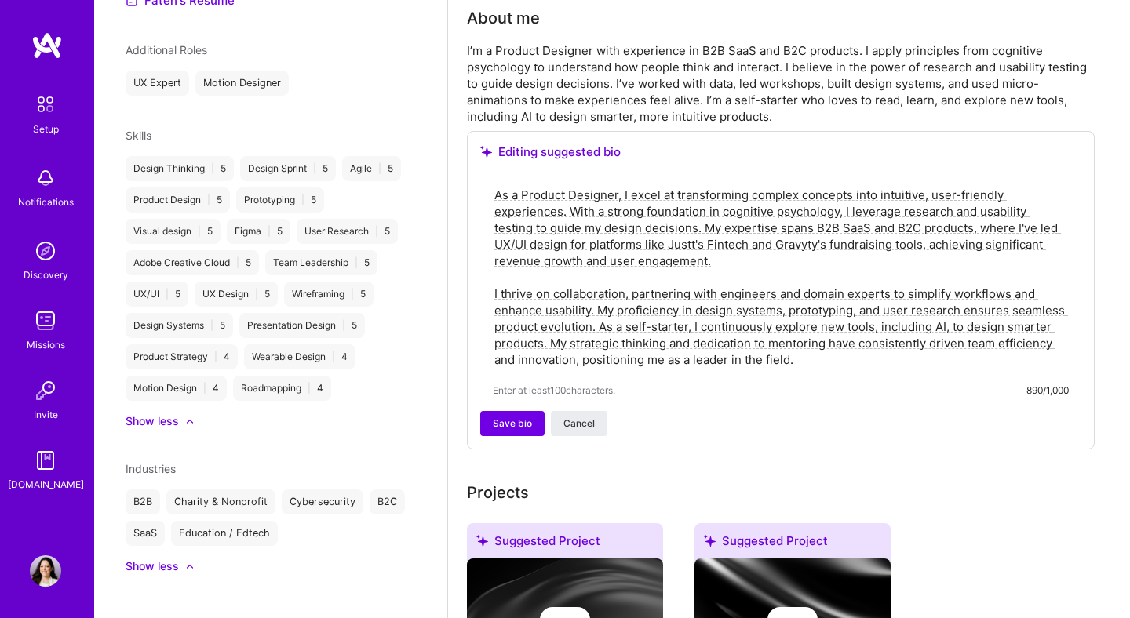
scroll to position [427, 0]
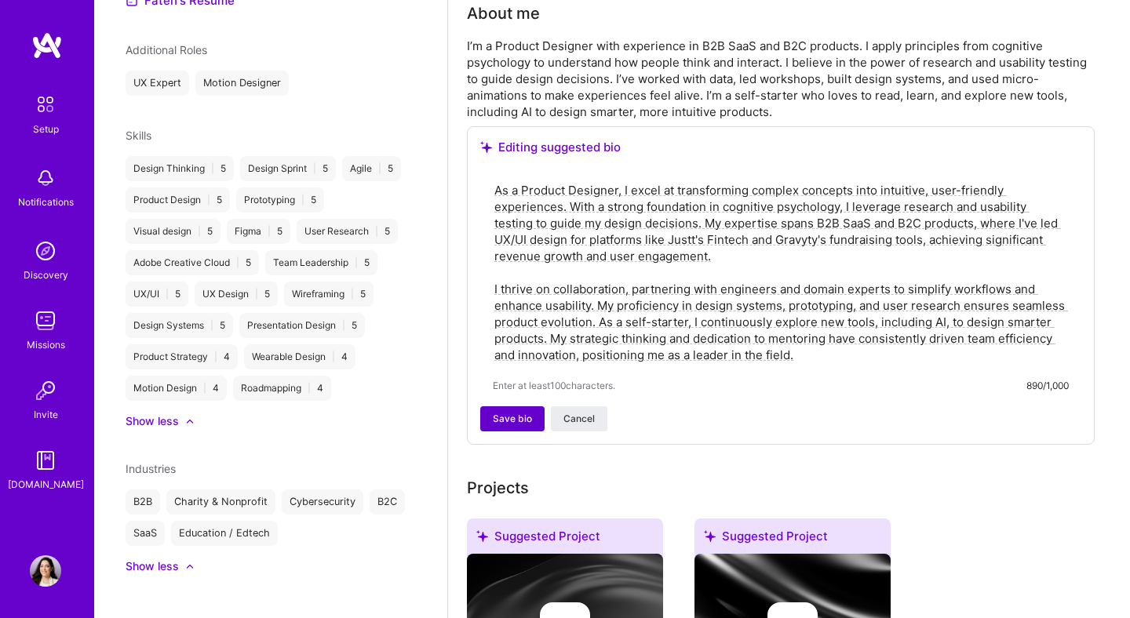
type textarea "As a Product Designer, I excel at transforming complex concepts into intuitive,…"
click at [530, 412] on span "Save bio" at bounding box center [512, 419] width 39 height 14
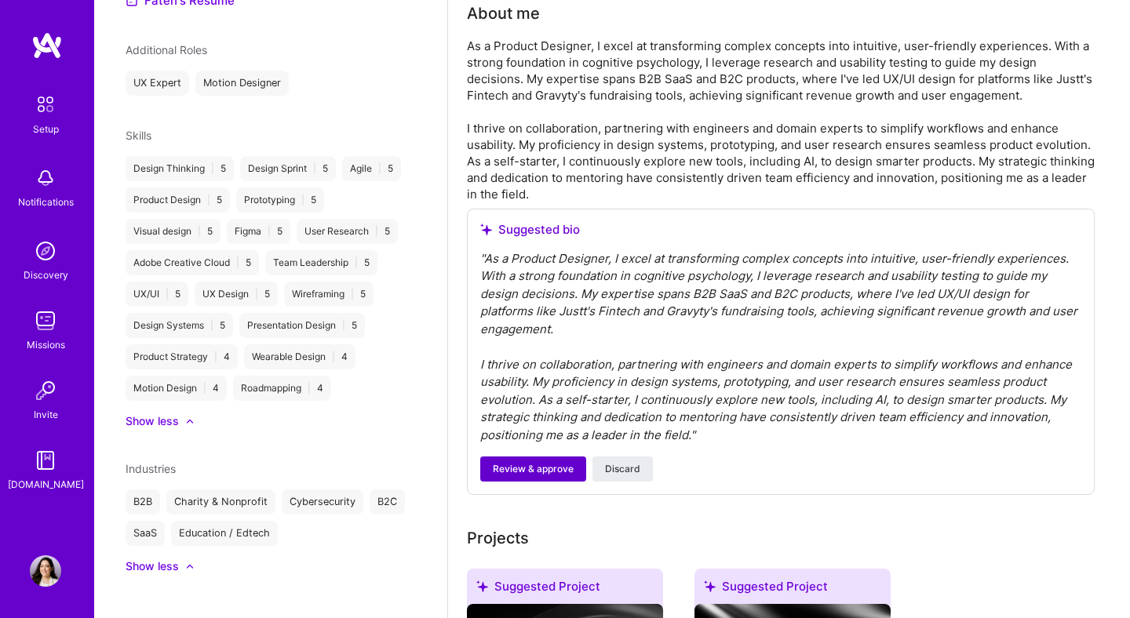
click at [529, 462] on span "Review & approve" at bounding box center [533, 469] width 81 height 14
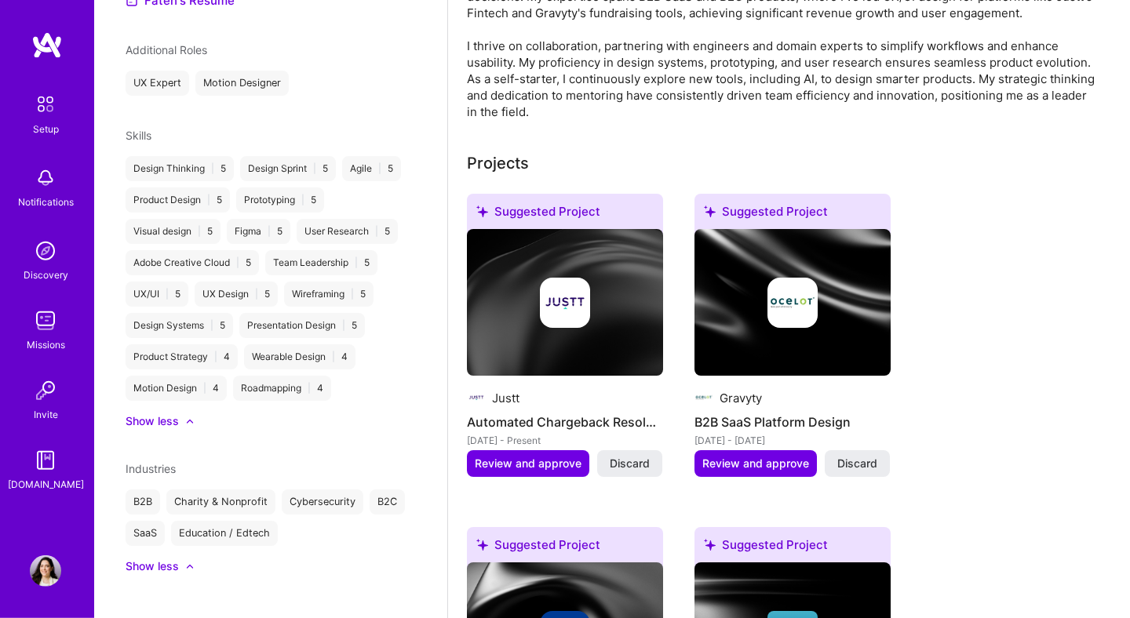
scroll to position [537, 0]
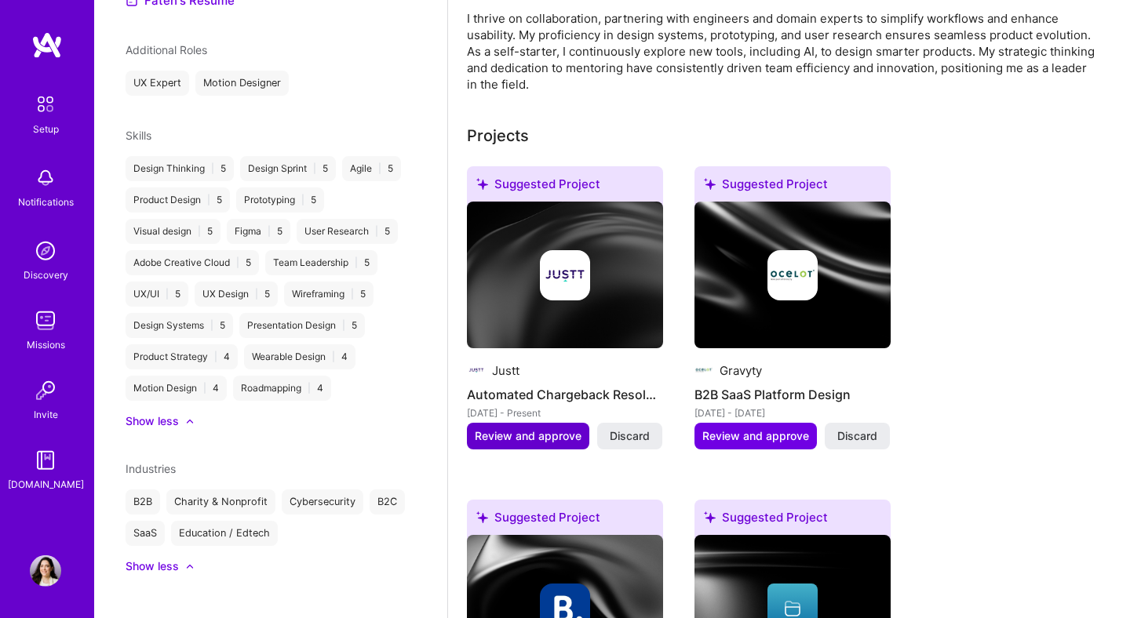
click at [531, 430] on button "Review and approve" at bounding box center [528, 436] width 122 height 27
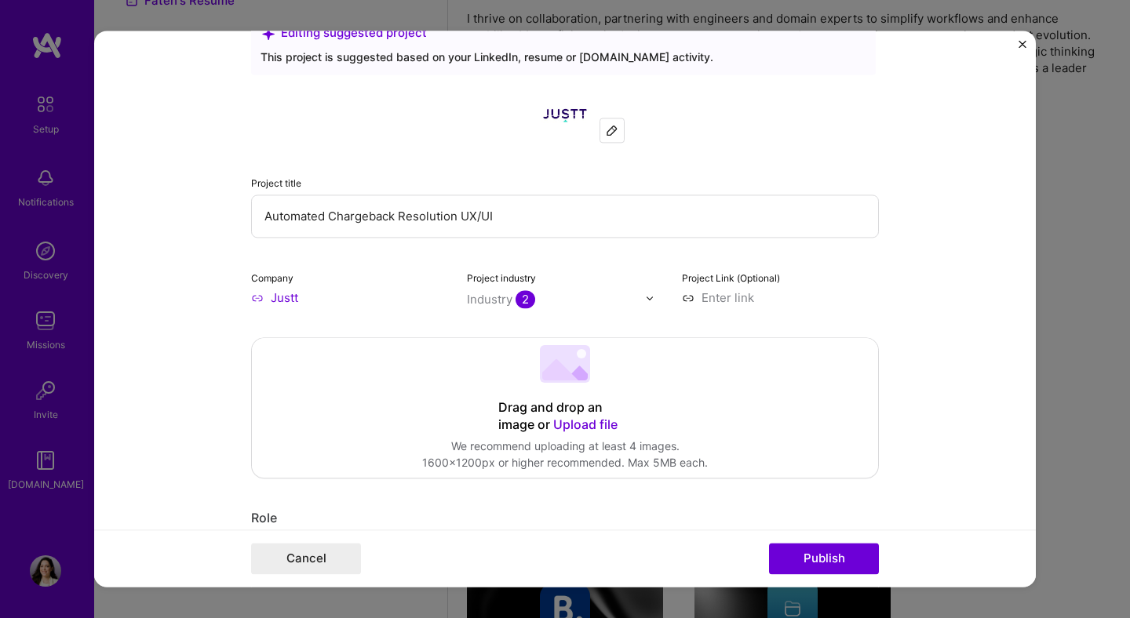
scroll to position [0, 0]
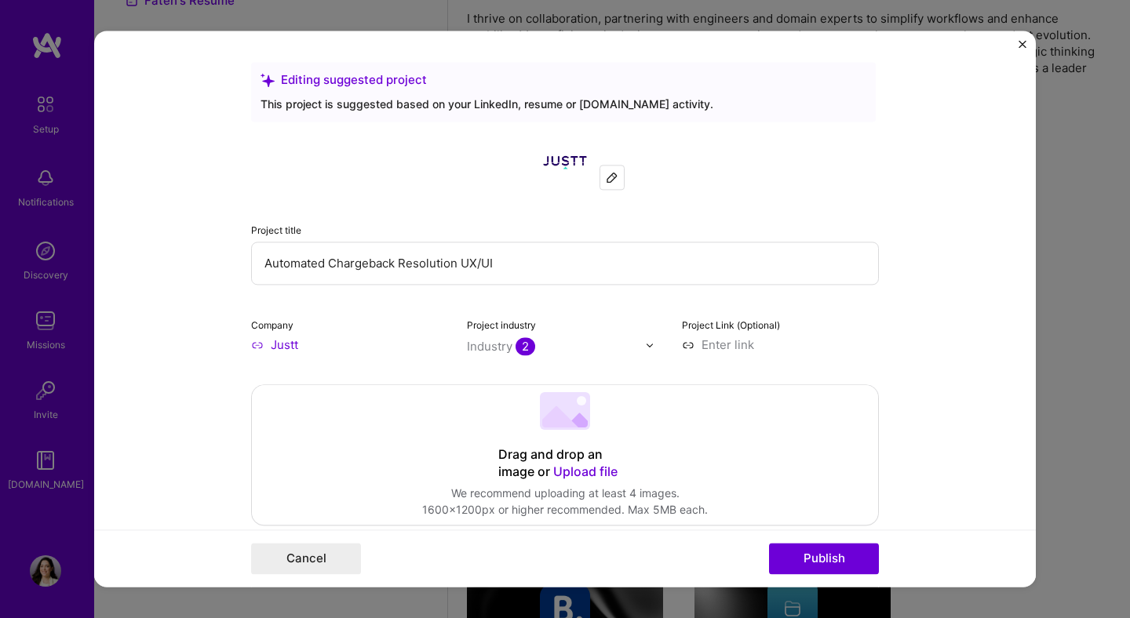
click at [1021, 42] on img "Close" at bounding box center [1022, 44] width 8 height 8
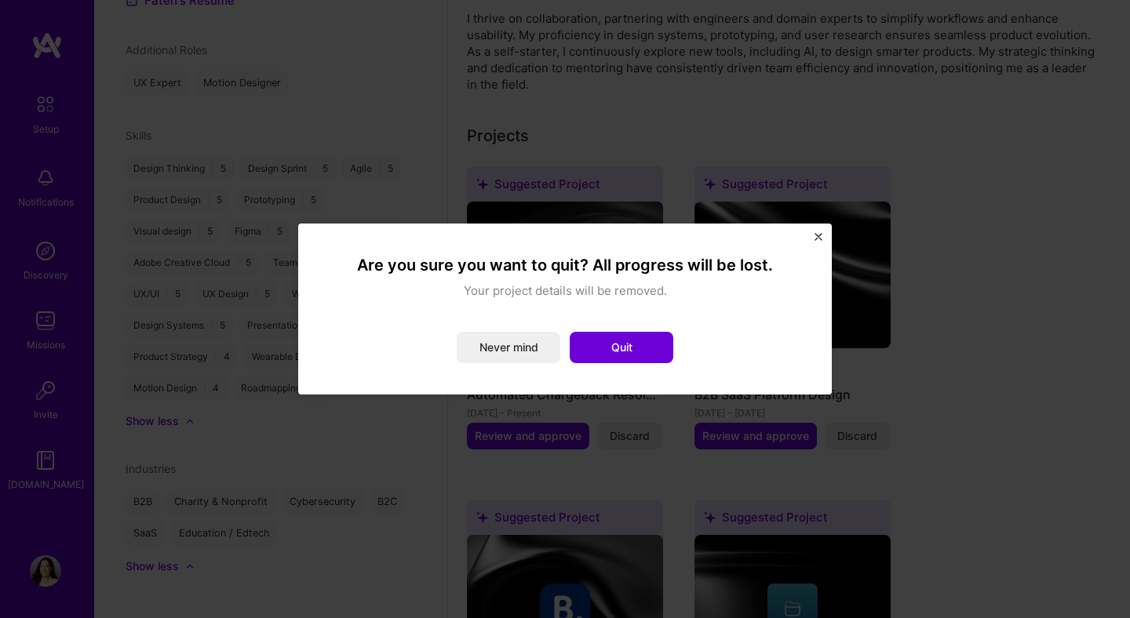
click at [812, 242] on div "Are you sure you want to quit? All progress will be lost. Your project details …" at bounding box center [564, 309] width 533 height 171
click at [816, 232] on div "Are you sure you want to quit? All progress will be lost. Your project details …" at bounding box center [564, 309] width 533 height 171
click at [818, 236] on img "Close" at bounding box center [818, 237] width 8 height 8
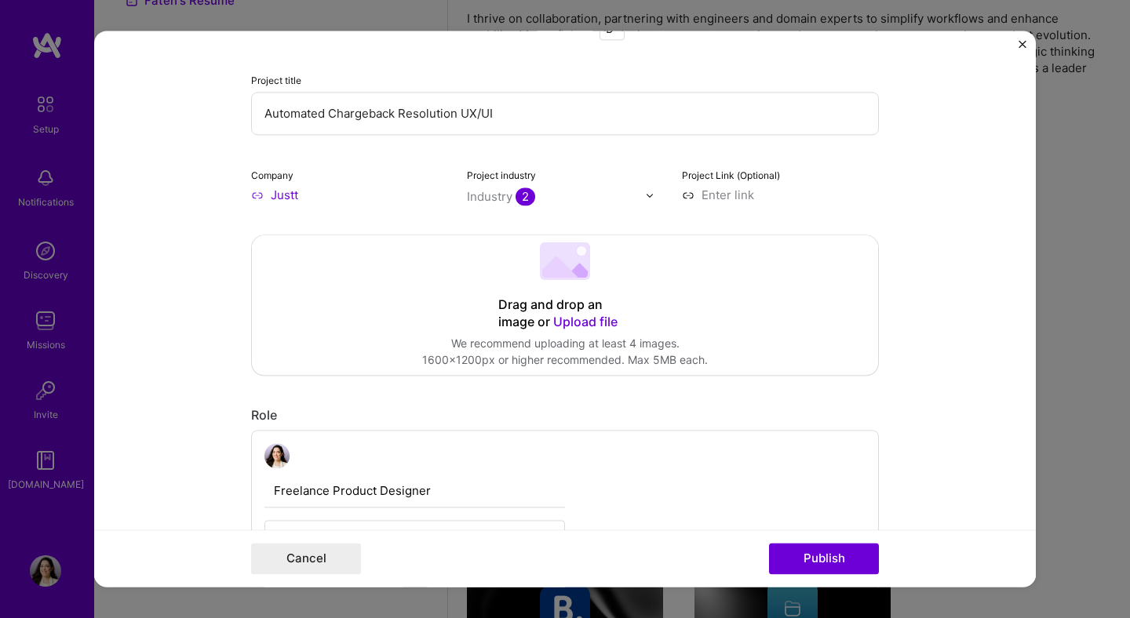
scroll to position [147, 0]
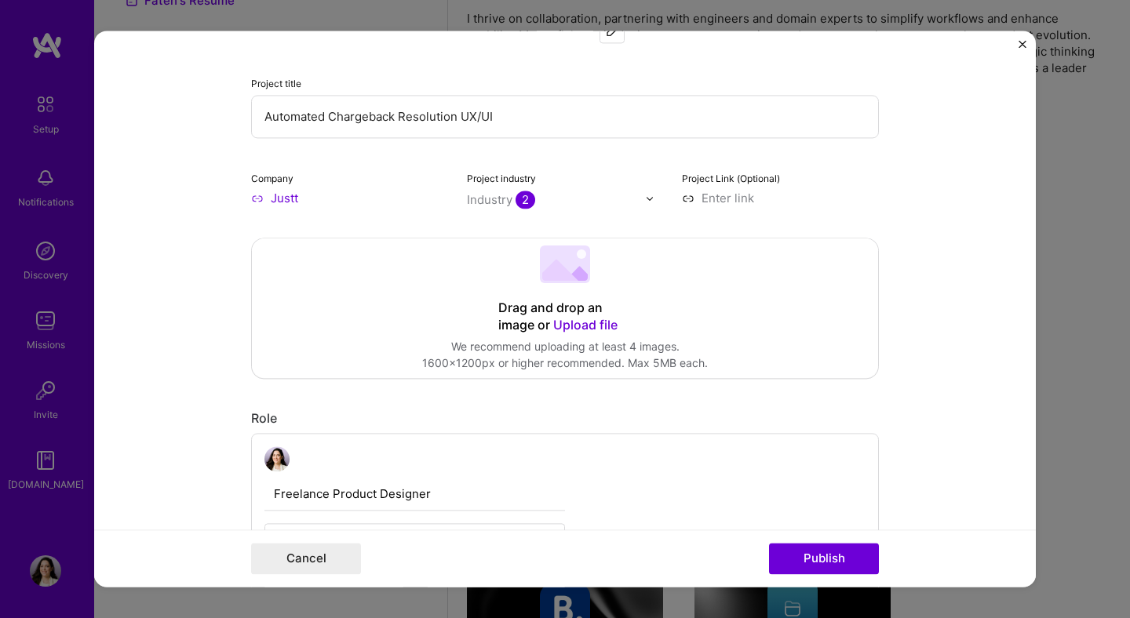
click at [1021, 44] on img "Close" at bounding box center [1022, 44] width 8 height 8
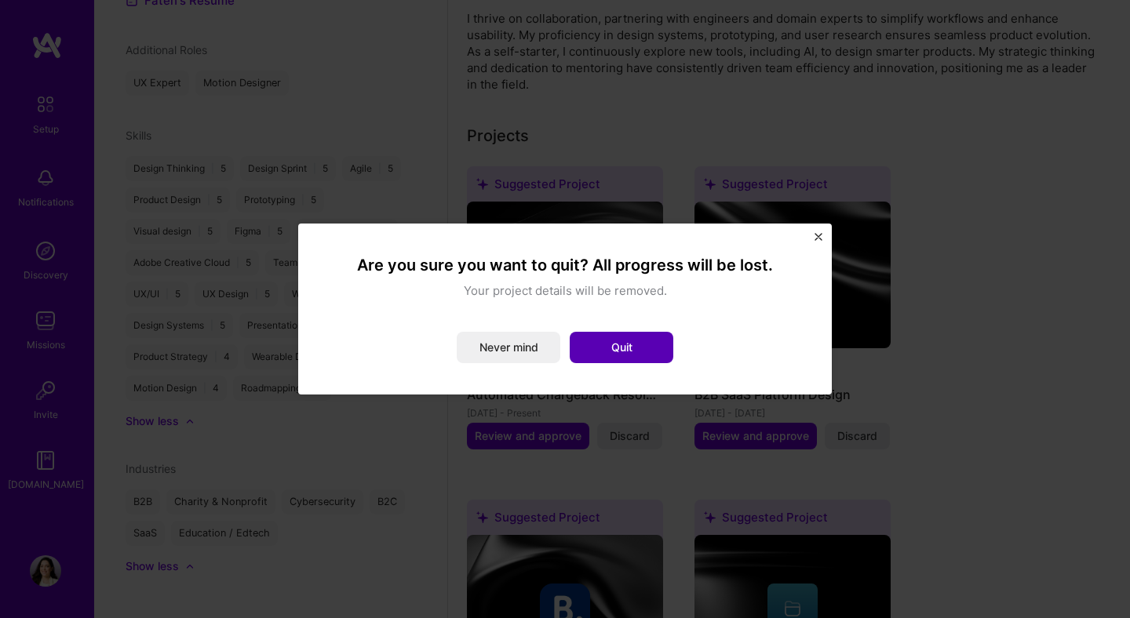
click at [631, 338] on button "Quit" at bounding box center [621, 347] width 104 height 31
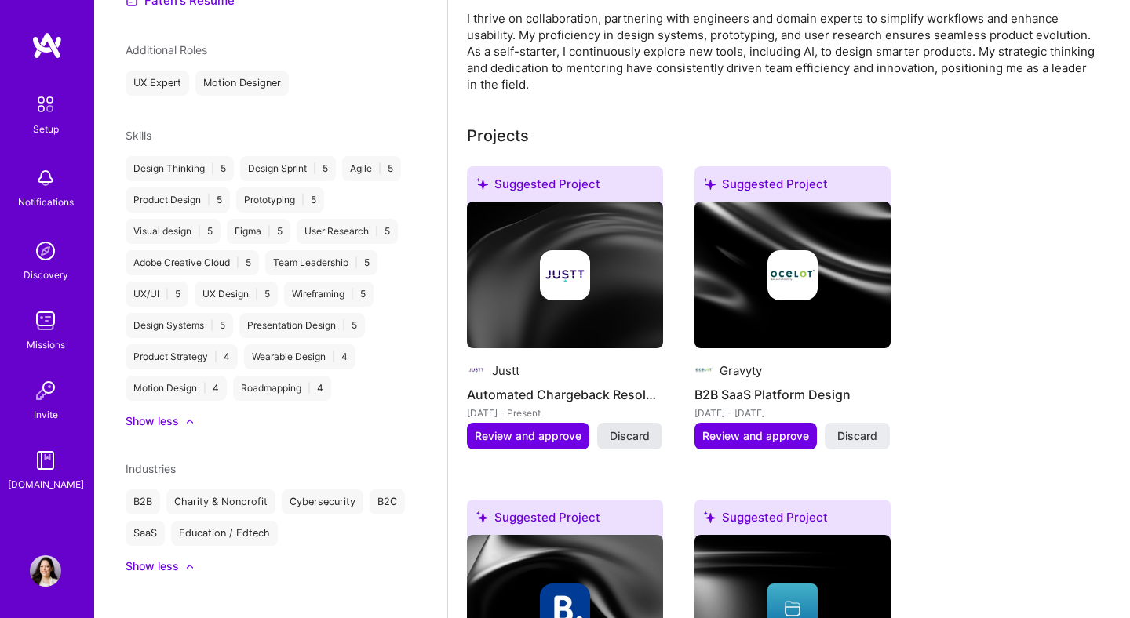
click at [638, 428] on span "Discard" at bounding box center [630, 436] width 40 height 16
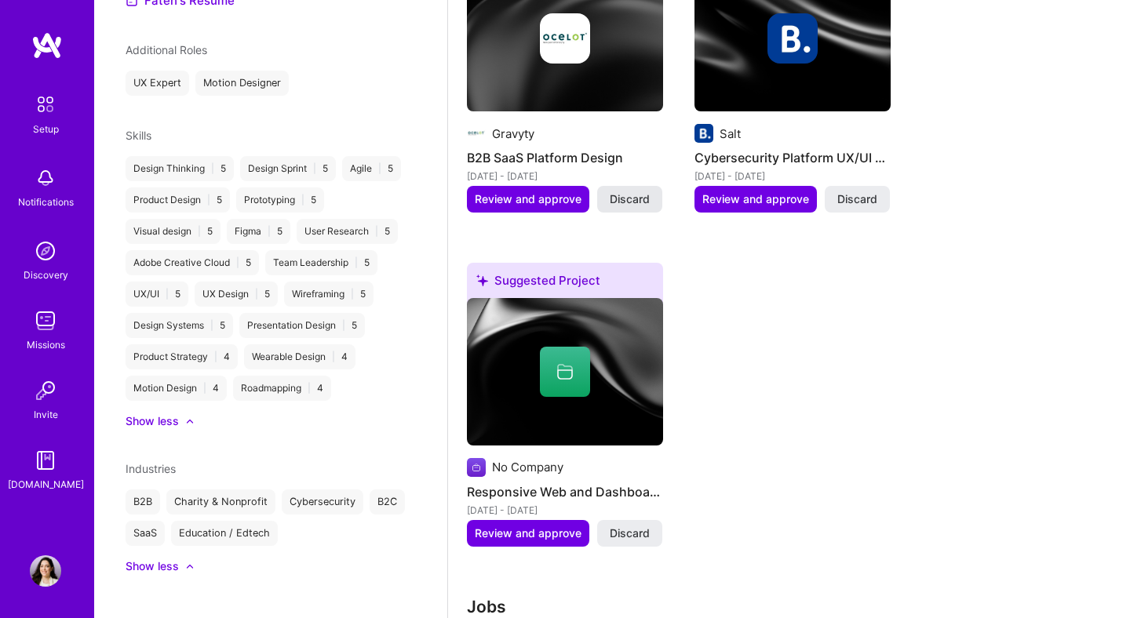
scroll to position [788, 0]
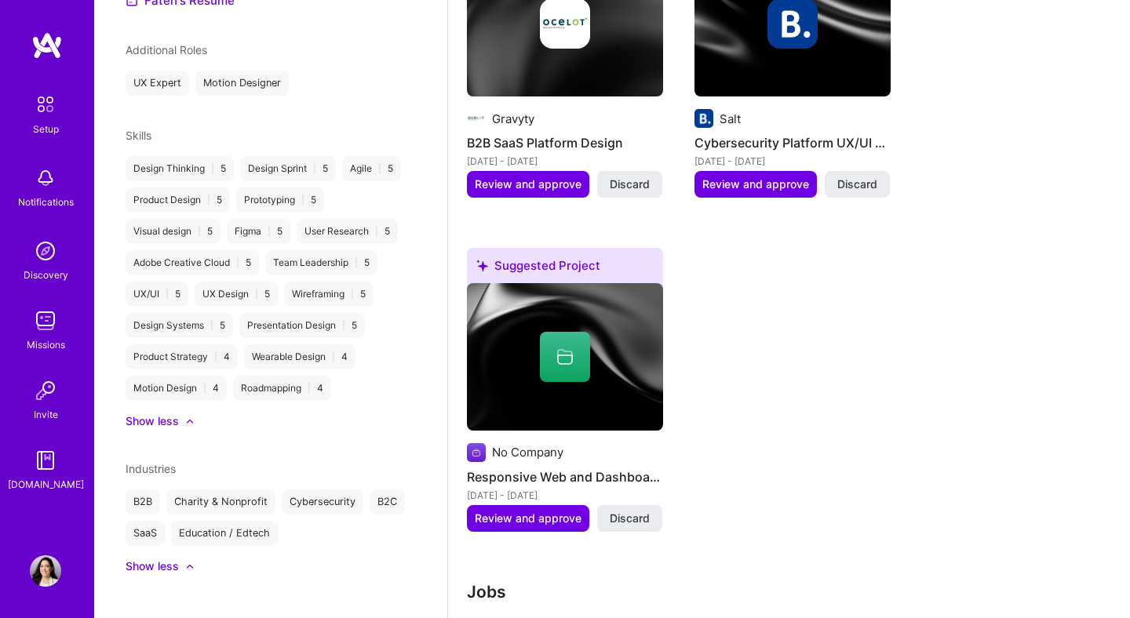
click at [610, 370] on img at bounding box center [565, 356] width 196 height 147
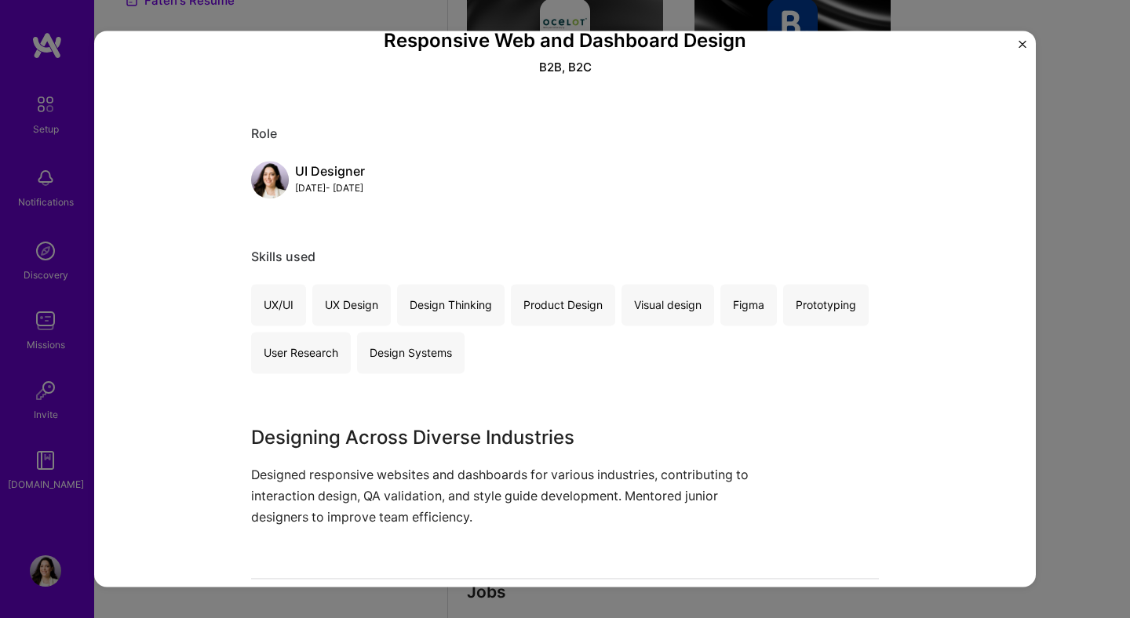
scroll to position [210, 0]
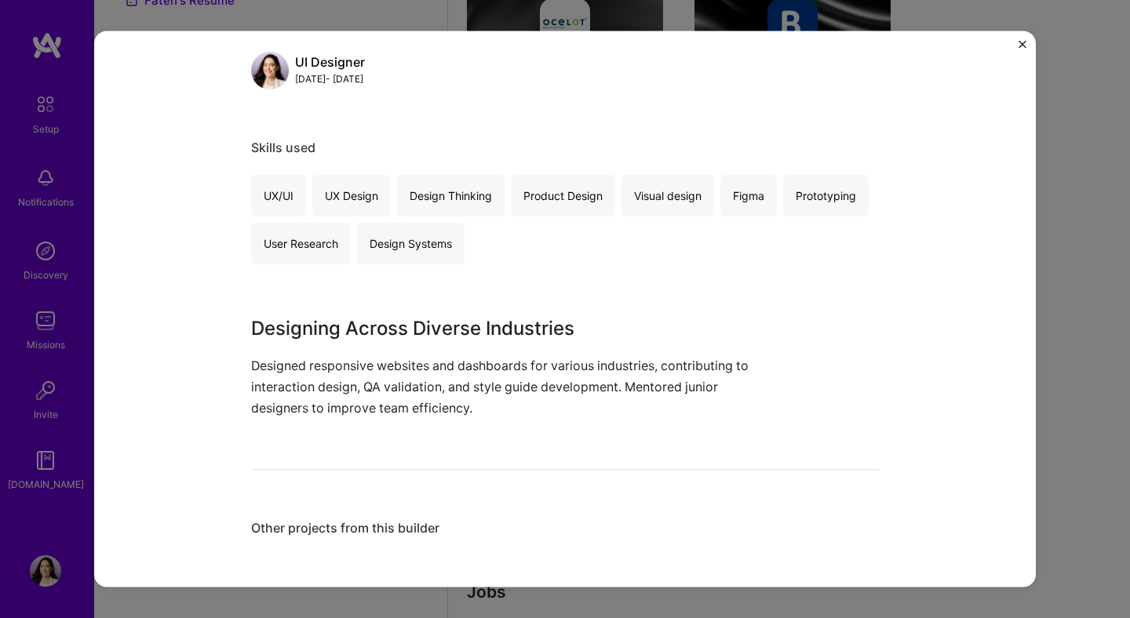
click at [1021, 44] on img "Close" at bounding box center [1022, 44] width 8 height 8
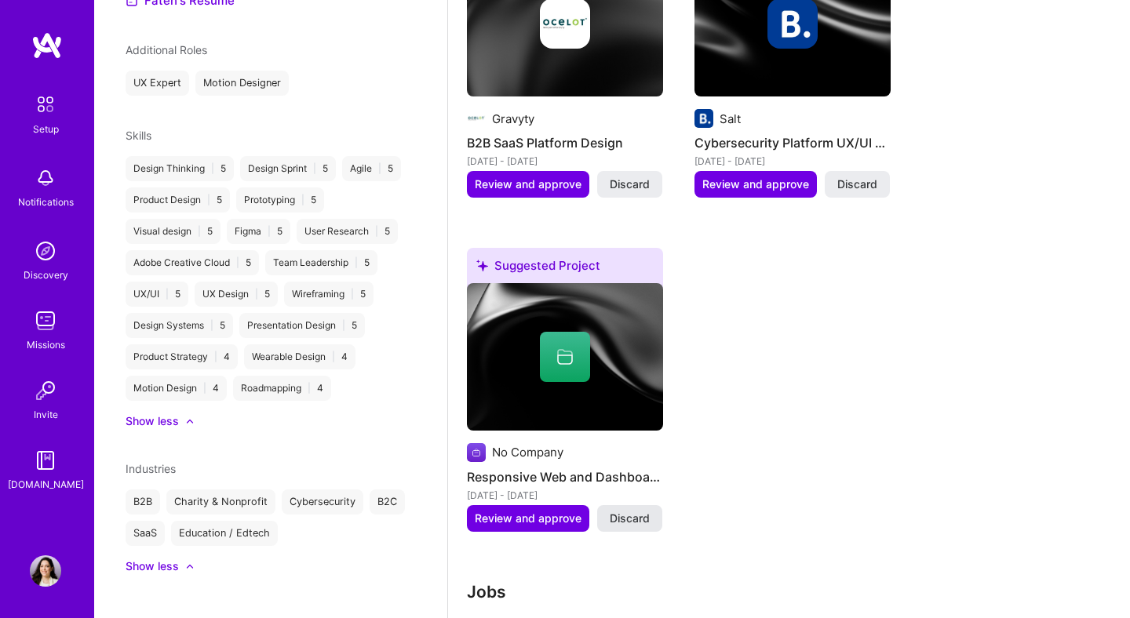
click at [658, 505] on button "Discard" at bounding box center [629, 518] width 65 height 27
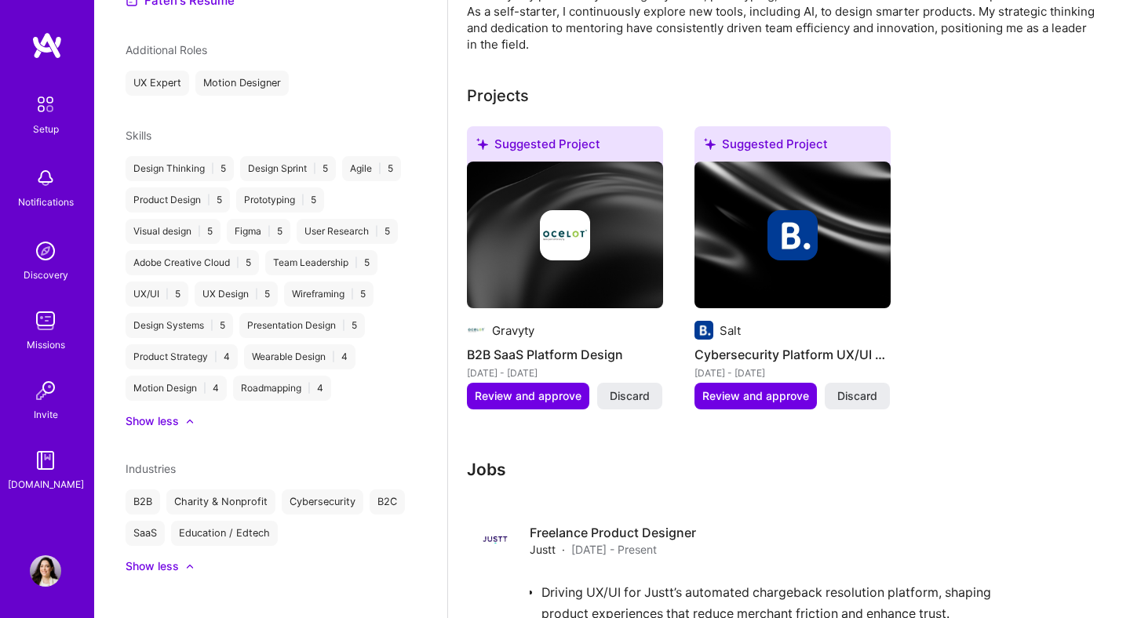
scroll to position [563, 0]
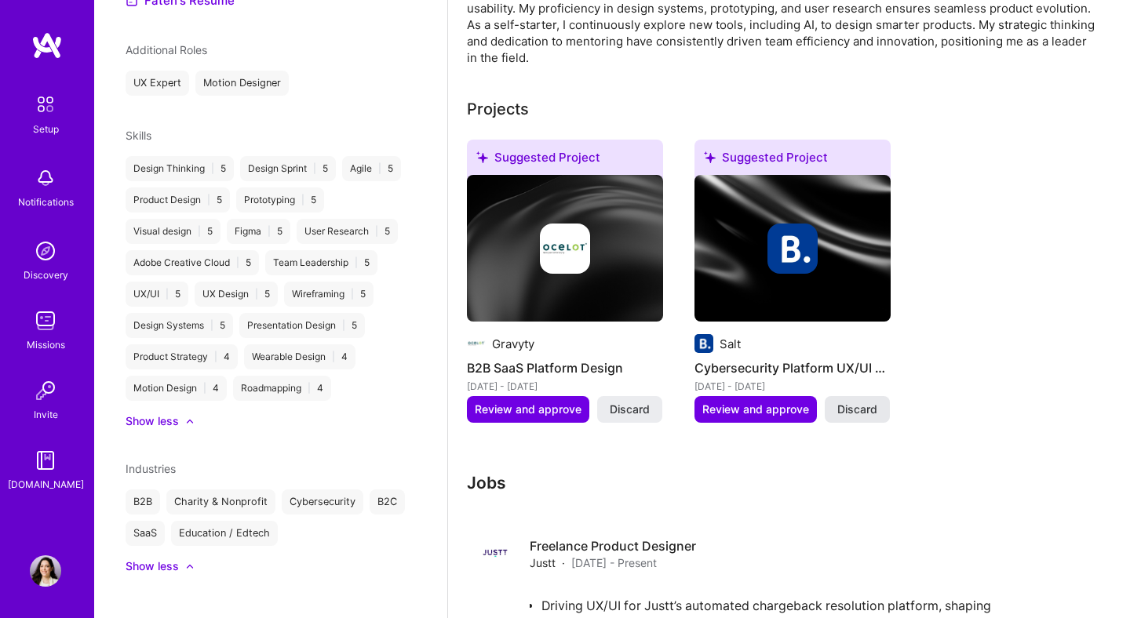
click at [853, 402] on span "Discard" at bounding box center [857, 410] width 40 height 16
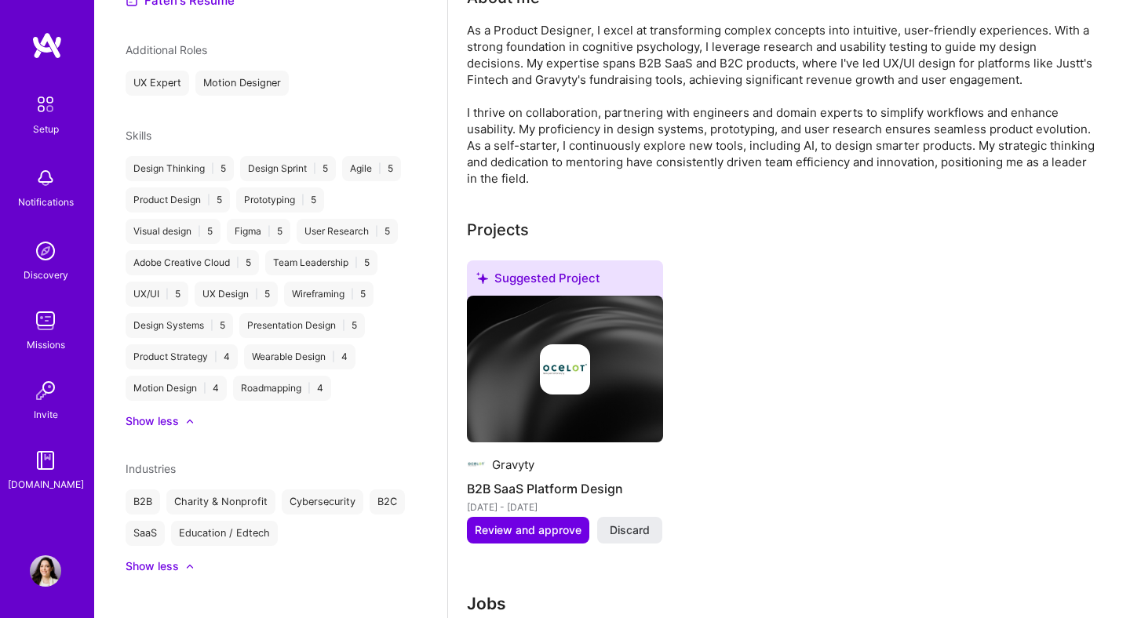
scroll to position [410, 0]
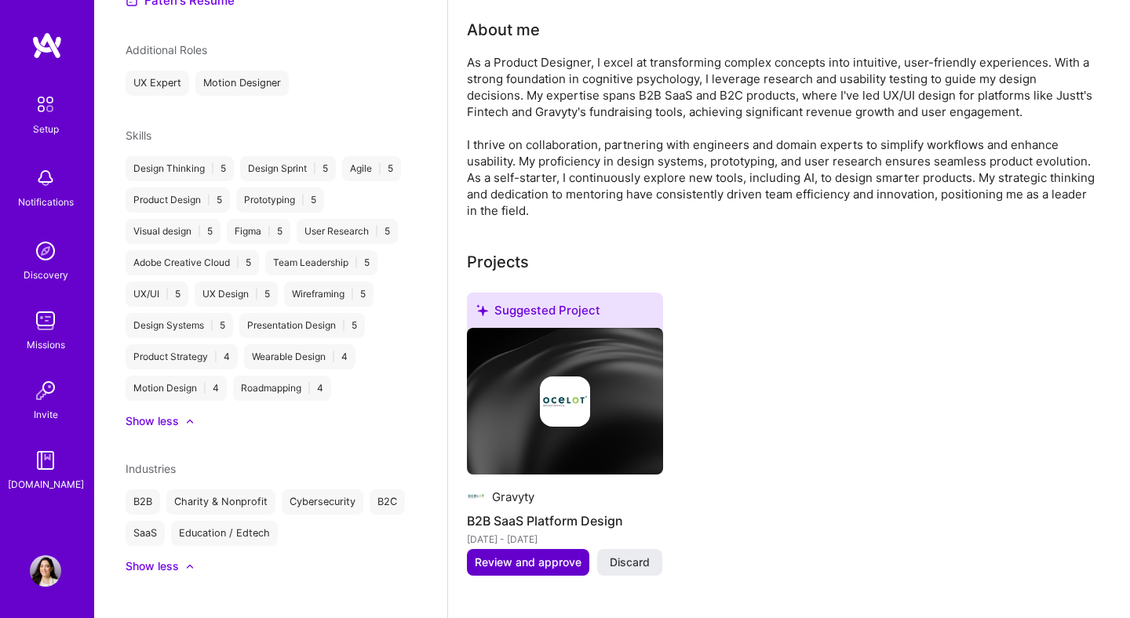
click at [550, 555] on span "Review and approve" at bounding box center [528, 563] width 107 height 16
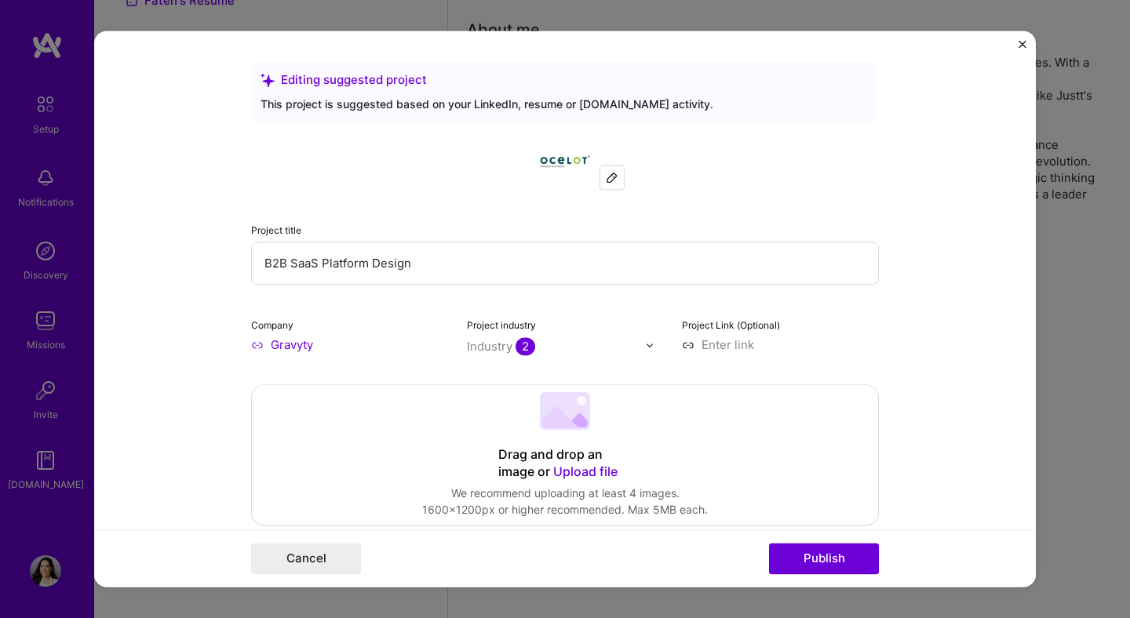
click at [611, 181] on img at bounding box center [612, 177] width 13 height 13
click at [620, 175] on div at bounding box center [612, 178] width 24 height 24
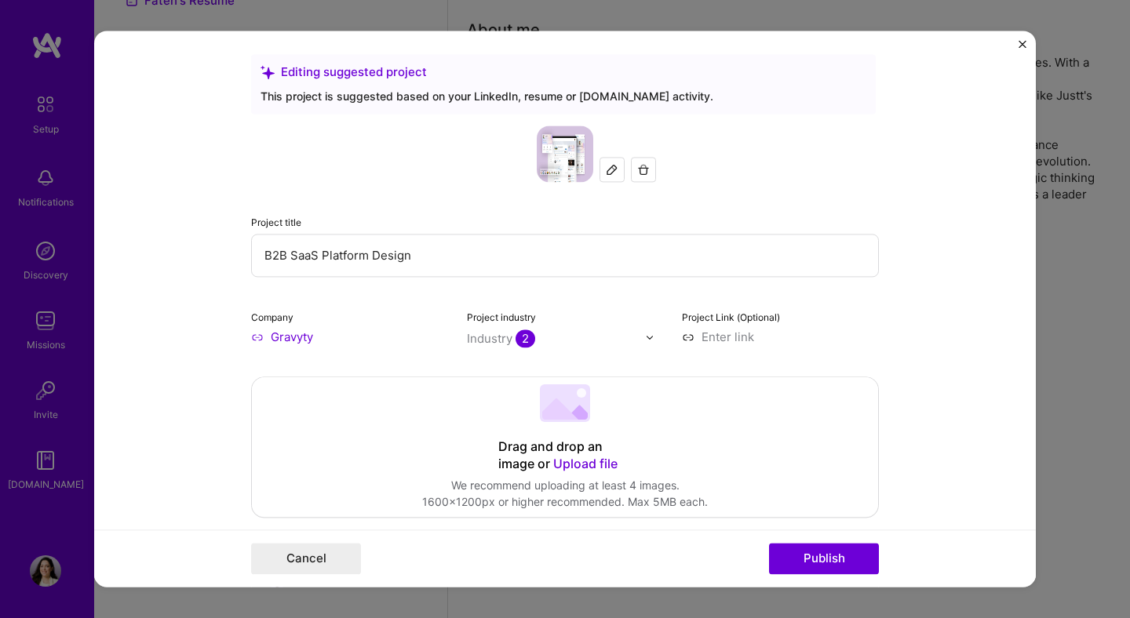
scroll to position [9, 0]
click at [285, 254] on input "B2B SaaS Platform Design" at bounding box center [565, 253] width 628 height 43
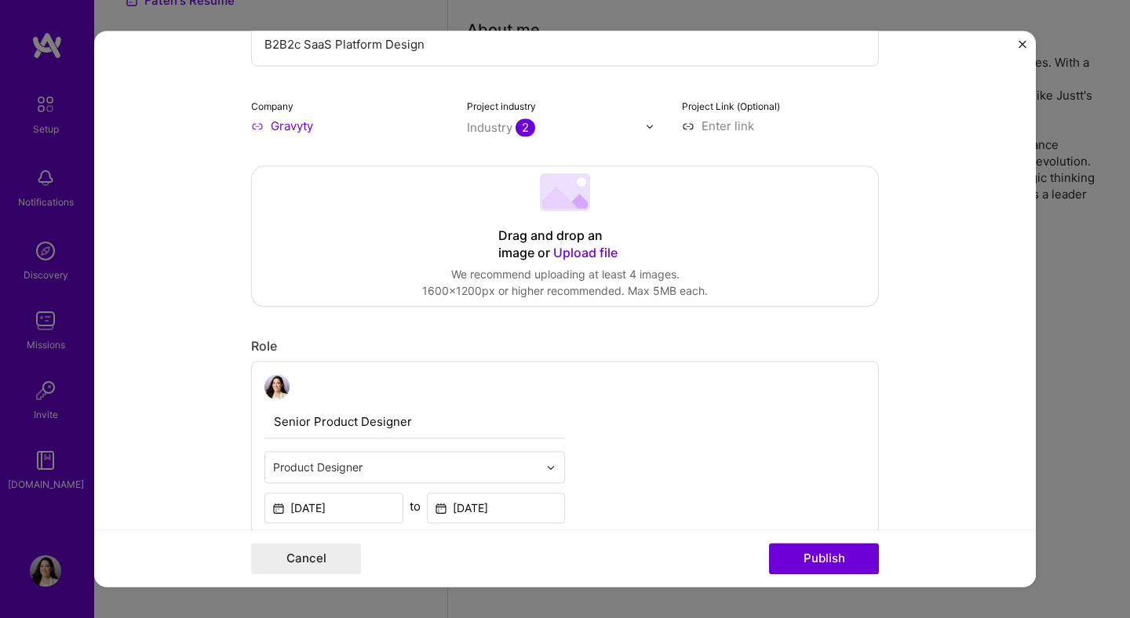
scroll to position [232, 0]
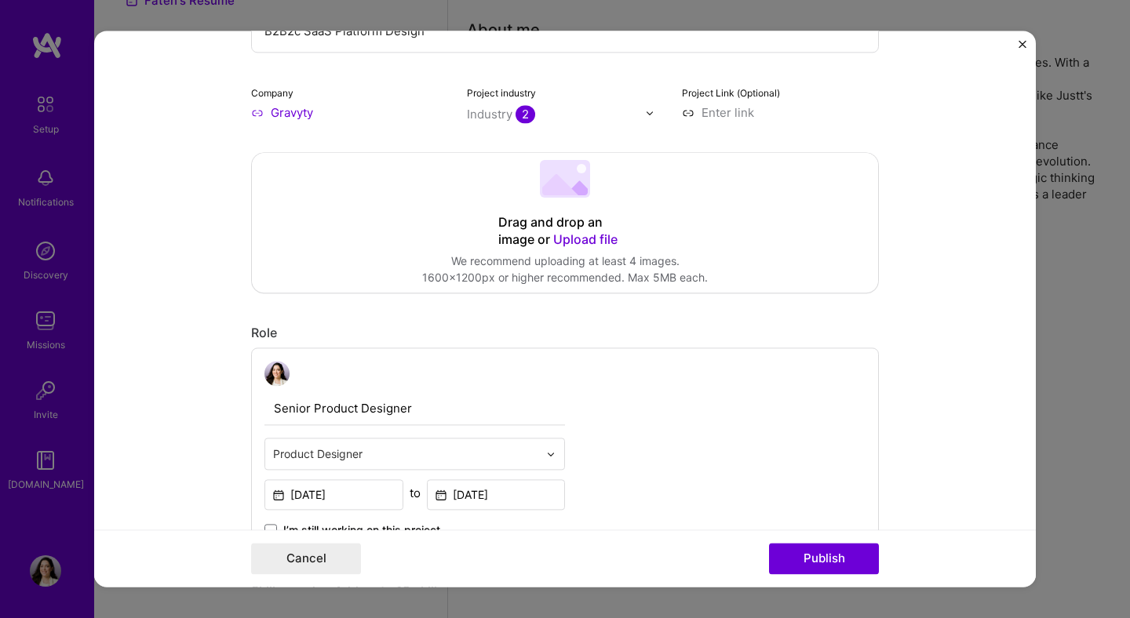
type input "B2B2c SaaS Platform Design"
click at [578, 238] on span "Upload file" at bounding box center [585, 239] width 64 height 16
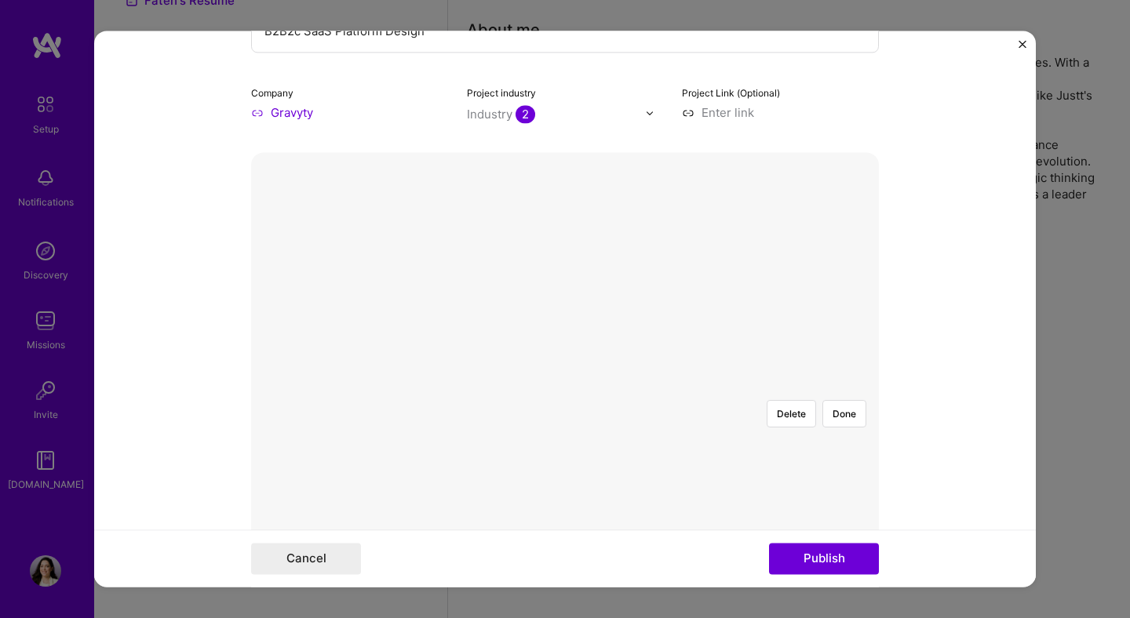
click at [637, 388] on div at bounding box center [805, 554] width 443 height 333
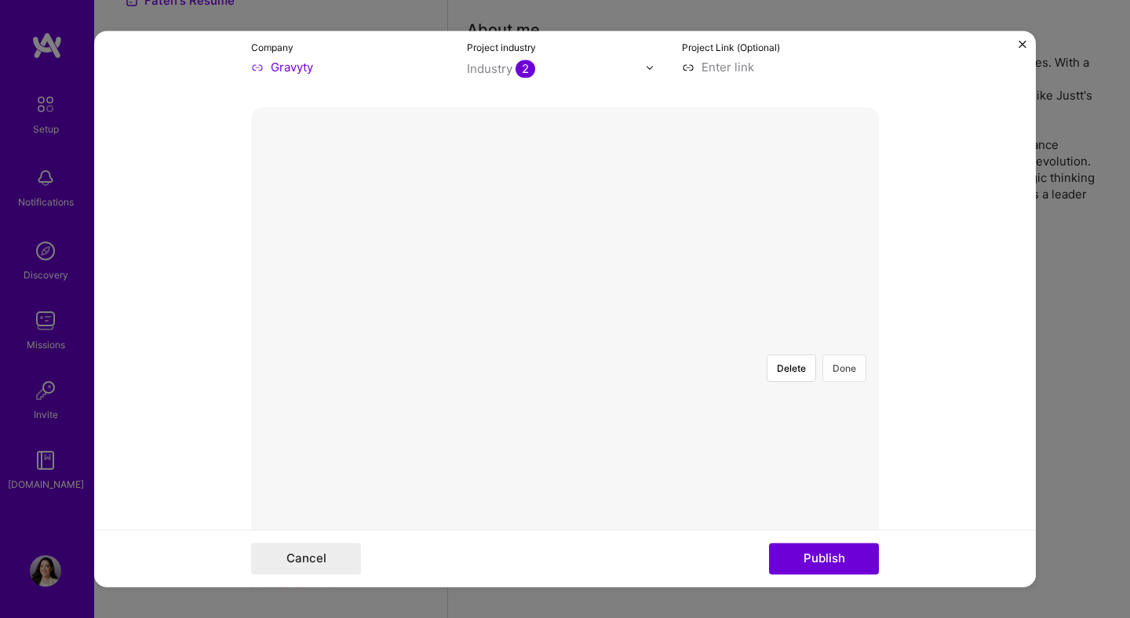
click at [840, 355] on button "Done" at bounding box center [844, 368] width 44 height 27
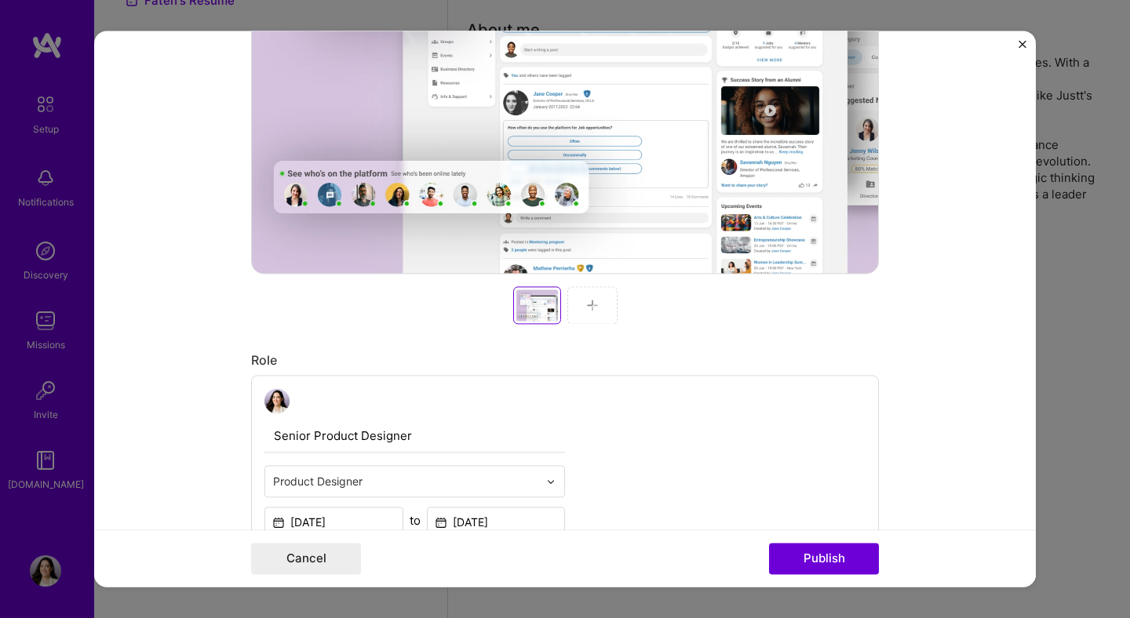
scroll to position [580, 0]
click at [587, 317] on div at bounding box center [592, 306] width 50 height 38
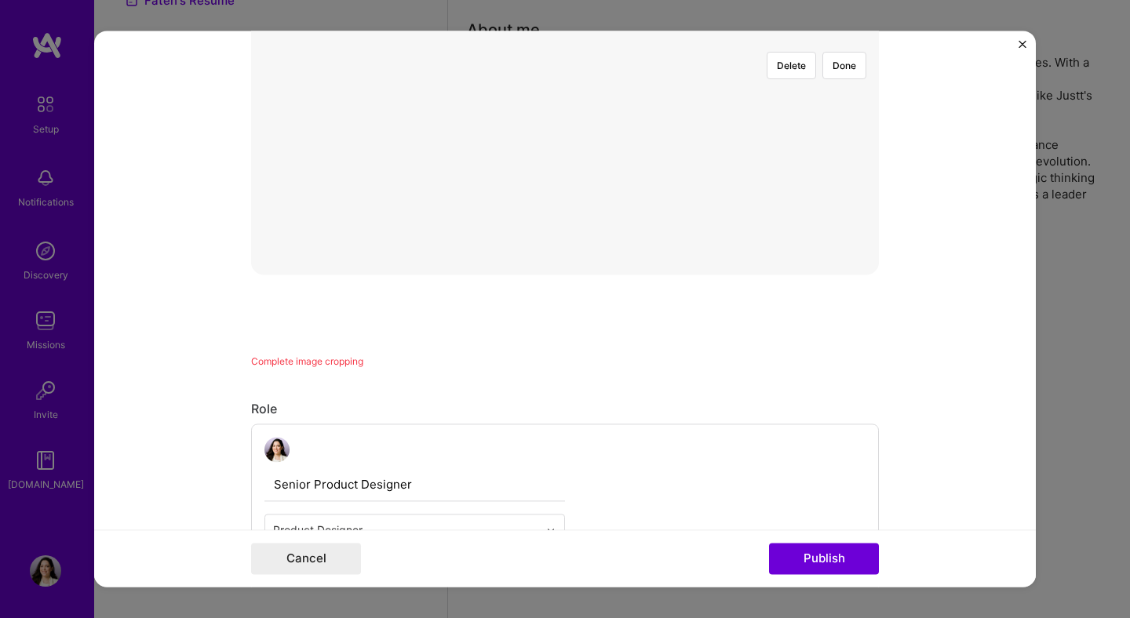
scroll to position [345, 0]
click at [642, 275] on div "Delete Done" at bounding box center [565, 275] width 628 height 0
click at [859, 287] on button "Done" at bounding box center [844, 300] width 44 height 27
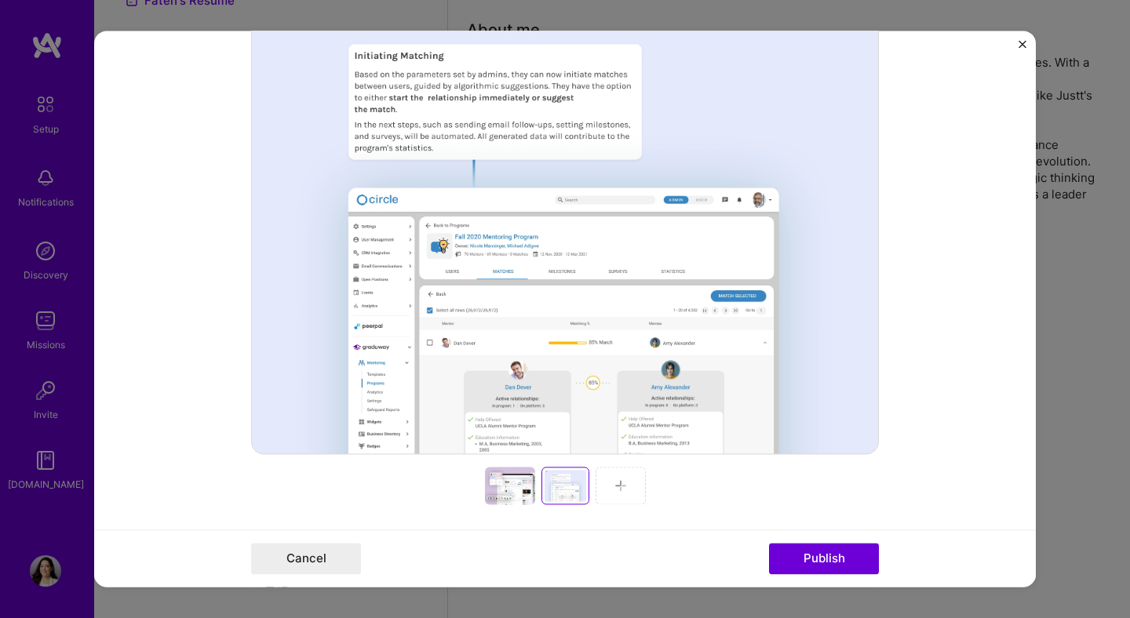
scroll to position [464, 0]
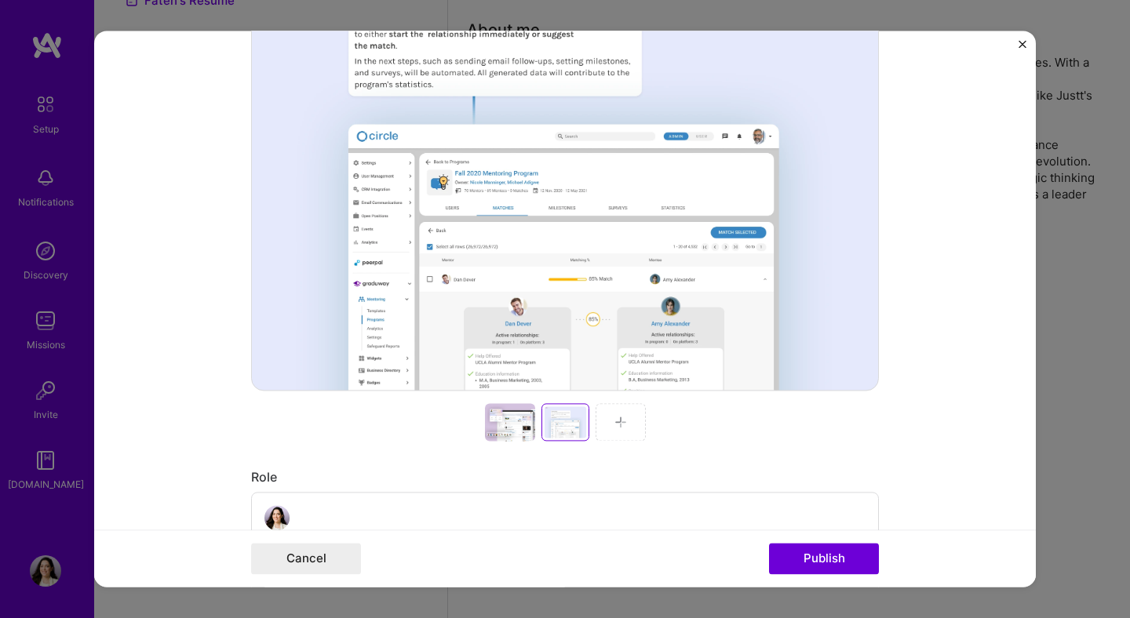
click at [627, 420] on div at bounding box center [620, 422] width 50 height 38
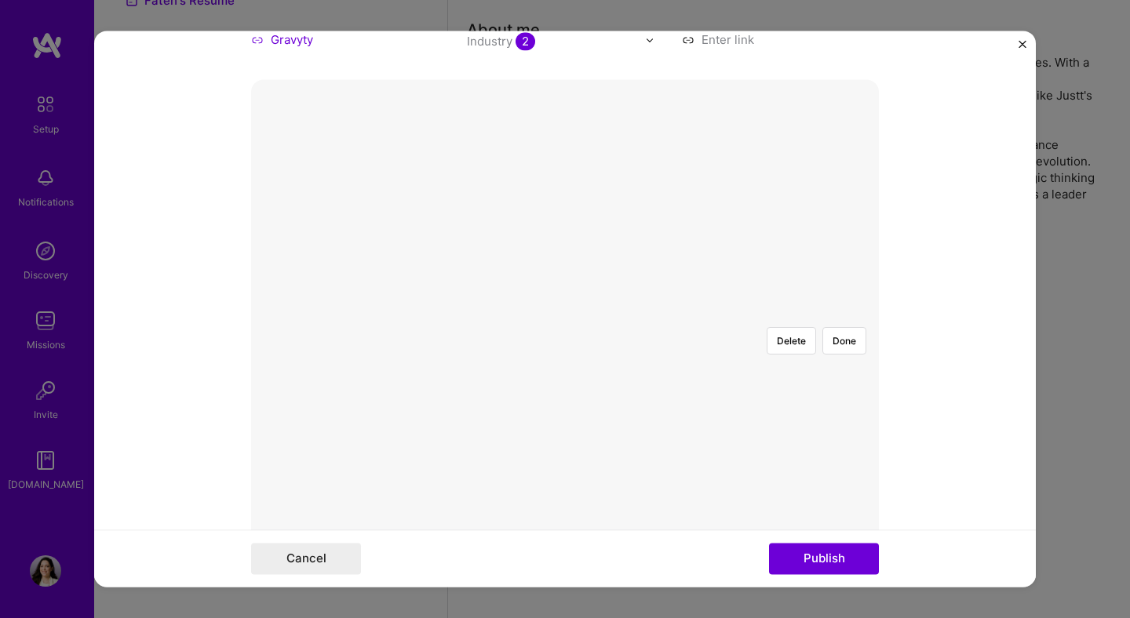
scroll to position [297, 0]
click at [848, 336] on button "Done" at bounding box center [844, 349] width 44 height 27
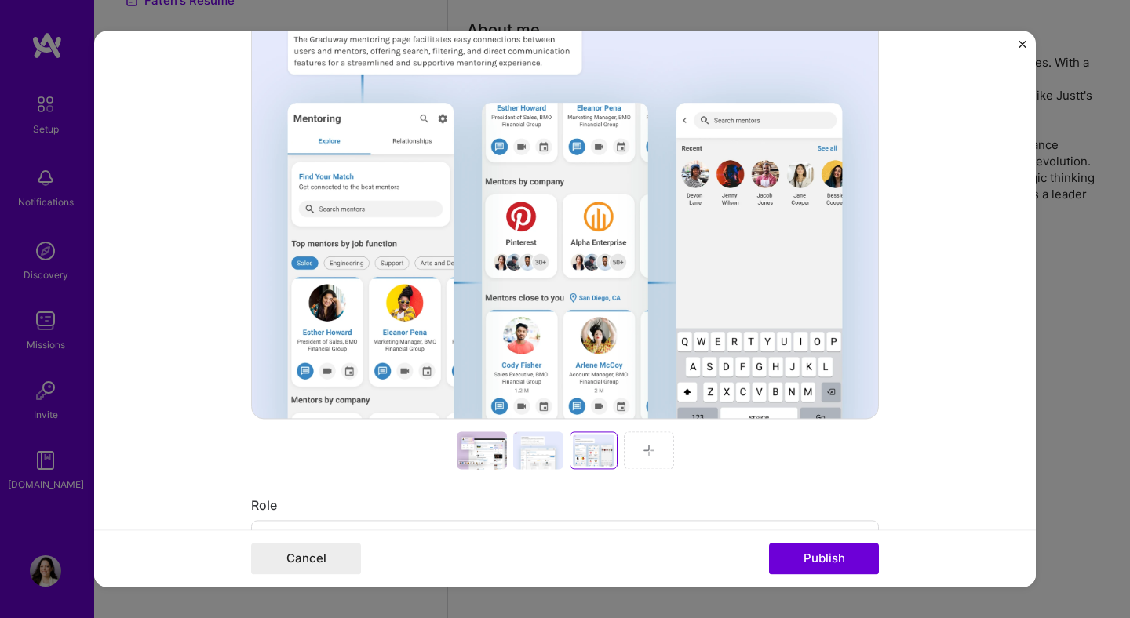
scroll to position [474, 0]
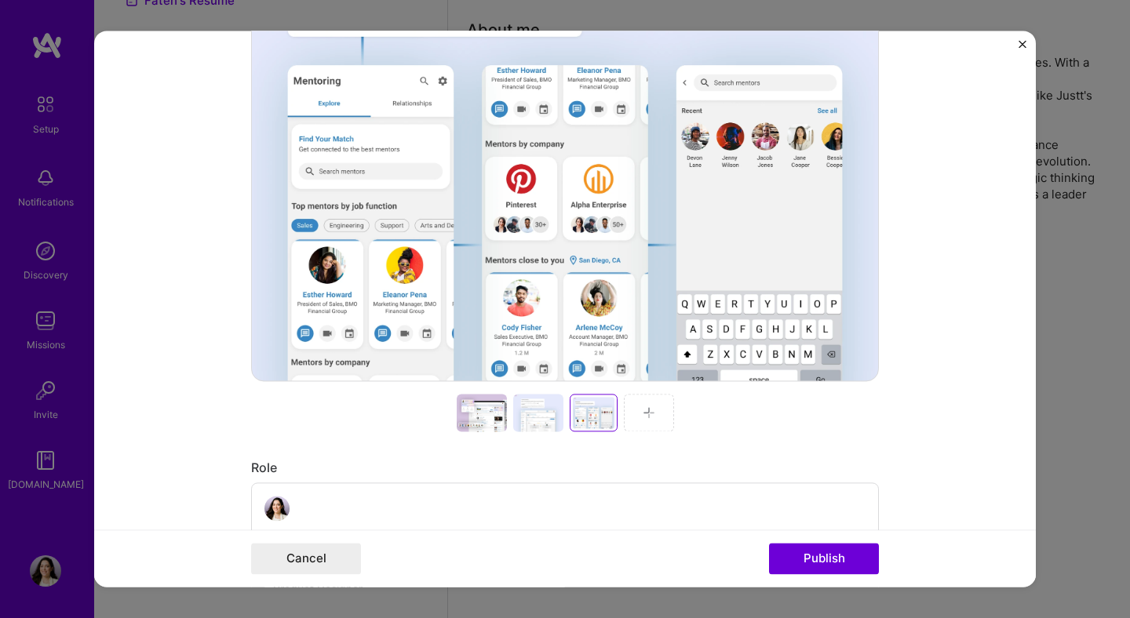
click at [493, 416] on div at bounding box center [482, 413] width 50 height 38
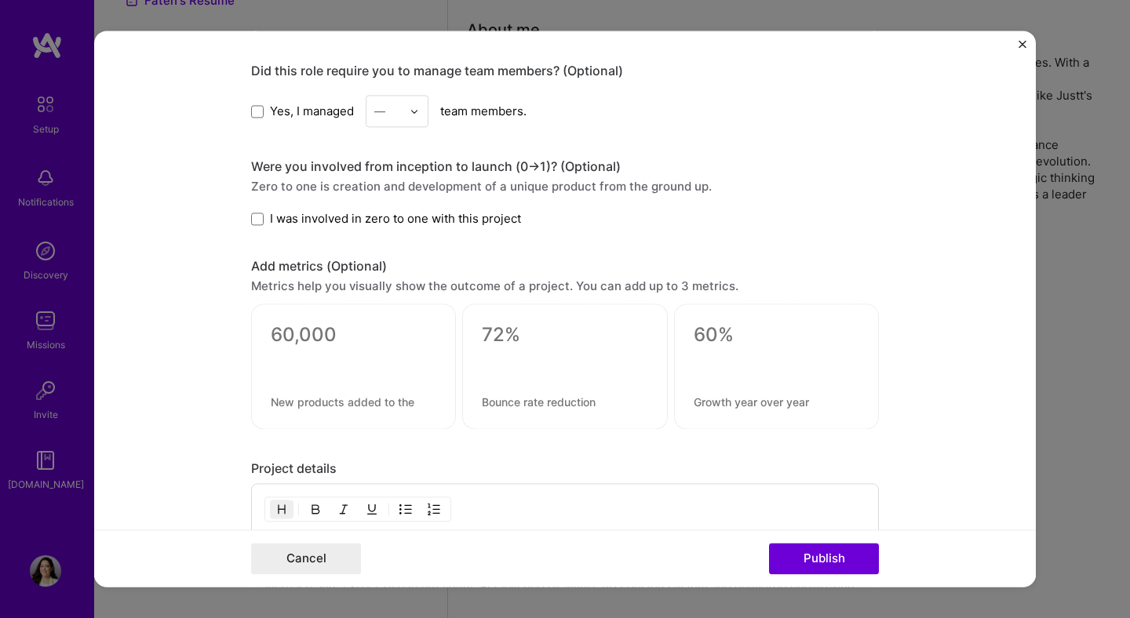
scroll to position [1733, 0]
click at [257, 112] on span at bounding box center [257, 110] width 13 height 13
click at [0, 0] on input "Yes, I managed" at bounding box center [0, 0] width 0 height 0
click at [391, 114] on input "text" at bounding box center [387, 109] width 27 height 16
click at [388, 206] on div "3" at bounding box center [396, 209] width 53 height 29
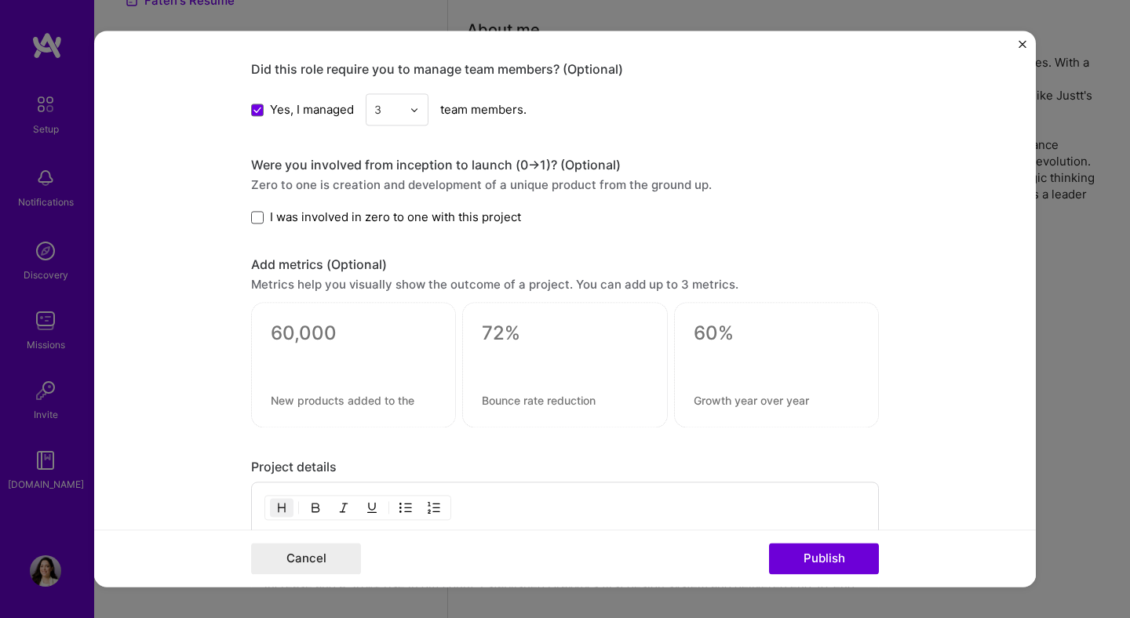
click at [253, 215] on span at bounding box center [257, 217] width 13 height 13
click at [0, 0] on input "I was involved in zero to one with this project" at bounding box center [0, 0] width 0 height 0
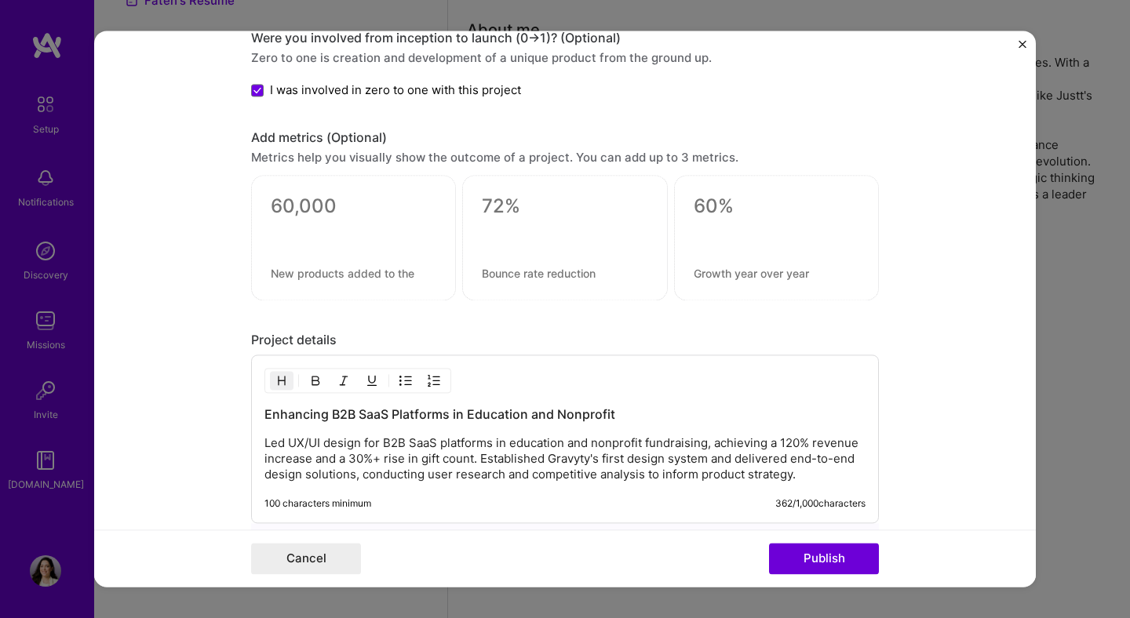
scroll to position [1862, 0]
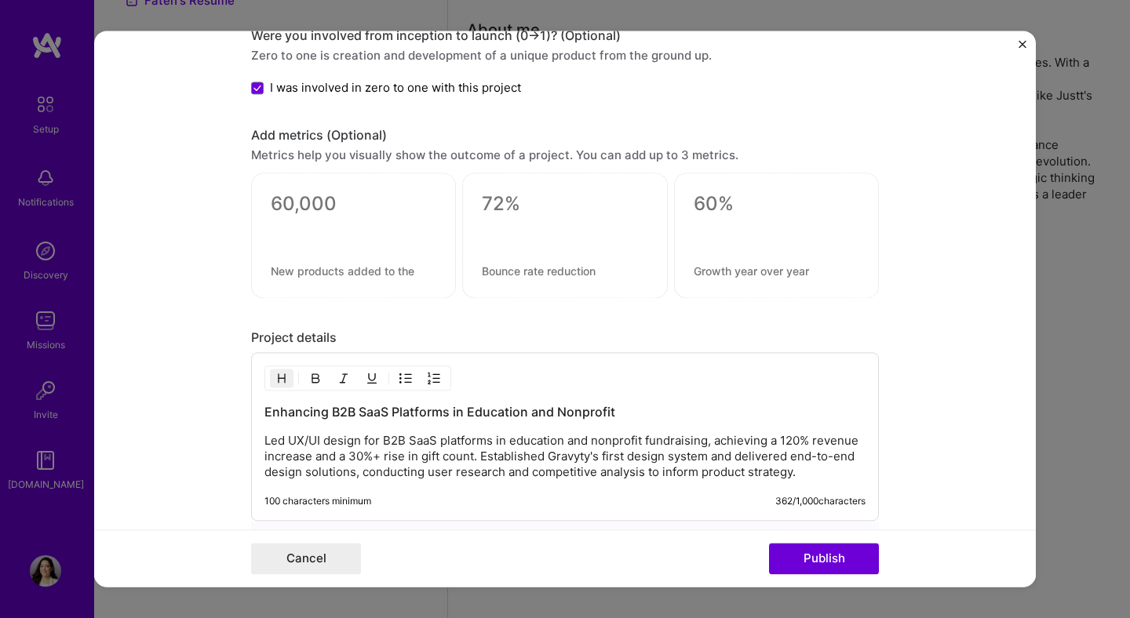
click at [333, 215] on textarea at bounding box center [354, 205] width 166 height 24
click at [500, 195] on textarea at bounding box center [565, 205] width 166 height 24
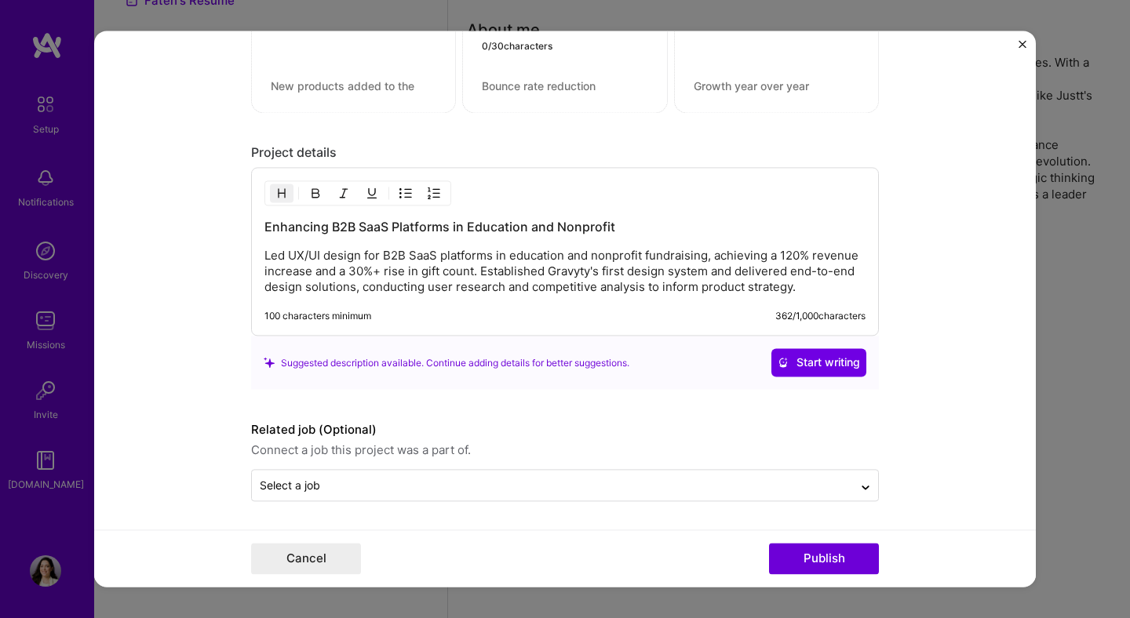
scroll to position [2048, 0]
drag, startPoint x: 527, startPoint y: 224, endPoint x: 664, endPoint y: 227, distance: 136.5
click at [664, 227] on h3 "Enhancing B2B SaaS Platforms in Education and Nonprofit" at bounding box center [564, 226] width 601 height 17
drag, startPoint x: 312, startPoint y: 269, endPoint x: 477, endPoint y: 267, distance: 164.7
click at [477, 267] on p "Led UX/UI design for B2B SaaS platforms in education and nonprofit fundraising,…" at bounding box center [564, 271] width 601 height 47
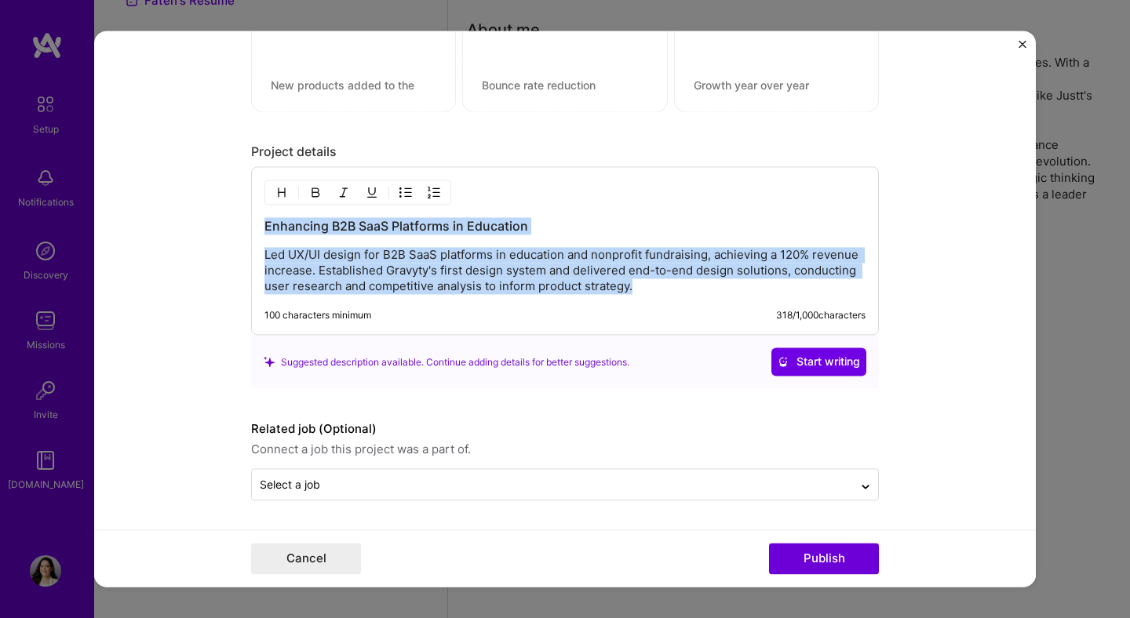
click at [502, 267] on p "Led UX/UI design for B2B SaaS platforms in education and nonprofit fundraising,…" at bounding box center [564, 271] width 601 height 47
drag, startPoint x: 651, startPoint y: 294, endPoint x: 202, endPoint y: 258, distance: 450.9
click at [202, 258] on form "Editing suggested project This project is suggested based on your LinkedIn, res…" at bounding box center [564, 309] width 941 height 556
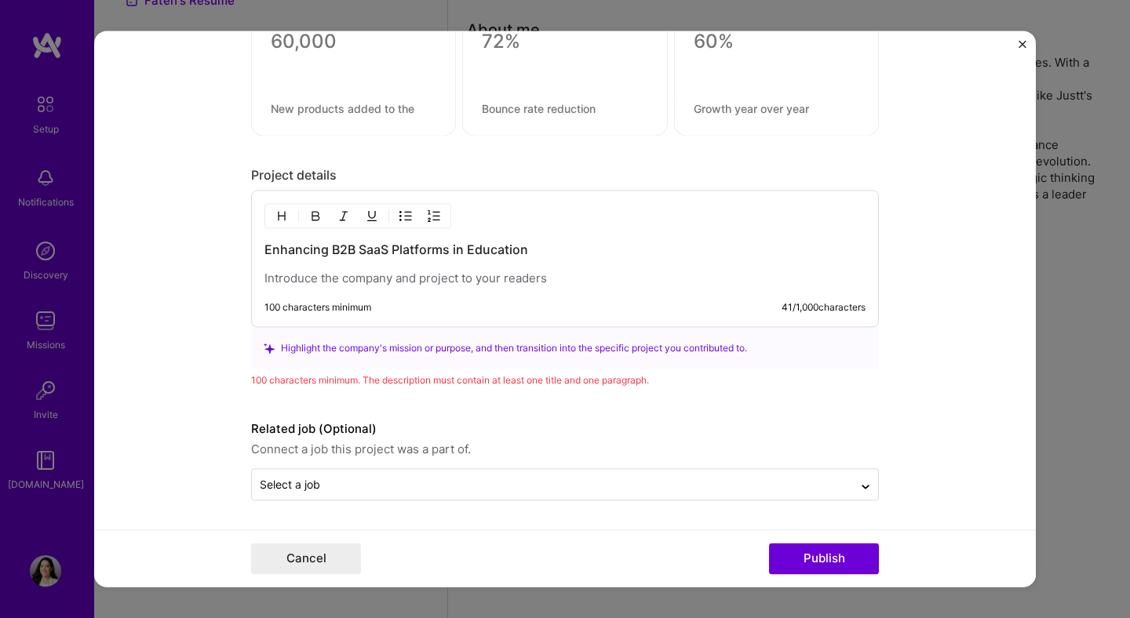
scroll to position [2005, 0]
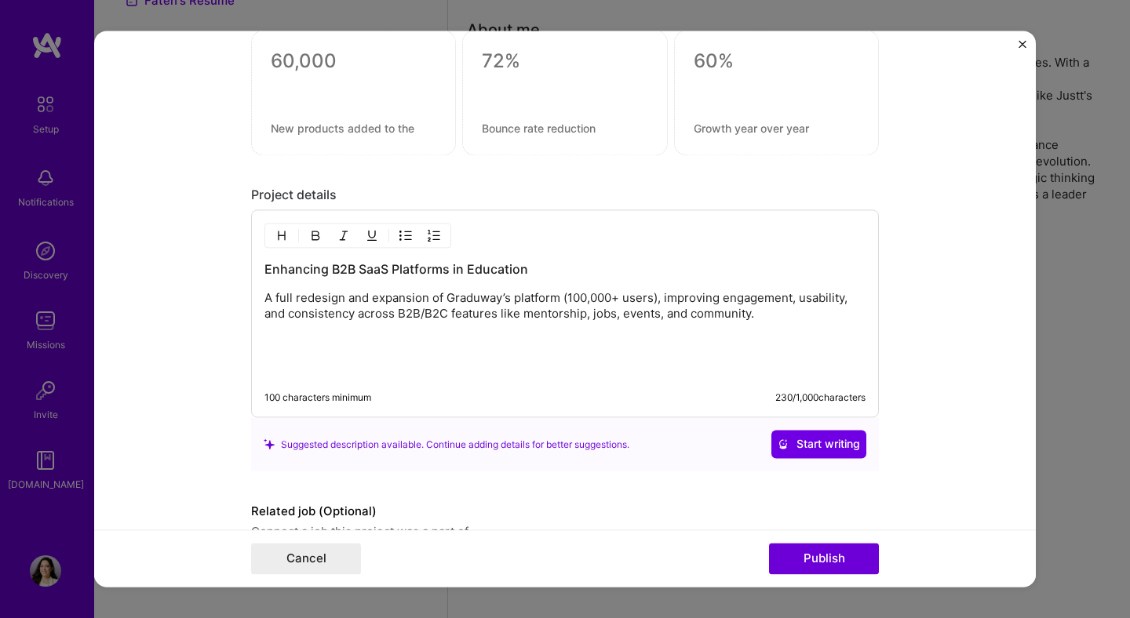
click at [264, 294] on p "A full redesign and expansion of Graduway’s platform (100,000+ users), improvin…" at bounding box center [564, 306] width 601 height 31
click at [852, 312] on p "A full redesign and expansion of Graduway’s platform (100,000+ users), improvin…" at bounding box center [580, 307] width 569 height 31
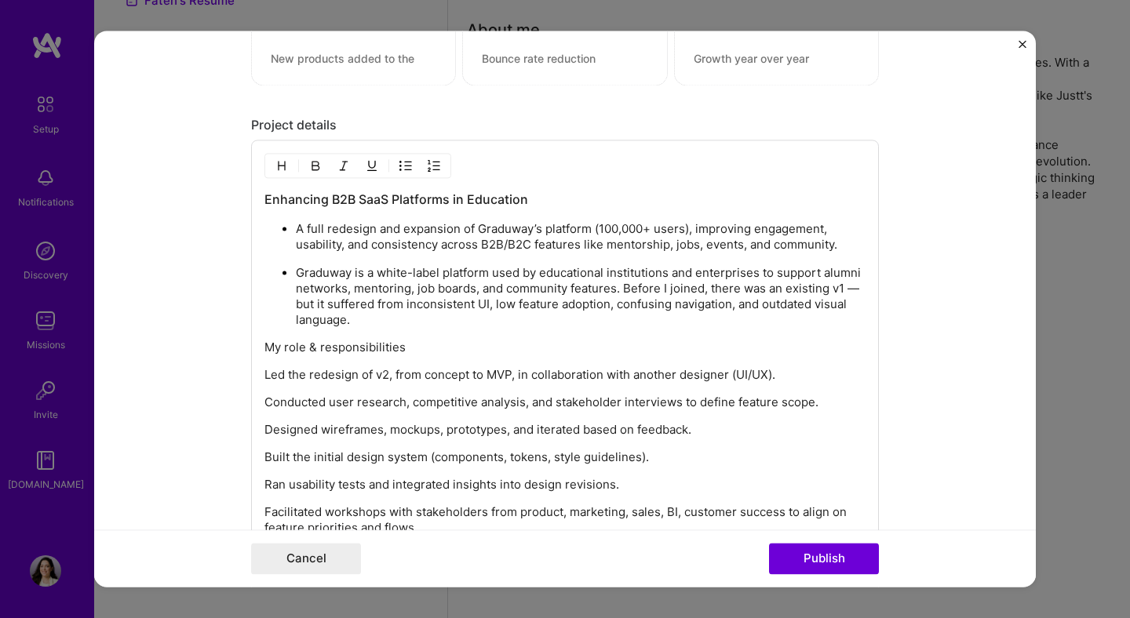
scroll to position [2115, 0]
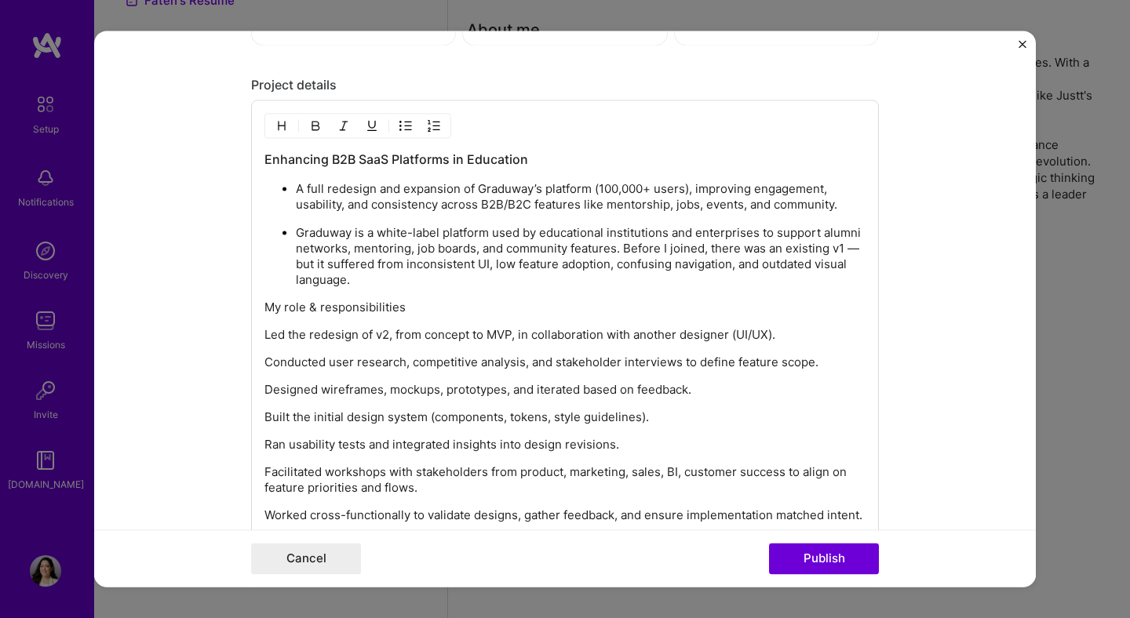
click at [403, 311] on p "My role & responsibilities" at bounding box center [564, 308] width 601 height 16
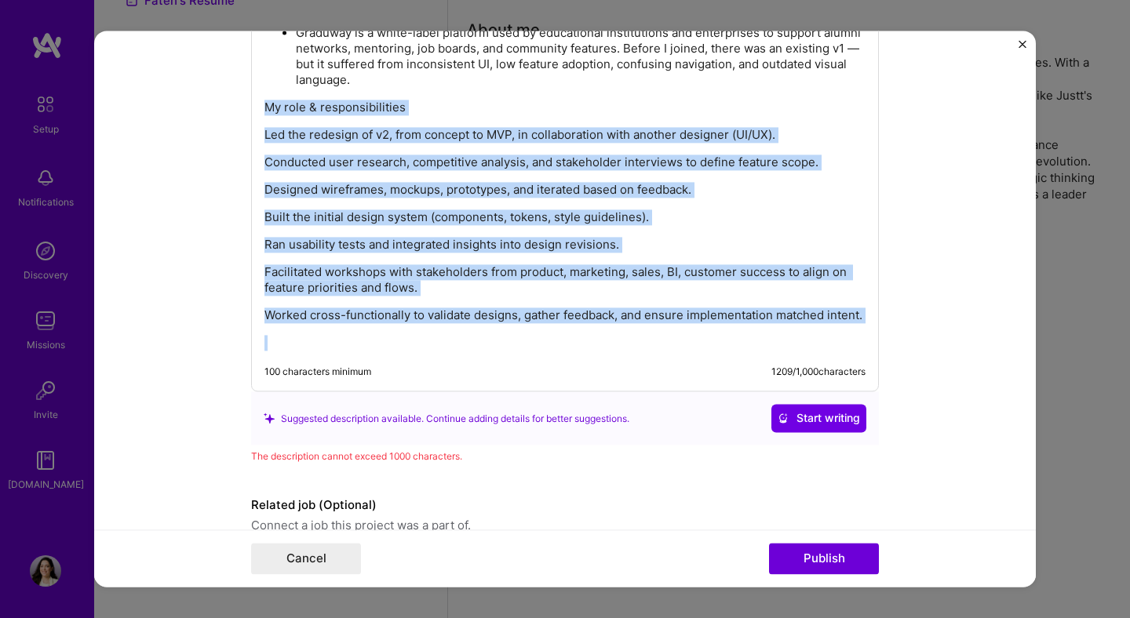
scroll to position [2358, 0]
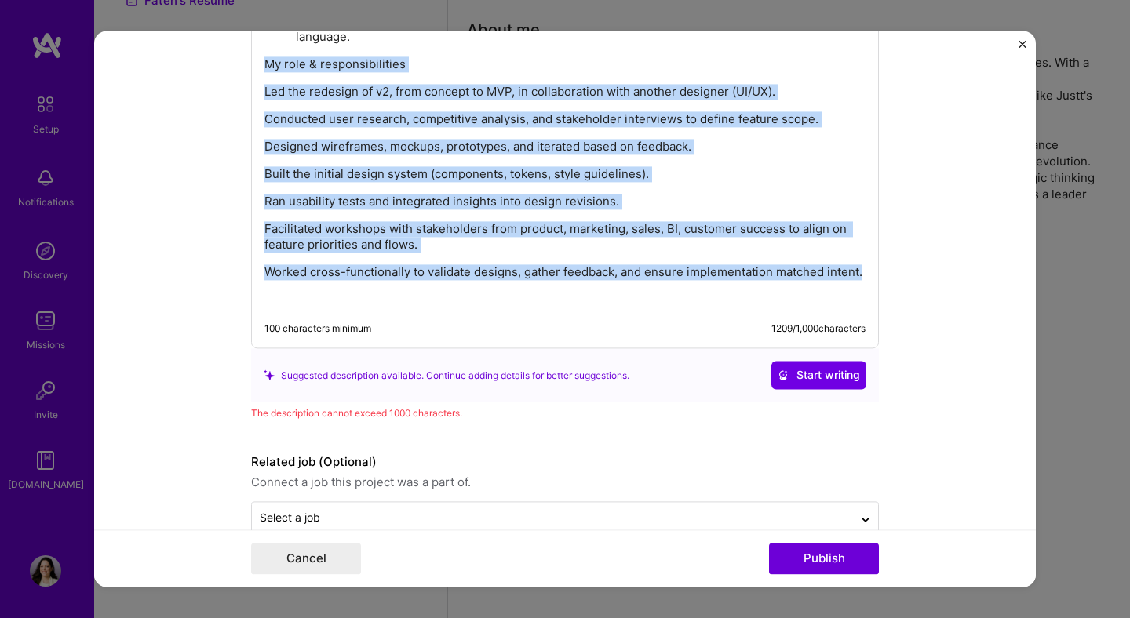
drag, startPoint x: 264, startPoint y: 307, endPoint x: 913, endPoint y: 280, distance: 649.3
click at [913, 280] on form "Editing suggested project This project is suggested based on your LinkedIn, res…" at bounding box center [564, 309] width 941 height 556
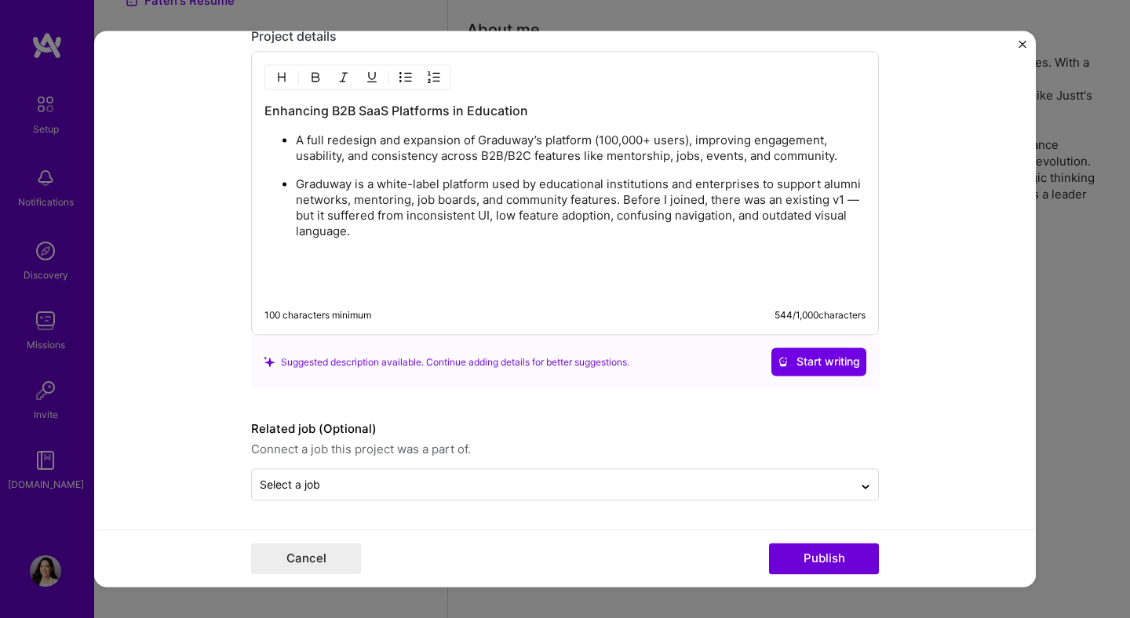
scroll to position [2162, 0]
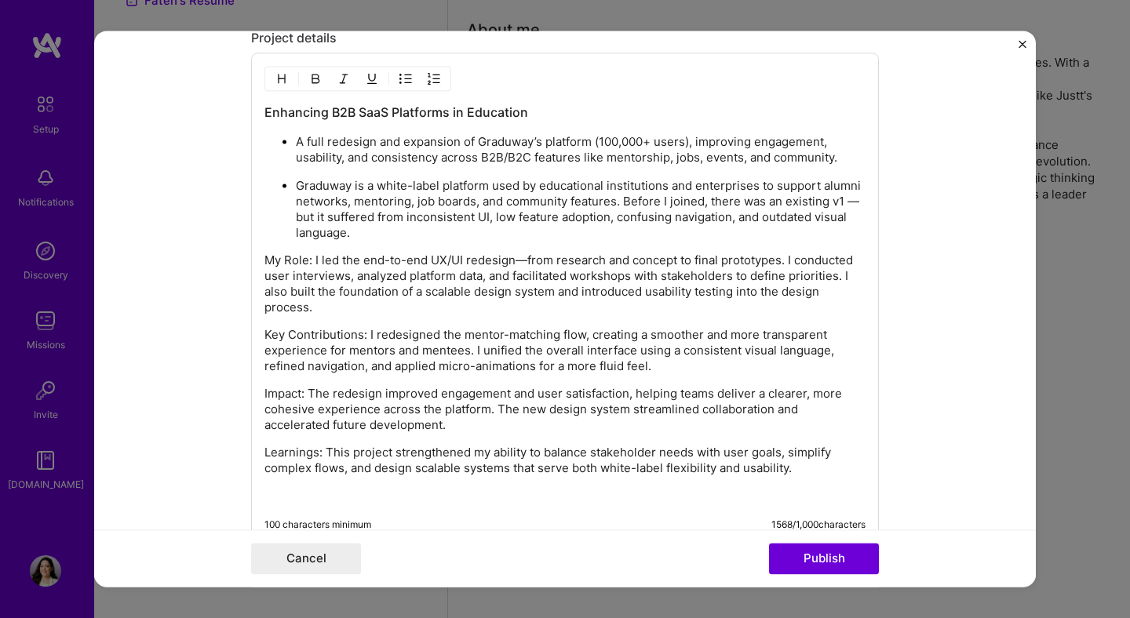
click at [257, 257] on div "Enhancing B2B SaaS Platforms in Education A full redesign and expansion of Grad…" at bounding box center [565, 299] width 628 height 492
click at [269, 257] on p "My Role: I led the end-to-end UX/UI redesign—from research and concept to final…" at bounding box center [564, 284] width 601 height 63
click at [267, 258] on p "My Role: I led the end-to-end UX/UI redesign—from research and concept to final…" at bounding box center [564, 284] width 601 height 63
click at [437, 76] on img "button" at bounding box center [434, 79] width 13 height 13
click at [265, 332] on p "Key Contributions: I redesigned the mentor-matching flow, creating a smoother a…" at bounding box center [564, 352] width 601 height 47
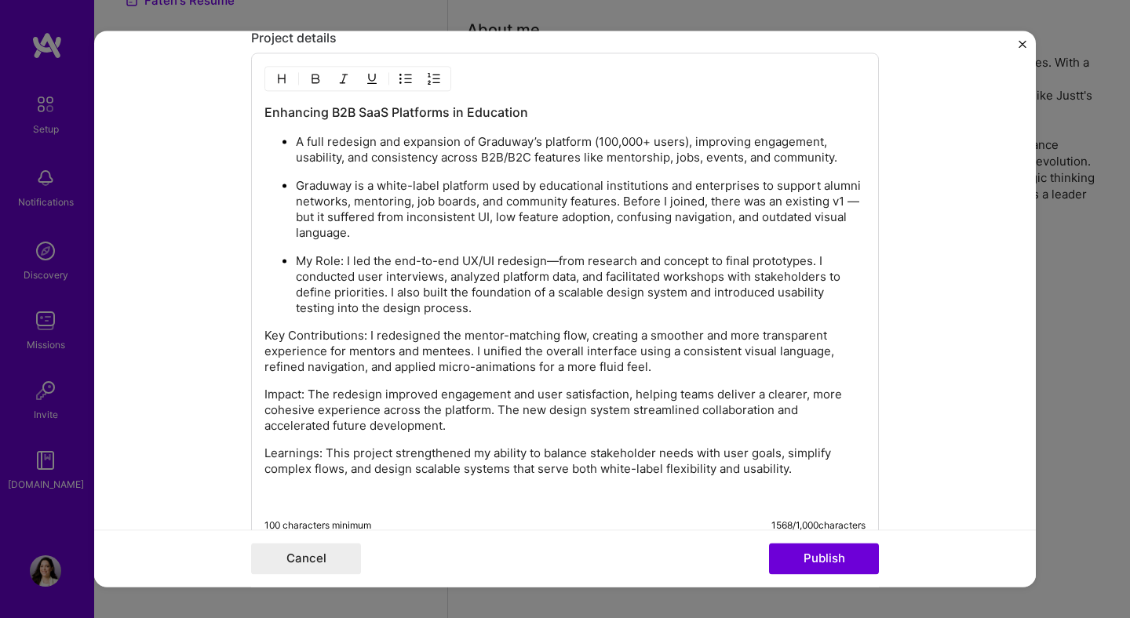
click at [406, 75] on img "button" at bounding box center [405, 79] width 13 height 13
click at [264, 391] on div "Enhancing B2B SaaS Platforms in Education A full redesign and expansion of Grad…" at bounding box center [565, 299] width 628 height 493
click at [265, 392] on p "Impact: The redesign improved engagement and user satisfaction, helping teams d…" at bounding box center [564, 411] width 601 height 47
click at [407, 79] on img "button" at bounding box center [405, 79] width 13 height 13
click at [406, 79] on img "button" at bounding box center [405, 79] width 13 height 13
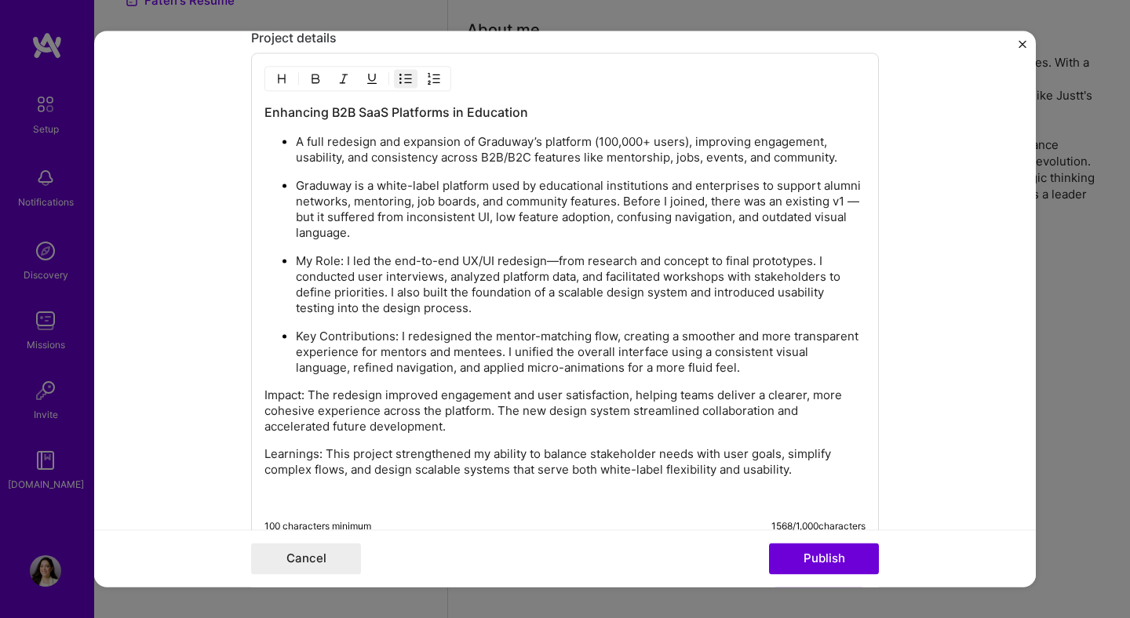
click at [267, 397] on p "Impact: The redesign improved engagement and user satisfaction, helping teams d…" at bounding box center [564, 411] width 601 height 47
click at [405, 80] on img "button" at bounding box center [405, 79] width 13 height 13
click at [267, 454] on p "Learnings: This project strengthened my ability to balance stakeholder needs wi…" at bounding box center [564, 463] width 601 height 31
click at [408, 73] on img "button" at bounding box center [405, 79] width 13 height 13
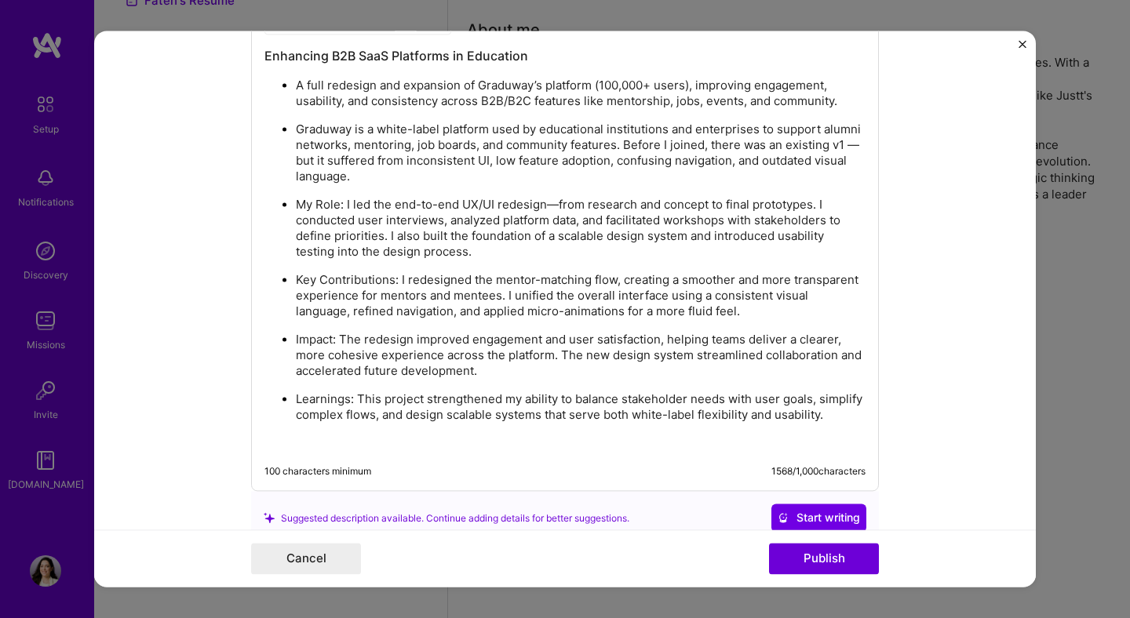
scroll to position [2389, 0]
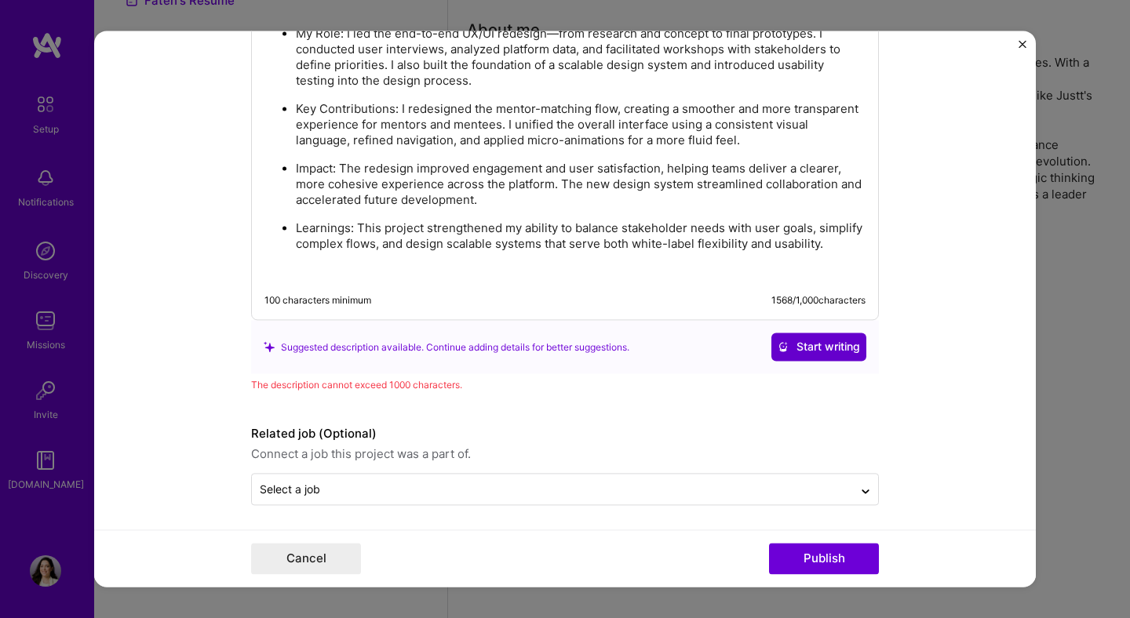
click at [853, 348] on span "Start writing" at bounding box center [818, 348] width 82 height 16
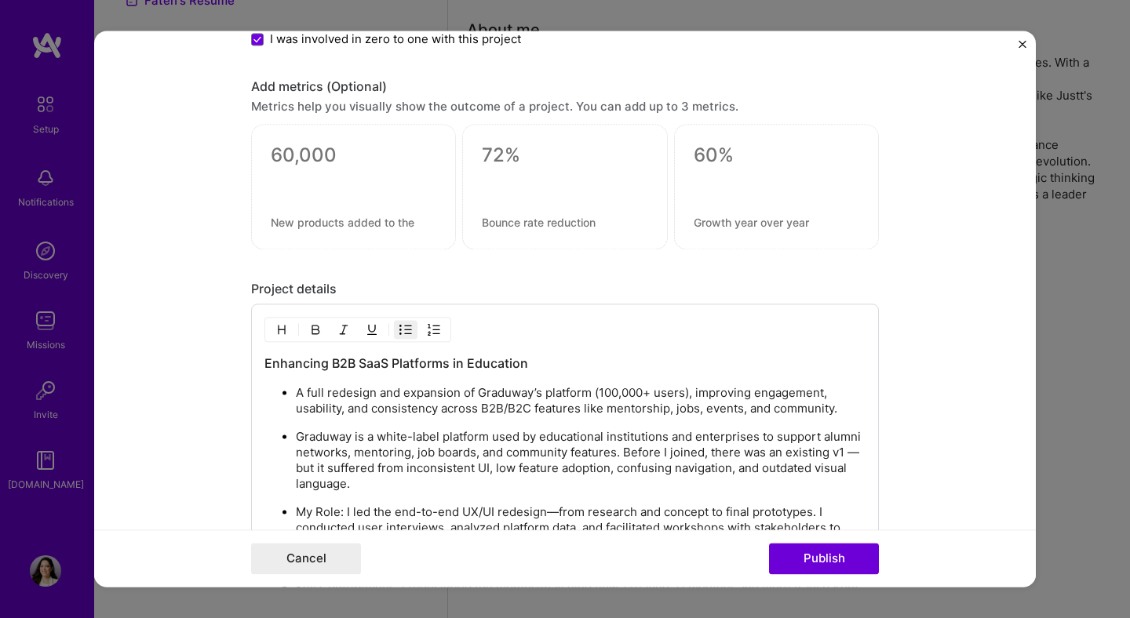
scroll to position [1877, 0]
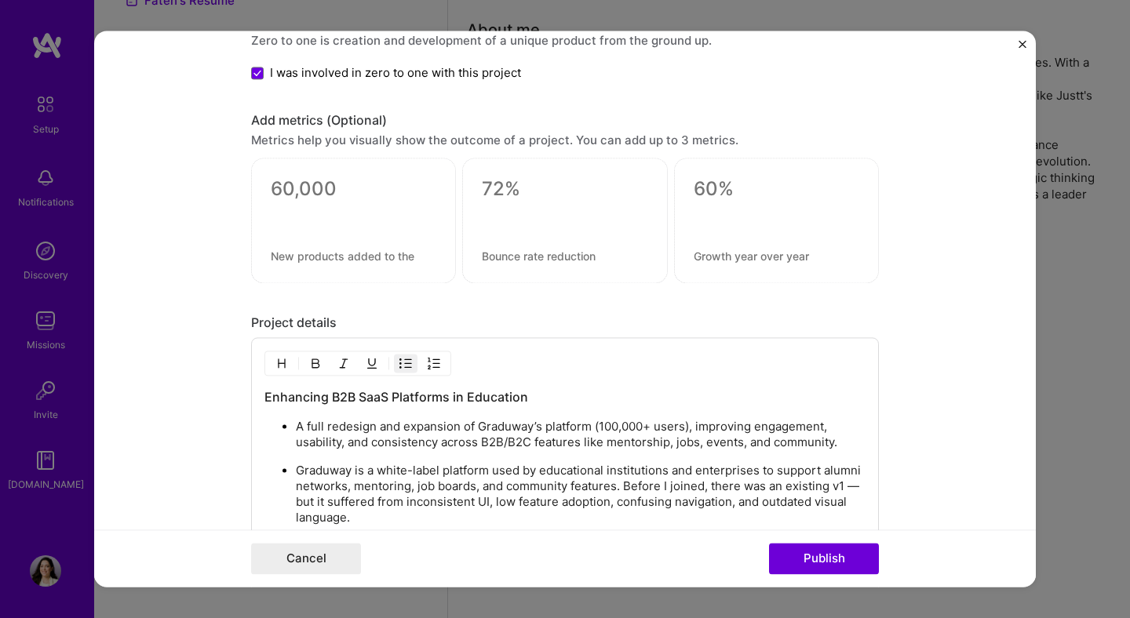
click at [339, 206] on div at bounding box center [353, 221] width 205 height 126
click at [320, 193] on textarea at bounding box center [354, 190] width 166 height 24
click at [321, 265] on div "0 / 30 characters" at bounding box center [353, 221] width 205 height 126
click at [321, 257] on textarea at bounding box center [354, 256] width 166 height 15
click at [314, 186] on textarea at bounding box center [354, 190] width 166 height 24
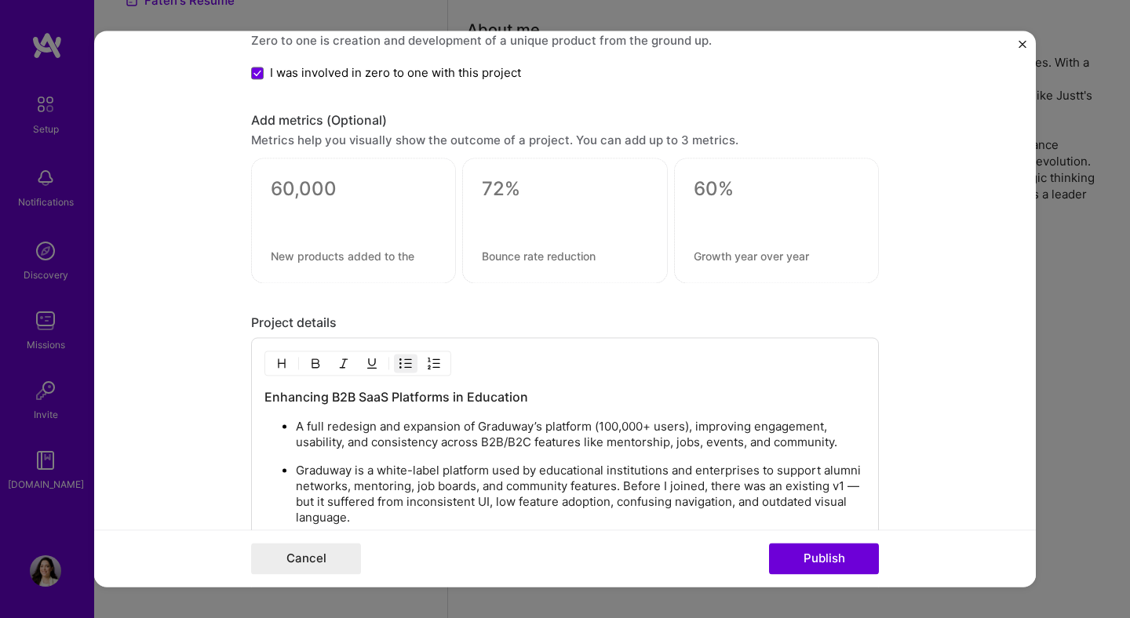
click at [181, 203] on form "Editing suggested project This project is suggested based on your LinkedIn, res…" at bounding box center [564, 309] width 941 height 556
click at [340, 189] on textarea at bounding box center [354, 190] width 166 height 24
paste textarea
click at [273, 189] on textarea "40%" at bounding box center [354, 193] width 166 height 31
type textarea "+40%"
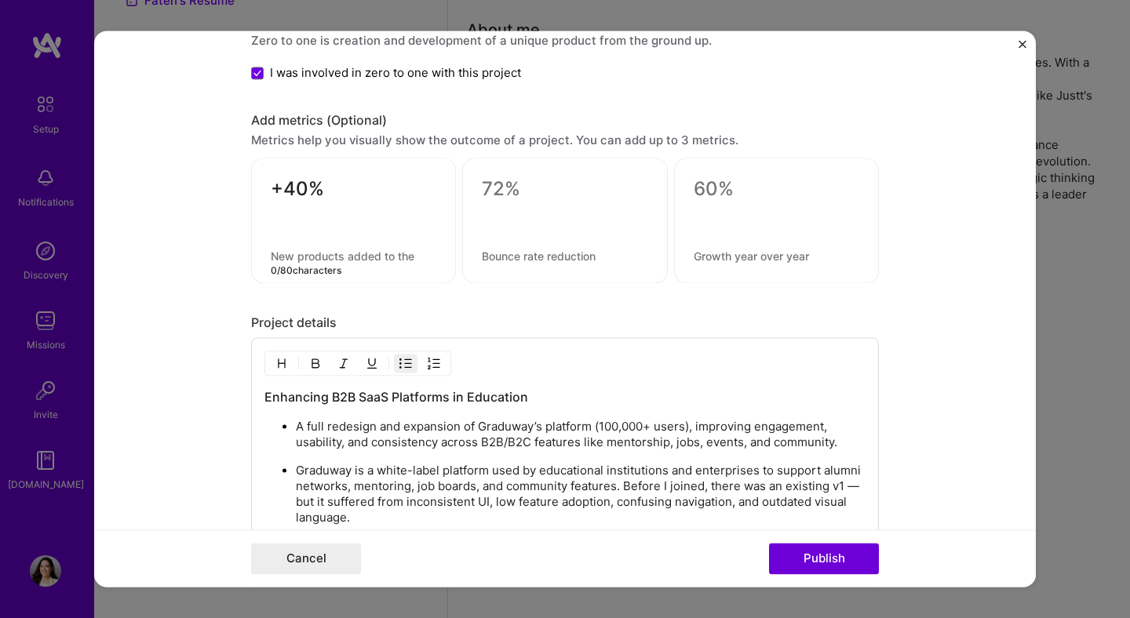
click at [313, 254] on textarea at bounding box center [354, 256] width 166 height 15
paste textarea "Increase in user engagement"
type textarea "Increase in user engagement"
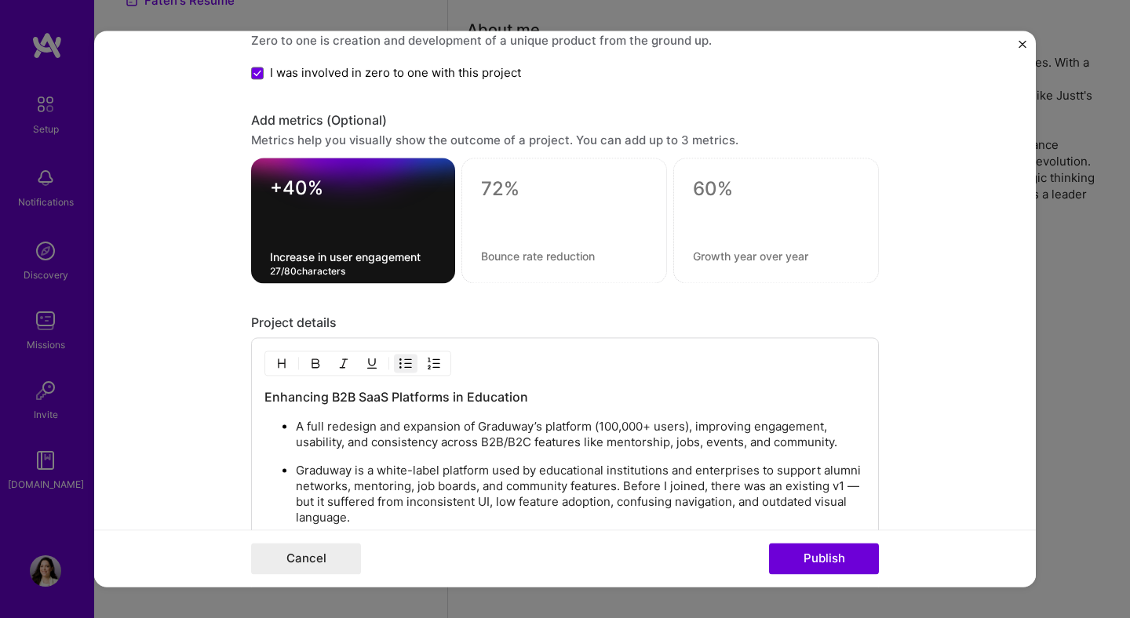
click at [504, 184] on textarea at bounding box center [564, 190] width 166 height 24
type textarea "+20%"
click at [519, 265] on div "+20%" at bounding box center [564, 221] width 206 height 126
click at [518, 260] on textarea at bounding box center [564, 256] width 166 height 15
paste textarea "Increase in feature adoption (mentorship, jobs, events)"
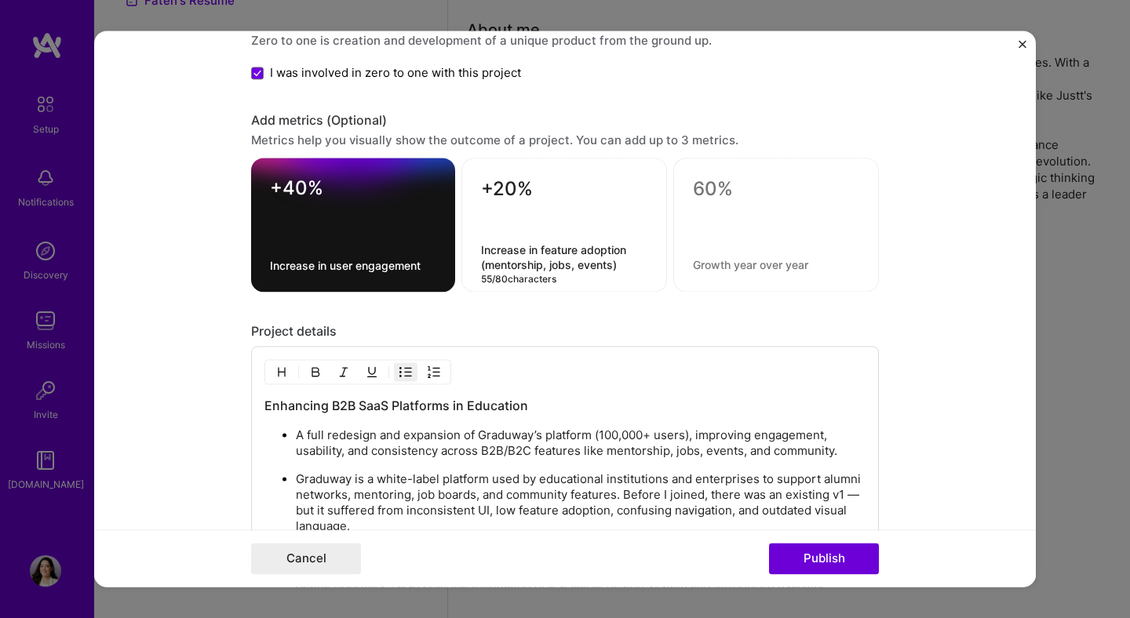
type textarea "Increase in feature adoption (mentorship, jobs, events)"
click at [908, 297] on form "Editing suggested project This project is suggested based on your LinkedIn, res…" at bounding box center [564, 309] width 941 height 556
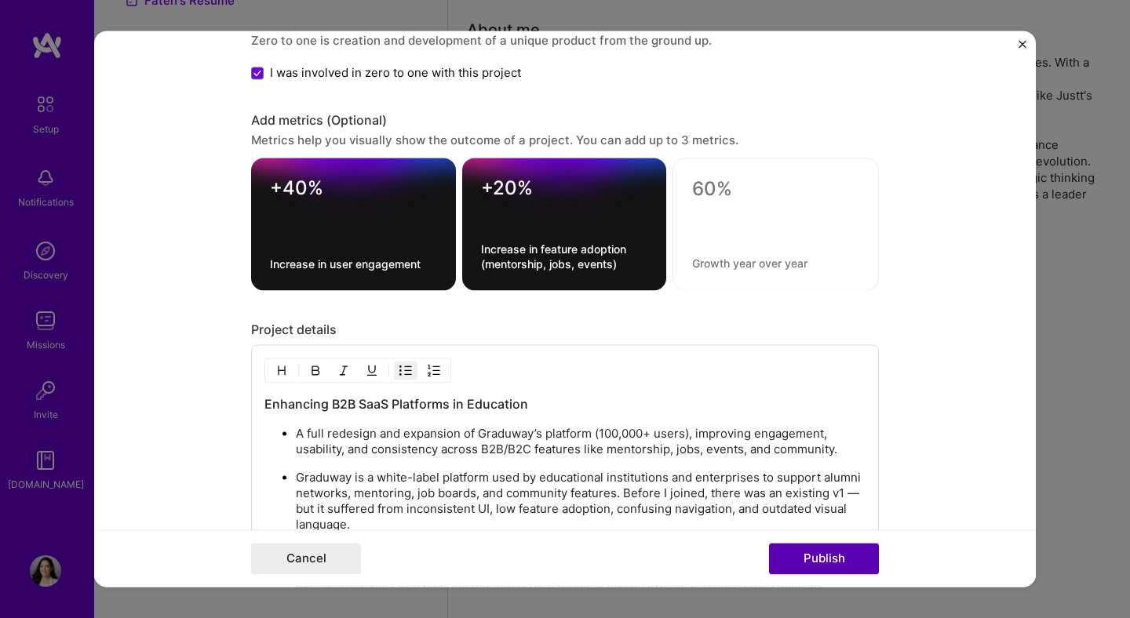
click at [833, 559] on button "Publish" at bounding box center [824, 559] width 110 height 31
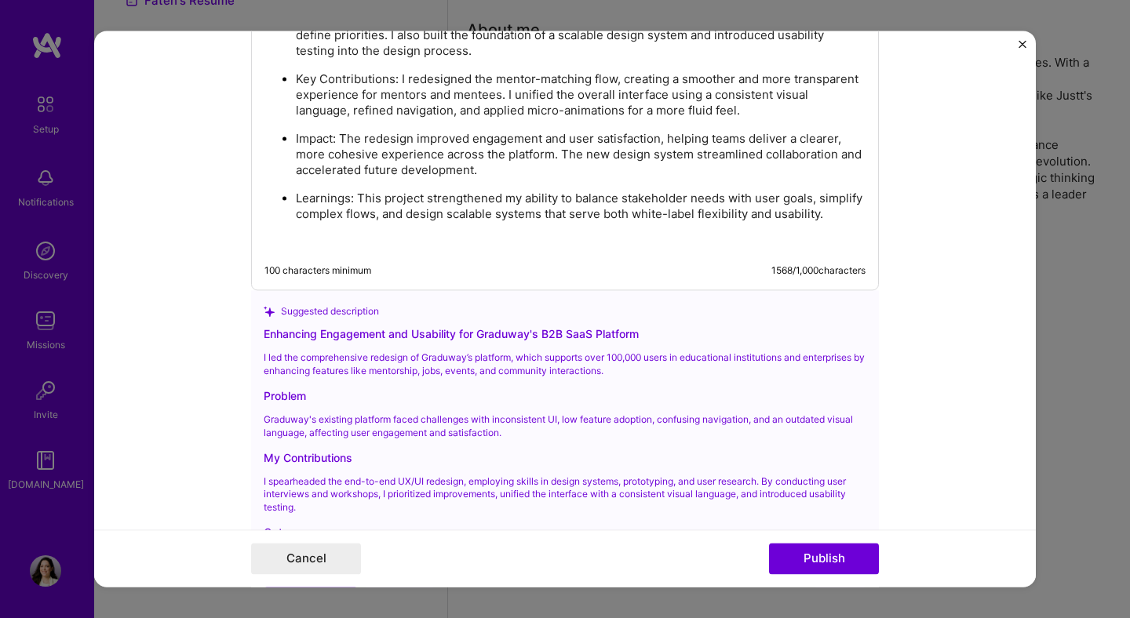
scroll to position [2520, 0]
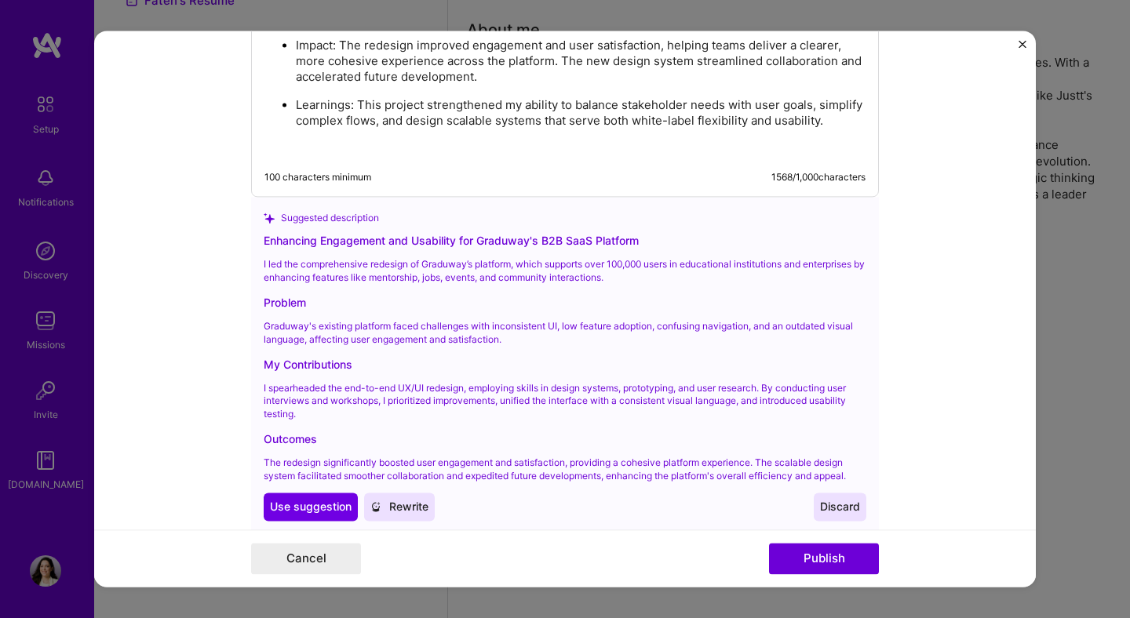
click at [830, 514] on button "Discard" at bounding box center [839, 507] width 53 height 28
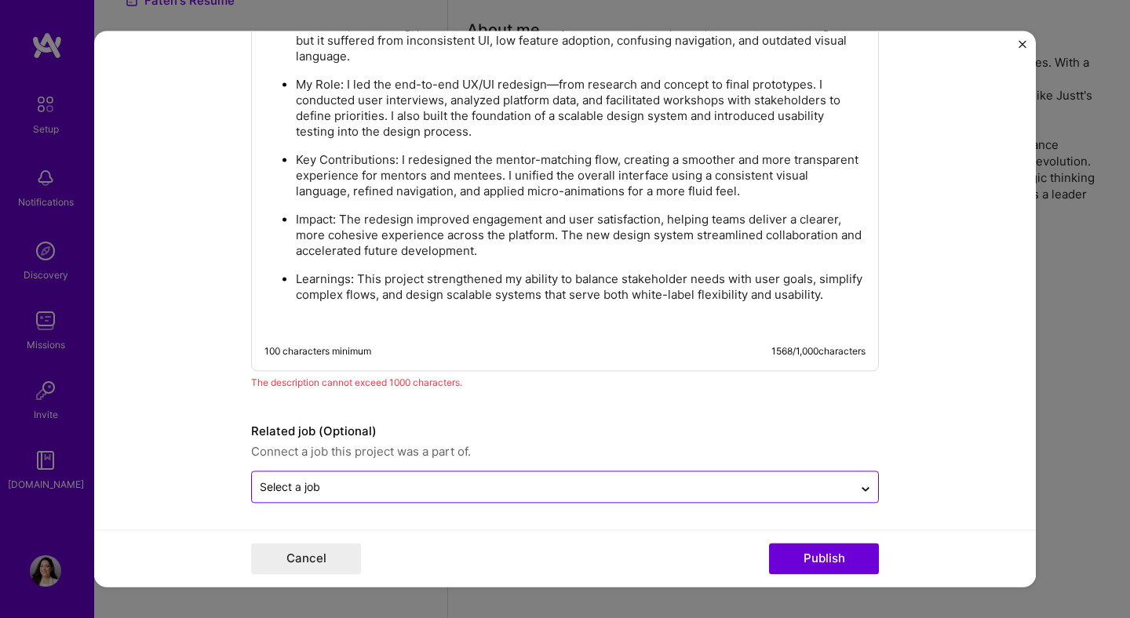
click at [475, 492] on input "text" at bounding box center [552, 487] width 585 height 16
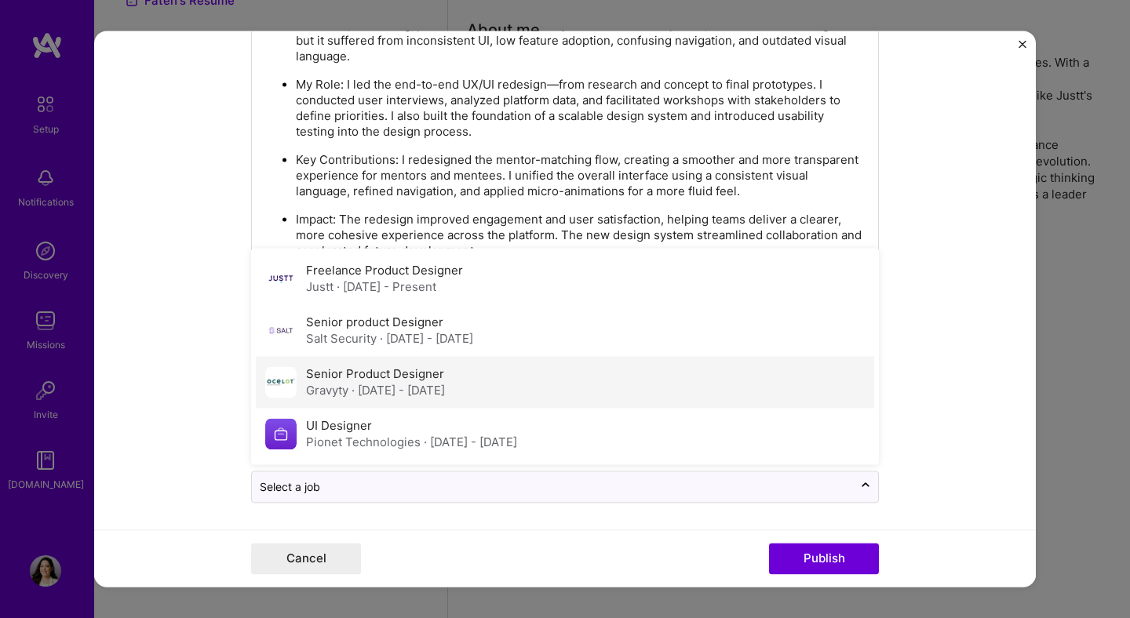
click at [388, 395] on div "Gravyty · [DATE] - [DATE]" at bounding box center [375, 391] width 139 height 16
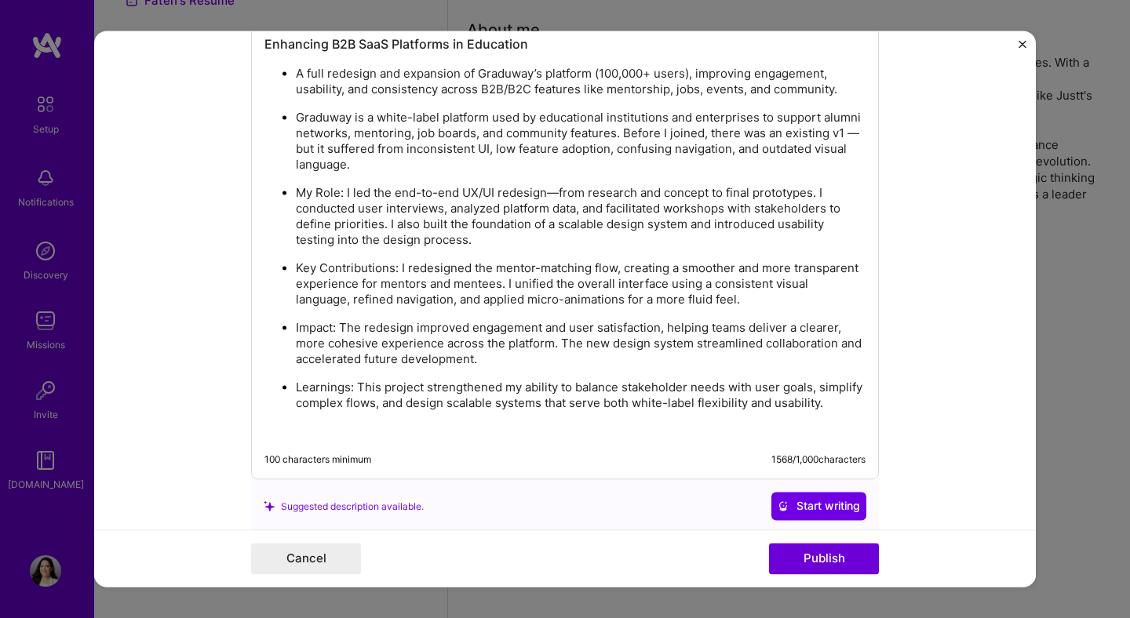
scroll to position [2233, 0]
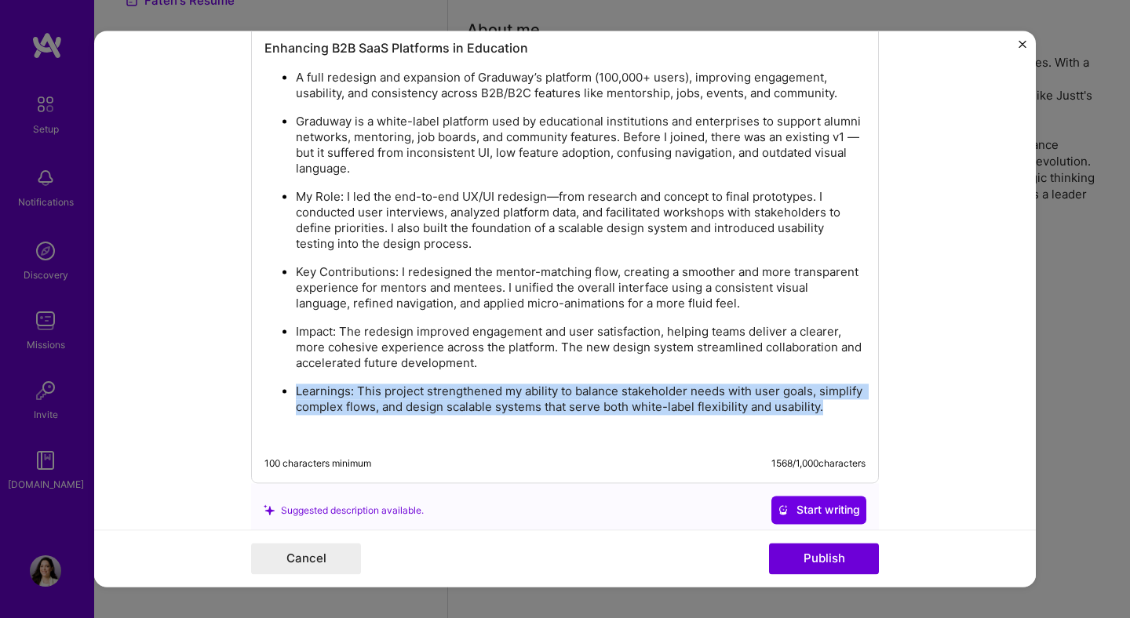
drag, startPoint x: 842, startPoint y: 408, endPoint x: 249, endPoint y: 386, distance: 594.2
click at [249, 384] on form "Editing suggested project This project is suggested based on your LinkedIn, res…" at bounding box center [564, 309] width 941 height 556
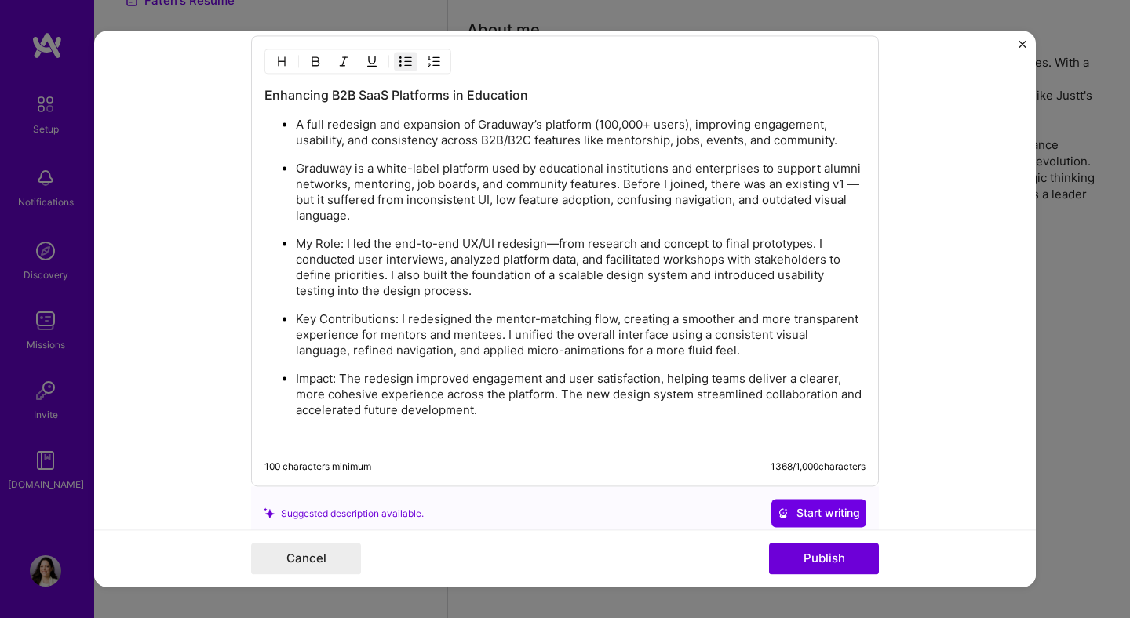
scroll to position [2178, 0]
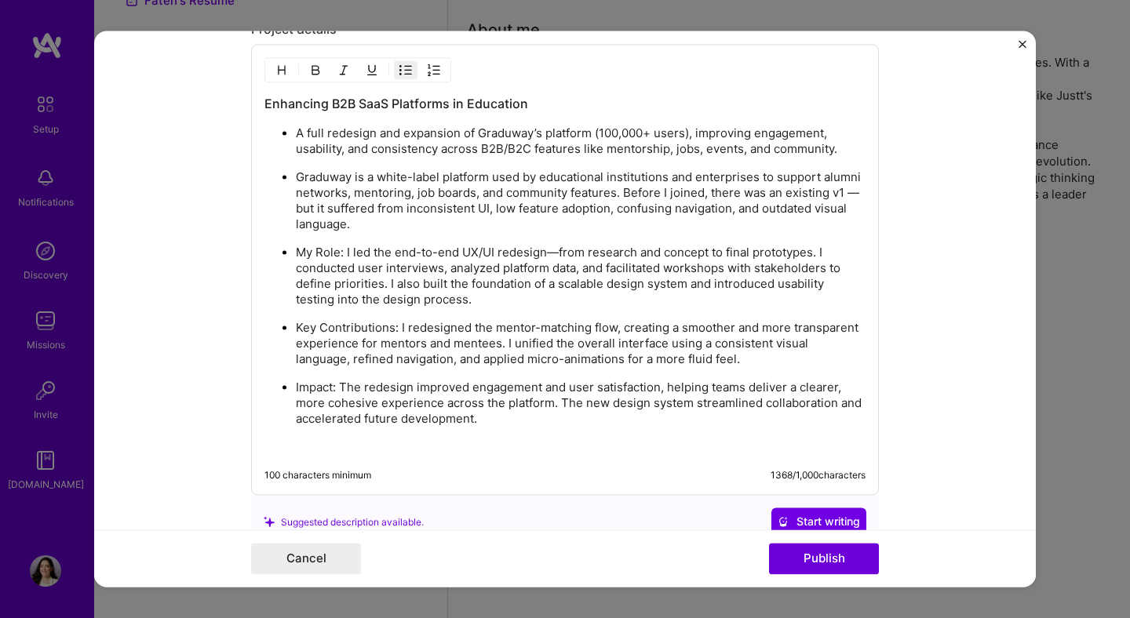
click at [485, 423] on p "Impact: The redesign improved engagement and user satisfaction, helping teams d…" at bounding box center [580, 403] width 569 height 47
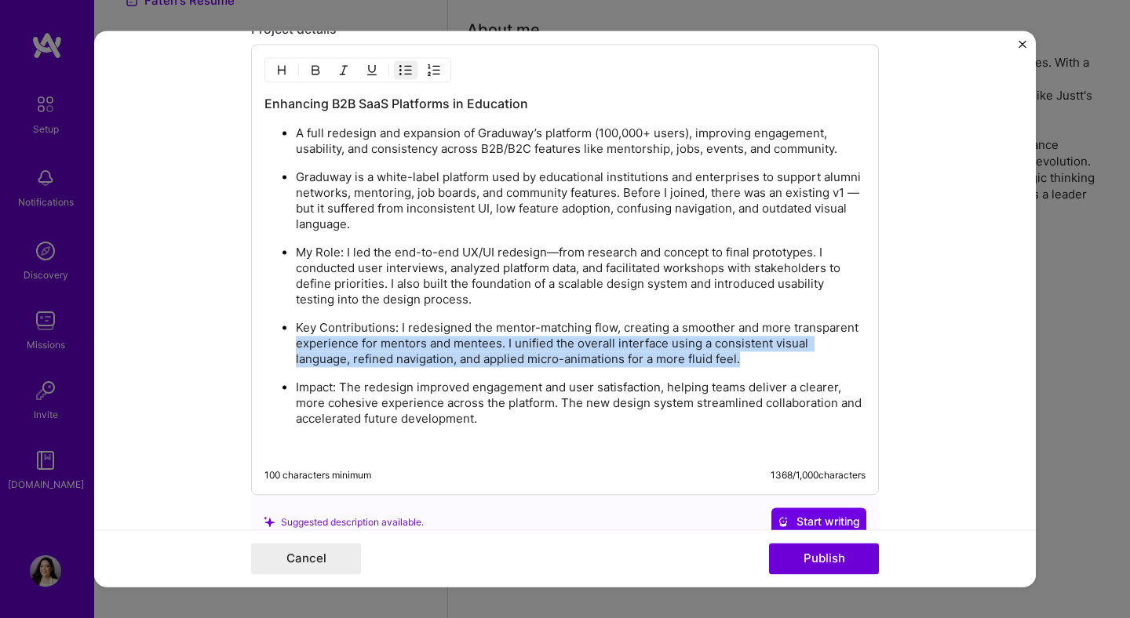
drag, startPoint x: 744, startPoint y: 353, endPoint x: 162, endPoint y: 340, distance: 582.2
click at [162, 340] on form "Editing suggested project This project is suggested based on your LinkedIn, res…" at bounding box center [564, 309] width 941 height 556
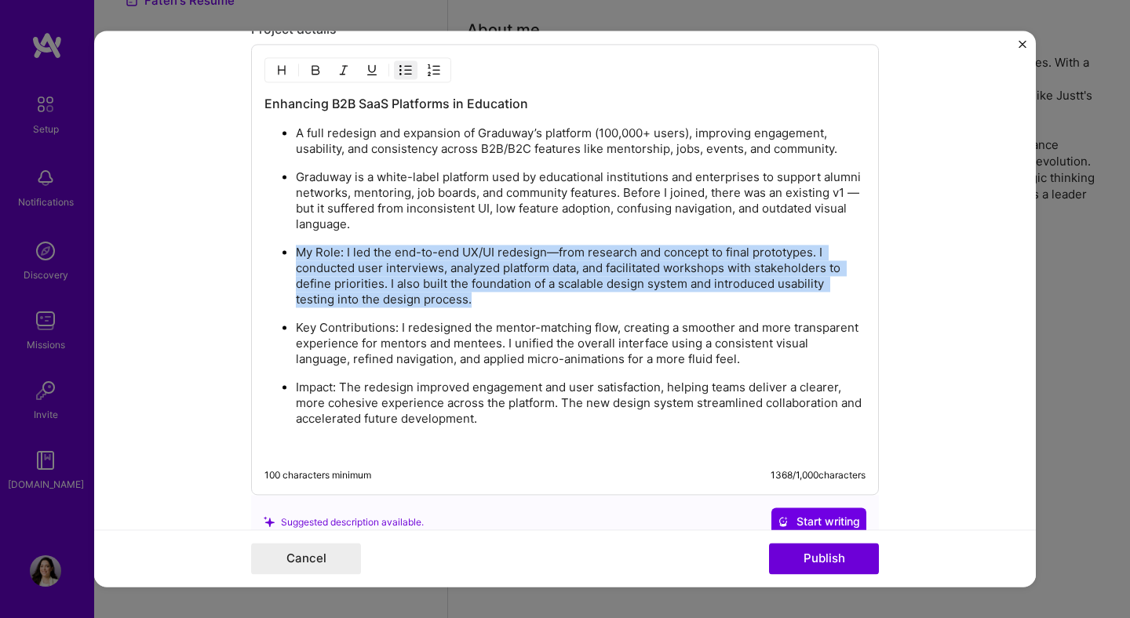
drag, startPoint x: 480, startPoint y: 303, endPoint x: 210, endPoint y: 257, distance: 273.8
click at [210, 257] on form "Editing suggested project This project is suggested based on your LinkedIn, res…" at bounding box center [564, 309] width 941 height 556
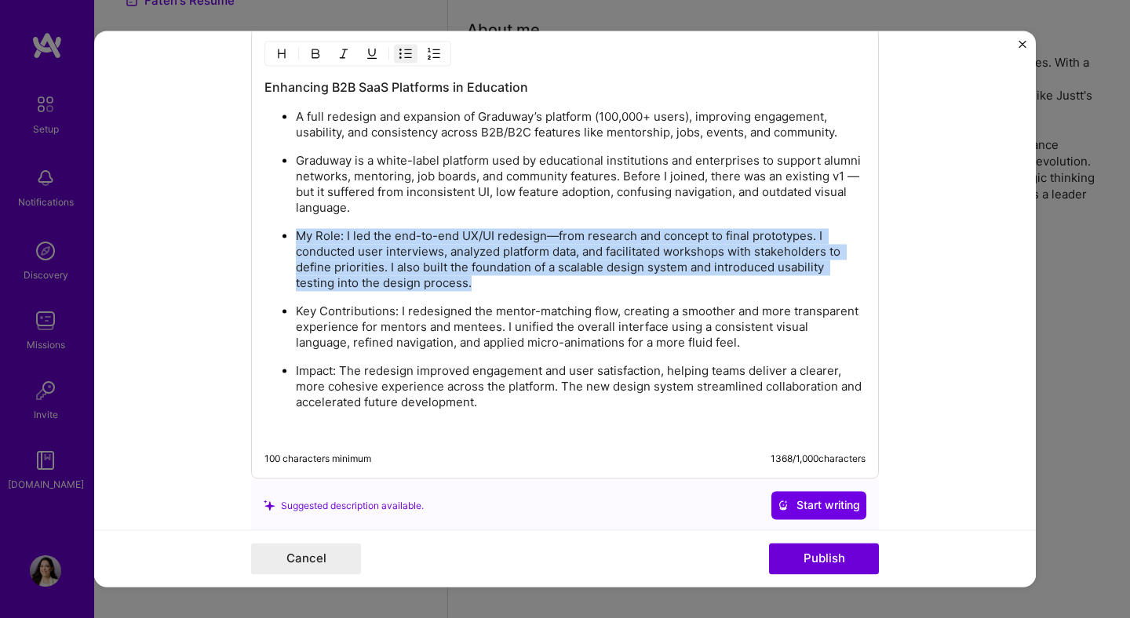
scroll to position [2182, 0]
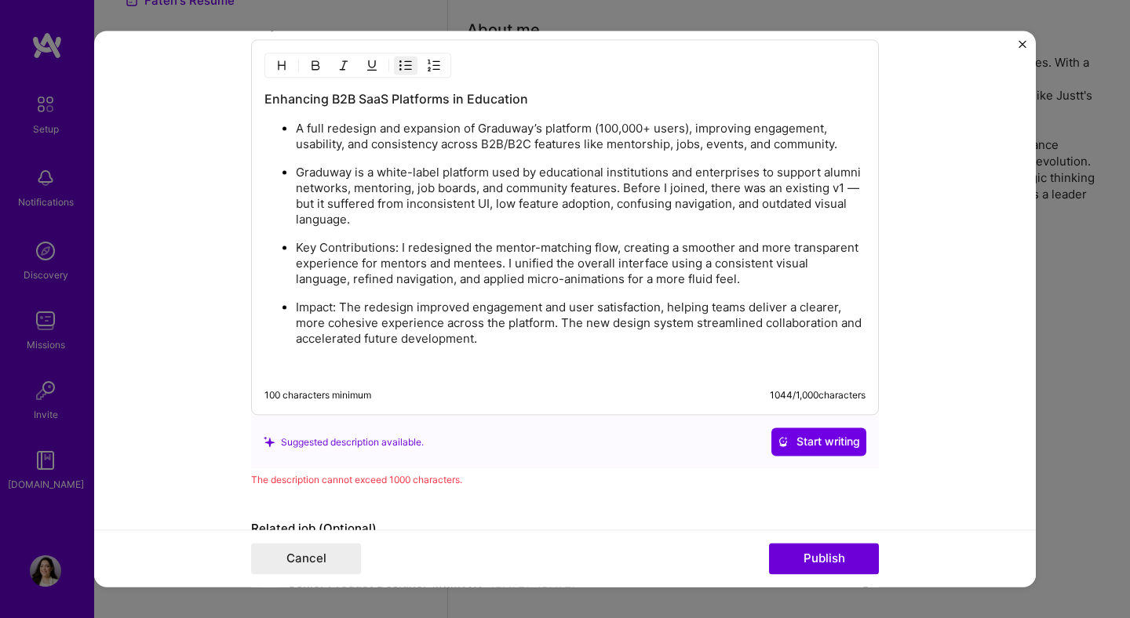
click at [851, 195] on p "Graduway is a white-label platform used by educational institutions and enterpr…" at bounding box center [580, 197] width 569 height 63
click at [832, 433] on button "Start writing" at bounding box center [818, 442] width 95 height 28
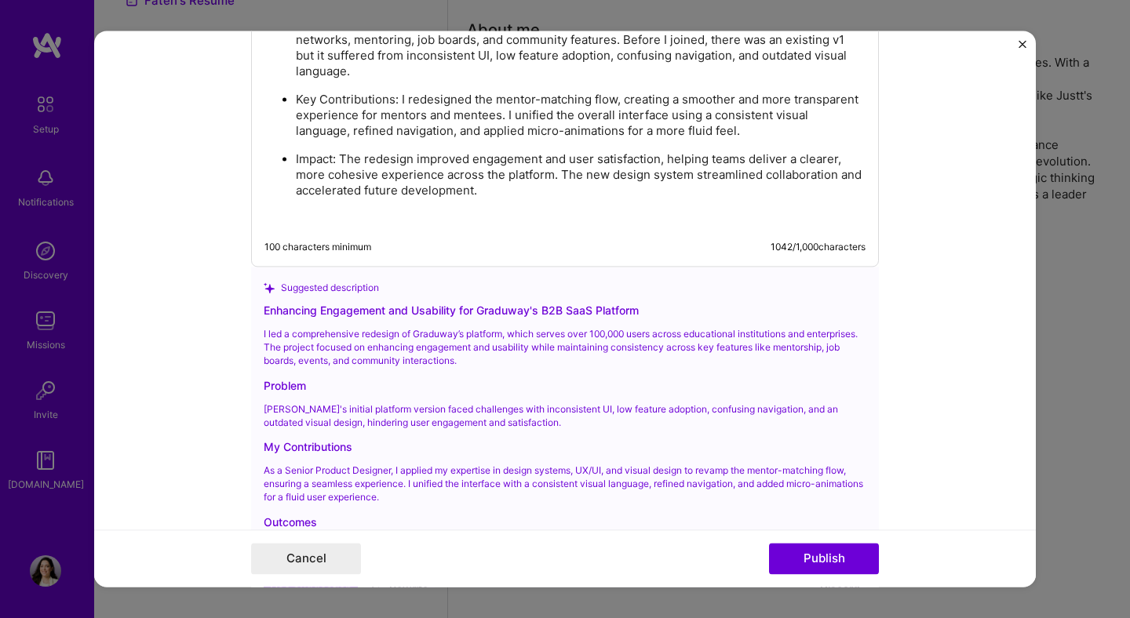
scroll to position [2298, 0]
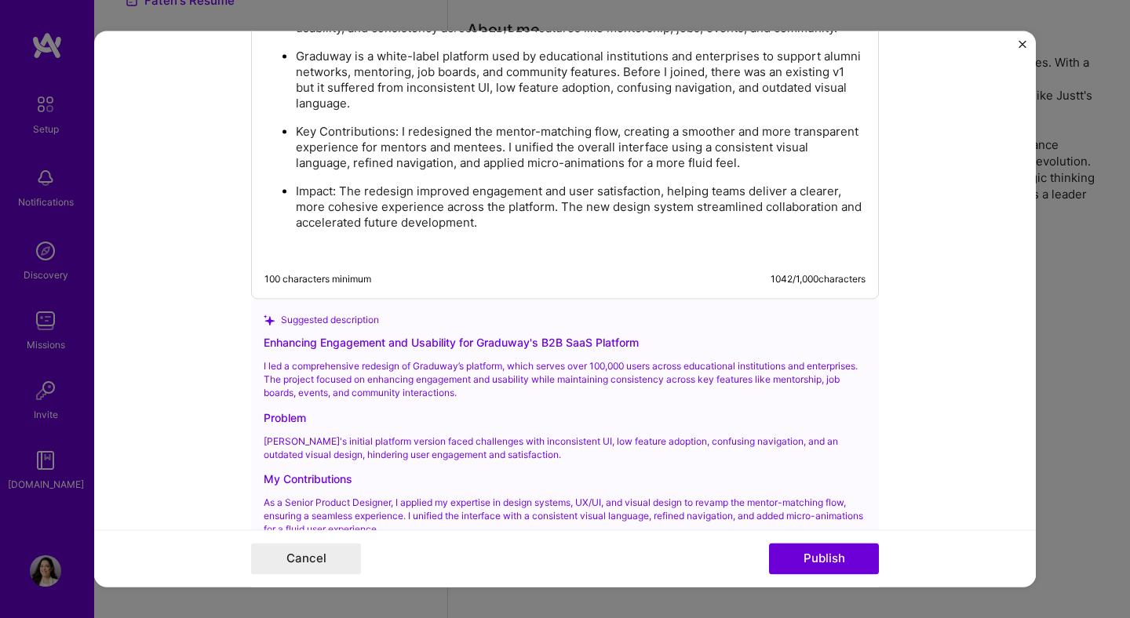
click at [519, 341] on div "Enhancing Engagement and Usability for Graduway's B2B SaaS Platform" at bounding box center [565, 343] width 602 height 16
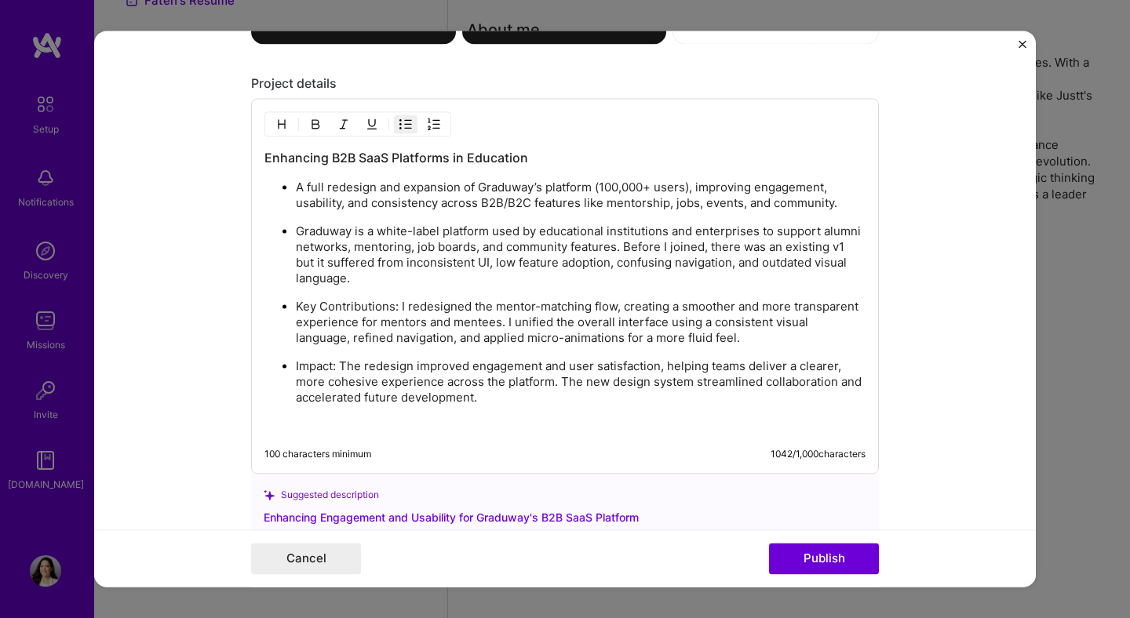
scroll to position [2030, 0]
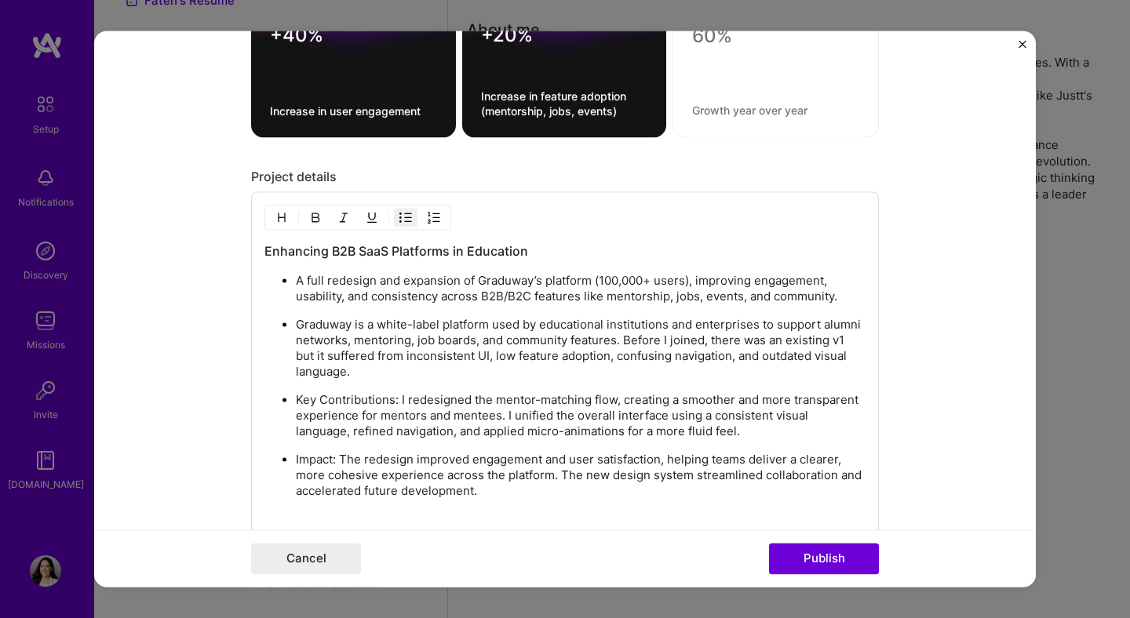
click at [459, 257] on h3 "Enhancing B2B SaaS Platforms in Education" at bounding box center [564, 251] width 601 height 17
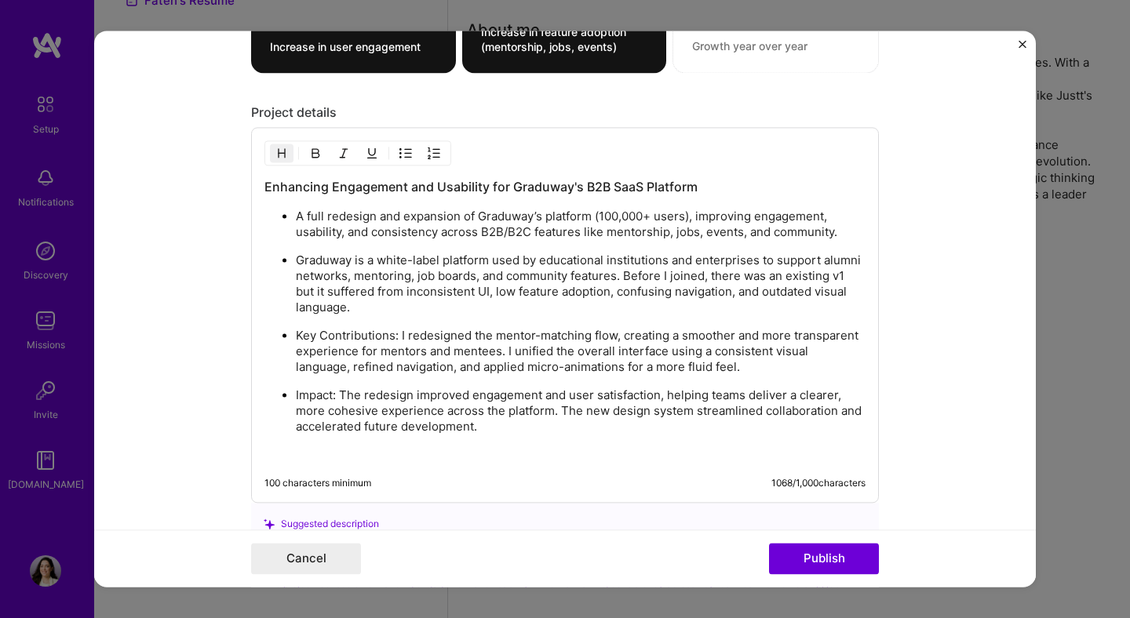
scroll to position [2099, 0]
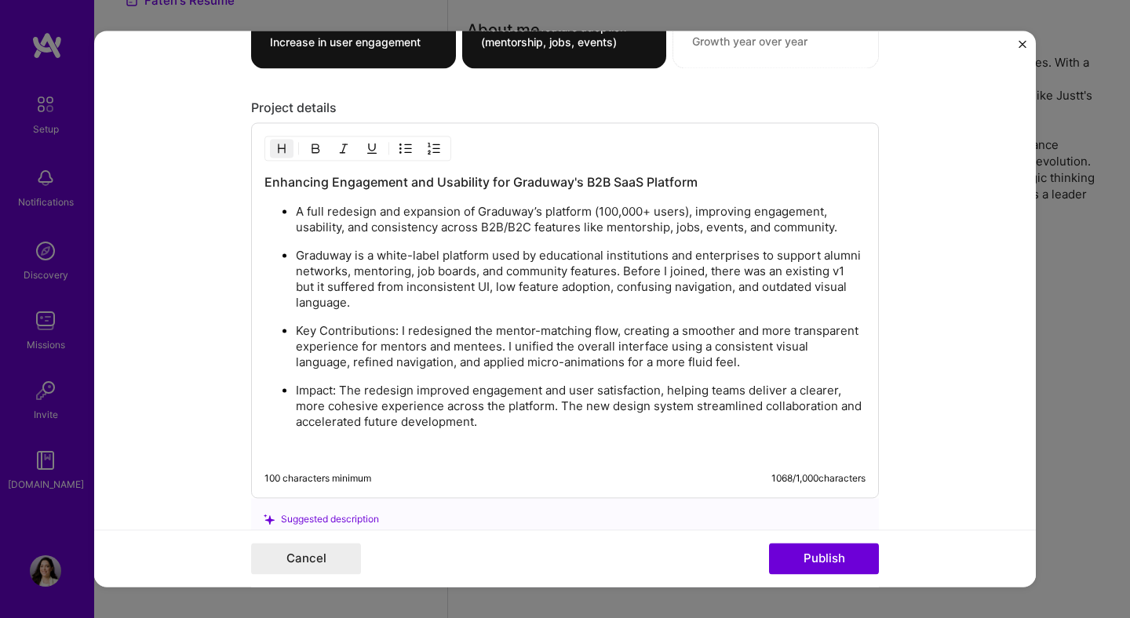
click at [608, 181] on h3 "Enhancing Engagement and Usability for Graduway's B2B SaaS Platform" at bounding box center [564, 182] width 601 height 17
click at [646, 184] on h3 "Enhancing Engagement and Usability for Graduway's B2B2C SaaS Platform" at bounding box center [564, 182] width 601 height 17
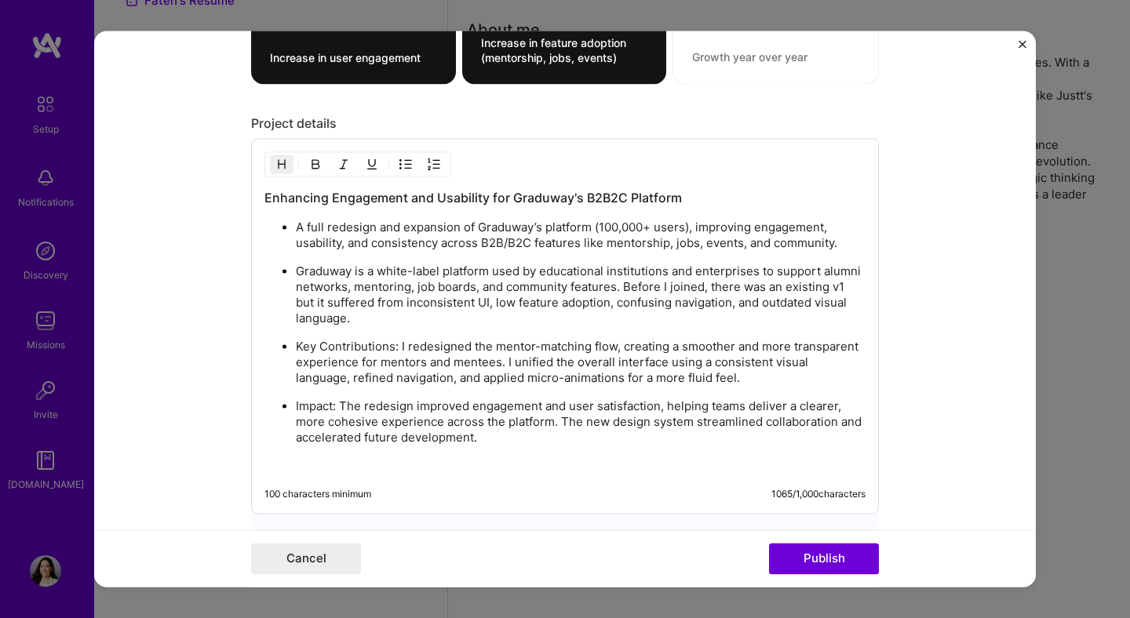
scroll to position [2082, 0]
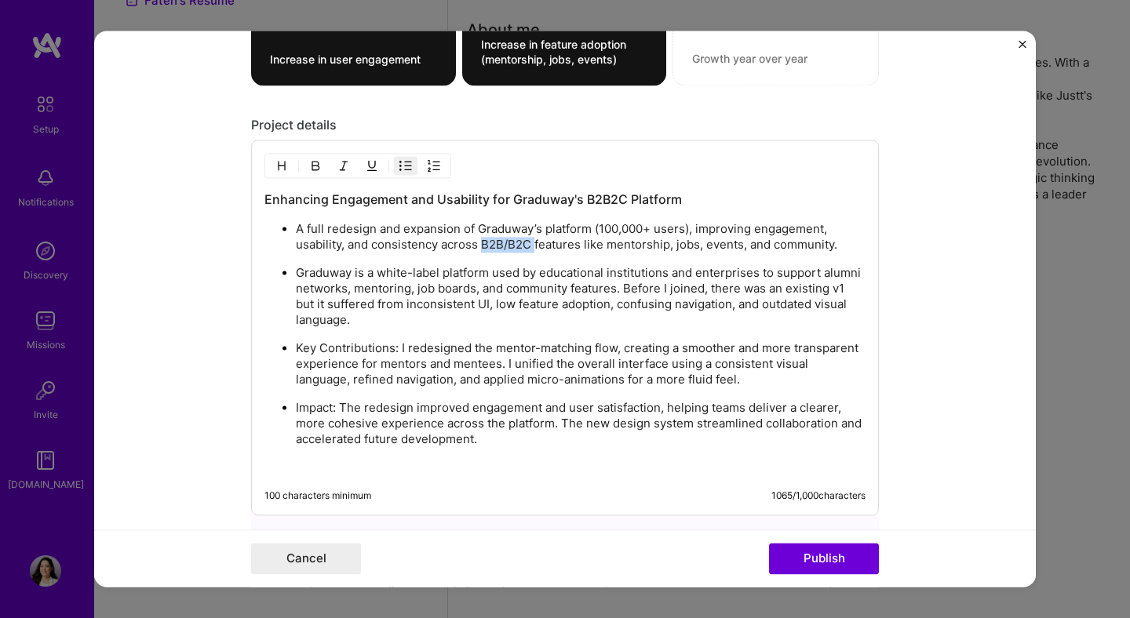
drag, startPoint x: 537, startPoint y: 246, endPoint x: 482, endPoint y: 246, distance: 55.7
click at [482, 246] on p "A full redesign and expansion of Graduway’s platform (100,000+ users), improvin…" at bounding box center [580, 237] width 569 height 31
drag, startPoint x: 732, startPoint y: 307, endPoint x: 889, endPoint y: 329, distance: 158.4
click at [889, 327] on form "Editing suggested project This project is suggested based on your LinkedIn, res…" at bounding box center [564, 309] width 941 height 556
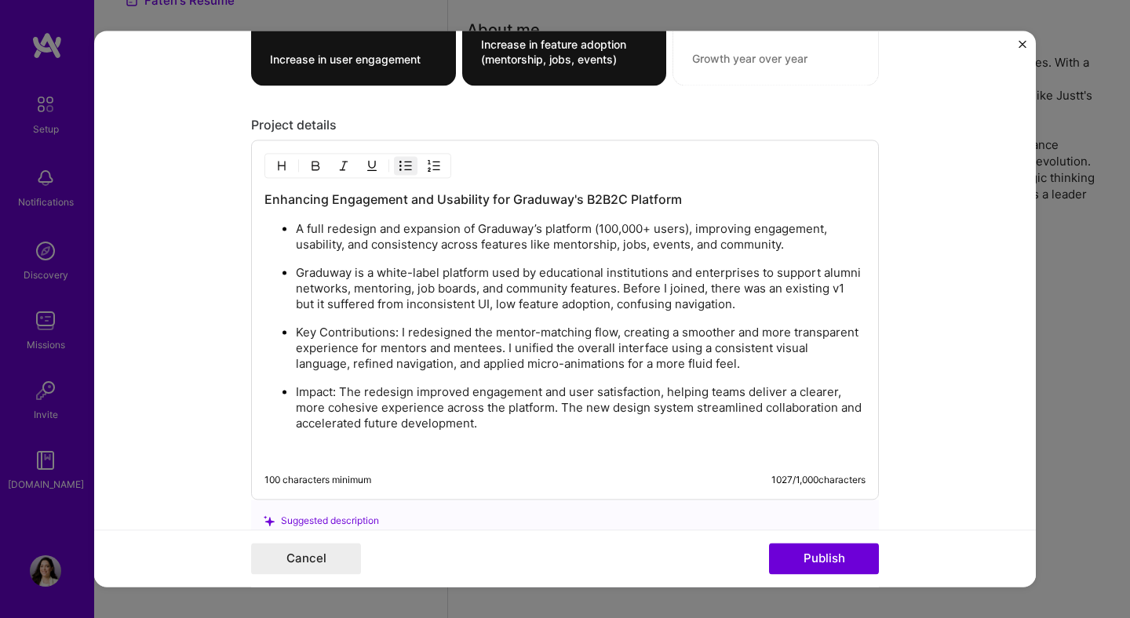
click at [613, 304] on p "Graduway is a white-label platform used by educational institutions and enterpr…" at bounding box center [580, 289] width 569 height 47
click at [457, 363] on p "Key Contributions: I redesigned the mentor-matching flow, creating a smoother a…" at bounding box center [580, 349] width 569 height 47
drag, startPoint x: 453, startPoint y: 363, endPoint x: 856, endPoint y: 366, distance: 403.2
click at [856, 366] on p "Key Contributions: I redesigned the mentor-matching flow, creating a smoother a…" at bounding box center [580, 349] width 569 height 47
click at [353, 366] on p "Key Contributions: I redesigned the mentor-matching flow, creating a smoother a…" at bounding box center [580, 349] width 569 height 47
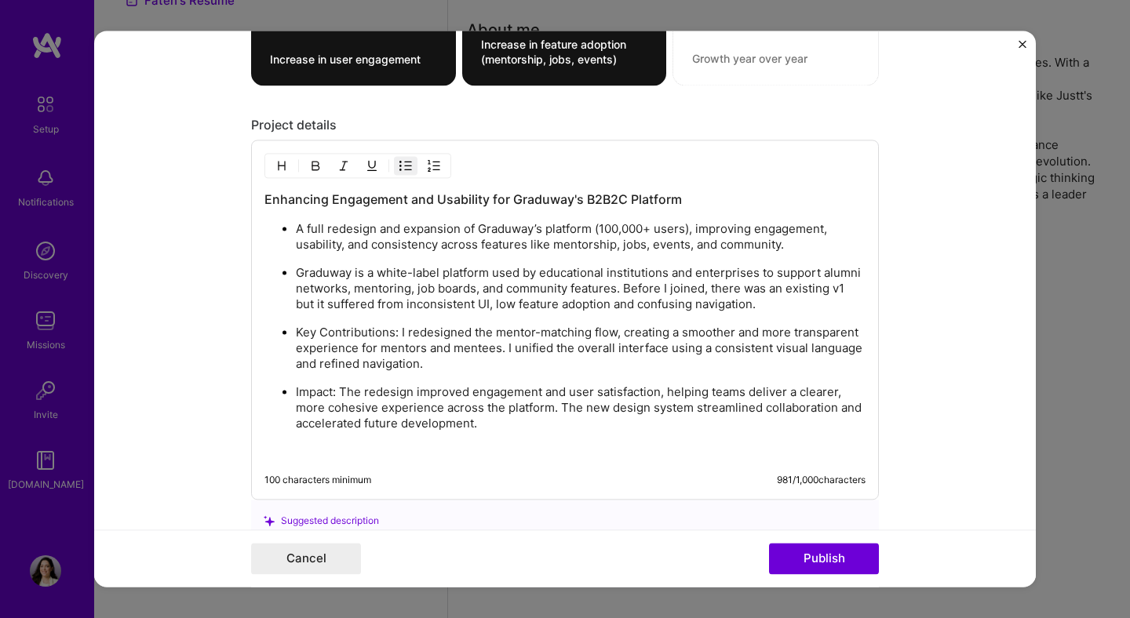
click at [358, 366] on p "Key Contributions: I redesigned the mentor-matching flow, creating a smoother a…" at bounding box center [580, 349] width 569 height 47
click at [846, 555] on button "Publish" at bounding box center [824, 559] width 110 height 31
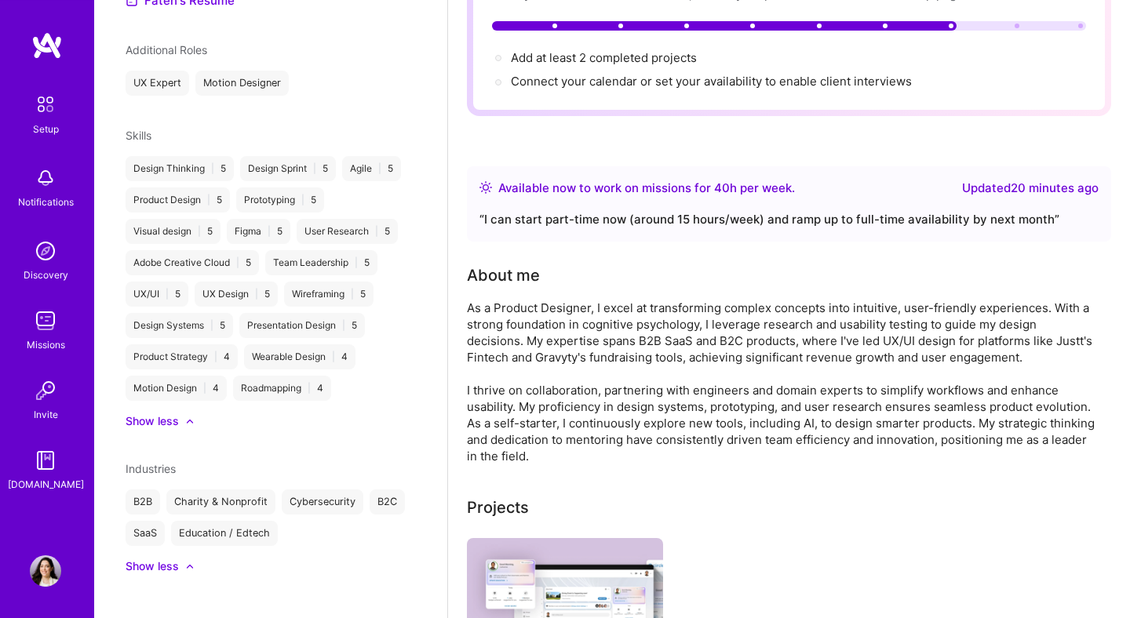
scroll to position [0, 0]
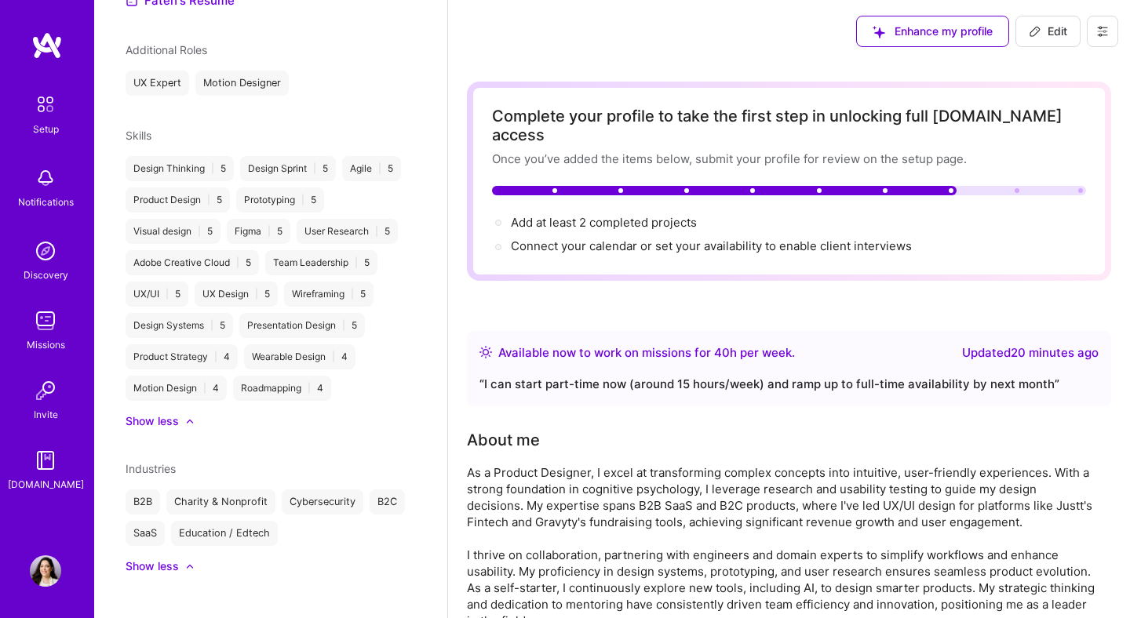
click at [672, 214] on div "Add at least 2 completed projects →" at bounding box center [604, 222] width 186 height 17
click at [672, 215] on span "Add at least 2 completed projects →" at bounding box center [611, 222] width 200 height 15
select select "US"
select select "Right Now"
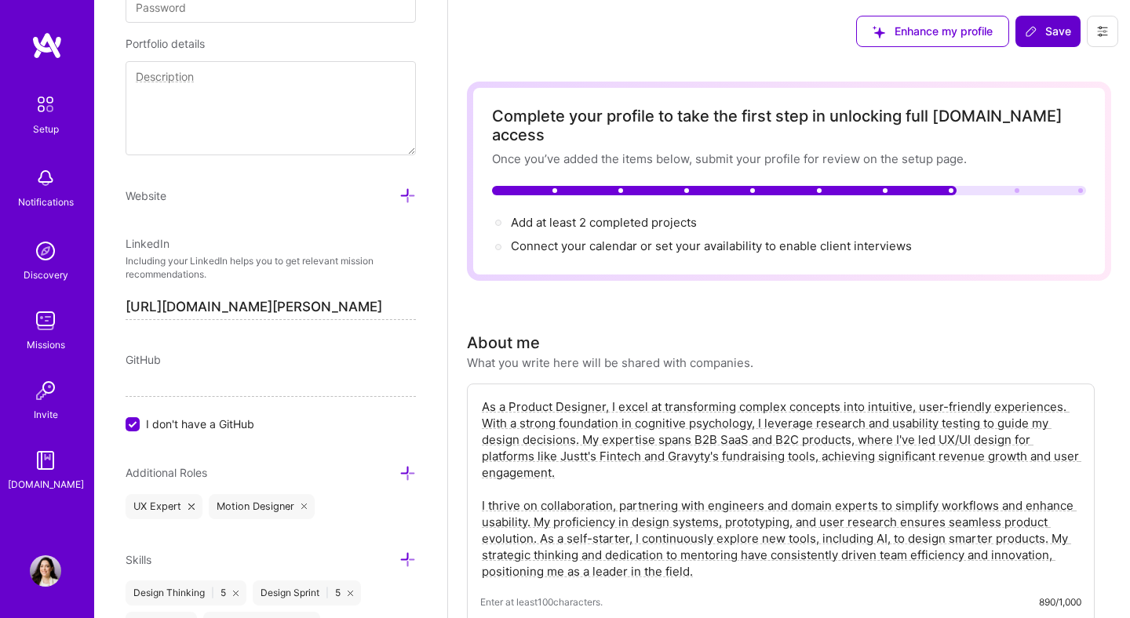
click at [1052, 45] on button "Save" at bounding box center [1047, 31] width 65 height 31
click at [1052, 32] on span "Save" at bounding box center [1047, 32] width 46 height 16
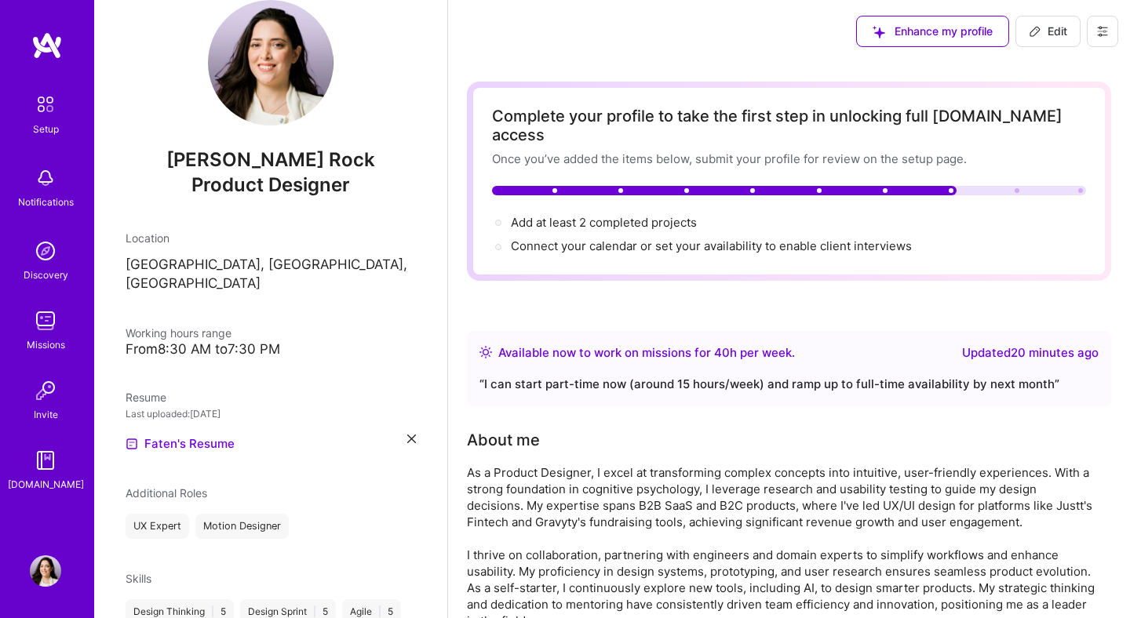
click at [1069, 40] on button "Edit" at bounding box center [1047, 31] width 65 height 31
click at [671, 215] on span "Add at least 2 completed projects →" at bounding box center [611, 222] width 200 height 15
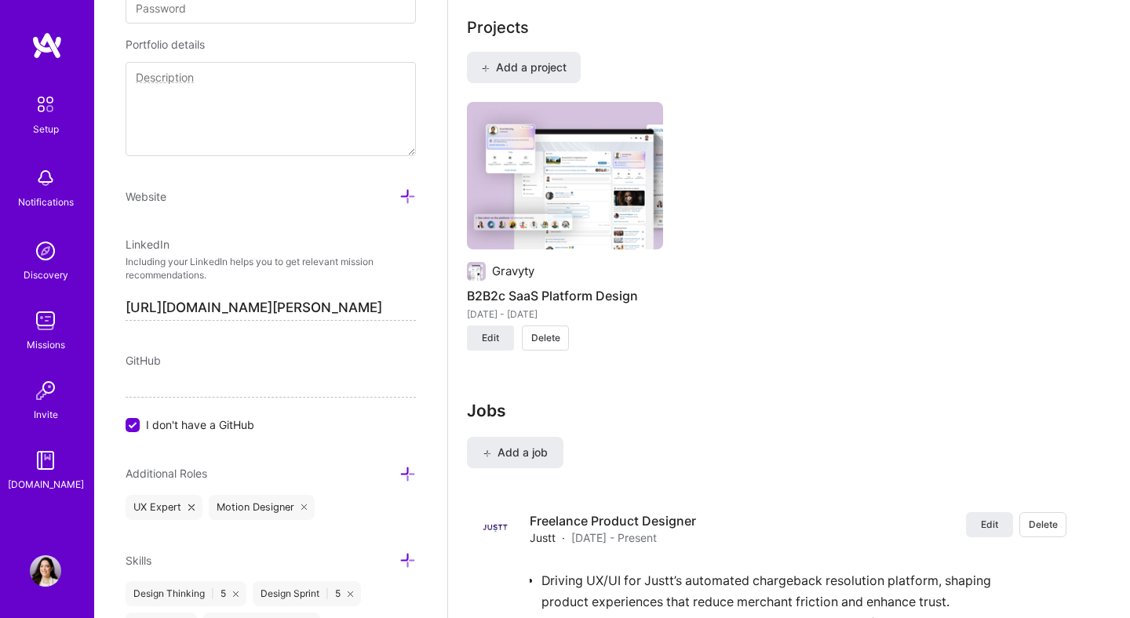
scroll to position [1276, 0]
click at [510, 60] on span "Add a project" at bounding box center [524, 68] width 86 height 16
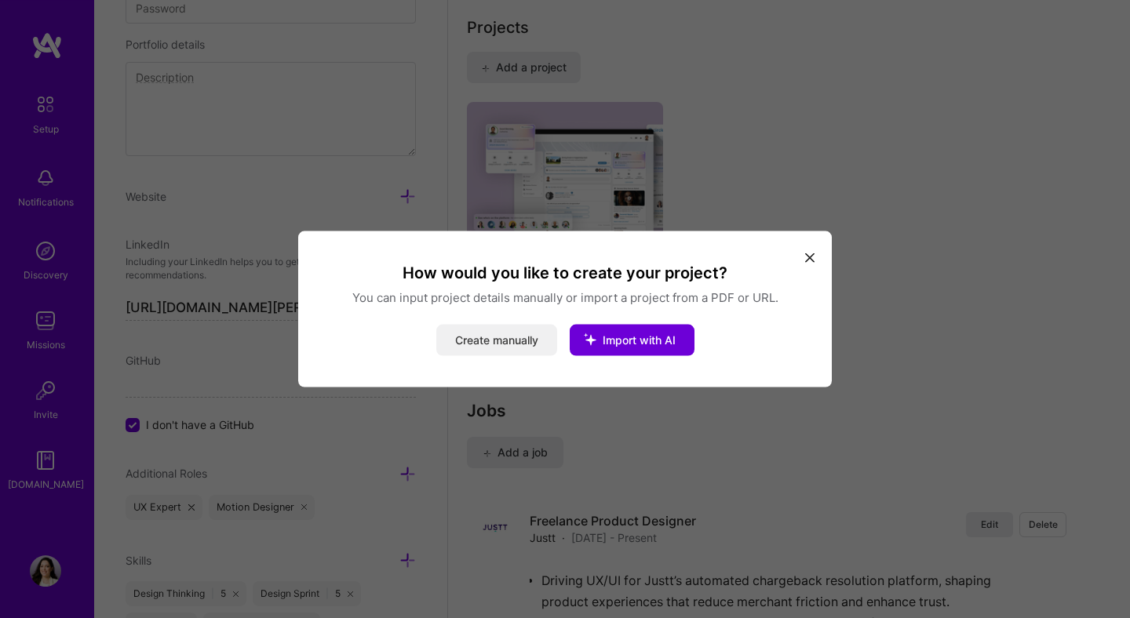
click at [537, 351] on button "Create manually" at bounding box center [496, 340] width 121 height 31
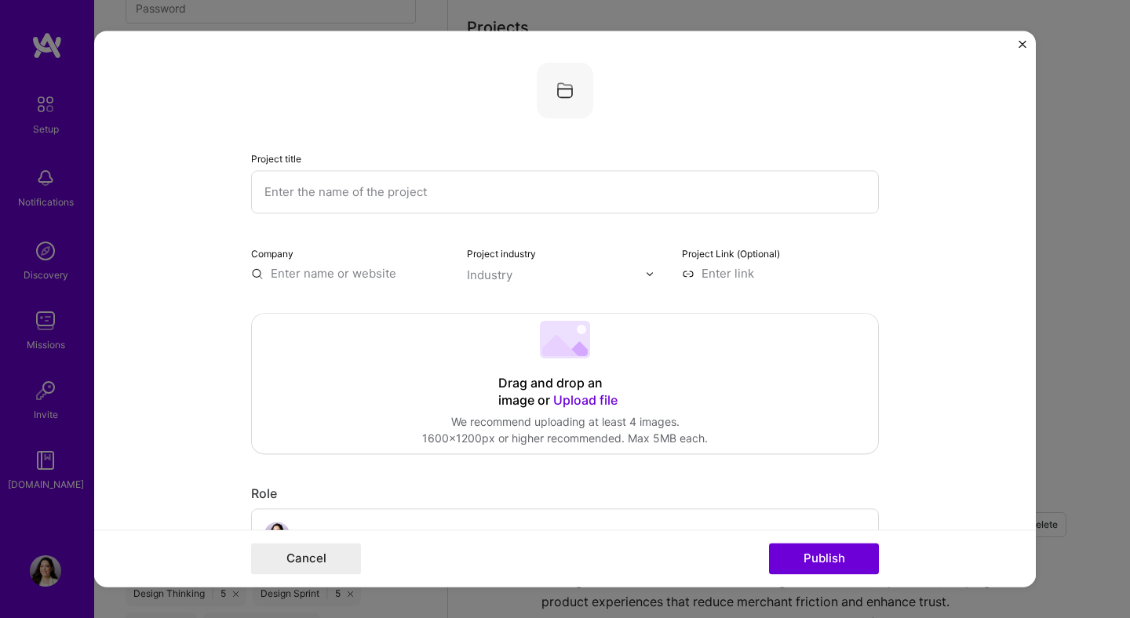
click at [555, 92] on img at bounding box center [565, 90] width 56 height 56
click at [391, 204] on input "text" at bounding box center [565, 191] width 628 height 43
paste input "UX Research: Personal Finance App"
click at [529, 375] on div "Drag and drop an image or Upload file Upload file We recommend uploading at lea…" at bounding box center [565, 384] width 626 height 140
click at [582, 413] on div "Drag and drop an image or Upload file Upload file We recommend uploading at lea…" at bounding box center [565, 384] width 626 height 140
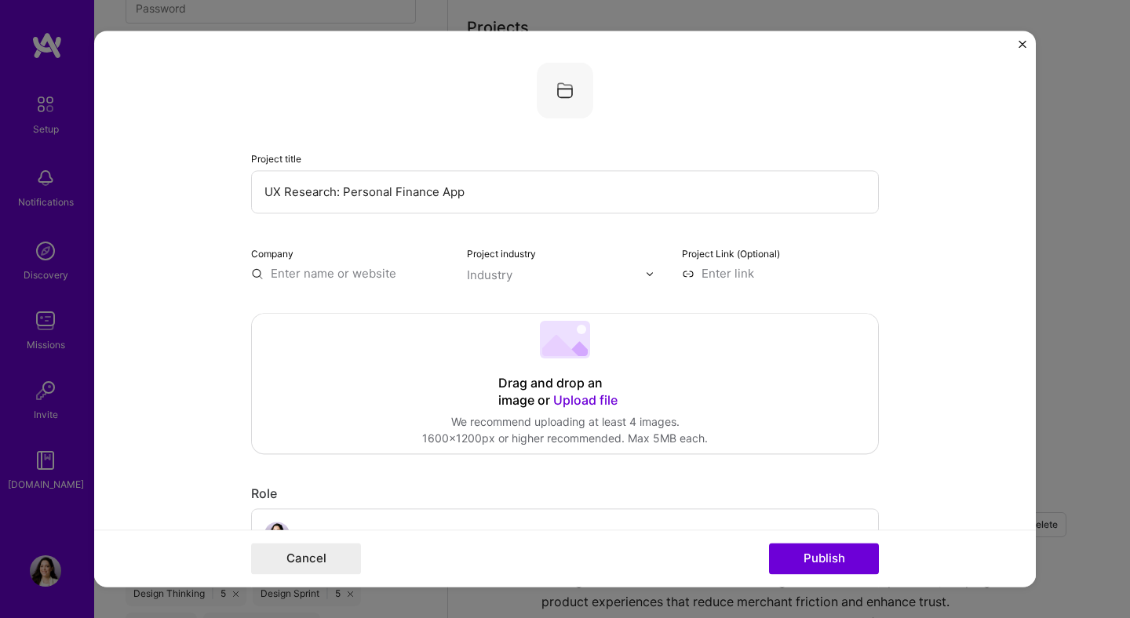
click at [557, 395] on span "Upload file" at bounding box center [585, 400] width 64 height 16
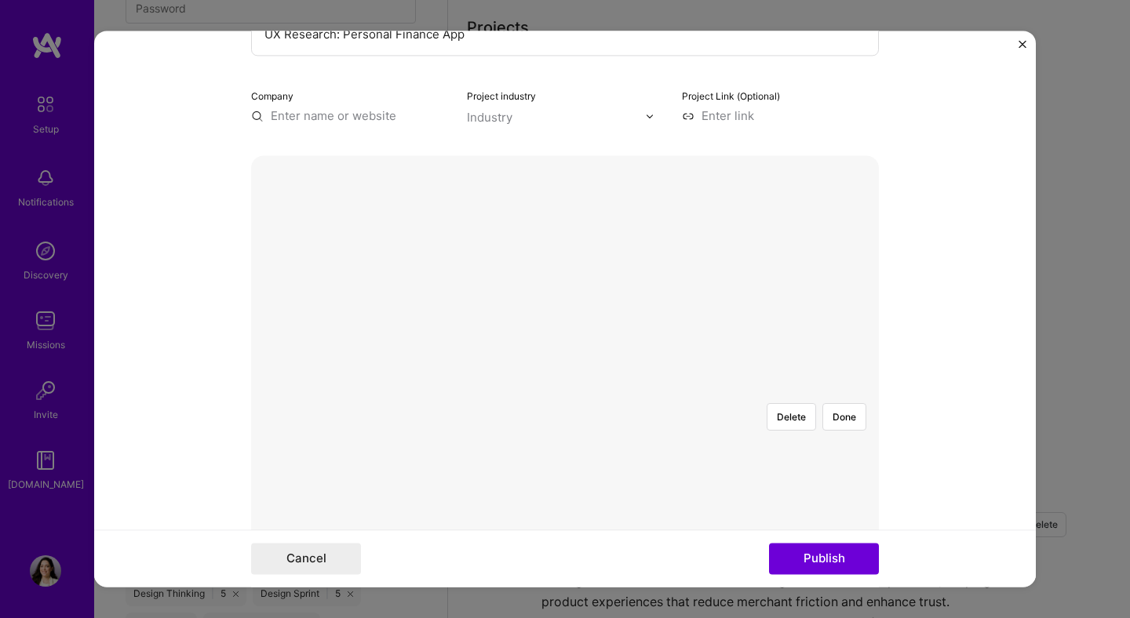
scroll to position [309, 0]
click at [619, 297] on div at bounding box center [790, 408] width 451 height 339
click at [565, 331] on div at bounding box center [790, 408] width 451 height 339
click at [651, 307] on div at bounding box center [876, 408] width 451 height 339
click at [784, 239] on div "Delete Done" at bounding box center [565, 239] width 628 height 0
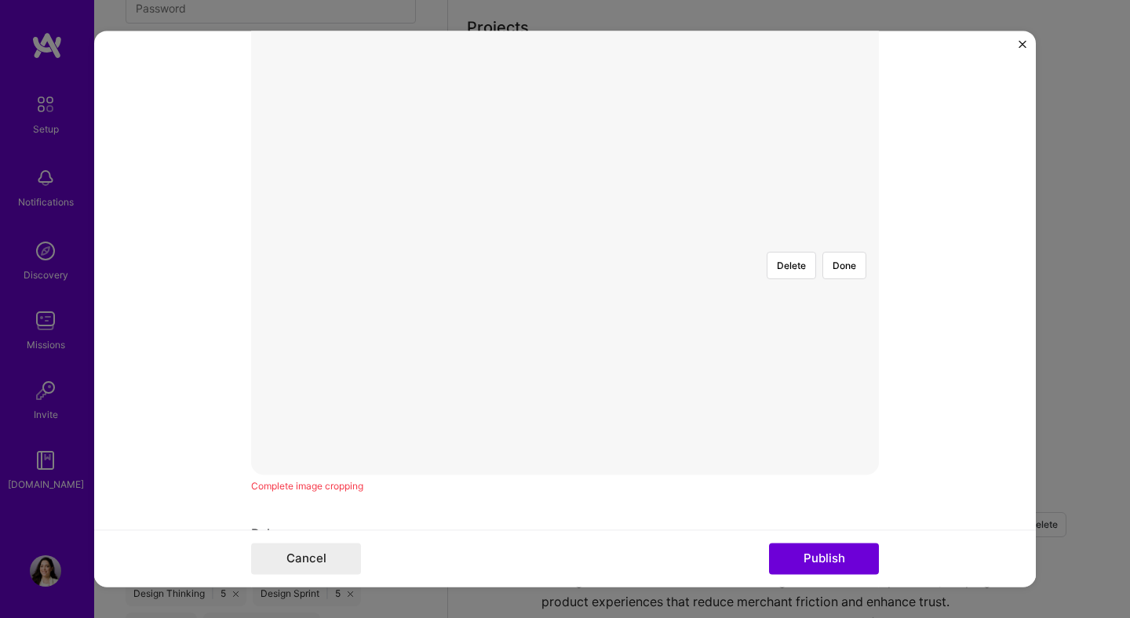
click at [565, 239] on div at bounding box center [565, 239] width 0 height 0
click at [686, 276] on div at bounding box center [884, 410] width 424 height 318
click at [844, 252] on button "Done" at bounding box center [844, 265] width 44 height 27
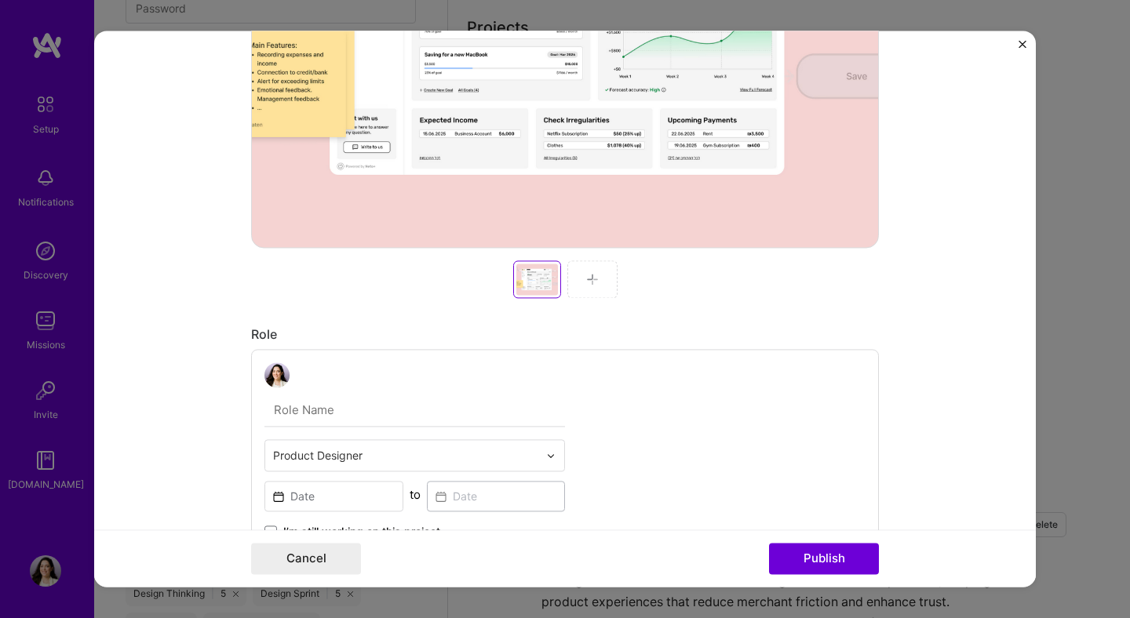
scroll to position [572, 0]
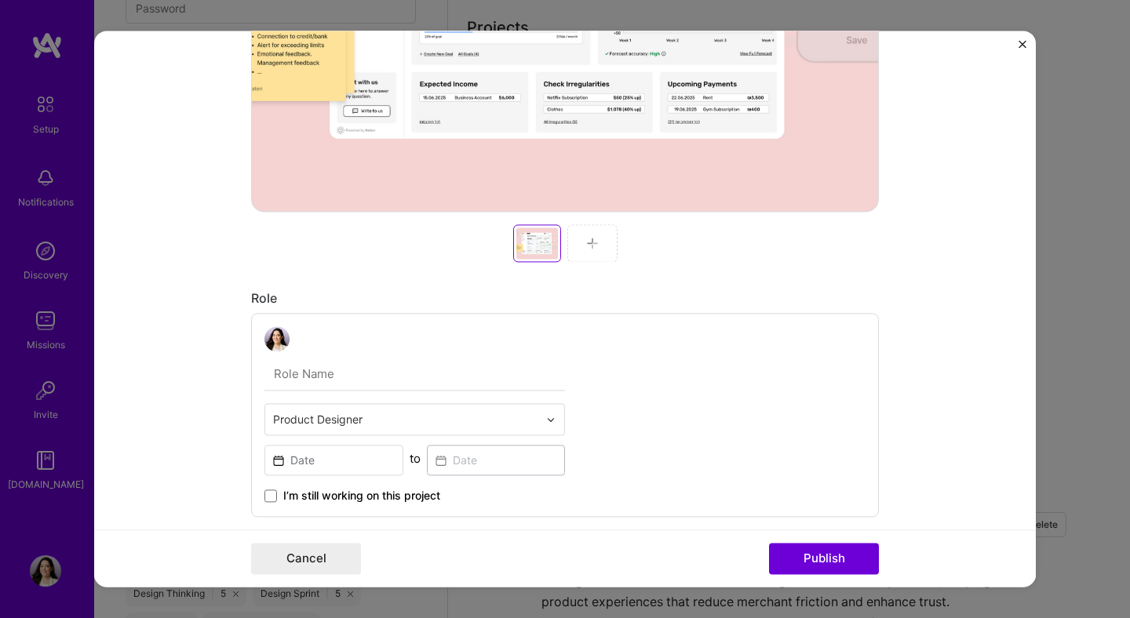
click at [576, 246] on div at bounding box center [592, 243] width 50 height 38
click at [600, 256] on div at bounding box center [592, 243] width 50 height 38
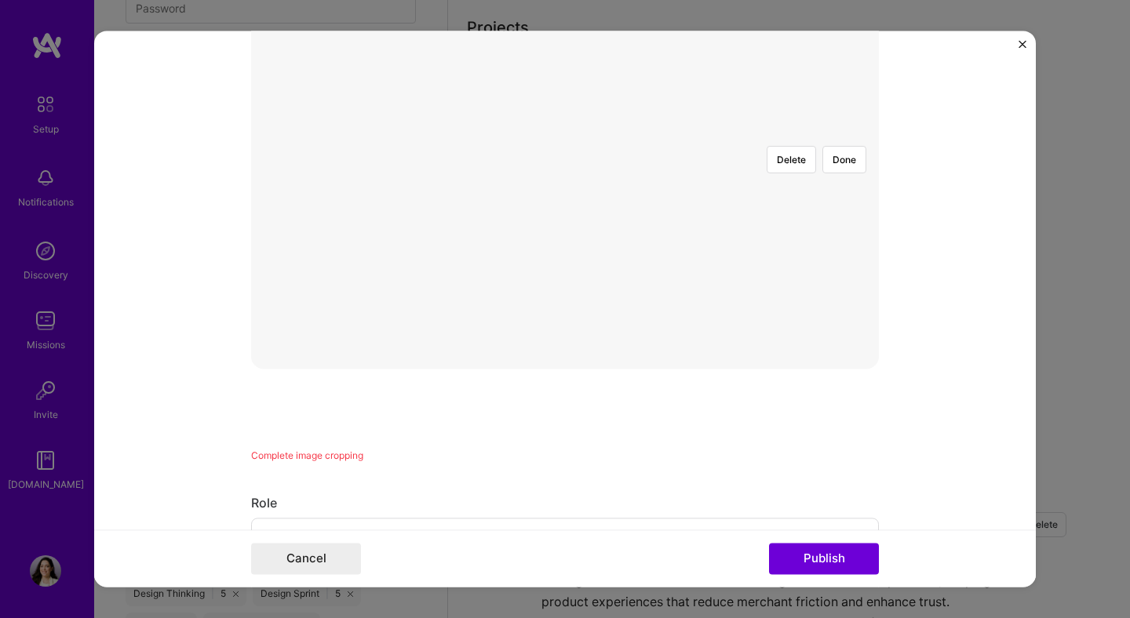
scroll to position [264, 0]
click at [604, 438] on div at bounding box center [781, 447] width 433 height 326
click at [565, 284] on img at bounding box center [565, 284] width 0 height 0
click at [565, 284] on div at bounding box center [565, 284] width 0 height 0
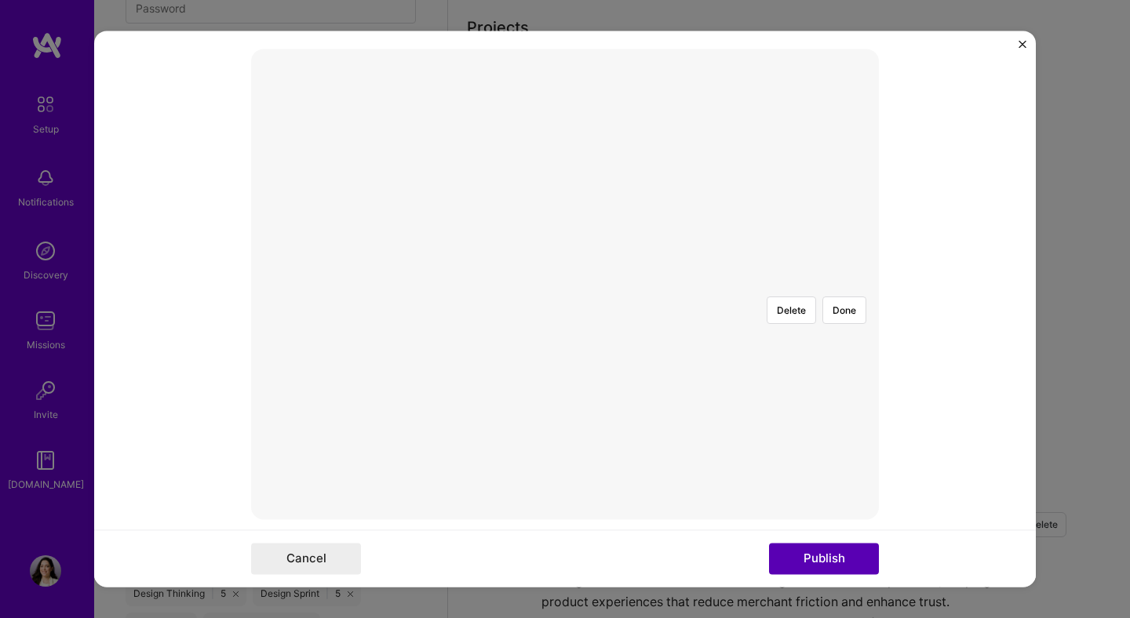
click at [842, 559] on button "Publish" at bounding box center [824, 559] width 110 height 31
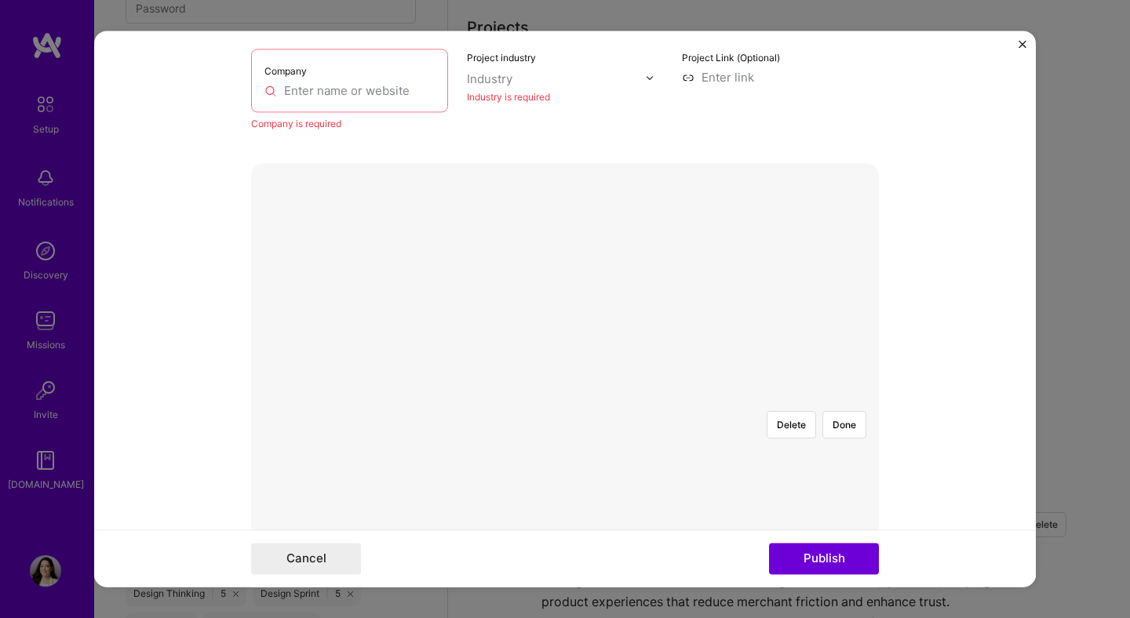
scroll to position [286, 0]
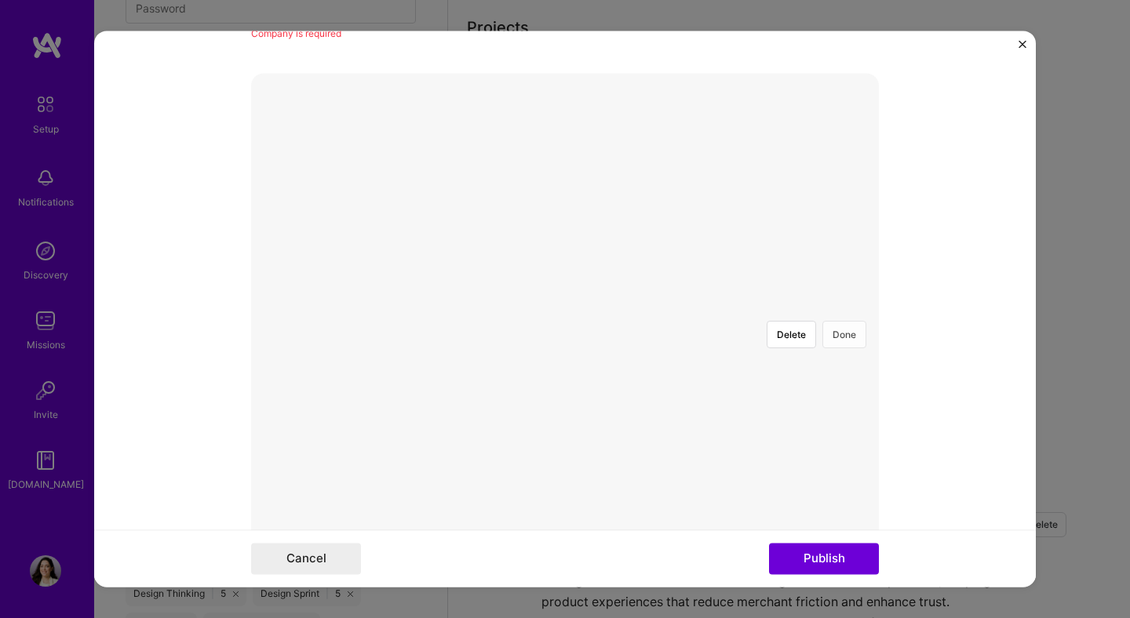
click at [844, 321] on button "Done" at bounding box center [844, 334] width 44 height 27
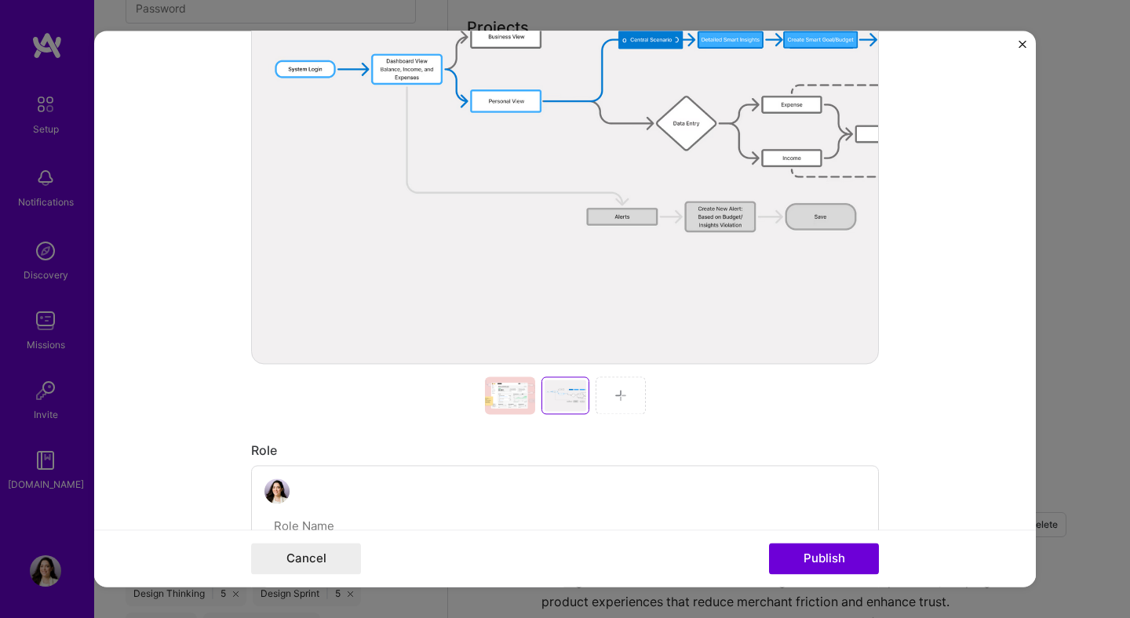
scroll to position [660, 0]
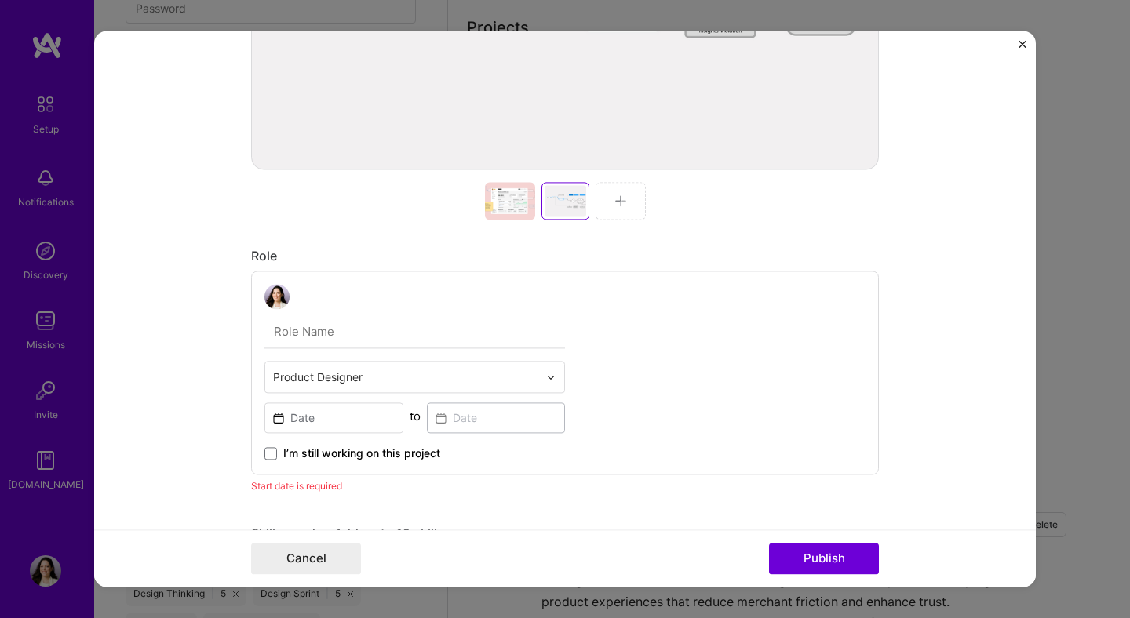
click at [646, 196] on div at bounding box center [565, 201] width 628 height 38
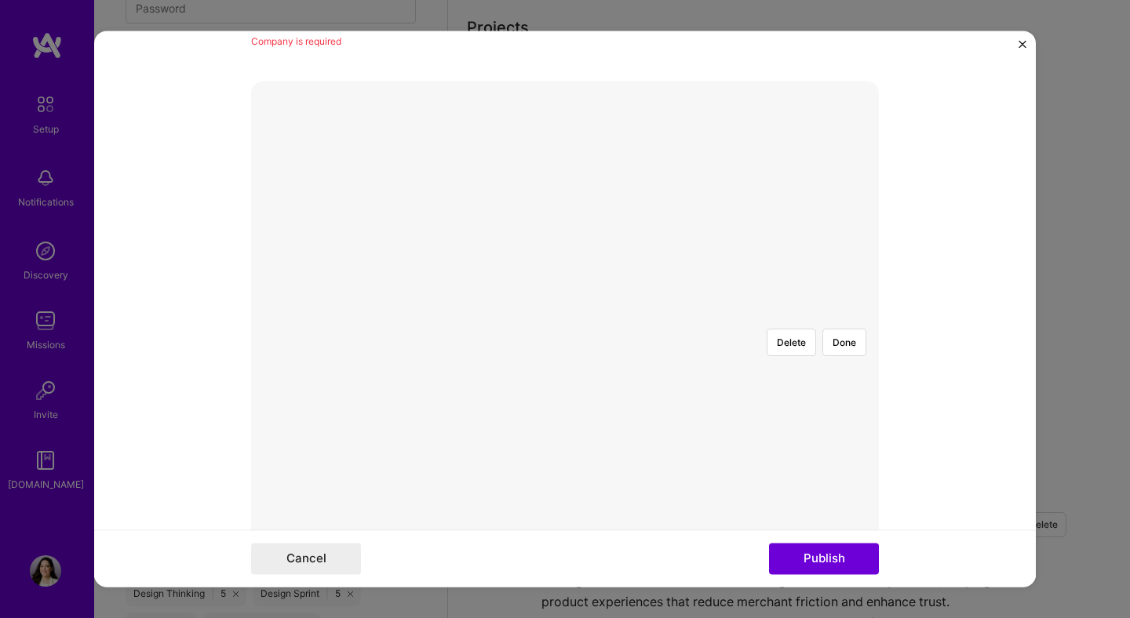
scroll to position [246, 0]
click at [601, 348] on div at bounding box center [871, 573] width 600 height 451
click at [850, 348] on div "Delete Done" at bounding box center [565, 348] width 628 height 0
click at [706, 355] on div at bounding box center [868, 577] width 591 height 444
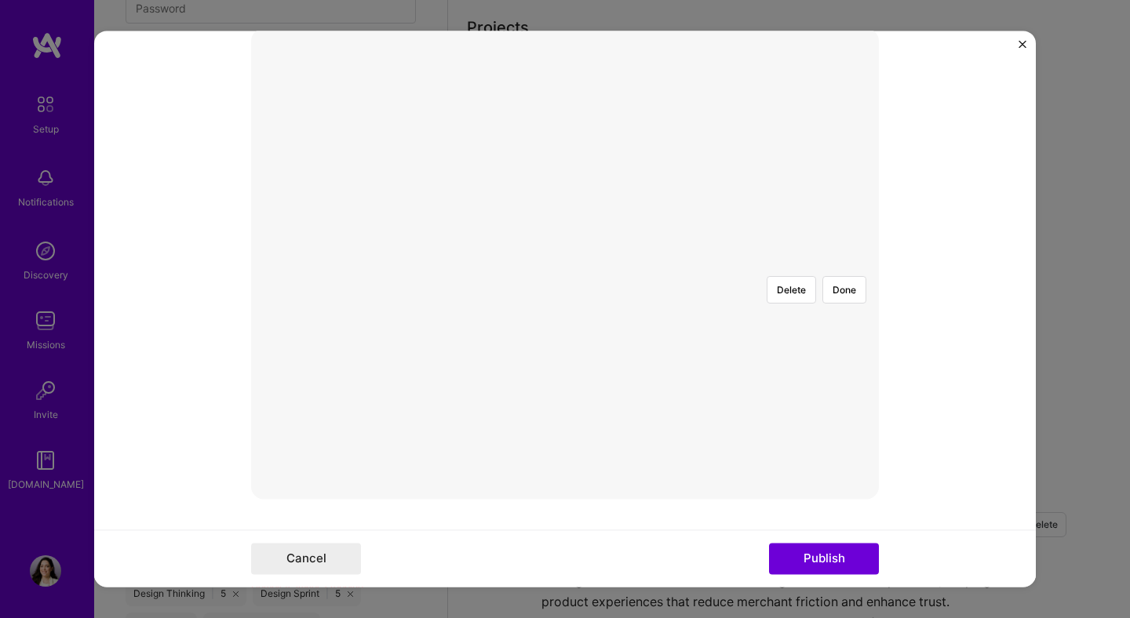
click at [565, 264] on div at bounding box center [565, 264] width 0 height 0
click at [844, 571] on button "Publish" at bounding box center [824, 559] width 110 height 31
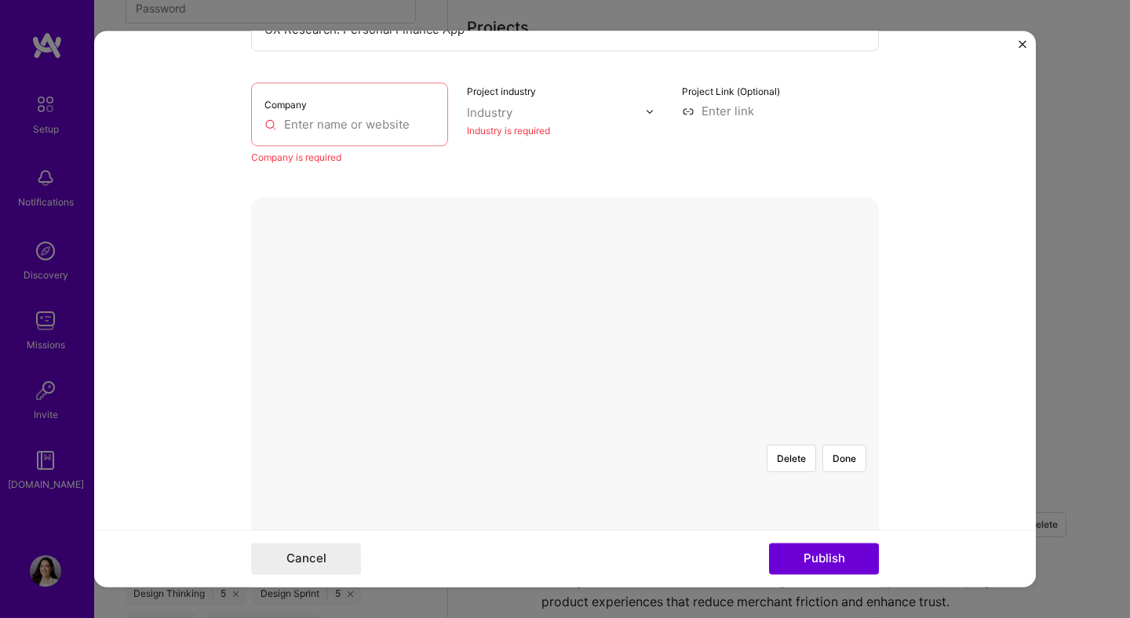
scroll to position [143, 0]
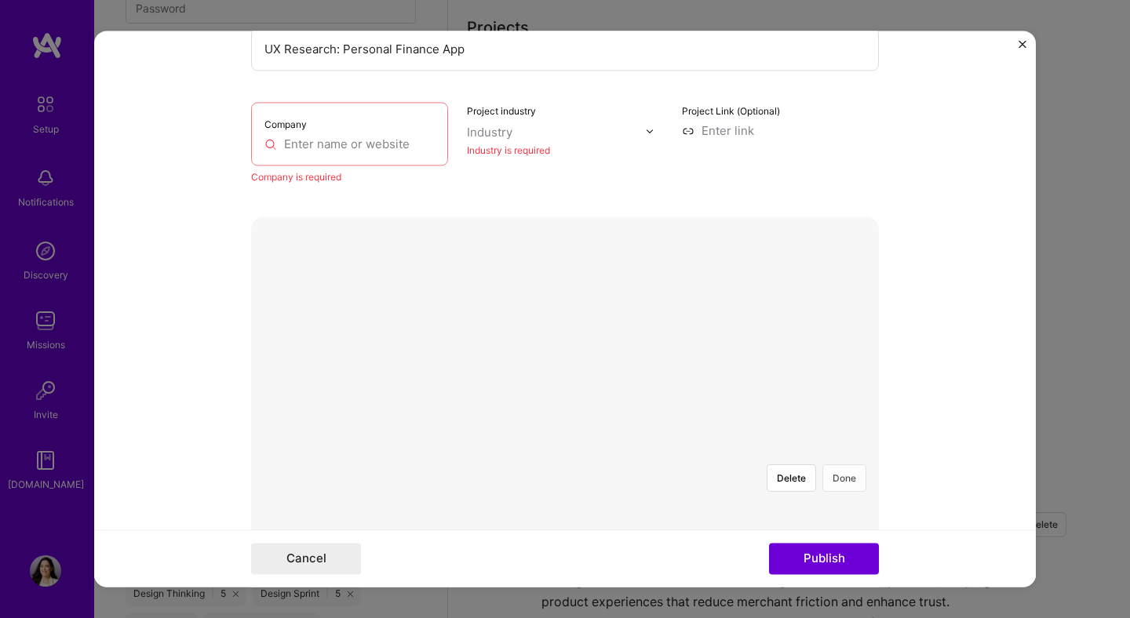
click at [848, 464] on button "Done" at bounding box center [844, 477] width 44 height 27
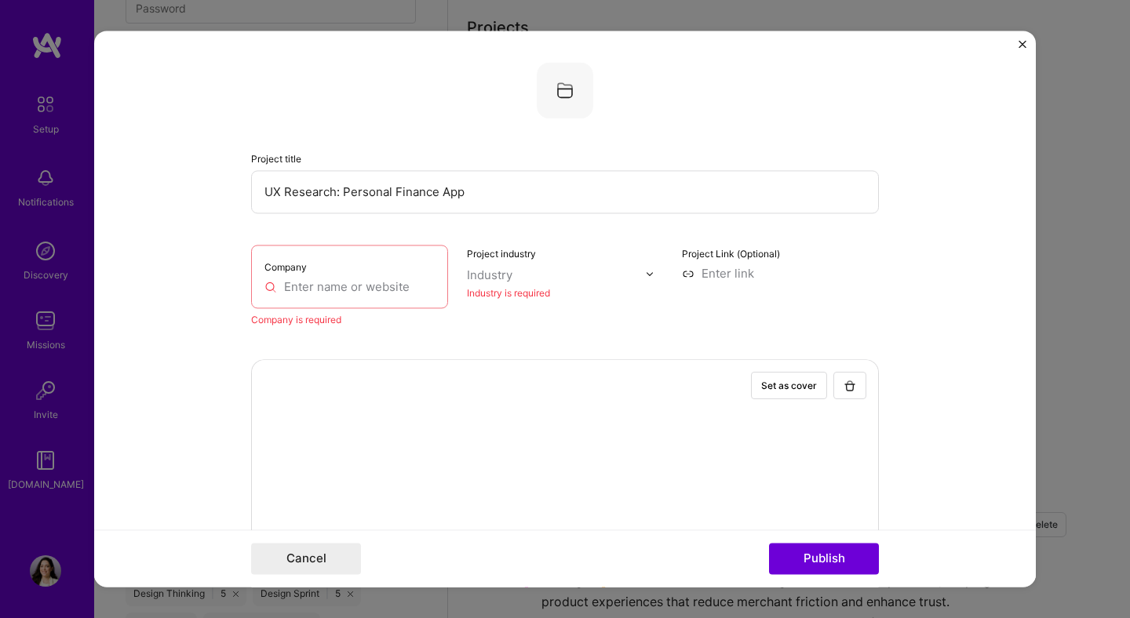
click at [368, 291] on input "text" at bounding box center [349, 286] width 170 height 16
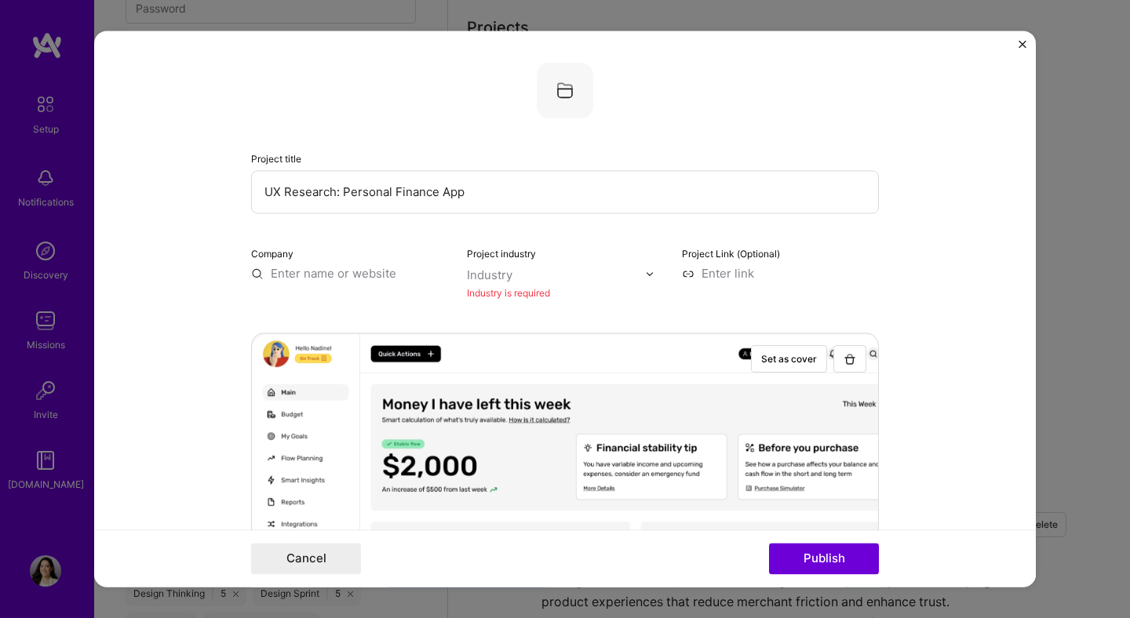
click at [497, 268] on div "Industry" at bounding box center [489, 275] width 45 height 16
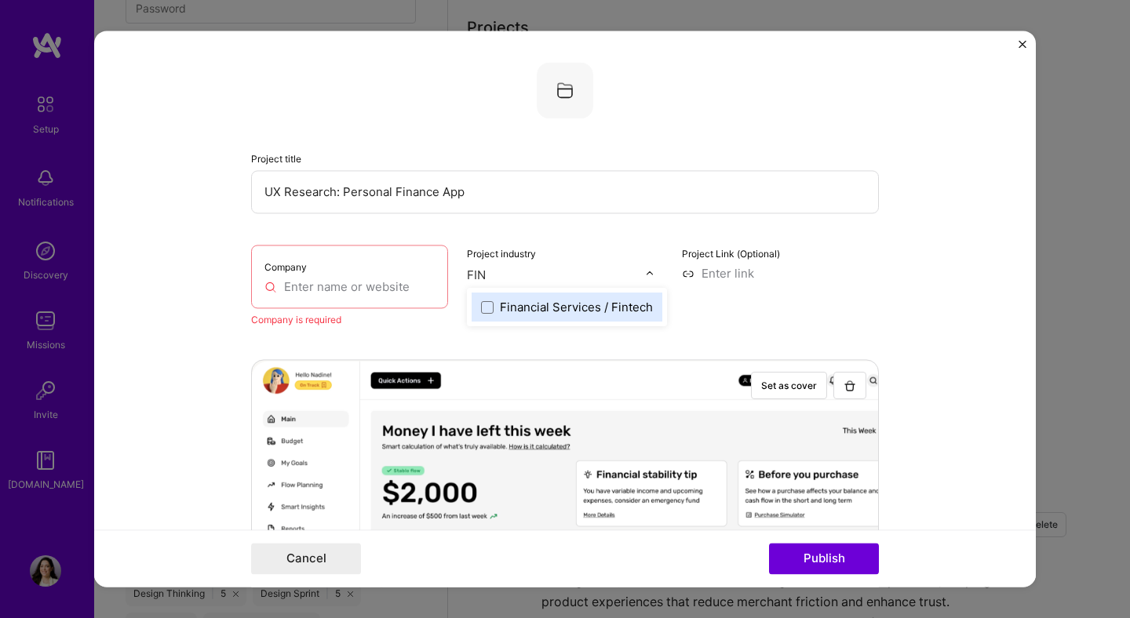
click at [522, 304] on div "Financial Services / Fintech" at bounding box center [576, 307] width 153 height 16
click at [730, 269] on input at bounding box center [780, 273] width 197 height 16
paste input "[URL][DOMAIN_NAME]"
click at [298, 293] on input "text" at bounding box center [349, 286] width 170 height 16
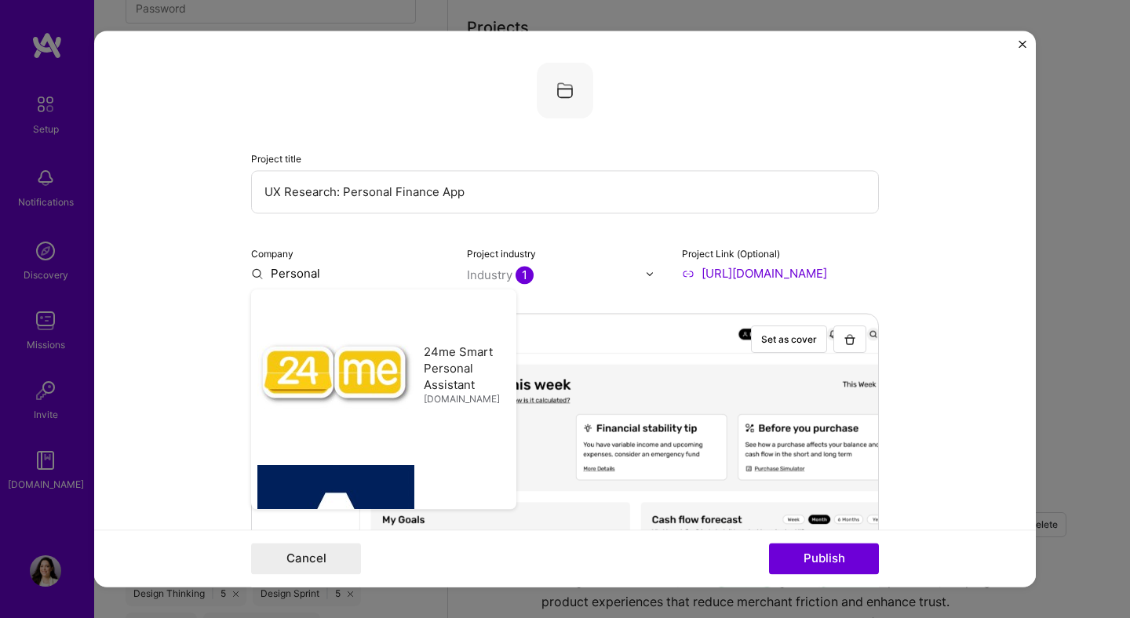
click at [150, 282] on form "Project title UX Research: Personal Finance App Company Personal 24me Smart Per…" at bounding box center [564, 309] width 941 height 556
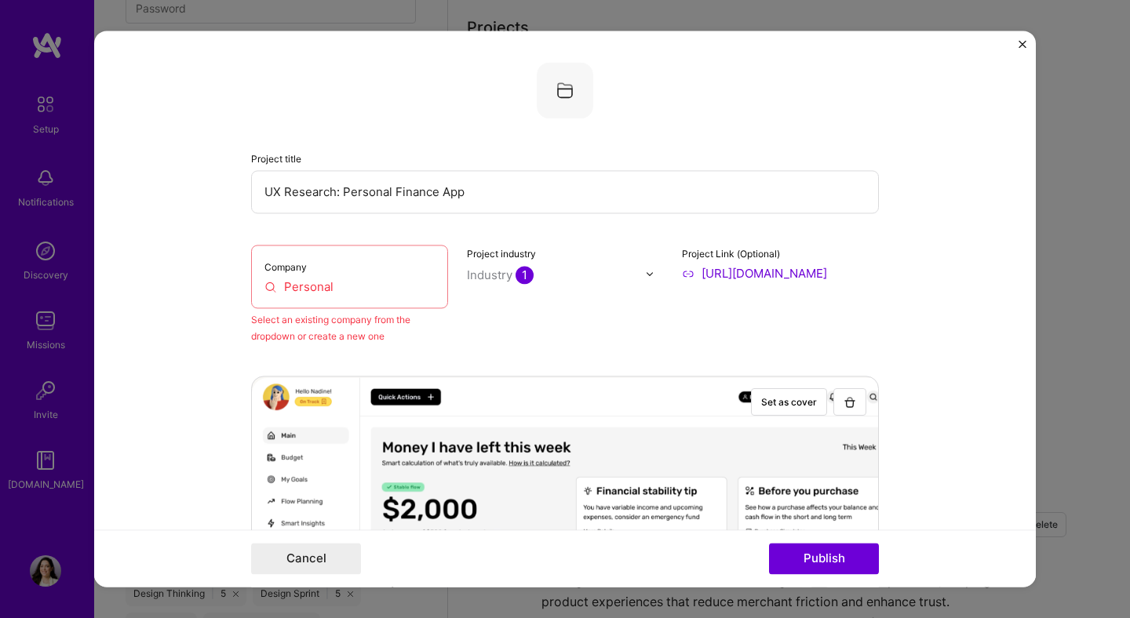
click at [321, 291] on input "Personal" at bounding box center [349, 286] width 170 height 16
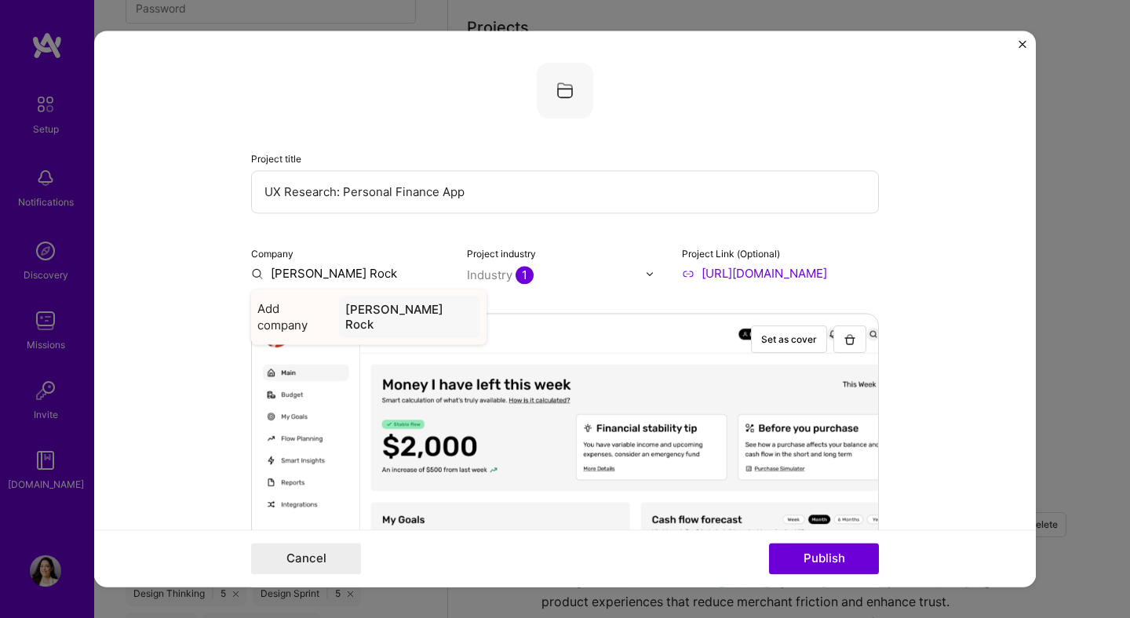
click at [387, 303] on div "[PERSON_NAME] Rock" at bounding box center [409, 317] width 141 height 42
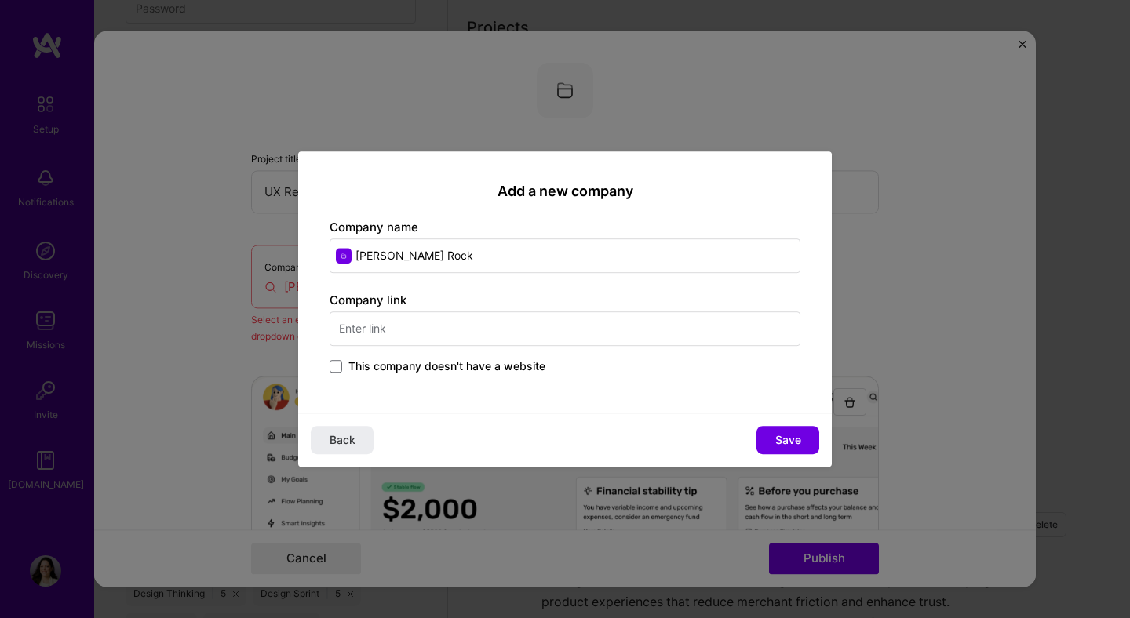
click at [397, 322] on input "text" at bounding box center [564, 328] width 471 height 35
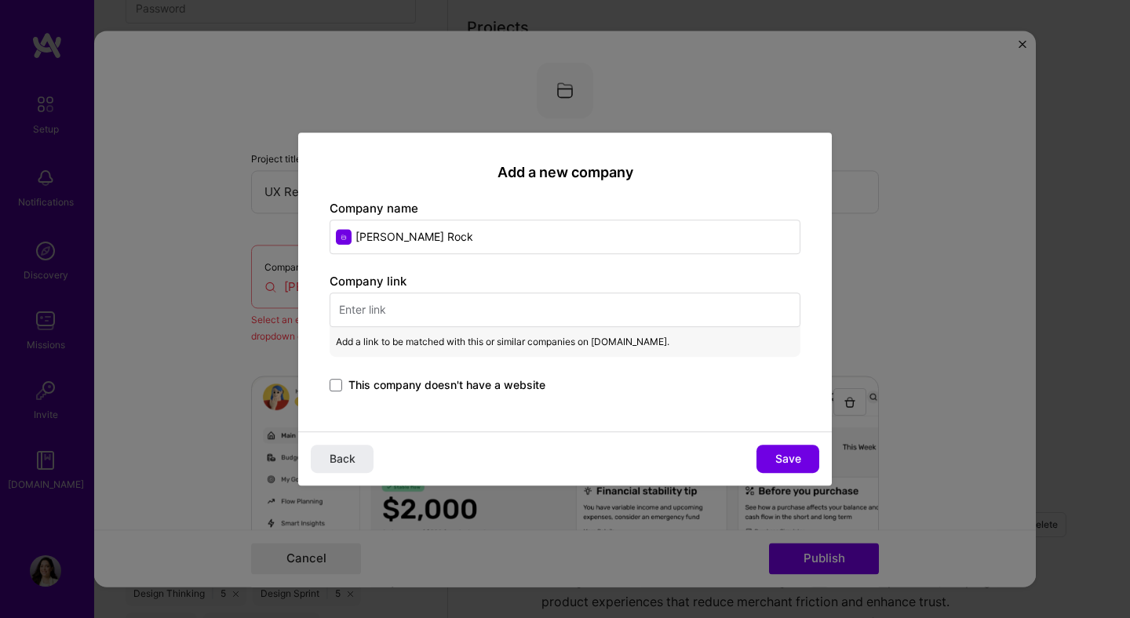
paste input "[URL][DOMAIN_NAME]"
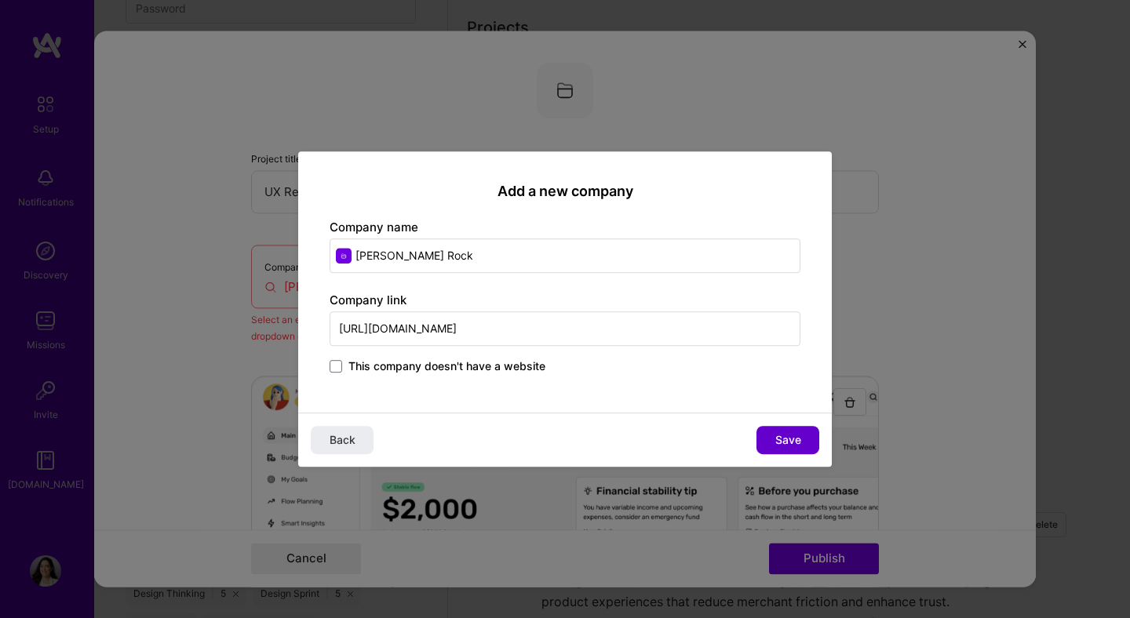
click at [782, 448] on button "Save" at bounding box center [787, 440] width 63 height 28
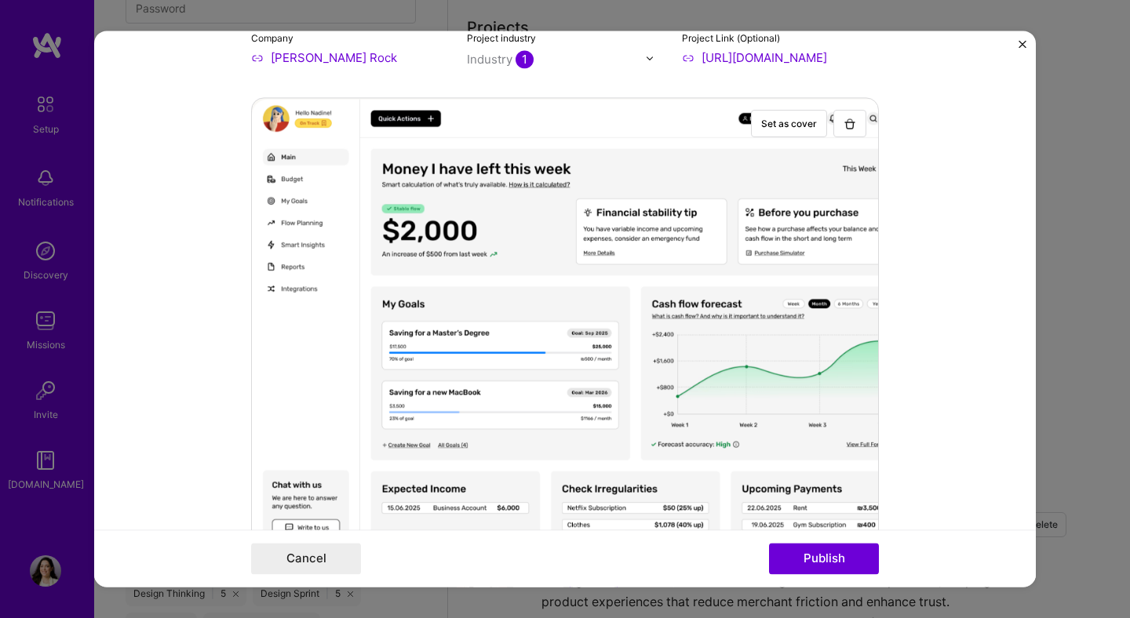
scroll to position [0, 0]
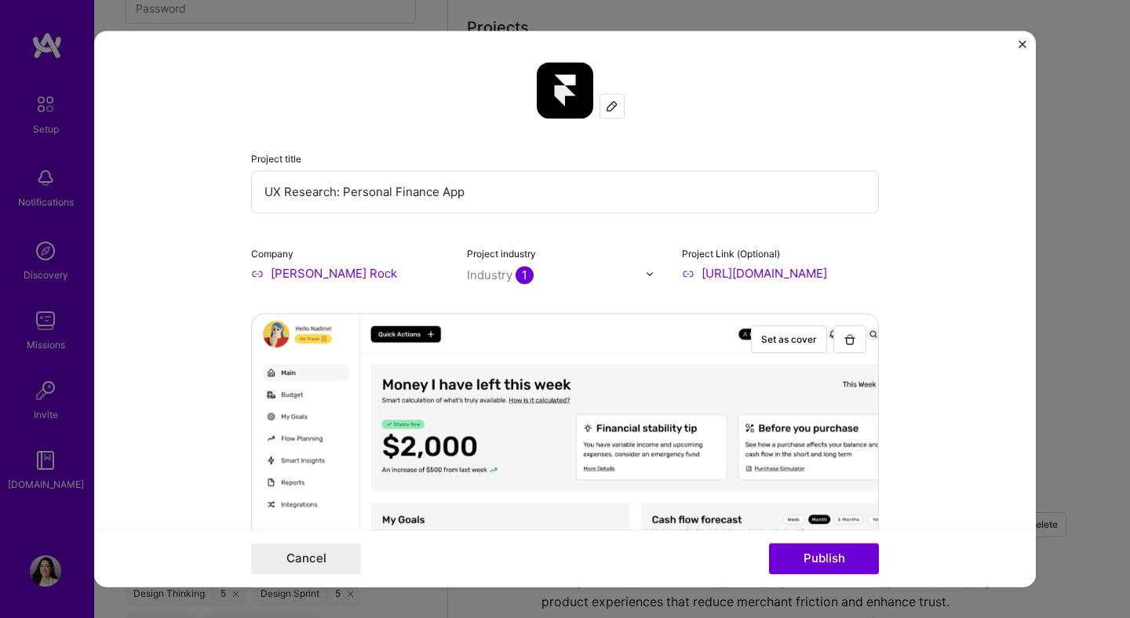
click at [610, 100] on img at bounding box center [612, 106] width 13 height 13
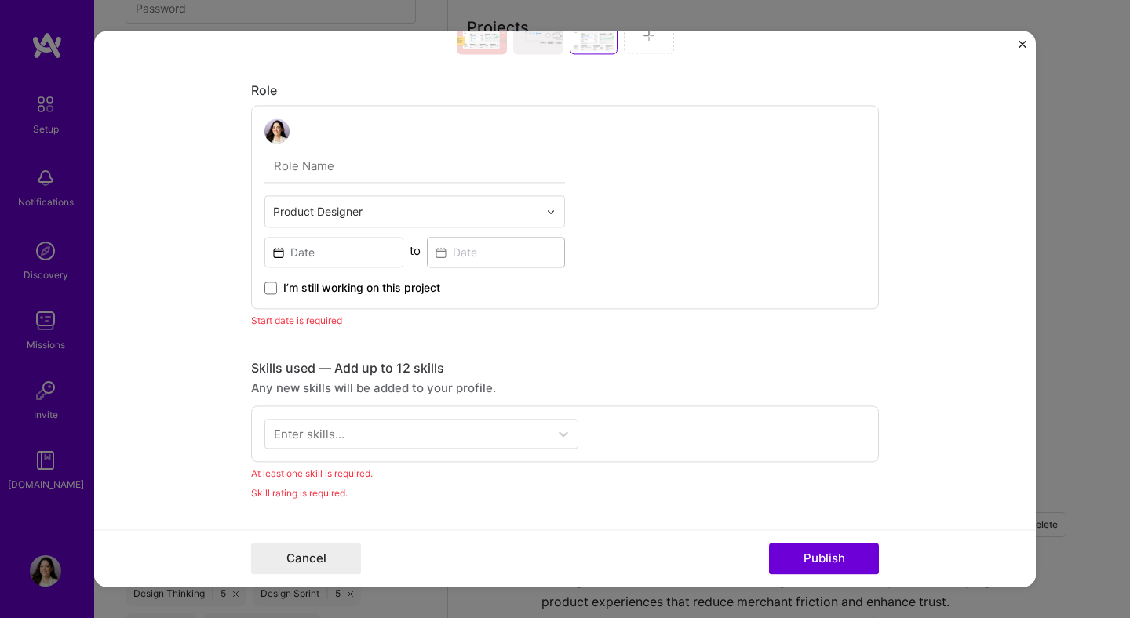
scroll to position [777, 0]
click at [391, 167] on input "text" at bounding box center [414, 168] width 300 height 33
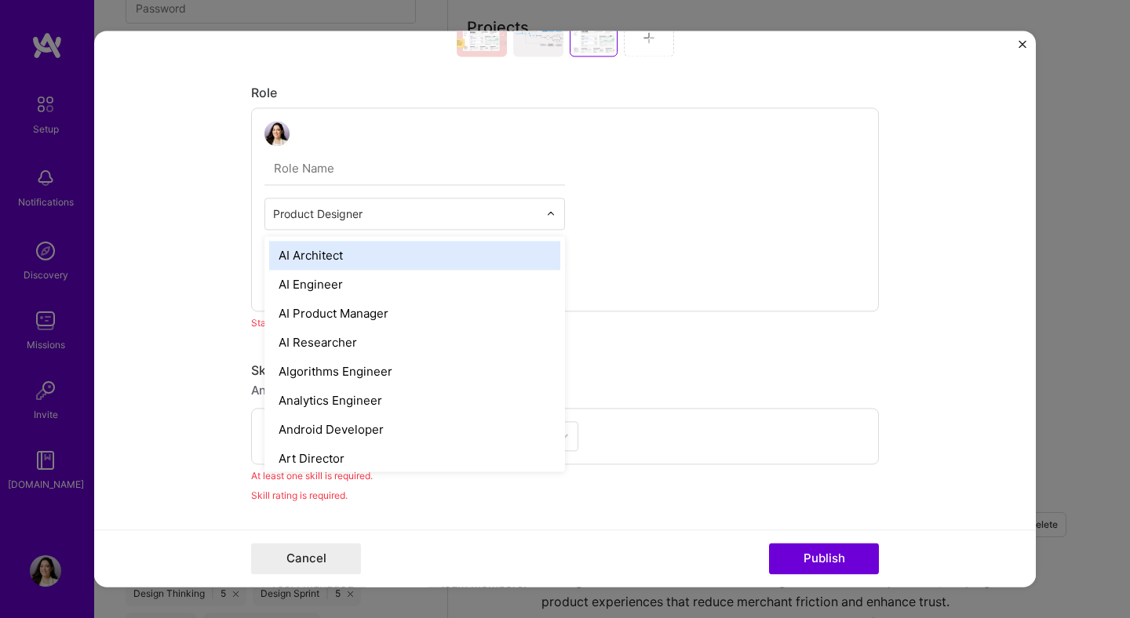
click at [363, 207] on input "text" at bounding box center [405, 214] width 265 height 16
click at [348, 169] on input "text" at bounding box center [414, 168] width 300 height 33
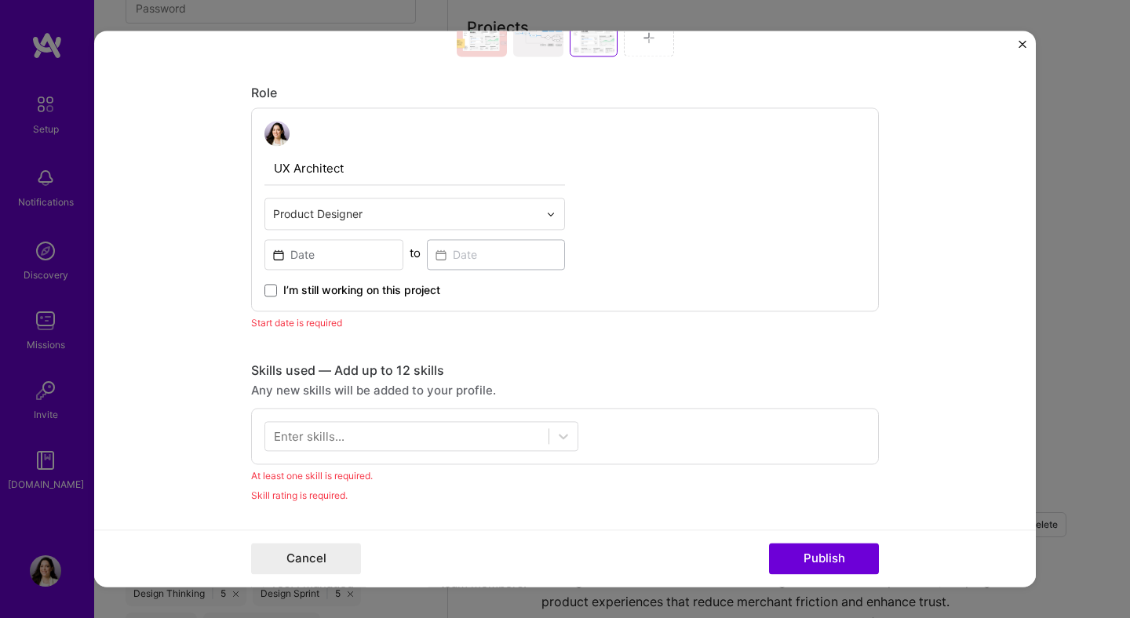
click at [162, 225] on form "Project title UX Research: Personal Finance App Company [PERSON_NAME] Rock Proj…" at bounding box center [564, 309] width 941 height 556
click at [364, 253] on input at bounding box center [333, 254] width 139 height 31
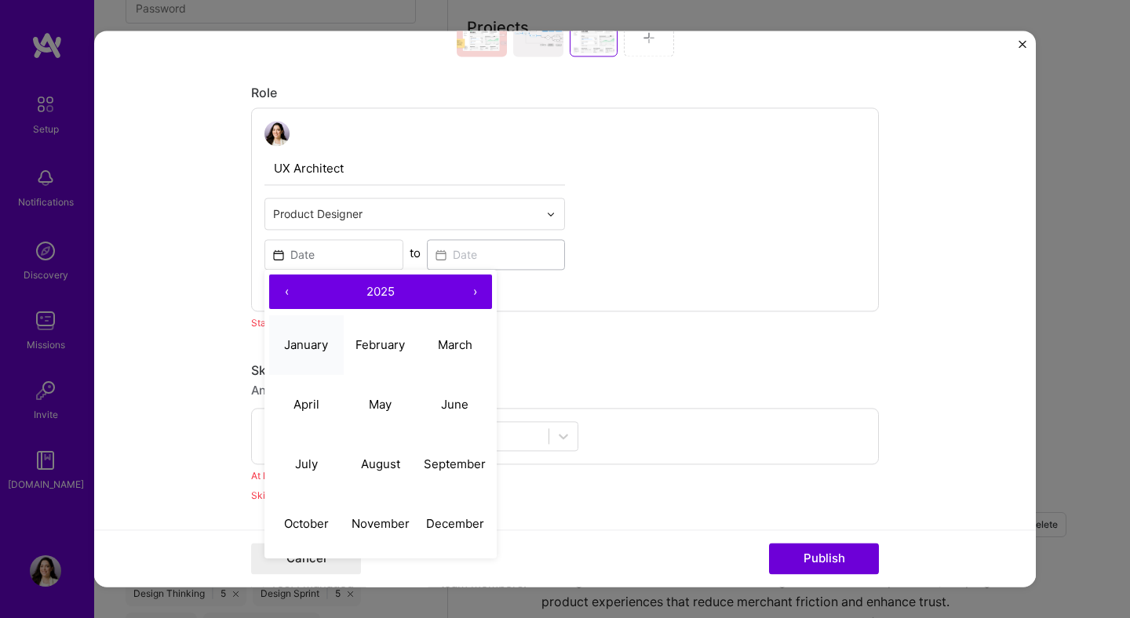
click at [308, 347] on abbr "January" at bounding box center [306, 344] width 44 height 15
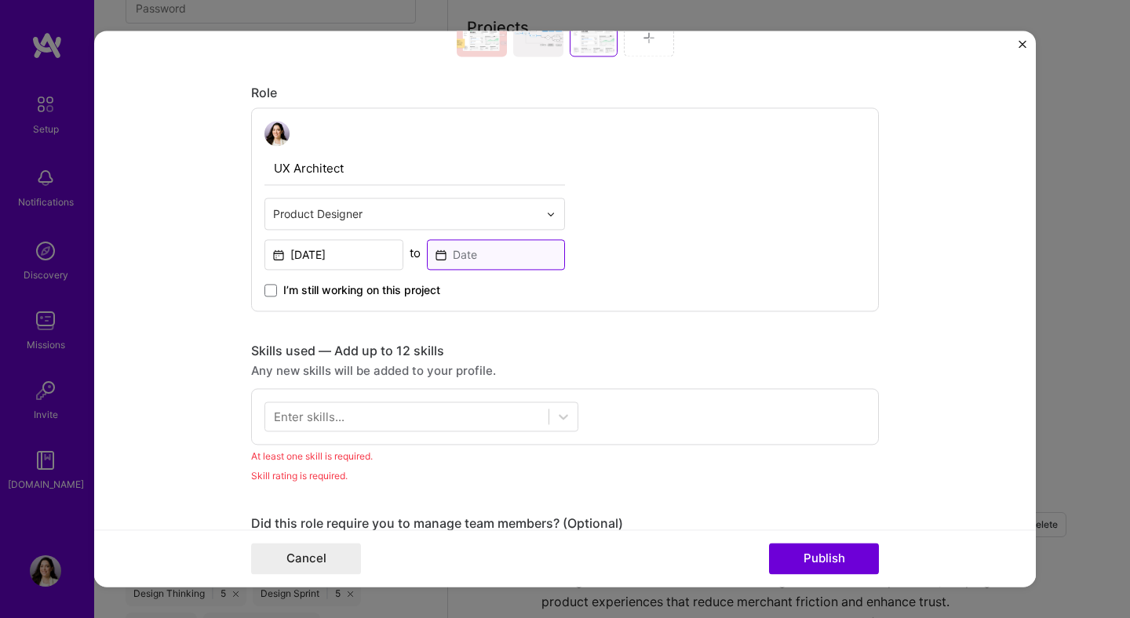
click at [494, 257] on input at bounding box center [496, 254] width 139 height 31
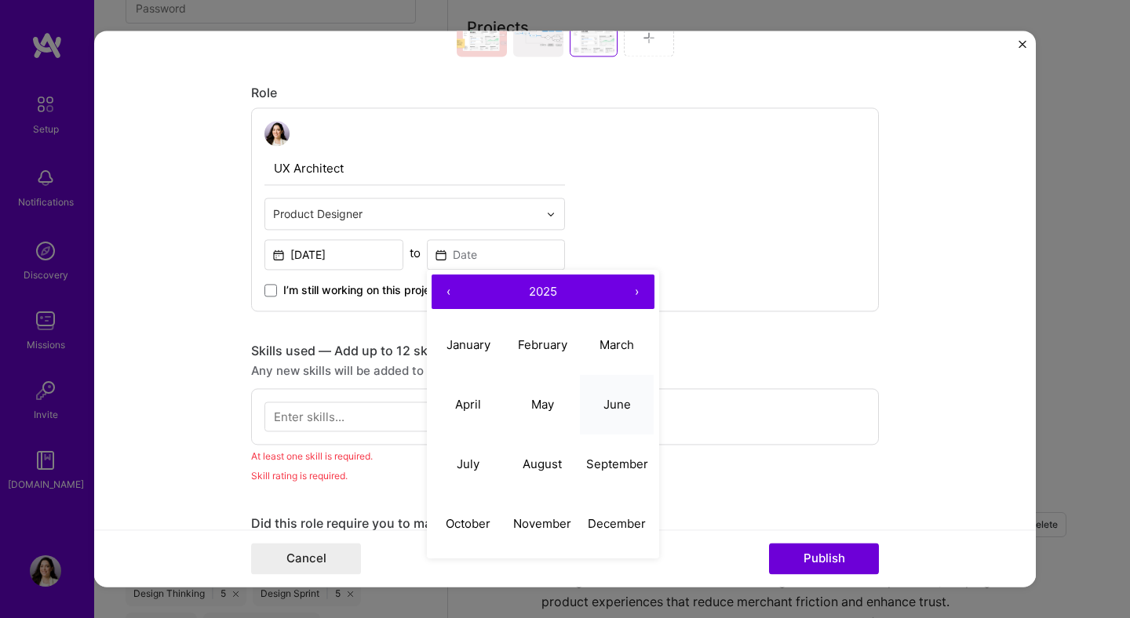
click at [635, 393] on button "June" at bounding box center [617, 405] width 75 height 60
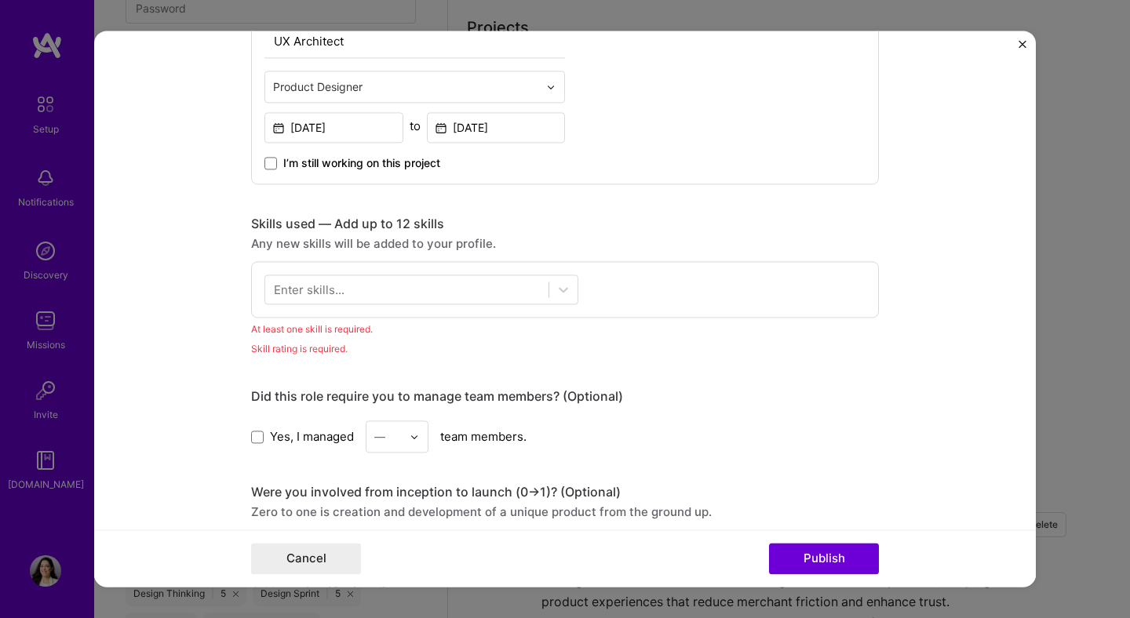
scroll to position [907, 0]
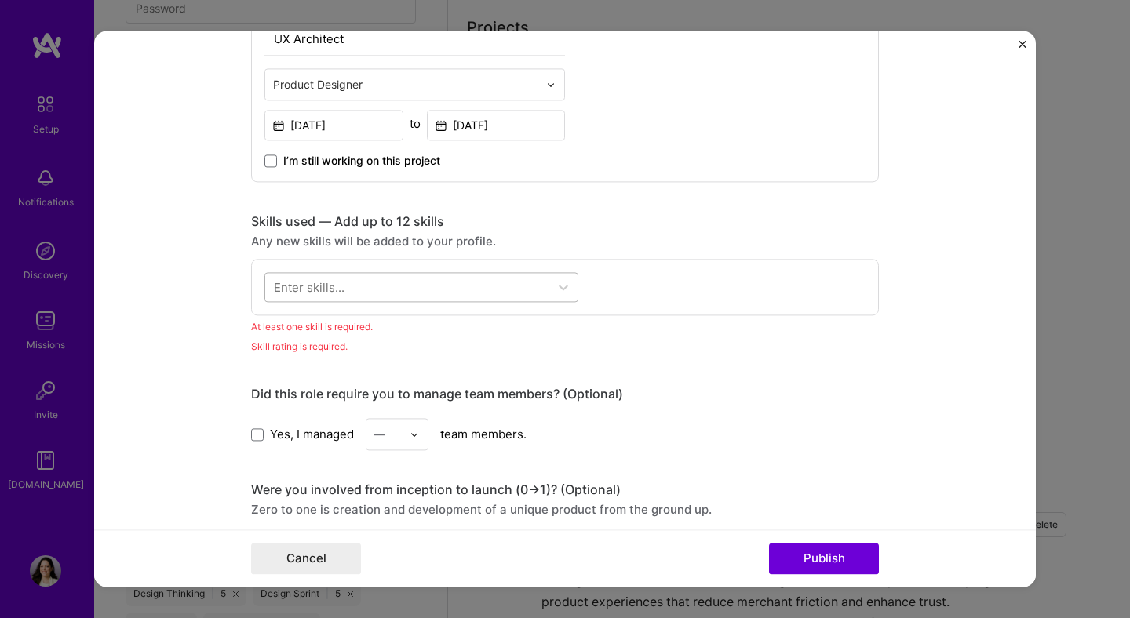
click at [472, 286] on div at bounding box center [406, 288] width 283 height 26
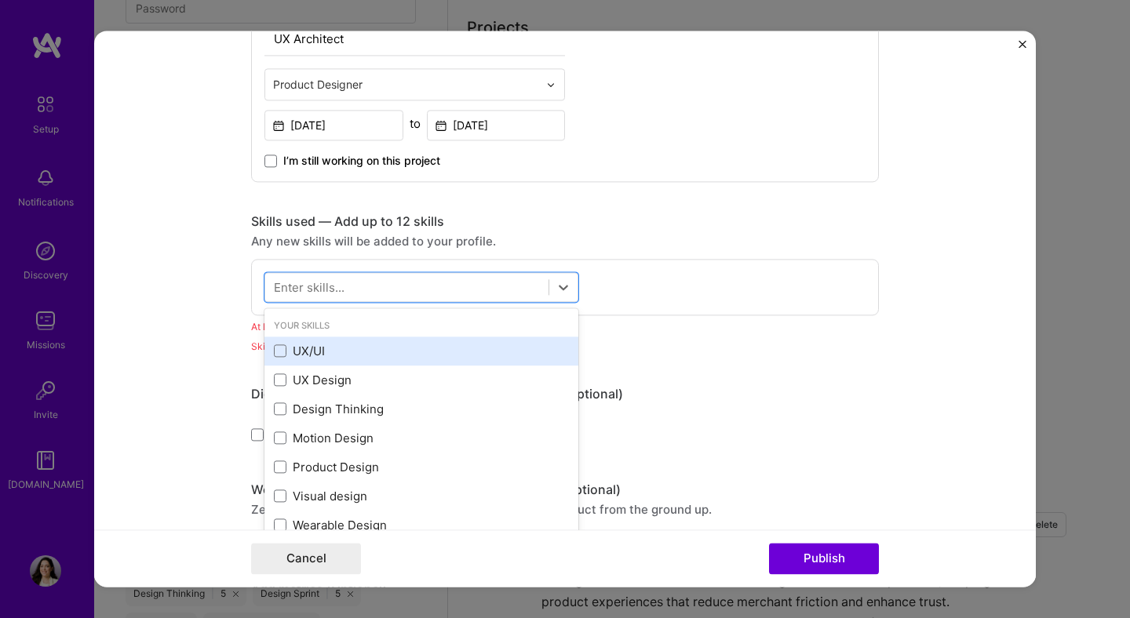
click at [377, 357] on div "UX/UI" at bounding box center [421, 351] width 295 height 16
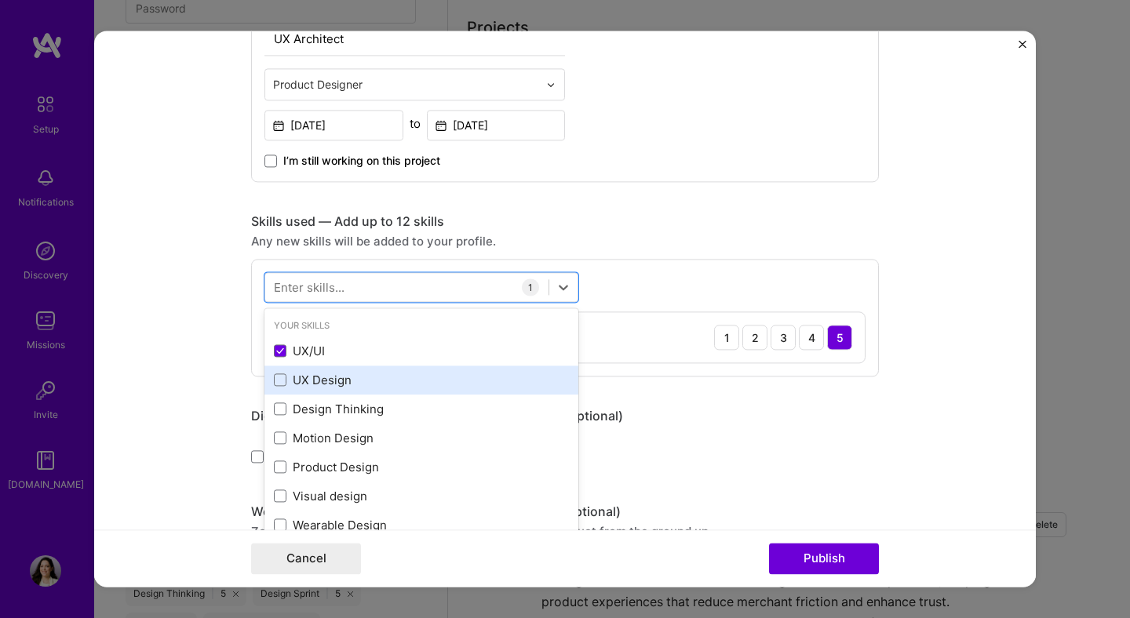
click at [377, 380] on div "UX Design" at bounding box center [421, 380] width 295 height 16
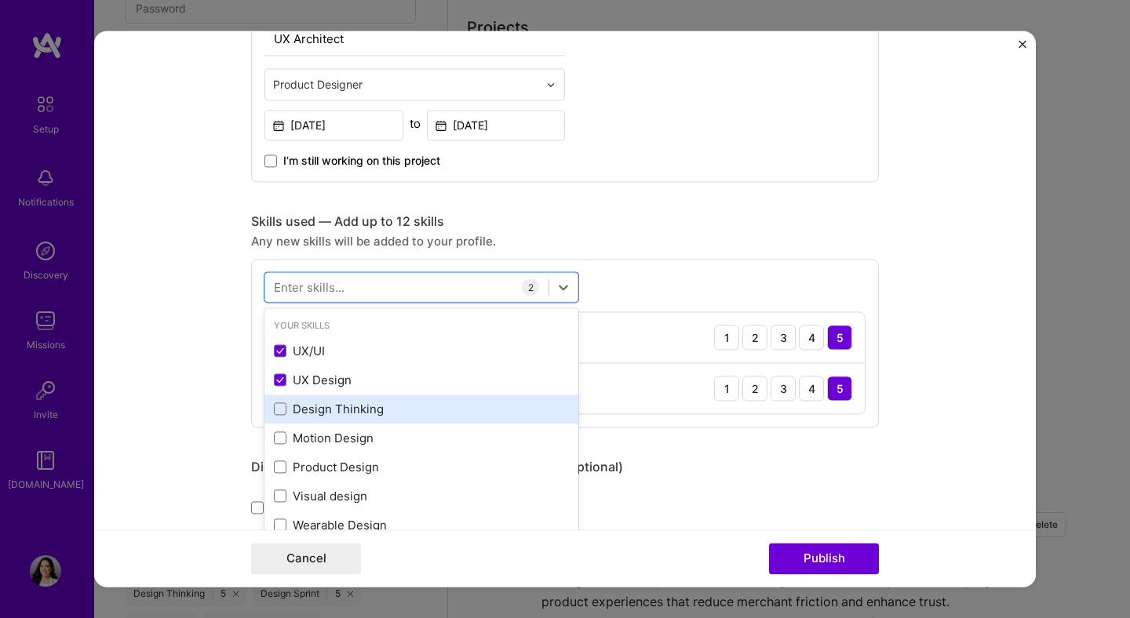
click at [377, 403] on div "Design Thinking" at bounding box center [421, 409] width 295 height 16
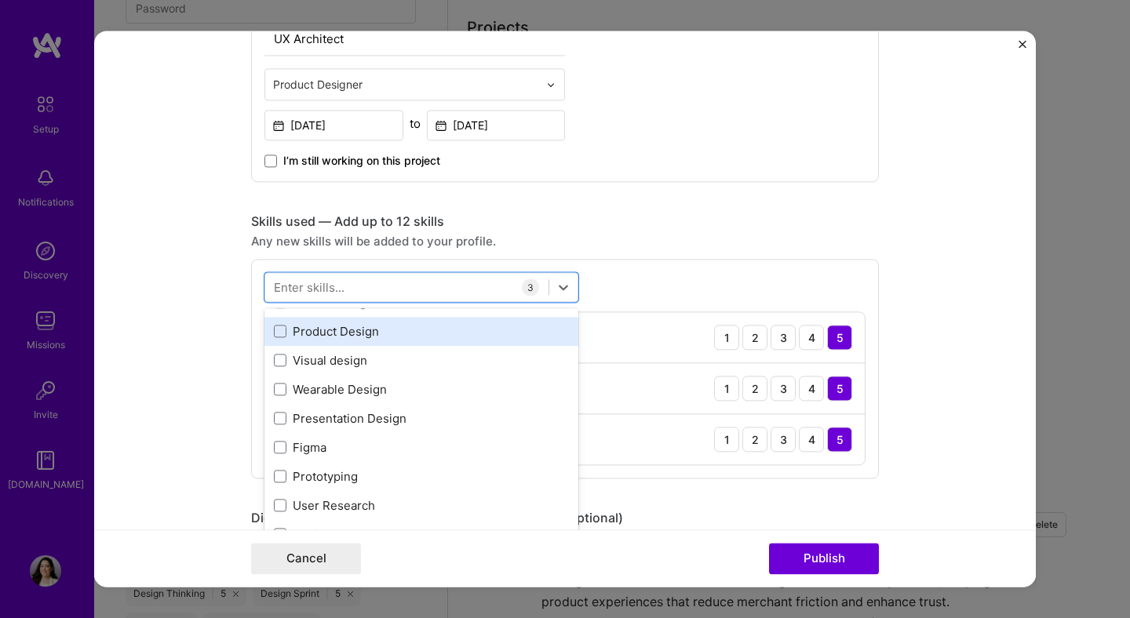
scroll to position [140, 0]
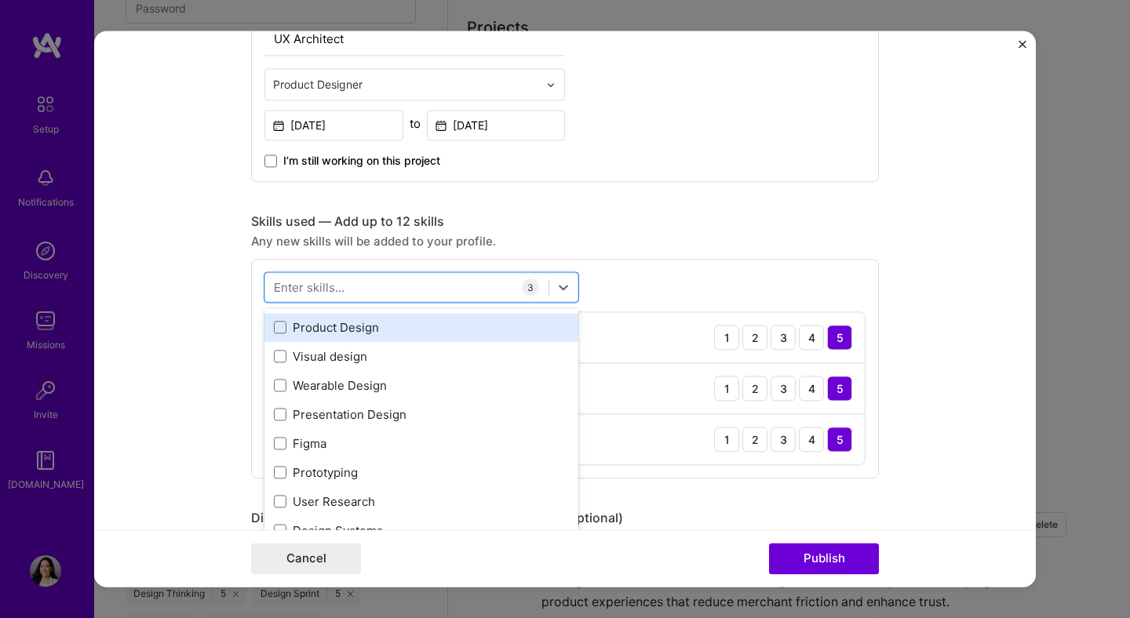
click at [385, 340] on div "Product Design" at bounding box center [421, 327] width 314 height 29
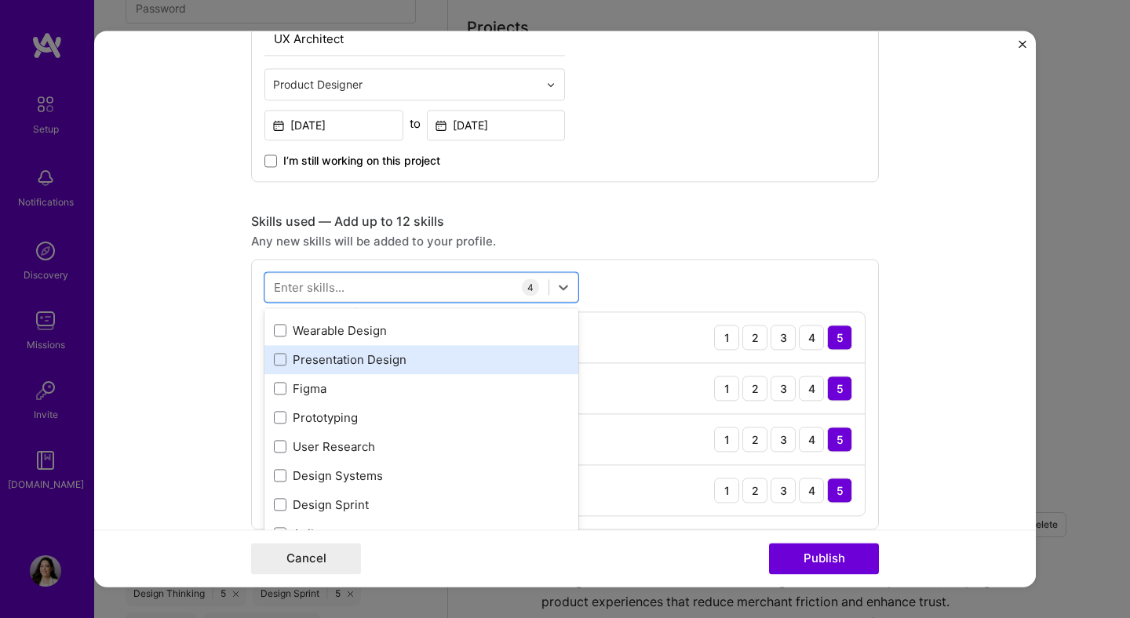
scroll to position [197, 0]
click at [394, 365] on div "Presentation Design" at bounding box center [421, 357] width 295 height 16
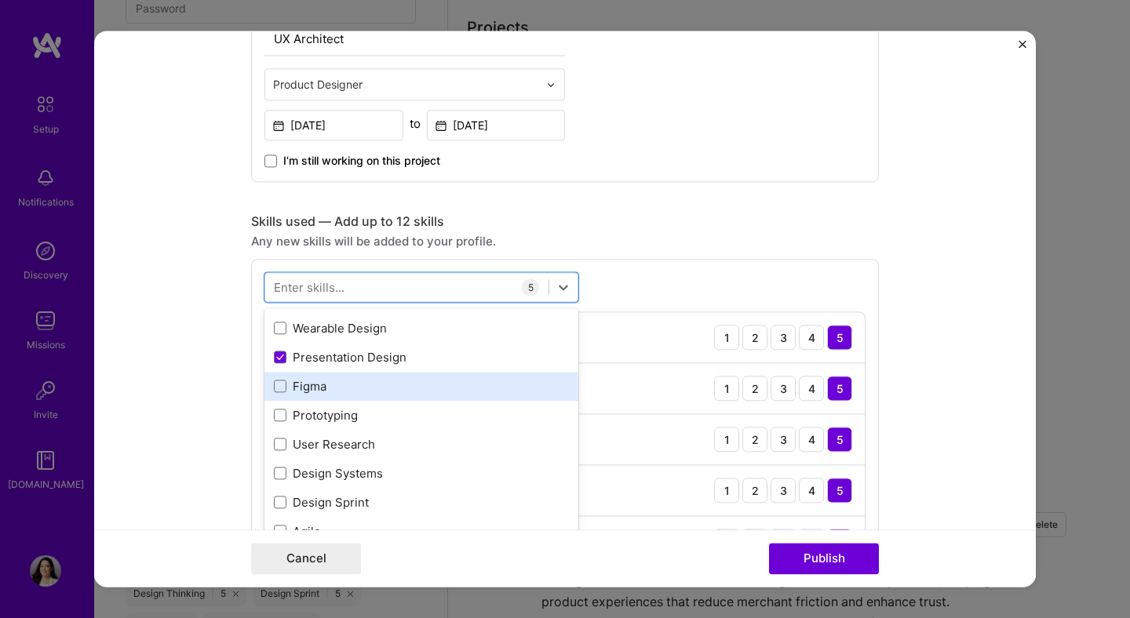
click at [393, 381] on div "Figma" at bounding box center [421, 386] width 295 height 16
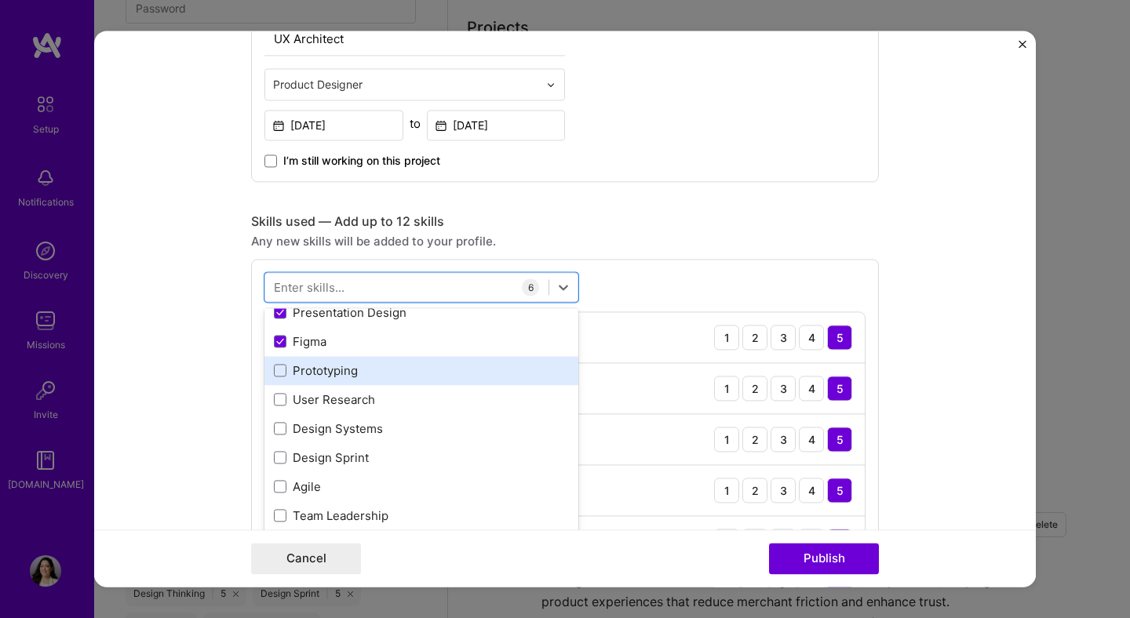
click at [391, 377] on div "Prototyping" at bounding box center [421, 370] width 295 height 16
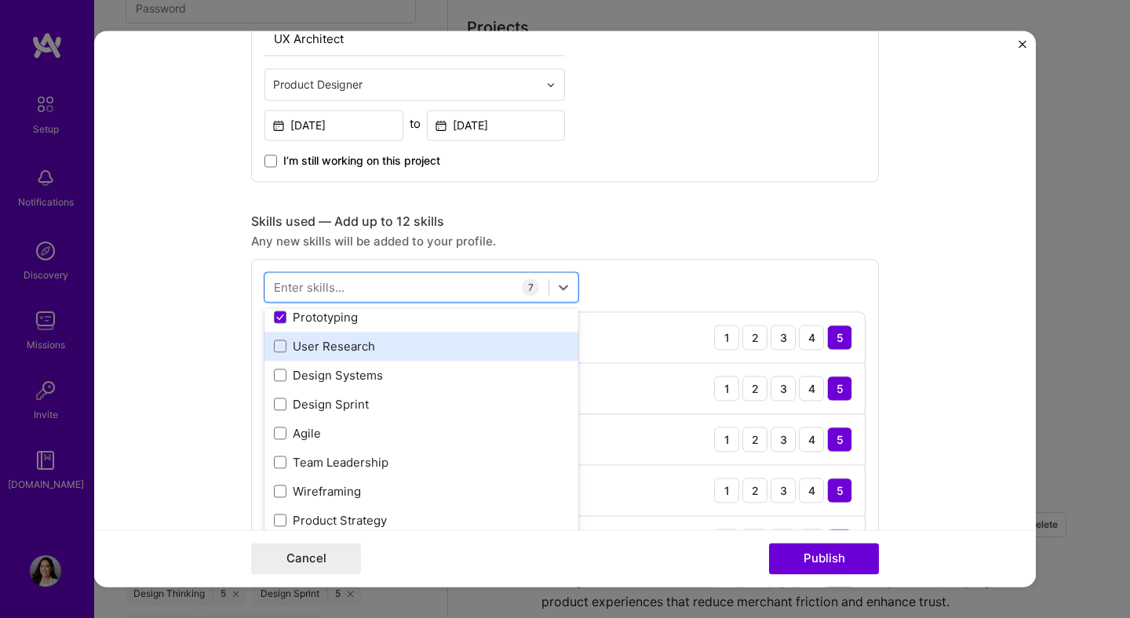
click at [388, 351] on div "User Research" at bounding box center [421, 346] width 295 height 16
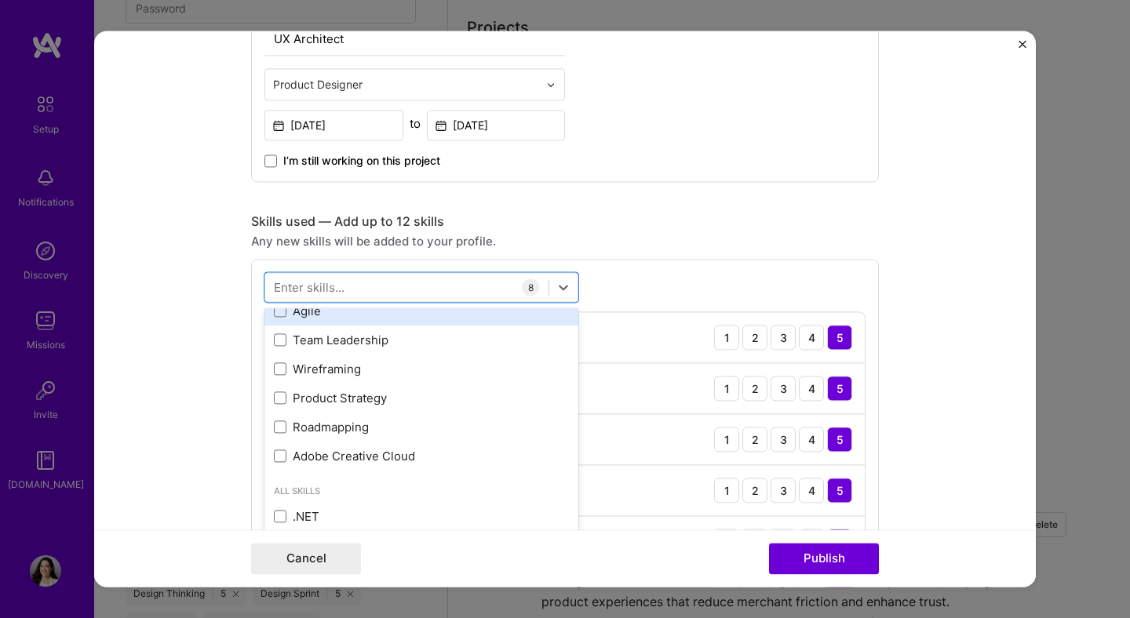
scroll to position [418, 0]
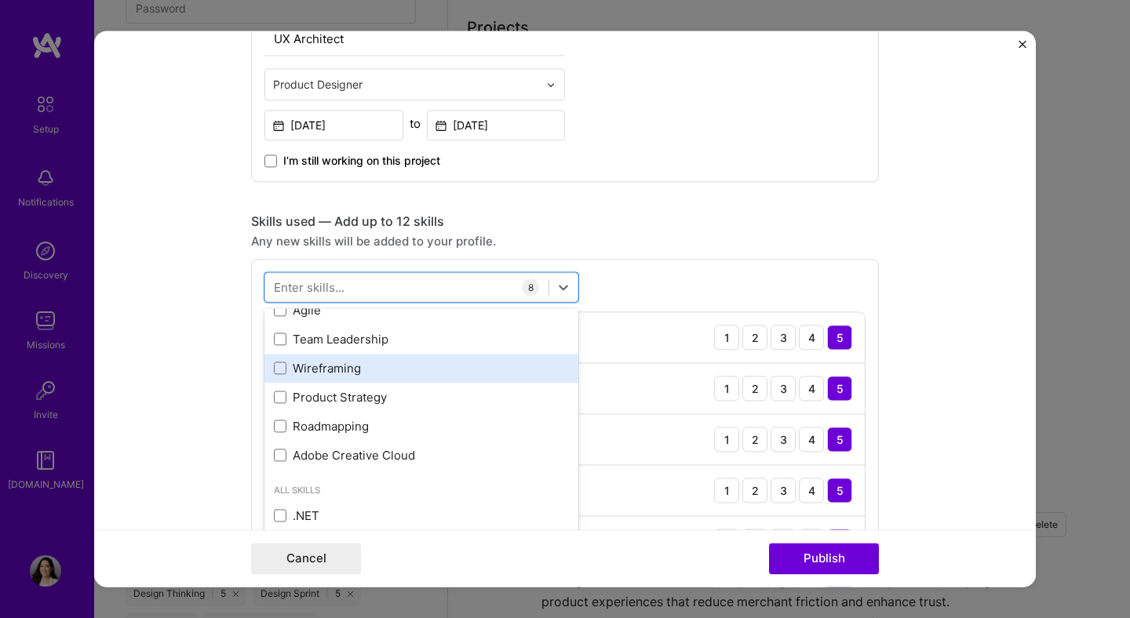
click at [385, 366] on div "Wireframing" at bounding box center [421, 368] width 295 height 16
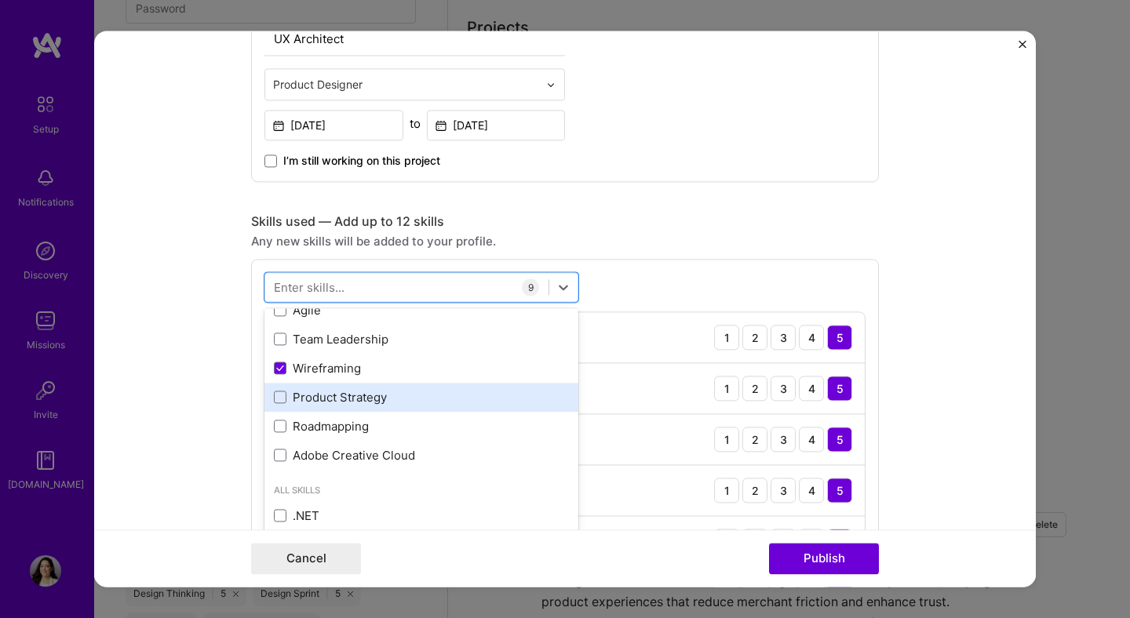
click at [386, 405] on div "Product Strategy" at bounding box center [421, 397] width 295 height 16
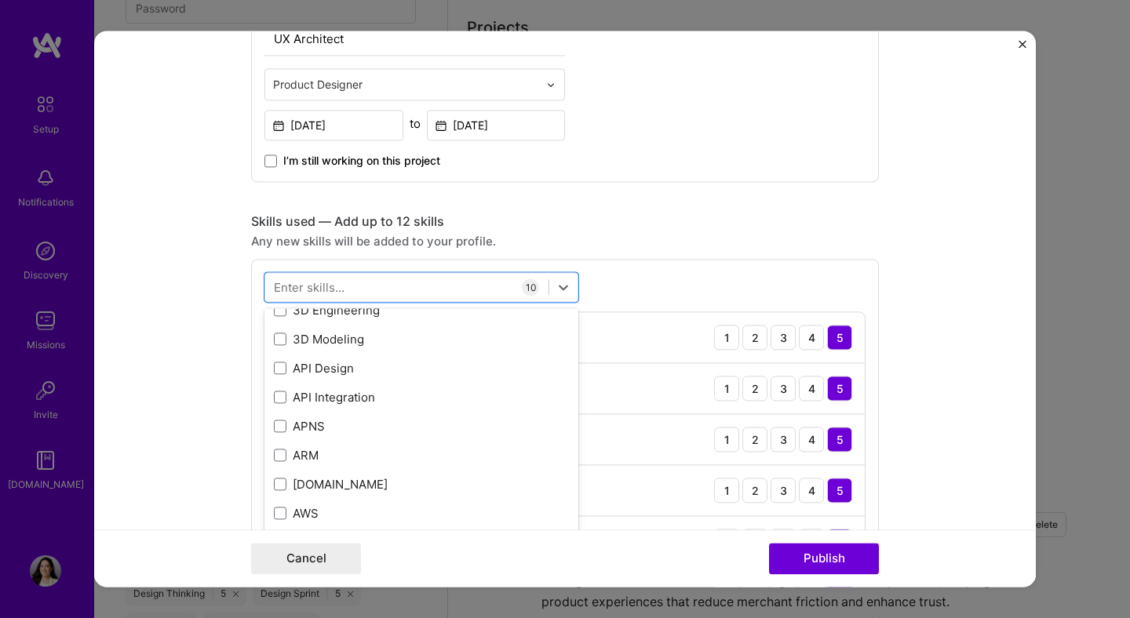
scroll to position [779, 0]
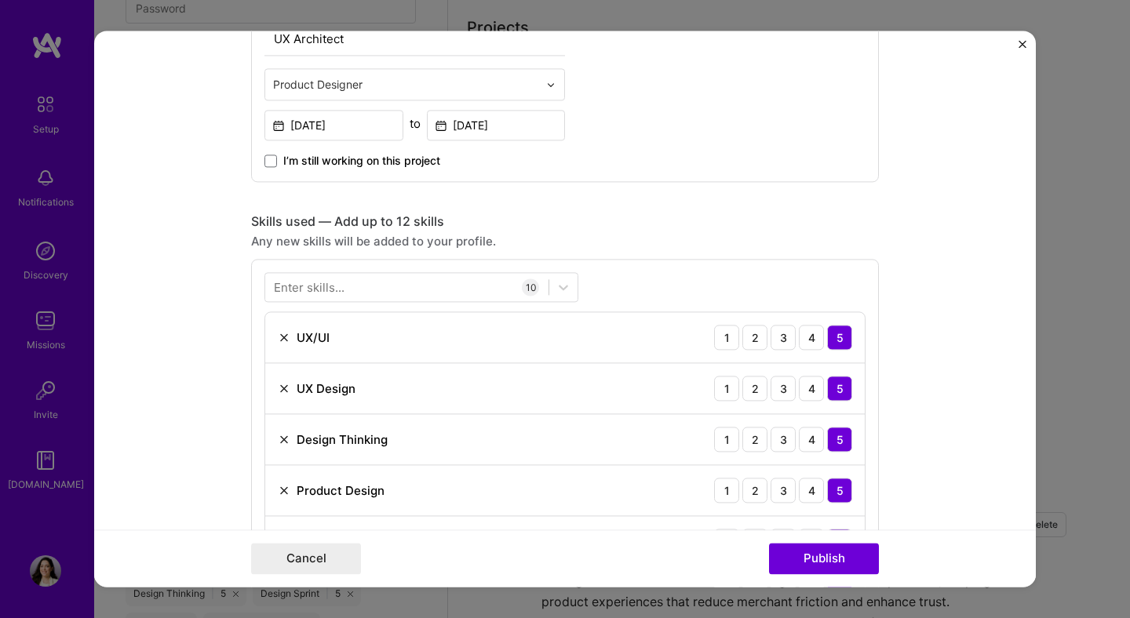
click at [136, 380] on form "Project title UX Research: Personal Finance App Company [PERSON_NAME] Rock Proj…" at bounding box center [564, 309] width 941 height 556
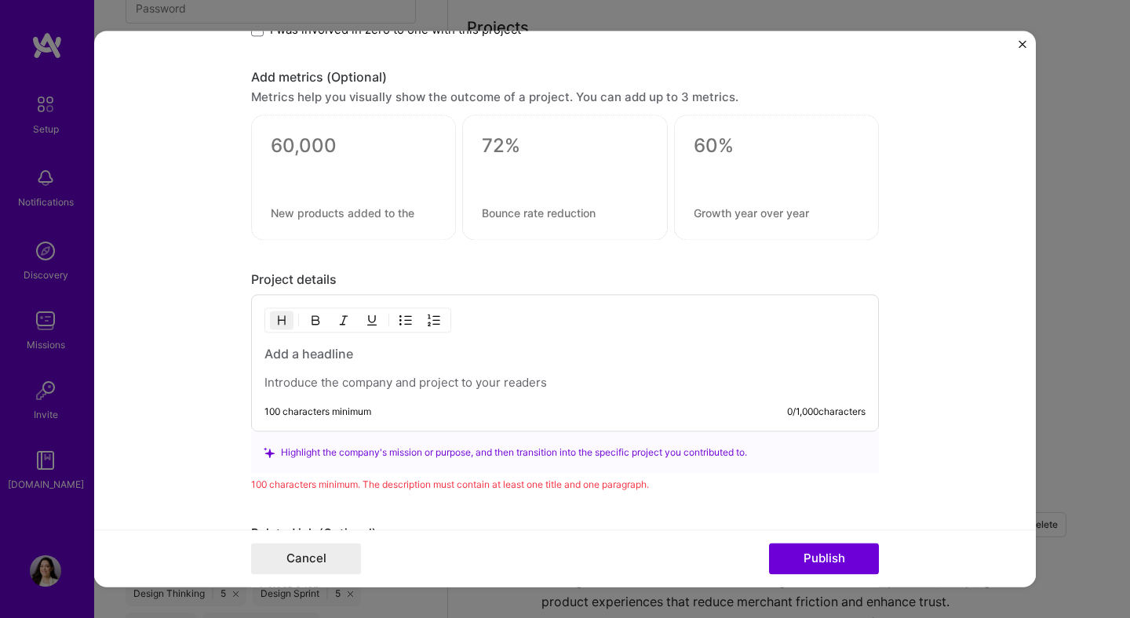
scroll to position [1896, 0]
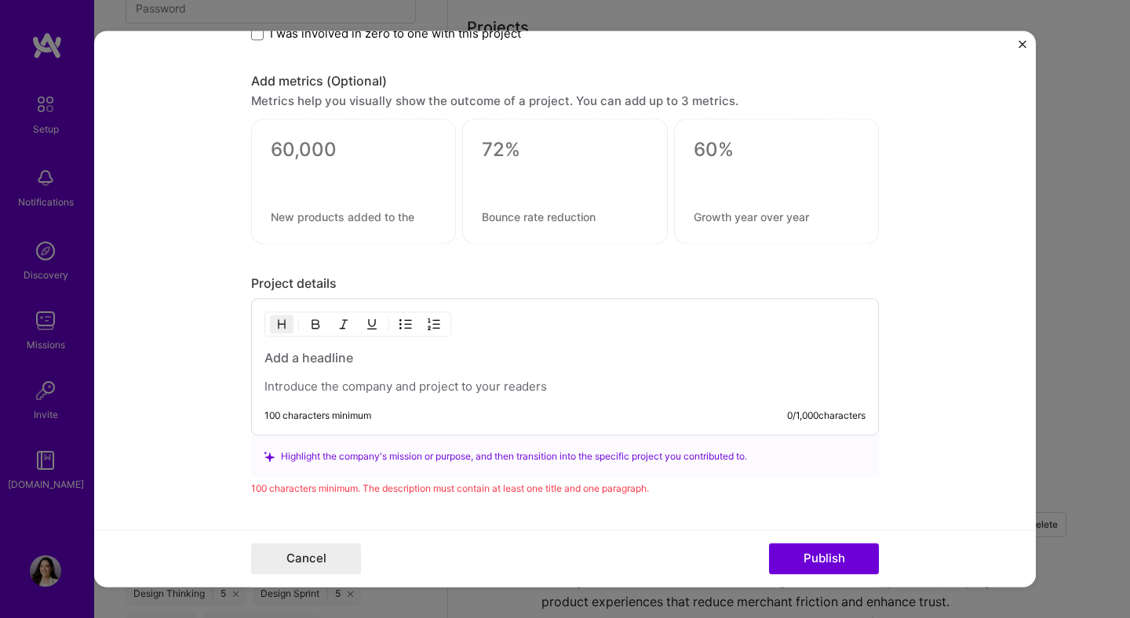
click at [315, 143] on textarea at bounding box center [354, 151] width 166 height 24
click at [294, 221] on textarea at bounding box center [354, 217] width 166 height 15
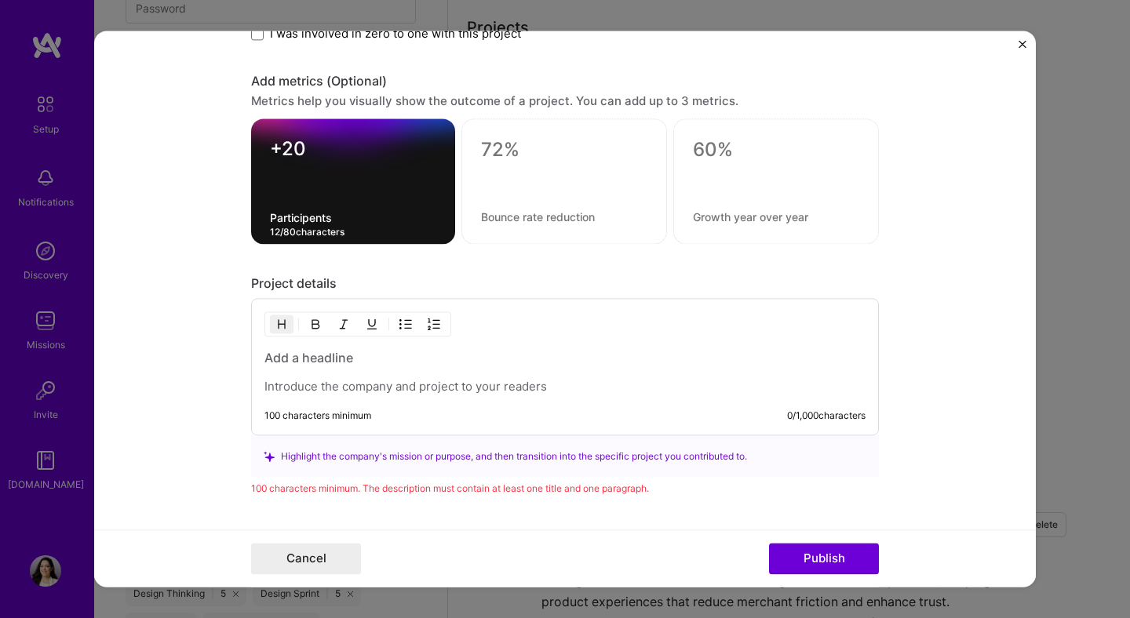
click at [273, 218] on textarea "Participents" at bounding box center [353, 218] width 166 height 15
click at [360, 223] on textarea "Research Participents" at bounding box center [353, 218] width 166 height 15
click at [495, 217] on textarea at bounding box center [564, 217] width 166 height 15
click at [368, 217] on textarea "Research Participents" at bounding box center [353, 218] width 166 height 15
click at [409, 222] on textarea "Research Participants" at bounding box center [353, 218] width 166 height 15
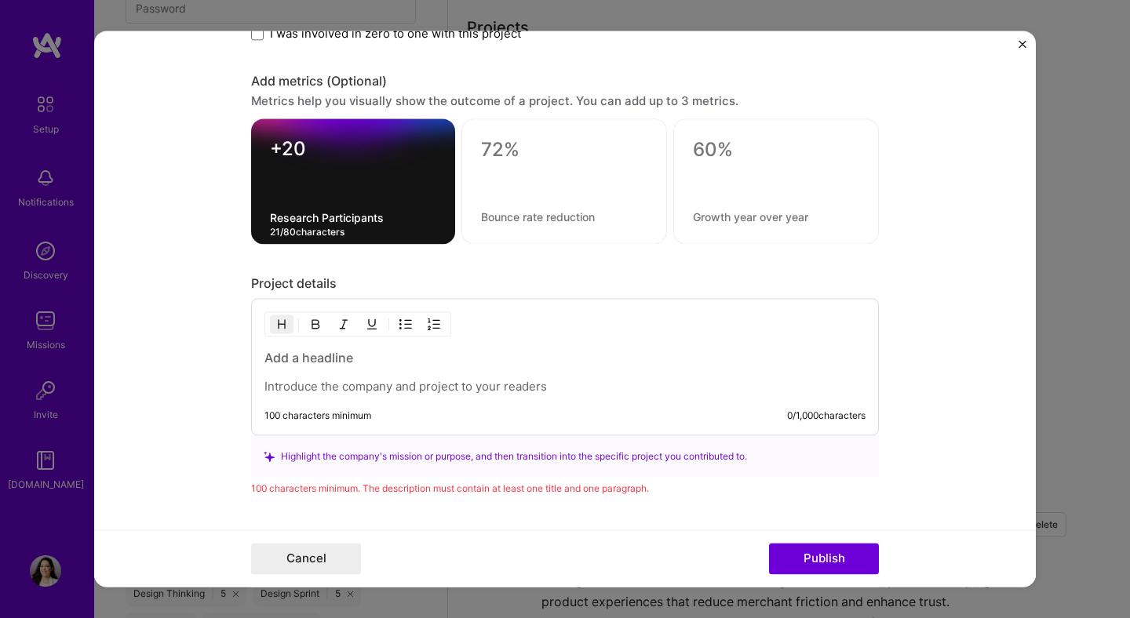
click at [307, 216] on textarea "Research Participants" at bounding box center [353, 218] width 166 height 15
click at [508, 157] on textarea at bounding box center [564, 151] width 166 height 24
click at [499, 219] on textarea at bounding box center [564, 217] width 166 height 15
paste textarea "Potential Engagement"
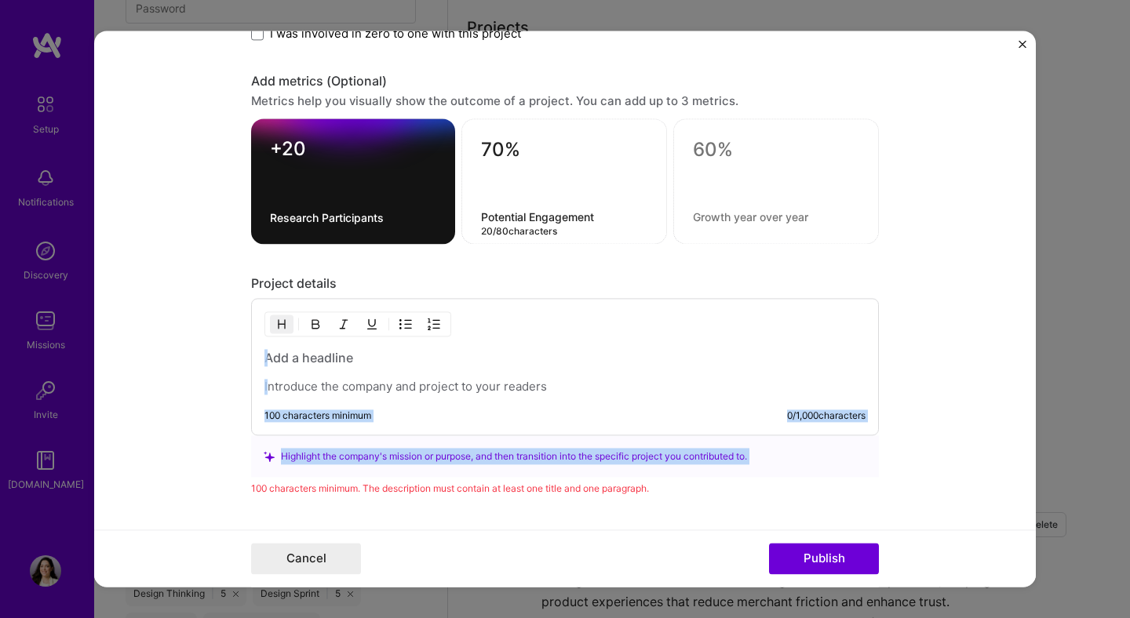
click at [209, 211] on form "Project title UX Research: Personal Finance App Company [PERSON_NAME] Rock Proj…" at bounding box center [564, 309] width 941 height 556
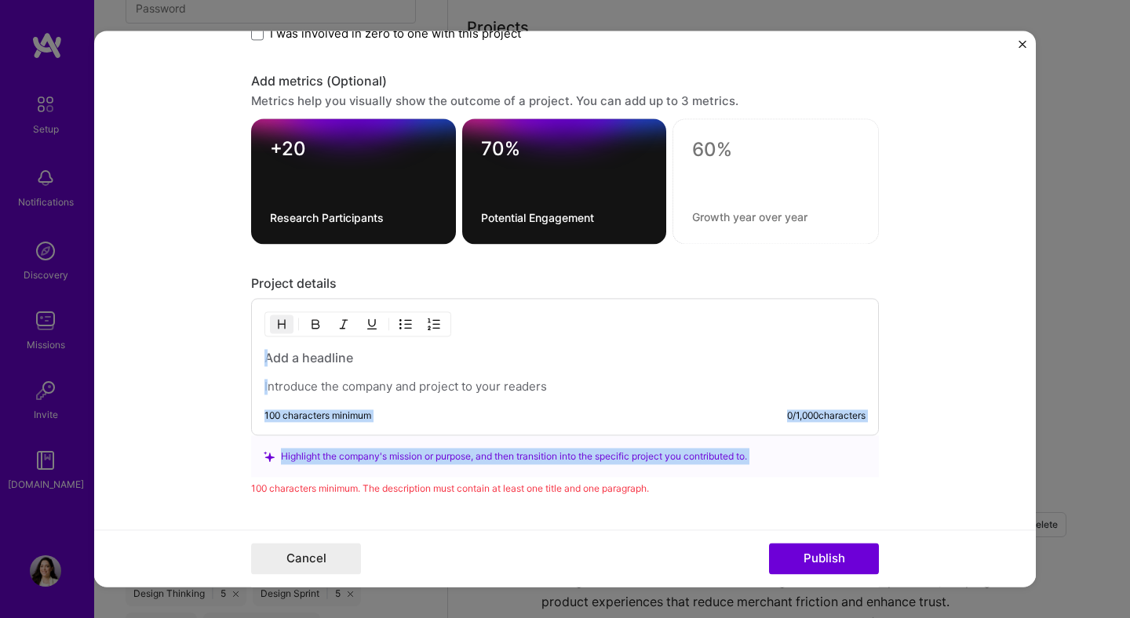
scroll to position [2004, 0]
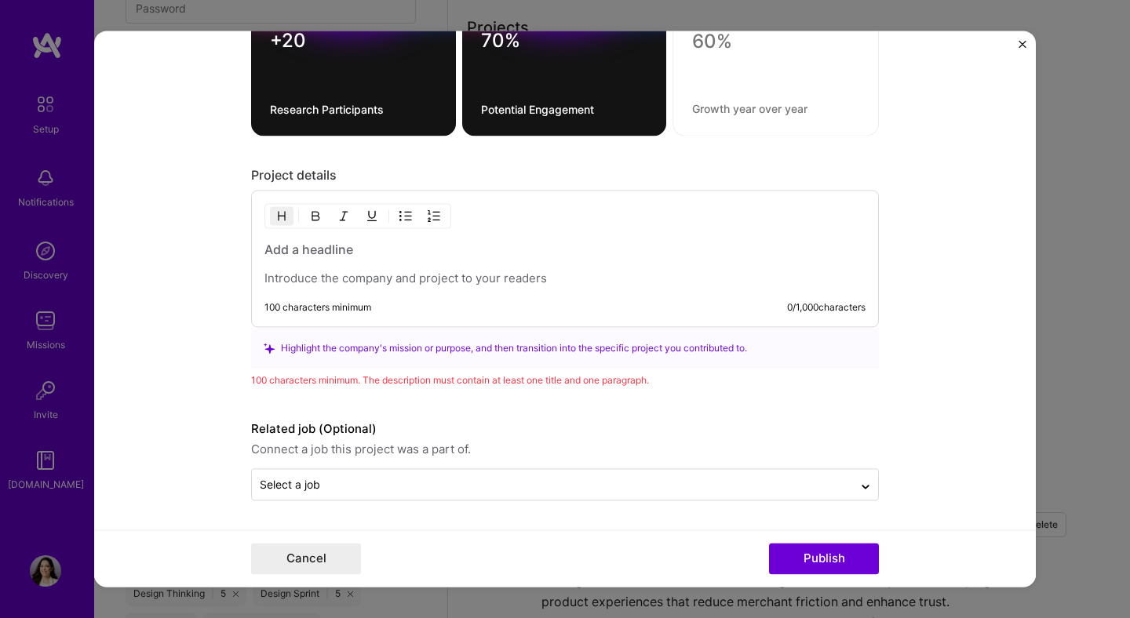
click at [313, 252] on h3 at bounding box center [564, 250] width 601 height 17
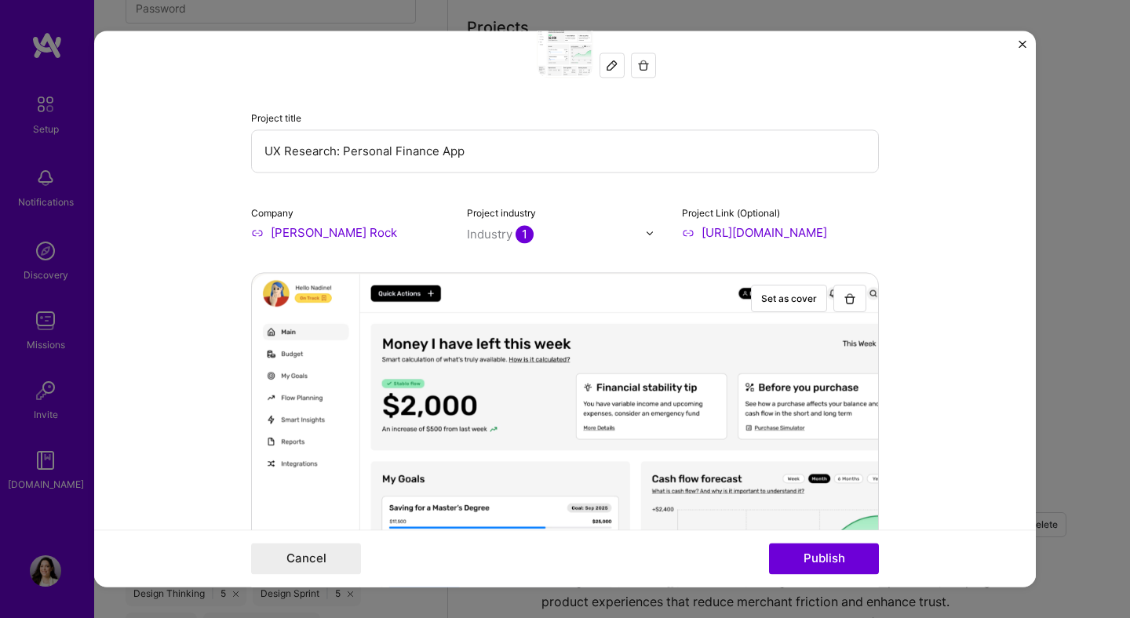
scroll to position [42, 0]
click at [299, 229] on input "[PERSON_NAME] Rock" at bounding box center [349, 232] width 197 height 16
click at [362, 230] on input "[PERSON_NAME] Rock" at bounding box center [349, 232] width 197 height 16
click at [271, 209] on label "Company" at bounding box center [272, 212] width 42 height 12
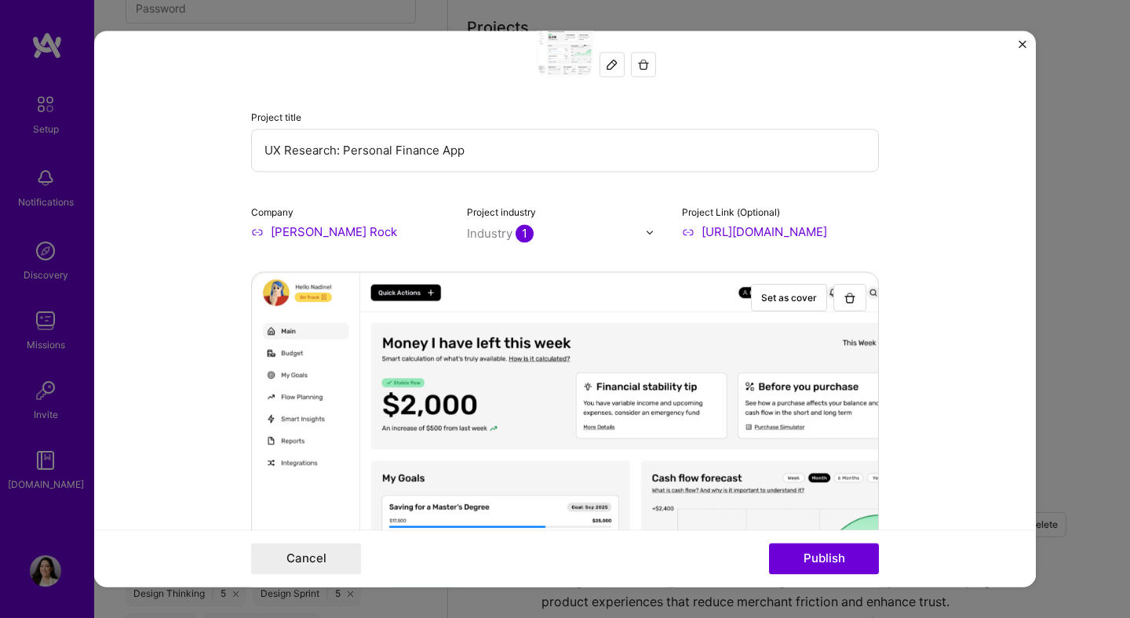
click at [259, 235] on input "[PERSON_NAME] Rock" at bounding box center [349, 232] width 197 height 16
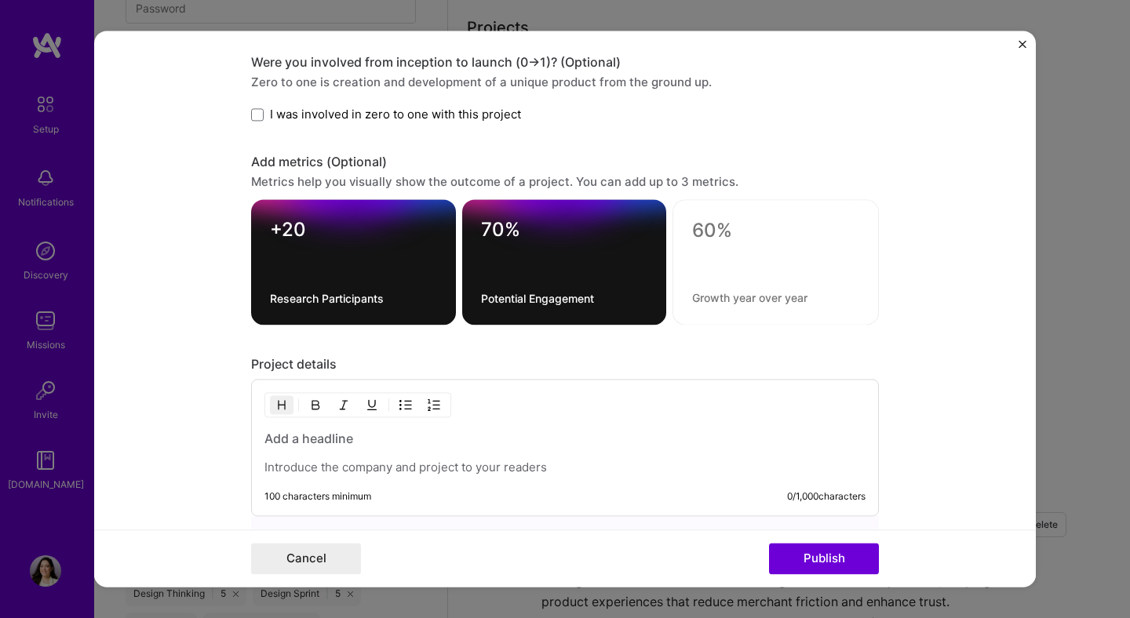
scroll to position [2004, 0]
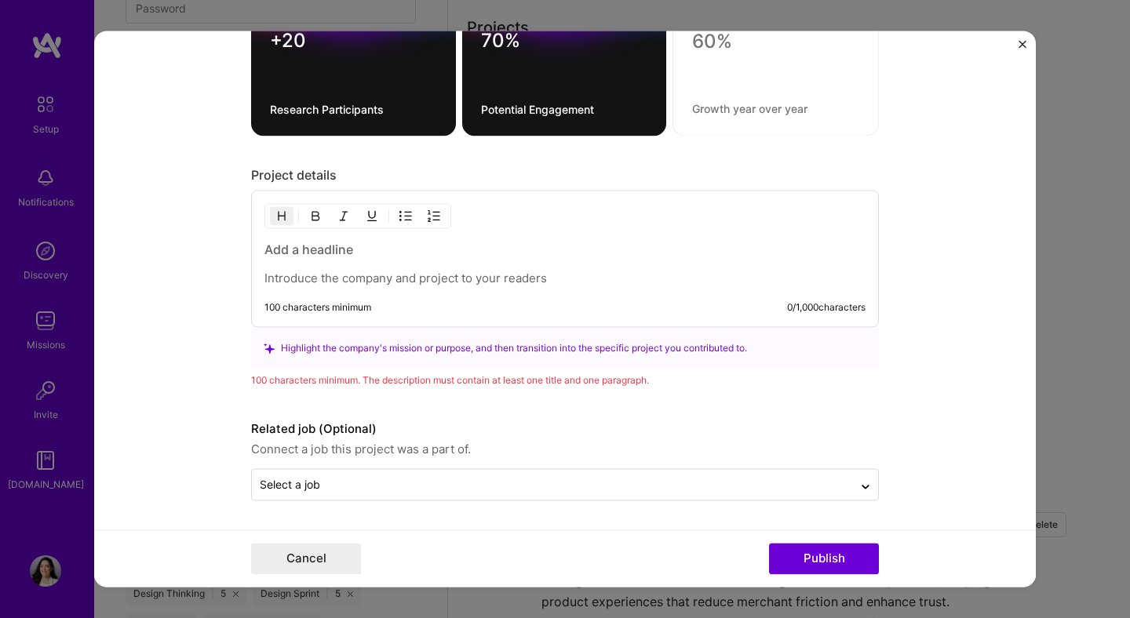
click at [403, 262] on div at bounding box center [564, 264] width 601 height 45
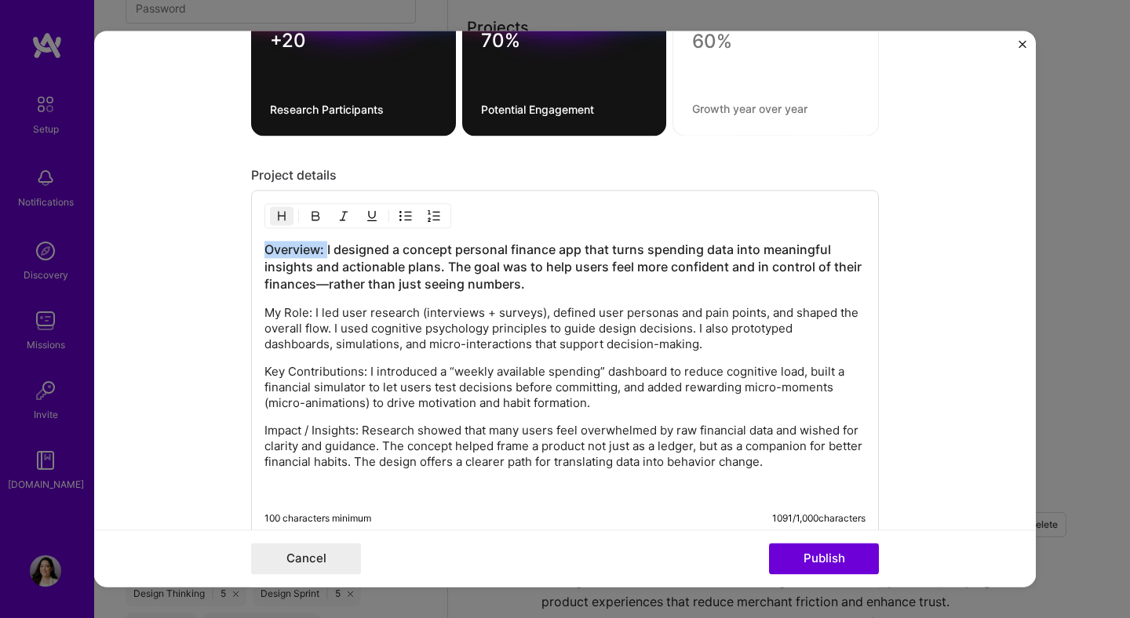
drag, startPoint x: 329, startPoint y: 250, endPoint x: 227, endPoint y: 249, distance: 102.0
click at [226, 249] on form "Project title UX Research: Personal Finance App Company [PERSON_NAME] Rock Proj…" at bounding box center [564, 309] width 941 height 556
click at [281, 249] on h3 "I designed a concept personal finance app that turns spending data into meaning…" at bounding box center [564, 268] width 601 height 52
click at [437, 257] on h3 "I researched a concept personal finance app that turns spending data into meani…" at bounding box center [564, 268] width 601 height 52
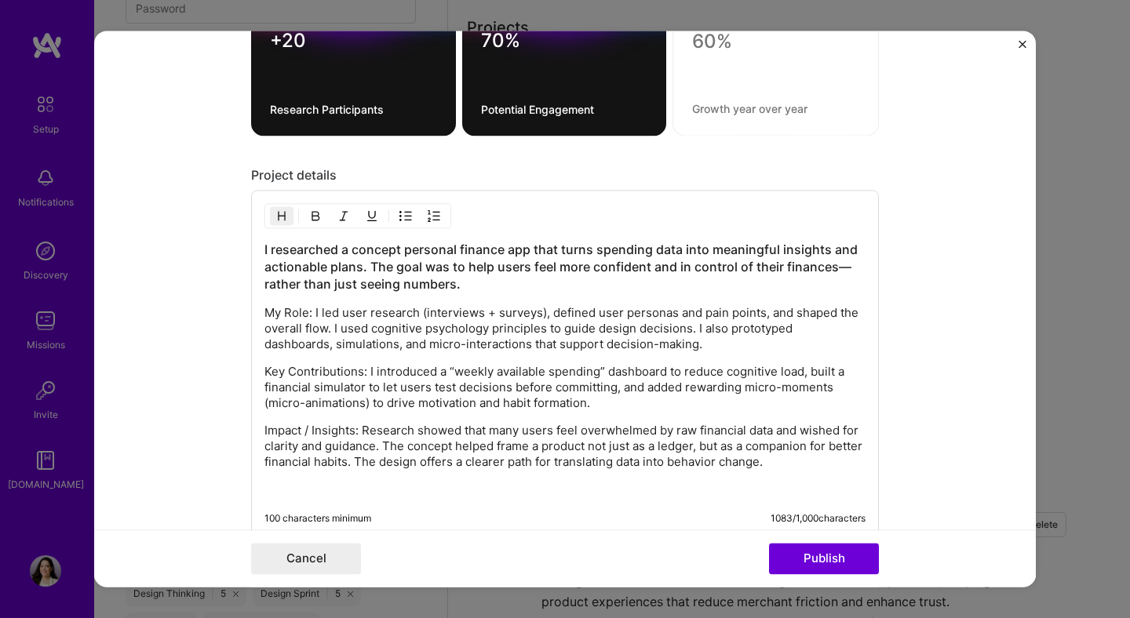
scroll to position [2007, 0]
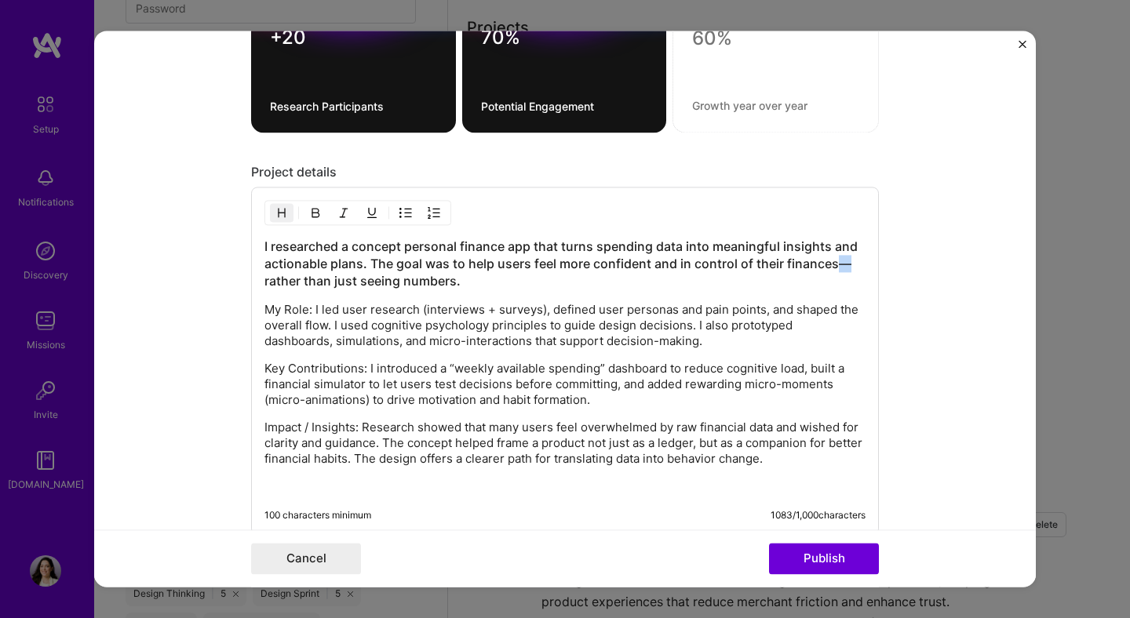
drag, startPoint x: 838, startPoint y: 265, endPoint x: 868, endPoint y: 266, distance: 30.6
click at [868, 266] on div "I researched a concept personal finance app that turns spending data into meani…" at bounding box center [565, 361] width 628 height 348
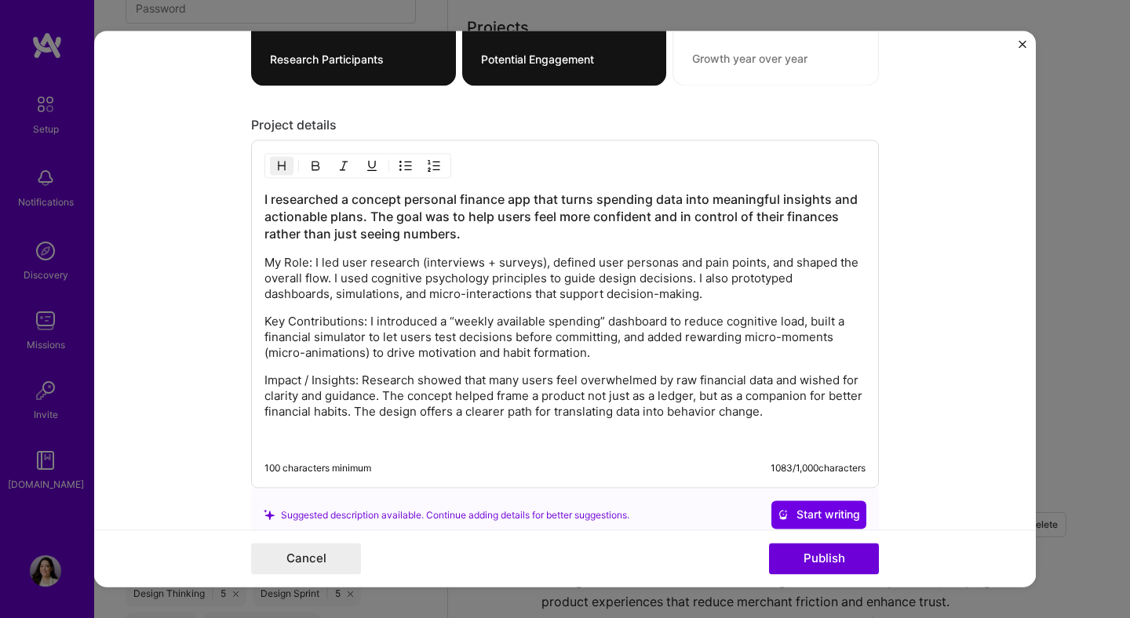
scroll to position [2056, 0]
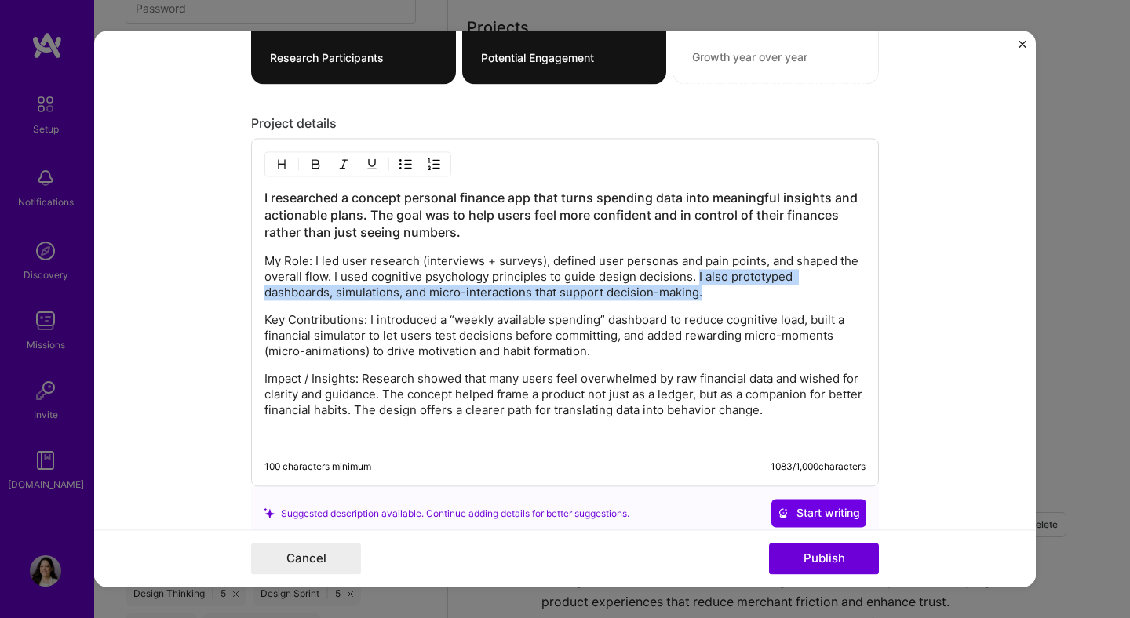
drag, startPoint x: 697, startPoint y: 278, endPoint x: 716, endPoint y: 301, distance: 30.6
click at [716, 301] on div "I researched a concept personal finance app that turns spending data into meani…" at bounding box center [564, 318] width 601 height 257
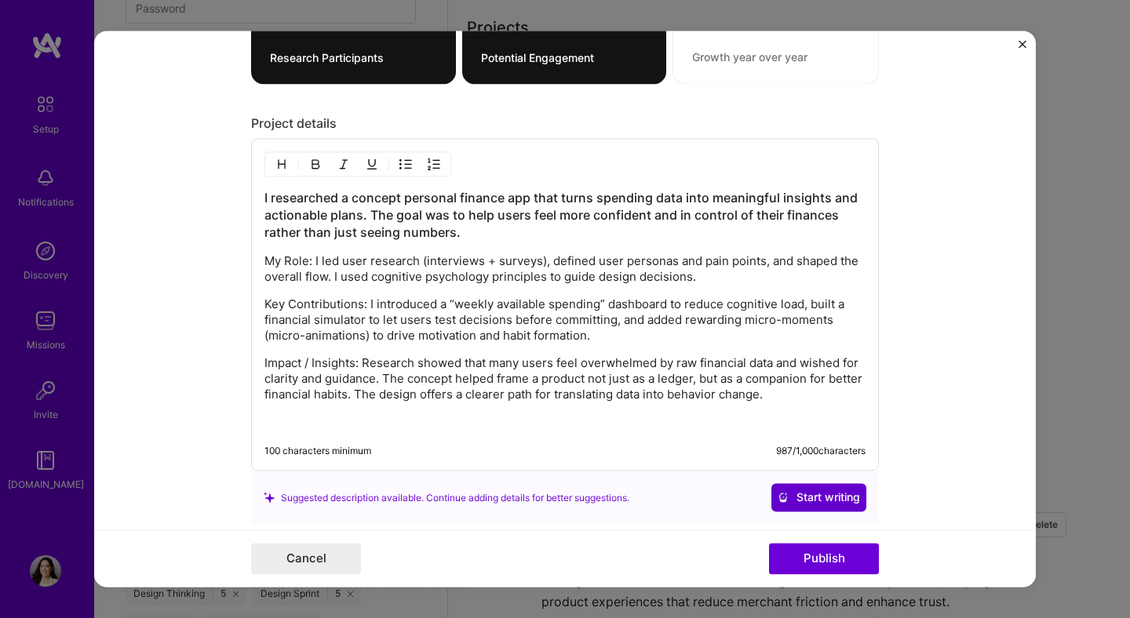
click at [812, 489] on button "Start writing" at bounding box center [818, 498] width 95 height 28
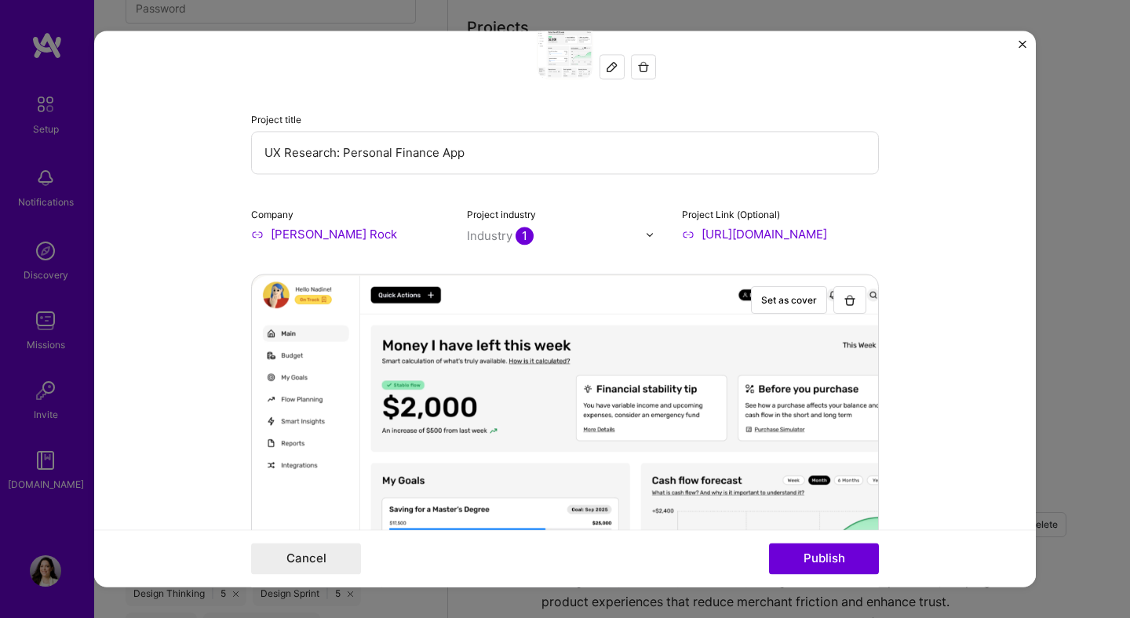
scroll to position [0, 0]
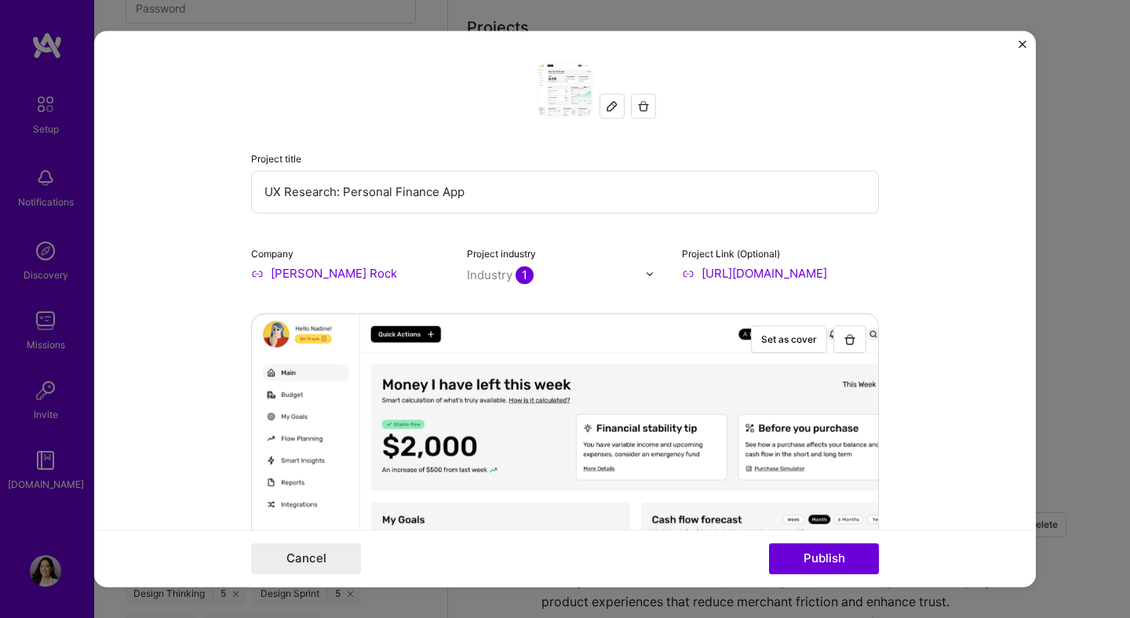
click at [715, 270] on input "[URL][DOMAIN_NAME]" at bounding box center [780, 273] width 197 height 16
click at [329, 270] on input "[PERSON_NAME] Rock" at bounding box center [349, 273] width 197 height 16
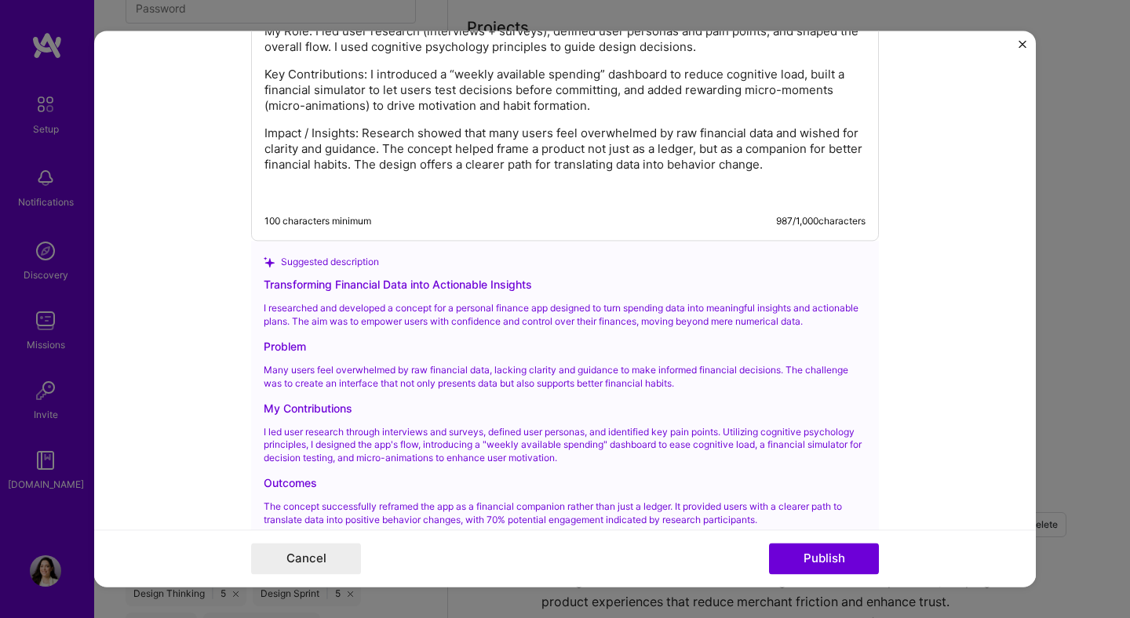
scroll to position [2474, 0]
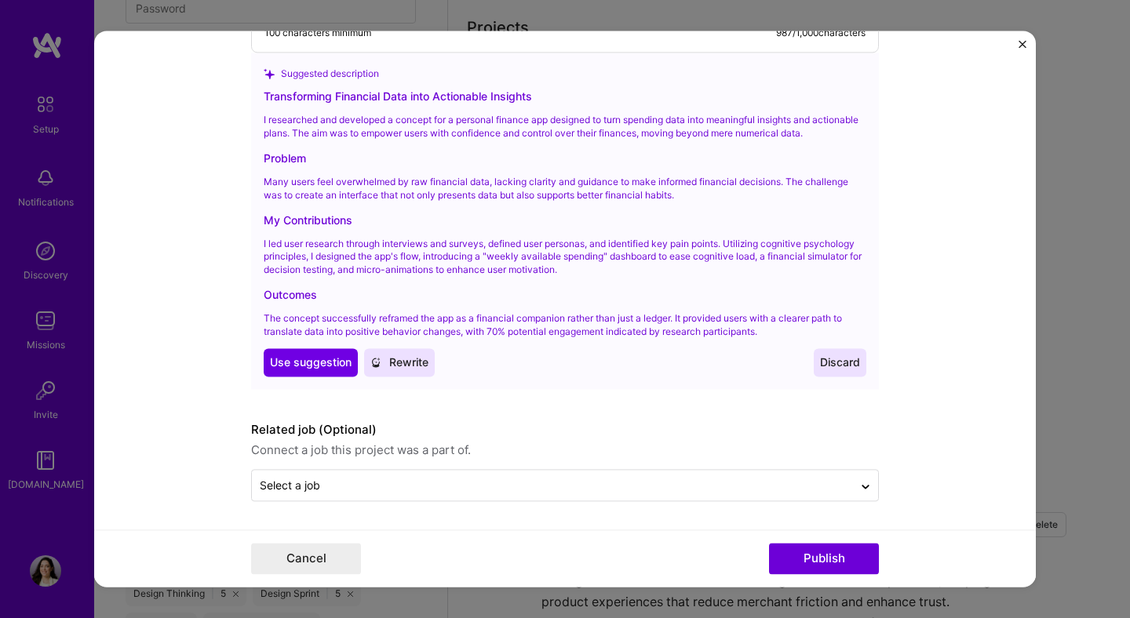
click at [839, 362] on span "Discard" at bounding box center [840, 363] width 40 height 16
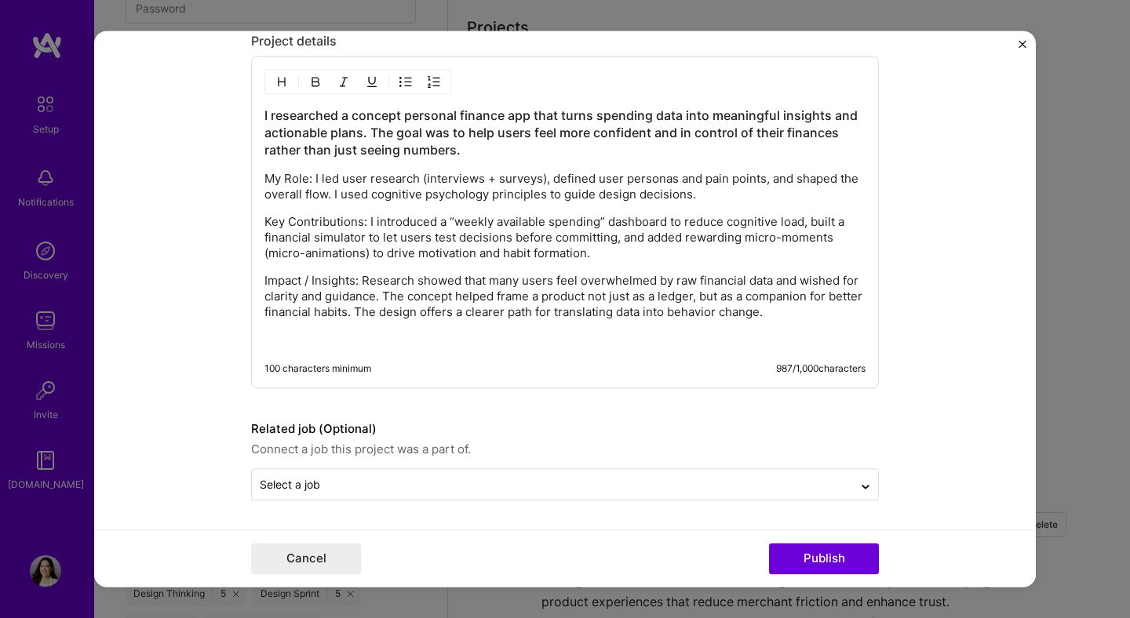
scroll to position [2138, 0]
click at [857, 566] on button "Publish" at bounding box center [824, 559] width 110 height 31
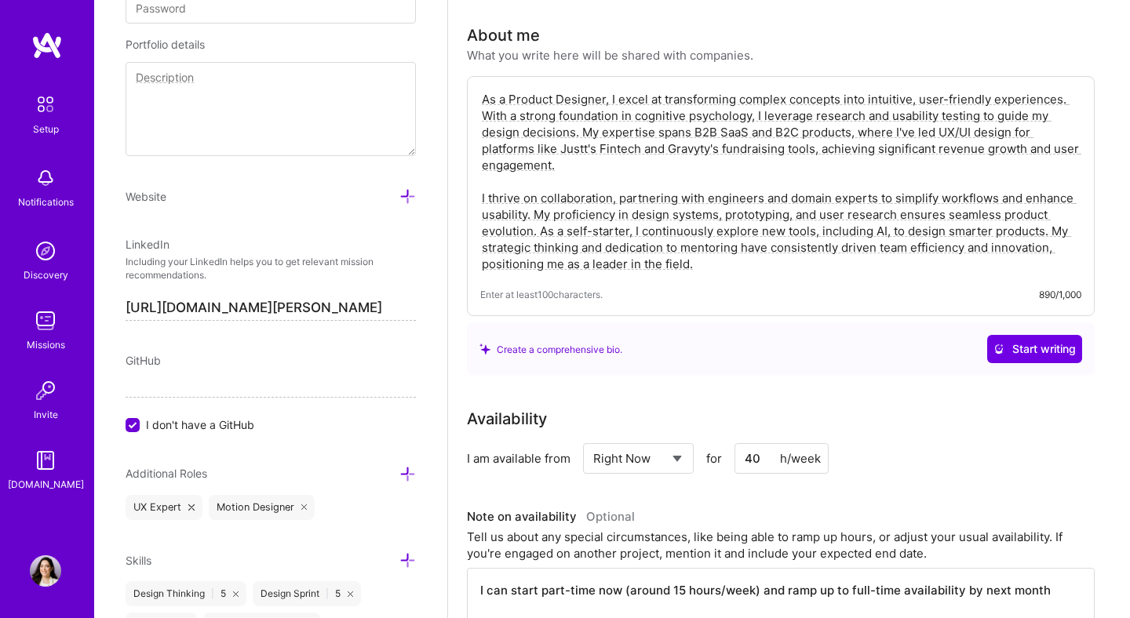
scroll to position [0, 0]
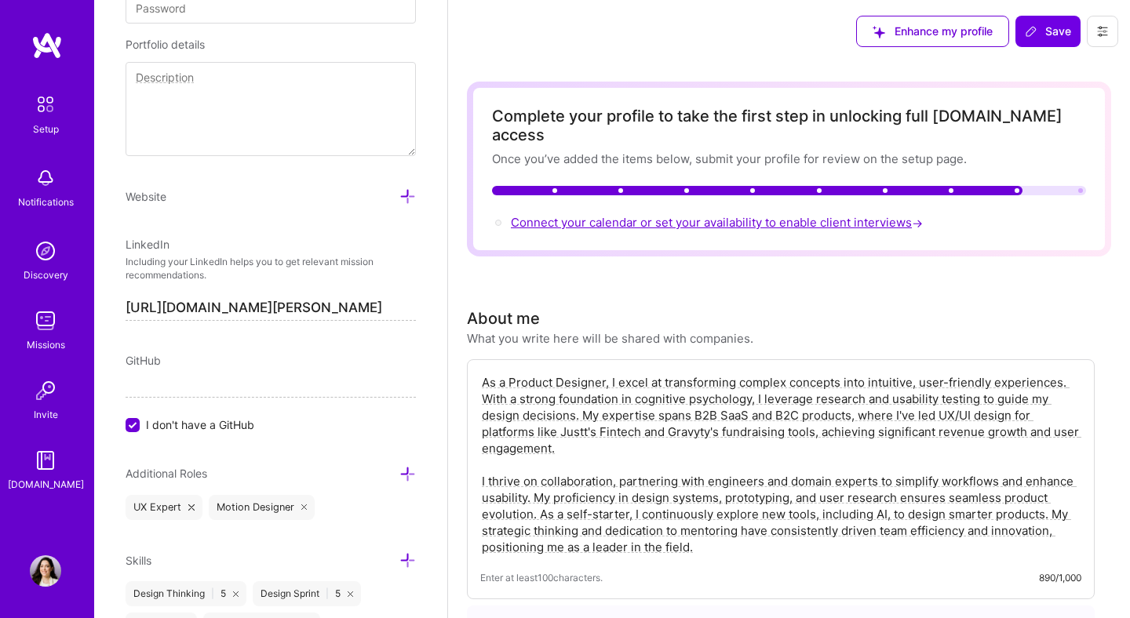
click at [860, 215] on span "Connect your calendar or set your availability to enable client interviews →" at bounding box center [718, 222] width 415 height 15
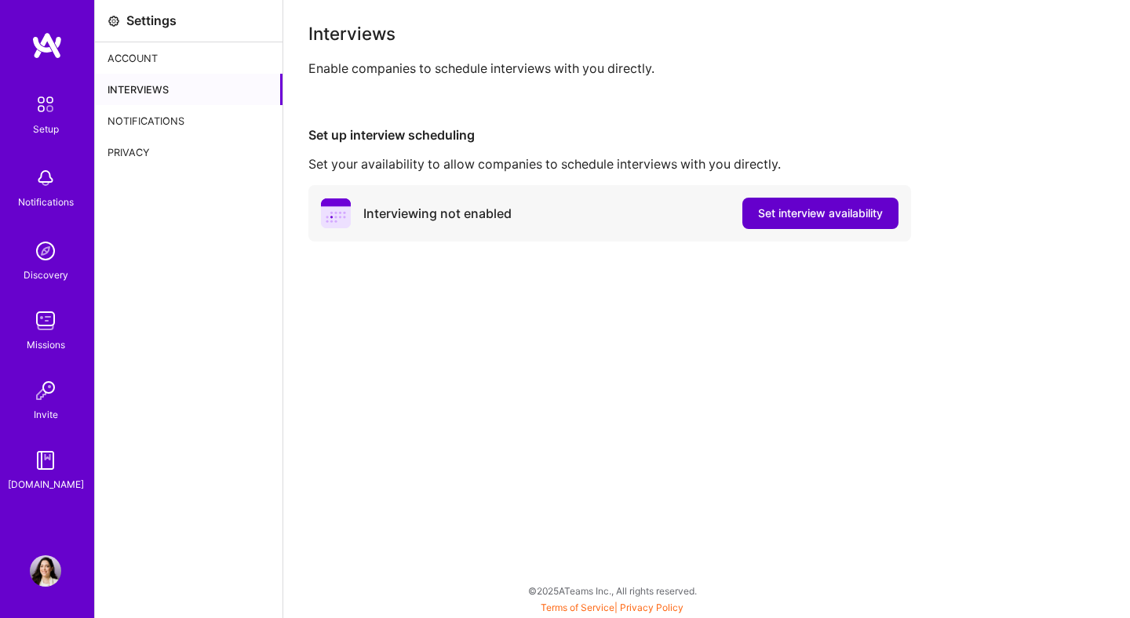
click at [791, 223] on button "Set interview availability" at bounding box center [820, 213] width 156 height 31
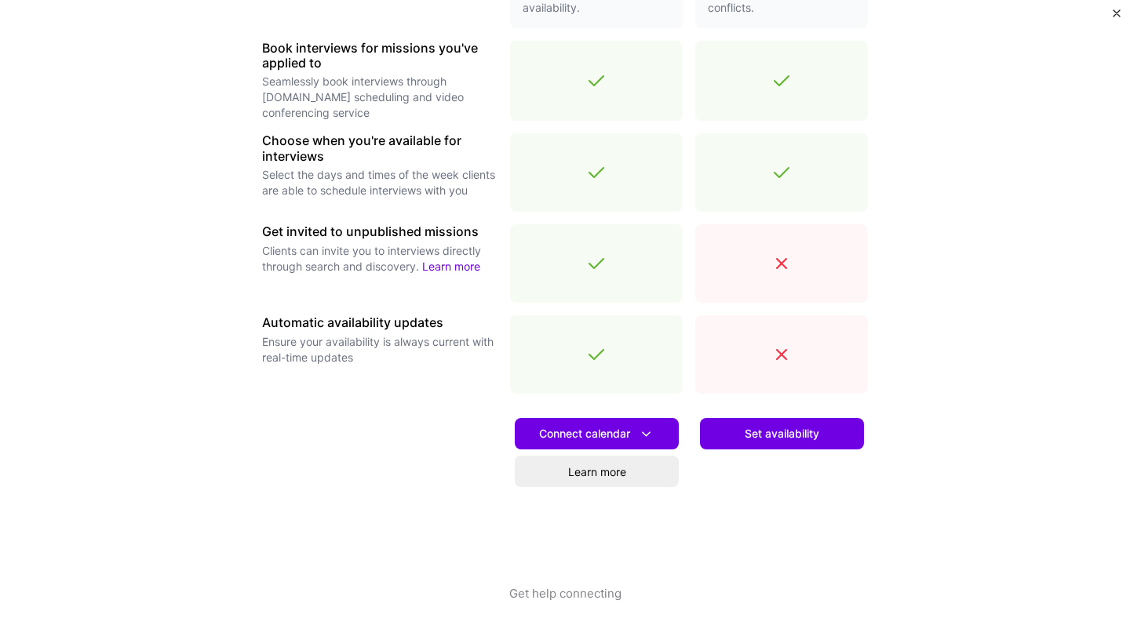
scroll to position [479, 0]
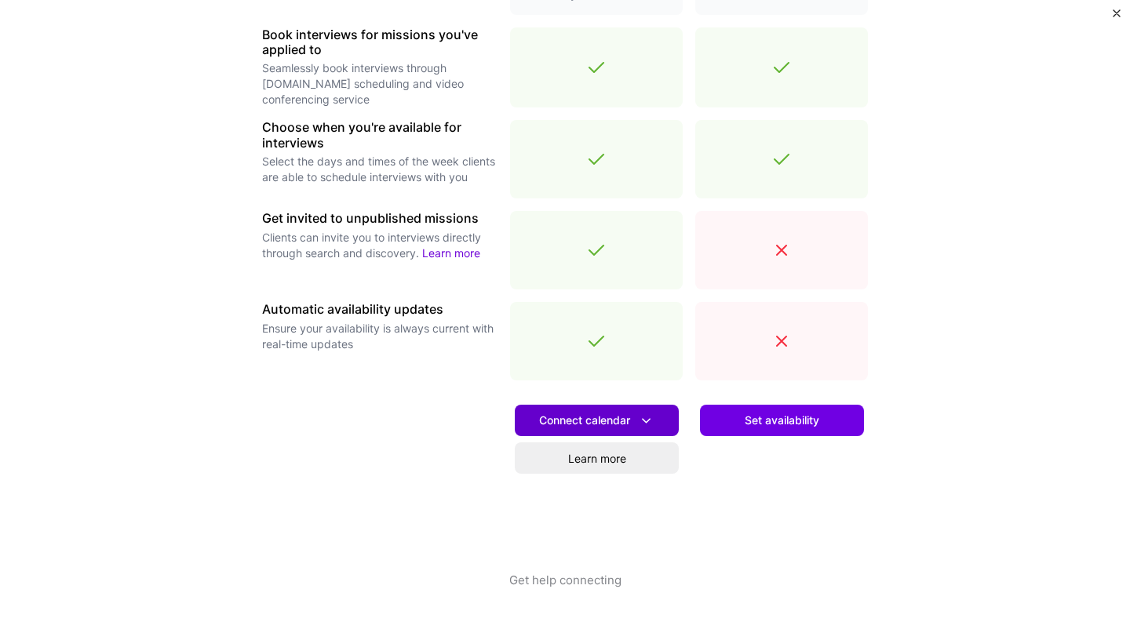
click at [621, 417] on span "Connect calendar" at bounding box center [596, 421] width 115 height 16
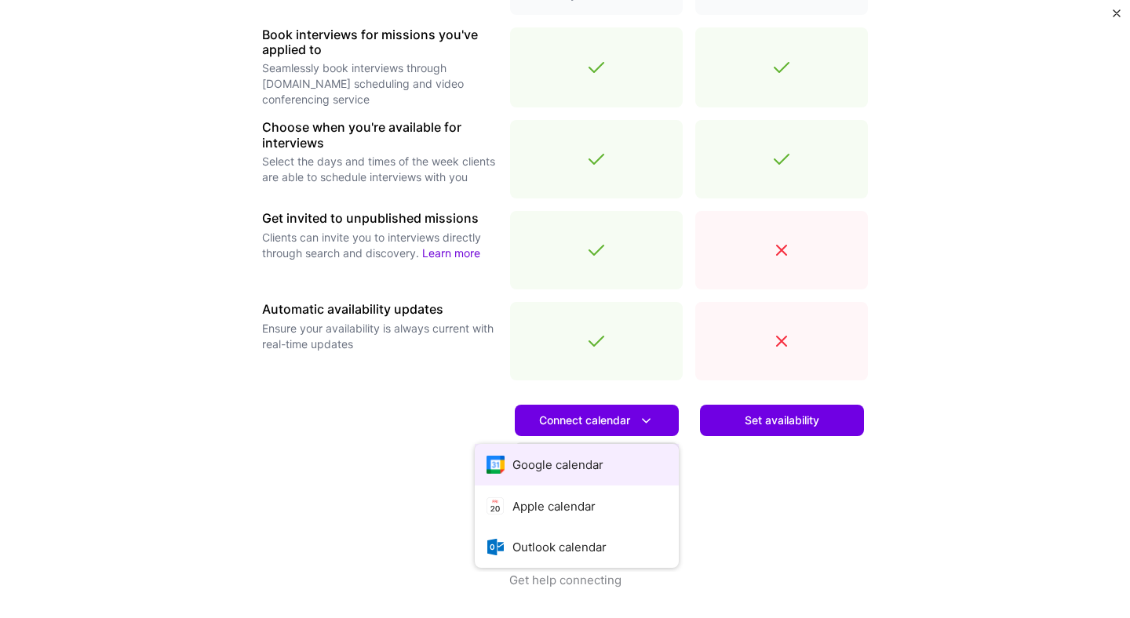
click at [589, 456] on button "Google calendar" at bounding box center [577, 465] width 204 height 42
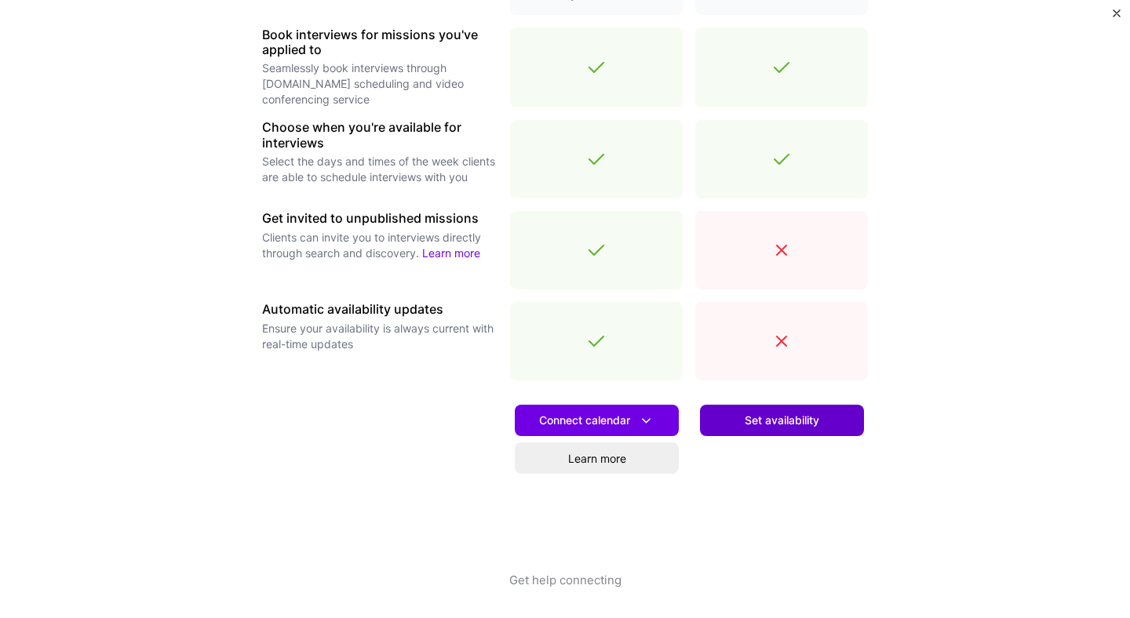
click at [829, 431] on button "Set availability" at bounding box center [782, 420] width 164 height 31
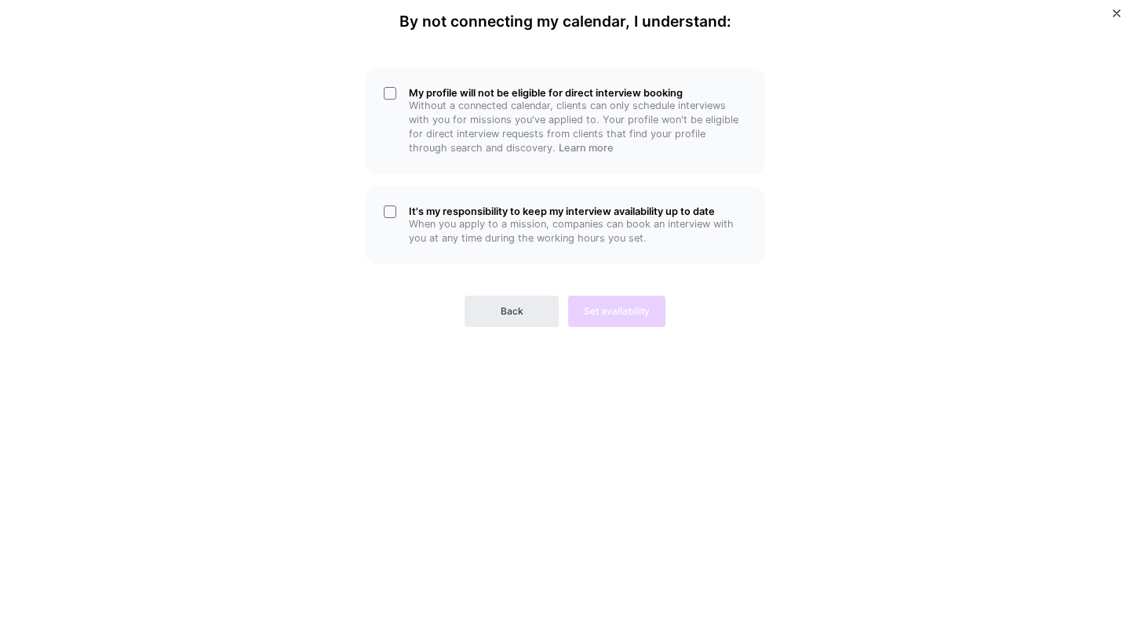
scroll to position [0, 0]
click at [454, 215] on h5 "It's my responsibility to keep my interview availability up to date" at bounding box center [577, 212] width 337 height 12
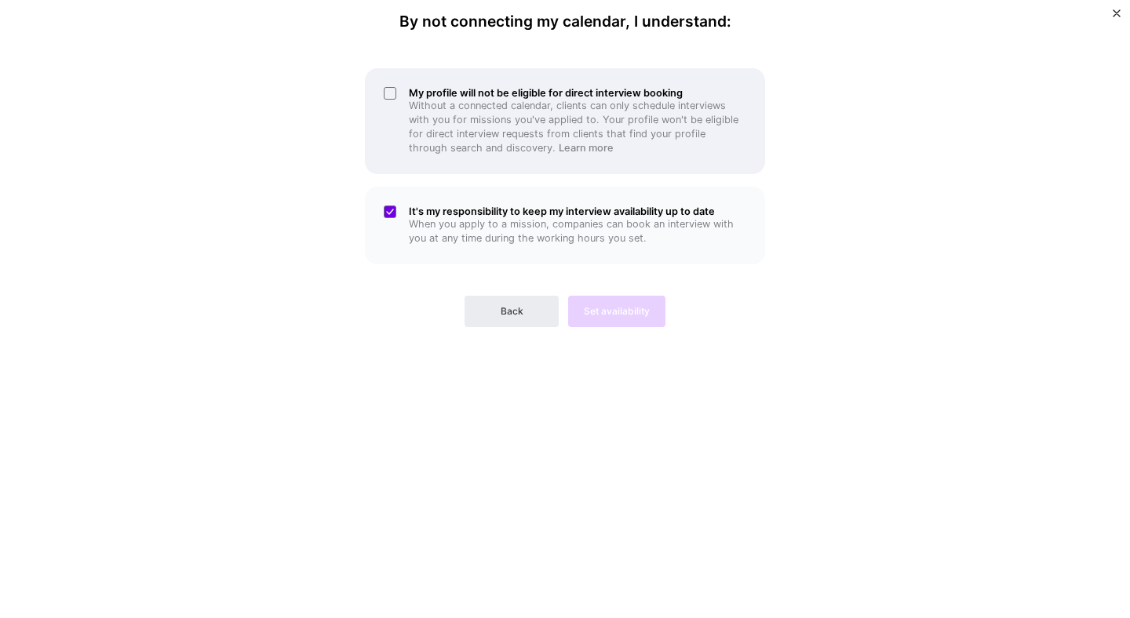
click at [432, 96] on h5 "My profile will not be eligible for direct interview booking" at bounding box center [577, 93] width 337 height 12
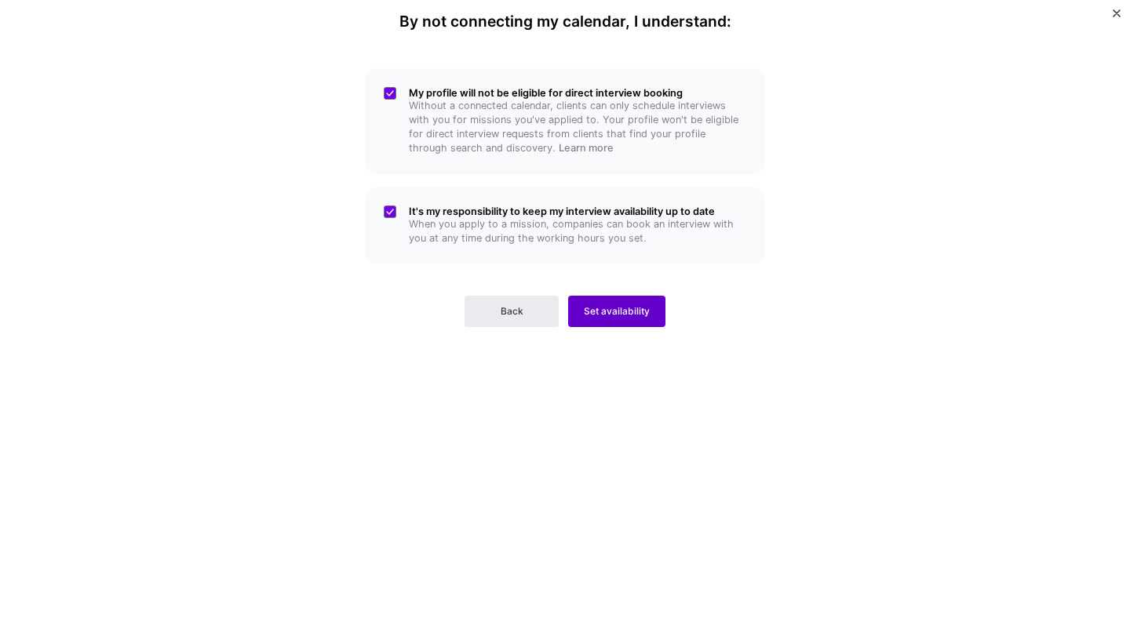
click at [614, 309] on span "Set availability" at bounding box center [617, 311] width 66 height 14
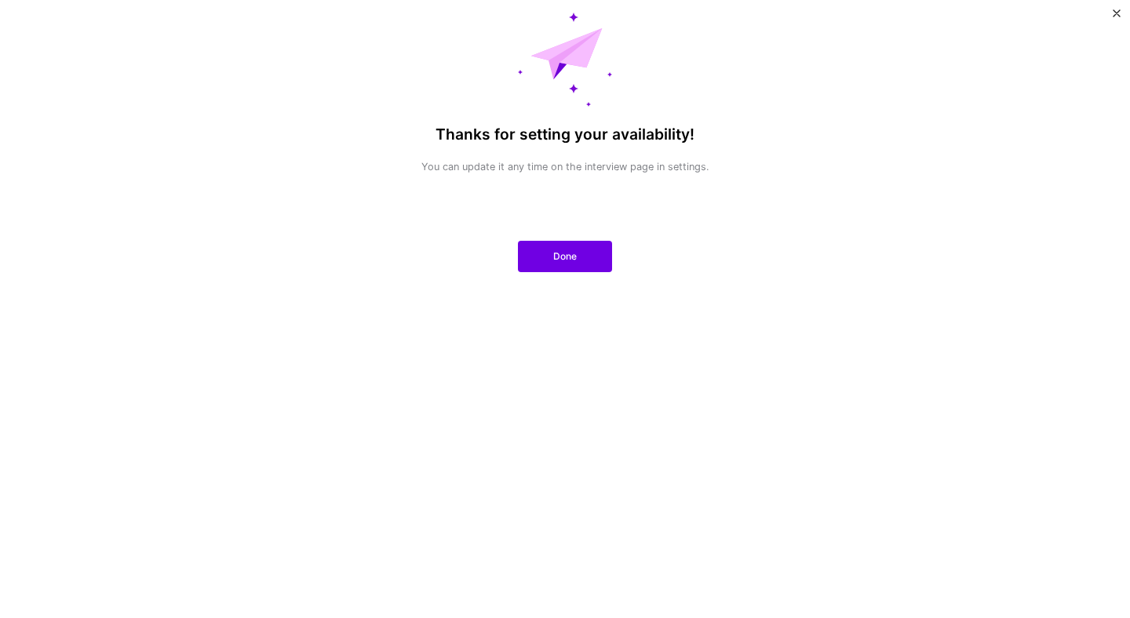
click at [522, 383] on div "Thanks for setting your availability! You can update it any time on the intervi…" at bounding box center [565, 309] width 366 height 593
click at [551, 253] on button "Done" at bounding box center [565, 256] width 94 height 31
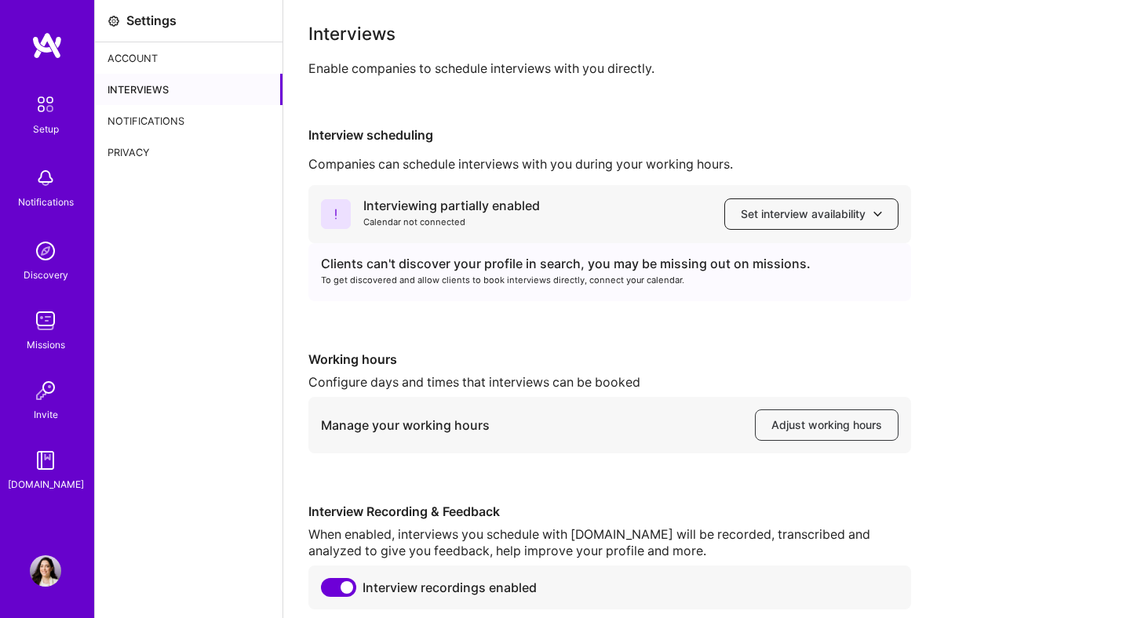
click at [766, 220] on span "Set interview availability" at bounding box center [811, 214] width 141 height 16
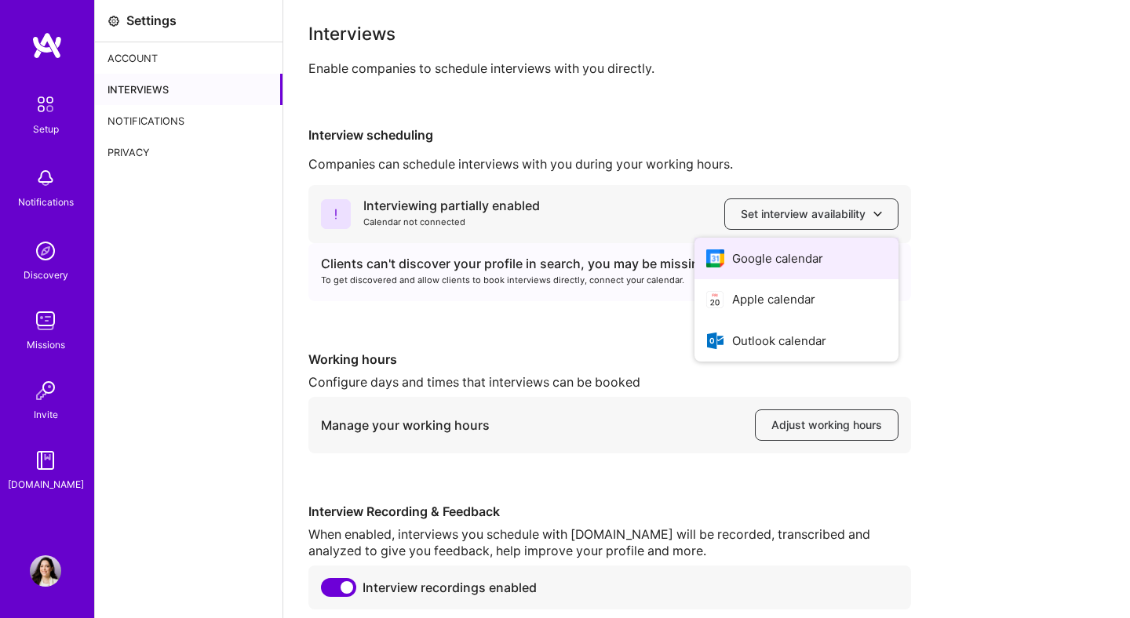
click at [758, 263] on button "Google calendar" at bounding box center [796, 259] width 204 height 42
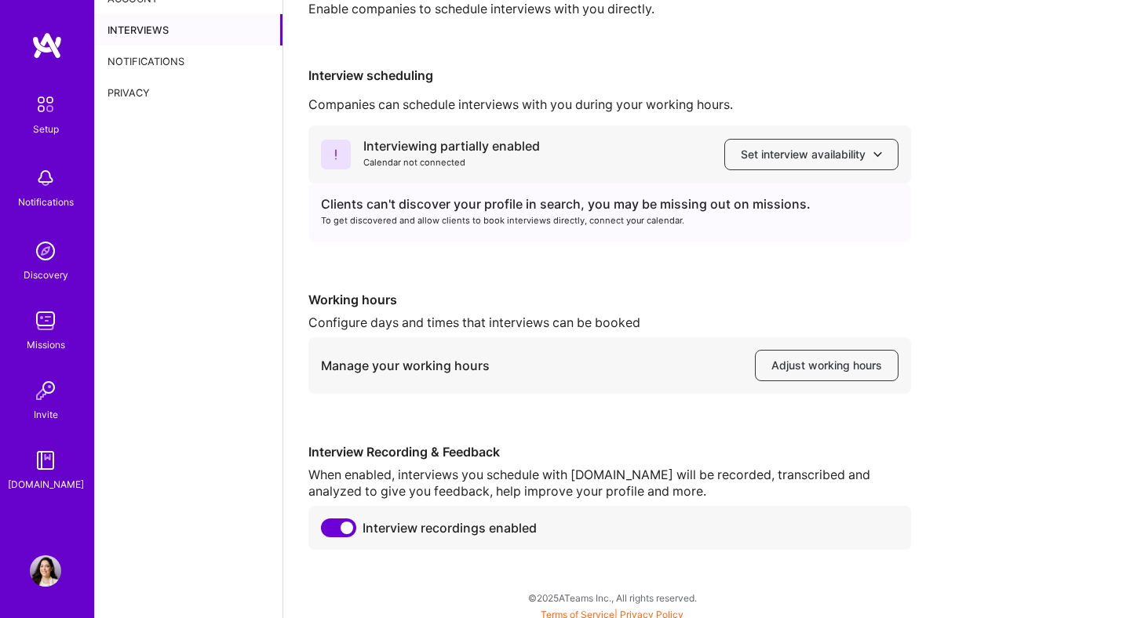
scroll to position [67, 0]
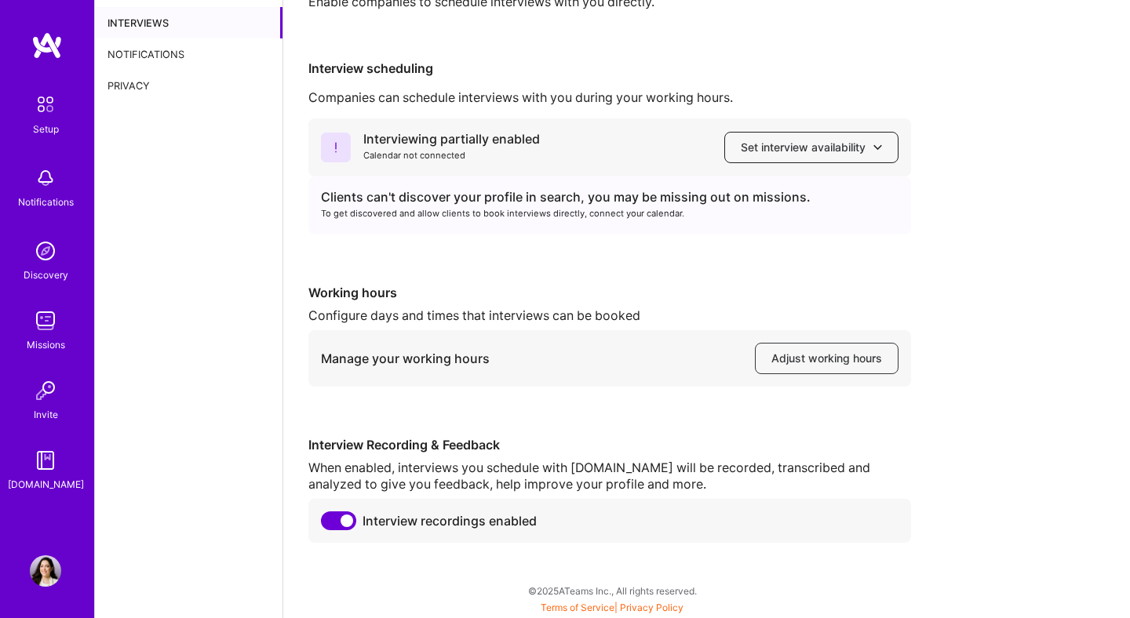
click at [788, 159] on button "Set interview availability" at bounding box center [811, 147] width 174 height 31
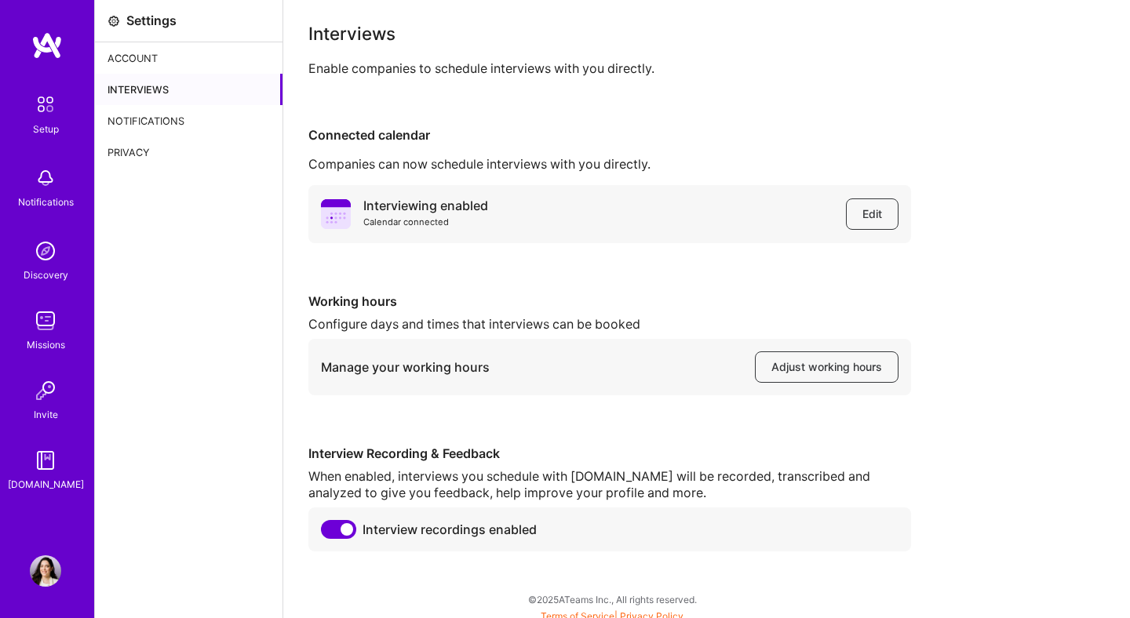
scroll to position [9, 0]
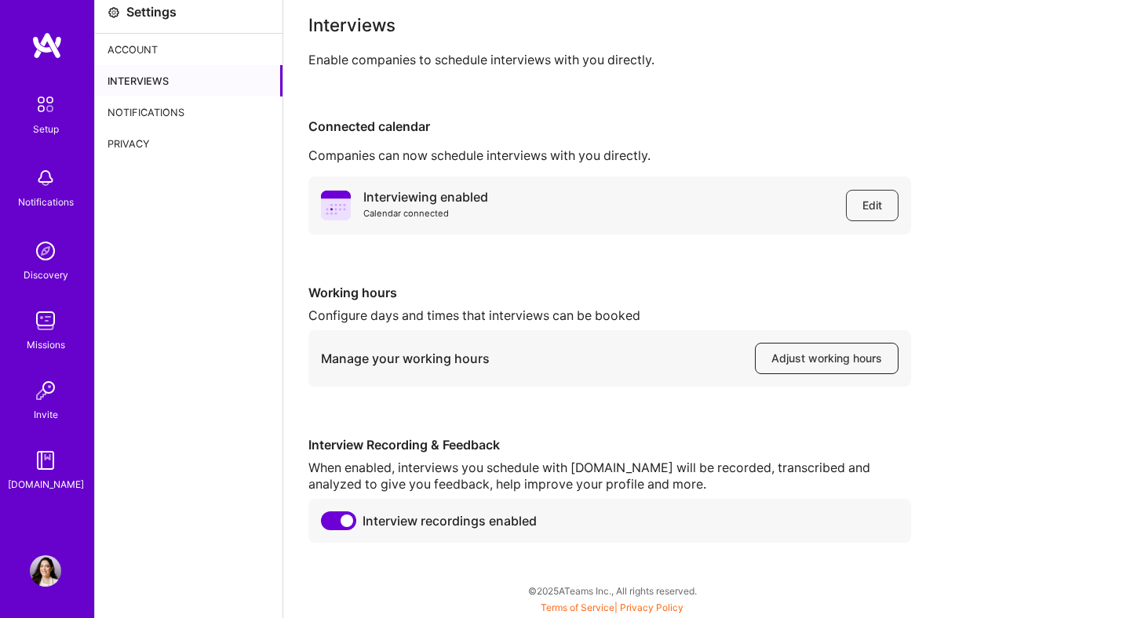
click at [850, 367] on button "Adjust working hours" at bounding box center [827, 358] width 144 height 31
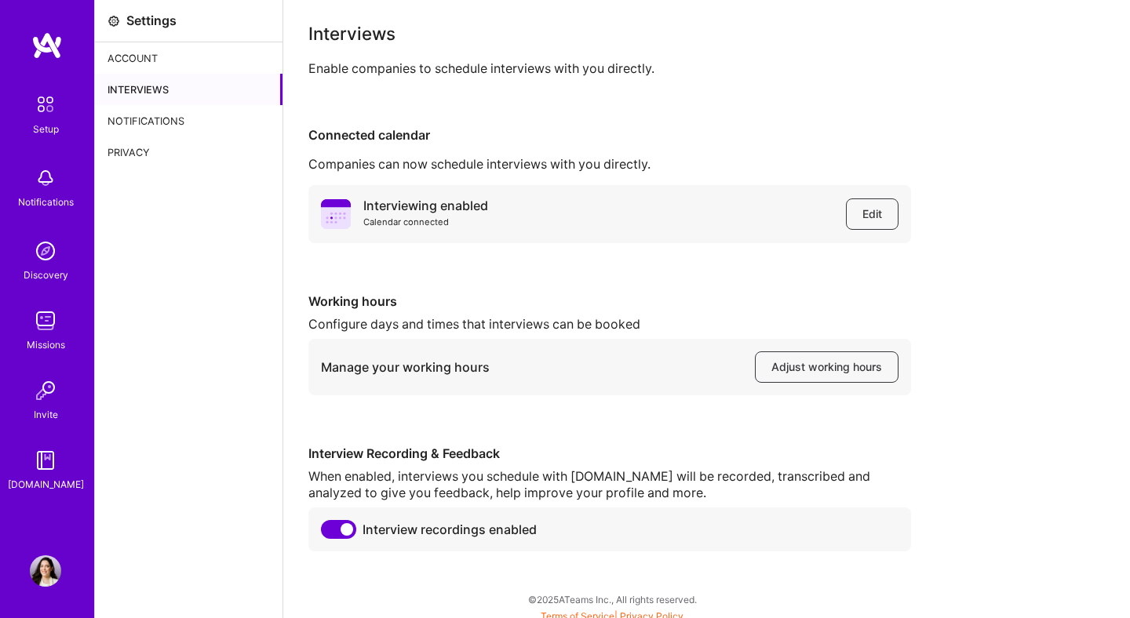
click at [57, 122] on div "Setup" at bounding box center [46, 129] width 26 height 16
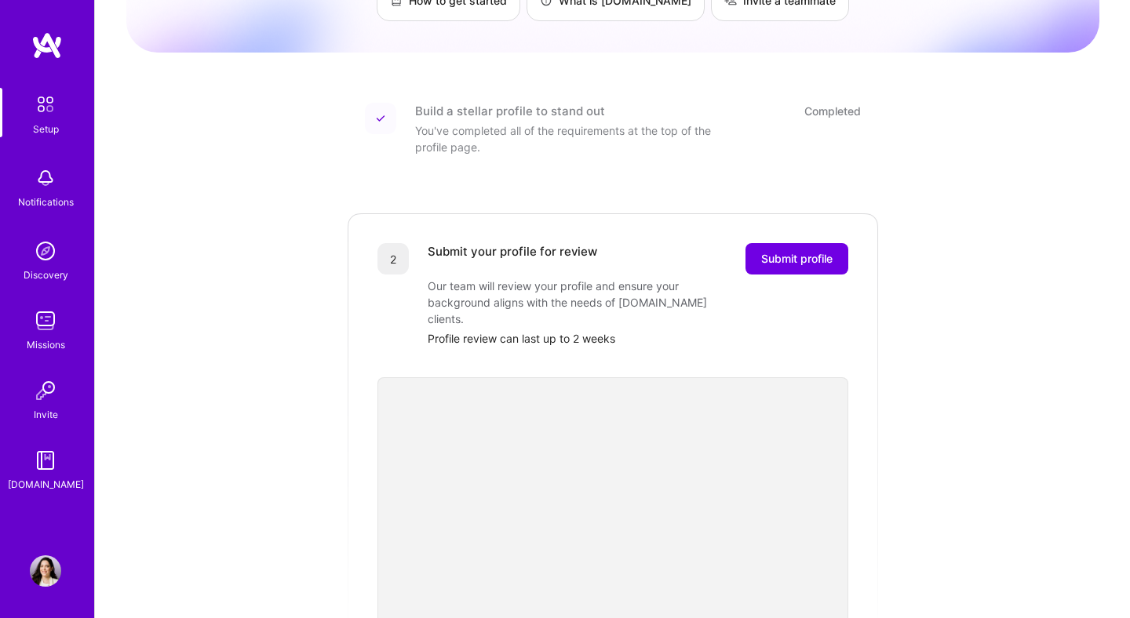
scroll to position [165, 0]
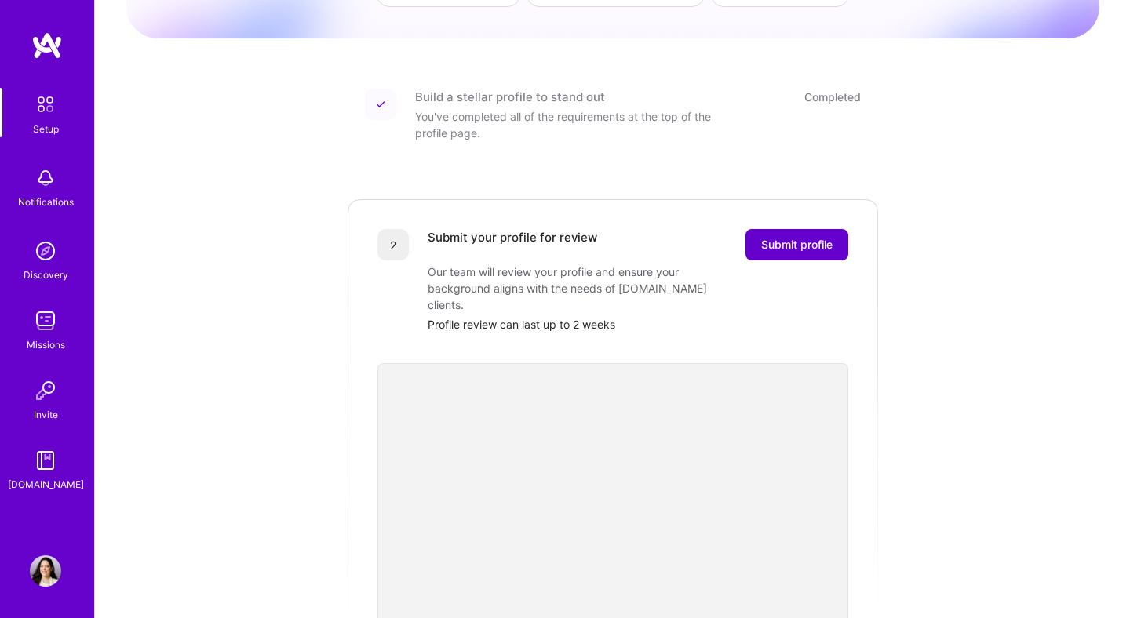
click at [797, 237] on span "Submit profile" at bounding box center [796, 245] width 71 height 16
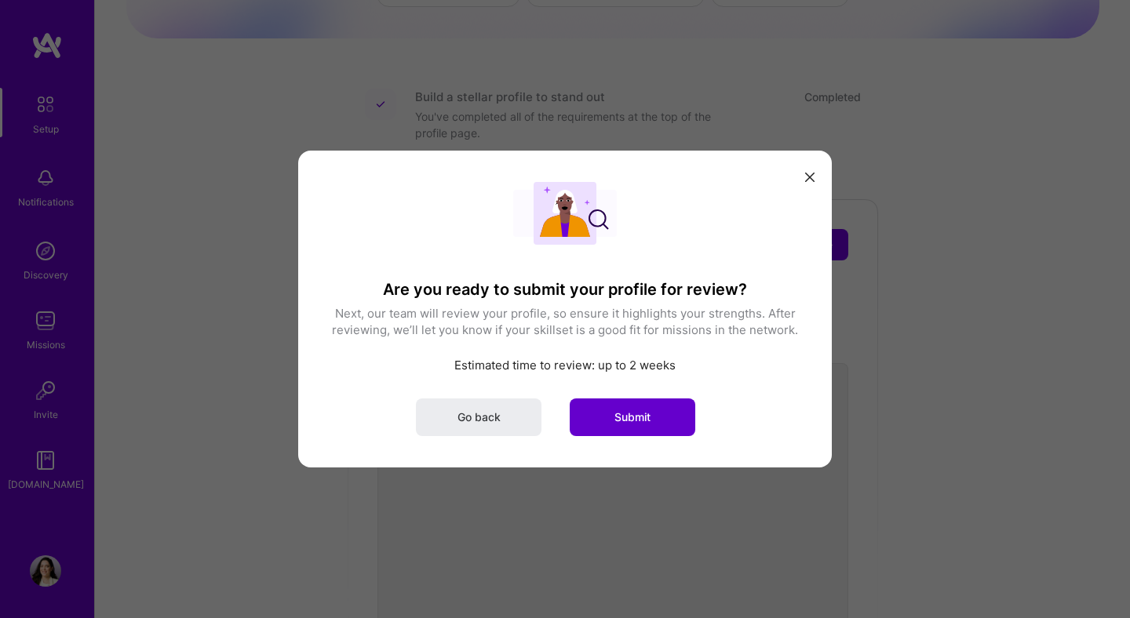
click at [656, 415] on button "Submit" at bounding box center [632, 417] width 126 height 38
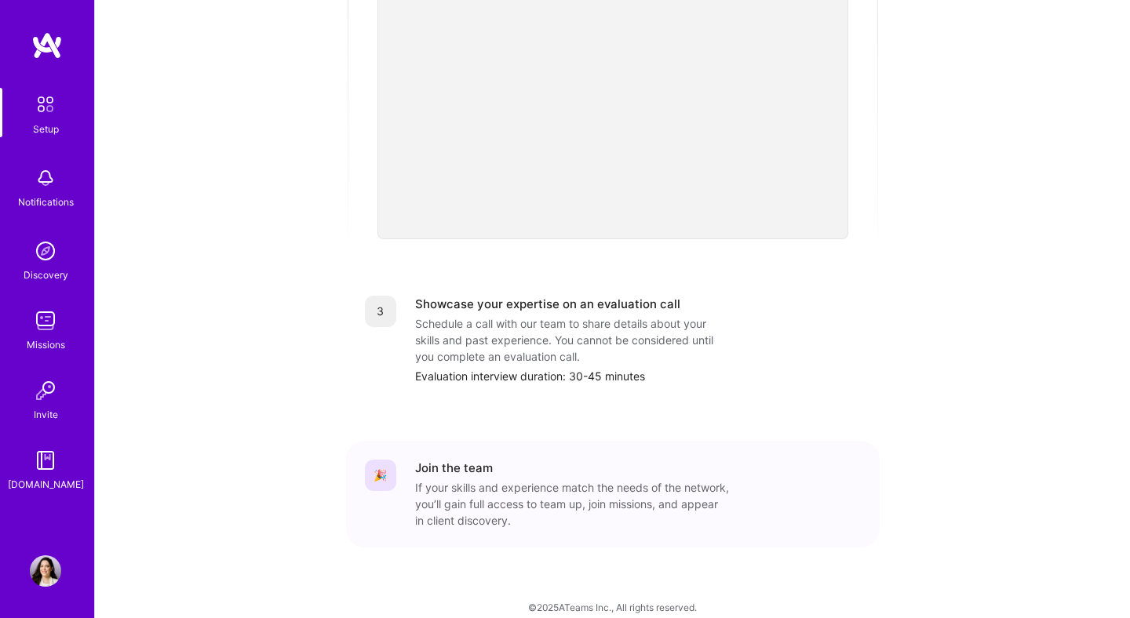
scroll to position [455, 0]
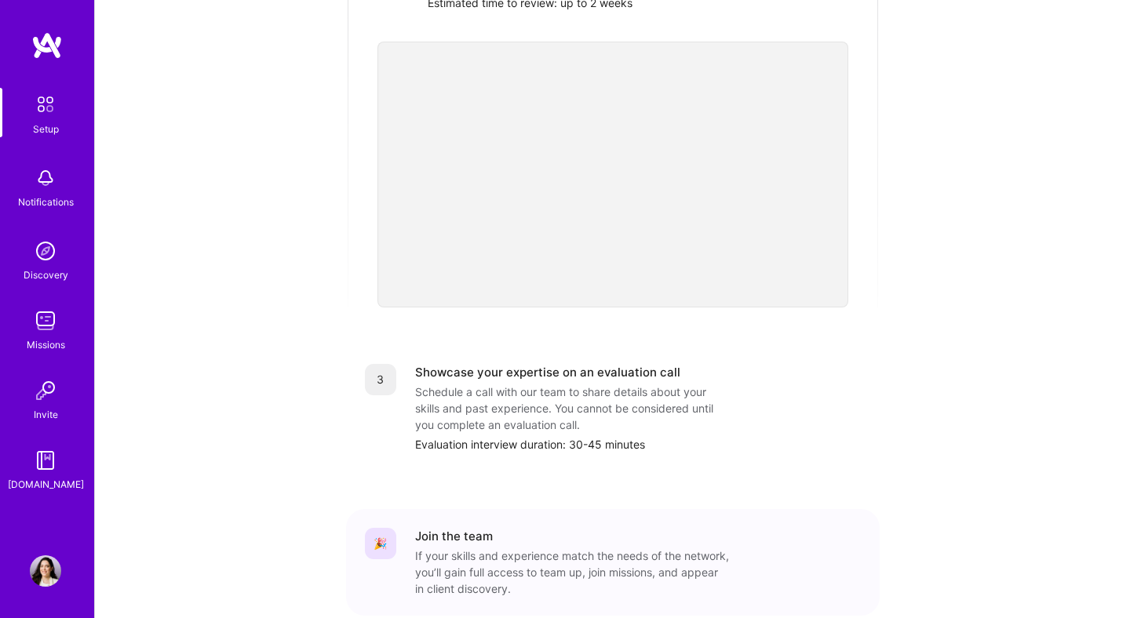
click at [923, 211] on div "Getting started as an A.Team Builder Complete the steps below to request to joi…" at bounding box center [612, 124] width 973 height 1134
